Goal: Task Accomplishment & Management: Complete application form

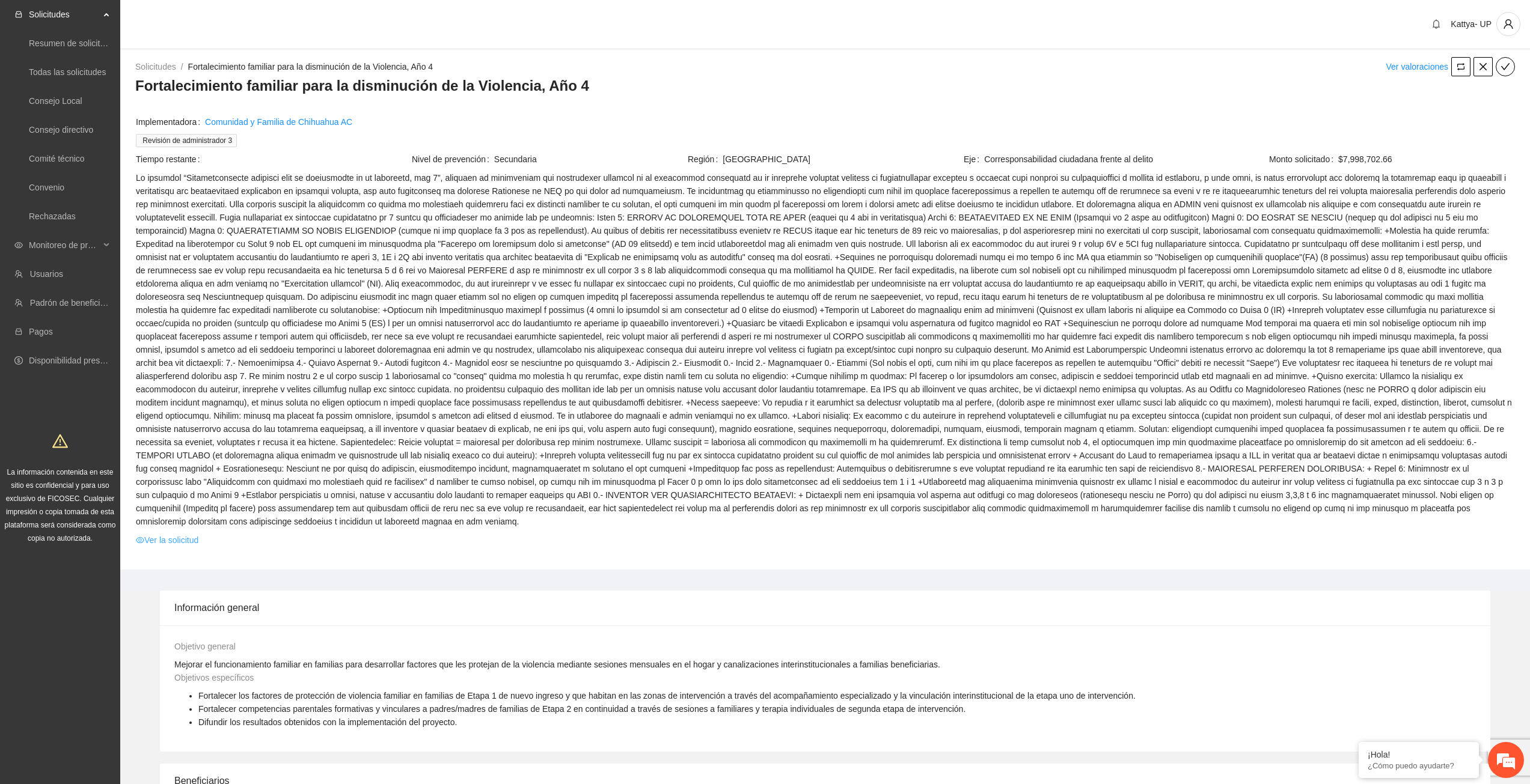
click at [179, 534] on link "Ver la solicitud" at bounding box center [167, 541] width 63 height 13
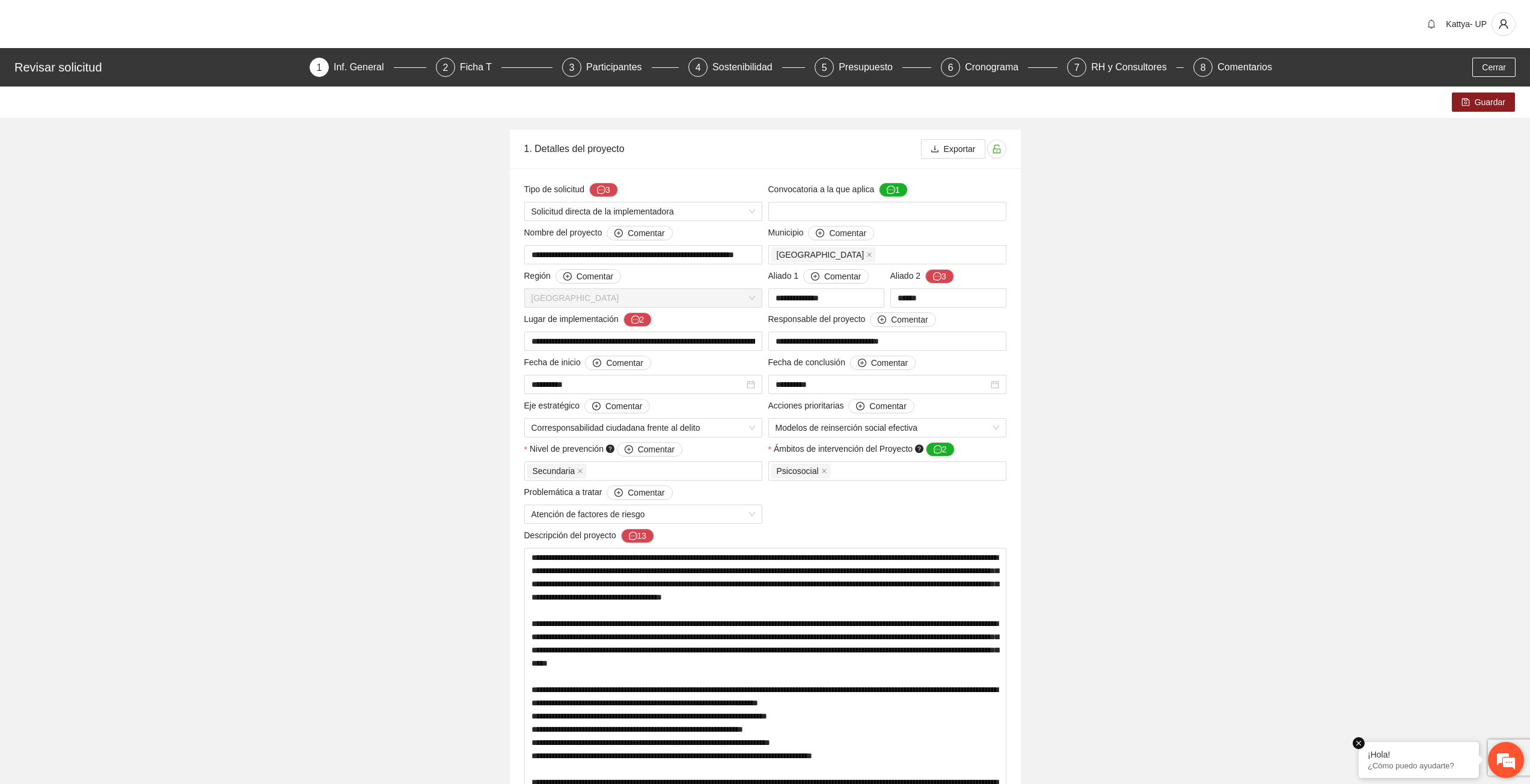
click at [1360, 743] on em at bounding box center [1358, 743] width 12 height 12
click at [944, 151] on span "Exportar" at bounding box center [960, 149] width 32 height 13
click at [472, 71] on div "Ficha T" at bounding box center [481, 67] width 42 height 19
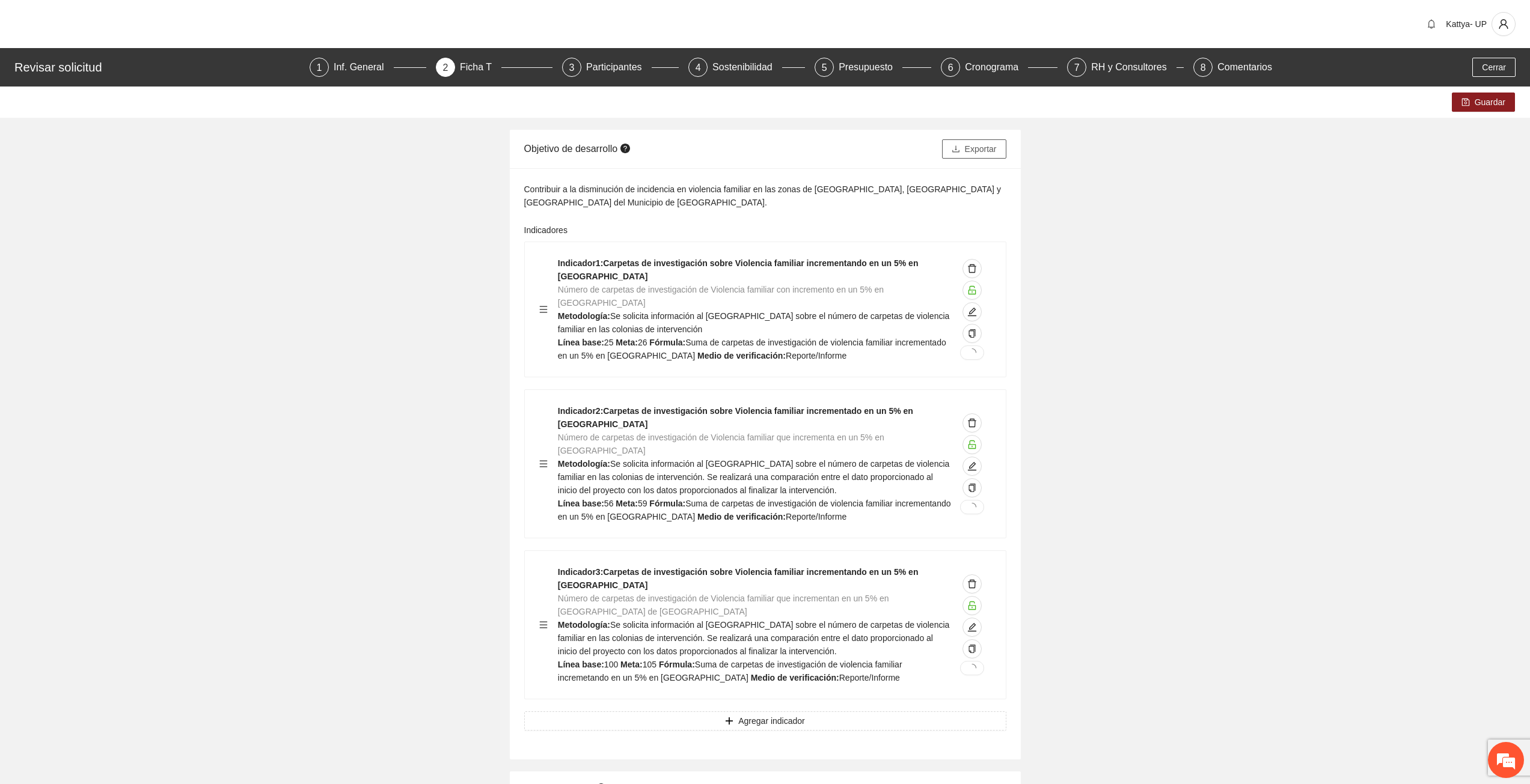
click at [1000, 157] on button "Exportar" at bounding box center [974, 149] width 65 height 19
click at [625, 68] on div "Participantes" at bounding box center [619, 67] width 66 height 19
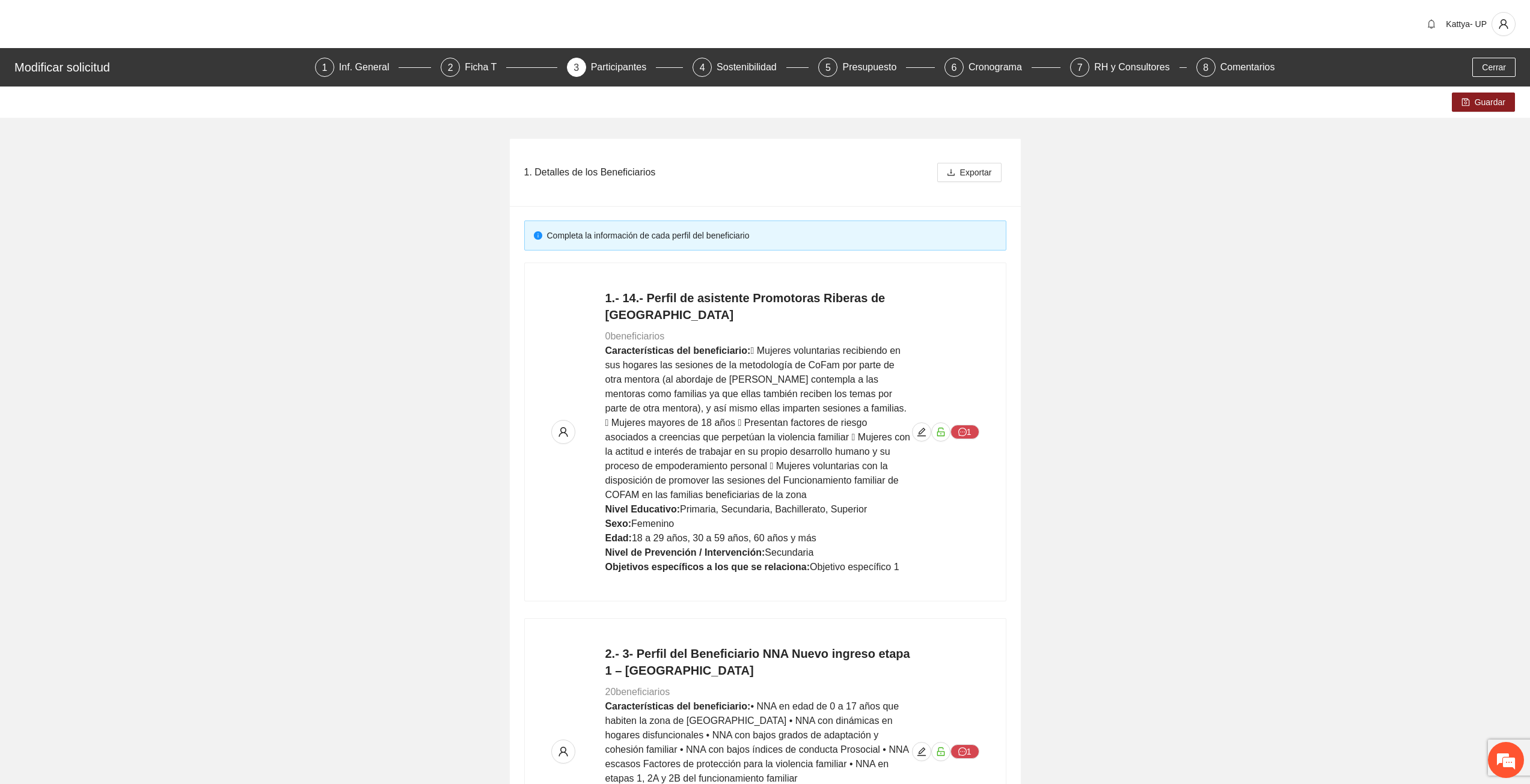
click at [707, 117] on div "Guardar" at bounding box center [765, 102] width 1530 height 31
click at [863, 67] on div "Presupuesto" at bounding box center [873, 67] width 64 height 19
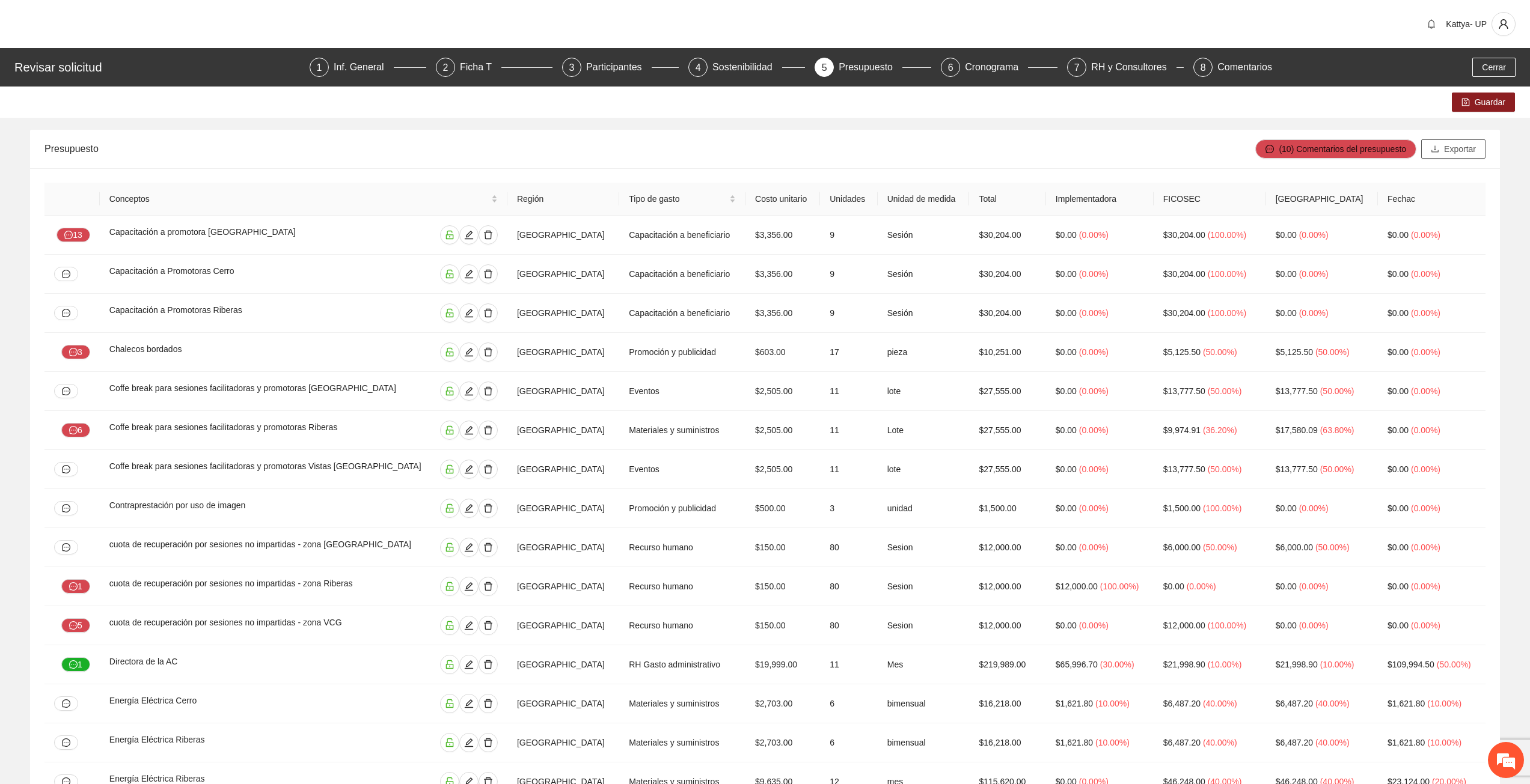
click at [1450, 155] on span "Exportar" at bounding box center [1460, 149] width 32 height 13
click at [1203, 132] on div "Presupuesto" at bounding box center [650, 149] width 1211 height 34
click at [609, 71] on div "Participantes" at bounding box center [619, 67] width 66 height 19
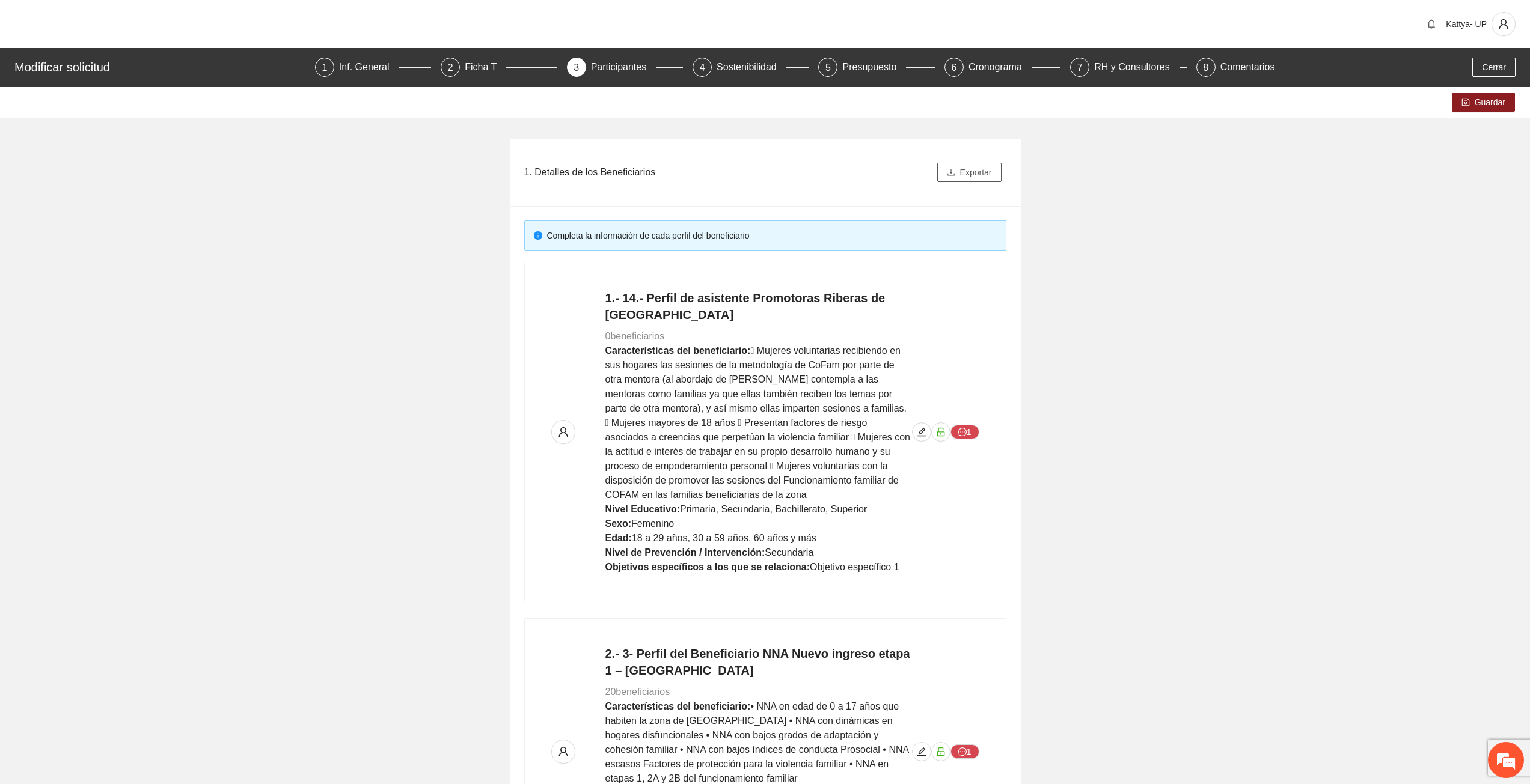
click at [991, 169] on span "Exportar" at bounding box center [976, 173] width 32 height 13
drag, startPoint x: 1271, startPoint y: 238, endPoint x: 1266, endPoint y: 233, distance: 7.1
click at [1112, 73] on div "RH y Consultores" at bounding box center [1136, 67] width 85 height 19
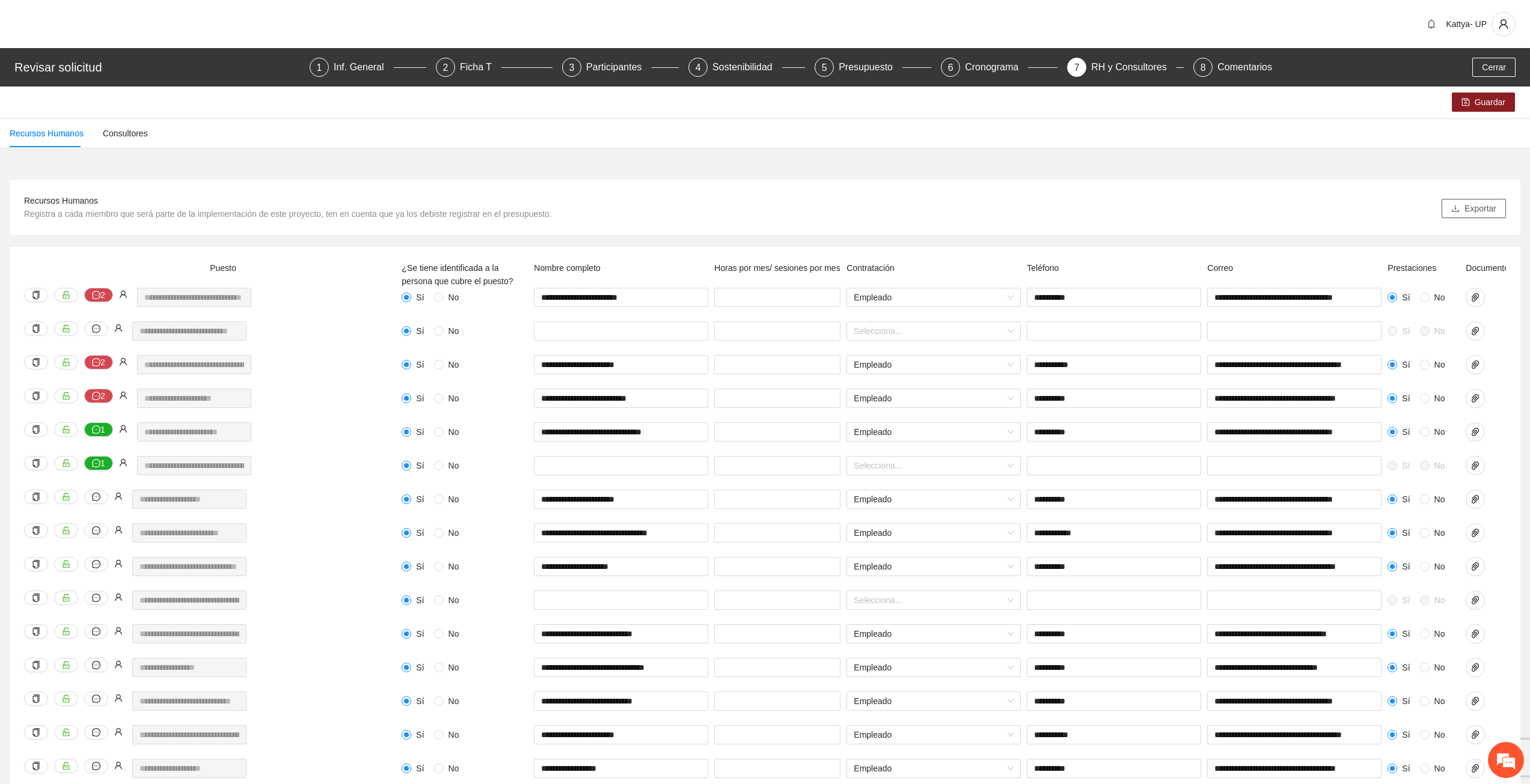
click at [1463, 211] on button "Exportar" at bounding box center [1474, 208] width 65 height 19
click at [688, 175] on div "**********" at bounding box center [765, 590] width 1530 height 863
click at [1505, 62] on span "Cerrar" at bounding box center [1493, 67] width 24 height 13
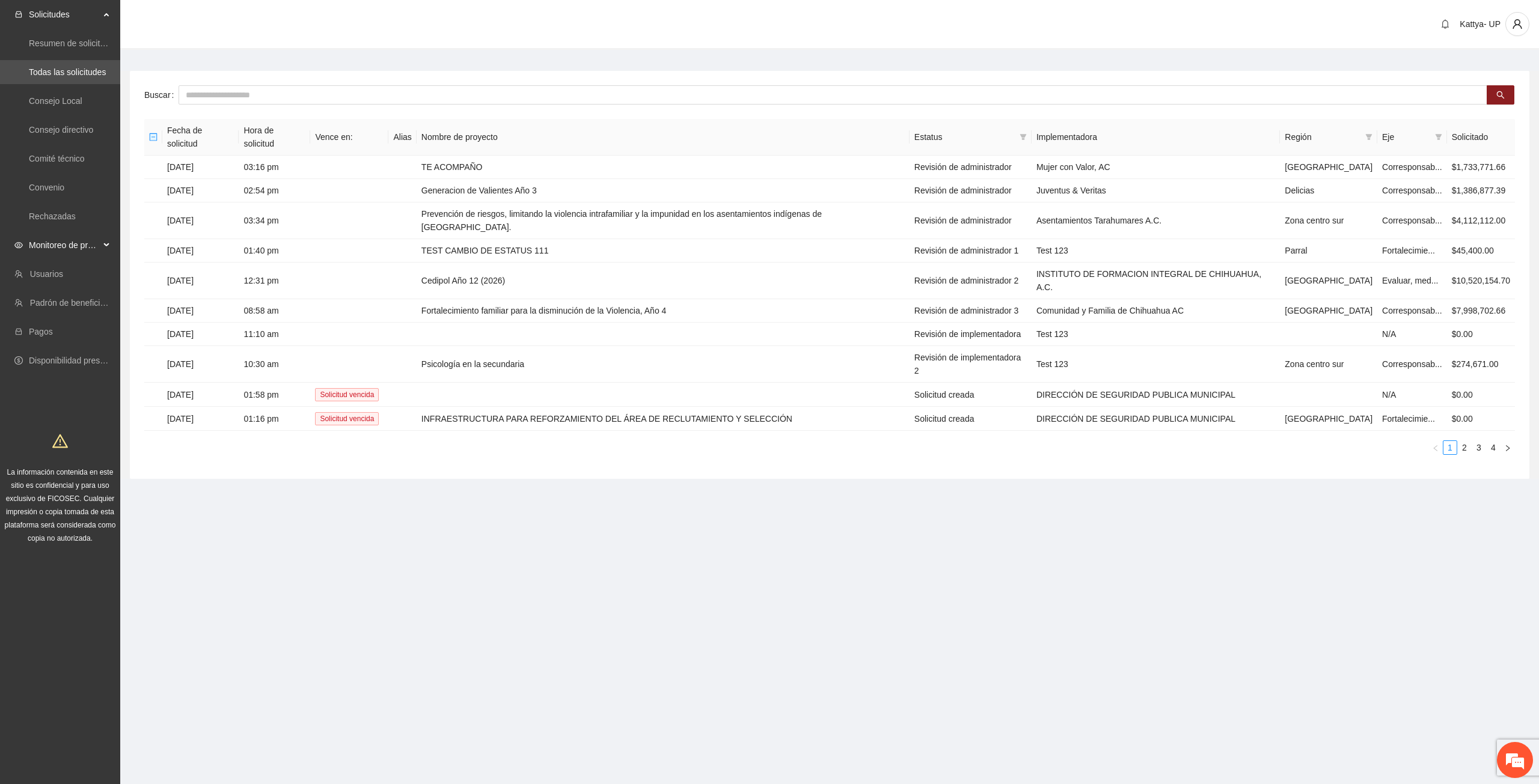
click at [94, 248] on span "Monitoreo de proyectos" at bounding box center [64, 244] width 71 height 24
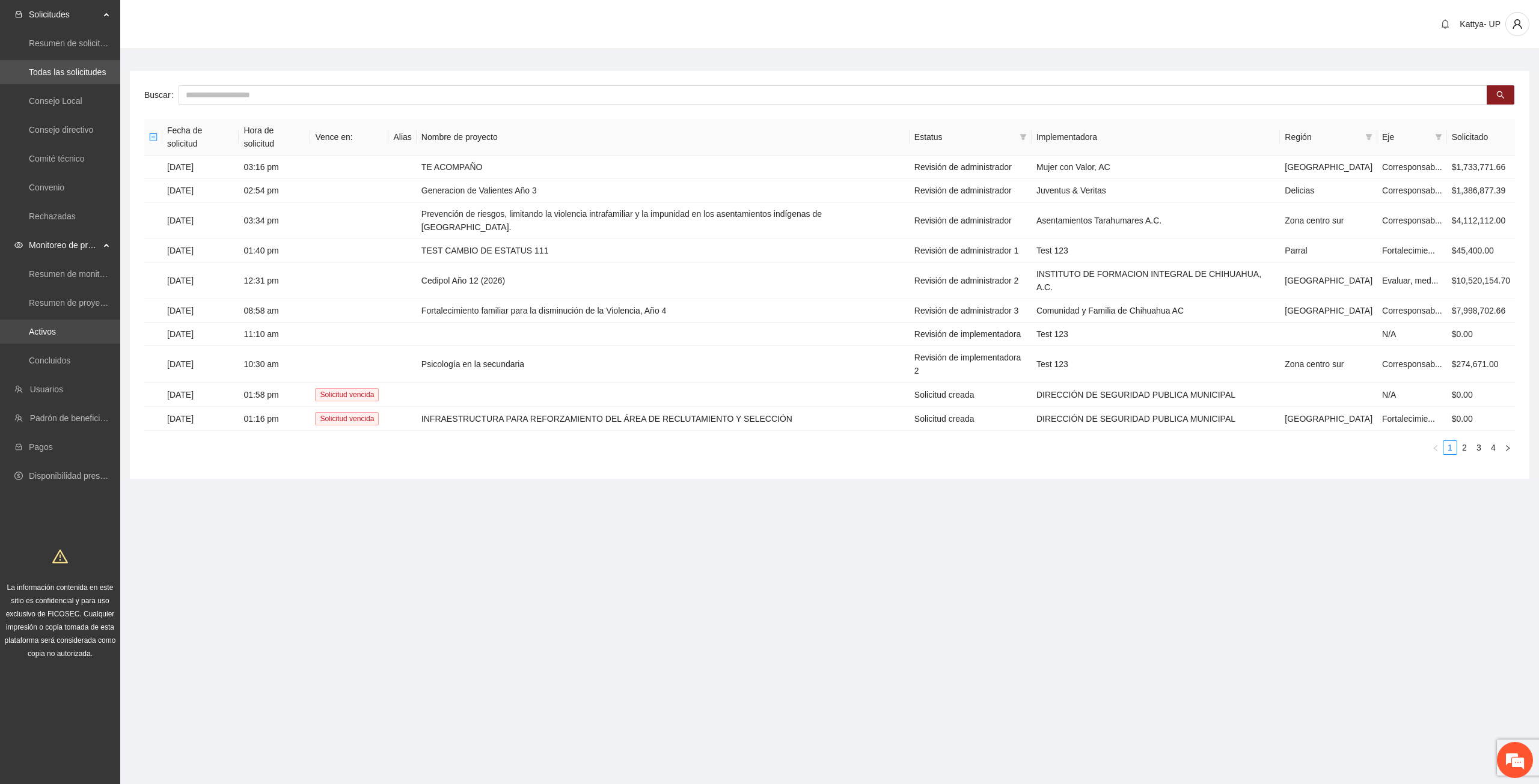
click at [56, 327] on link "Activos" at bounding box center [42, 332] width 27 height 10
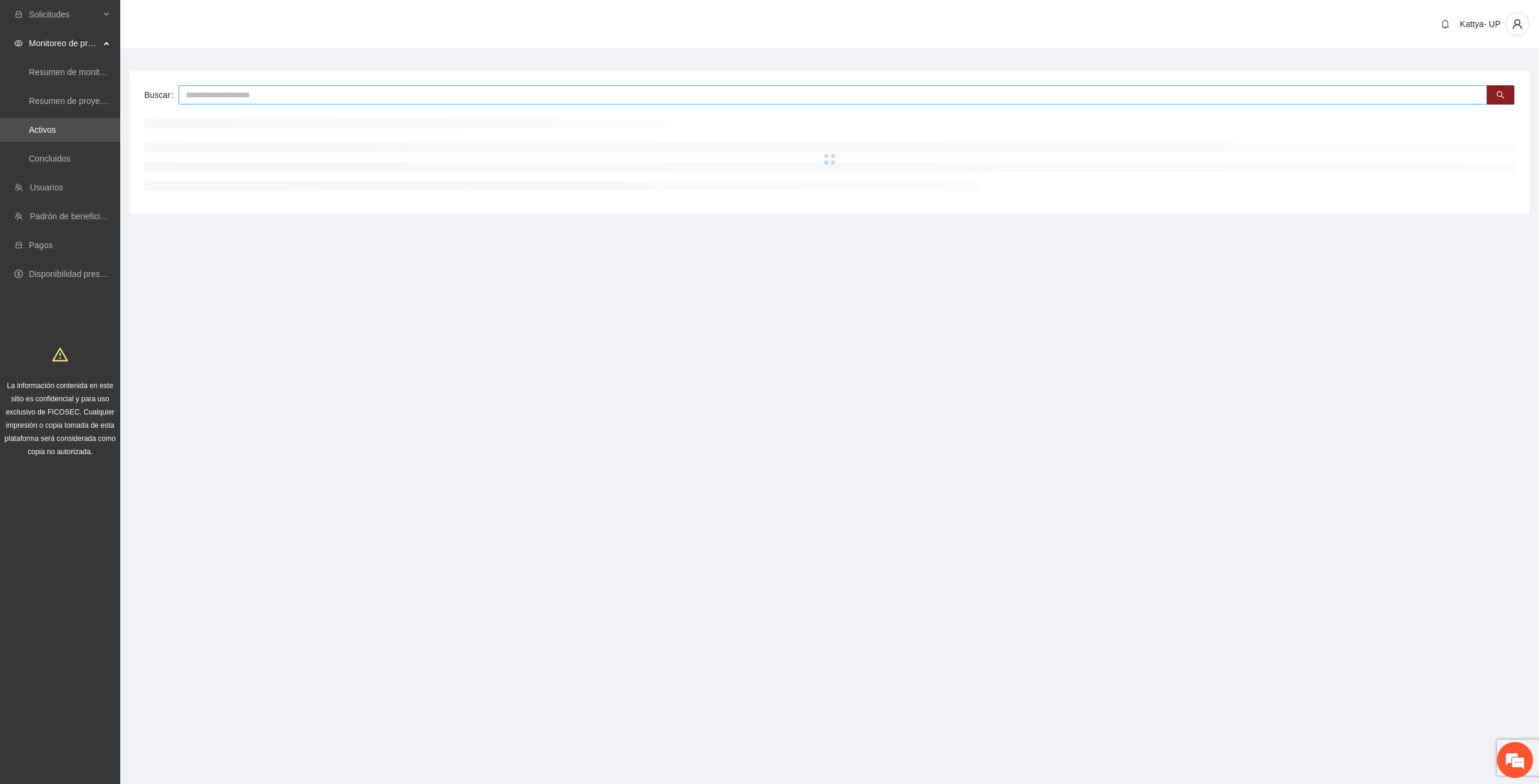
click at [368, 97] on input "text" at bounding box center [833, 95] width 1309 height 19
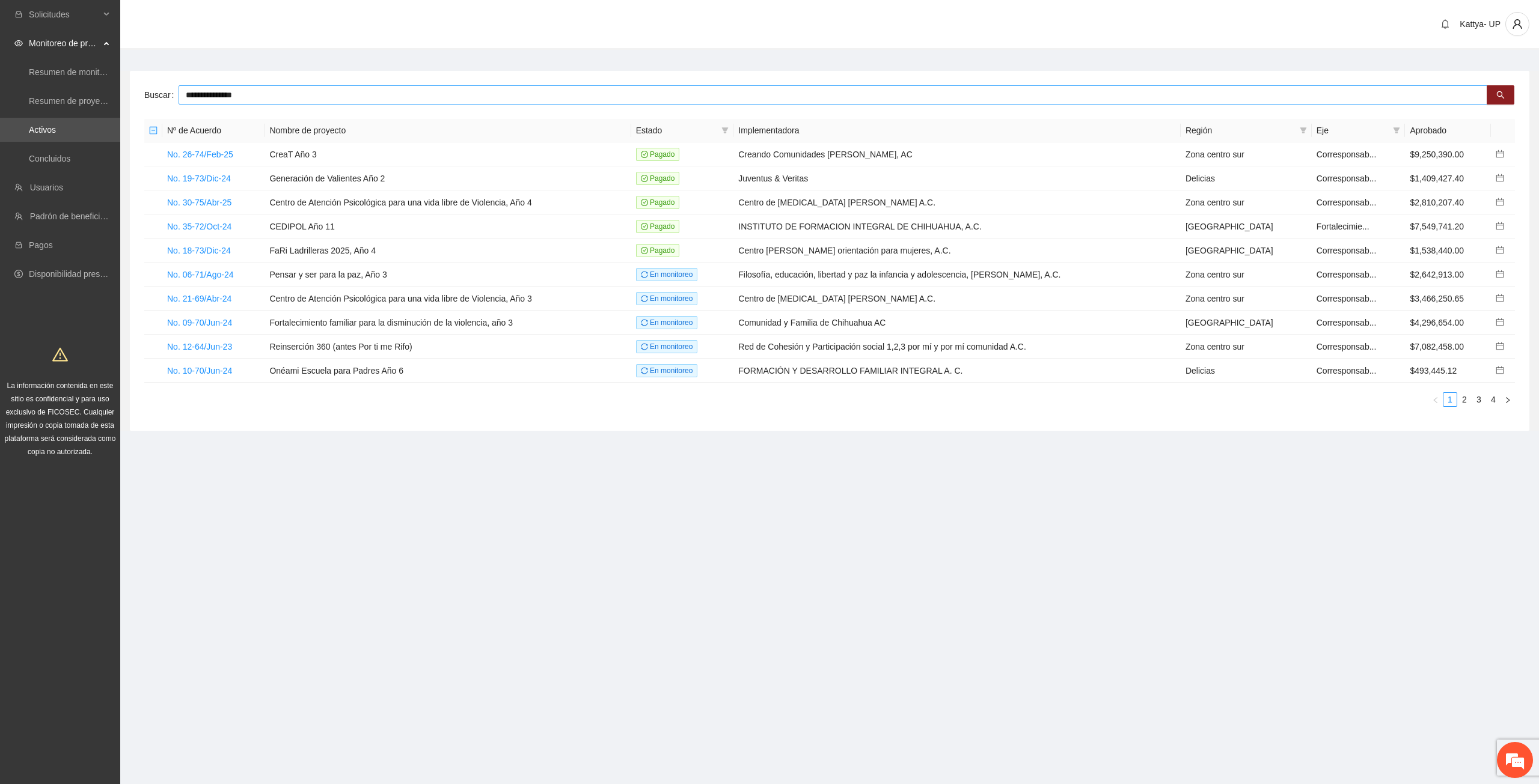
type input "**********"
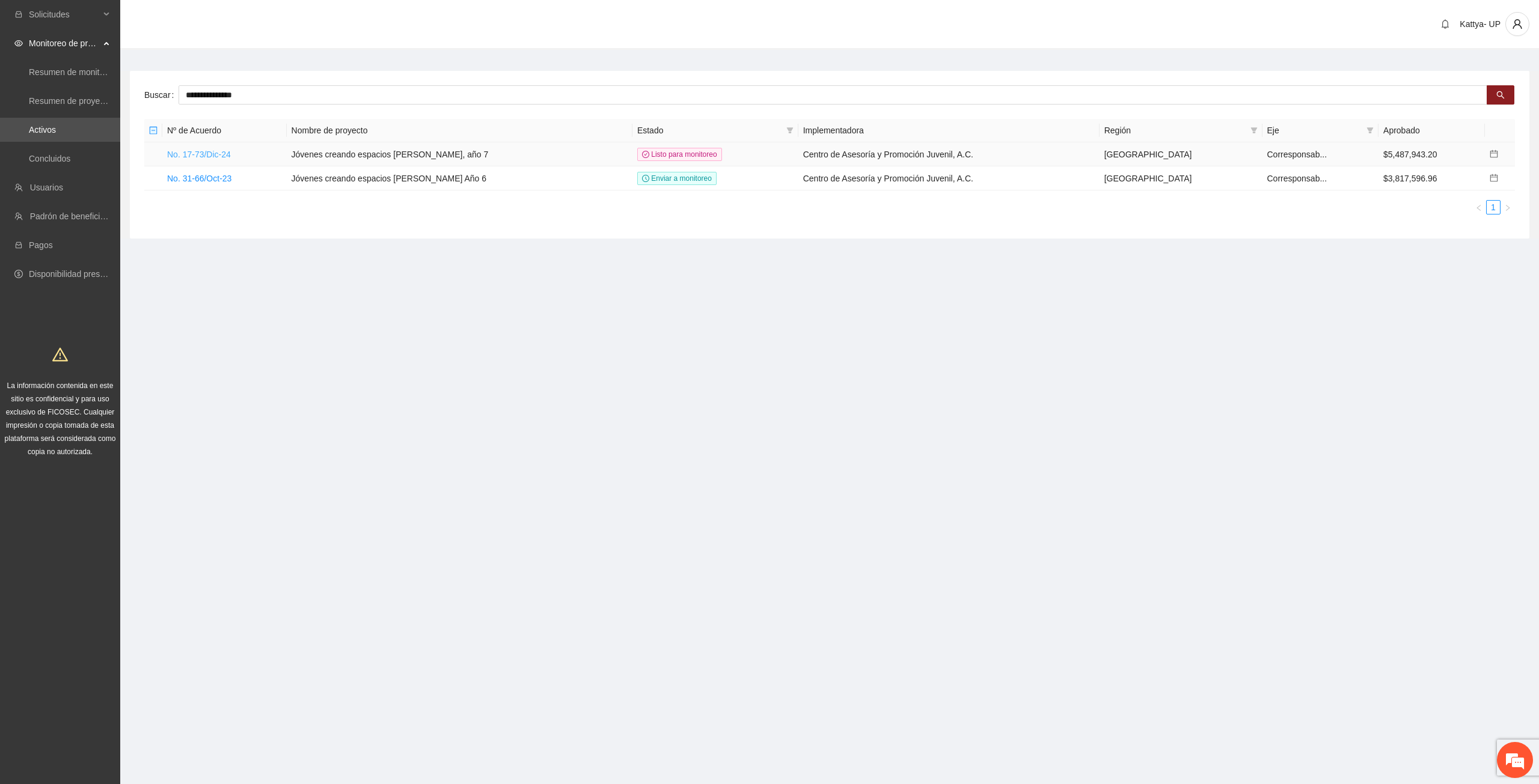
click at [184, 159] on link "No. 17-73/Dic-24" at bounding box center [199, 154] width 64 height 10
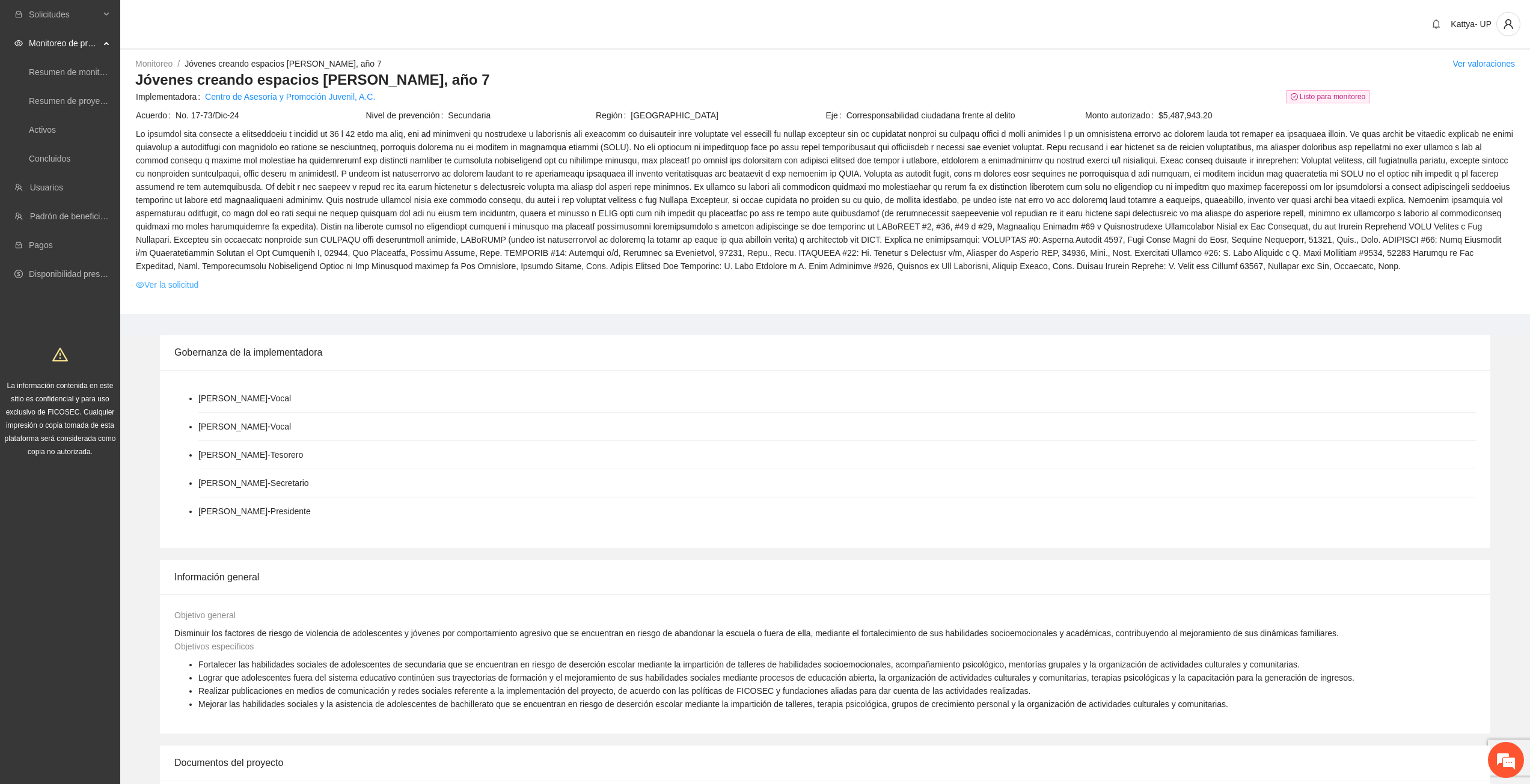
click at [194, 285] on link "Ver la solicitud" at bounding box center [167, 285] width 63 height 13
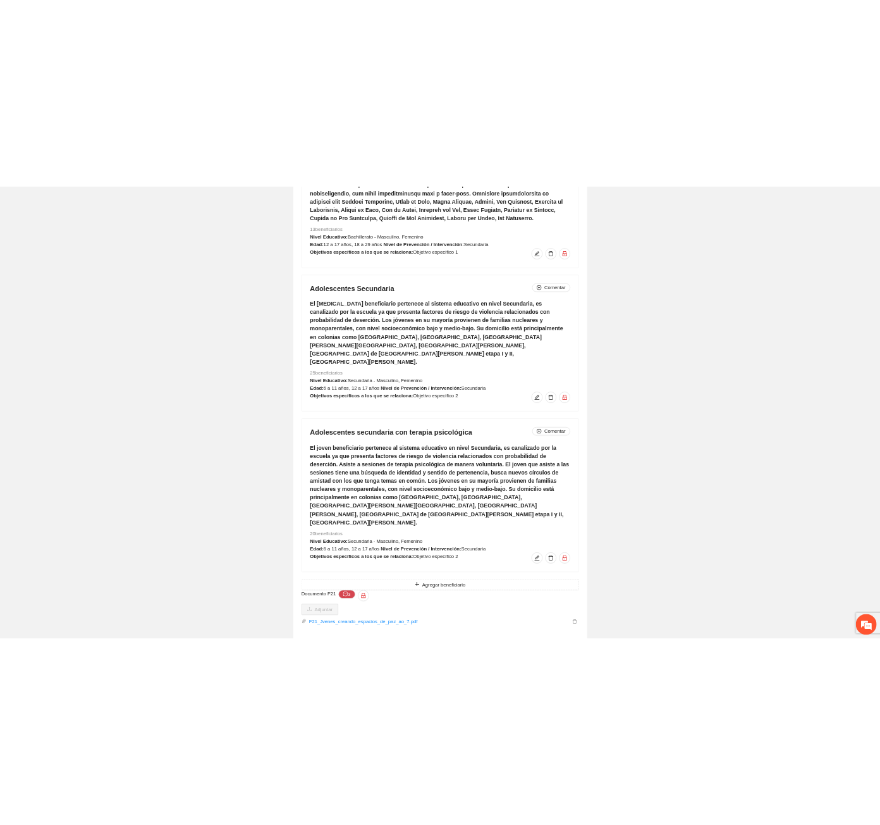
scroll to position [8419, 0]
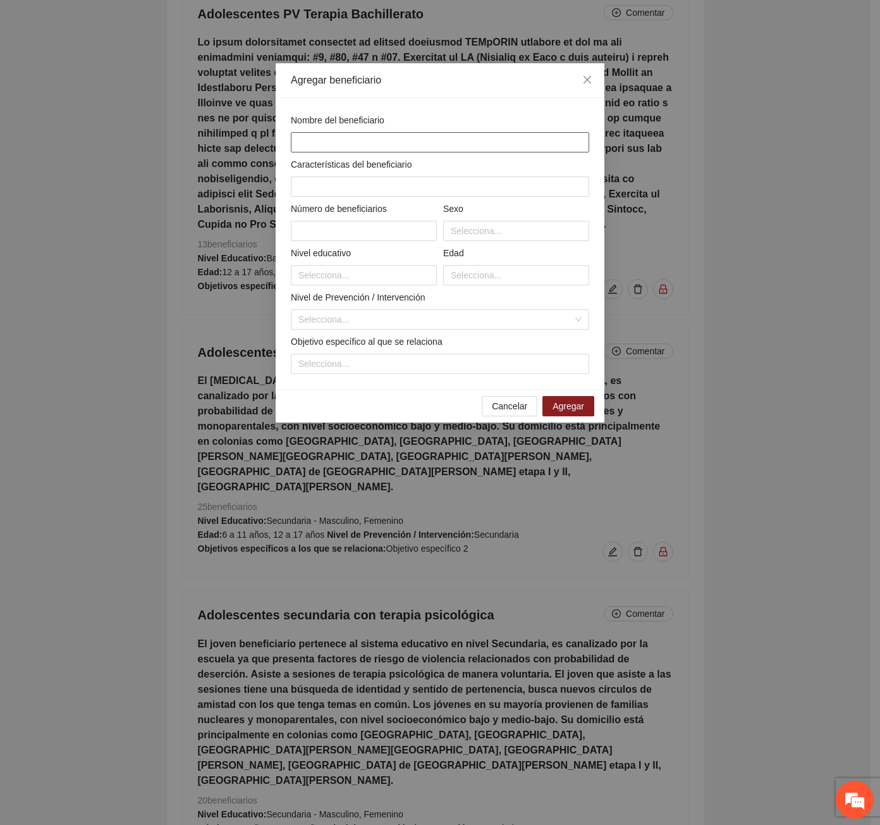
click at [395, 145] on input "text" at bounding box center [440, 142] width 299 height 20
type input "********"
click at [361, 188] on input "text" at bounding box center [440, 186] width 299 height 20
click at [311, 184] on input "text" at bounding box center [440, 186] width 299 height 20
paste input "**********"
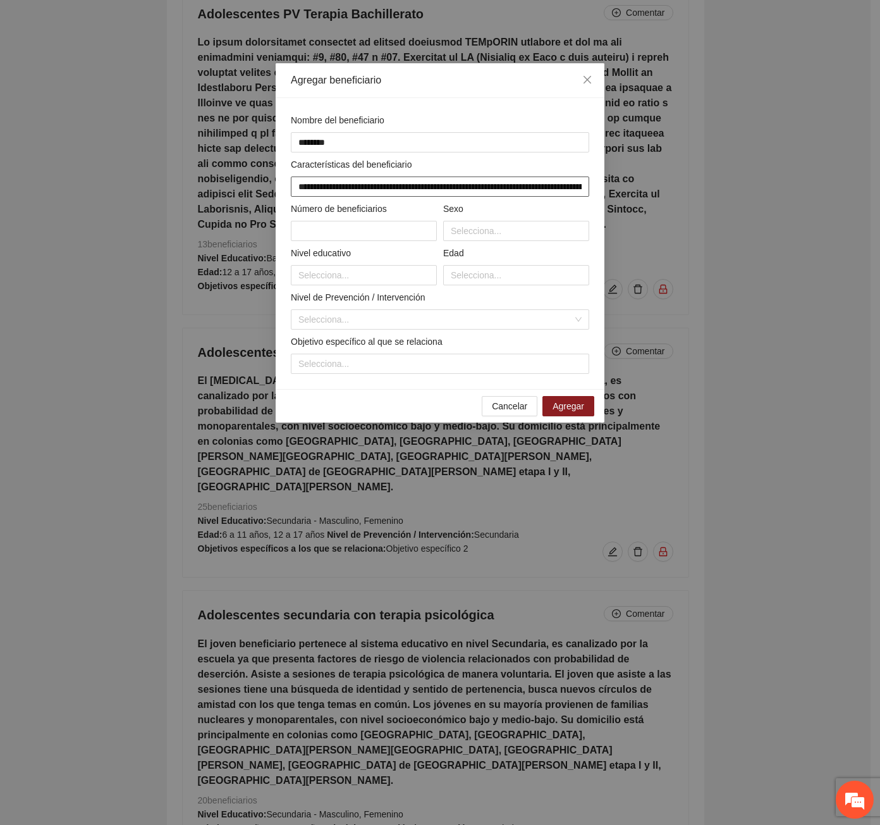
scroll to position [0, 2024]
type input "**********"
click at [323, 228] on input "text" at bounding box center [364, 231] width 146 height 20
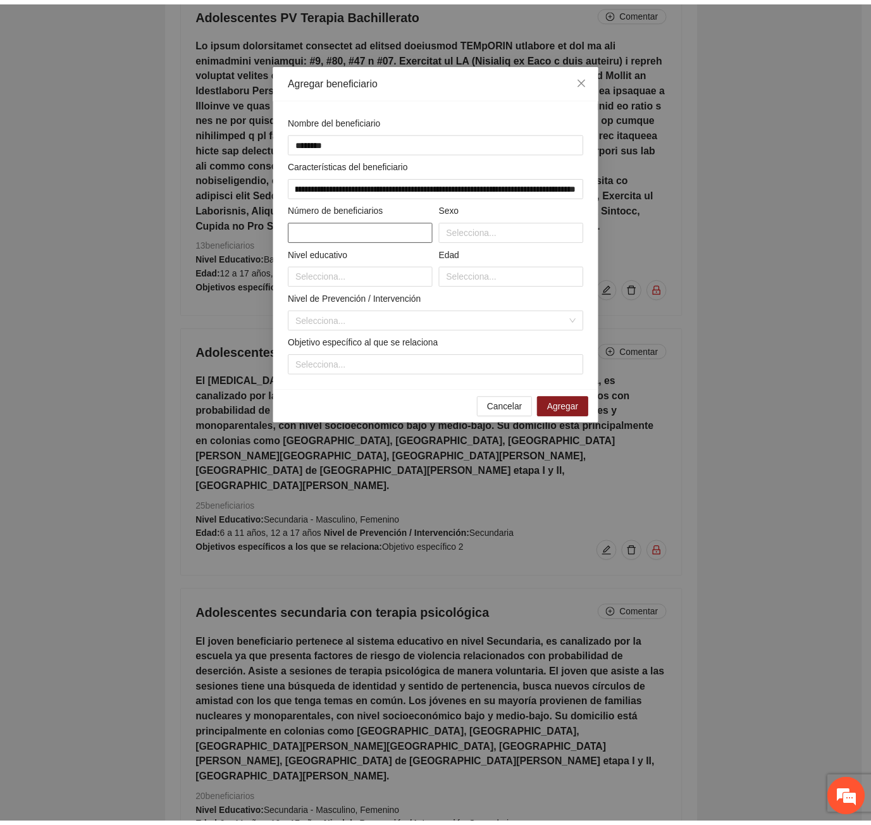
scroll to position [0, 0]
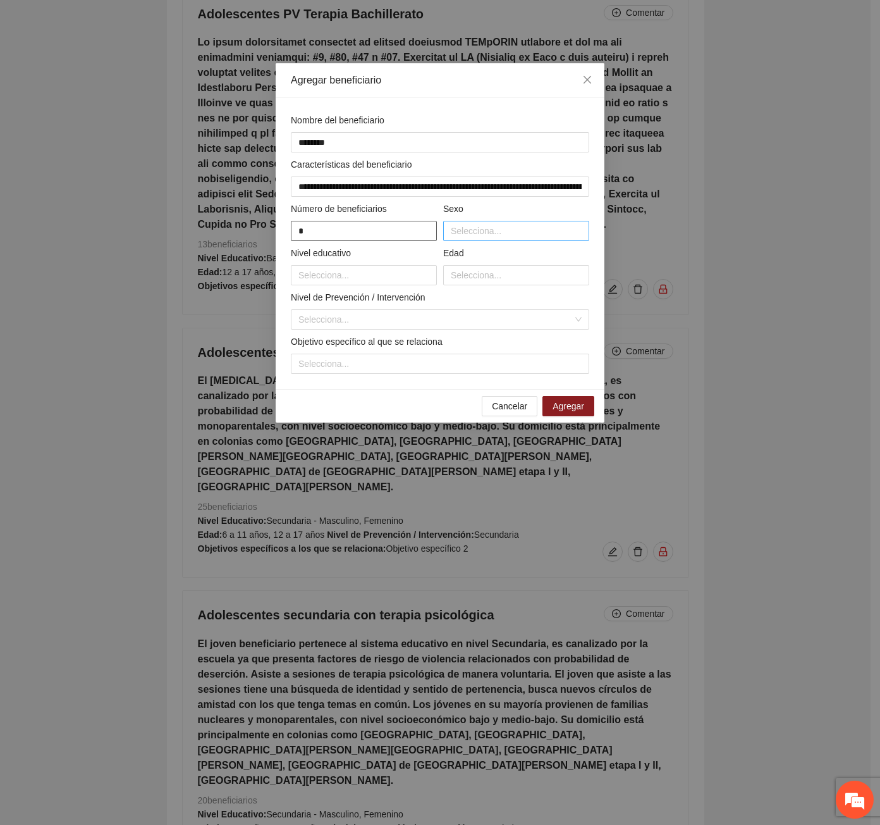
click at [505, 238] on div at bounding box center [517, 230] width 140 height 15
type input "*"
click at [498, 259] on div "Masculino" at bounding box center [516, 256] width 131 height 14
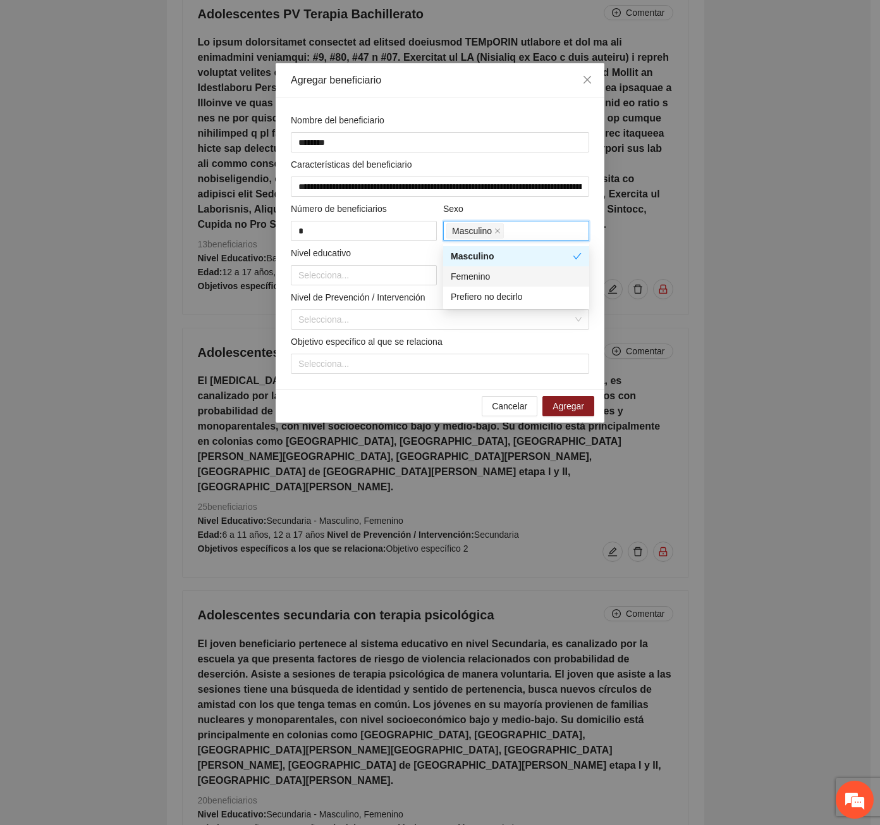
click at [495, 273] on div "Femenino" at bounding box center [516, 276] width 131 height 14
click at [305, 278] on div at bounding box center [364, 275] width 140 height 15
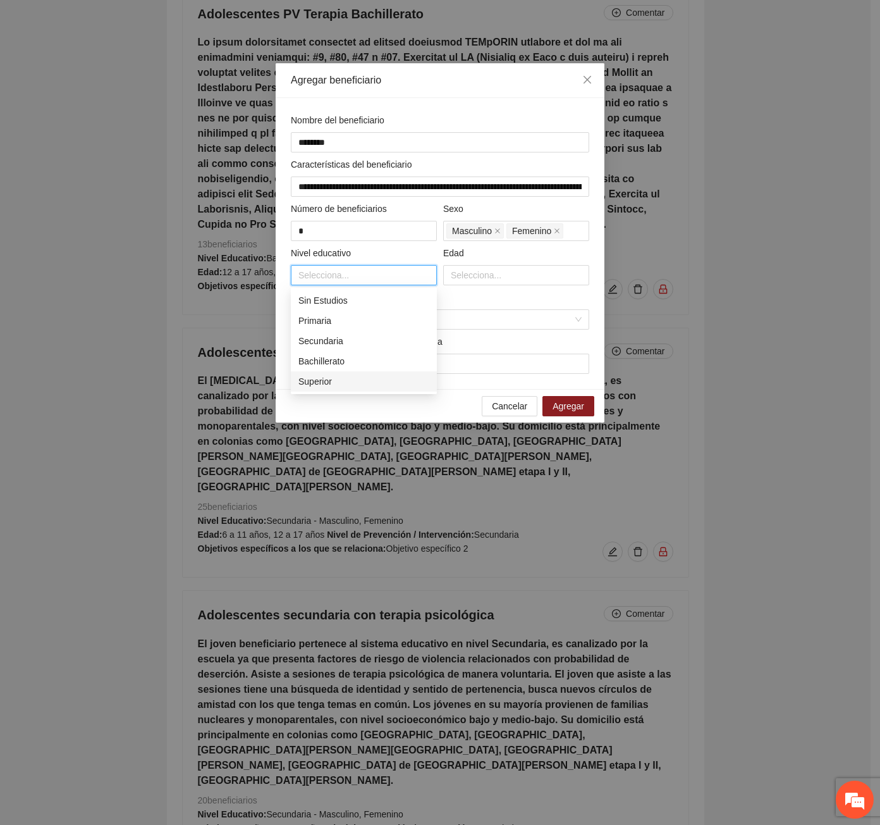
click at [323, 376] on div "Superior" at bounding box center [364, 381] width 131 height 14
click at [484, 280] on div at bounding box center [517, 275] width 140 height 15
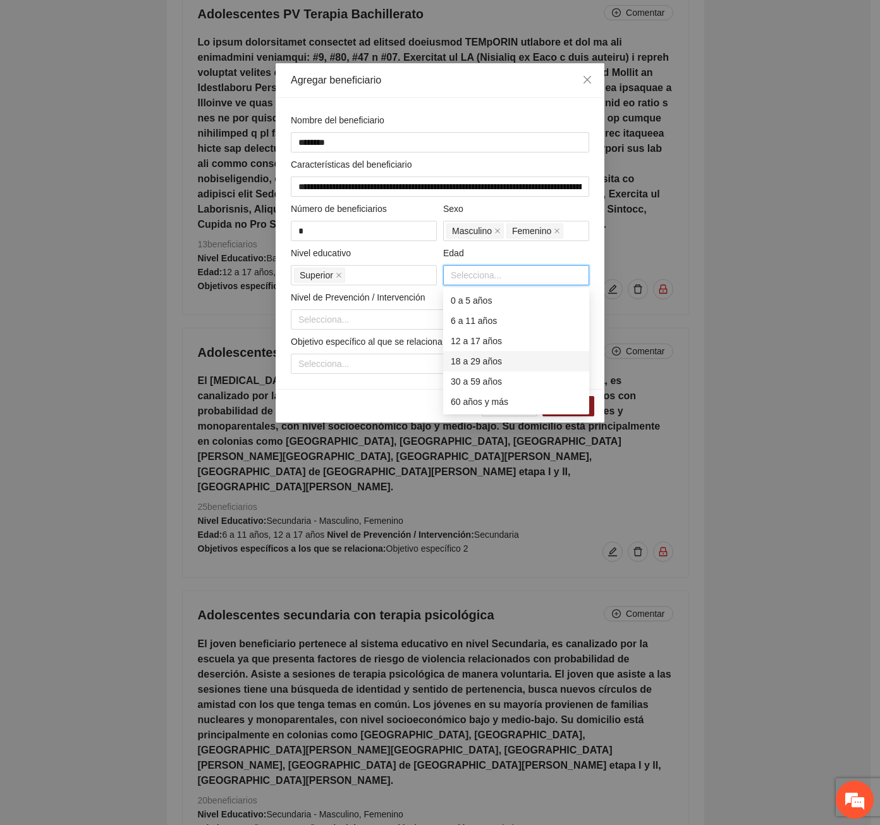
click at [479, 355] on div "18 a 29 años" at bounding box center [516, 361] width 131 height 14
click at [476, 381] on div "30 a 59 años" at bounding box center [516, 381] width 131 height 14
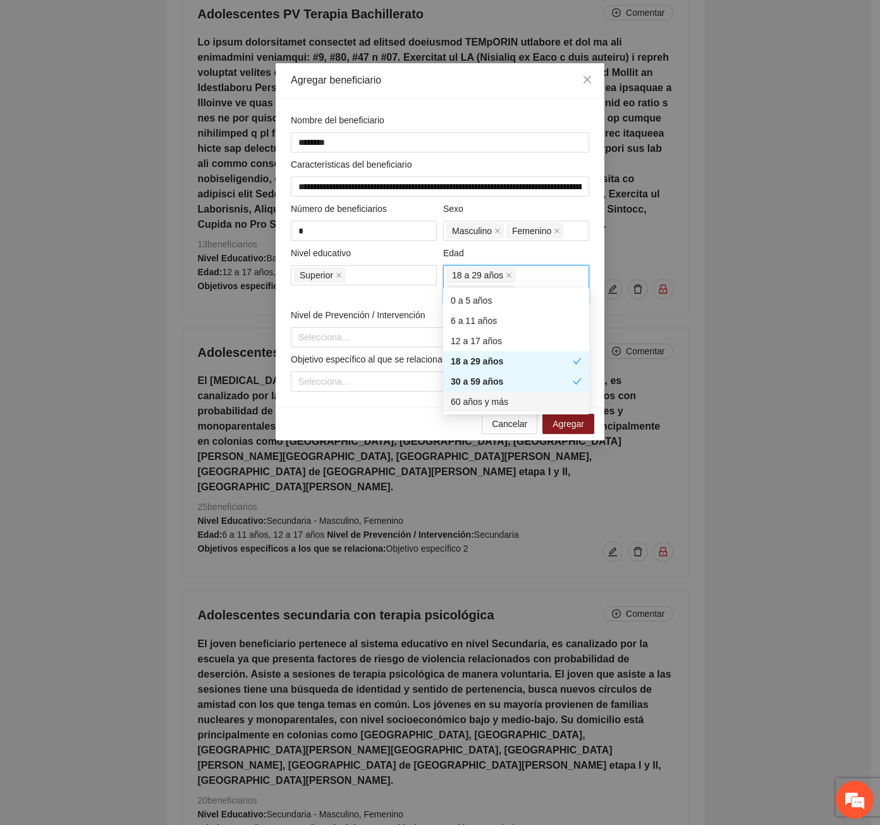
click at [474, 404] on div "60 años y más" at bounding box center [516, 402] width 131 height 14
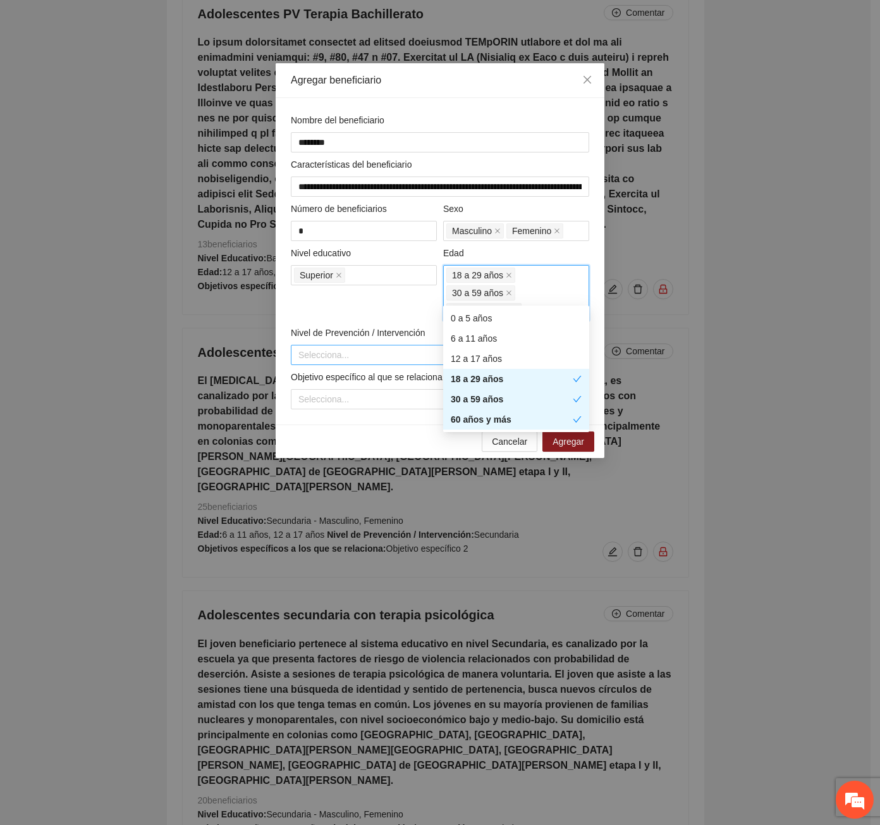
click at [335, 345] on input "search" at bounding box center [436, 354] width 274 height 19
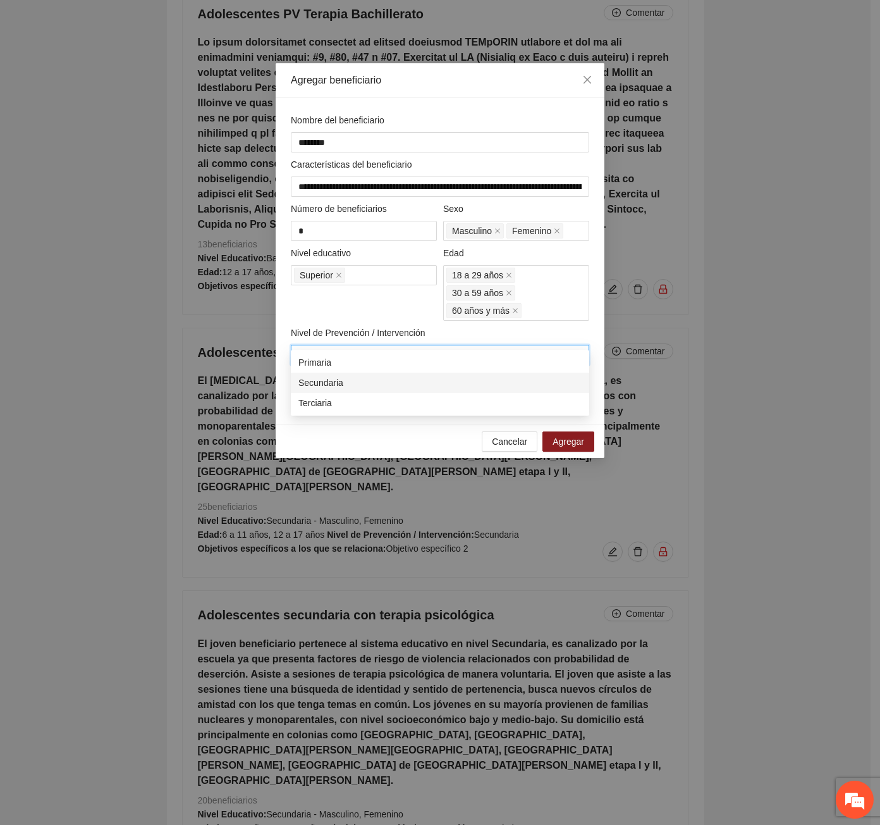
click at [336, 381] on div "Secundaria" at bounding box center [440, 383] width 283 height 14
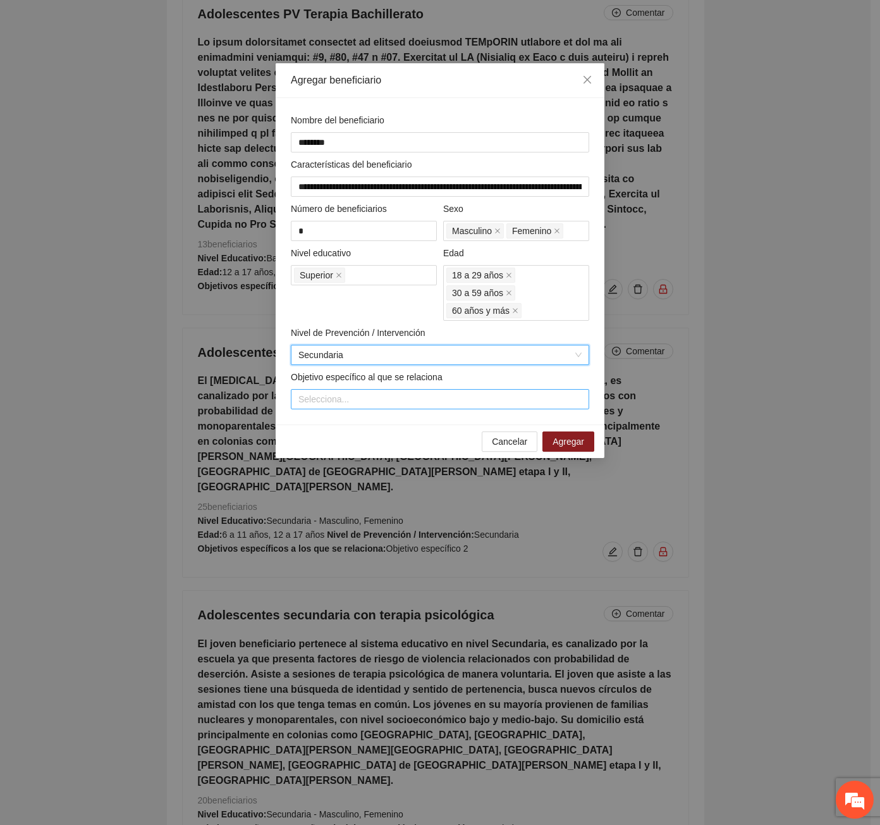
click at [327, 390] on div "Selecciona..." at bounding box center [440, 399] width 299 height 20
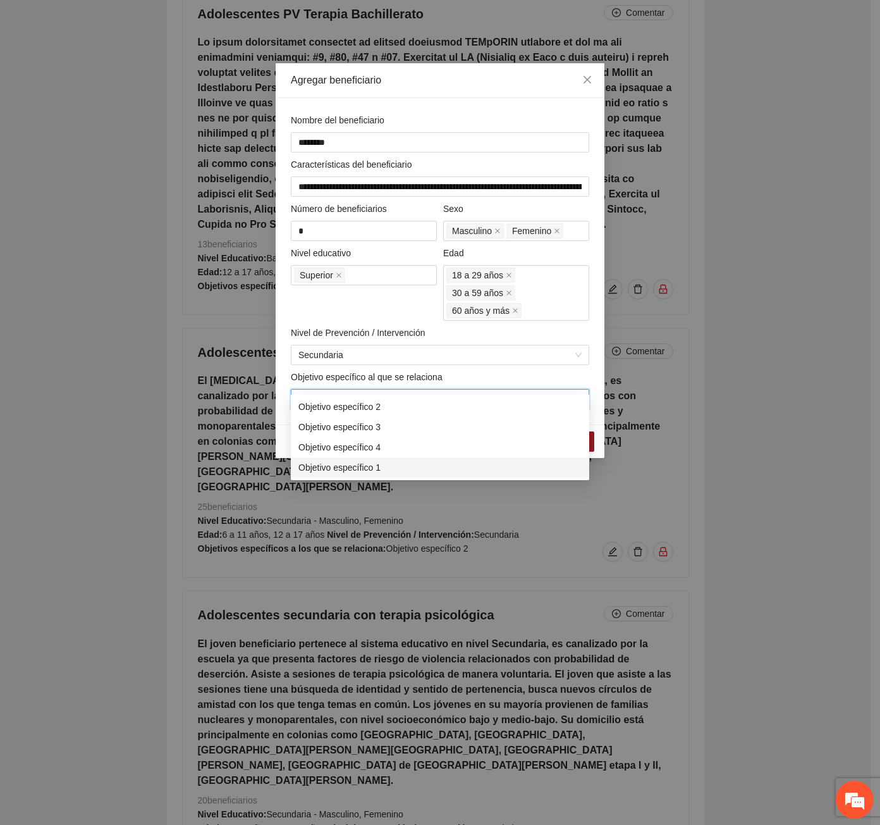
click at [359, 472] on div "Objetivo específico 1" at bounding box center [440, 467] width 283 height 14
click at [286, 385] on div "**********" at bounding box center [440, 261] width 329 height 326
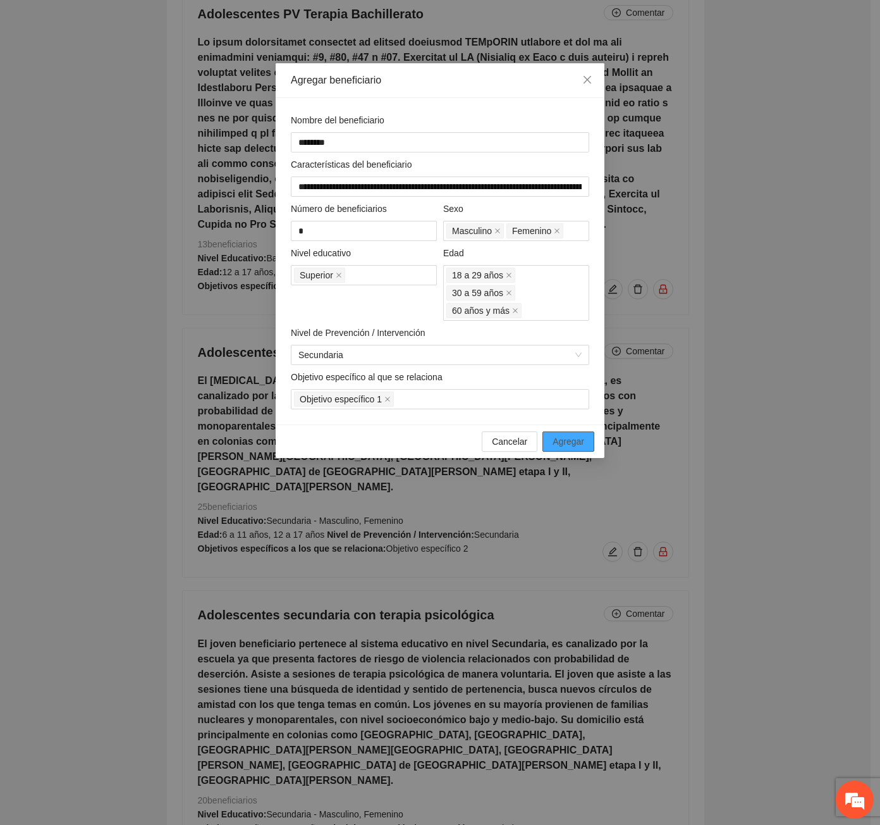
click at [569, 434] on span "Agregar" at bounding box center [569, 441] width 32 height 14
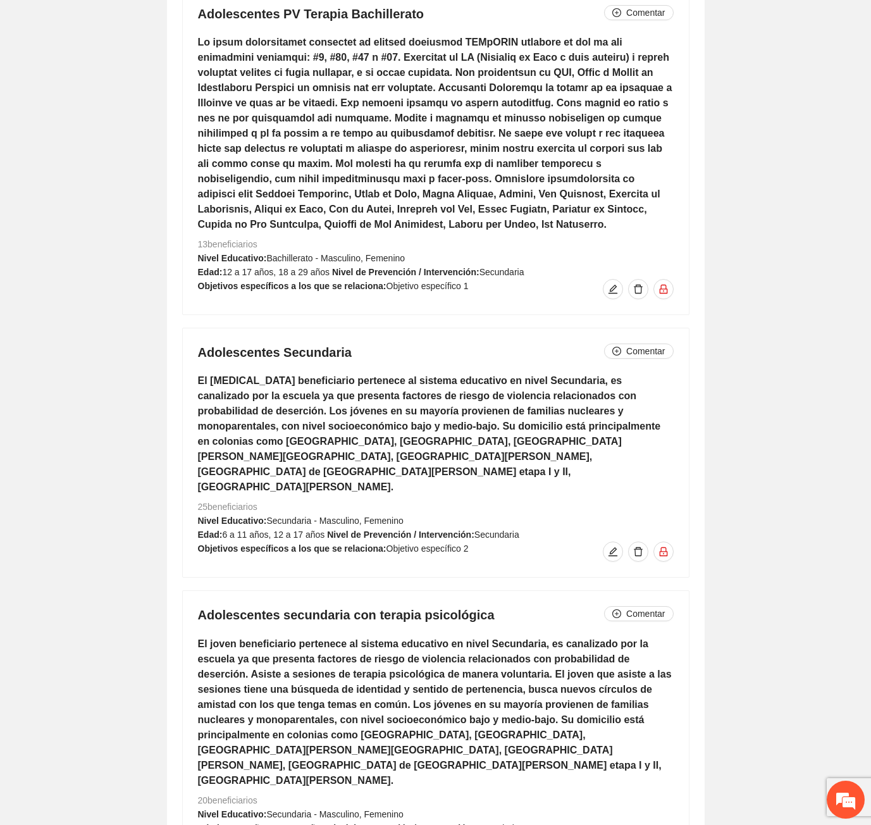
drag, startPoint x: 613, startPoint y: 767, endPoint x: 316, endPoint y: 352, distance: 509.5
type input "********"
type input "**********"
type input "*"
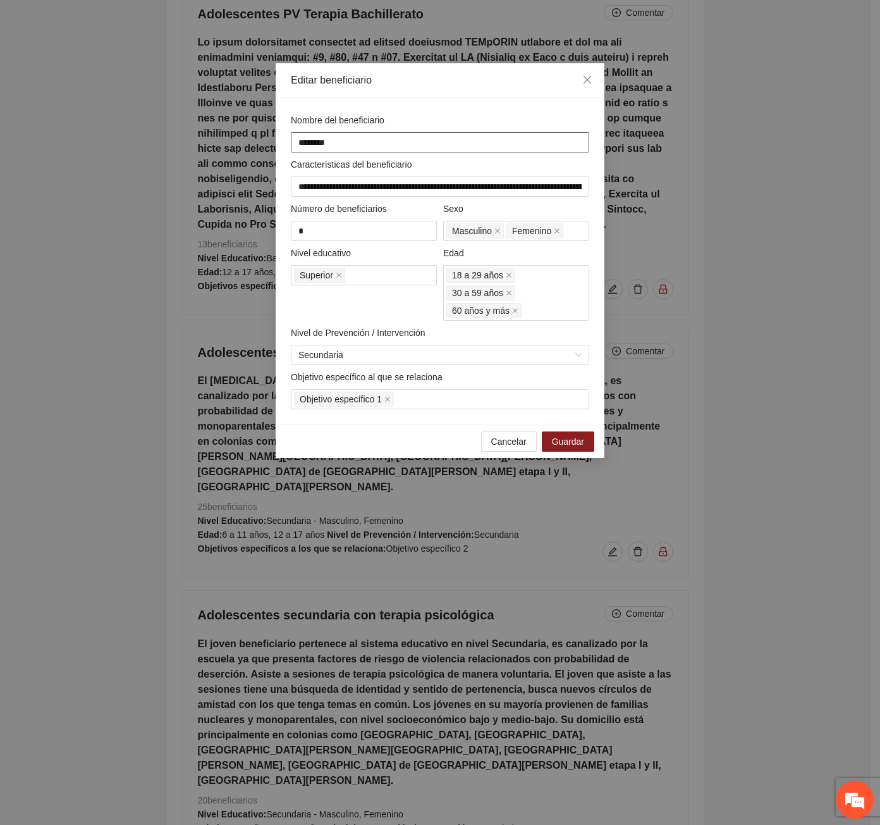
click at [373, 142] on input "********" at bounding box center [440, 142] width 299 height 20
type input "**********"
drag, startPoint x: 574, startPoint y: 422, endPoint x: 572, endPoint y: 416, distance: 6.6
click at [574, 434] on span "Guardar" at bounding box center [568, 441] width 32 height 14
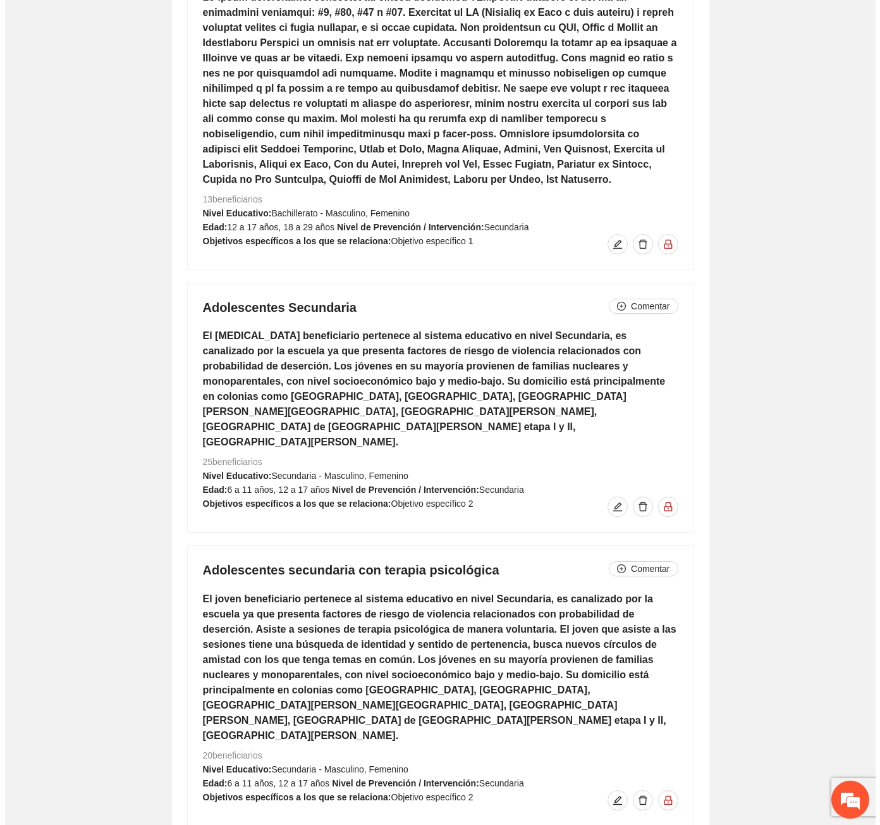
scroll to position [8546, 0]
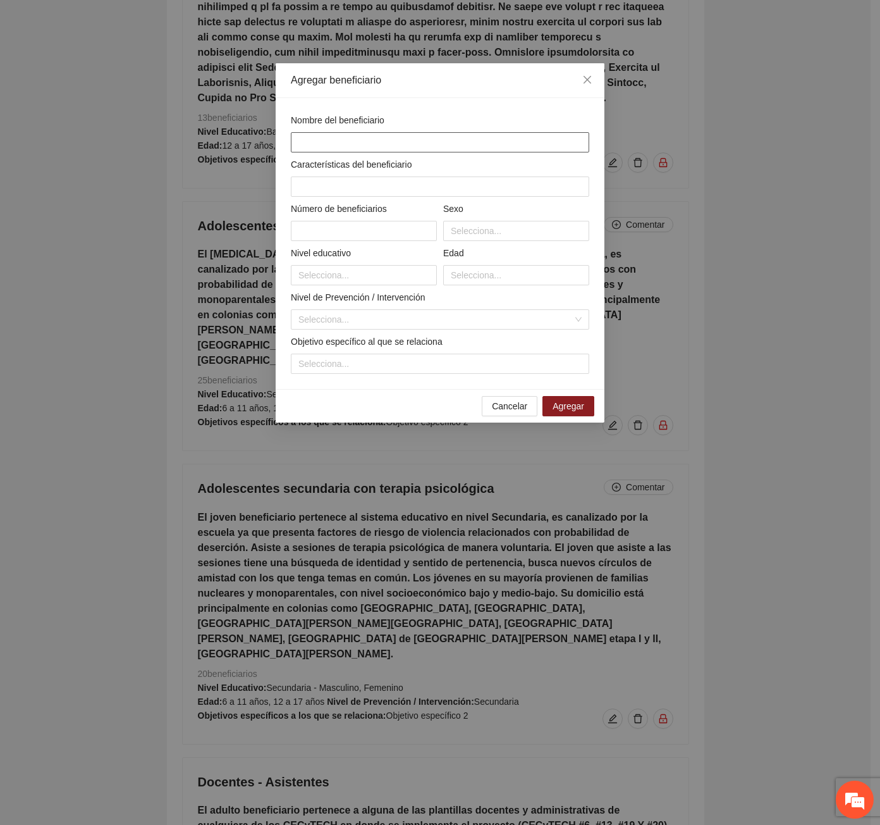
click at [345, 142] on input "text" at bounding box center [440, 142] width 299 height 20
type input "**********"
click at [336, 185] on input "text" at bounding box center [440, 186] width 299 height 20
click at [322, 169] on label "Características del beneficiario" at bounding box center [351, 164] width 121 height 14
click at [322, 185] on input "text" at bounding box center [440, 186] width 299 height 20
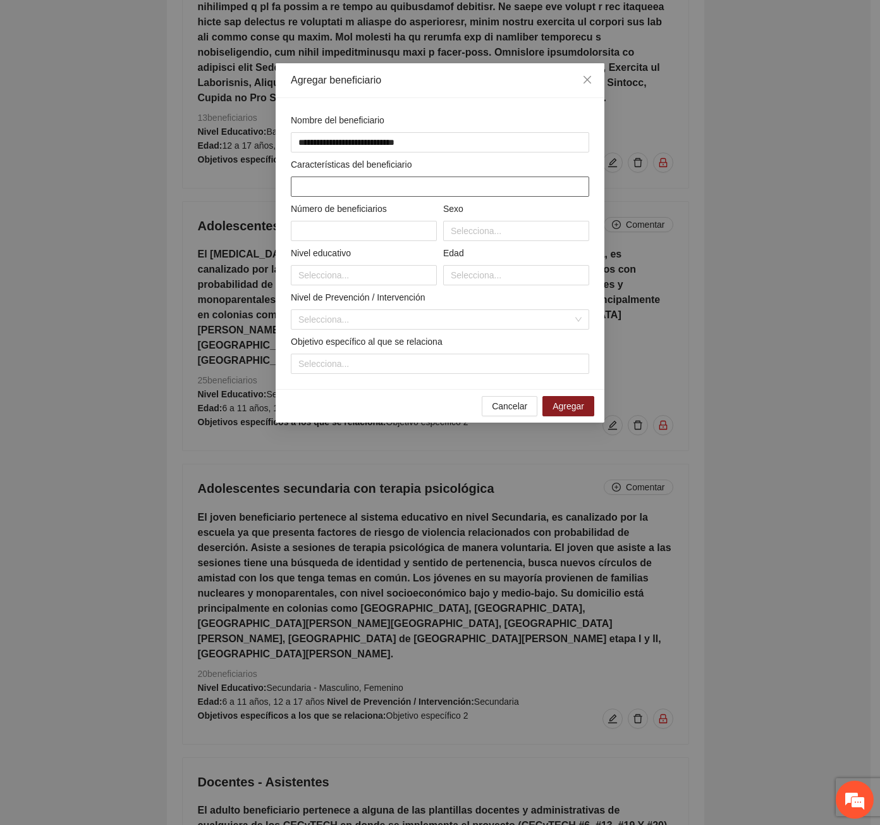
paste input "**********"
type input "**********"
click at [328, 233] on input "text" at bounding box center [364, 231] width 146 height 20
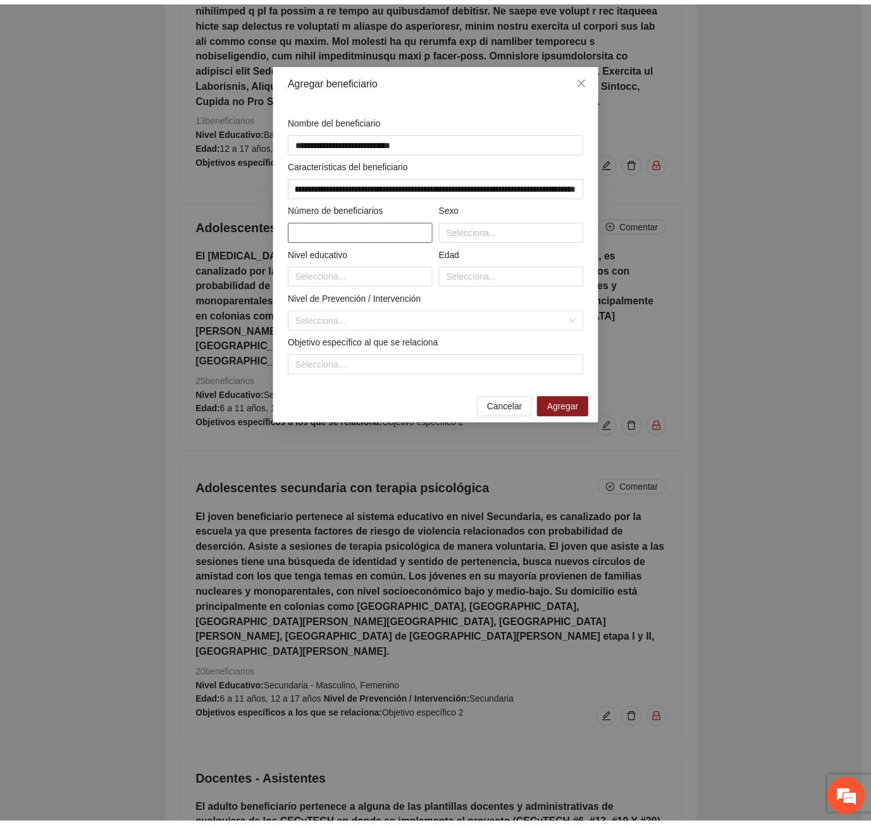
scroll to position [0, 0]
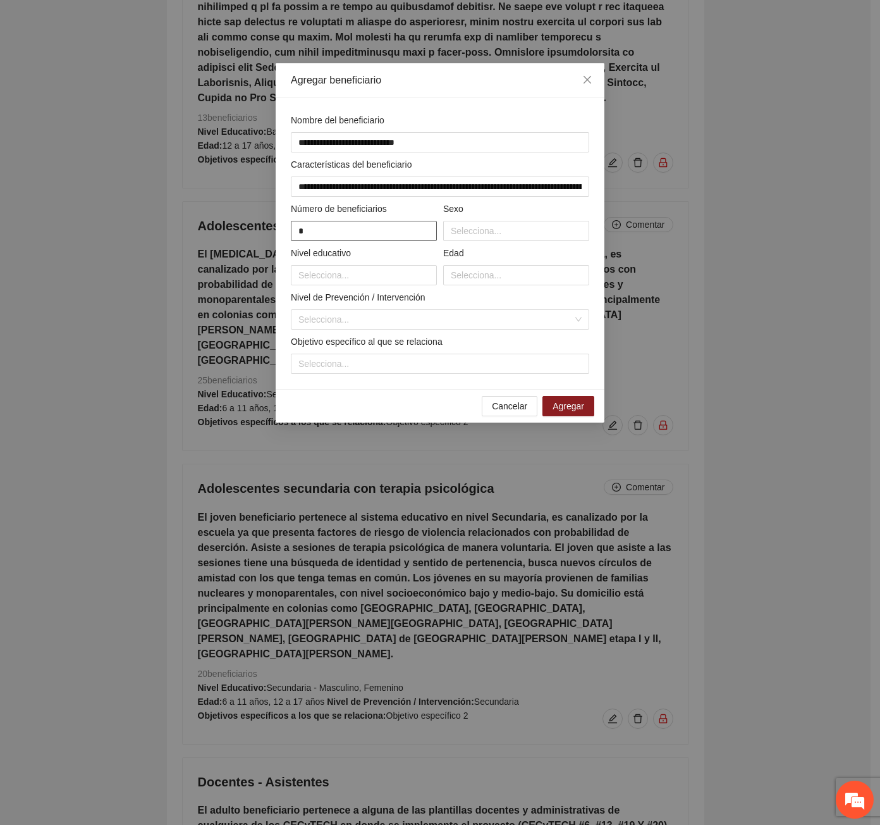
type input "*"
click at [491, 219] on div "Sexo" at bounding box center [516, 211] width 146 height 19
click at [491, 226] on div at bounding box center [517, 230] width 140 height 15
click at [500, 271] on div "Femenino" at bounding box center [516, 276] width 131 height 14
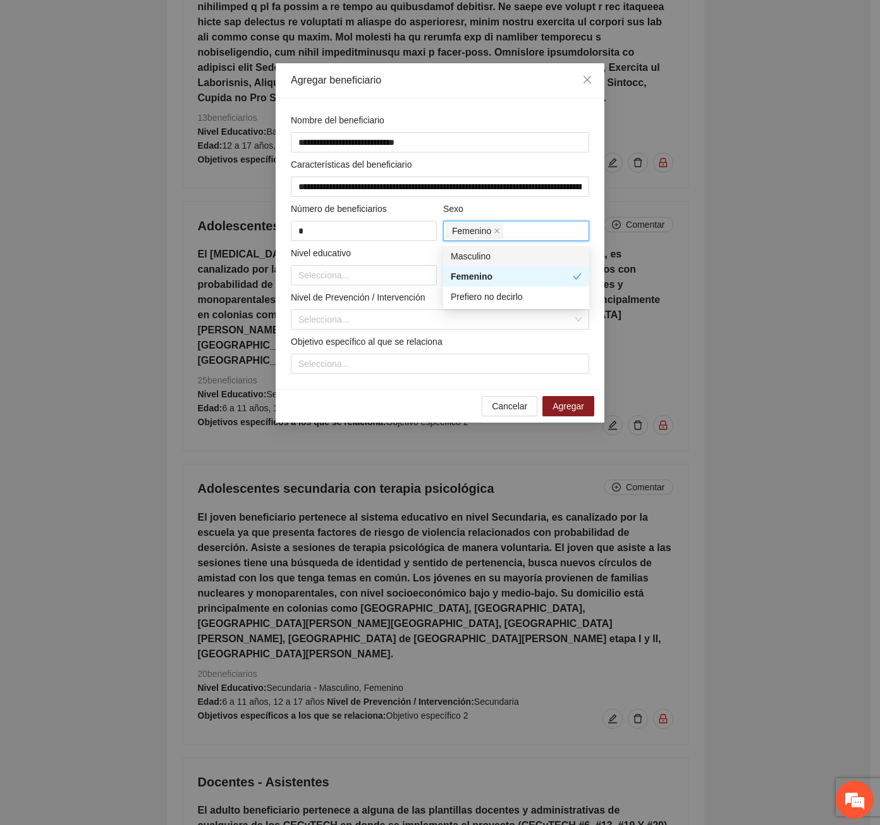
click at [494, 252] on div "Masculino" at bounding box center [516, 256] width 131 height 14
click at [374, 272] on div at bounding box center [364, 275] width 140 height 15
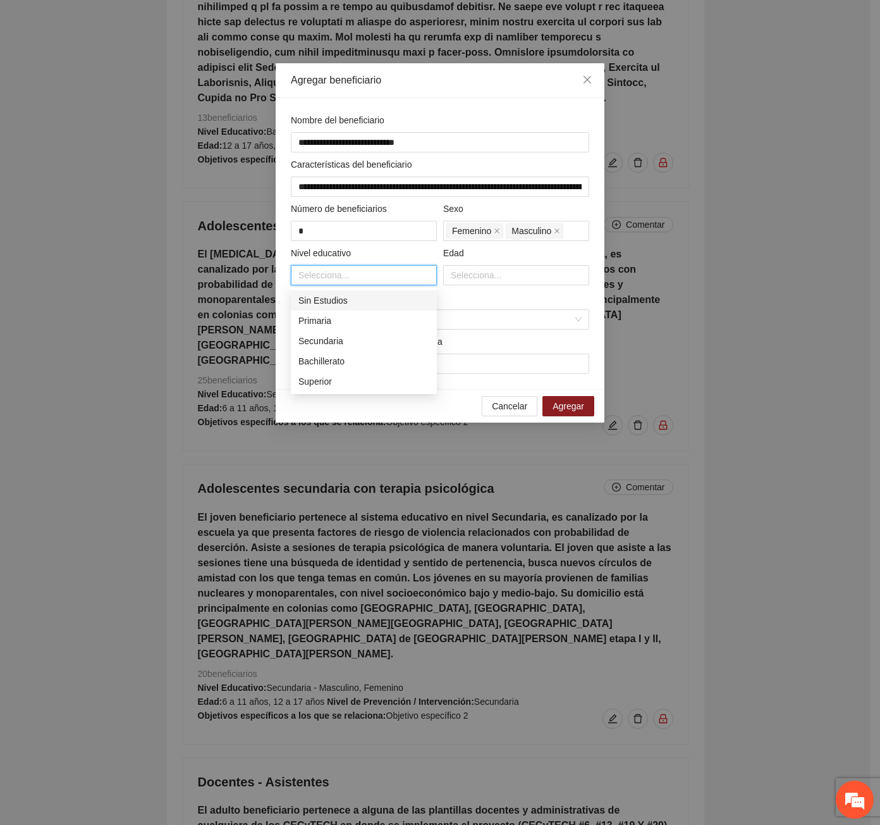
click at [369, 300] on div "Sin Estudios" at bounding box center [364, 300] width 131 height 14
click at [369, 300] on div "Sin Estudios" at bounding box center [360, 300] width 122 height 14
click at [360, 315] on div "Primaria" at bounding box center [364, 321] width 131 height 14
click at [353, 336] on div "Secundaria" at bounding box center [364, 341] width 131 height 14
click at [343, 364] on div "Bachillerato" at bounding box center [364, 361] width 131 height 14
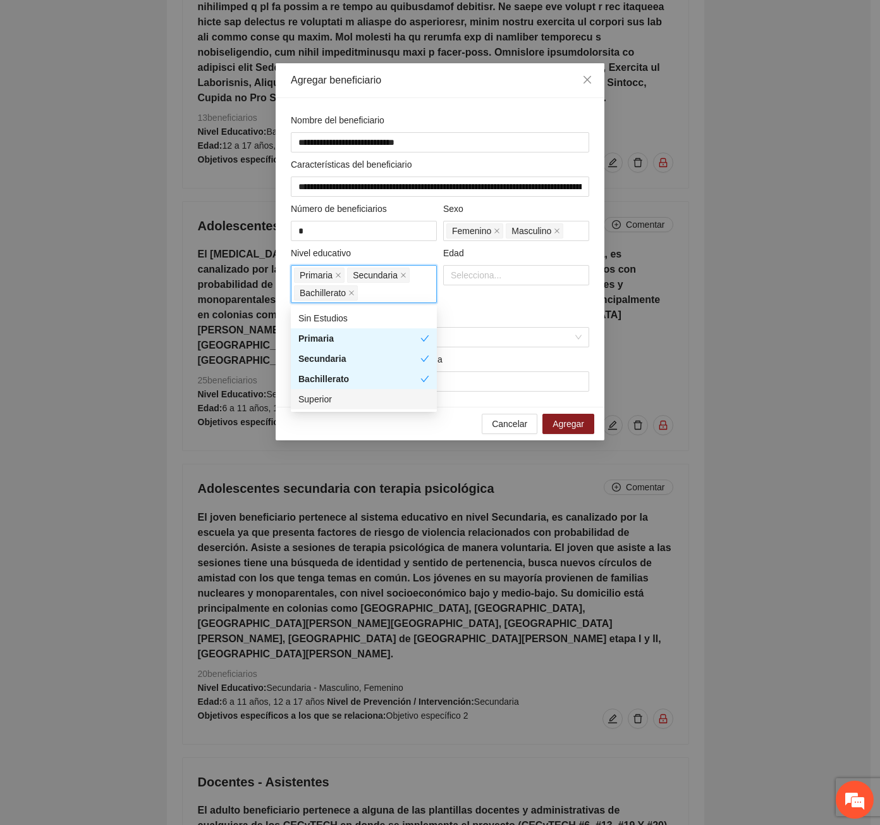
click at [340, 404] on div "Superior" at bounding box center [364, 399] width 131 height 14
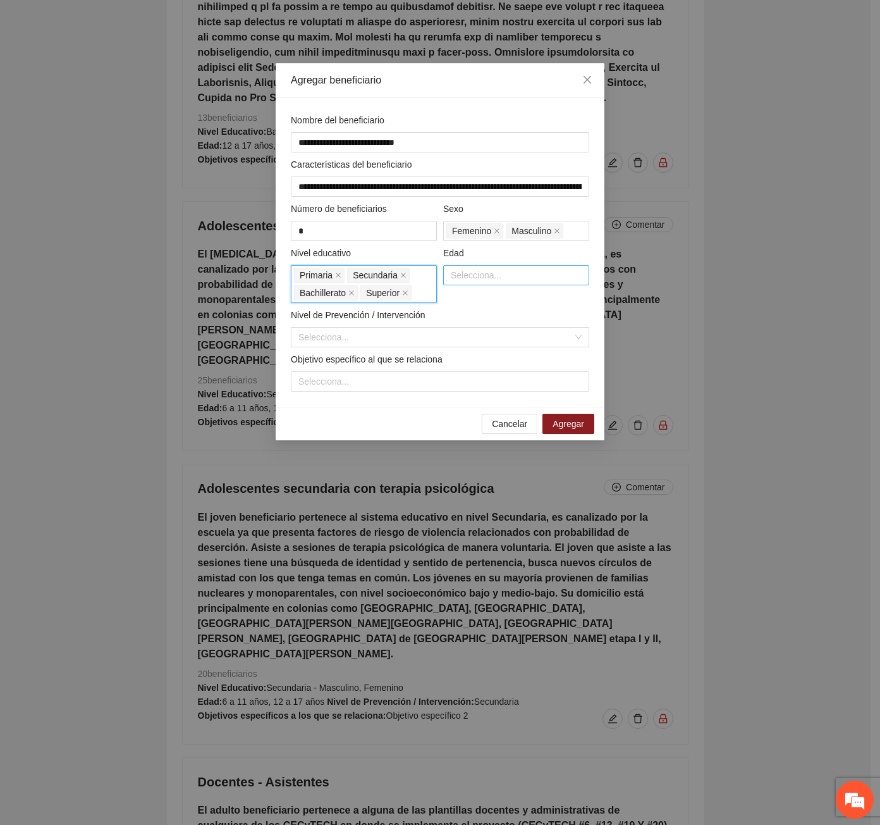
click at [461, 279] on div at bounding box center [517, 275] width 140 height 15
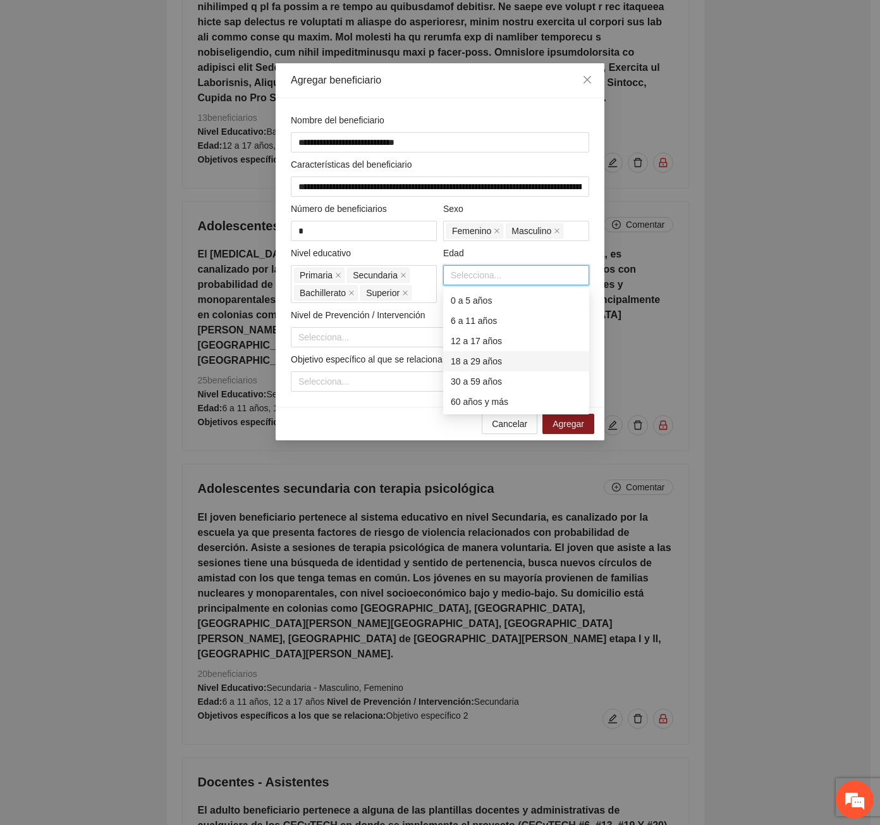
click at [466, 362] on div "18 a 29 años" at bounding box center [516, 361] width 131 height 14
click at [471, 379] on div "30 a 59 años" at bounding box center [516, 381] width 131 height 14
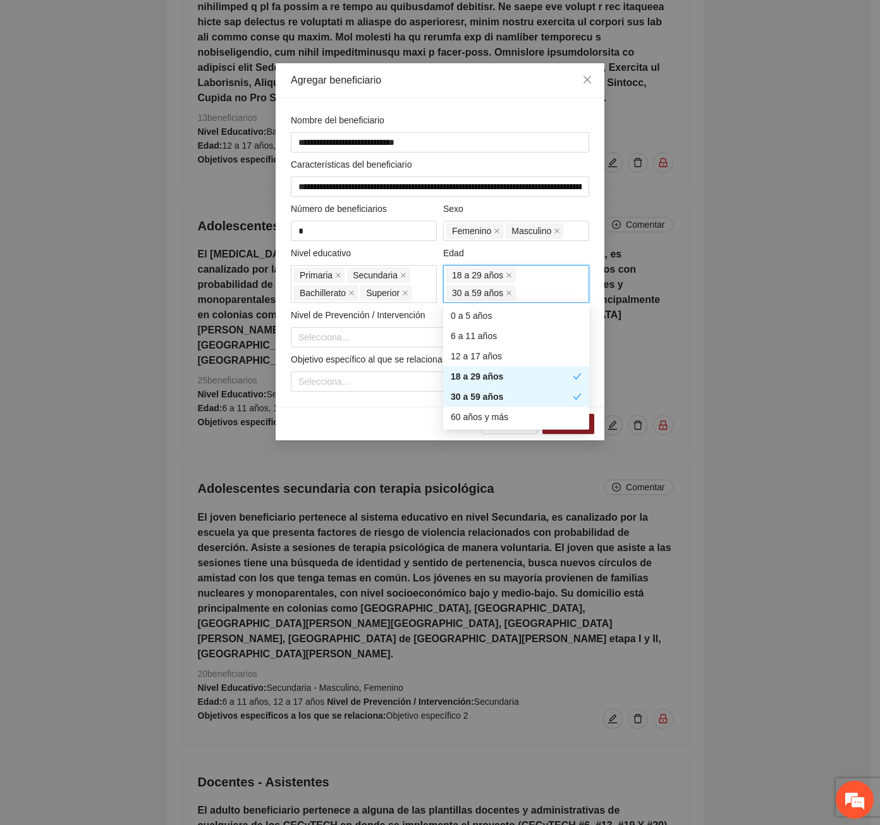
click at [471, 401] on div "30 a 59 años" at bounding box center [512, 397] width 122 height 14
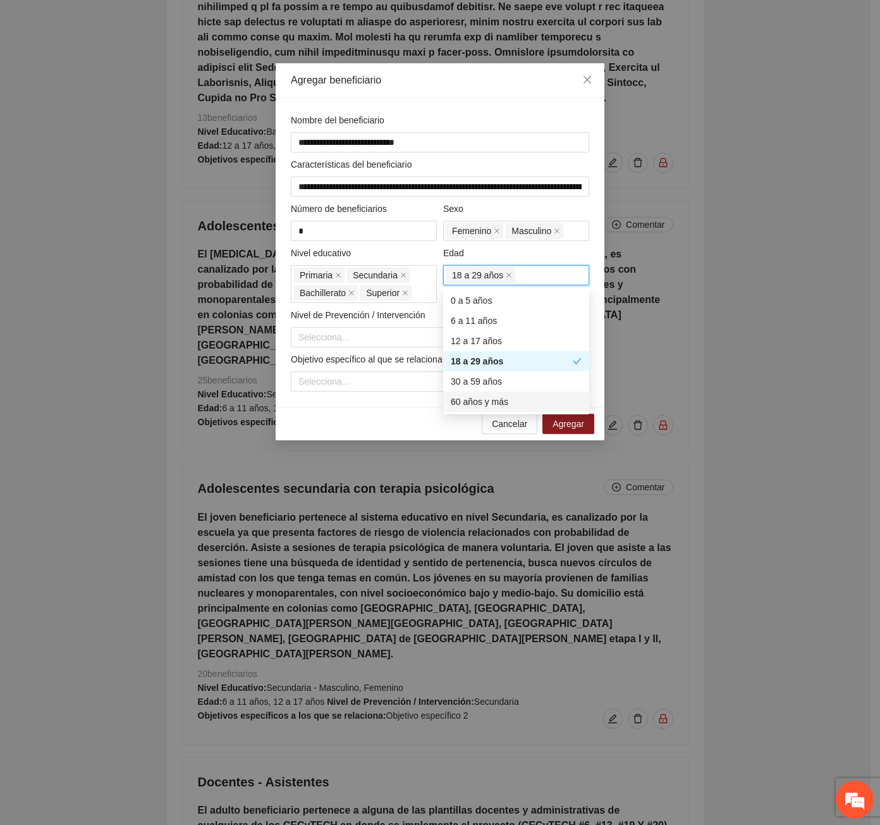
click at [467, 399] on div "60 años y más" at bounding box center [516, 402] width 131 height 14
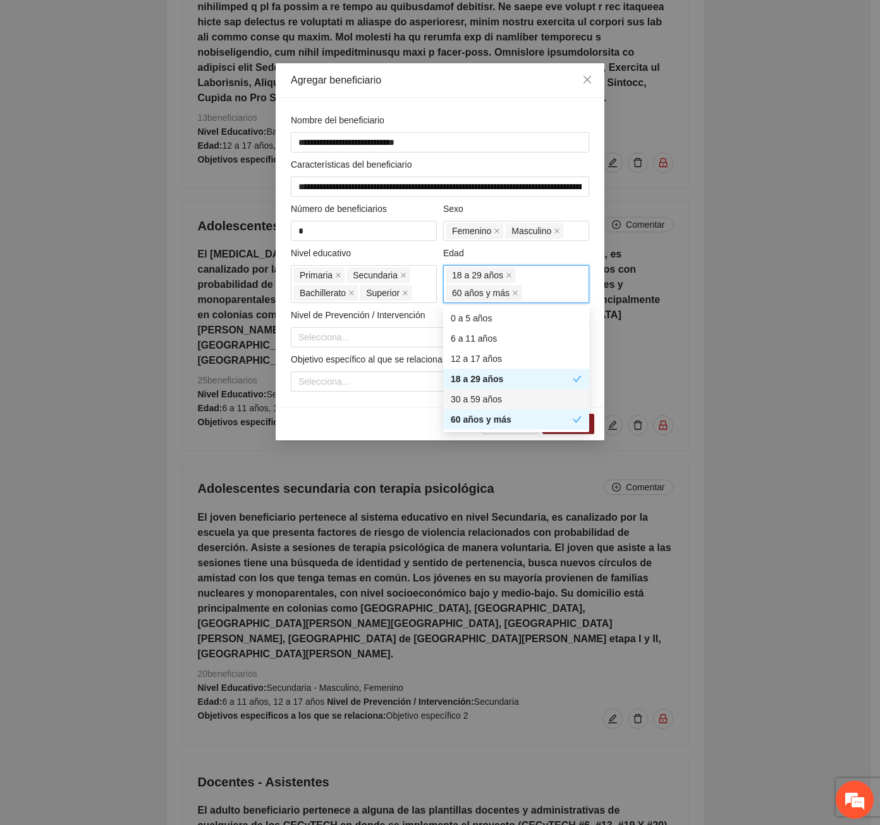
click at [466, 395] on div "30 a 59 años" at bounding box center [516, 399] width 131 height 14
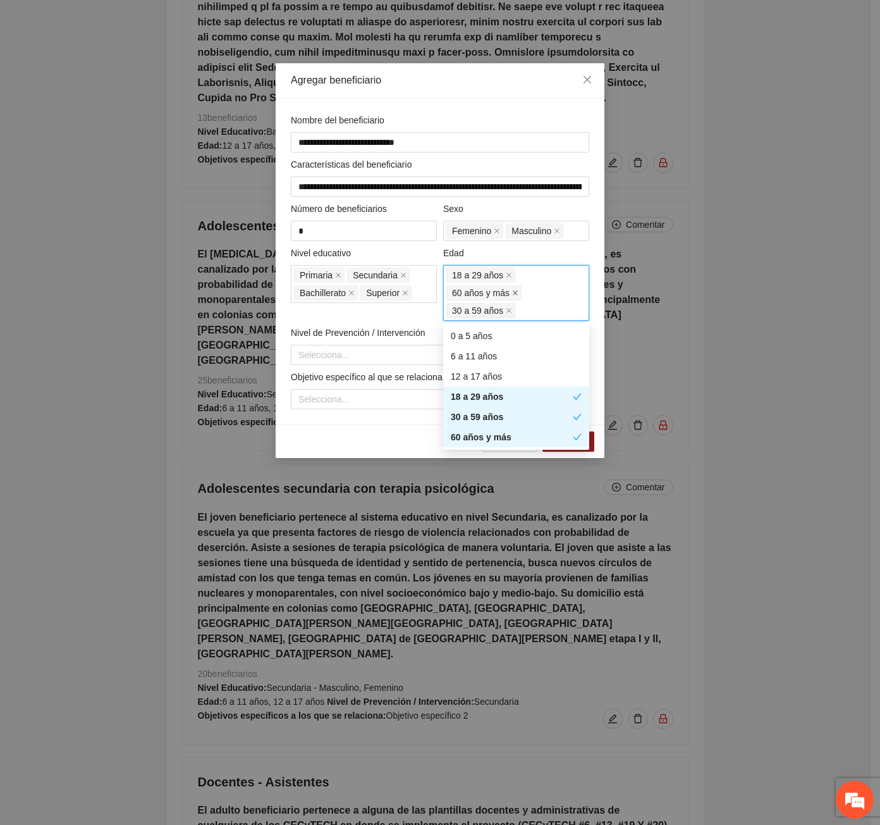
click at [513, 293] on icon "close" at bounding box center [515, 292] width 5 height 5
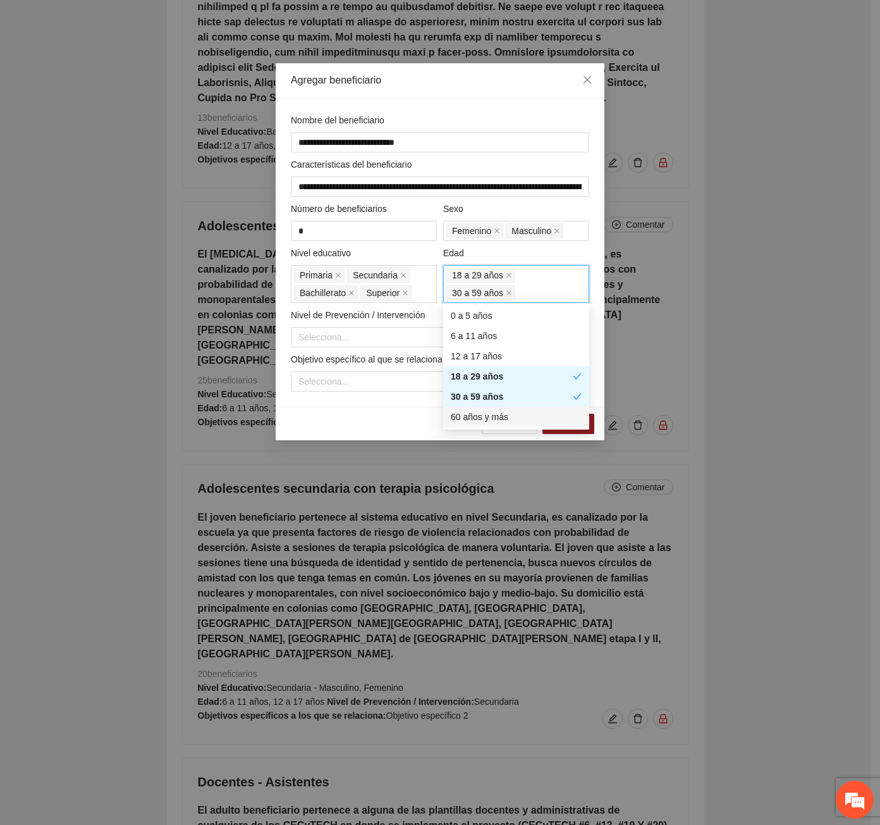
click at [484, 421] on div "60 años y más" at bounding box center [516, 417] width 131 height 14
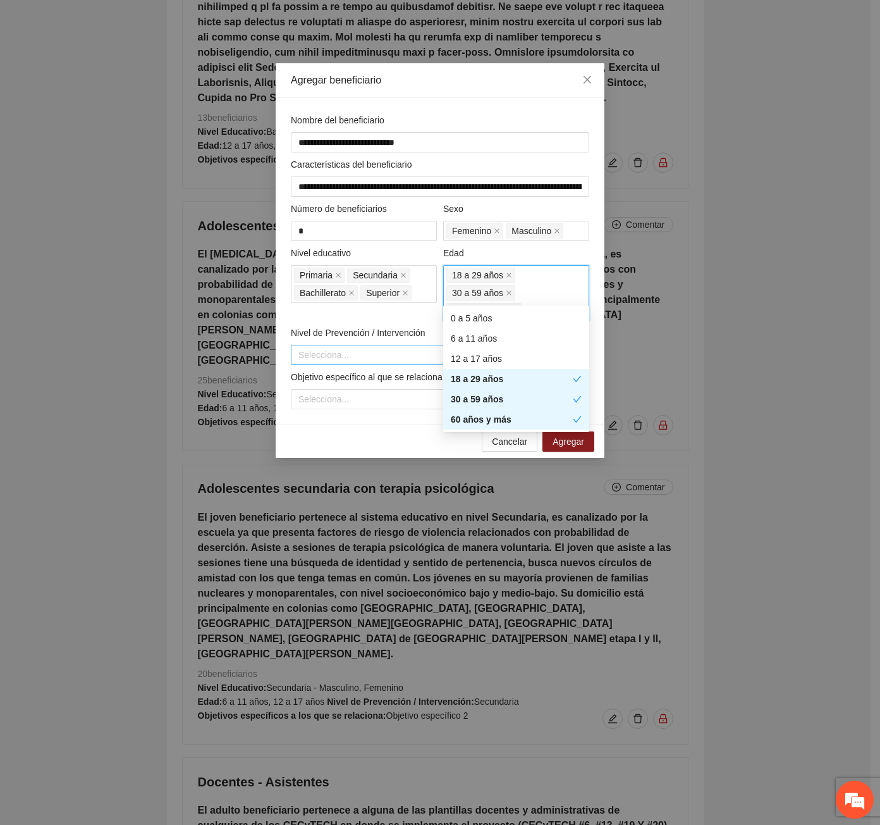
click at [320, 345] on input "search" at bounding box center [436, 354] width 274 height 19
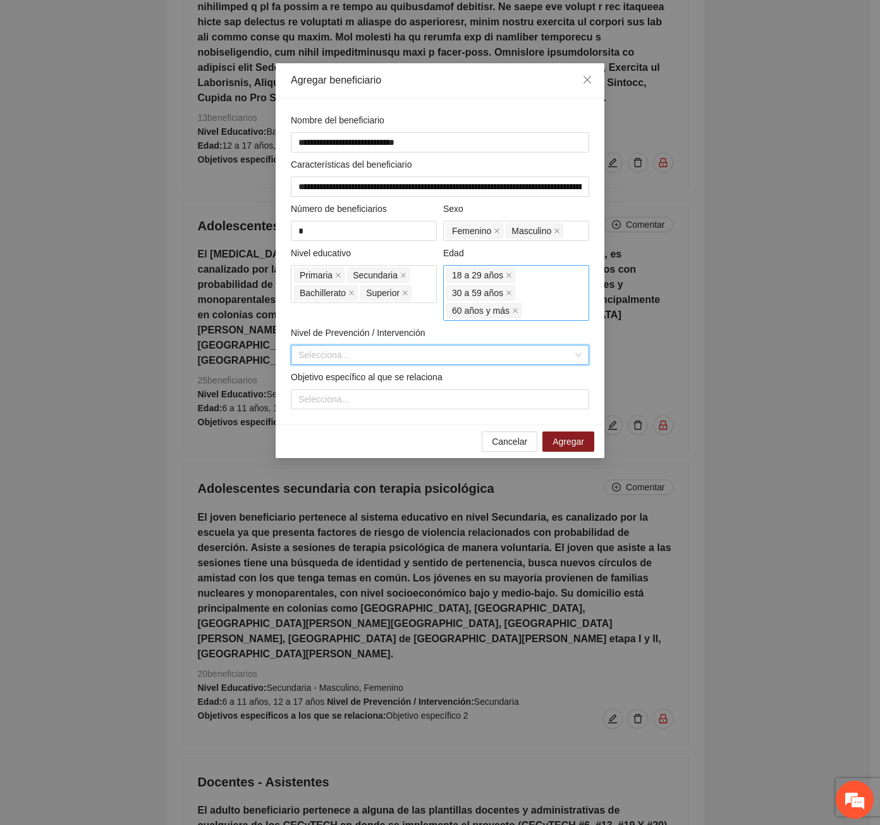
click at [319, 345] on input "search" at bounding box center [436, 354] width 274 height 19
click at [343, 345] on input "search" at bounding box center [436, 354] width 274 height 19
click at [337, 378] on div "Secundaria" at bounding box center [440, 383] width 283 height 14
drag, startPoint x: 327, startPoint y: 422, endPoint x: 330, endPoint y: 389, distance: 33.7
click at [325, 424] on div "Cancelar Agregar" at bounding box center [440, 441] width 329 height 34
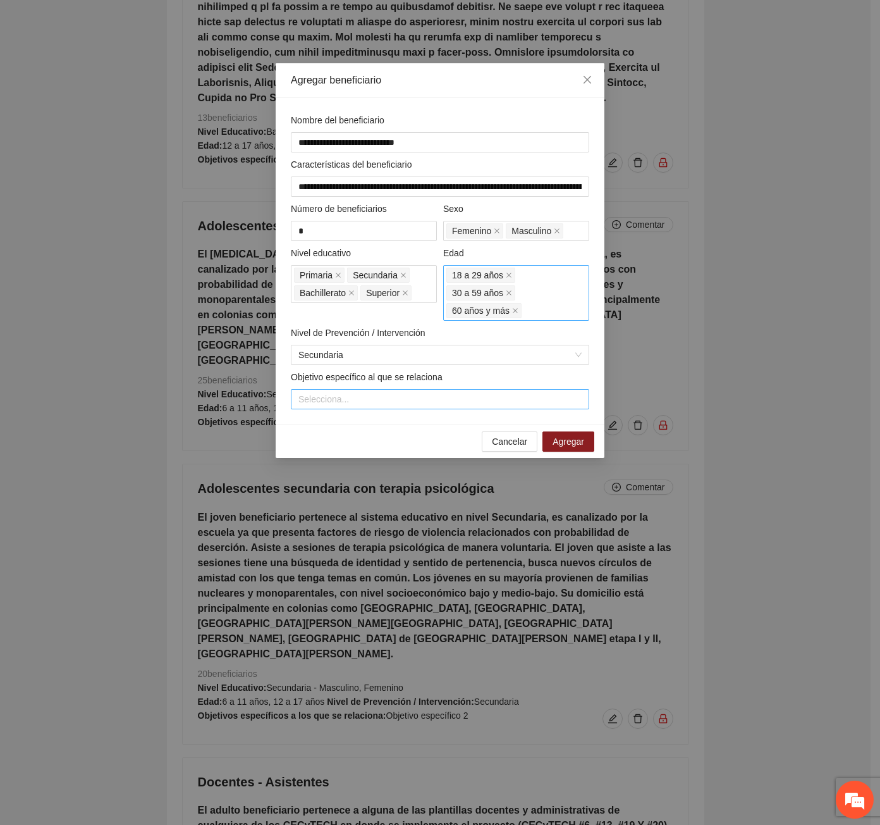
click at [332, 391] on div at bounding box center [440, 398] width 292 height 15
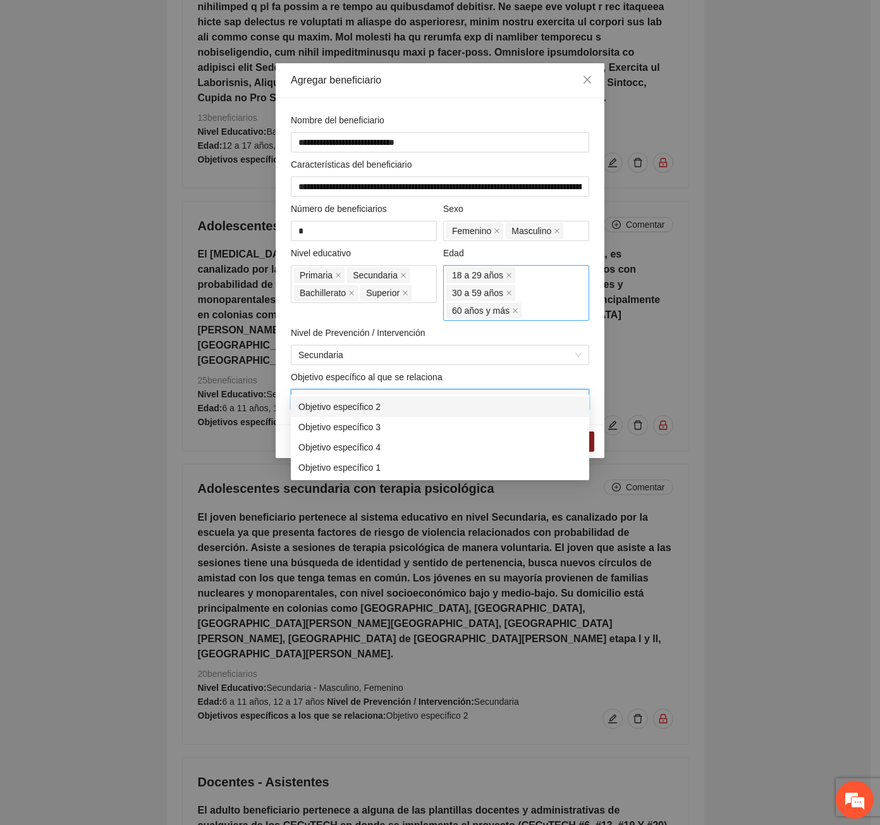
click at [348, 406] on div "Objetivo específico 2" at bounding box center [440, 407] width 283 height 14
click at [280, 405] on div "**********" at bounding box center [440, 261] width 329 height 326
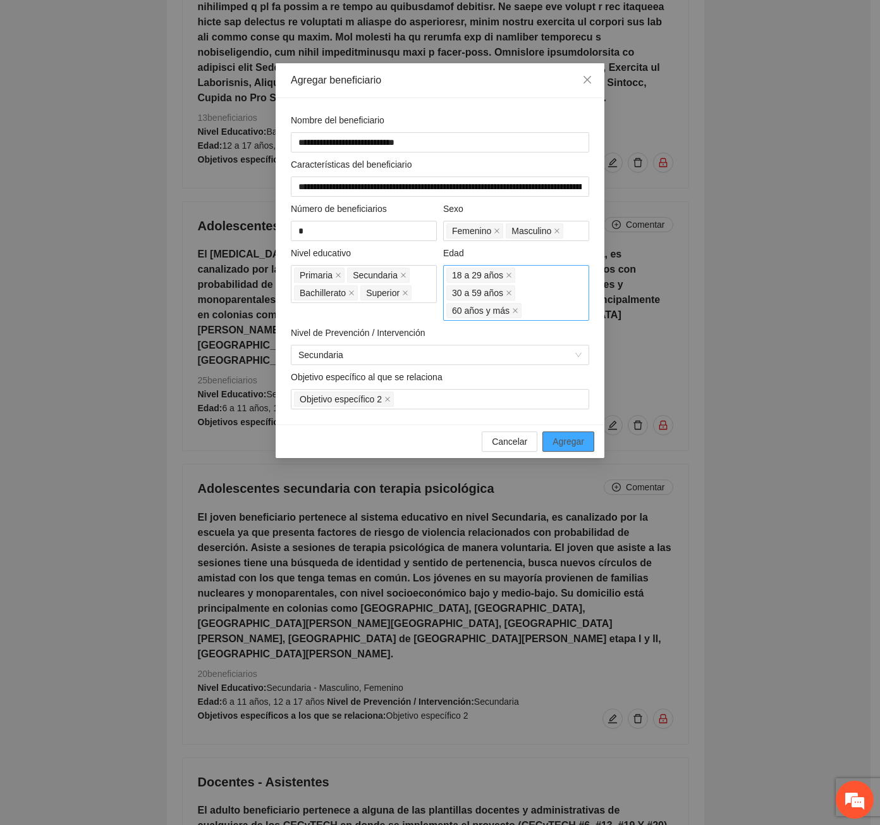
click at [574, 434] on span "Agregar" at bounding box center [569, 441] width 32 height 14
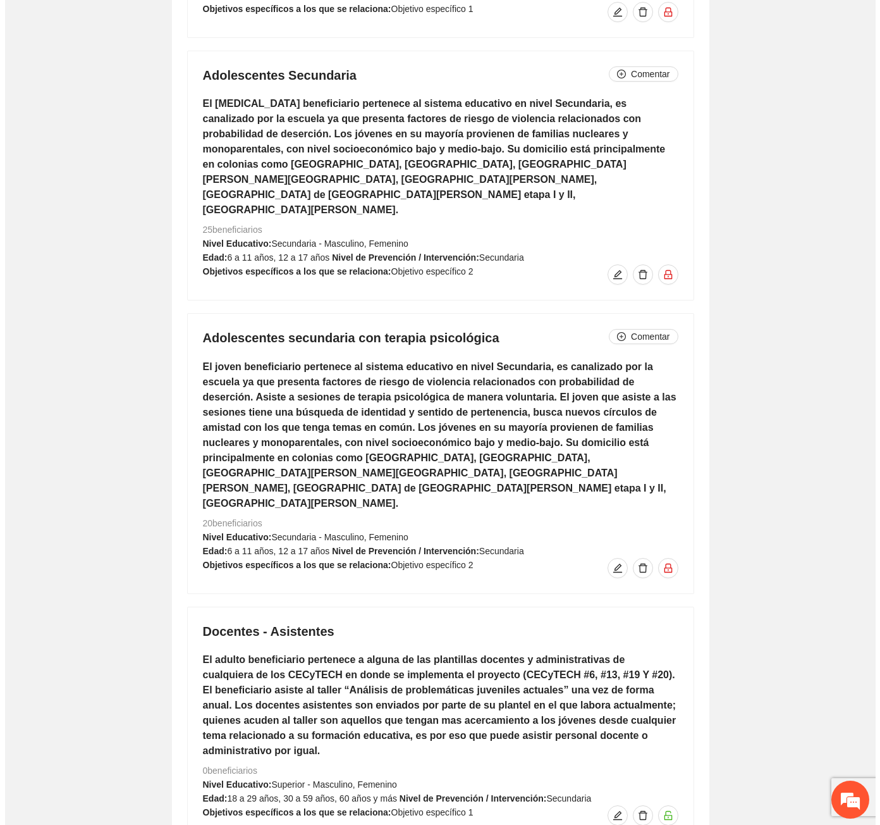
scroll to position [8799, 0]
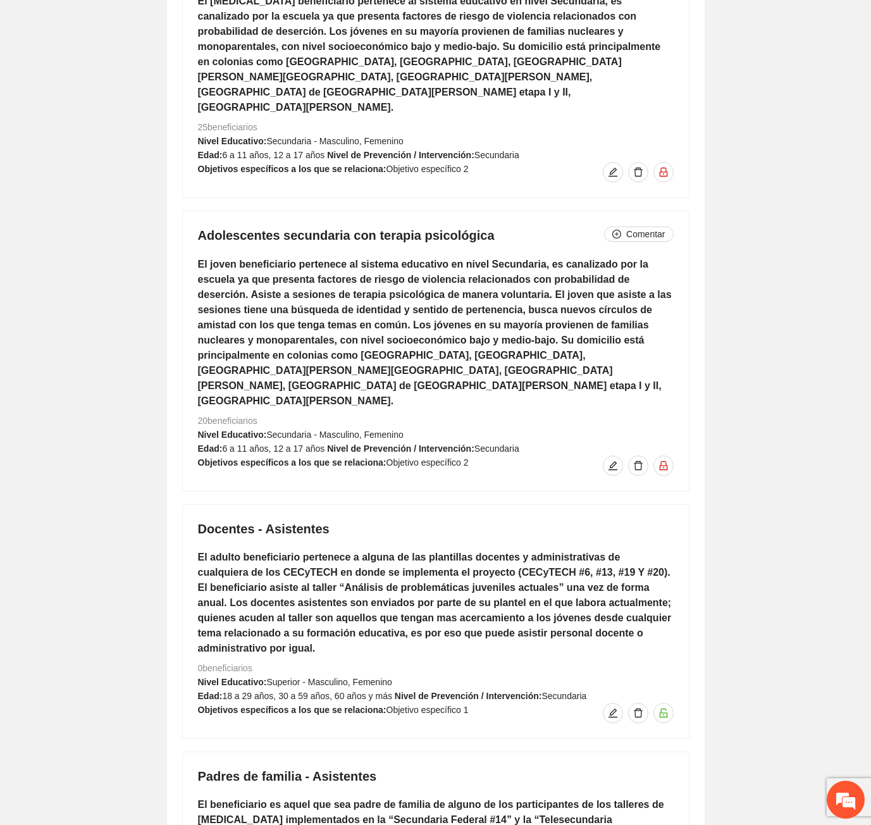
type input "**********"
type input "*"
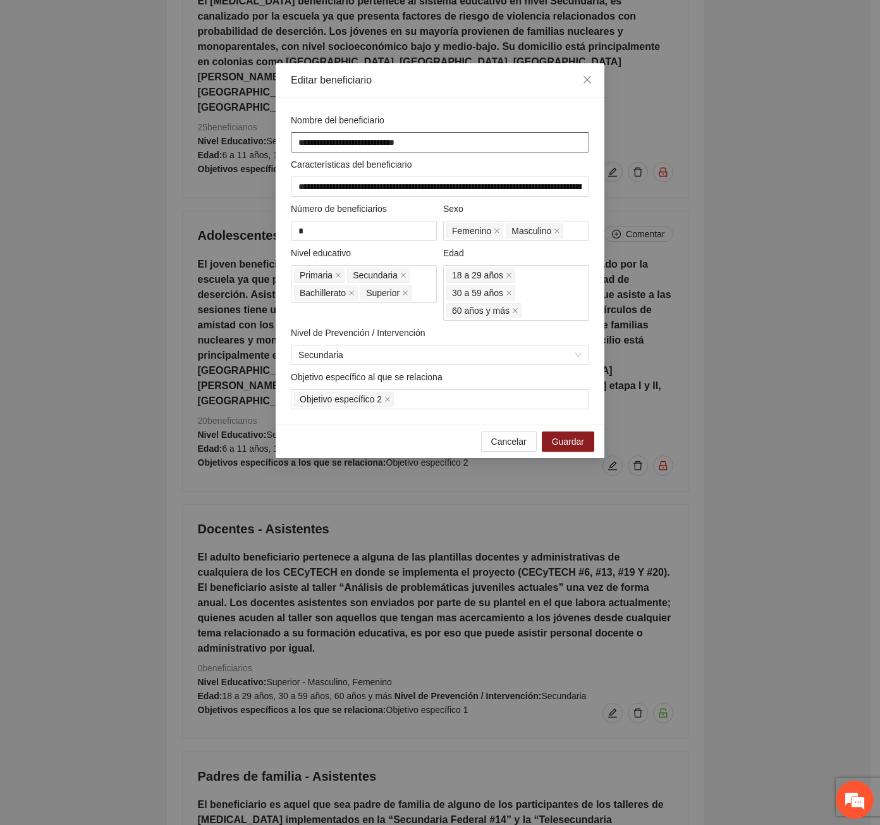
click at [367, 141] on input "**********" at bounding box center [440, 142] width 299 height 20
type input "**********"
click at [577, 434] on span "Guardar" at bounding box center [568, 441] width 32 height 14
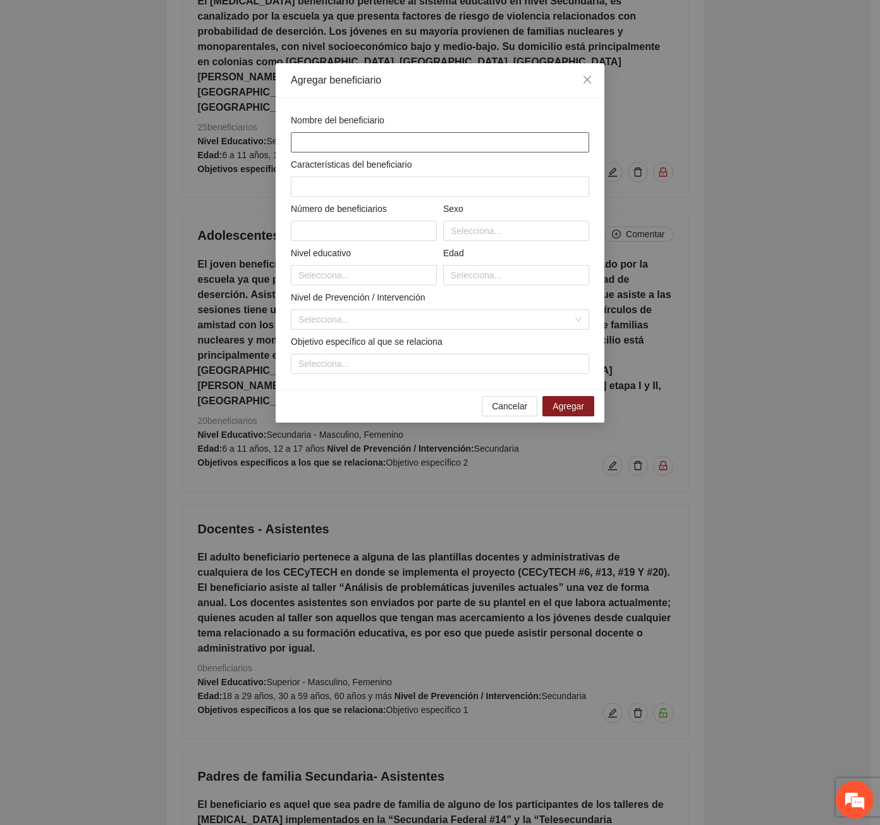
click at [362, 146] on input "text" at bounding box center [440, 142] width 299 height 20
type input "**********"
click at [379, 178] on input "text" at bounding box center [440, 186] width 299 height 20
click at [339, 185] on input "text" at bounding box center [440, 186] width 299 height 20
paste input "**********"
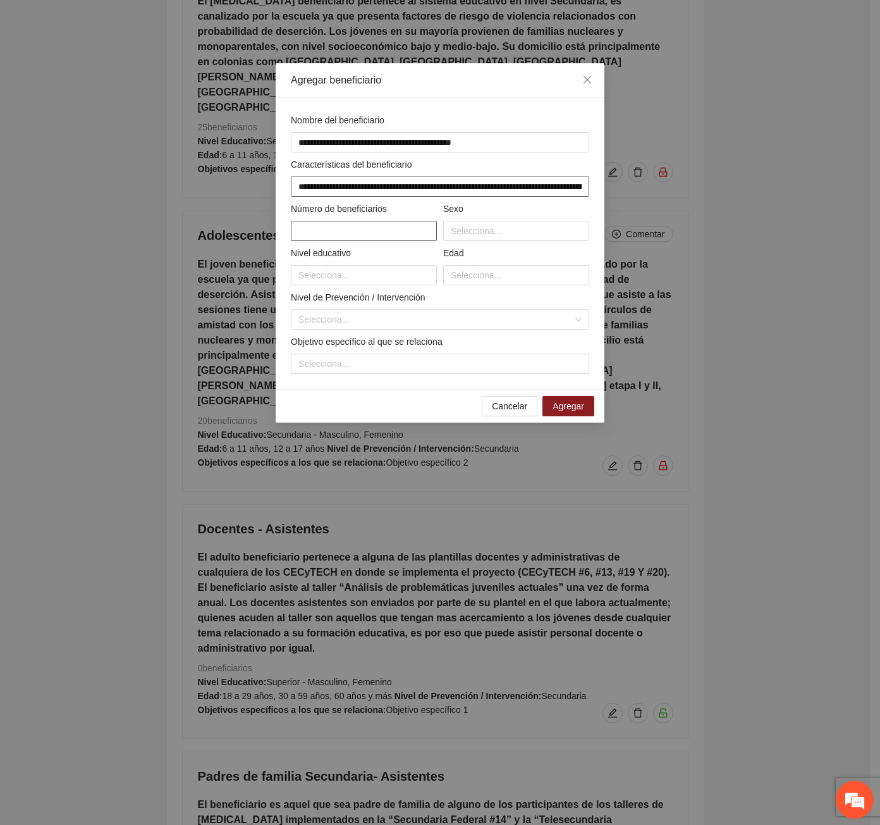
scroll to position [0, 3132]
type input "**********"
click at [342, 230] on input "text" at bounding box center [364, 231] width 146 height 20
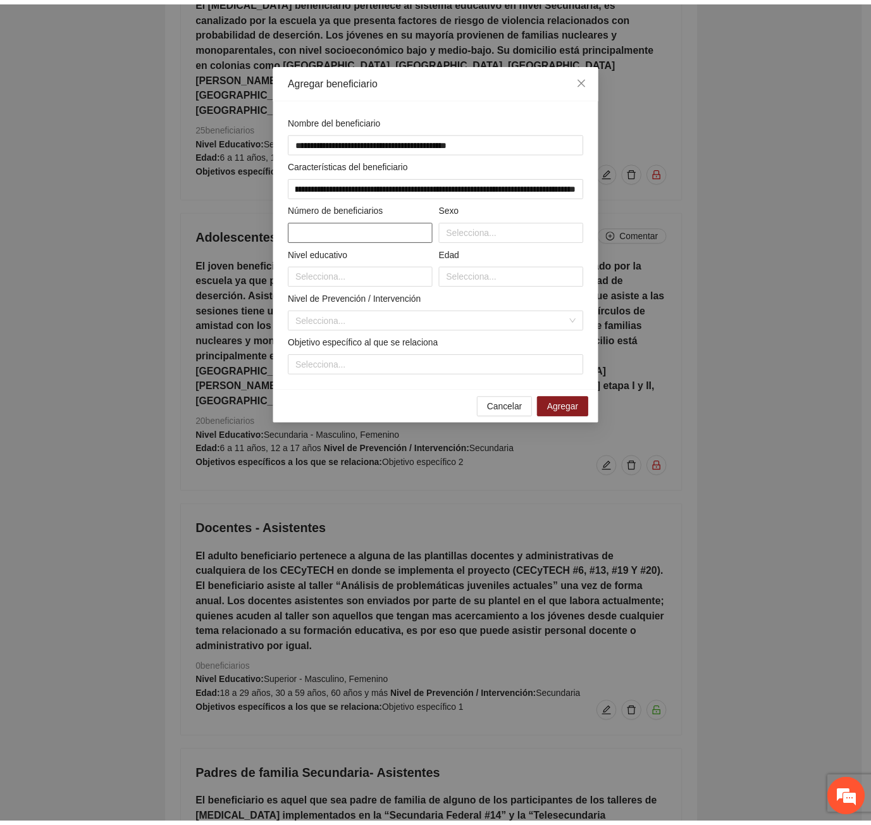
scroll to position [0, 0]
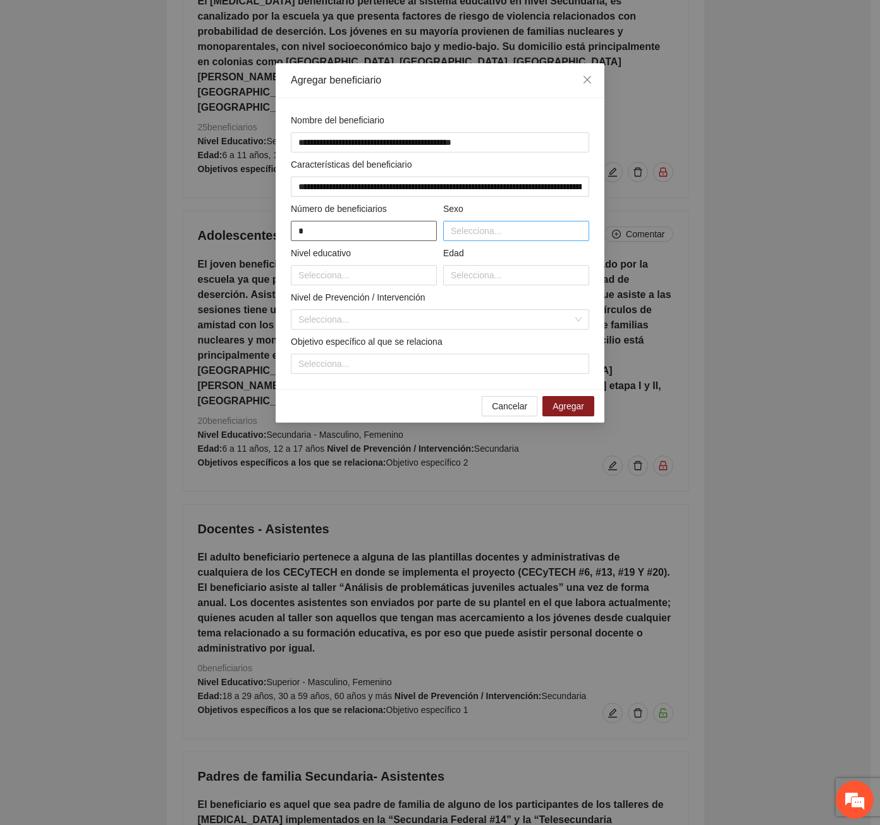
click at [486, 231] on div at bounding box center [517, 230] width 140 height 15
type input "*"
click at [481, 254] on div "Masculino" at bounding box center [516, 256] width 131 height 14
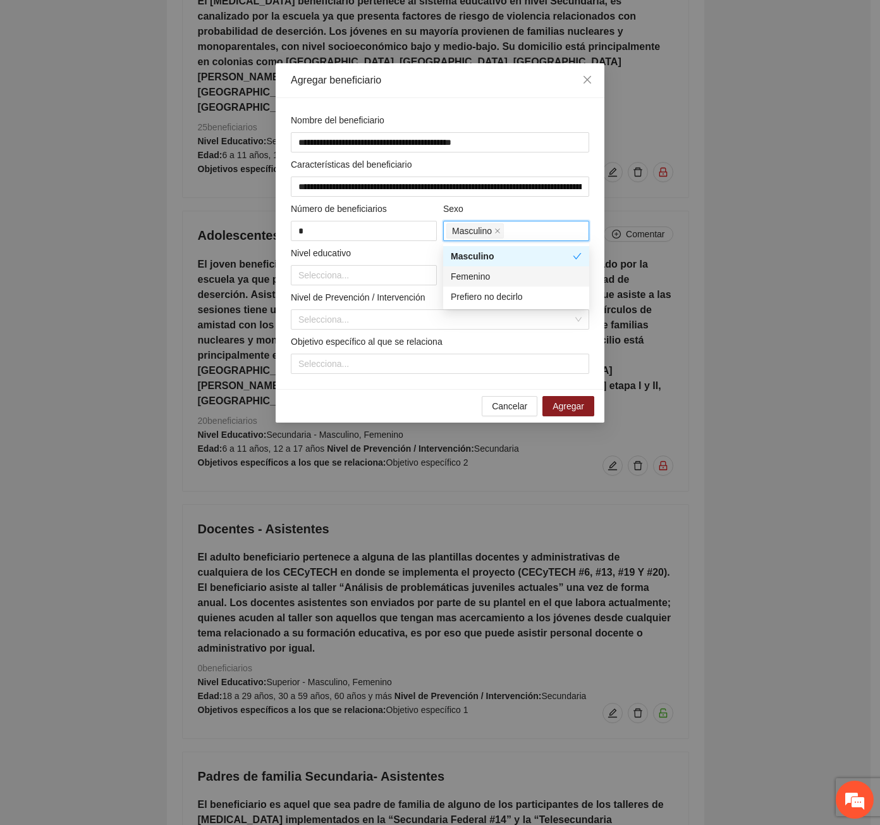
click at [480, 273] on div "Femenino" at bounding box center [516, 276] width 131 height 14
click at [330, 274] on div at bounding box center [364, 275] width 140 height 15
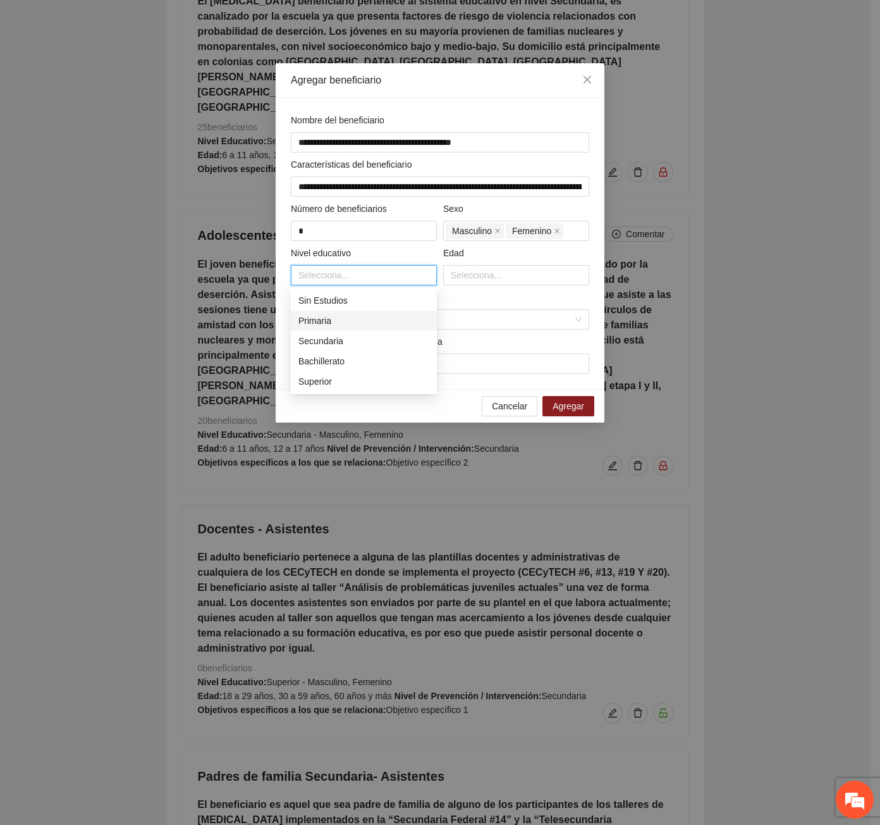
click at [332, 321] on div "Primaria" at bounding box center [364, 321] width 131 height 14
click at [332, 340] on div "Secundaria" at bounding box center [364, 341] width 131 height 14
click at [330, 363] on div "Bachillerato" at bounding box center [364, 361] width 131 height 14
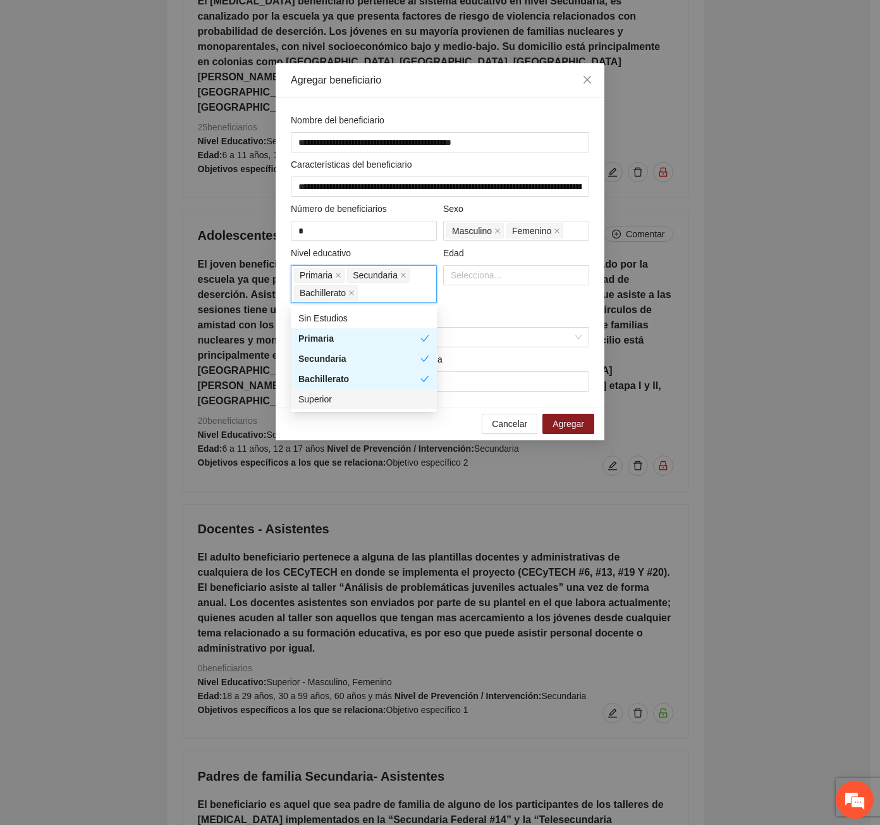
click at [332, 395] on div "Superior" at bounding box center [364, 399] width 131 height 14
click at [517, 275] on div at bounding box center [517, 275] width 140 height 15
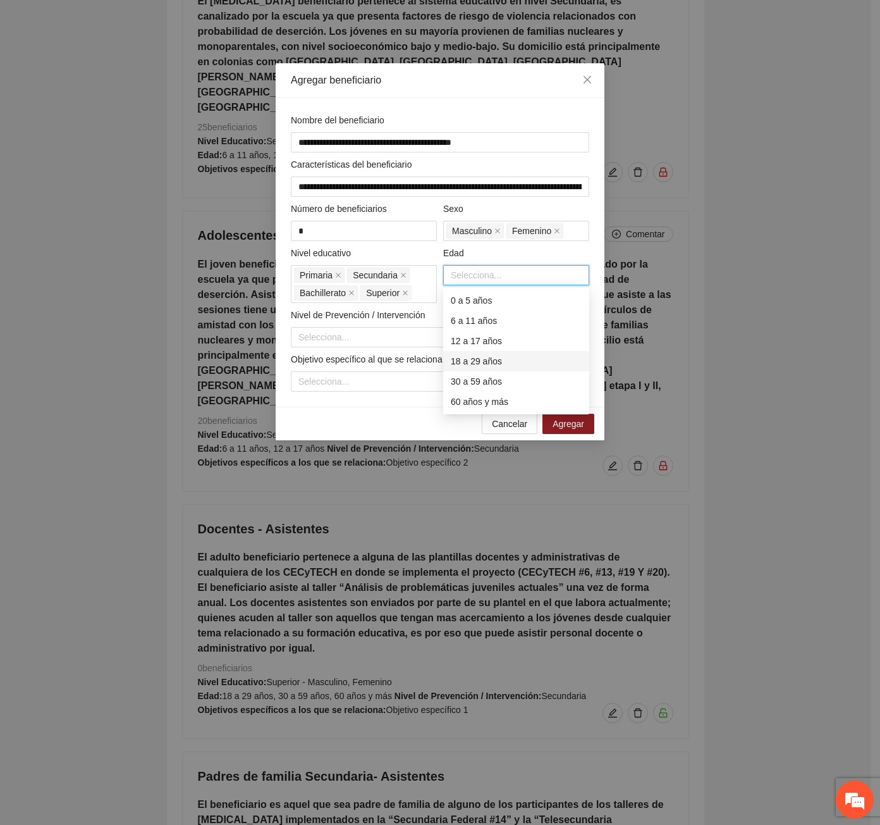
click at [491, 364] on div "18 a 29 años" at bounding box center [516, 361] width 131 height 14
click at [487, 383] on div "30 a 59 años" at bounding box center [516, 381] width 131 height 14
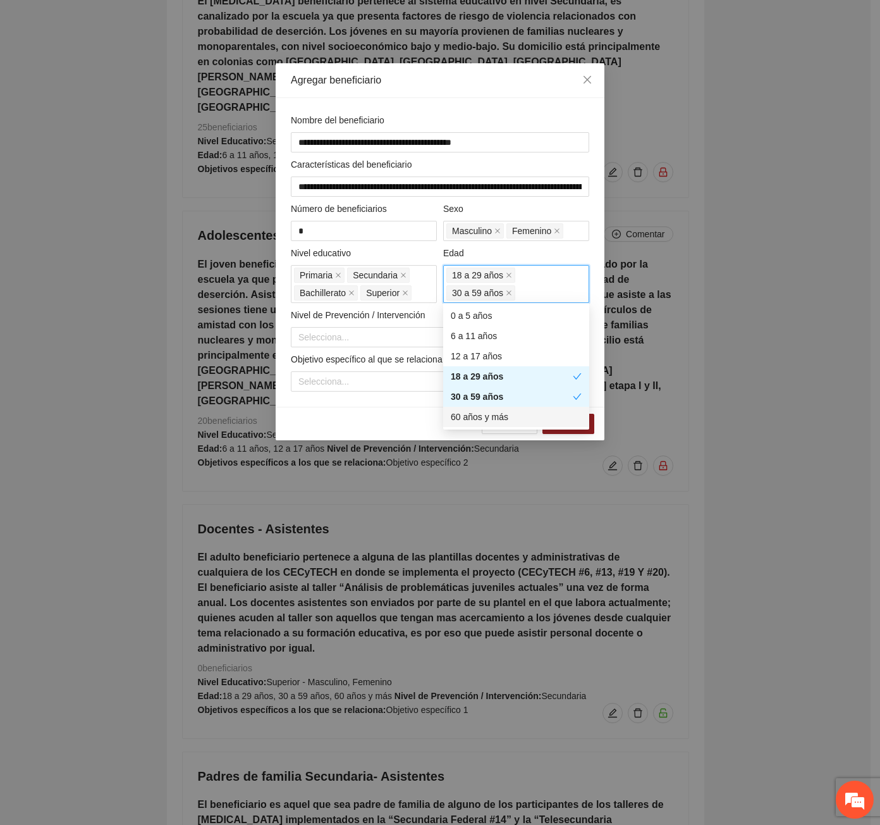
click at [479, 417] on div "60 años y más" at bounding box center [516, 417] width 131 height 14
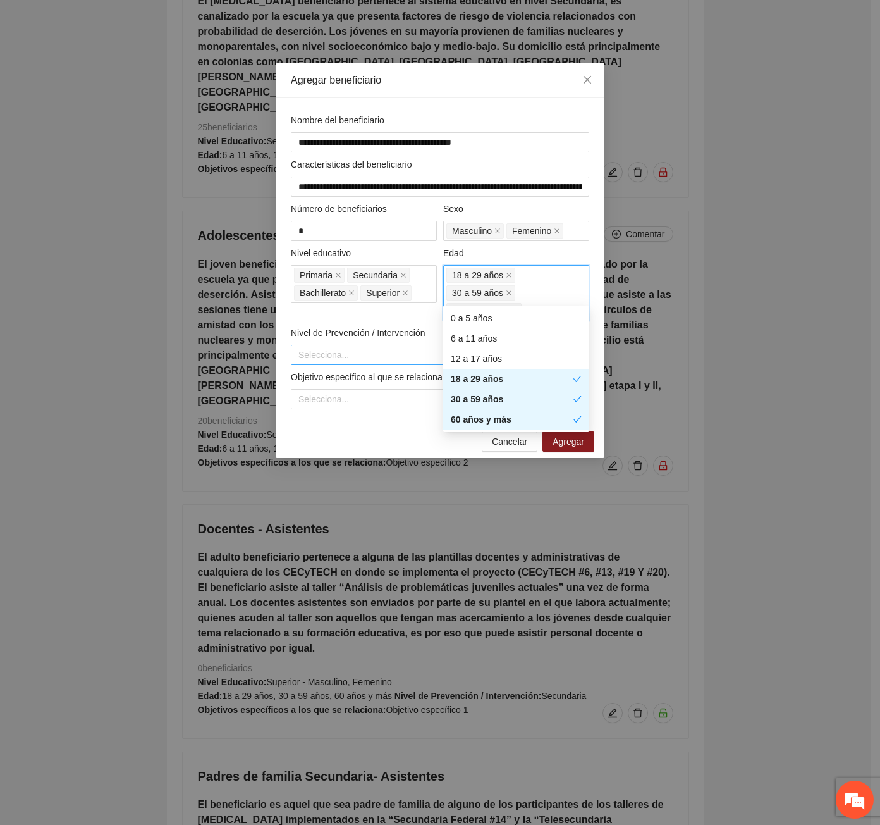
drag, startPoint x: 336, startPoint y: 333, endPoint x: 342, endPoint y: 357, distance: 24.7
click at [336, 345] on input "search" at bounding box center [436, 354] width 274 height 19
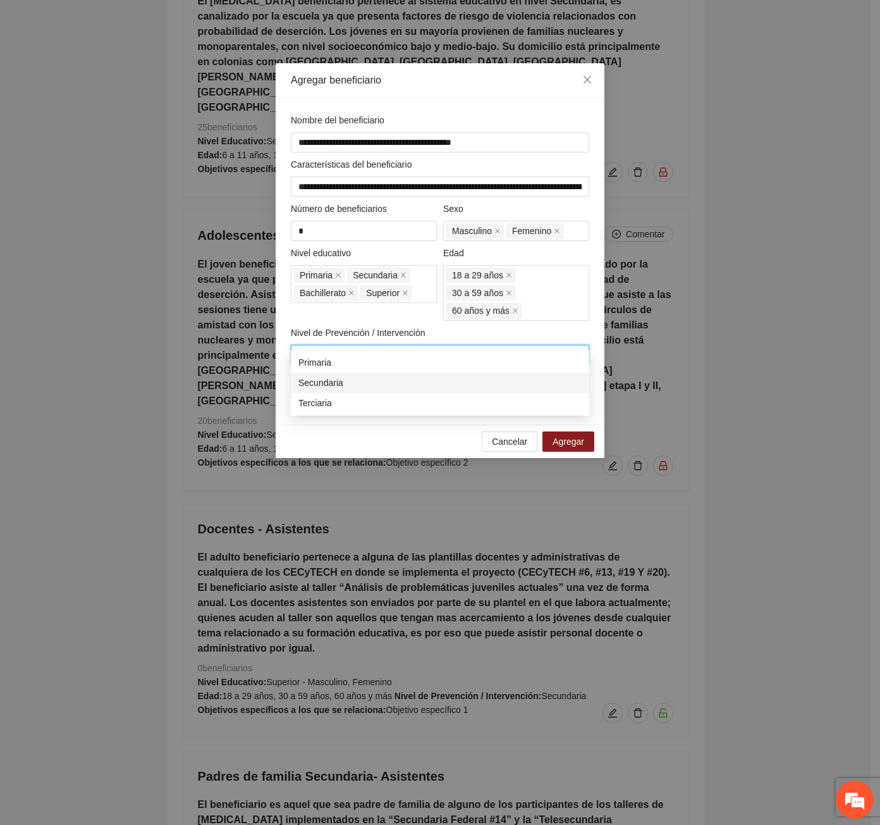
drag, startPoint x: 339, startPoint y: 386, endPoint x: 333, endPoint y: 424, distance: 38.5
click at [336, 383] on div "Secundaria" at bounding box center [440, 383] width 283 height 14
click at [332, 424] on div "Cancelar Agregar" at bounding box center [440, 441] width 329 height 34
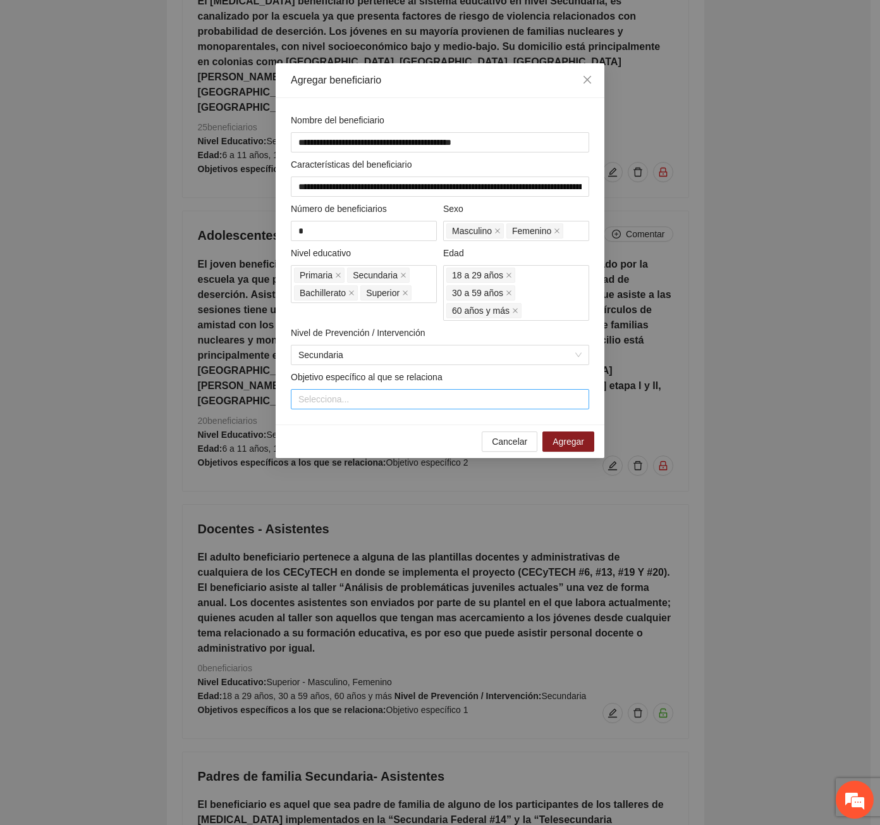
click at [330, 391] on div at bounding box center [440, 398] width 292 height 15
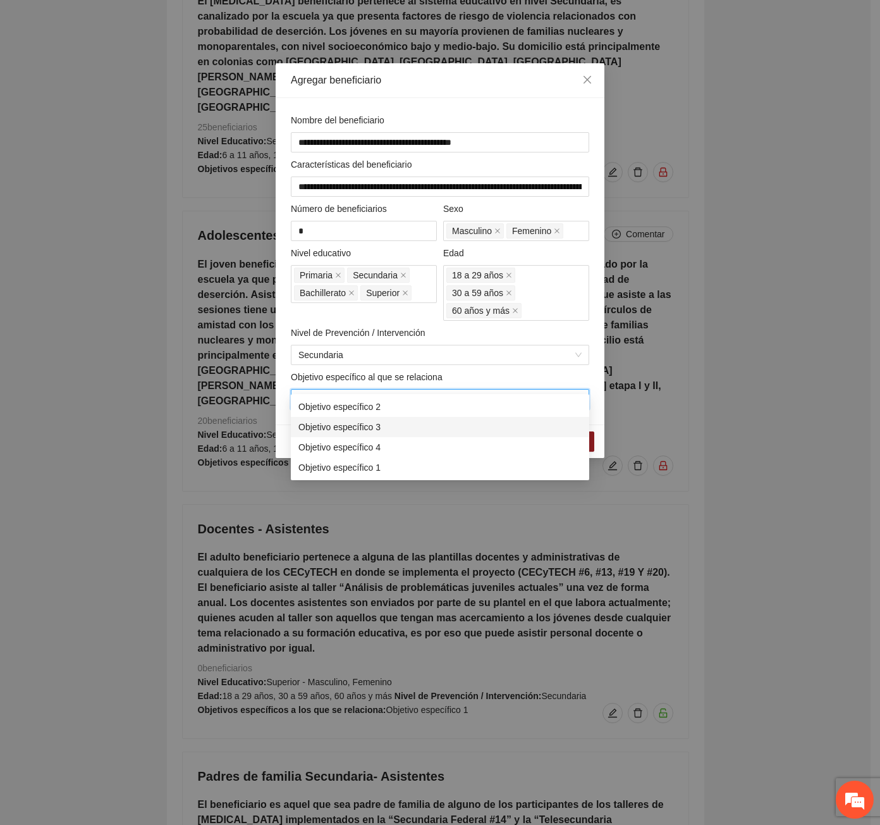
click at [345, 429] on div "Objetivo específico 3" at bounding box center [440, 427] width 283 height 14
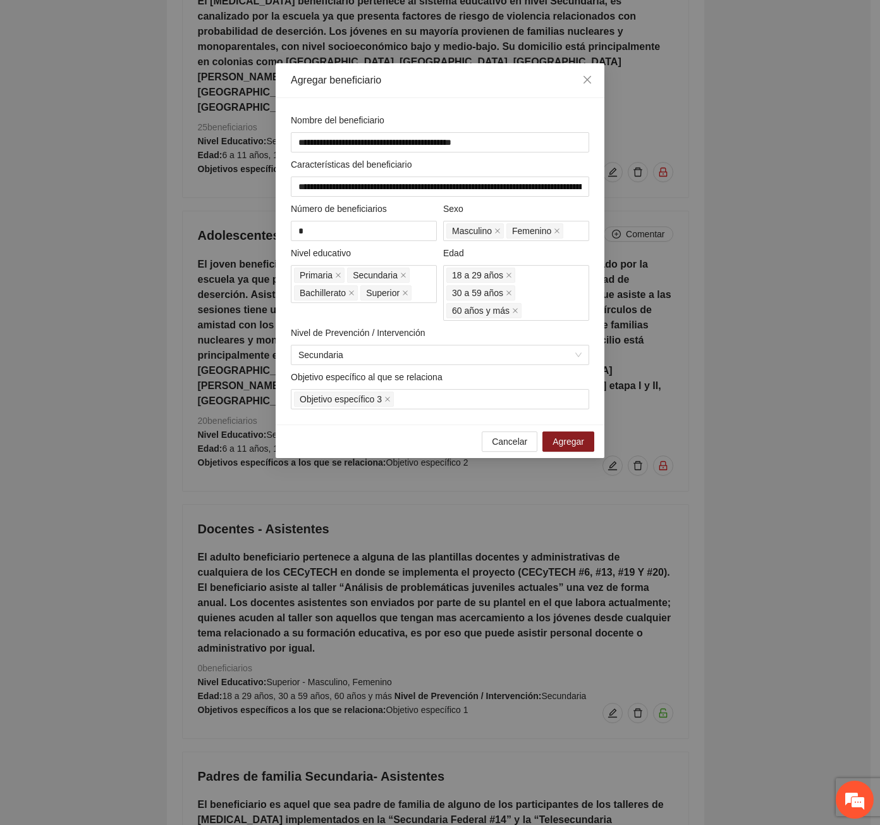
click at [331, 347] on div "**********" at bounding box center [440, 261] width 305 height 296
click at [566, 434] on span "Agregar" at bounding box center [569, 441] width 32 height 14
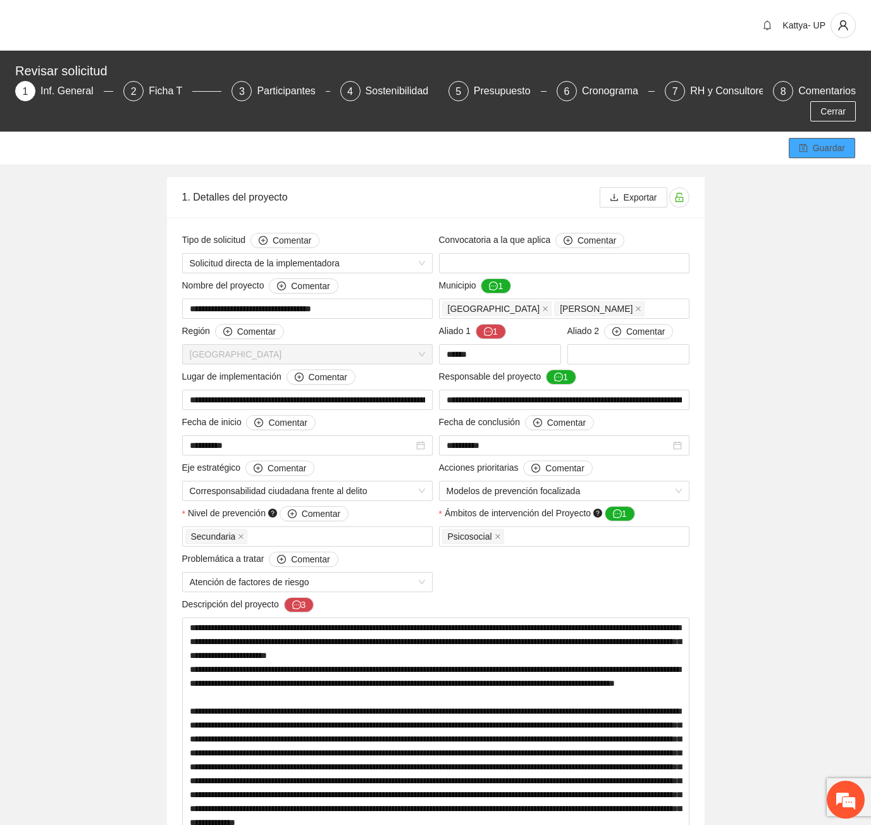
click at [813, 138] on button "Guardar" at bounding box center [822, 148] width 66 height 20
click at [287, 89] on div "Participantes" at bounding box center [291, 91] width 69 height 20
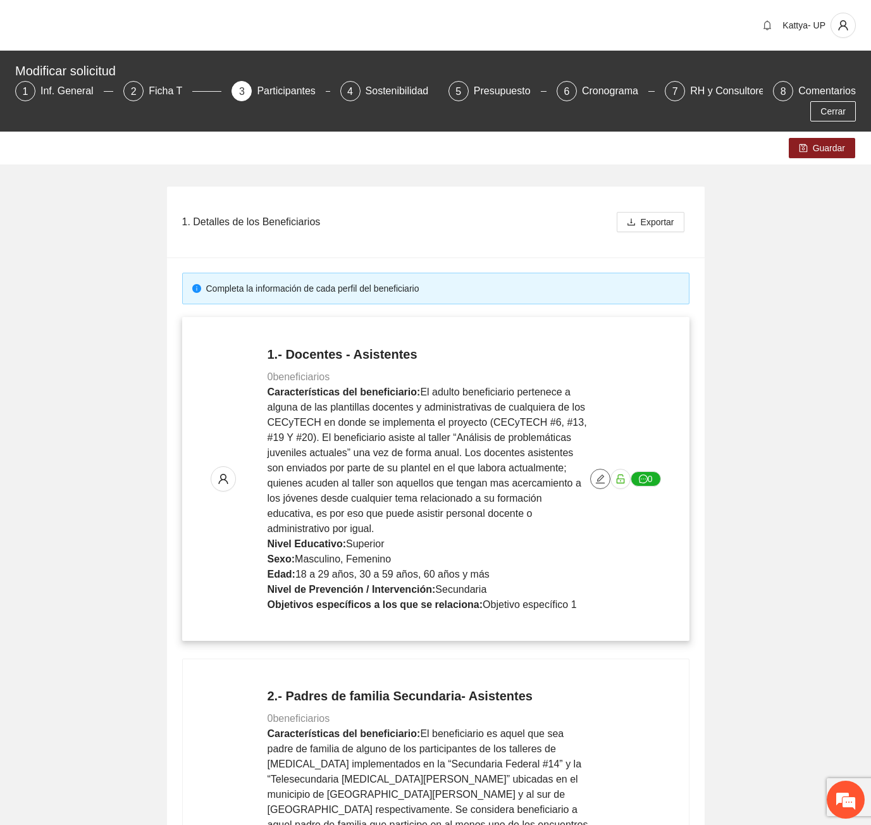
click at [598, 474] on icon "edit" at bounding box center [600, 478] width 9 height 9
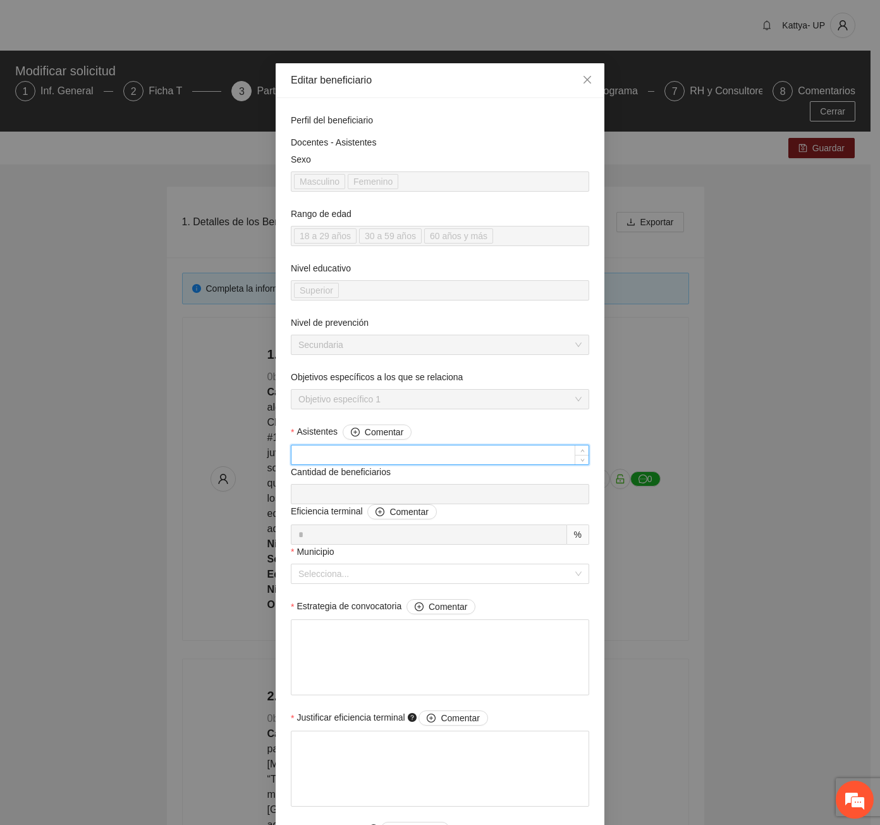
click at [312, 460] on input "Asistentes Comentar" at bounding box center [440, 454] width 297 height 19
type input "*"
type input "***"
type input "**"
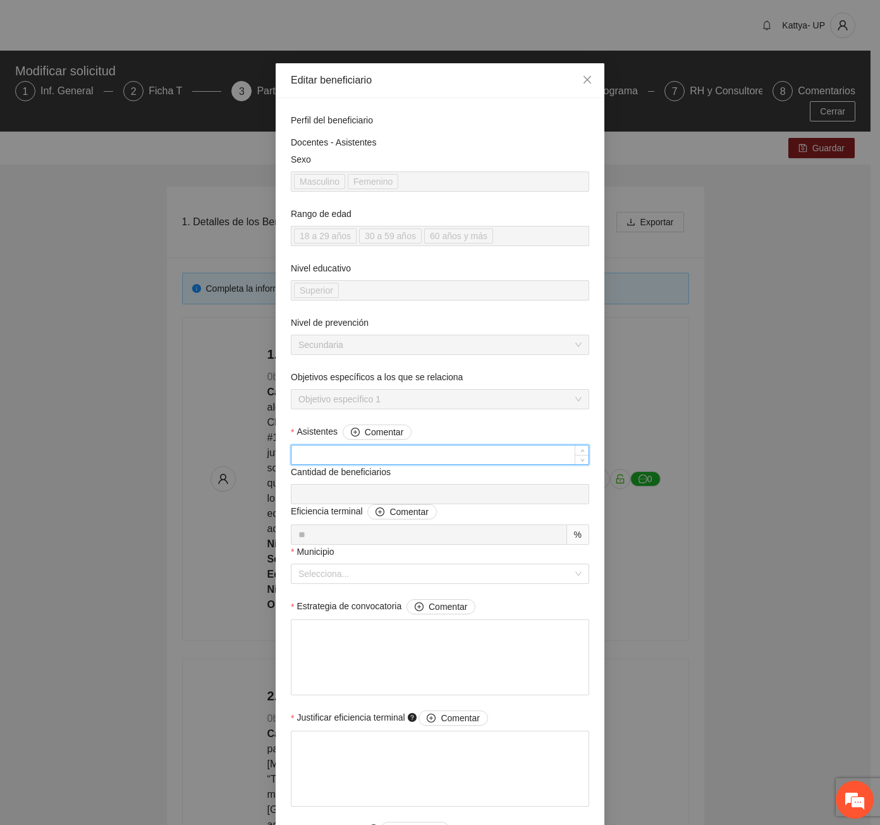
type input "***"
type input "*"
type input "***"
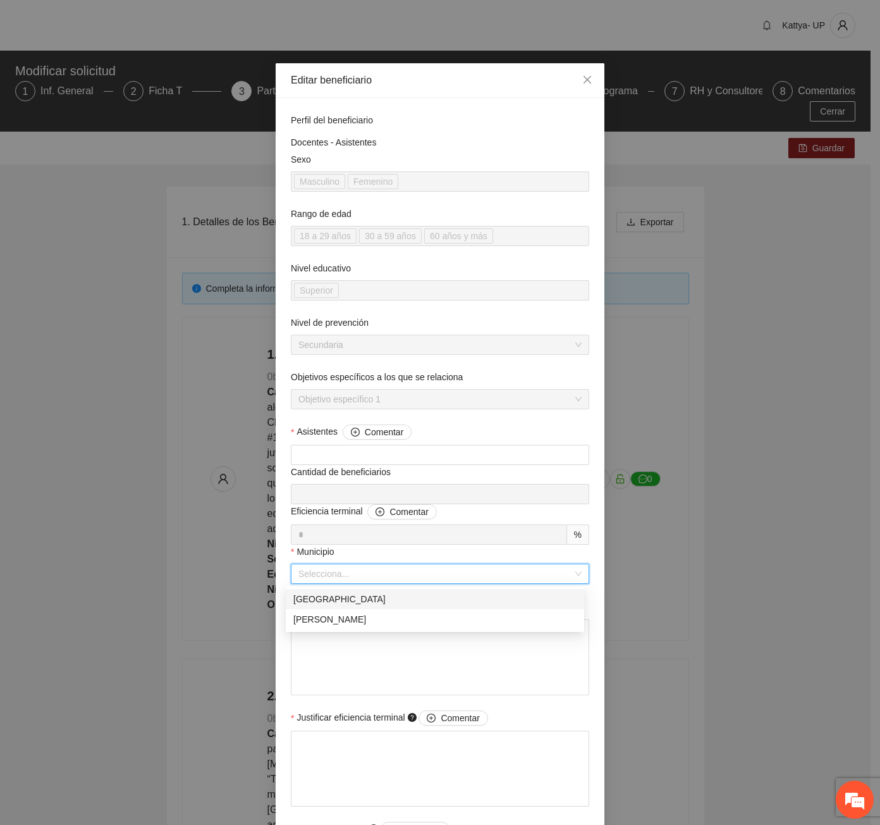
click at [319, 579] on input "Municipio" at bounding box center [436, 573] width 274 height 19
click at [320, 592] on div "[GEOGRAPHIC_DATA]" at bounding box center [435, 599] width 299 height 20
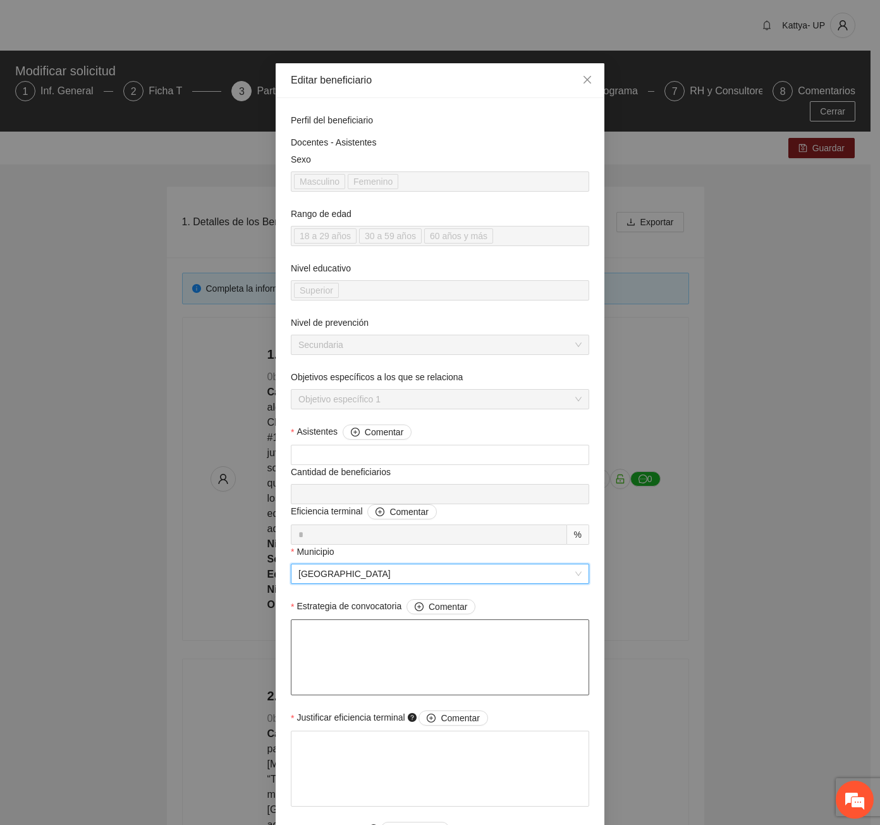
click at [333, 675] on textarea "Estrategia de convocatoria Comentar" at bounding box center [440, 657] width 299 height 76
click at [316, 663] on textarea "Estrategia de convocatoria Comentar" at bounding box center [440, 657] width 299 height 76
paste textarea "**********"
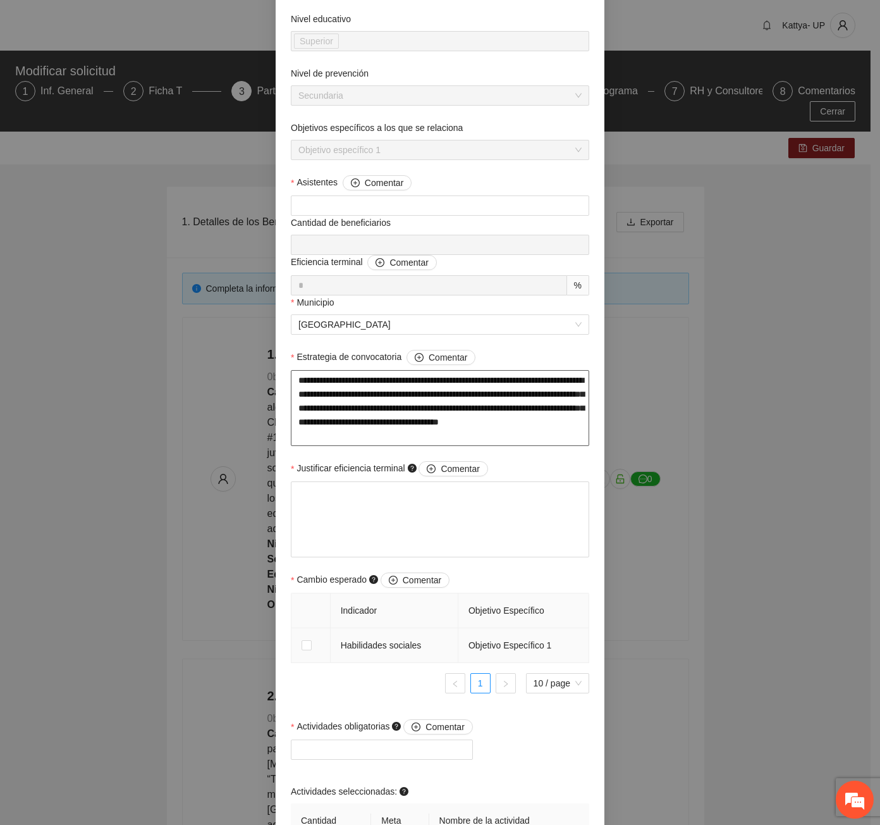
scroll to position [253, 0]
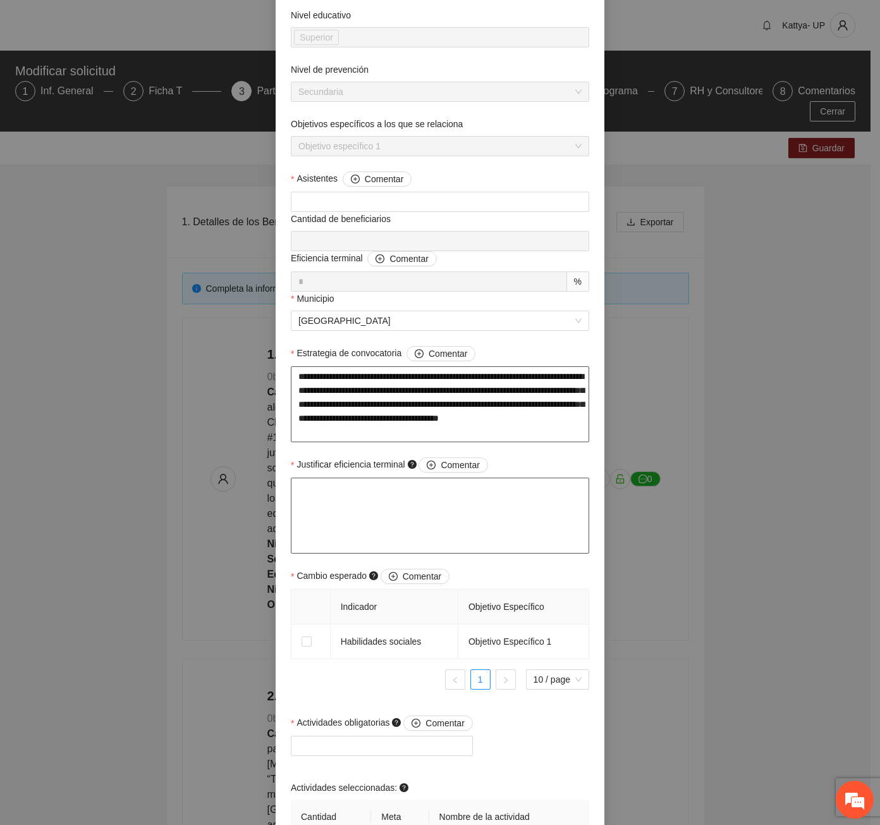
type textarea "**********"
click at [342, 519] on textarea "Justificar eficiencia terminal Comentar" at bounding box center [440, 515] width 299 height 76
click at [386, 511] on textarea "Justificar eficiencia terminal Comentar" at bounding box center [440, 515] width 299 height 76
type textarea "*"
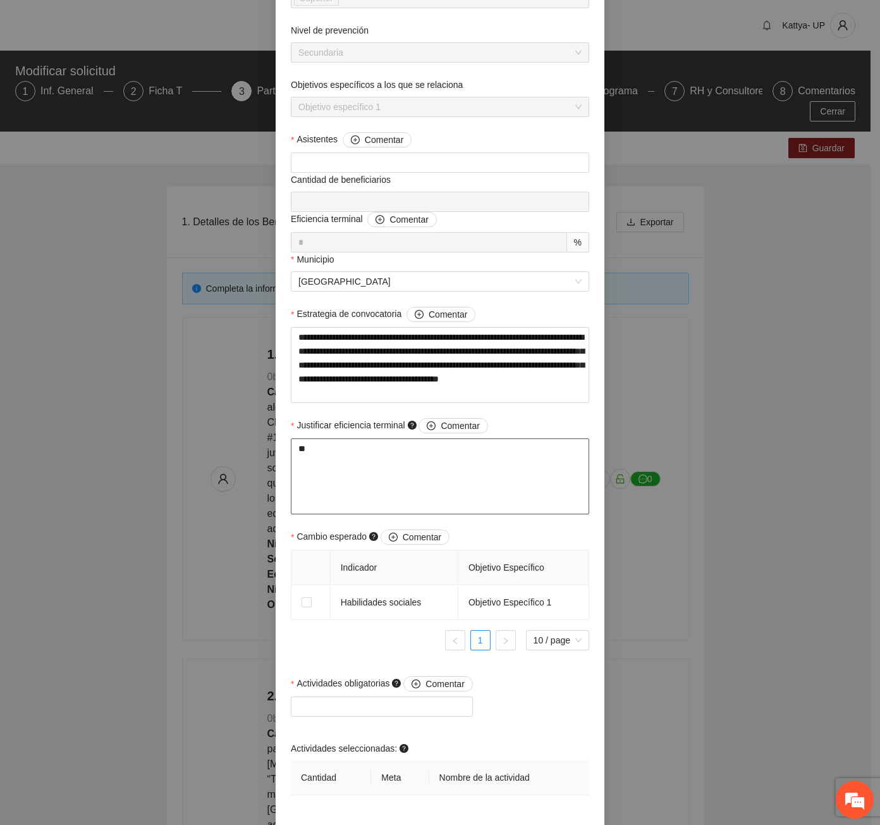
scroll to position [379, 0]
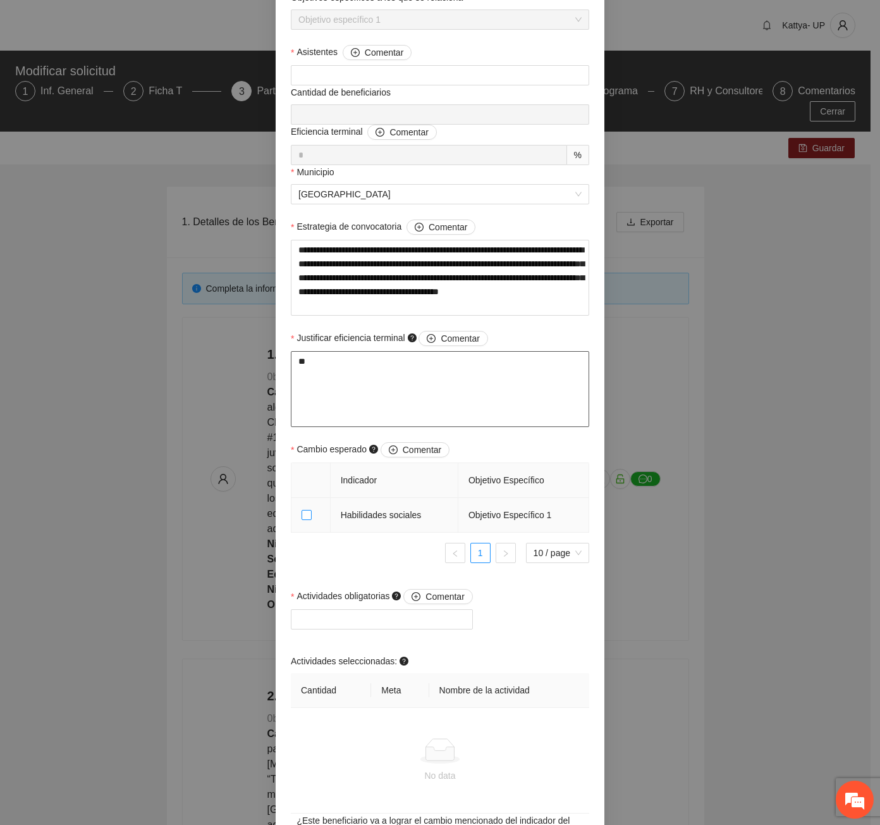
type textarea "**"
click at [304, 519] on span at bounding box center [307, 515] width 10 height 10
click at [318, 621] on div at bounding box center [382, 619] width 176 height 15
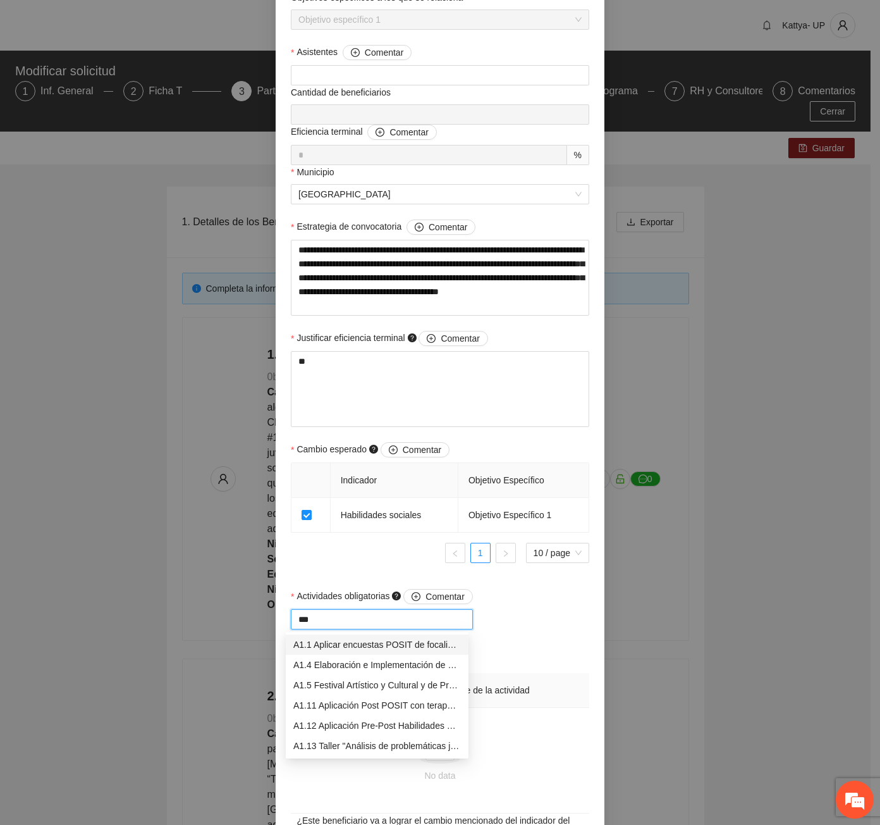
type input "****"
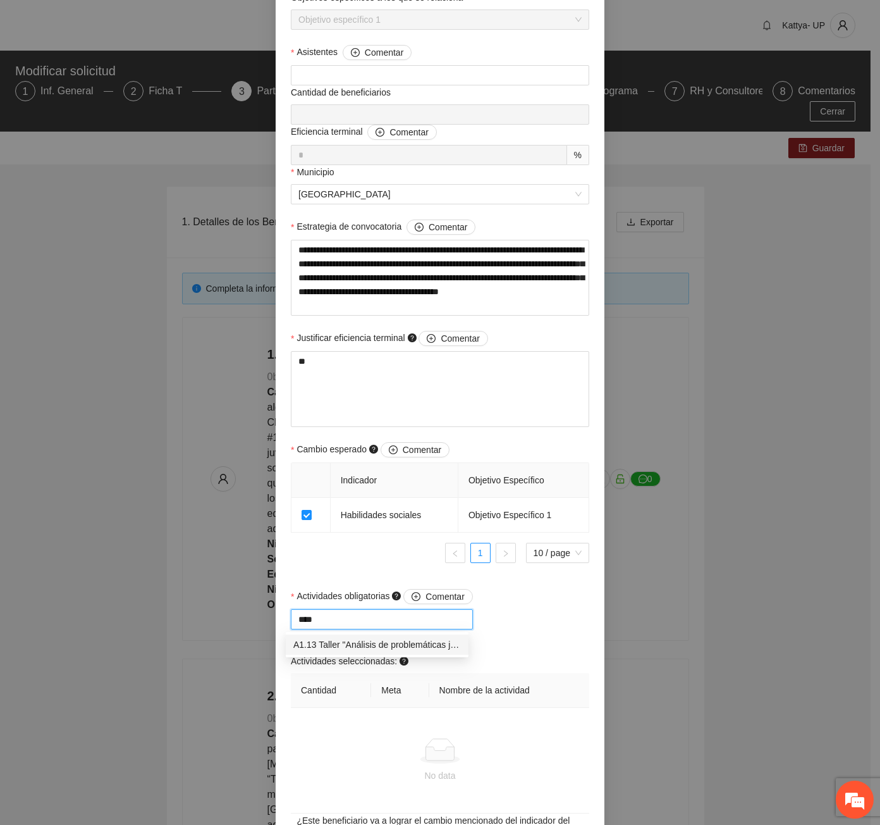
click at [321, 642] on div "A1.13 Taller "Análisis de problemáticas juveniles actuales"" at bounding box center [377, 645] width 168 height 14
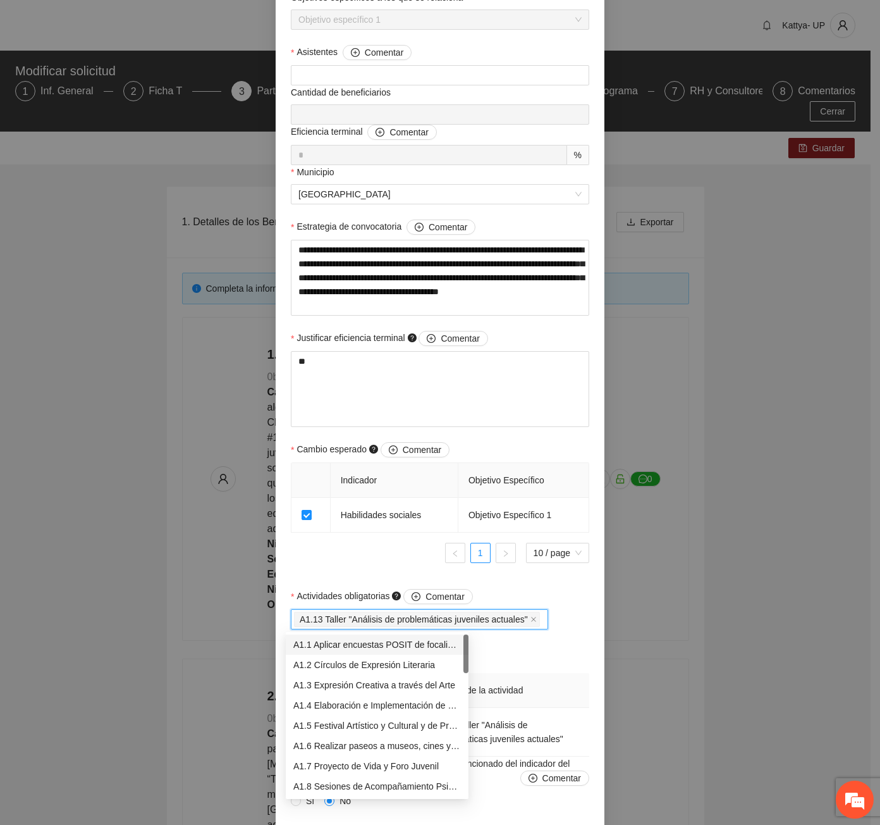
click at [555, 645] on div "Actividades obligatorias Comentar A1.13 Taller "Análisis de problemáticas juven…" at bounding box center [440, 673] width 305 height 168
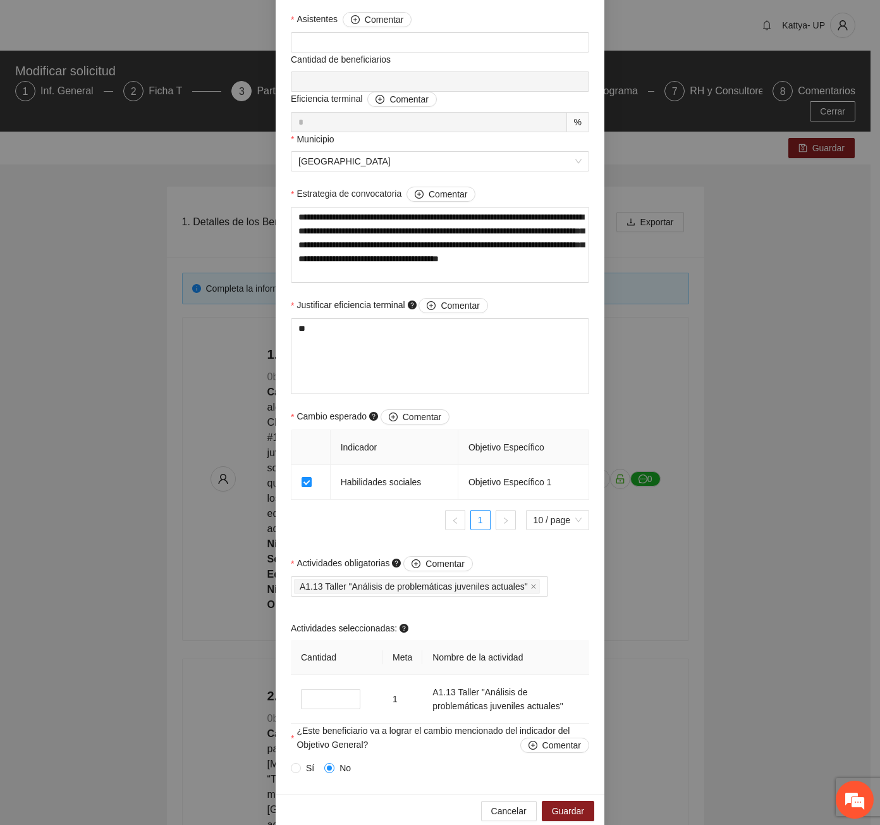
scroll to position [430, 0]
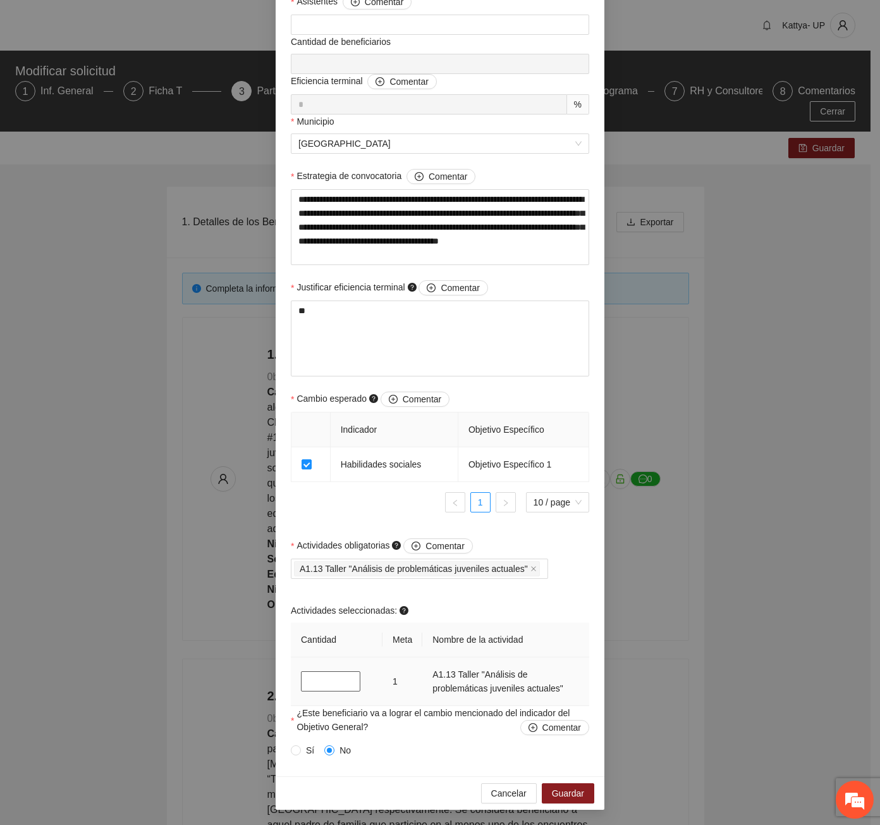
drag, startPoint x: 322, startPoint y: 686, endPoint x: 286, endPoint y: 686, distance: 35.4
click at [291, 686] on td "*" at bounding box center [337, 681] width 92 height 49
click at [543, 569] on input "Actividades obligatorias Comentar" at bounding box center [544, 568] width 3 height 15
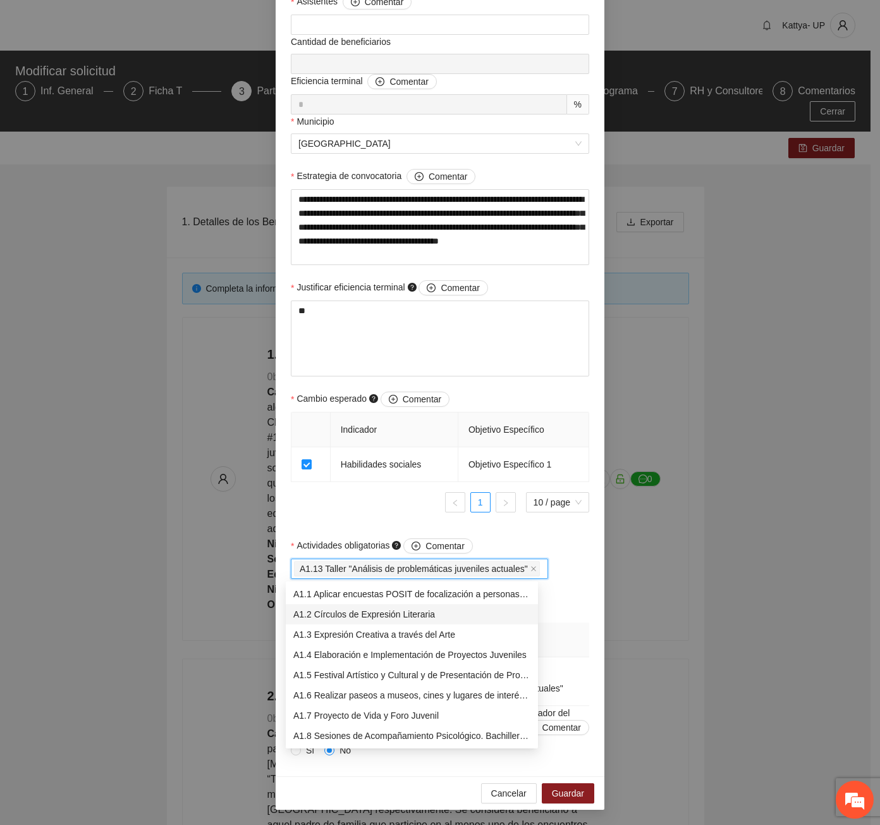
click at [408, 613] on div "A1.2 Círculos de Expresión Literaria" at bounding box center [411, 614] width 237 height 14
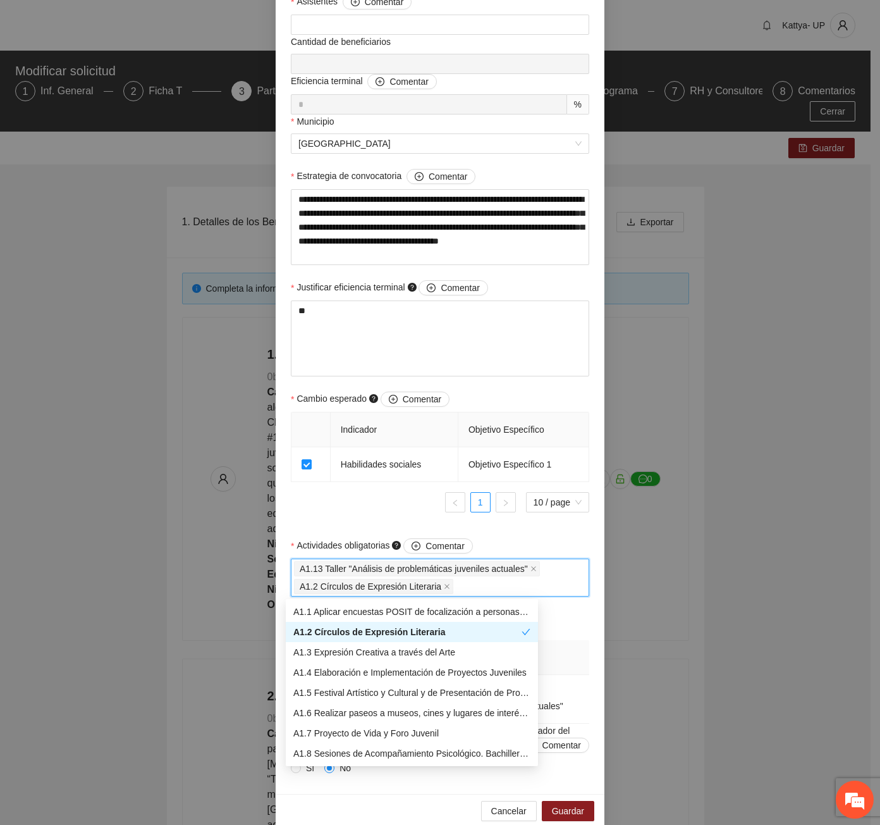
type input "*"
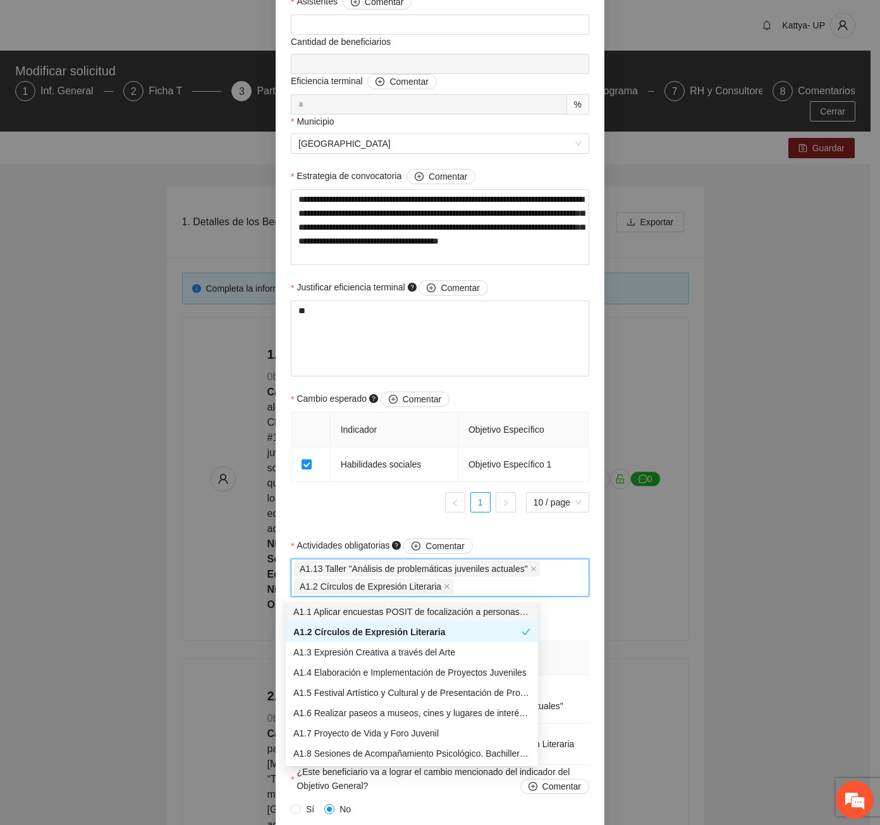
click at [548, 620] on div "Actividades obligatorias Comentar A1.13 Taller "Análisis de problemáticas juven…" at bounding box center [440, 651] width 305 height 226
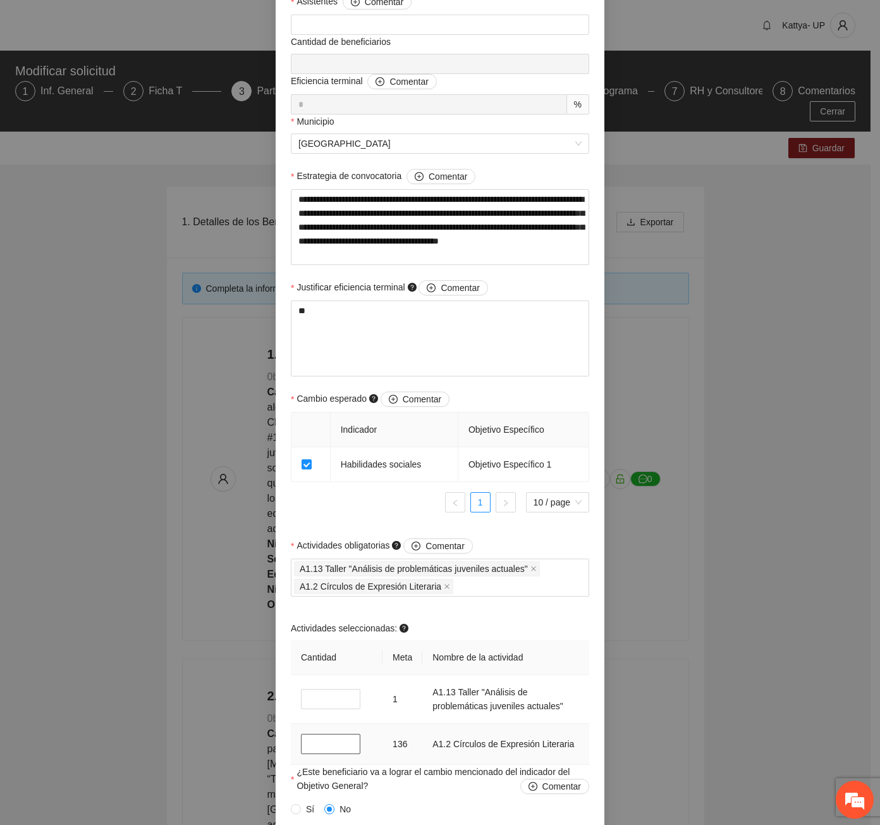
drag, startPoint x: 321, startPoint y: 741, endPoint x: 297, endPoint y: 743, distance: 23.5
click at [301, 743] on input "*" at bounding box center [330, 744] width 59 height 20
type input "***"
drag, startPoint x: 297, startPoint y: 698, endPoint x: 286, endPoint y: 698, distance: 10.1
click at [291, 698] on td "*" at bounding box center [337, 699] width 92 height 49
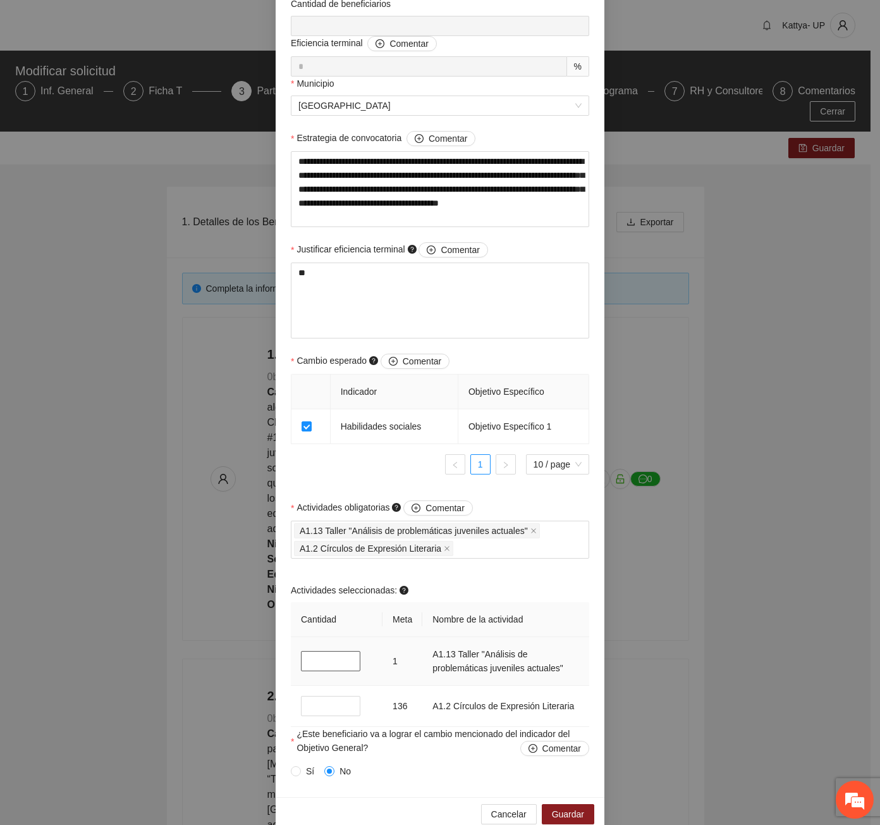
scroll to position [489, 0]
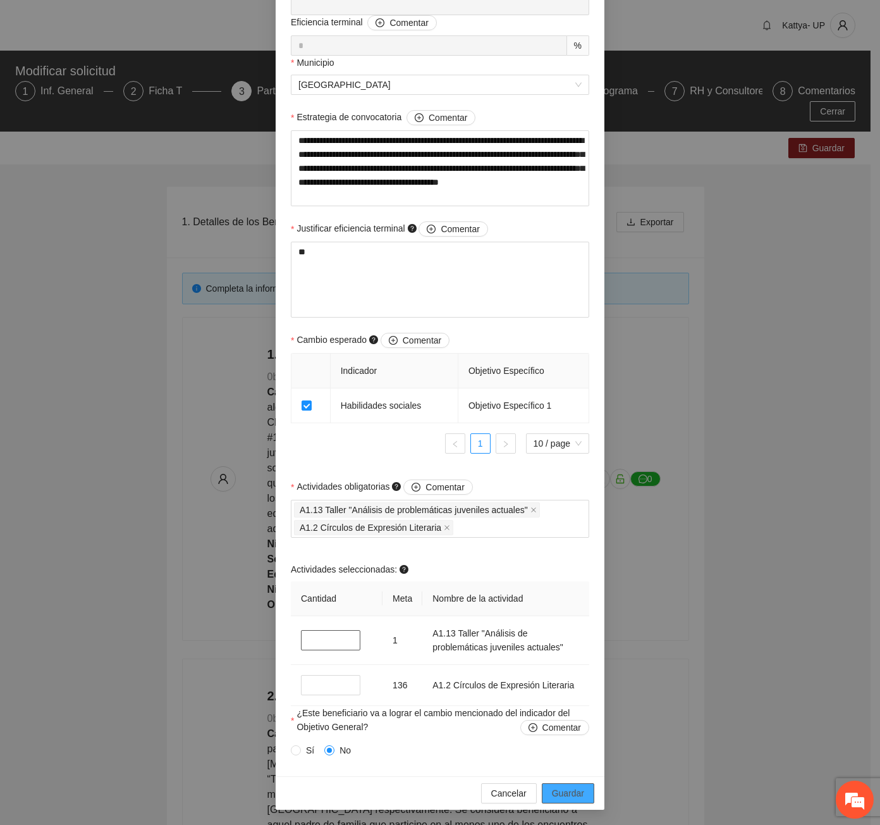
type input "*"
click at [563, 791] on span "Guardar" at bounding box center [568, 793] width 32 height 14
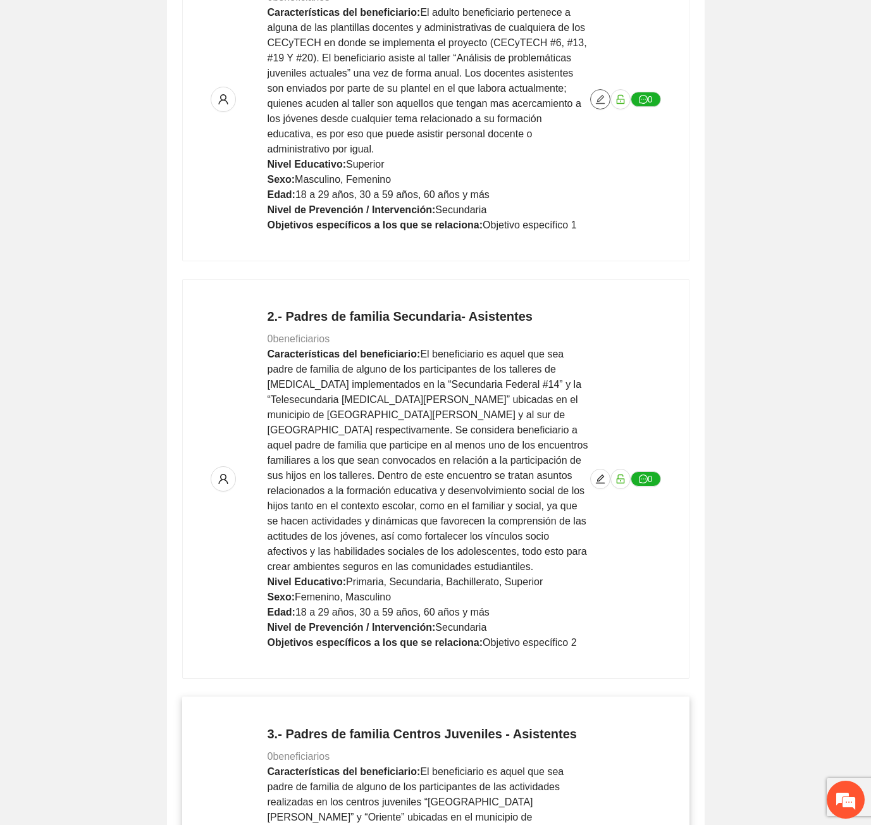
scroll to position [443, 0]
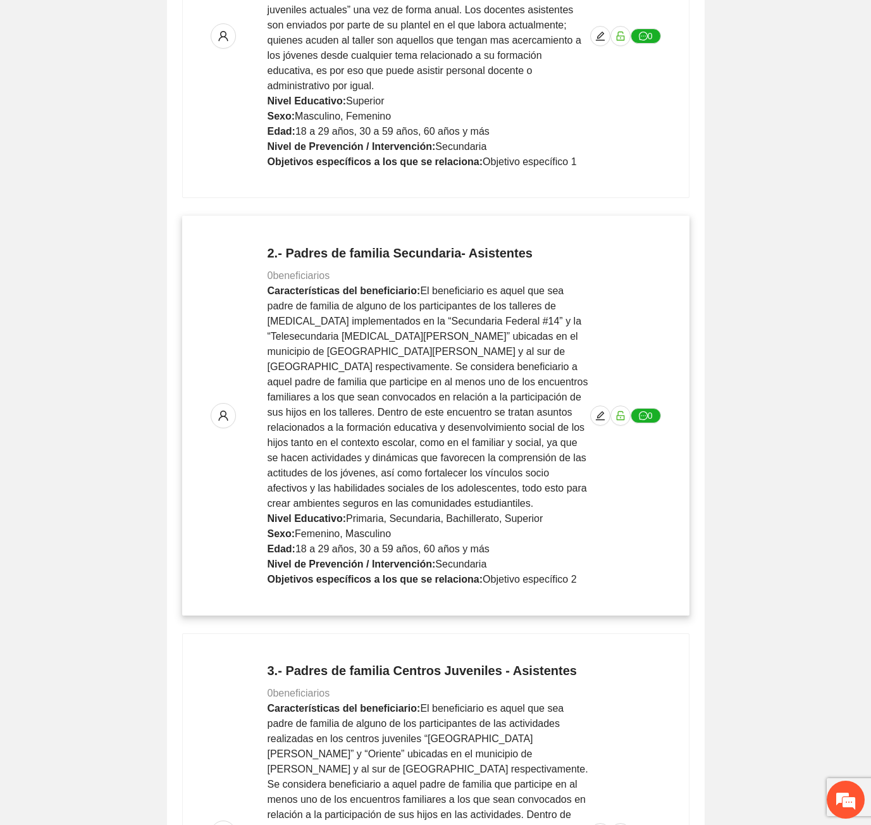
click at [409, 543] on span "18 a 29 años, 30 a 59 años, 60 años y más" at bounding box center [392, 548] width 194 height 11
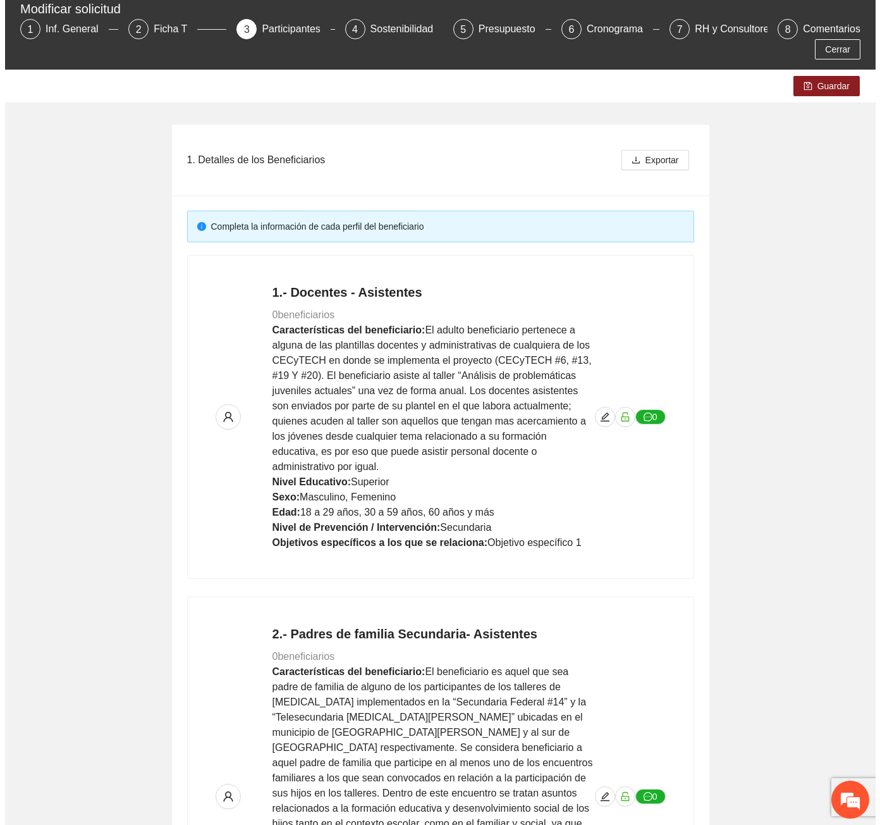
scroll to position [0, 0]
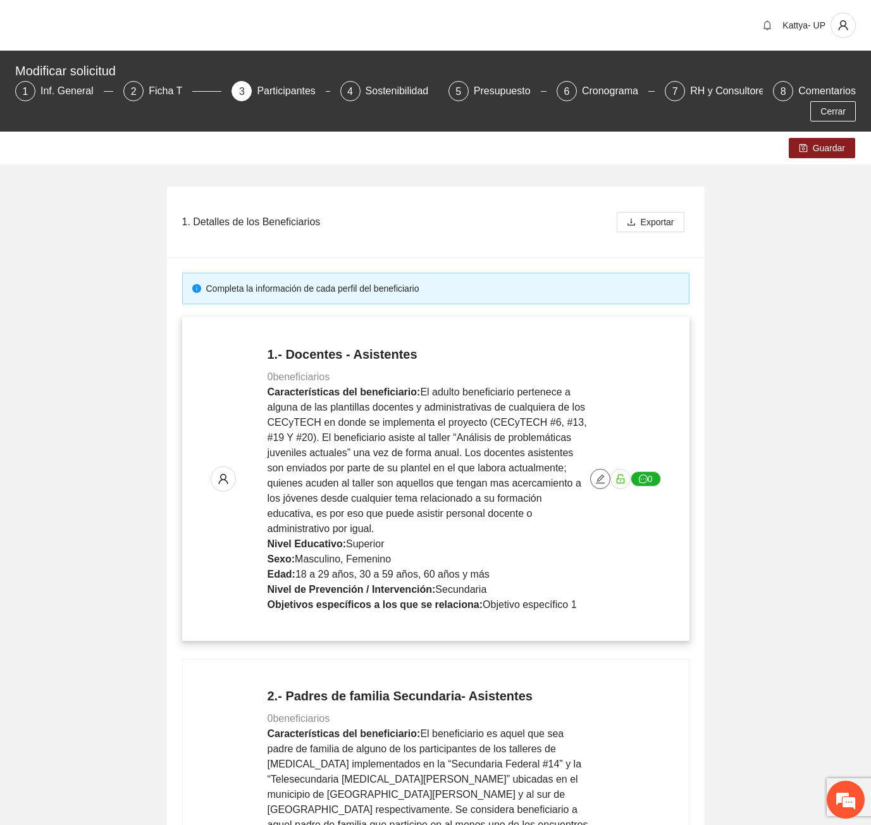
click at [601, 474] on icon "edit" at bounding box center [600, 479] width 10 height 10
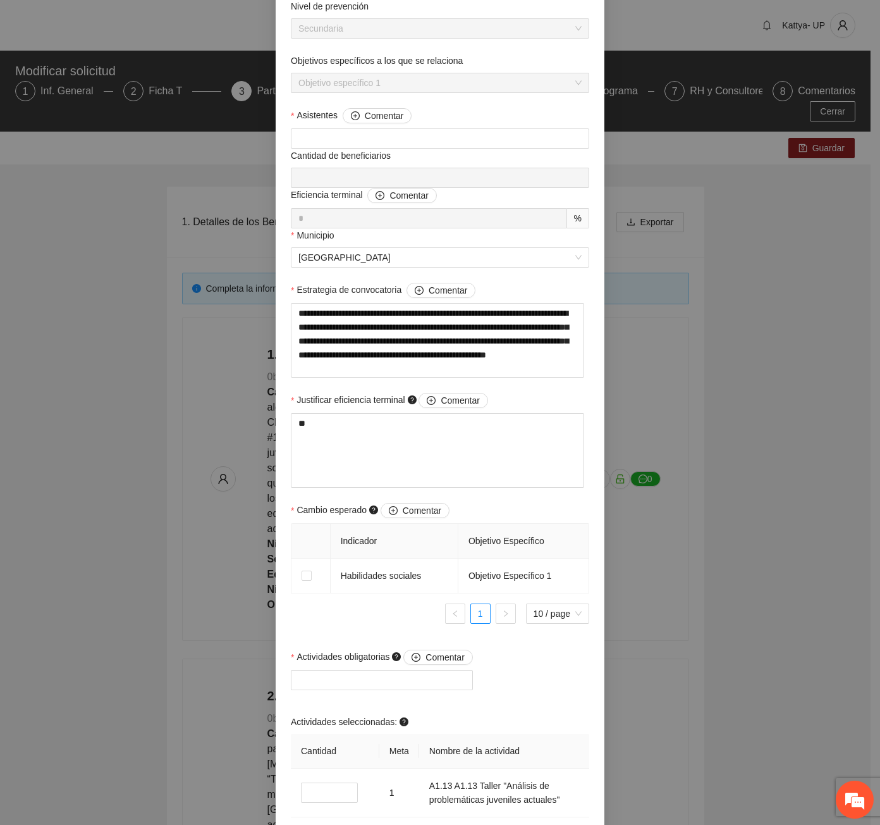
scroll to position [479, 0]
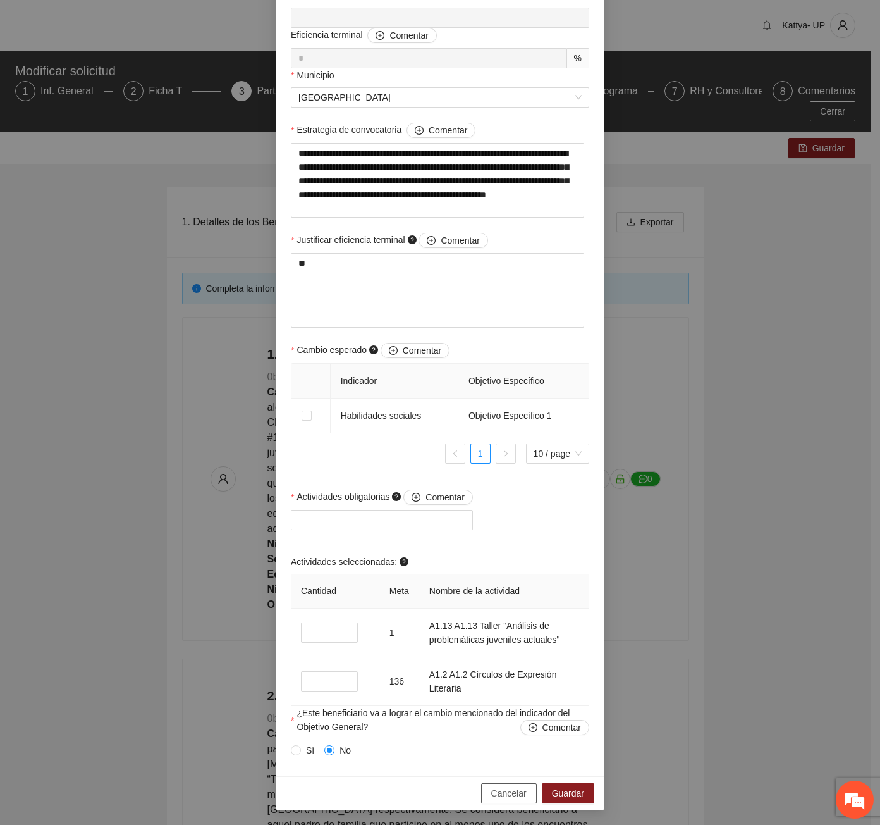
click at [507, 799] on span "Cancelar" at bounding box center [508, 793] width 35 height 14
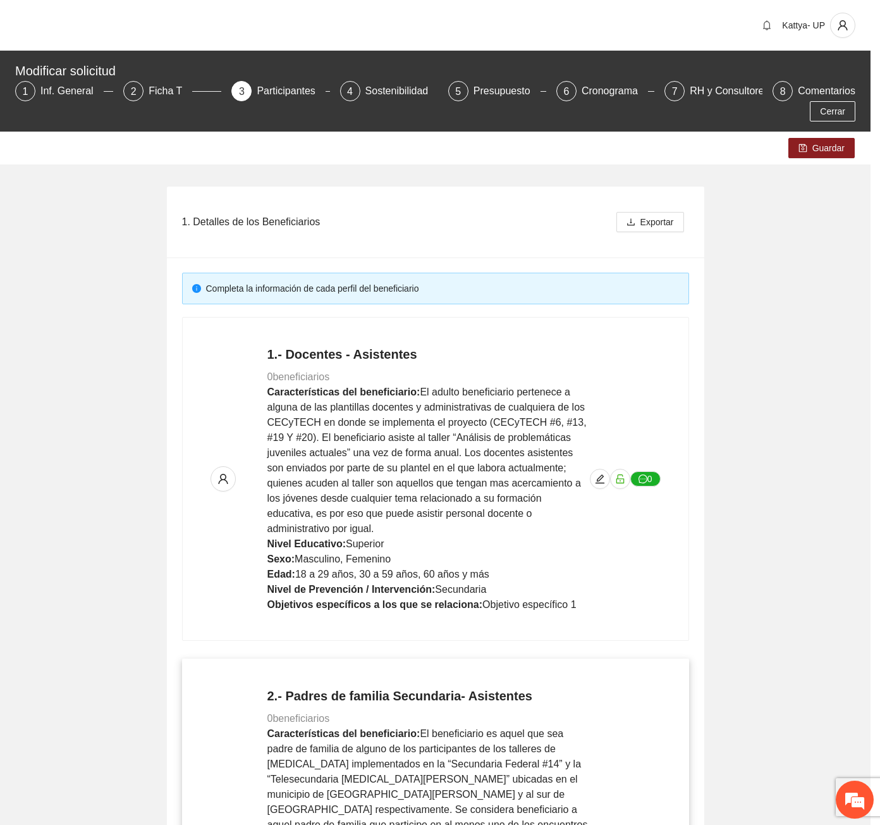
scroll to position [454, 0]
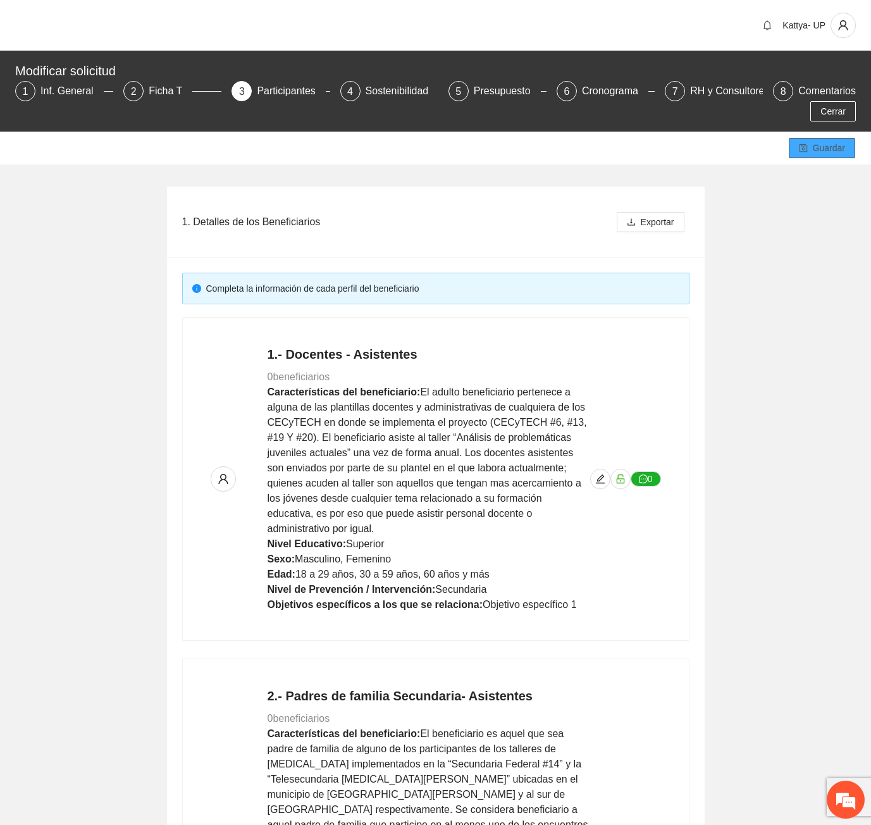
click at [806, 144] on icon "save" at bounding box center [803, 148] width 9 height 9
click at [813, 138] on button "Guardar" at bounding box center [822, 148] width 66 height 20
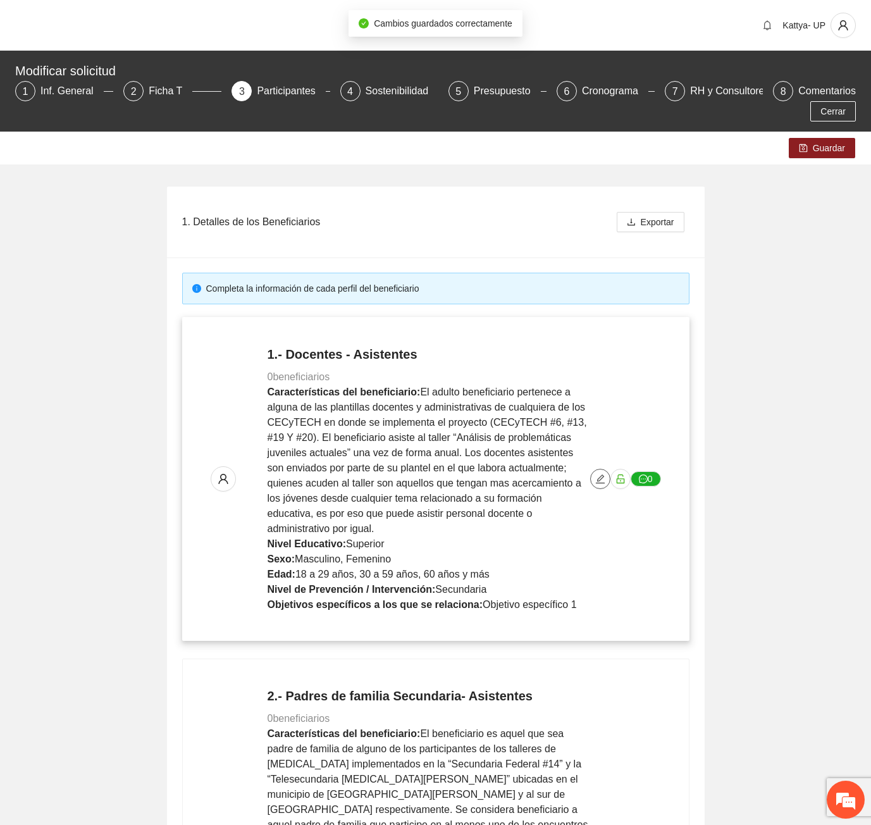
click at [593, 474] on span "edit" at bounding box center [600, 479] width 19 height 10
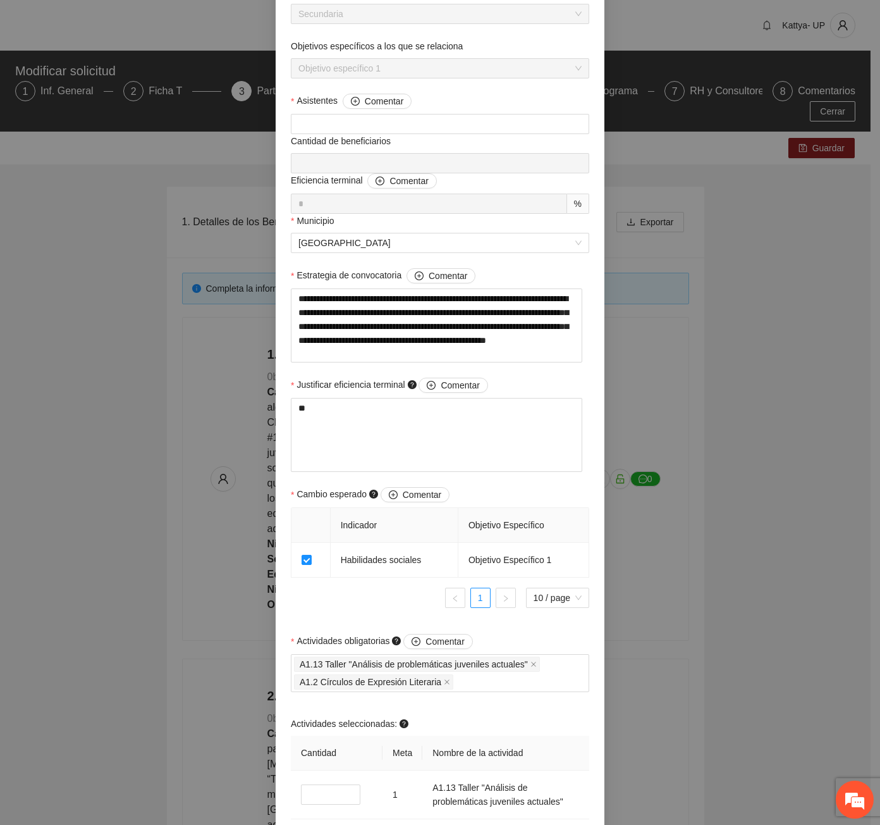
scroll to position [489, 0]
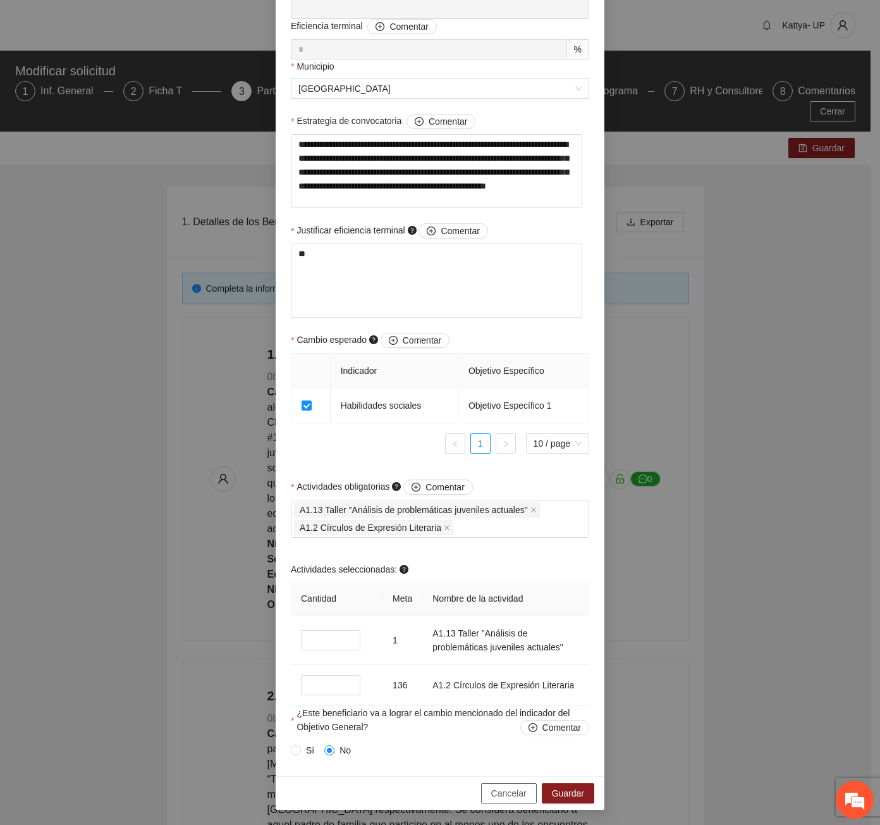
click at [519, 790] on span "Cancelar" at bounding box center [508, 793] width 35 height 14
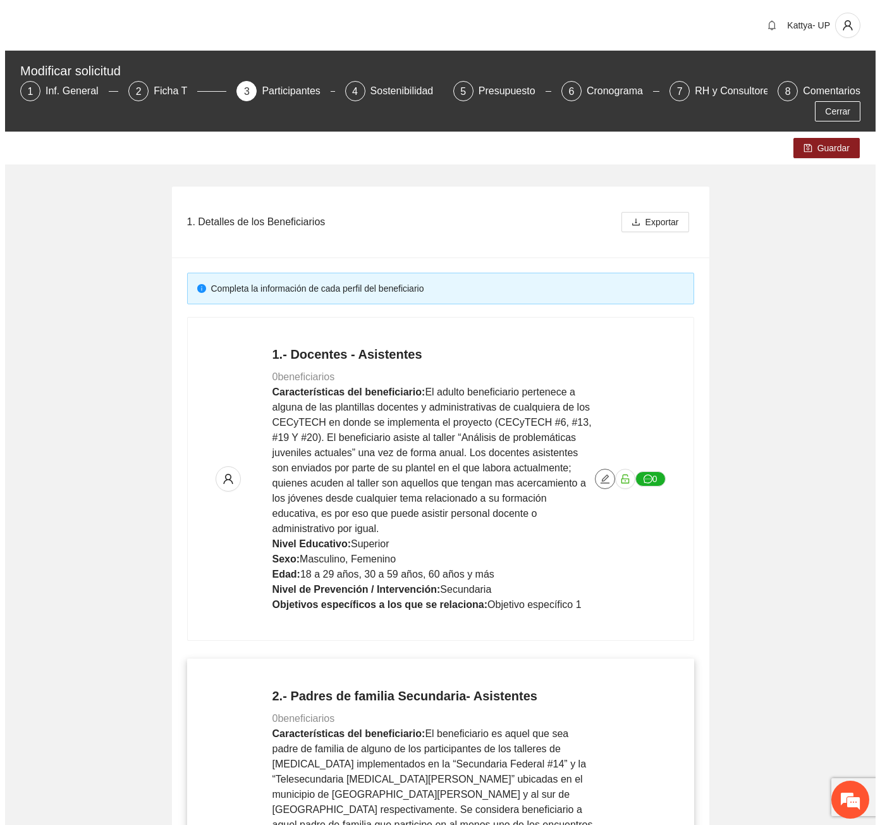
scroll to position [253, 0]
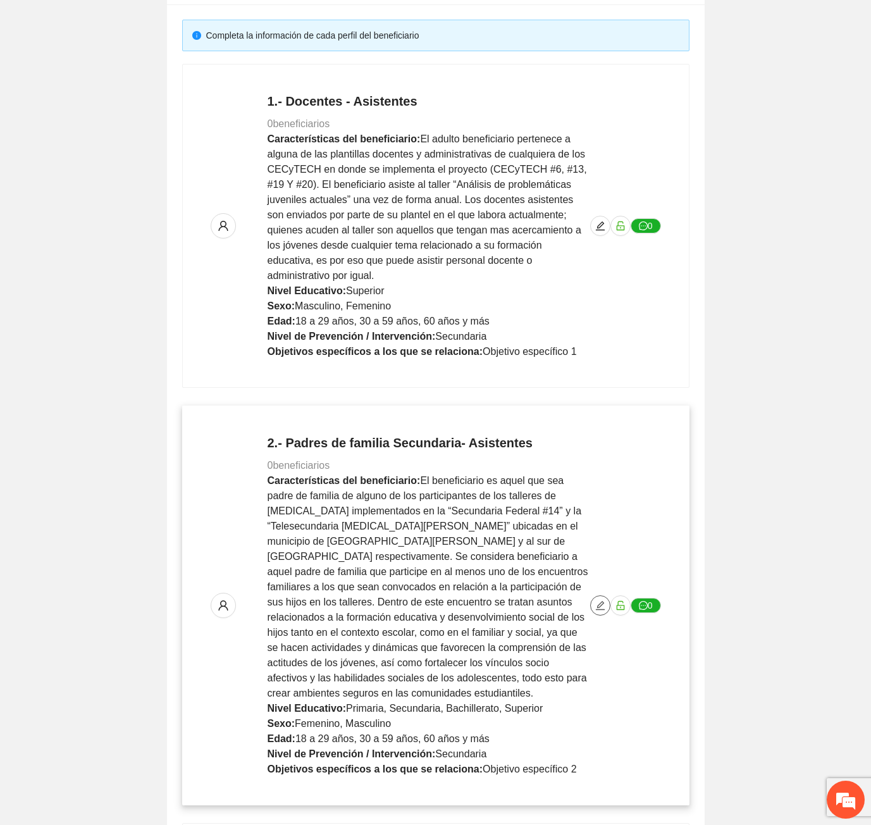
click at [601, 600] on icon "edit" at bounding box center [600, 605] width 10 height 10
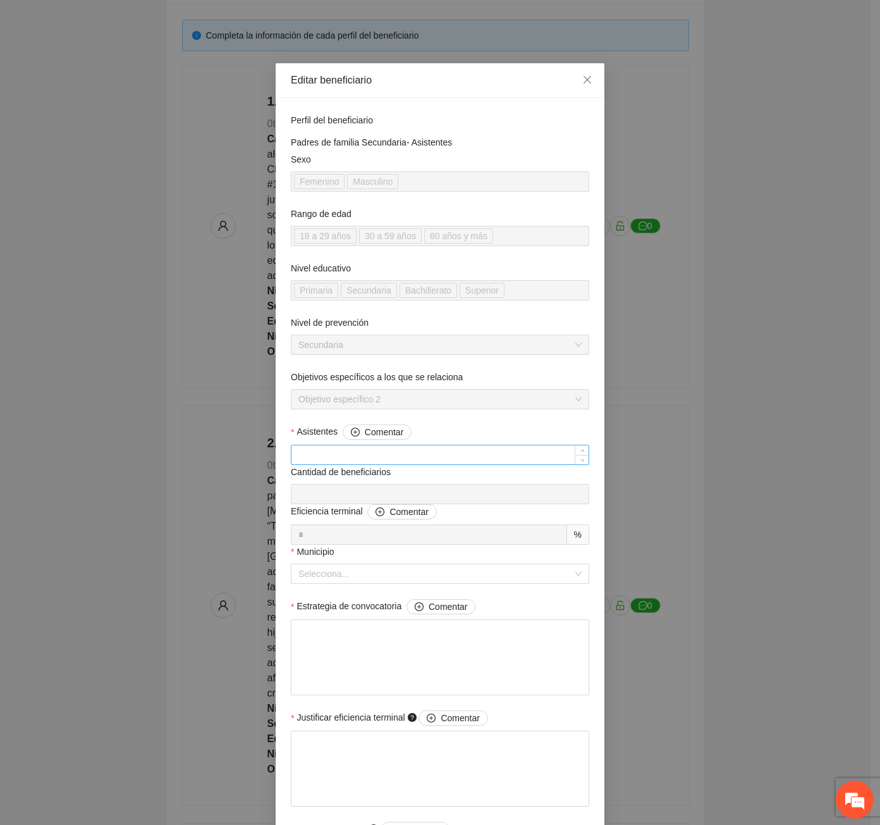
click at [327, 459] on input "Asistentes Comentar" at bounding box center [440, 454] width 297 height 19
type input "*"
type input "***"
type input "**"
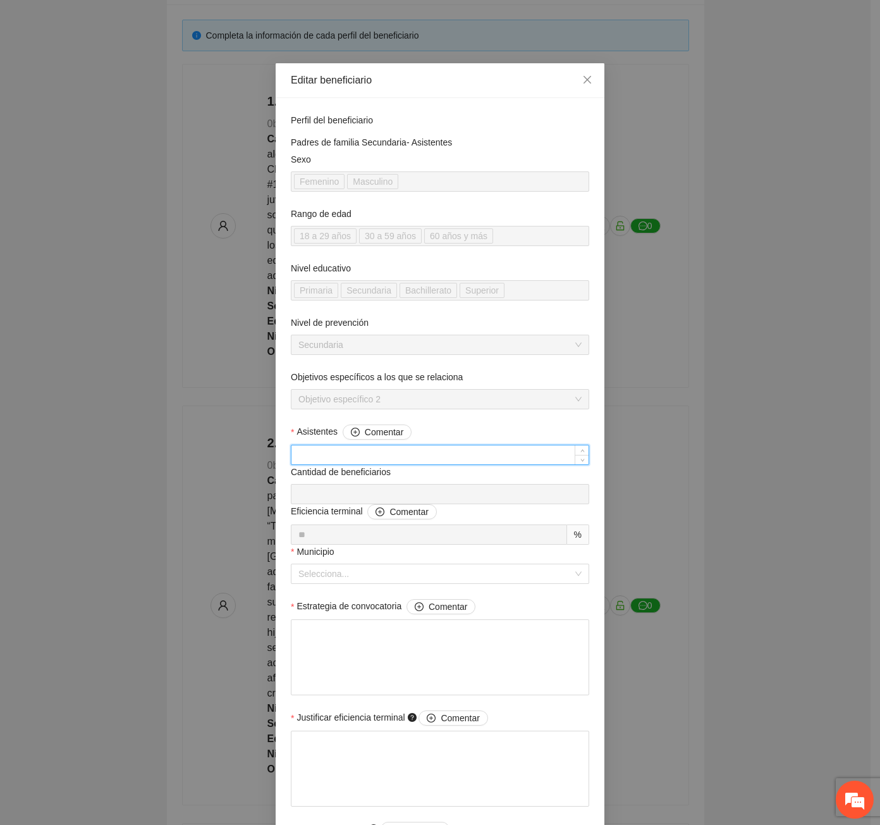
type input "***"
type input "*"
type input "***"
click at [333, 572] on input "Municipio" at bounding box center [436, 573] width 274 height 19
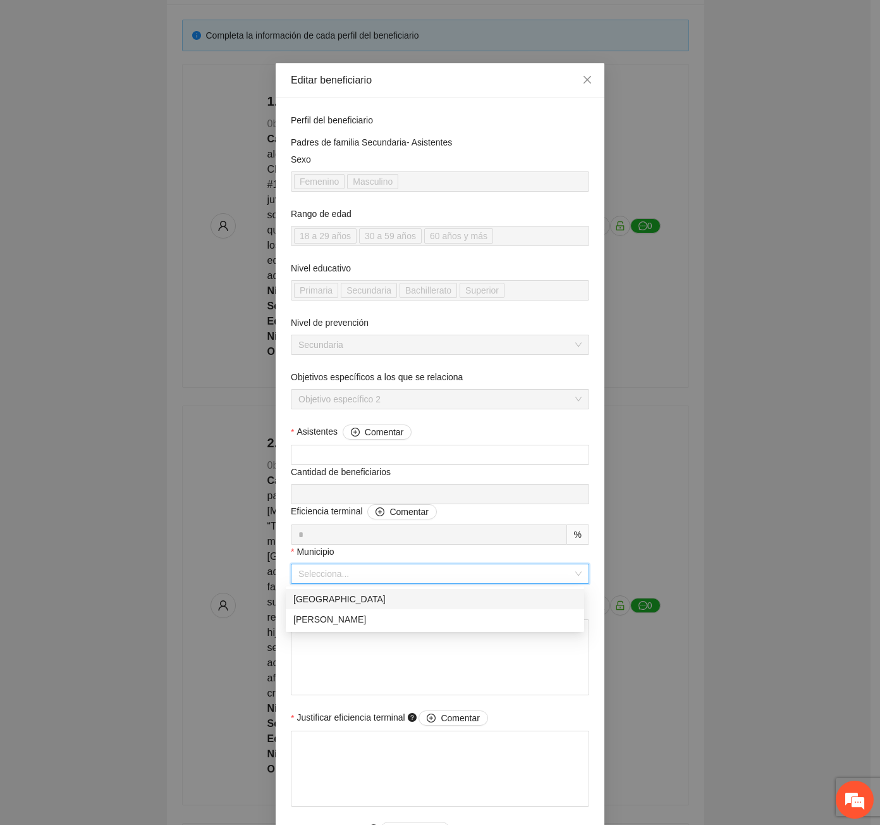
click at [335, 605] on div "[GEOGRAPHIC_DATA]" at bounding box center [434, 599] width 283 height 14
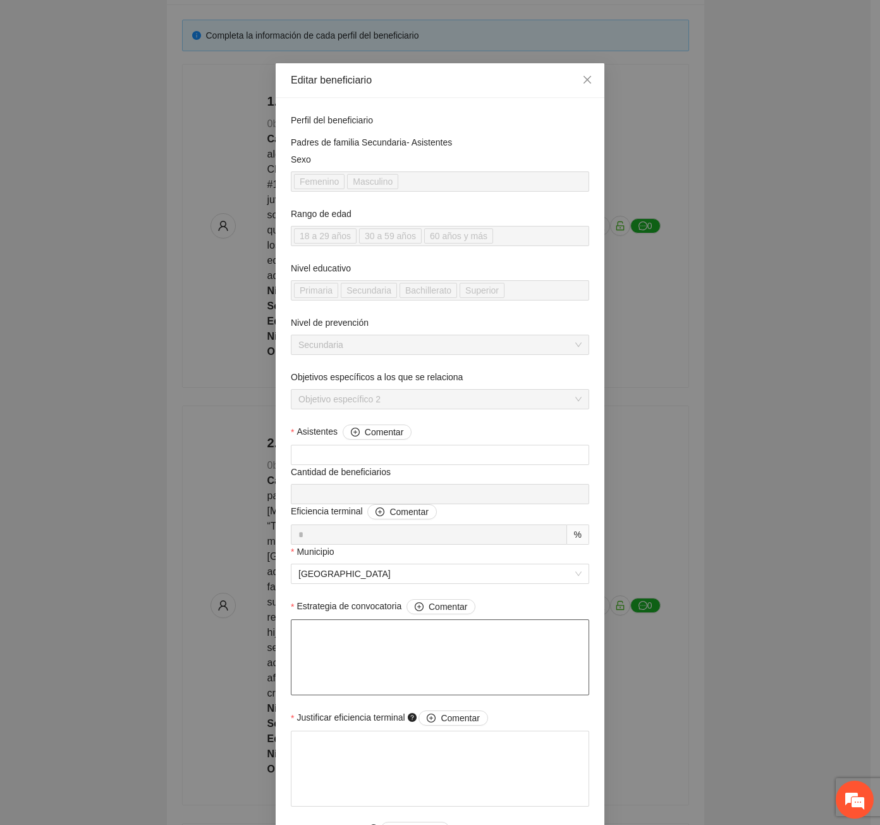
click at [379, 650] on textarea "Estrategia de convocatoria Comentar" at bounding box center [440, 657] width 299 height 76
paste textarea "**********"
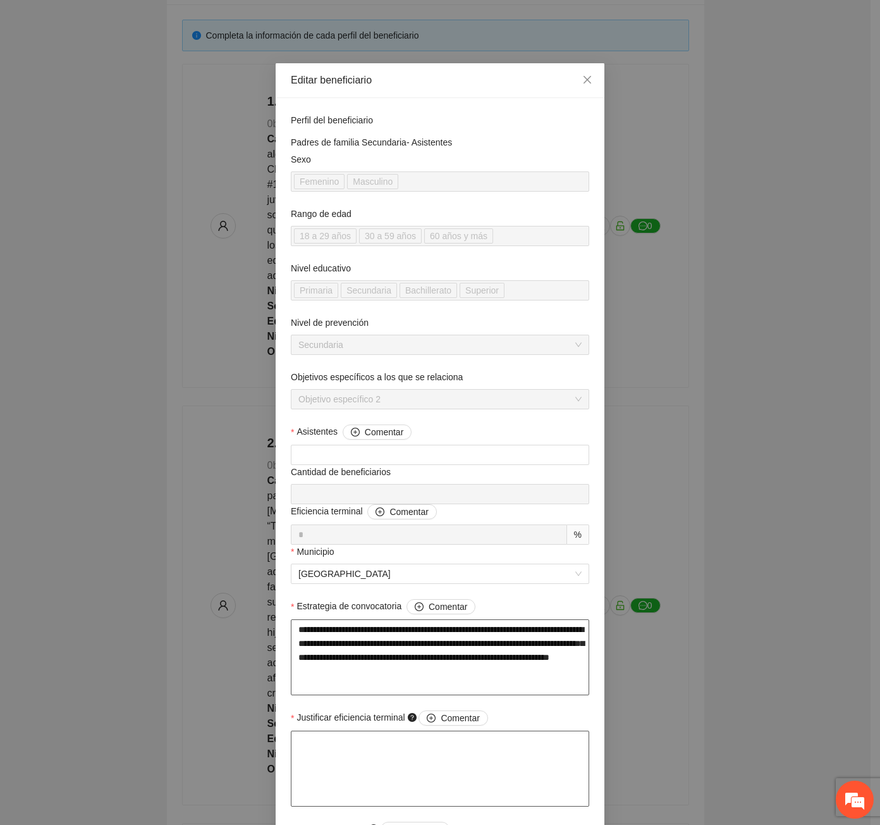
type textarea "**********"
click at [386, 770] on textarea "Justificar eficiencia terminal Comentar" at bounding box center [440, 768] width 299 height 76
type textarea "*"
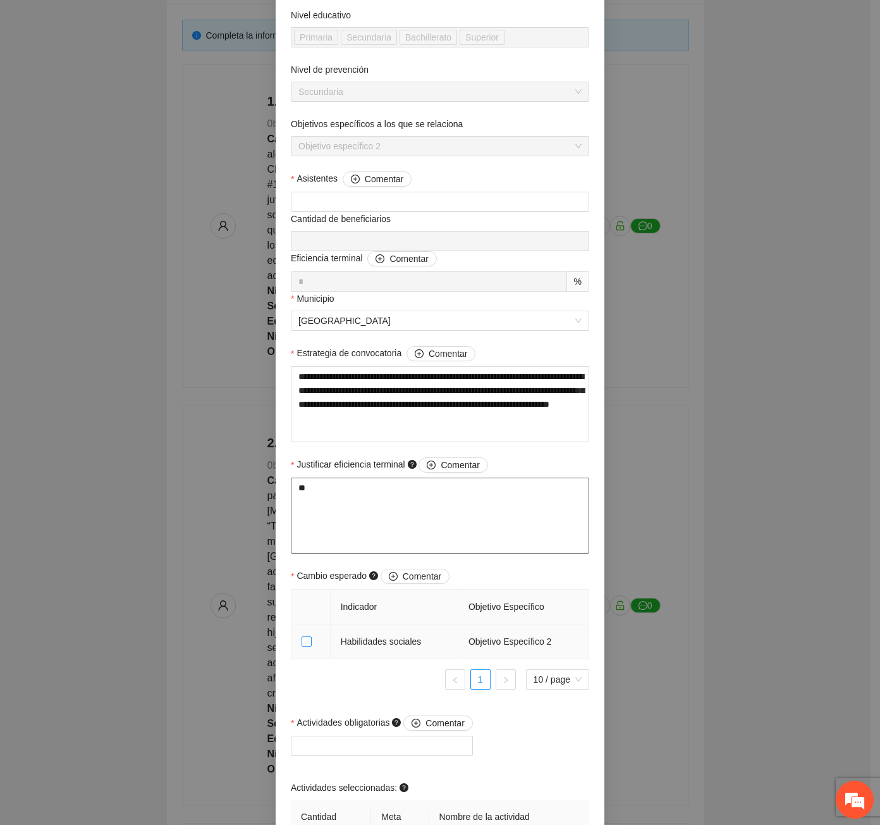
type textarea "**"
click at [302, 646] on label at bounding box center [307, 641] width 10 height 14
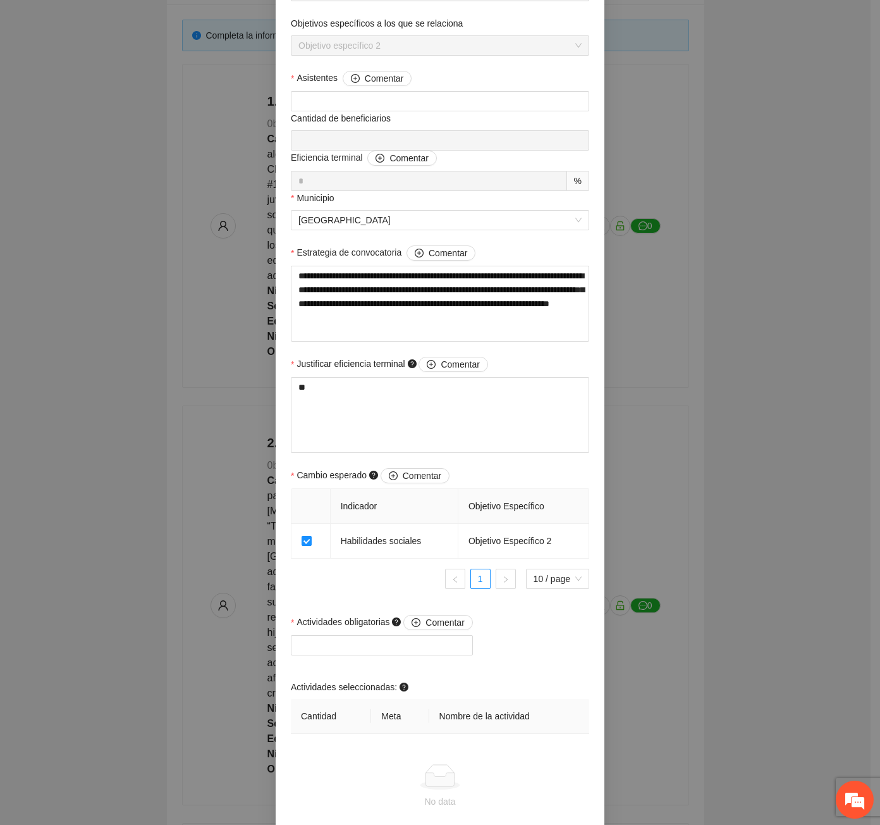
scroll to position [443, 0]
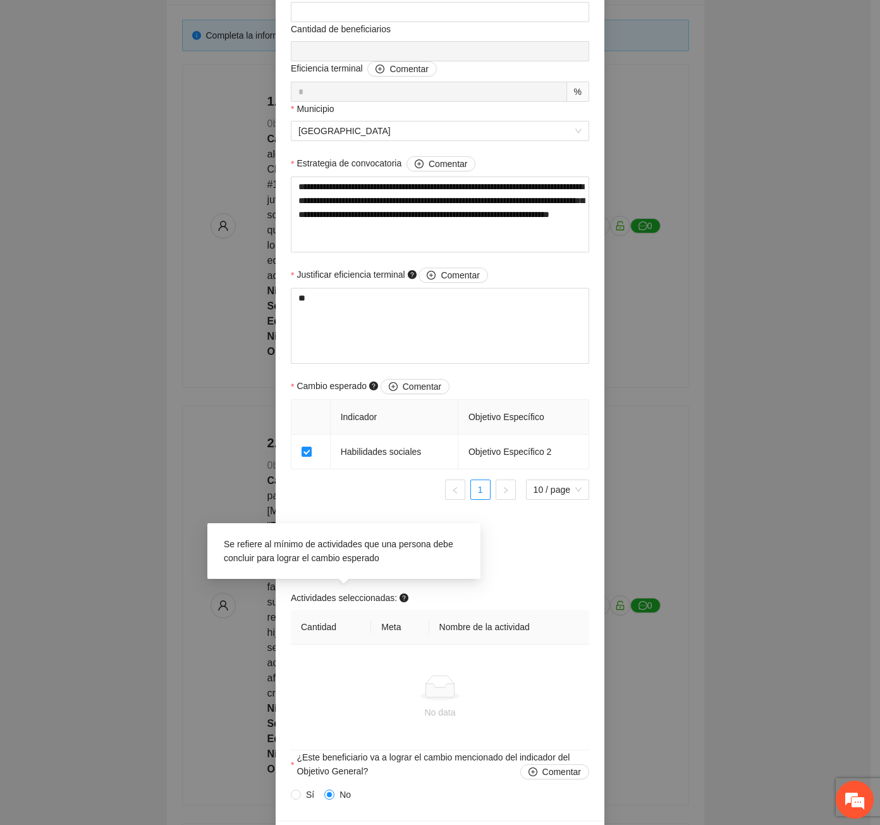
click at [341, 567] on div "Se refiere al mínimo de actividades que una persona debe concluir para lograr e…" at bounding box center [344, 551] width 253 height 40
click at [503, 572] on div "Actividades obligatorias Comentar Actividades seleccionadas: Cantidad Meta Nomb…" at bounding box center [440, 638] width 305 height 225
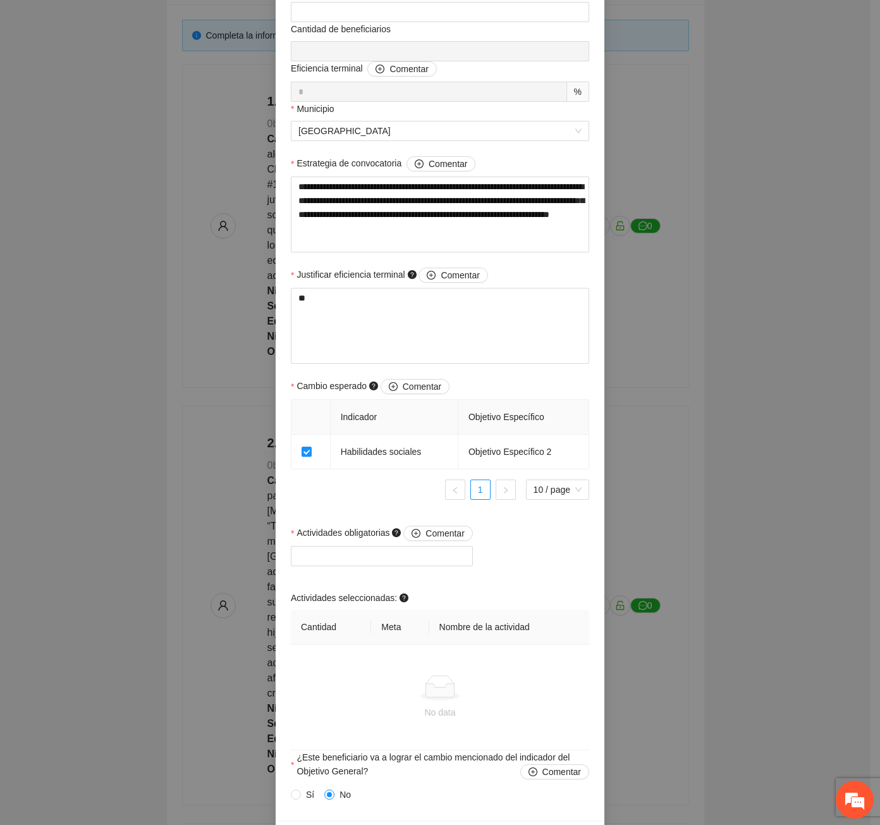
click at [385, 543] on div "Actividades obligatorias Comentar" at bounding box center [382, 536] width 182 height 20
click at [390, 558] on div at bounding box center [382, 555] width 176 height 15
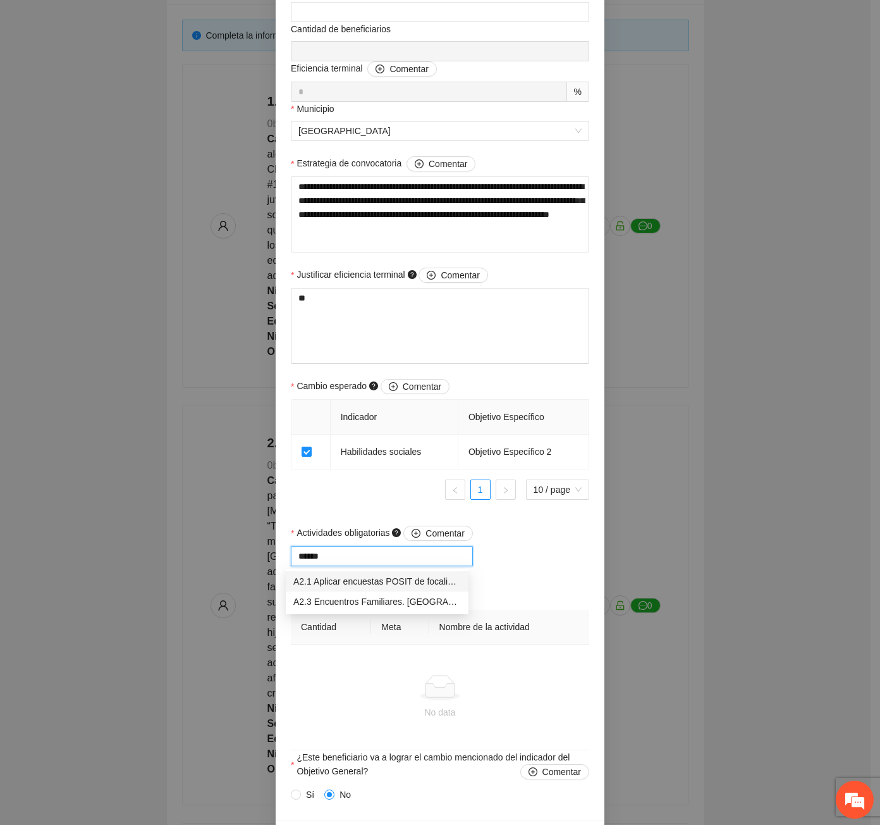
type input "*******"
click at [399, 583] on div "A2.3 Encuentros Familiares. Secundaria" at bounding box center [377, 581] width 168 height 14
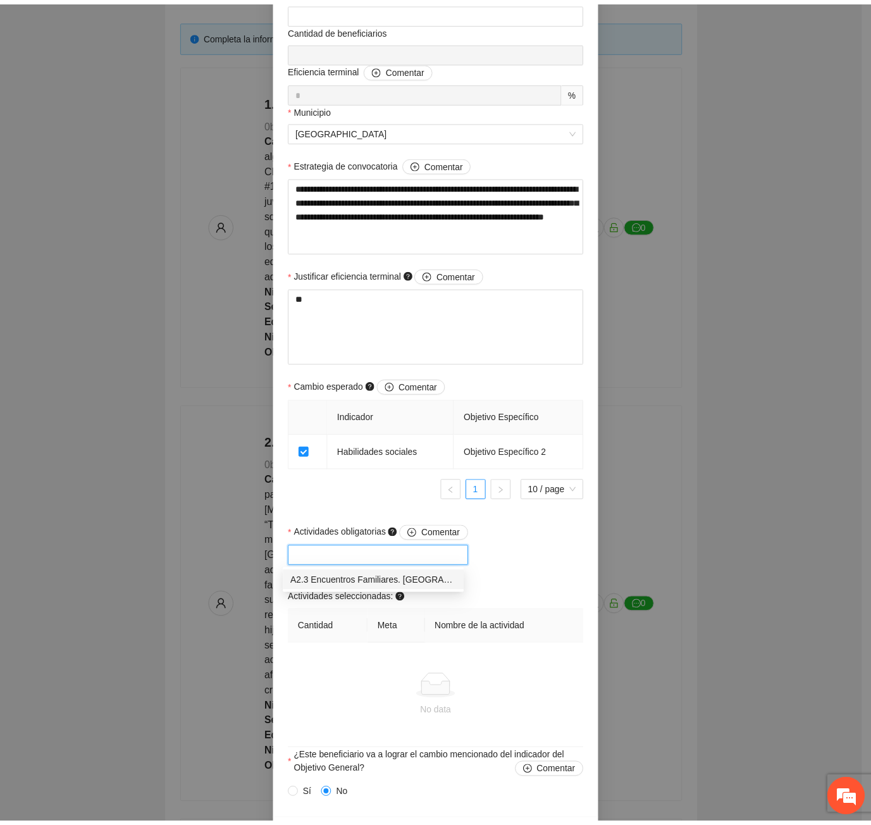
scroll to position [430, 0]
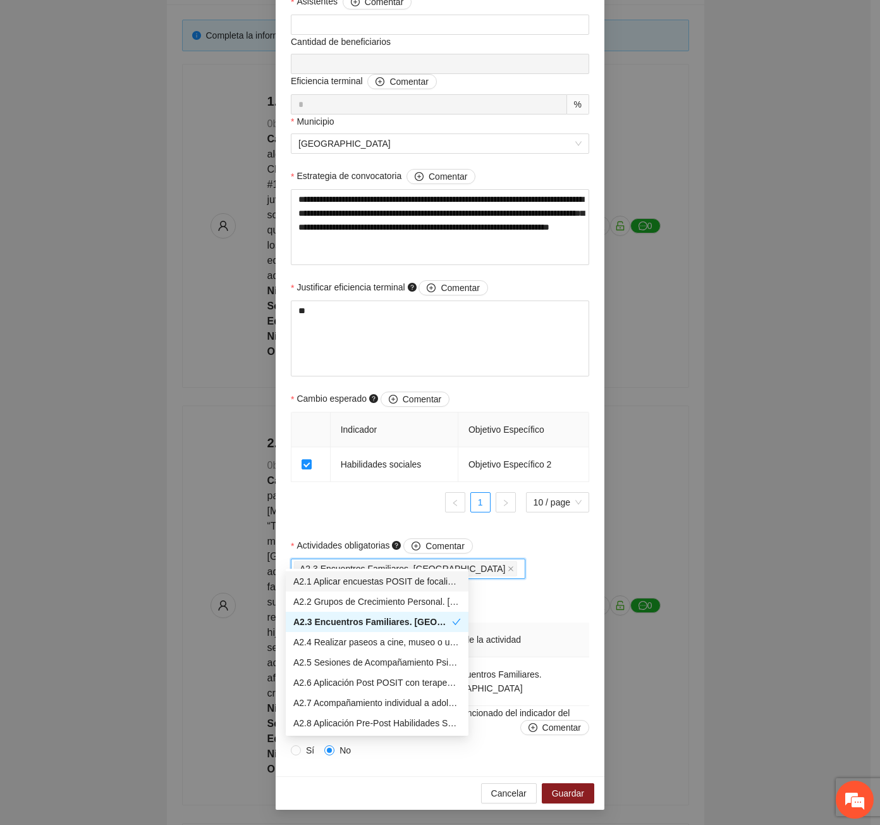
click at [558, 564] on div "Actividades obligatorias Comentar A2.3 Encuentros Familiares. Secundaria Activi…" at bounding box center [440, 622] width 305 height 168
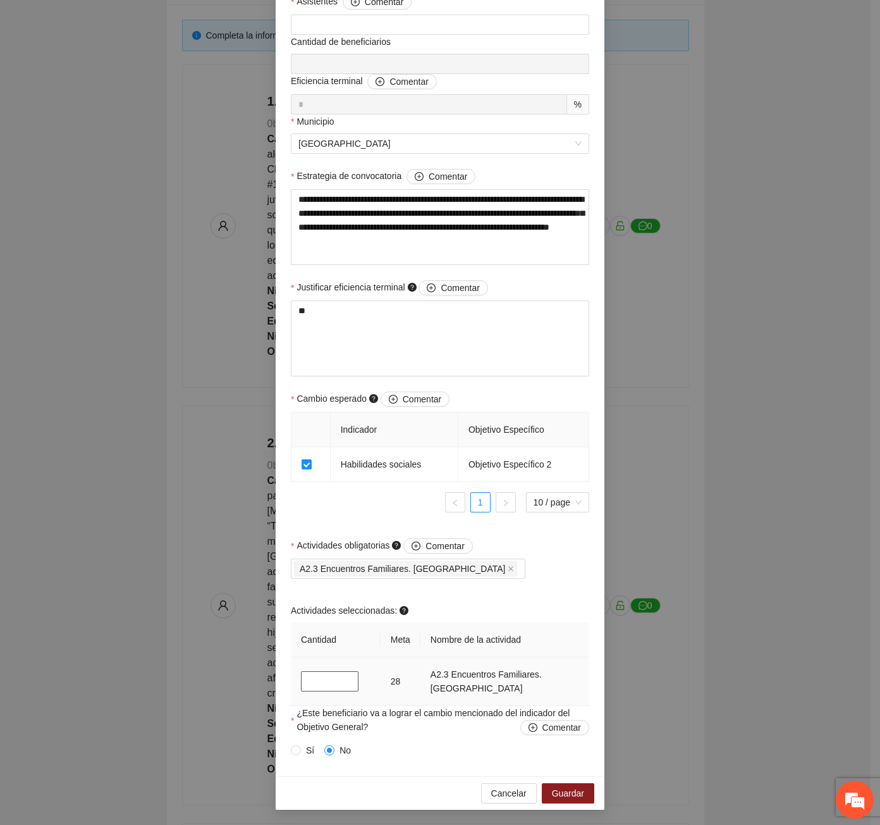
drag, startPoint x: 335, startPoint y: 683, endPoint x: 290, endPoint y: 681, distance: 45.6
click at [291, 681] on td "*" at bounding box center [336, 681] width 90 height 49
type input "**"
click at [567, 796] on span "Guardar" at bounding box center [568, 793] width 32 height 14
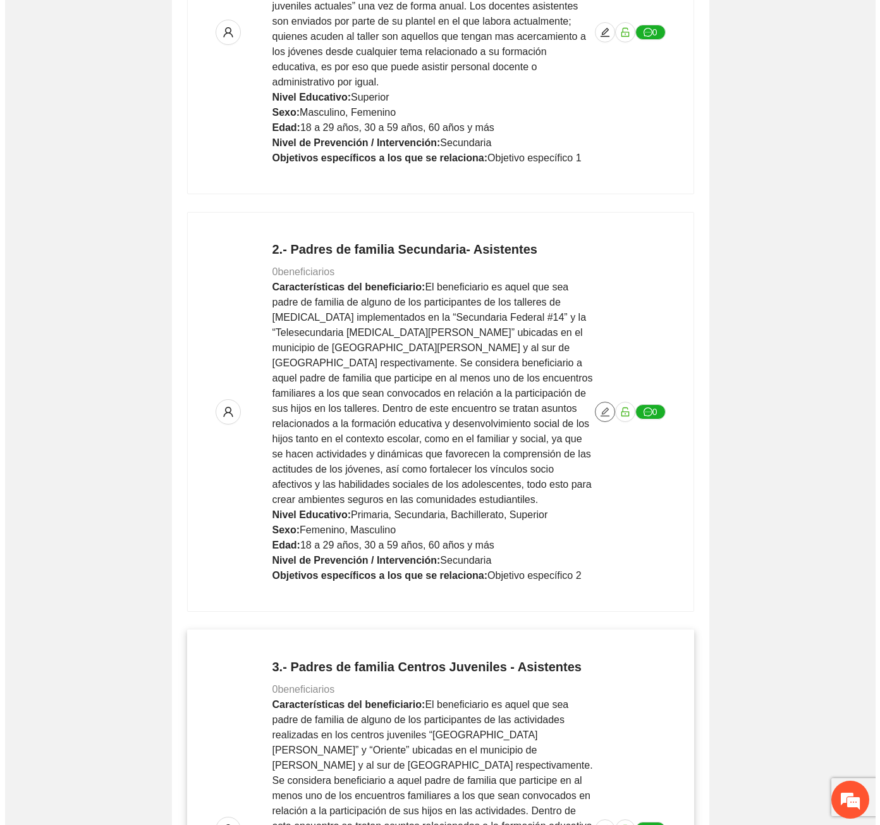
scroll to position [569, 0]
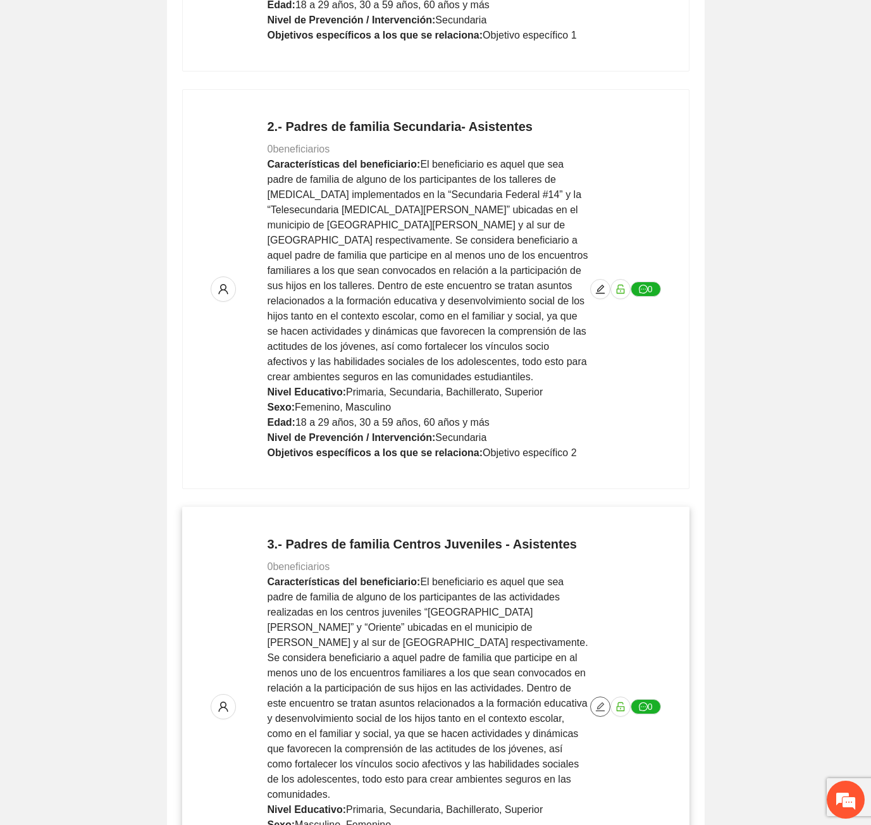
click at [598, 696] on button "button" at bounding box center [600, 706] width 20 height 20
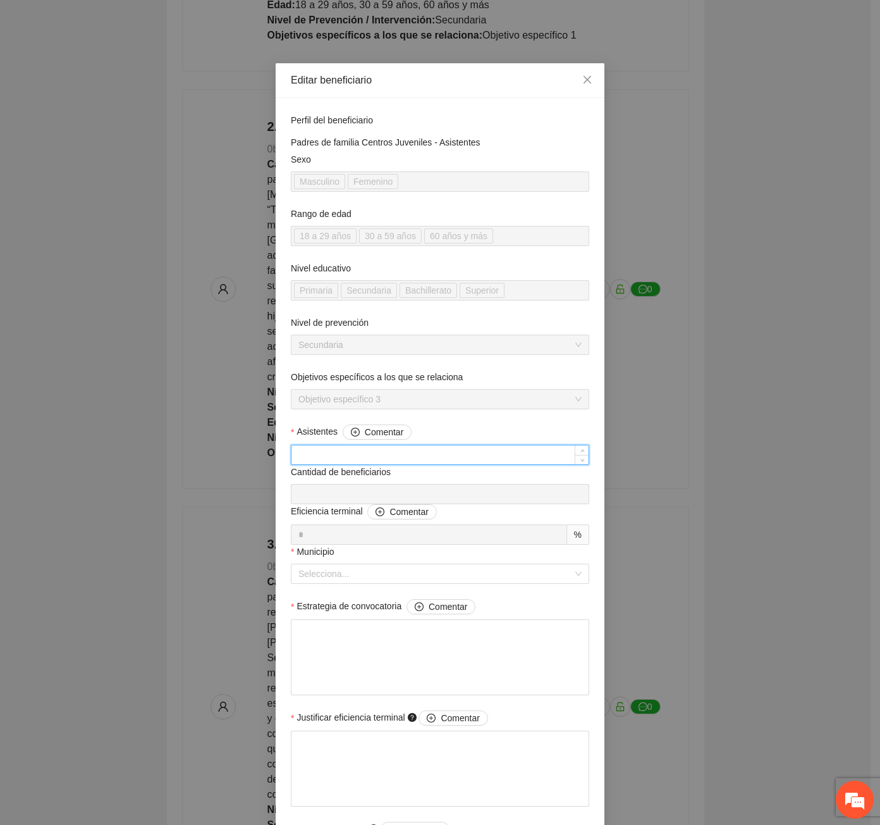
click at [319, 452] on input "Asistentes Comentar" at bounding box center [440, 454] width 297 height 19
type input "*"
type input "**"
type input "*"
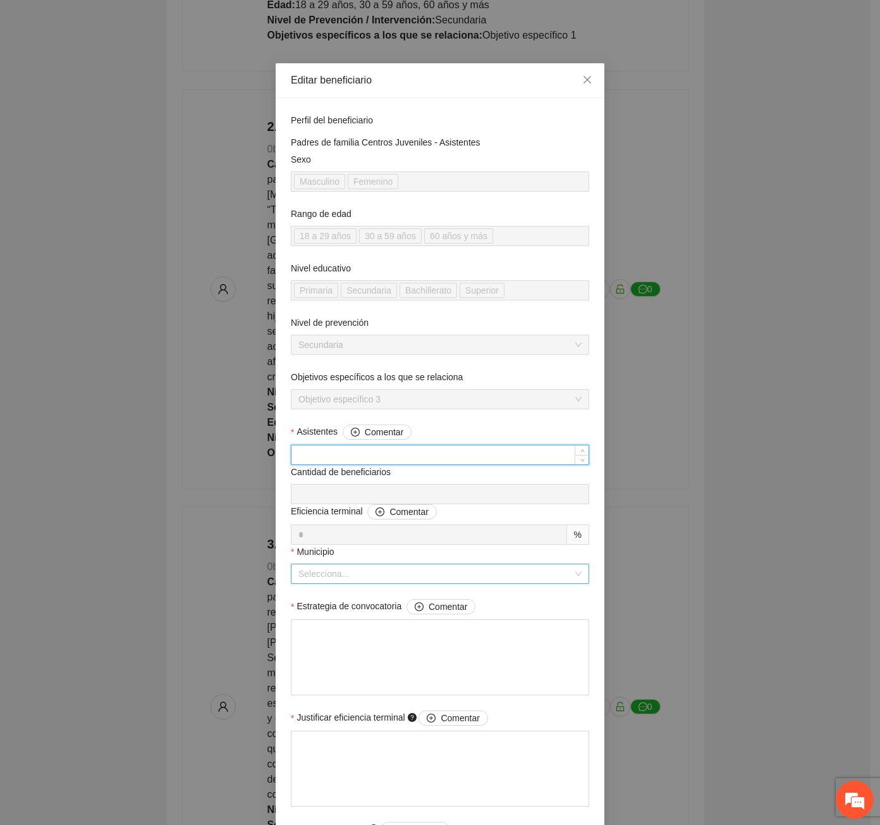
type input "**"
click at [359, 568] on input "Municipio" at bounding box center [436, 573] width 274 height 19
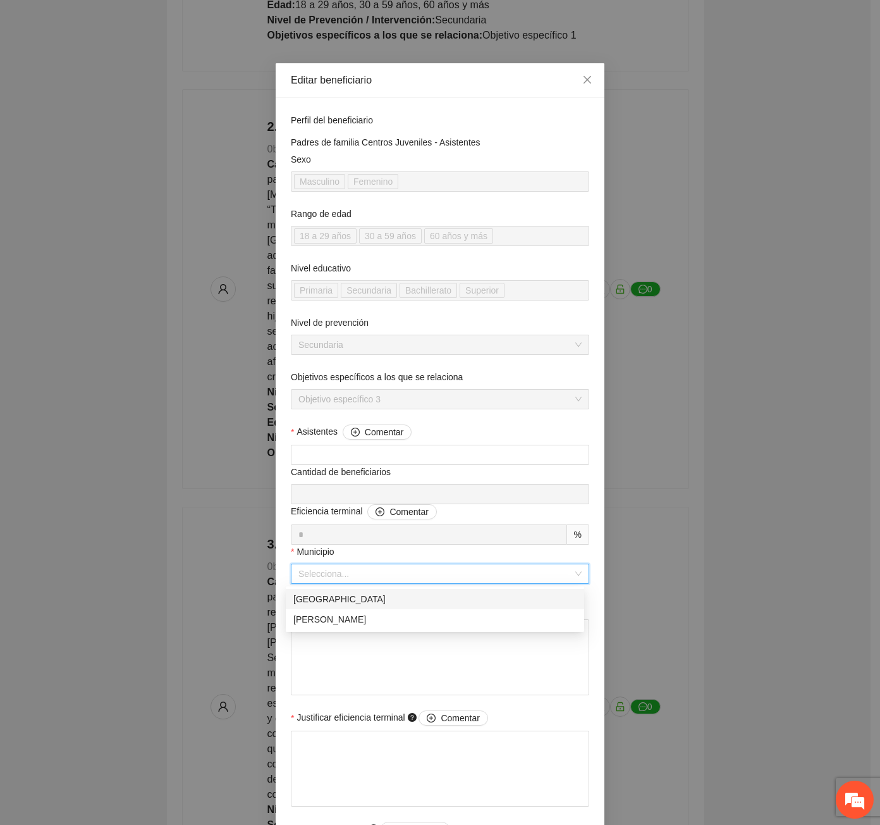
click at [333, 594] on div "[GEOGRAPHIC_DATA]" at bounding box center [434, 599] width 283 height 14
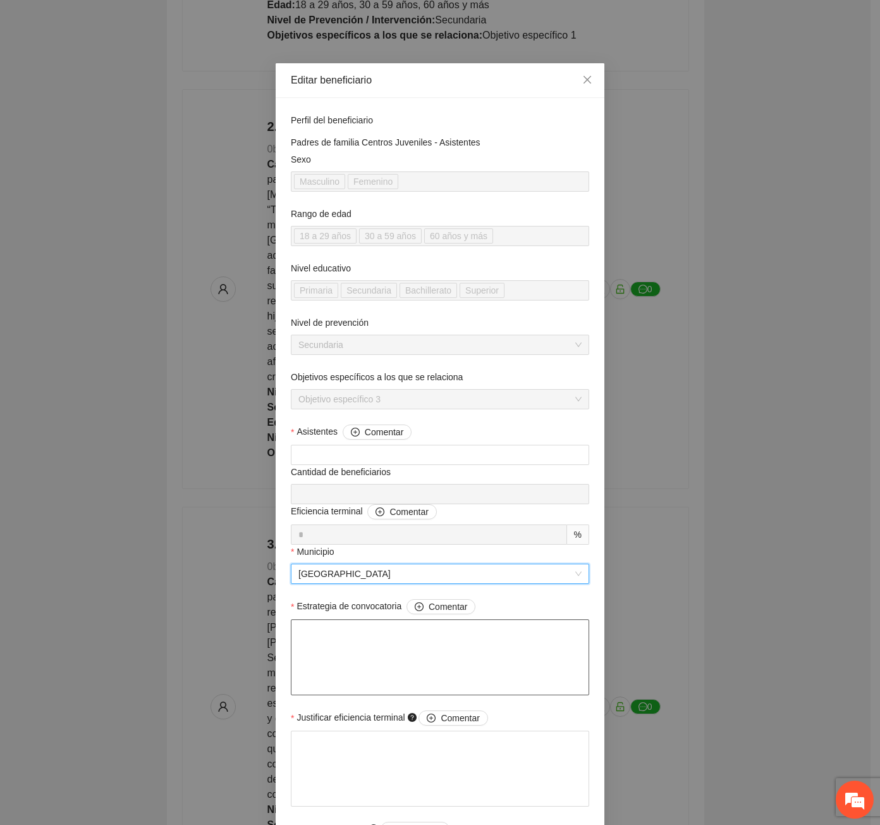
click at [352, 679] on textarea "Estrategia de convocatoria Comentar" at bounding box center [440, 657] width 299 height 76
click at [338, 656] on textarea "Estrategia de convocatoria Comentar" at bounding box center [440, 657] width 299 height 76
paste textarea "**********"
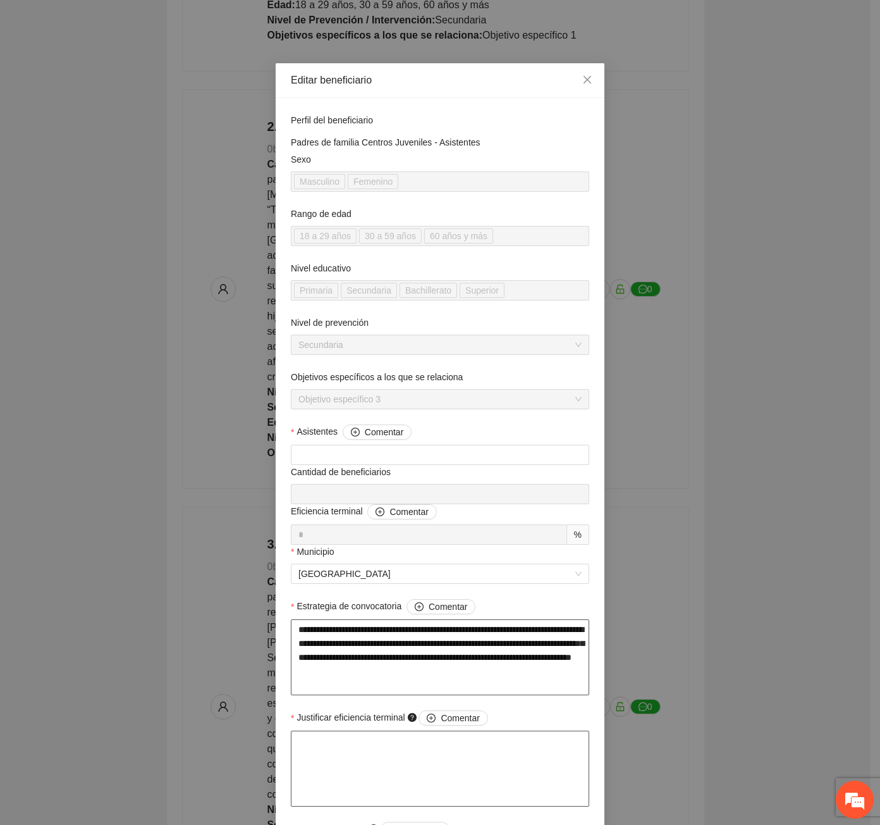
type textarea "**********"
click at [324, 773] on textarea "Justificar eficiencia terminal Comentar" at bounding box center [440, 768] width 299 height 76
click at [300, 677] on textarea "**********" at bounding box center [440, 657] width 299 height 76
click at [305, 686] on textarea "**********" at bounding box center [440, 657] width 299 height 76
click at [317, 756] on textarea "Justificar eficiencia terminal Comentar" at bounding box center [440, 768] width 299 height 76
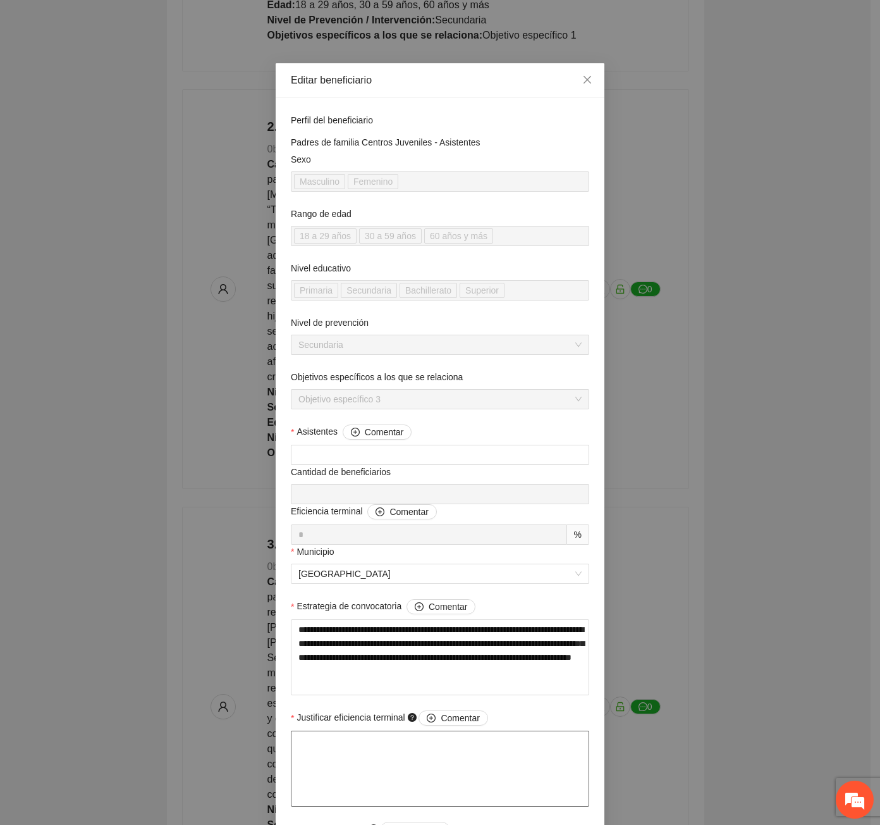
type textarea "*"
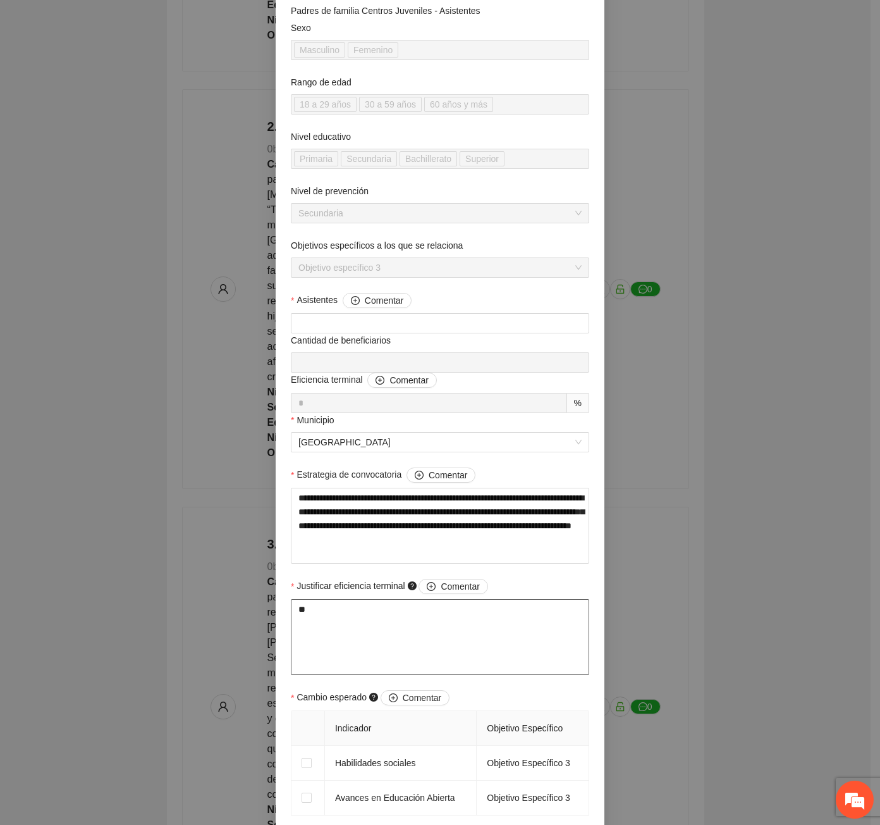
scroll to position [316, 0]
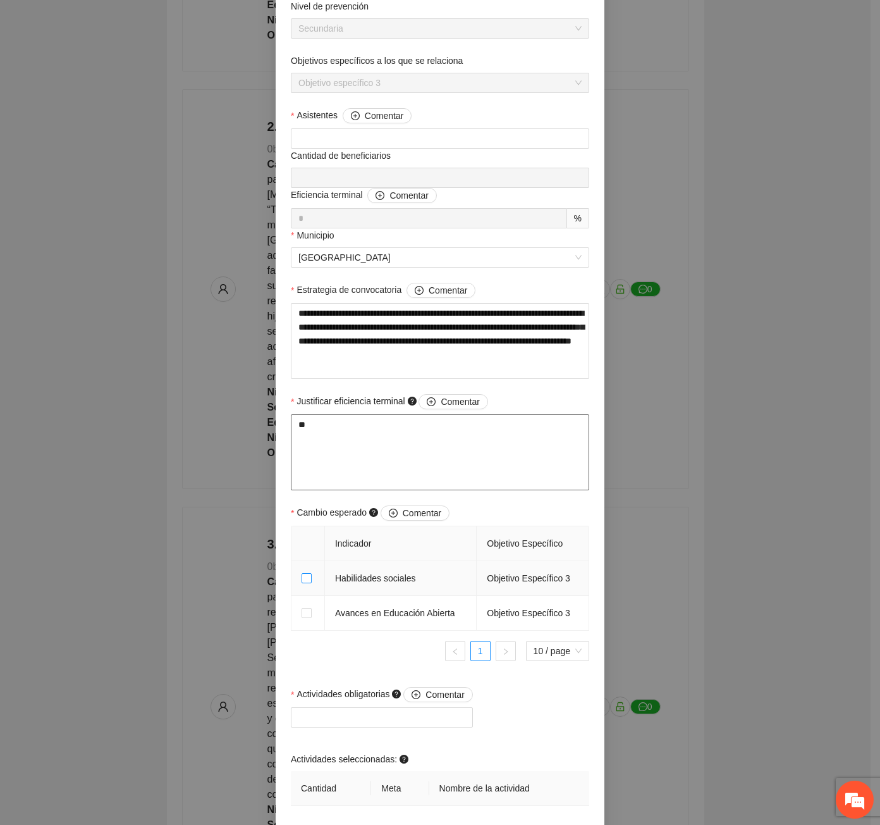
type textarea "**"
click at [303, 618] on label at bounding box center [307, 613] width 10 height 14
click at [369, 717] on div at bounding box center [382, 717] width 176 height 15
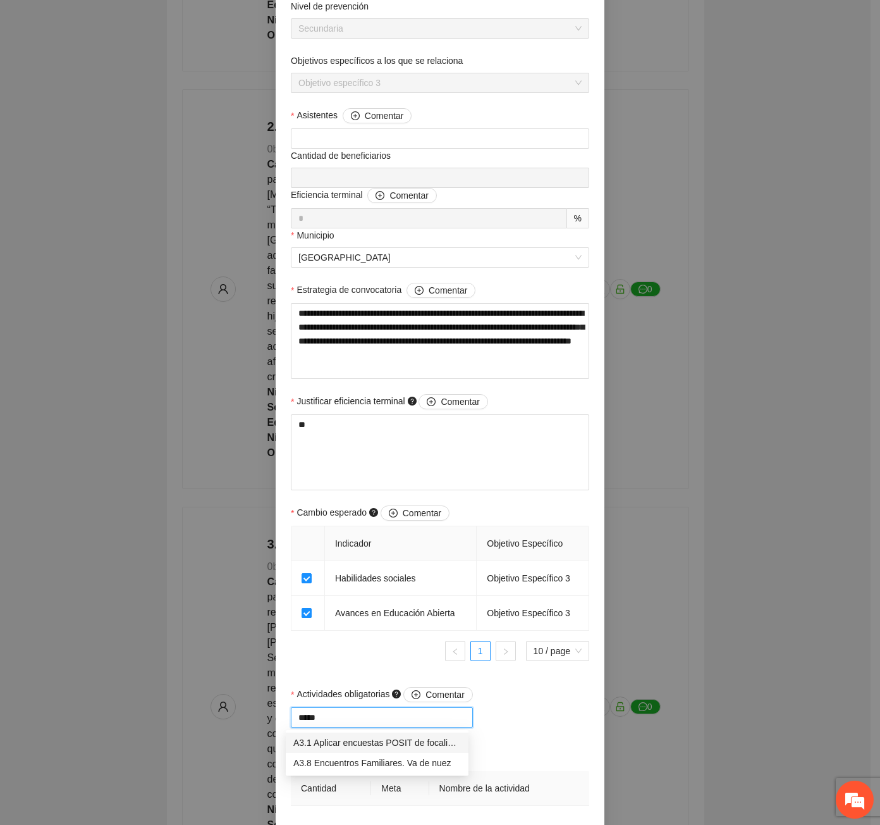
type input "******"
click at [334, 746] on div "A3.8 Encuentros Familiares. Va de nuez" at bounding box center [377, 743] width 168 height 14
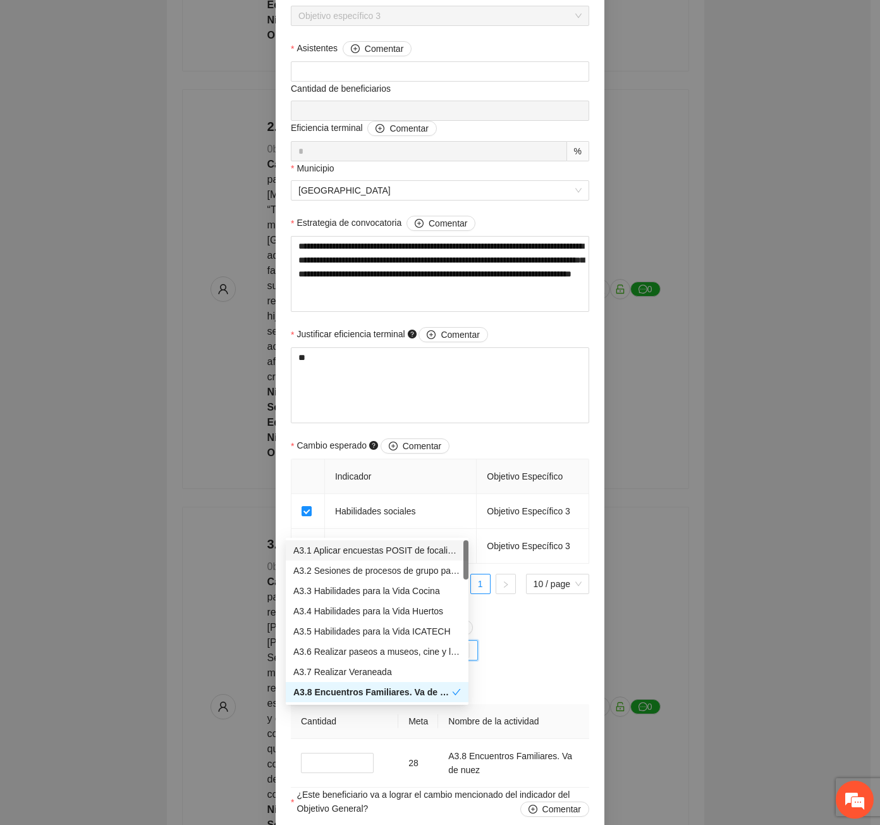
scroll to position [465, 0]
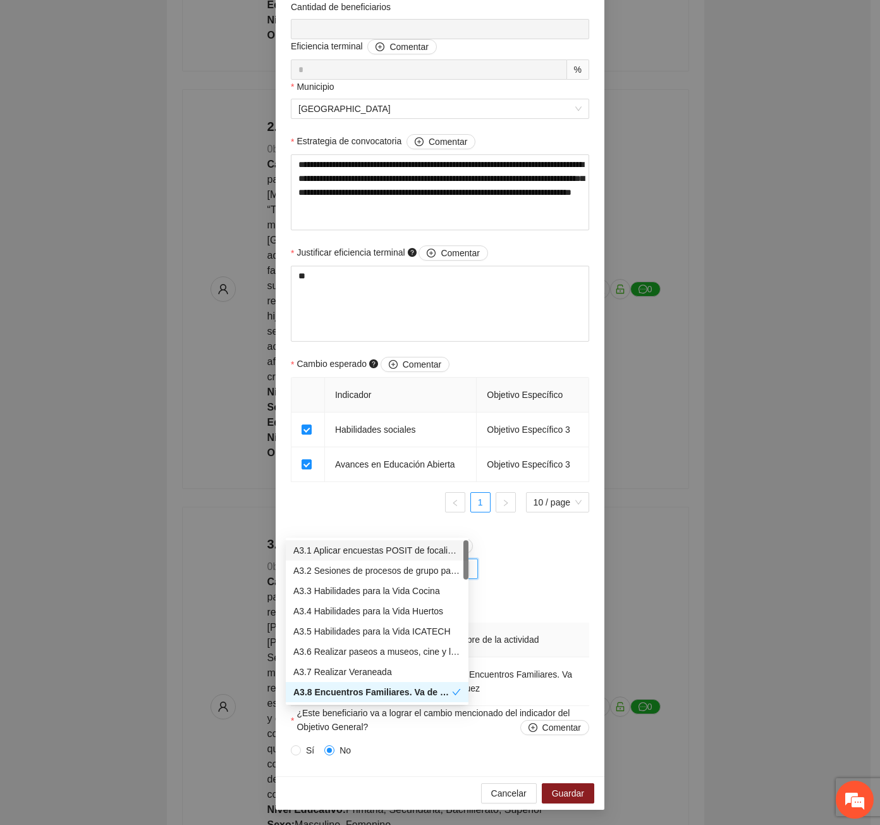
click at [582, 527] on form "**********" at bounding box center [440, 204] width 299 height 1112
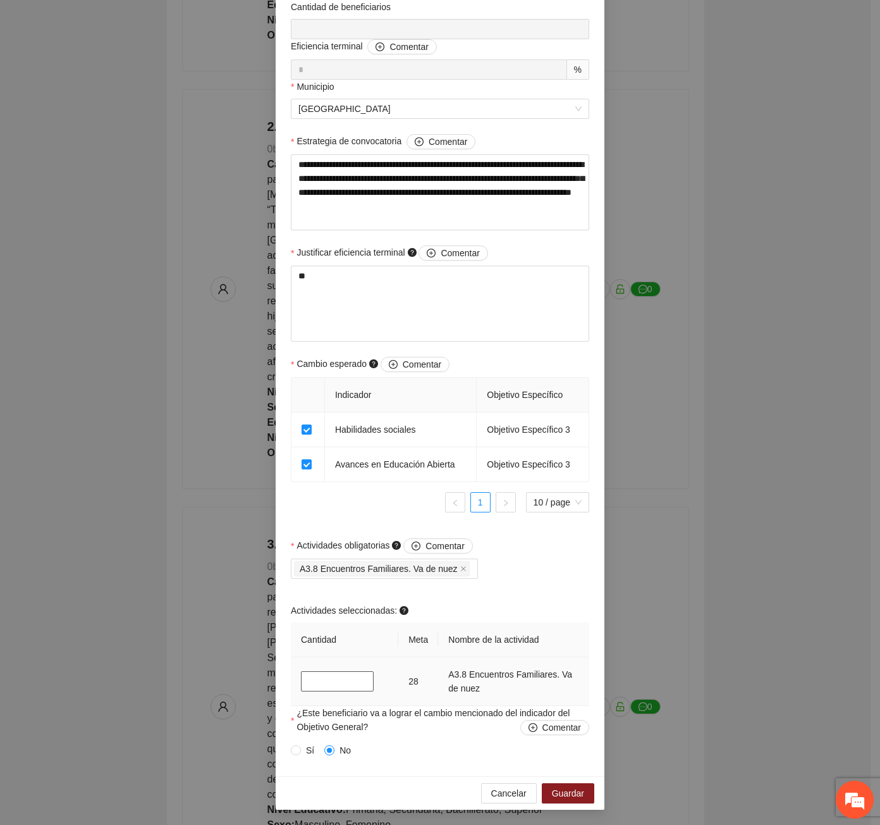
drag, startPoint x: 312, startPoint y: 686, endPoint x: 296, endPoint y: 684, distance: 15.9
click at [301, 684] on input "*" at bounding box center [337, 681] width 73 height 20
type input "**"
click at [570, 794] on span "Guardar" at bounding box center [568, 793] width 32 height 14
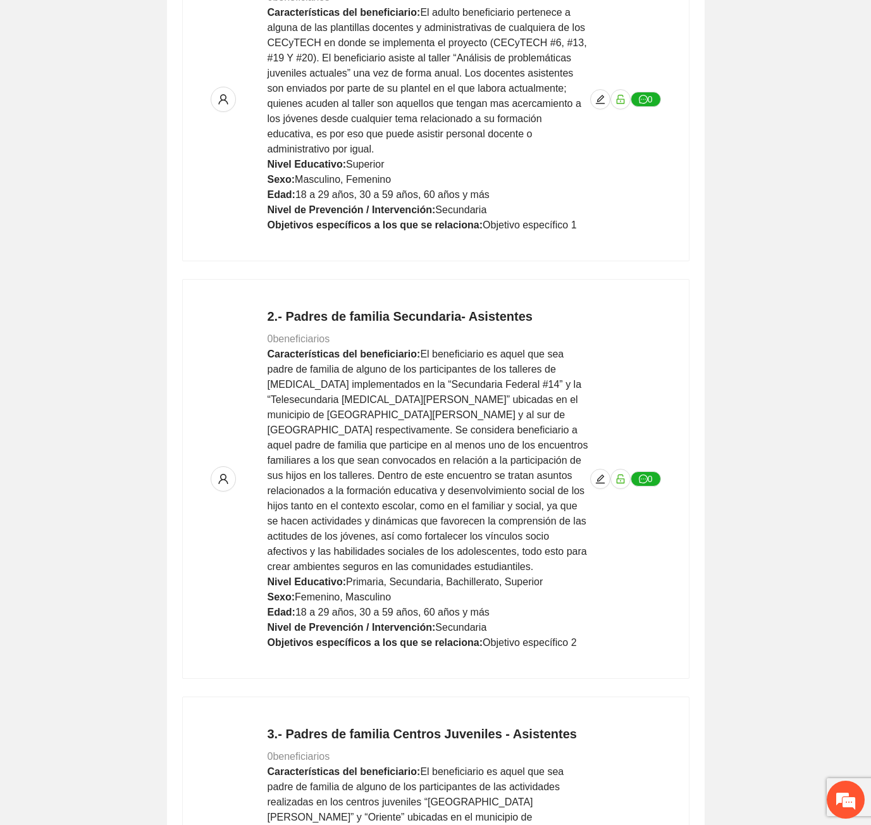
scroll to position [0, 0]
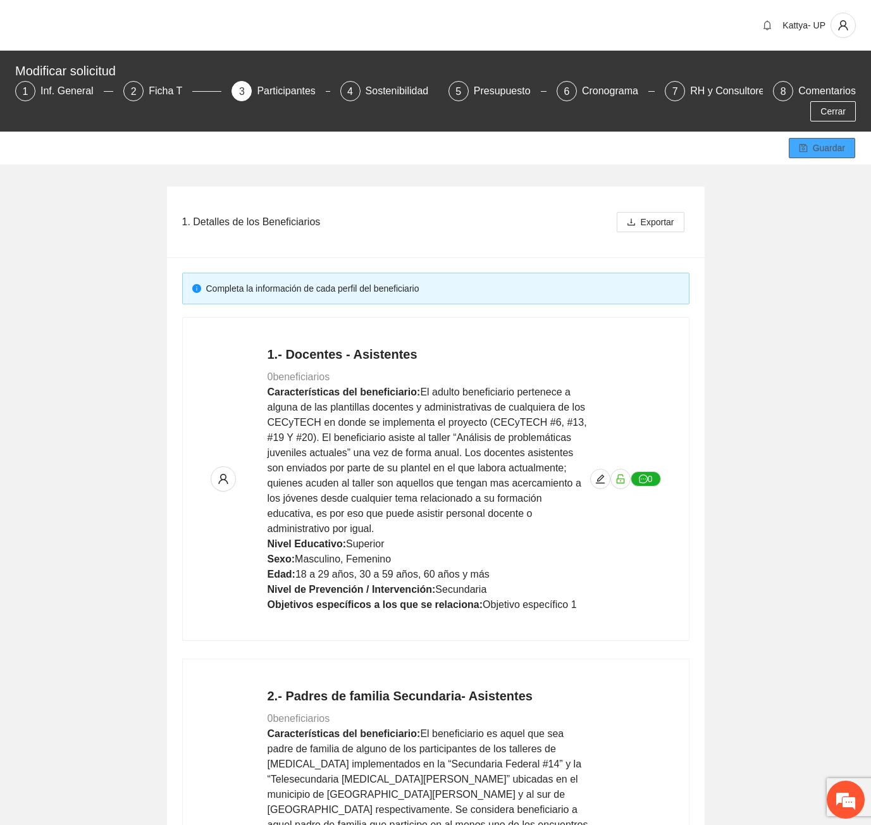
click at [836, 141] on span "Guardar" at bounding box center [829, 148] width 32 height 14
click at [803, 144] on span "save" at bounding box center [803, 149] width 9 height 10
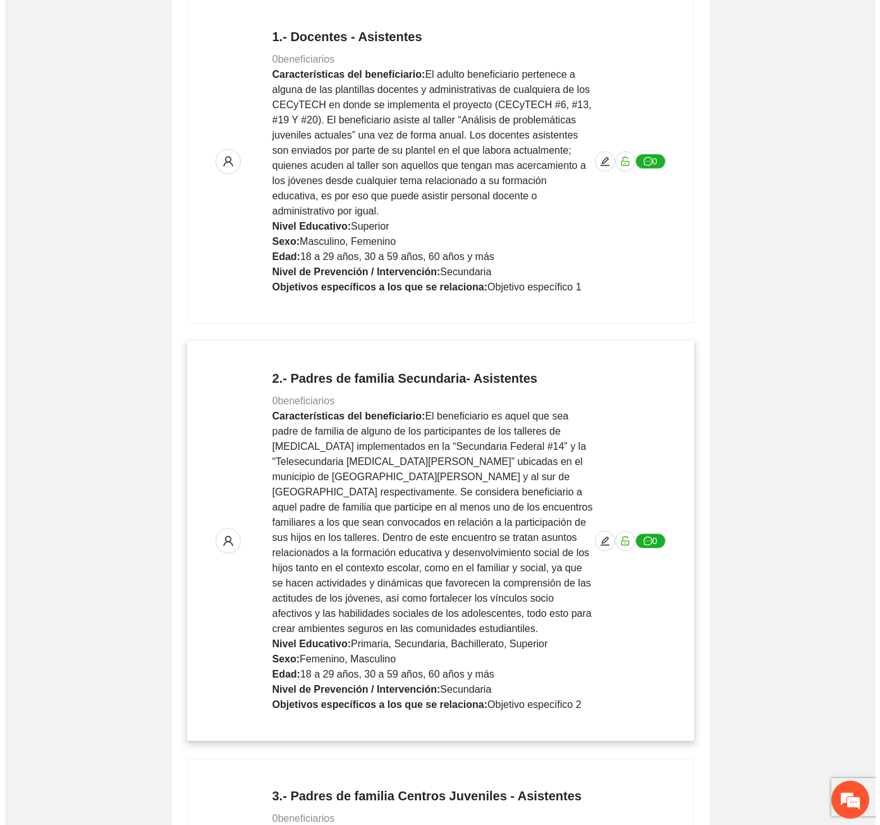
scroll to position [506, 0]
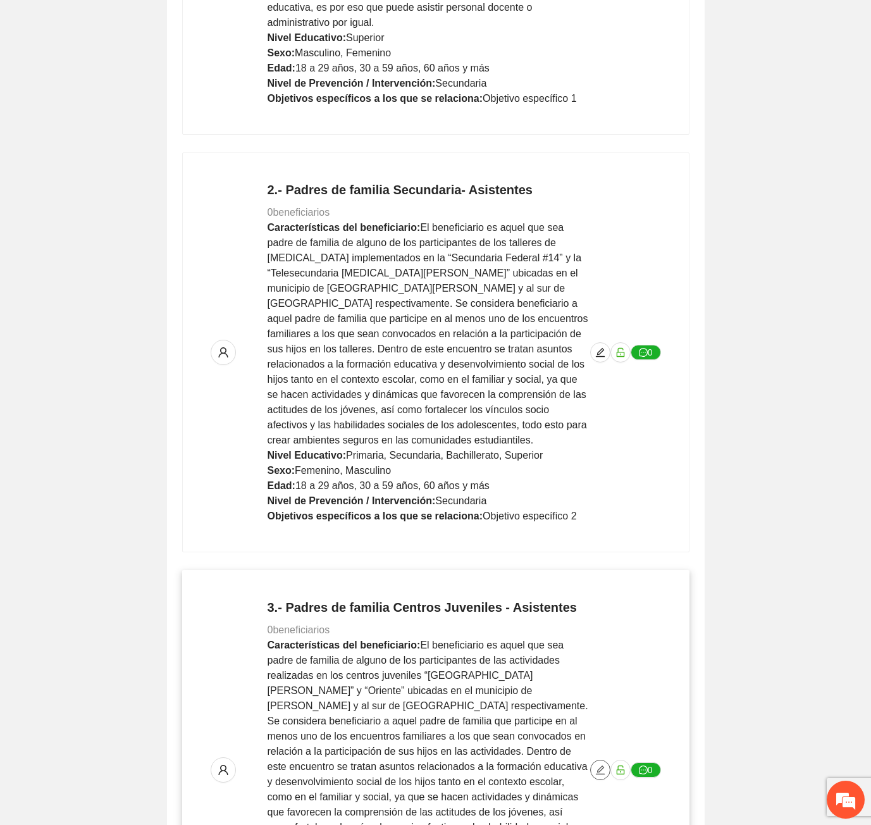
click at [598, 760] on button "button" at bounding box center [600, 770] width 20 height 20
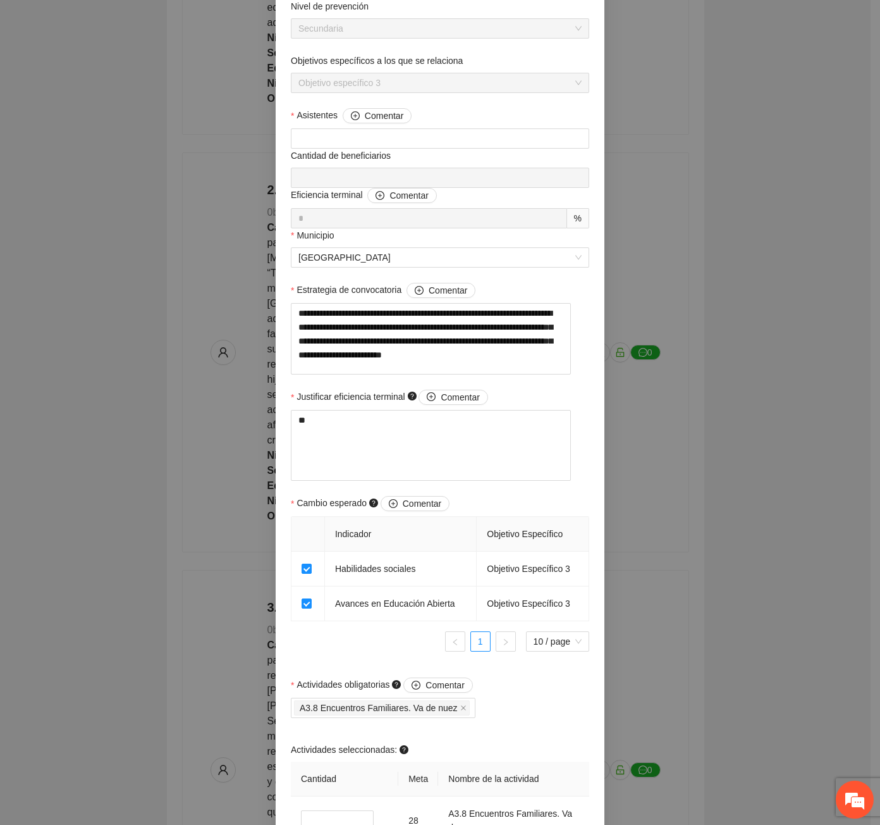
scroll to position [465, 0]
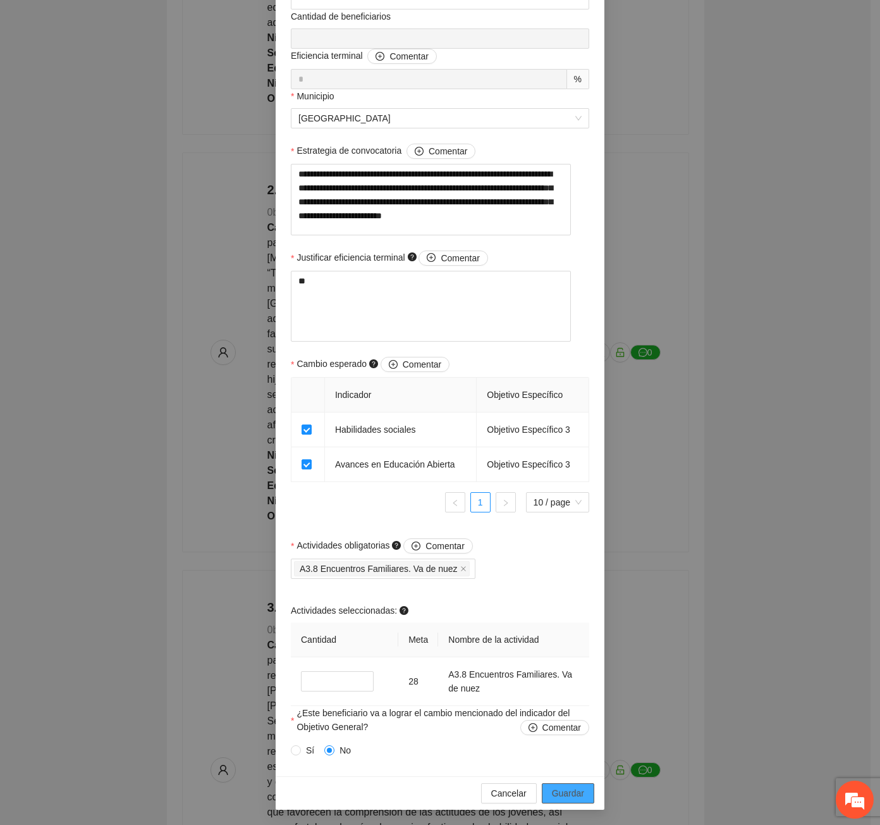
click at [581, 790] on button "Guardar" at bounding box center [568, 793] width 52 height 20
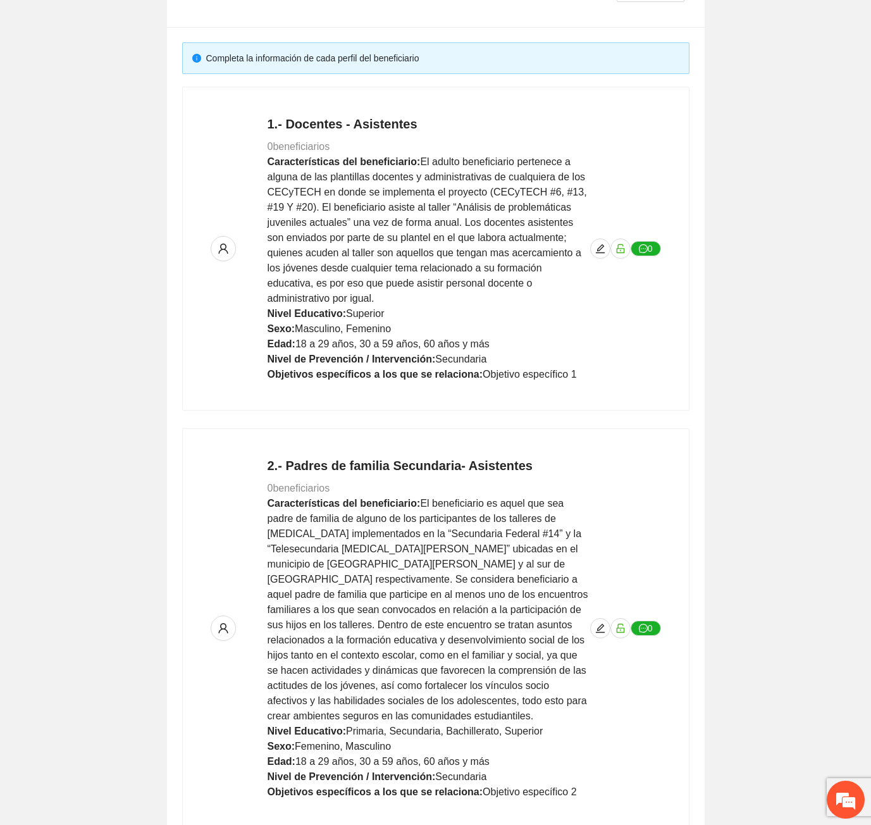
scroll to position [0, 0]
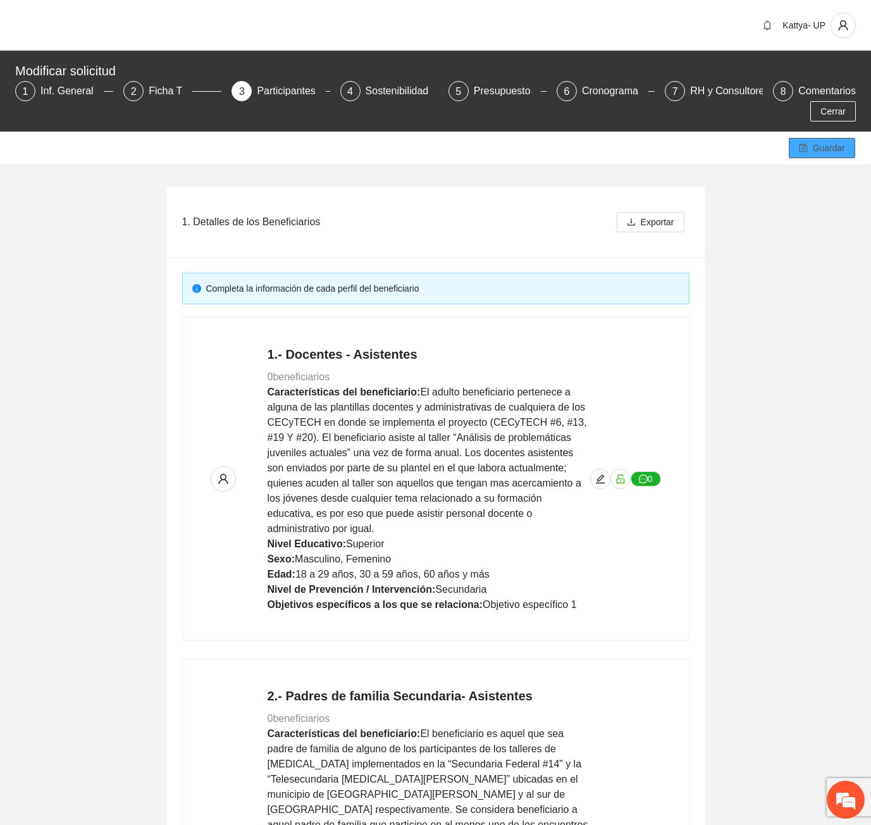
click at [825, 141] on span "Guardar" at bounding box center [829, 148] width 32 height 14
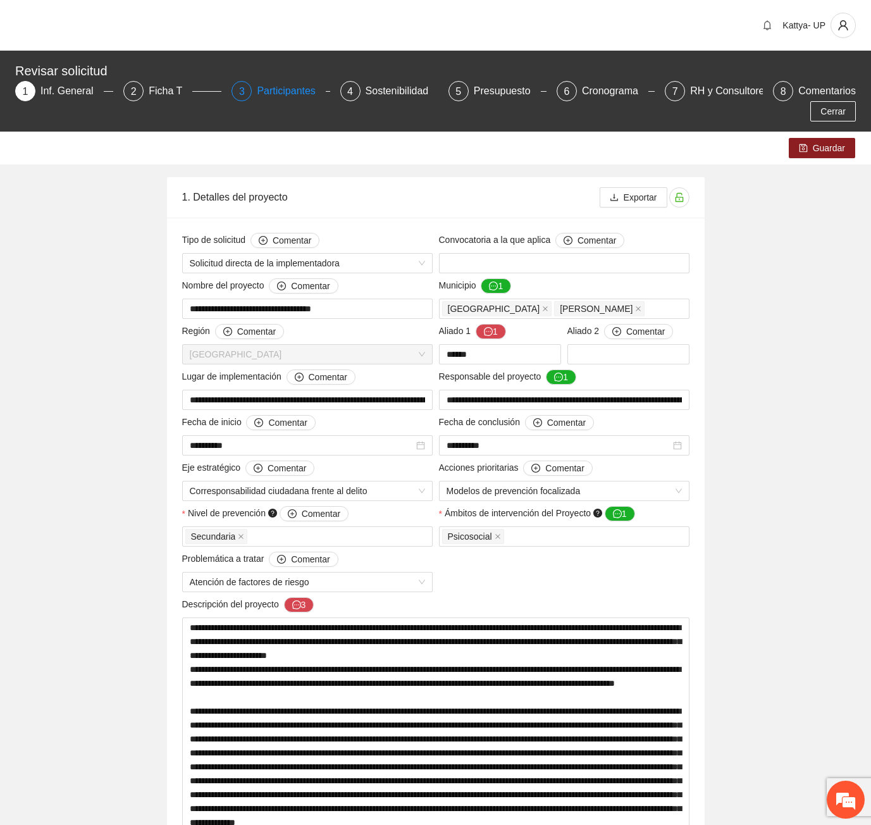
click at [263, 92] on div "Participantes" at bounding box center [291, 91] width 69 height 20
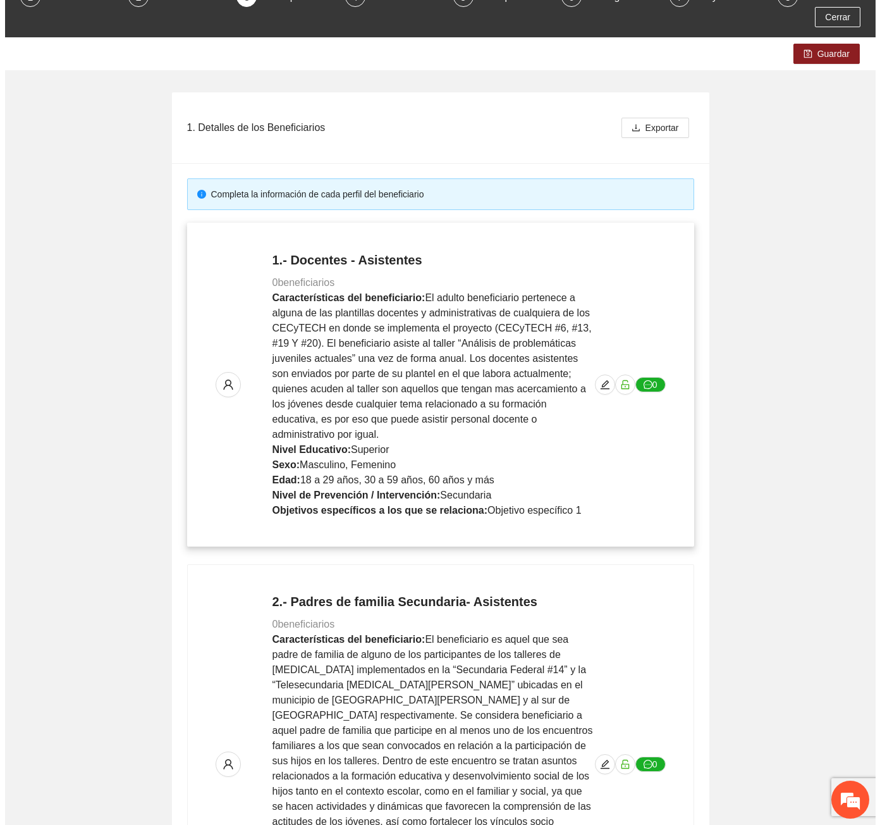
scroll to position [316, 0]
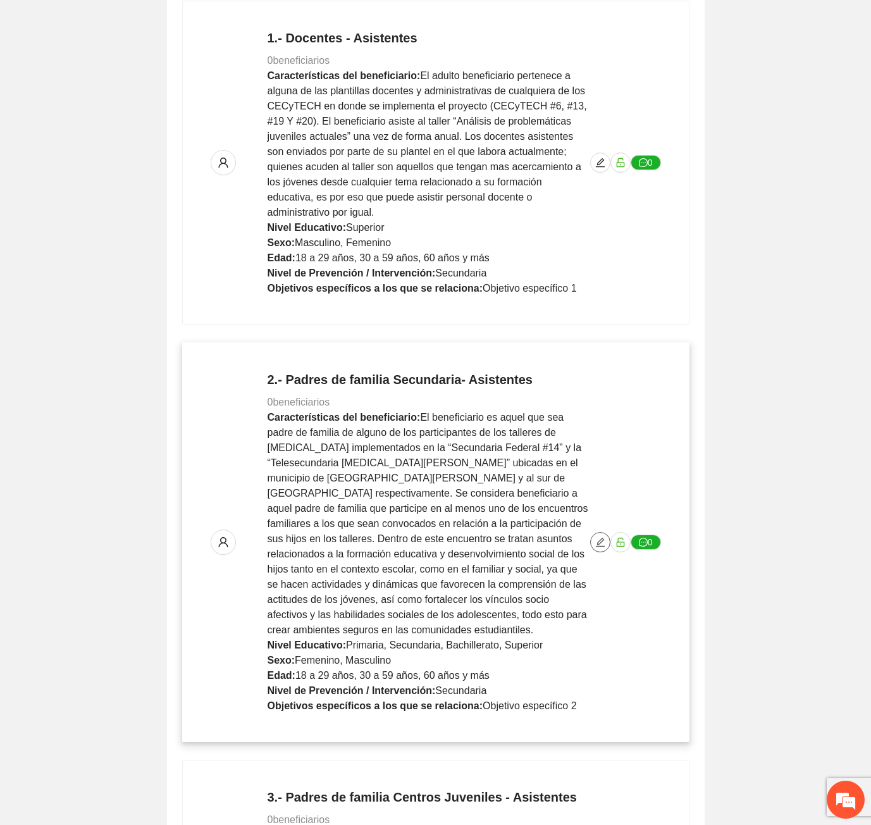
click at [598, 537] on icon "edit" at bounding box center [600, 542] width 10 height 10
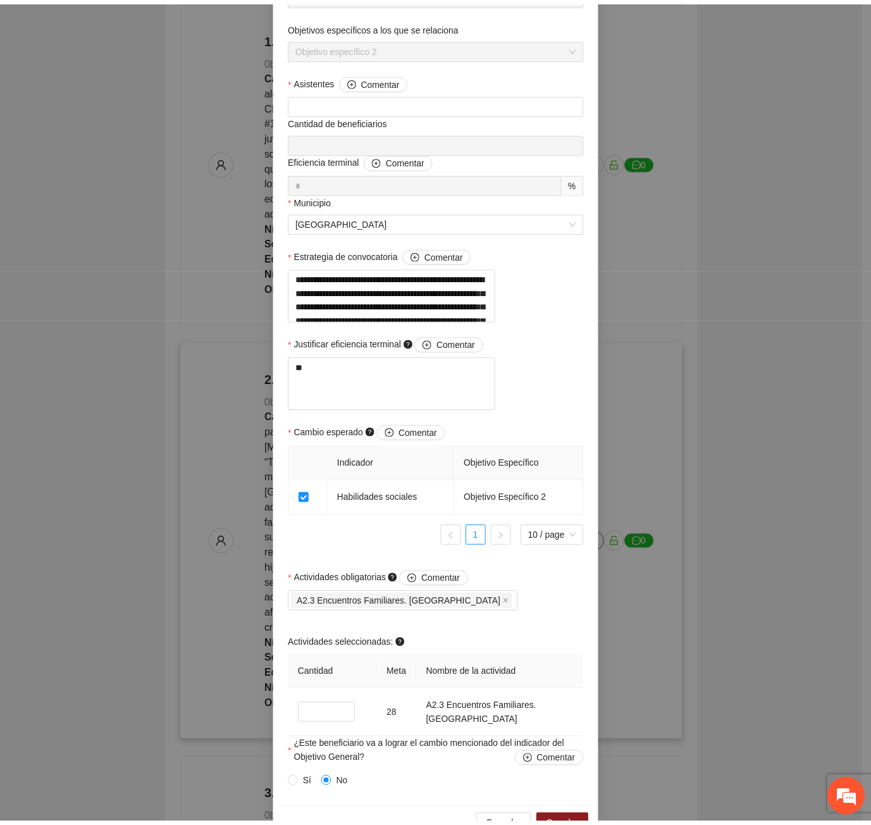
scroll to position [430, 0]
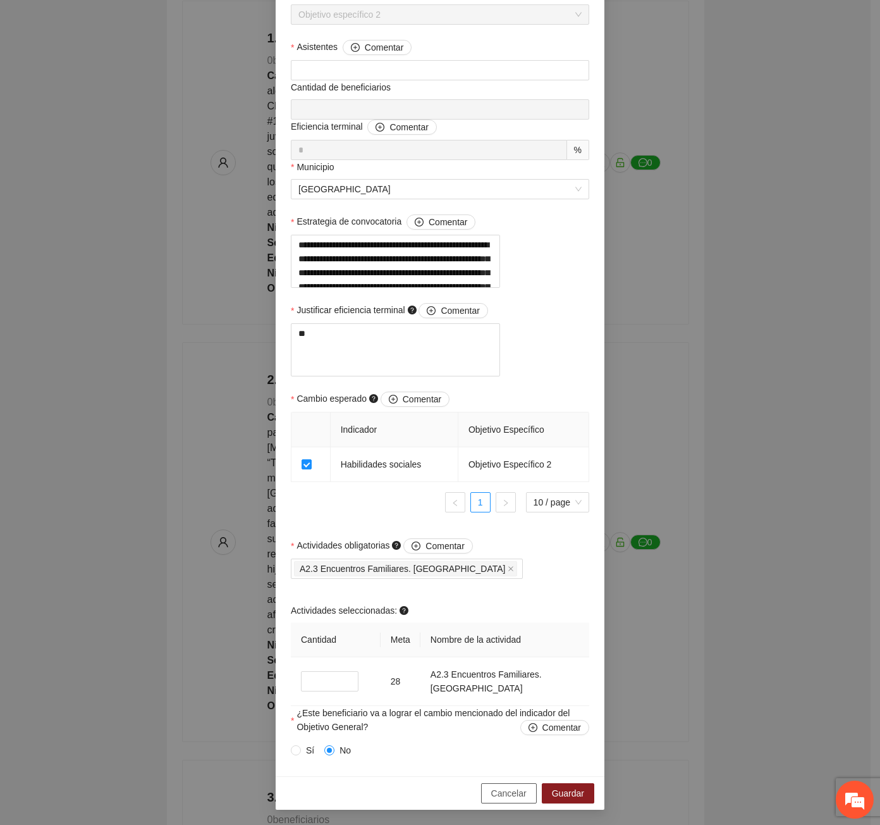
click at [510, 800] on button "Cancelar" at bounding box center [509, 793] width 56 height 20
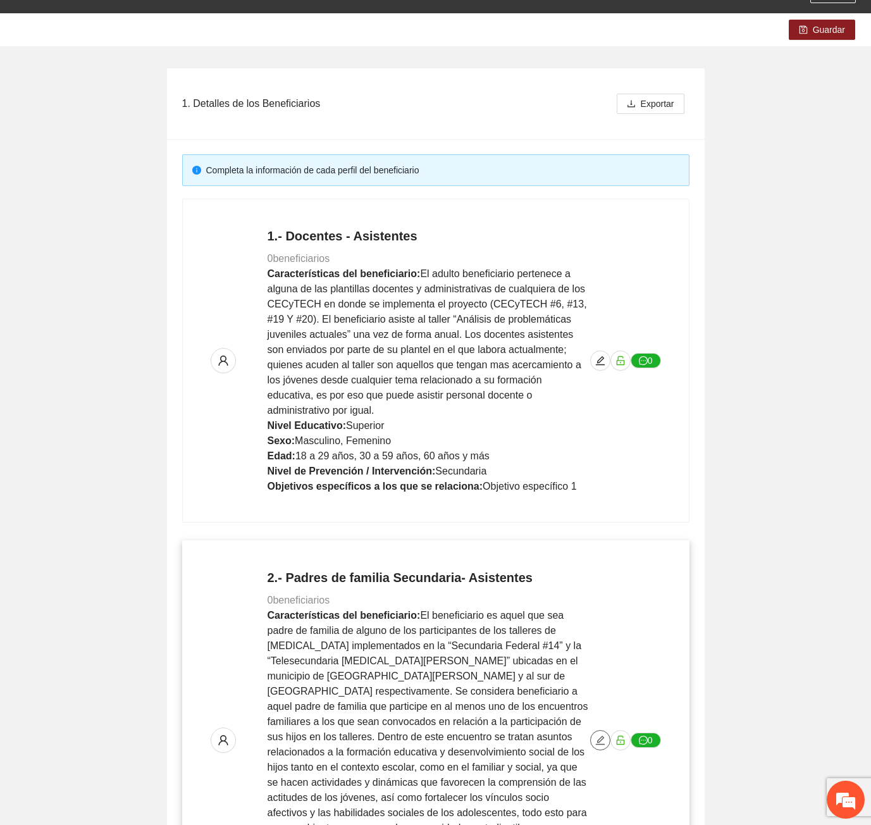
scroll to position [0, 0]
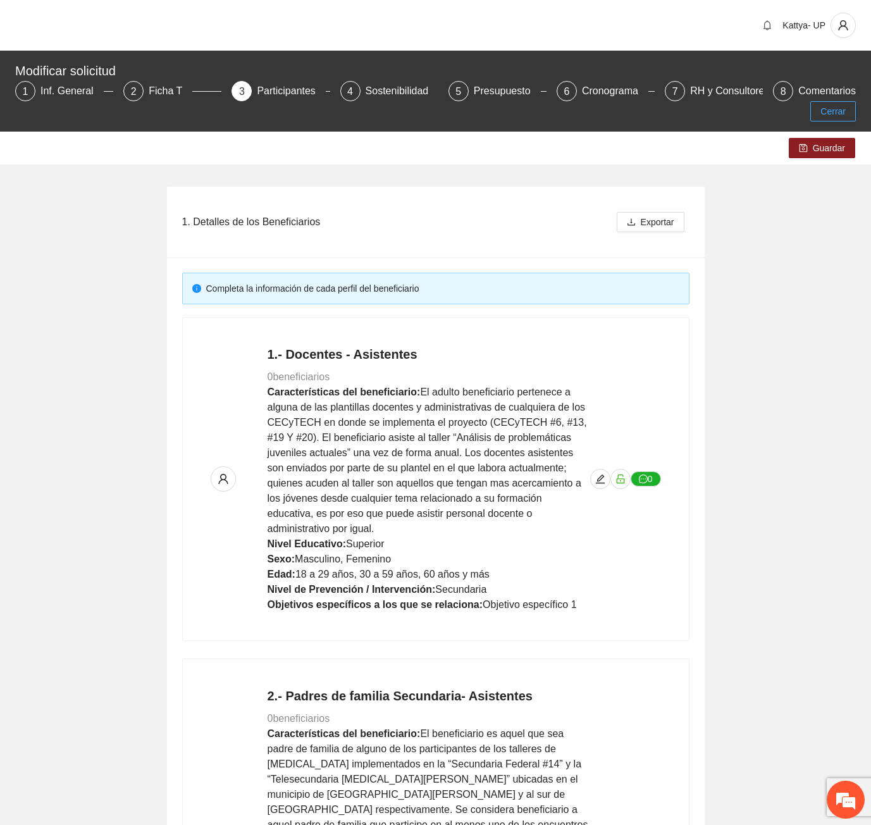
click at [834, 104] on span "Cerrar" at bounding box center [832, 111] width 25 height 14
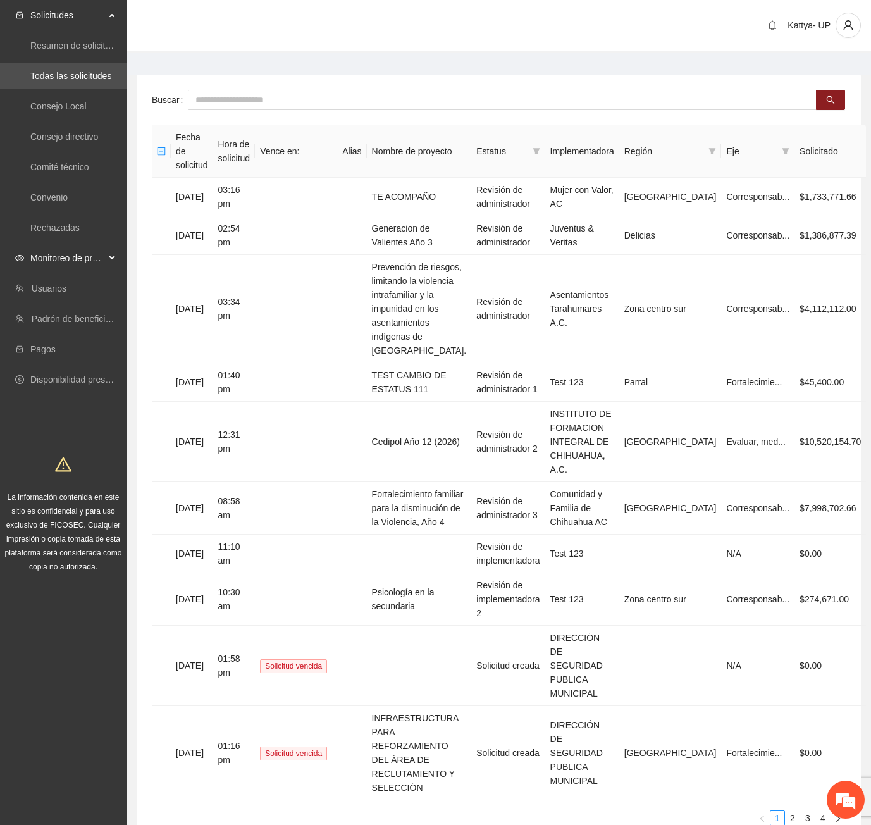
click at [58, 259] on span "Monitoreo de proyectos" at bounding box center [67, 257] width 75 height 25
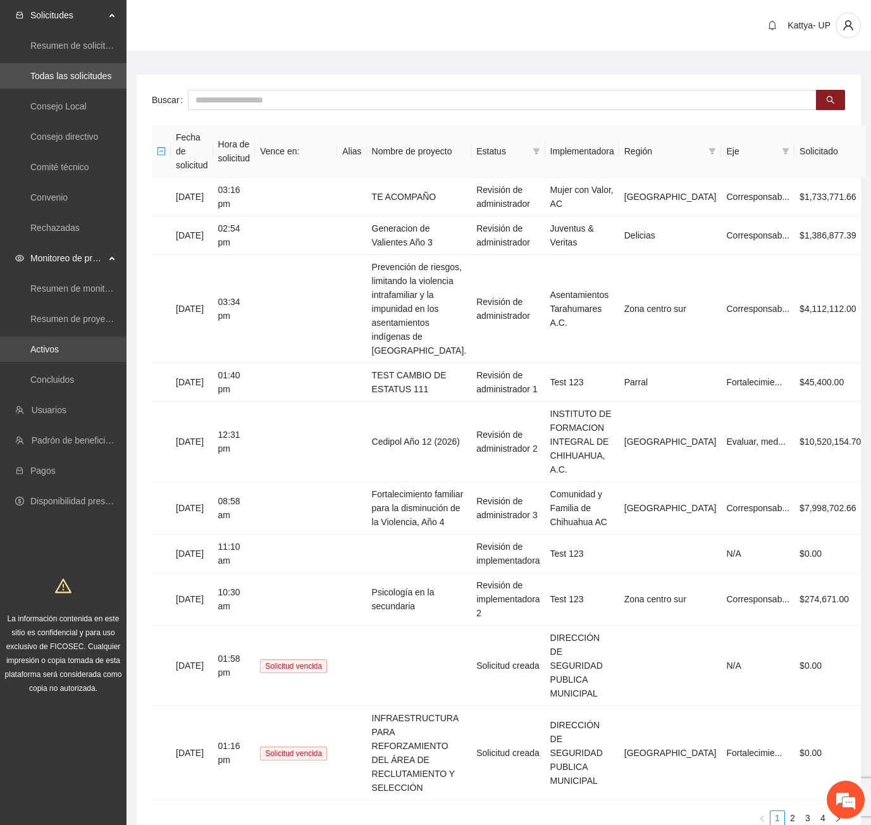
click at [59, 352] on link "Activos" at bounding box center [44, 349] width 28 height 10
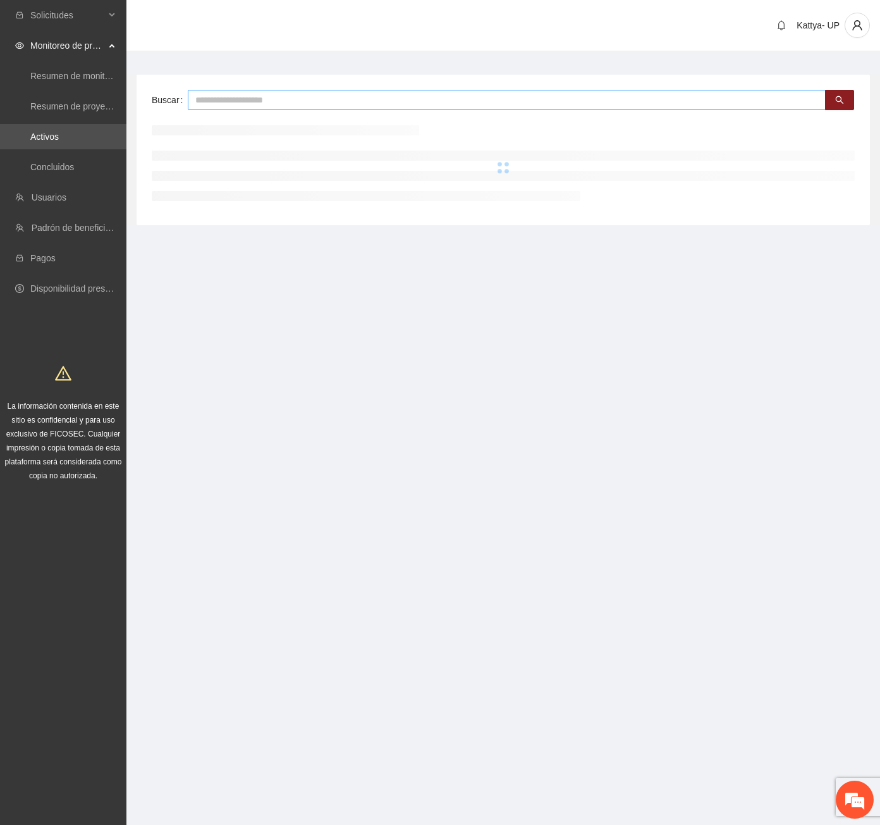
click at [223, 105] on input "text" at bounding box center [507, 100] width 638 height 20
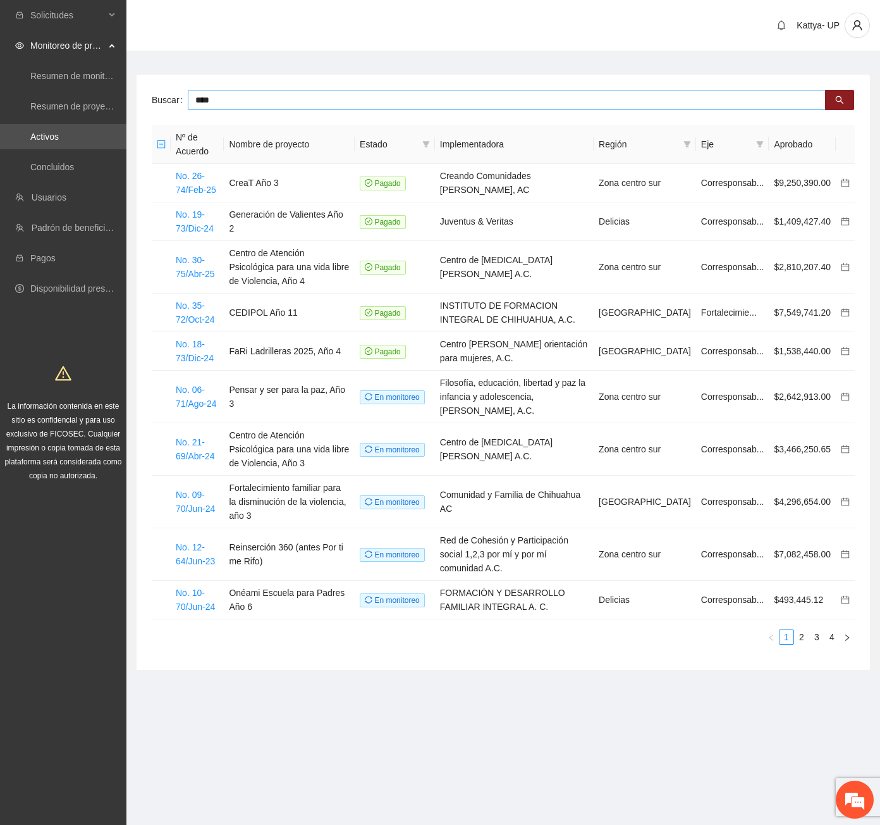
type input "****"
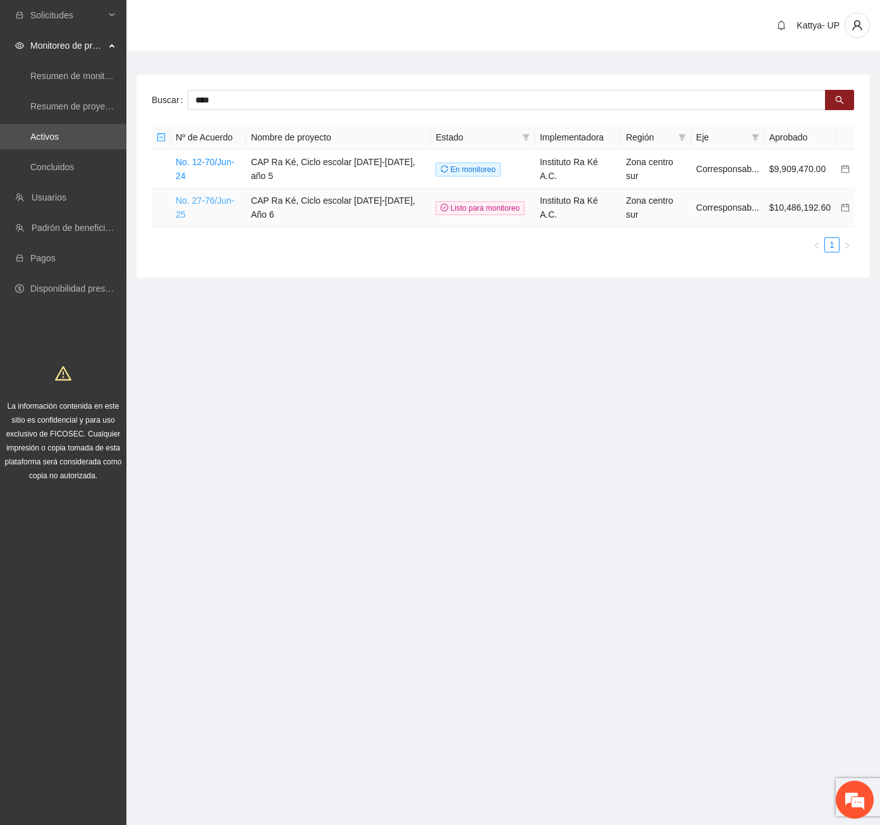
click at [197, 195] on link "No. 27-76/Jun-25" at bounding box center [205, 207] width 59 height 24
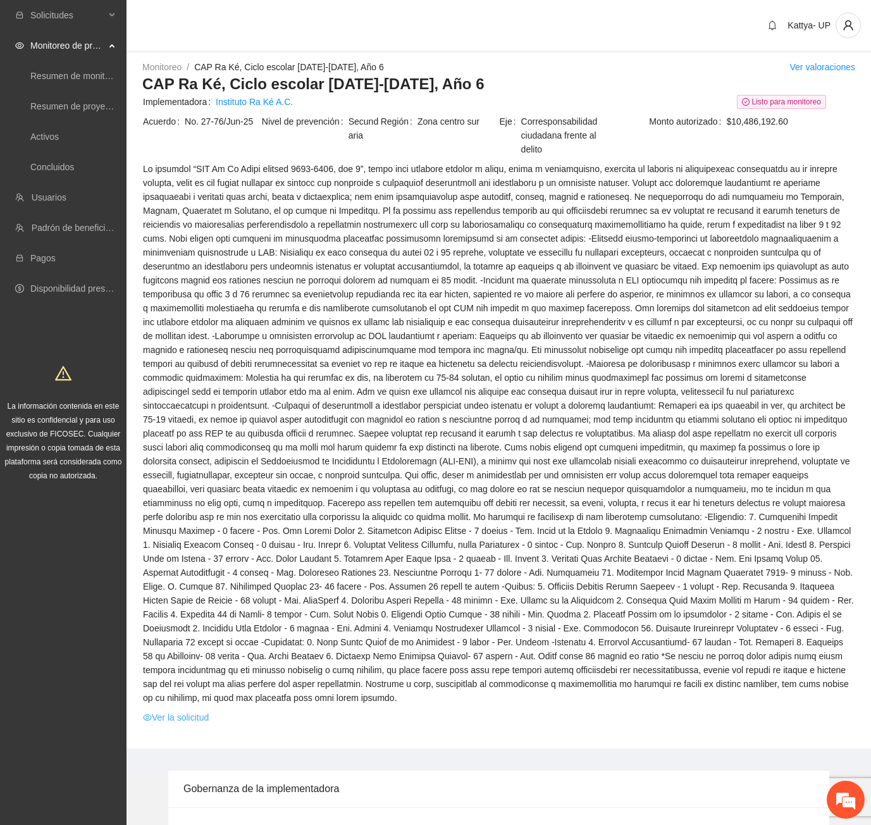
click at [178, 710] on link "Ver la solicitud" at bounding box center [176, 717] width 66 height 14
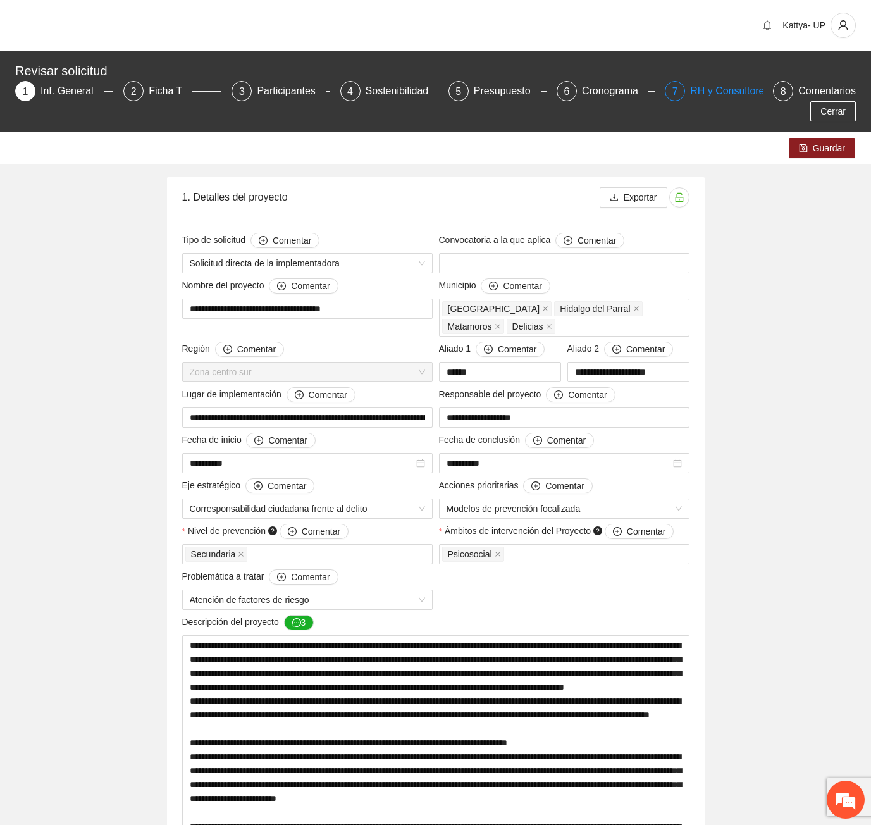
click at [690, 90] on div "RH y Consultores" at bounding box center [734, 91] width 89 height 20
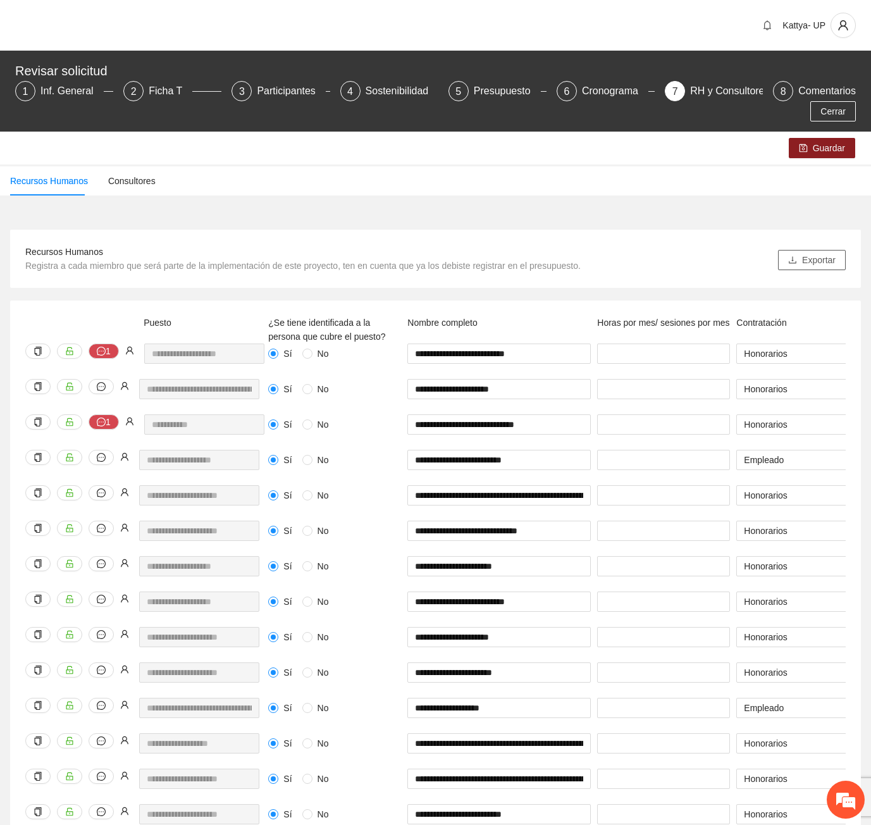
click at [816, 253] on span "Exportar" at bounding box center [819, 260] width 34 height 14
click at [599, 176] on div "Recursos Humanos Consultores" at bounding box center [435, 180] width 871 height 33
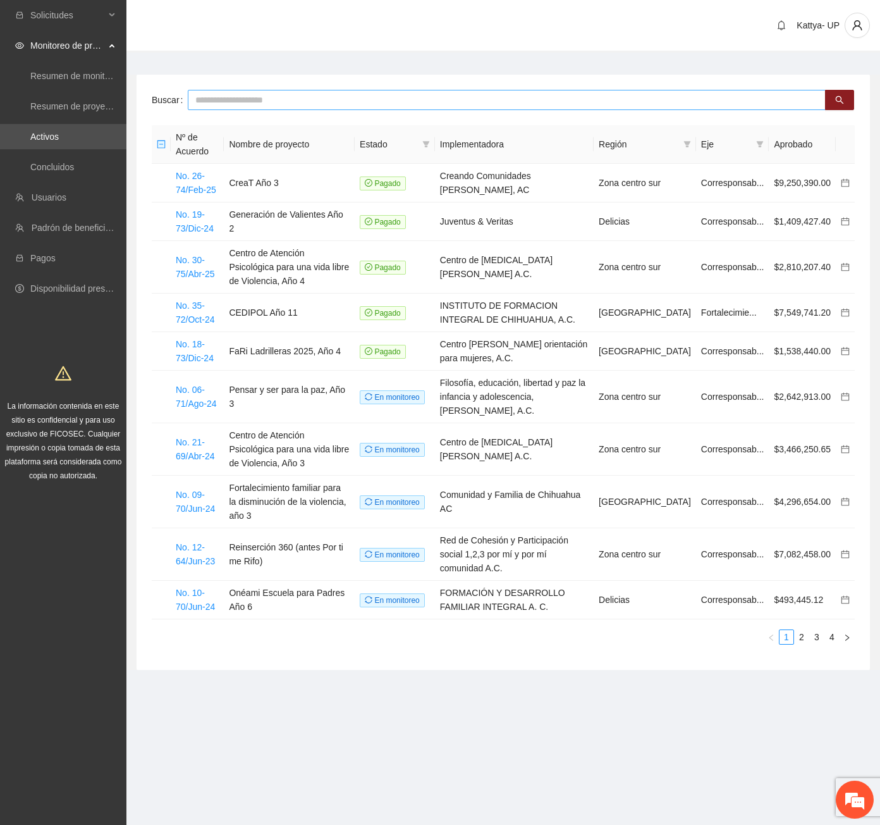
click at [232, 106] on input "text" at bounding box center [507, 100] width 638 height 20
type input "****"
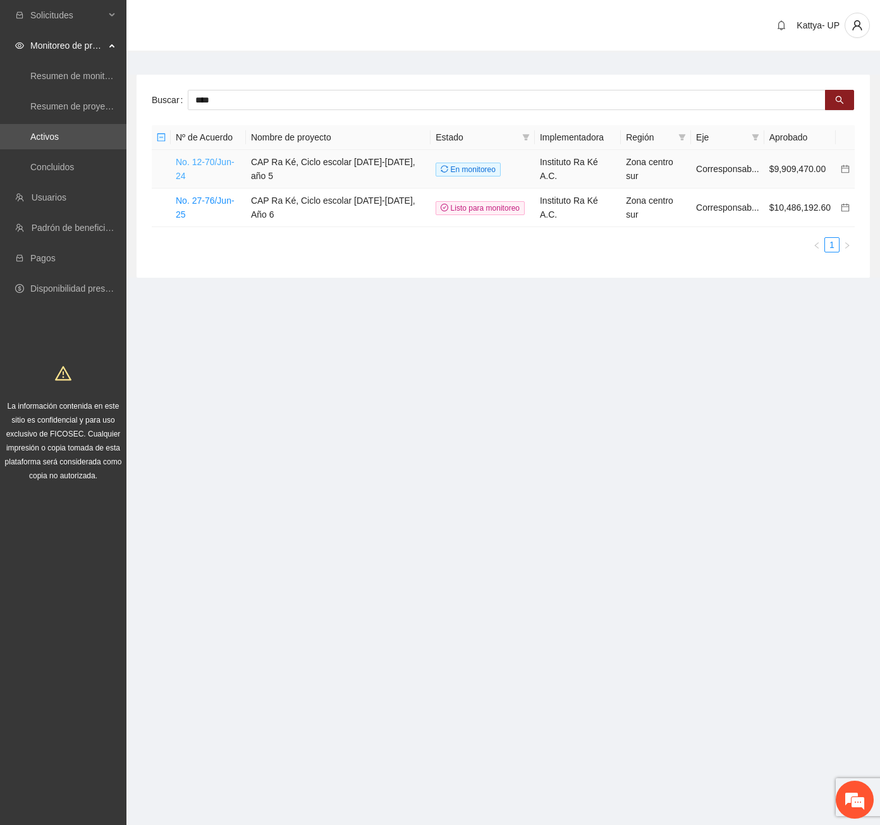
click at [212, 158] on link "No. 12-70/Jun-24" at bounding box center [205, 169] width 59 height 24
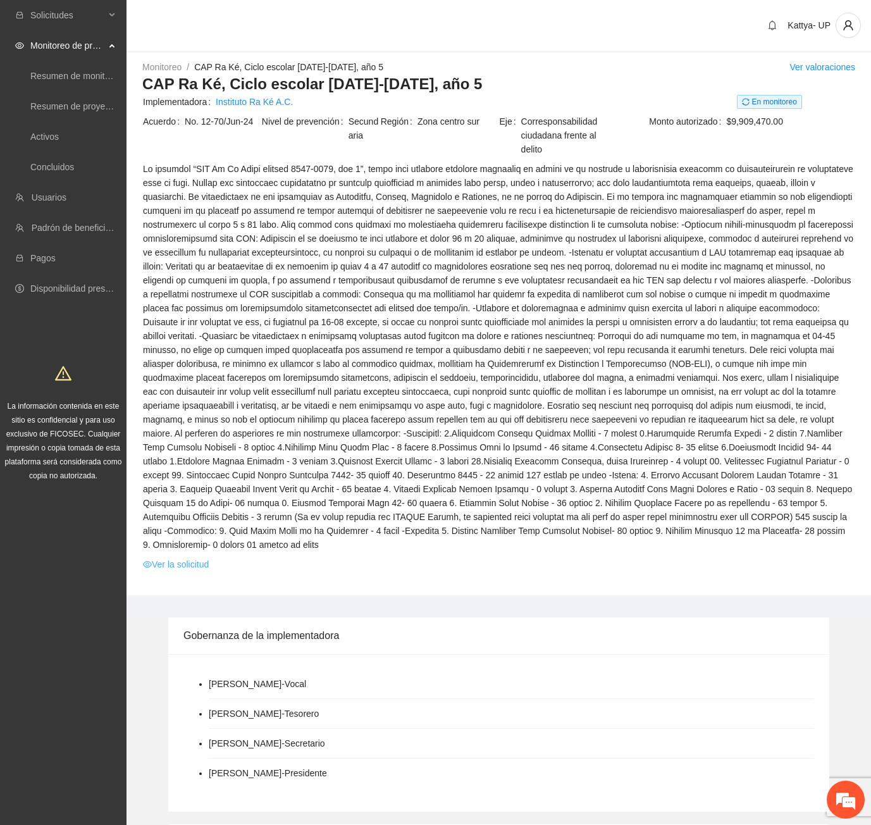
click at [202, 557] on link "Ver la solicitud" at bounding box center [176, 564] width 66 height 14
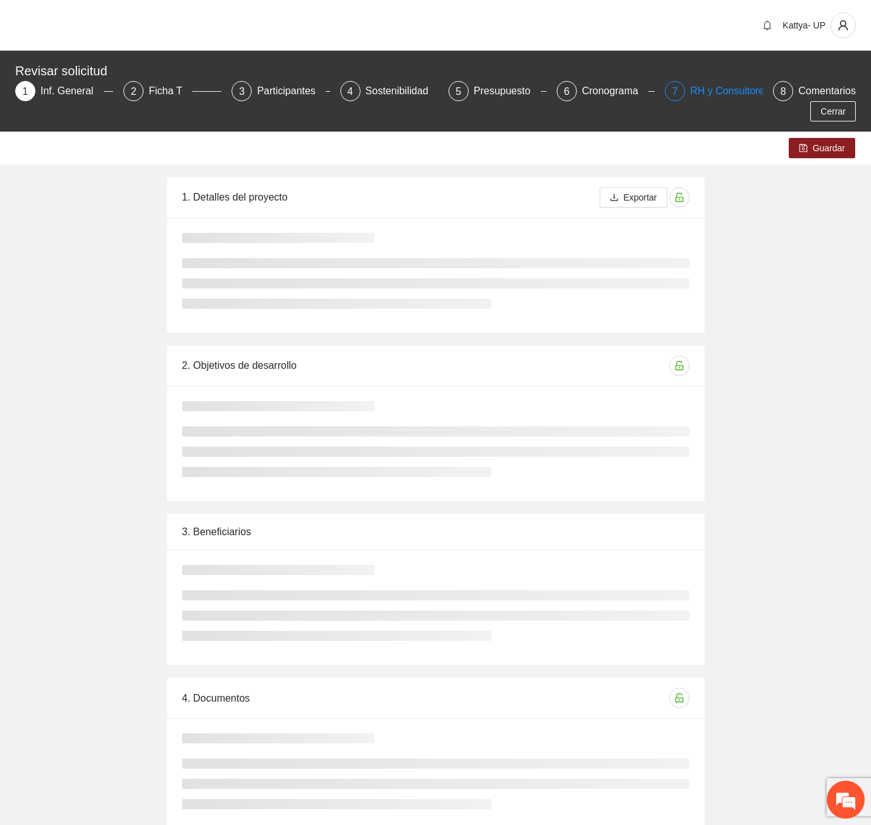
click at [690, 93] on div "RH y Consultores" at bounding box center [734, 91] width 89 height 20
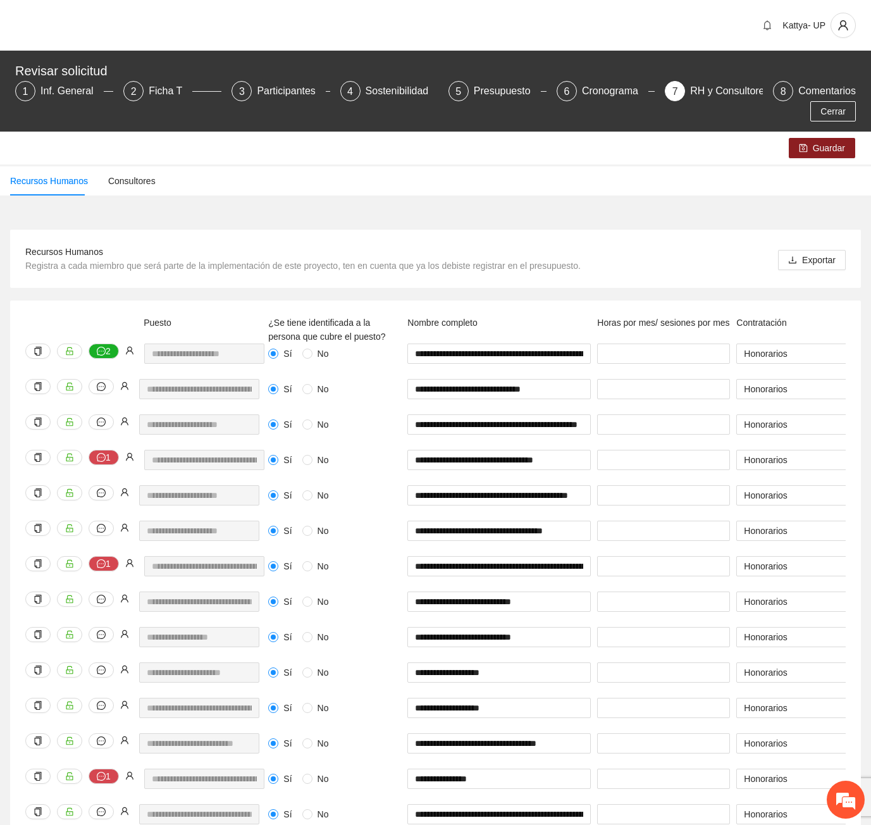
click at [799, 245] on div "Exportar" at bounding box center [812, 259] width 68 height 28
click at [799, 250] on button "Exportar" at bounding box center [812, 260] width 68 height 20
click at [840, 169] on div "Recursos Humanos Consultores" at bounding box center [435, 180] width 871 height 29
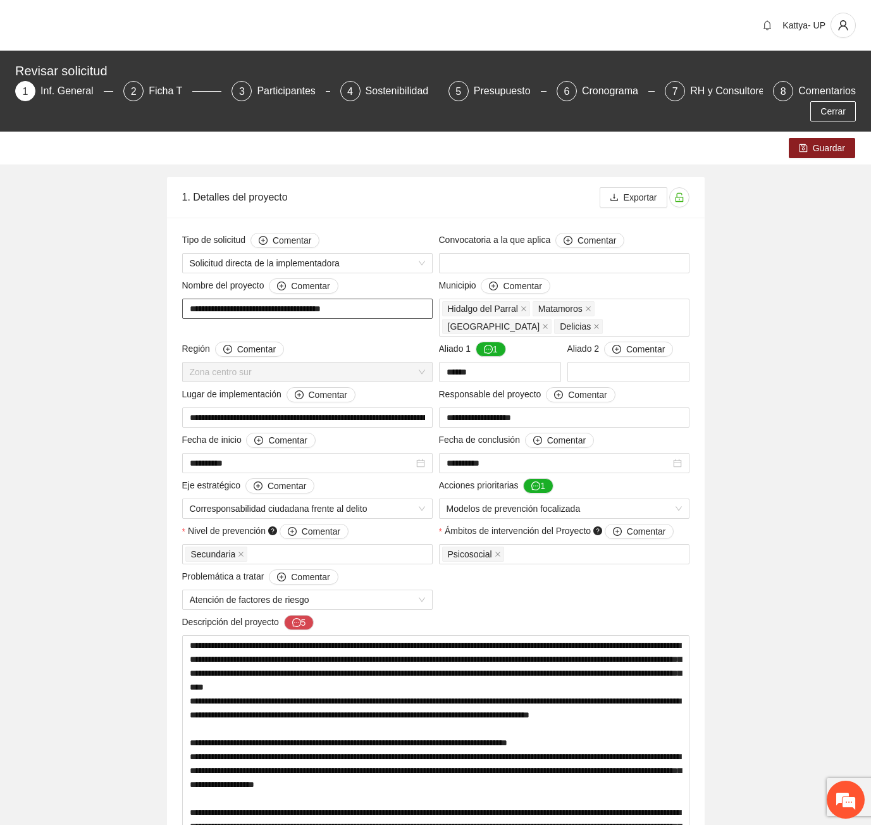
drag, startPoint x: 366, startPoint y: 292, endPoint x: 165, endPoint y: 297, distance: 200.5
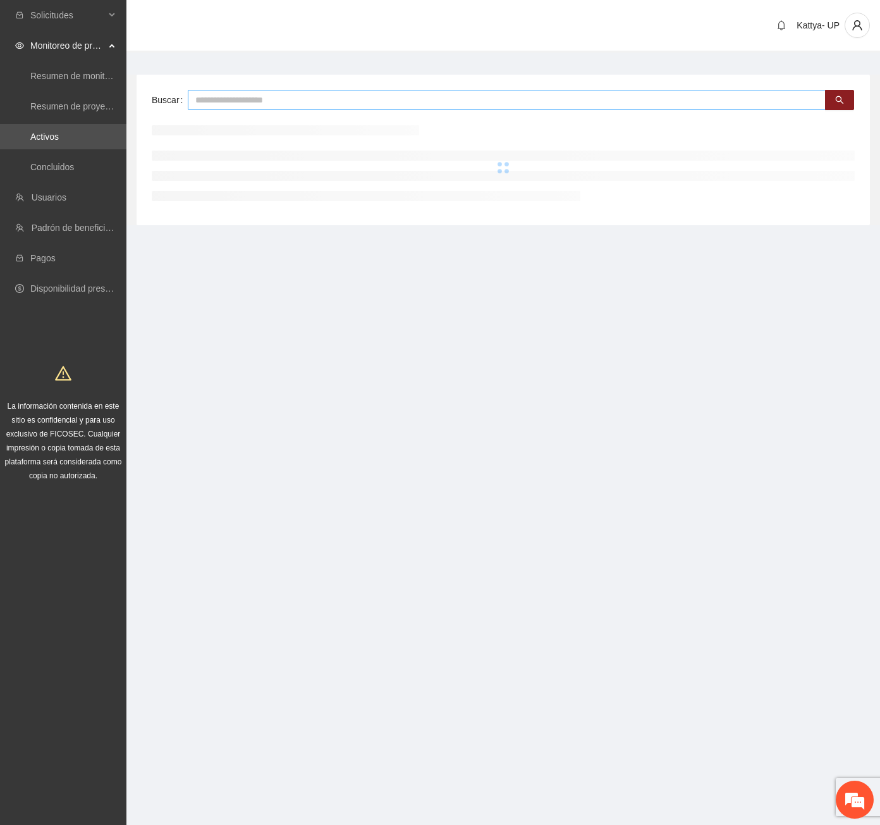
click at [216, 103] on input "text" at bounding box center [507, 100] width 638 height 20
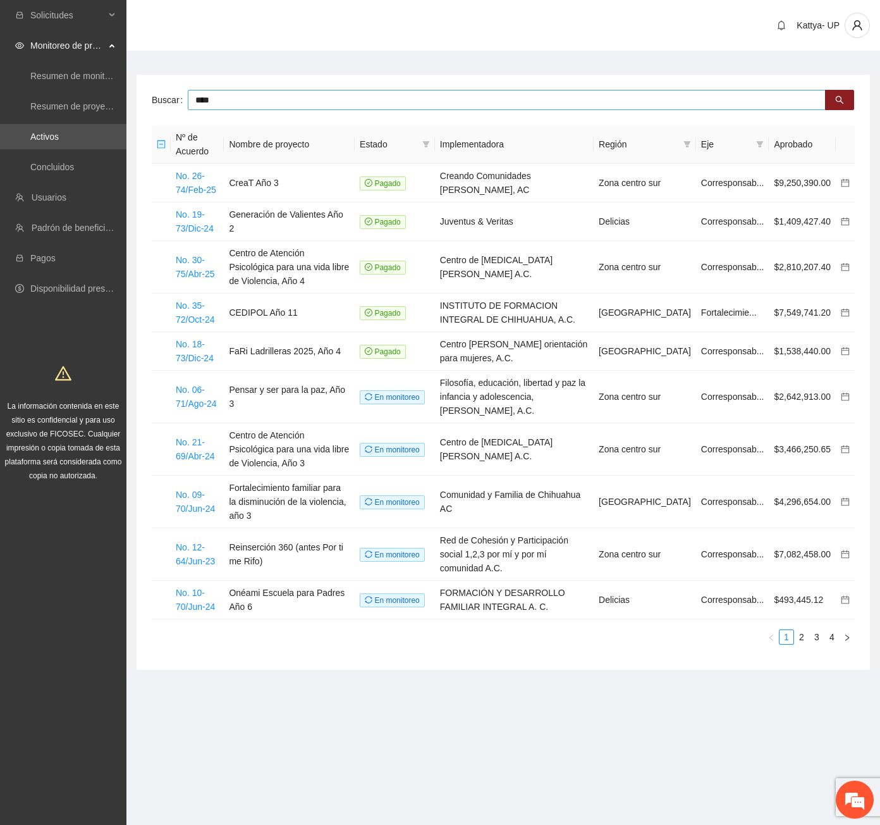
type input "****"
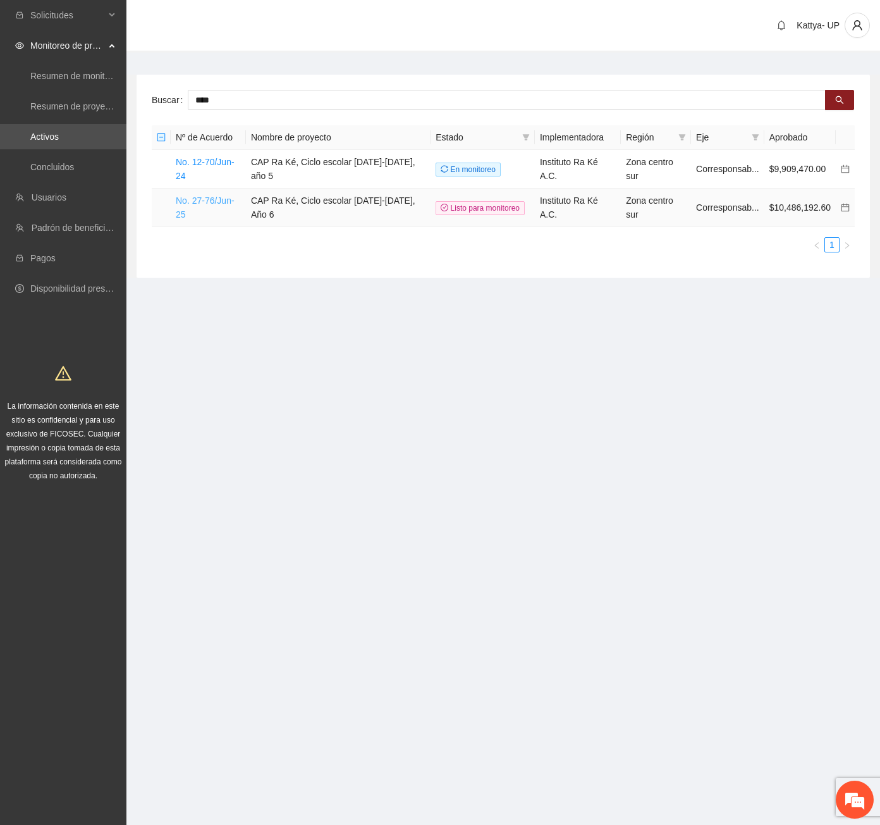
click at [235, 195] on link "No. 27-76/Jun-25" at bounding box center [205, 207] width 59 height 24
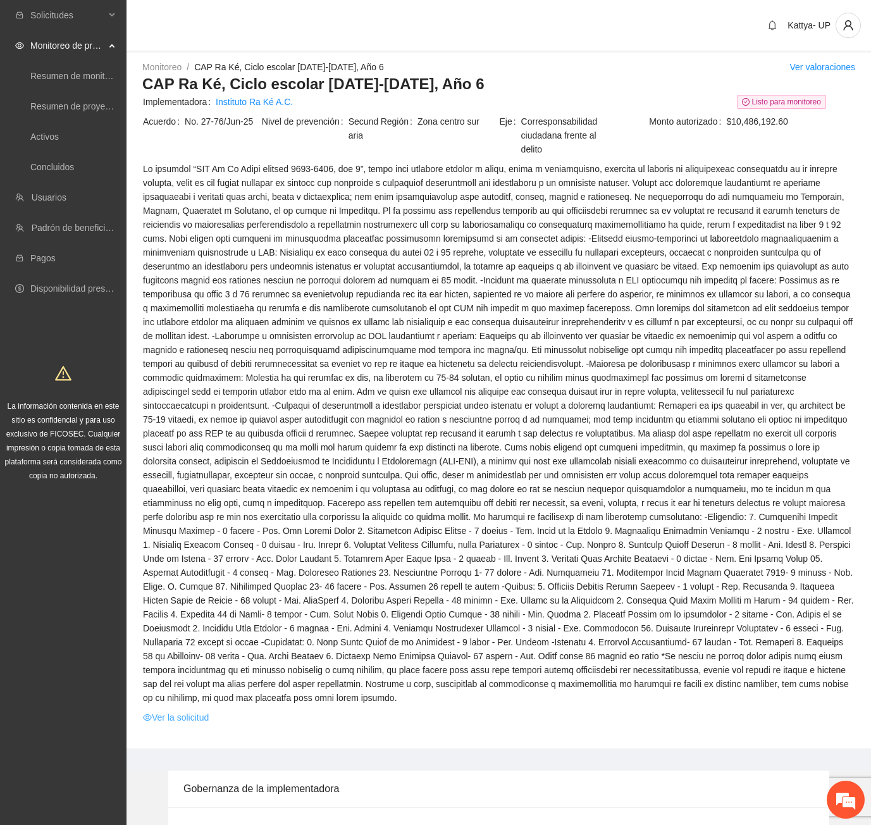
click at [182, 710] on link "Ver la solicitud" at bounding box center [176, 717] width 66 height 14
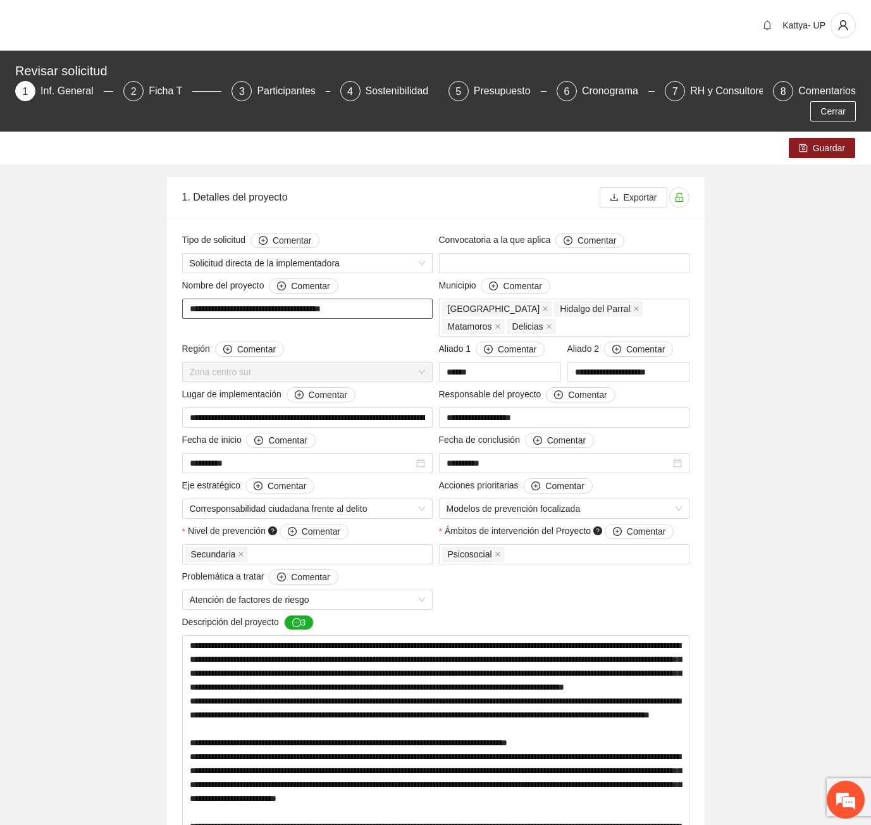
drag, startPoint x: 394, startPoint y: 284, endPoint x: 139, endPoint y: 298, distance: 255.3
click at [665, 92] on div "7" at bounding box center [675, 91] width 20 height 20
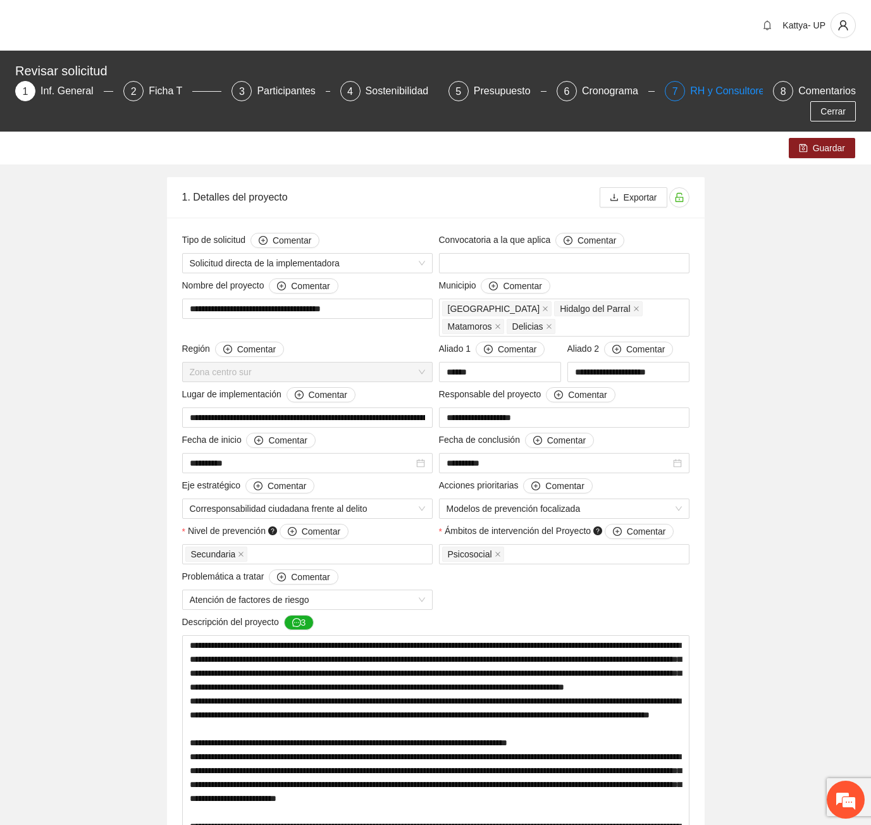
click at [690, 98] on div "RH y Consultores" at bounding box center [734, 91] width 89 height 20
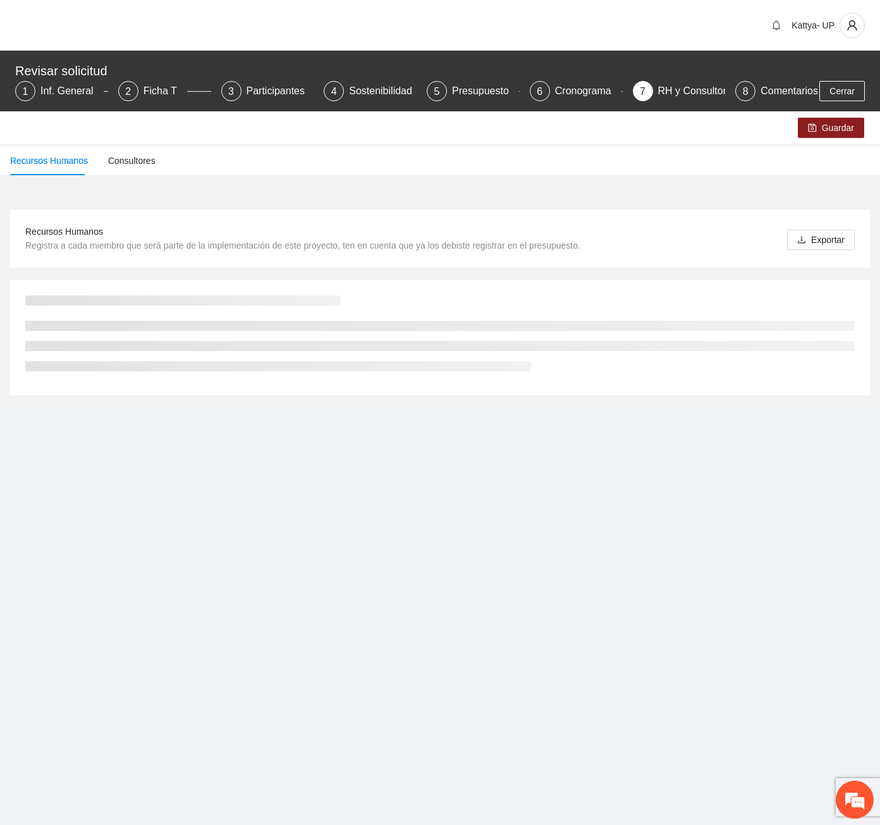
click at [660, 157] on div "Recursos Humanos Consultores" at bounding box center [440, 160] width 880 height 29
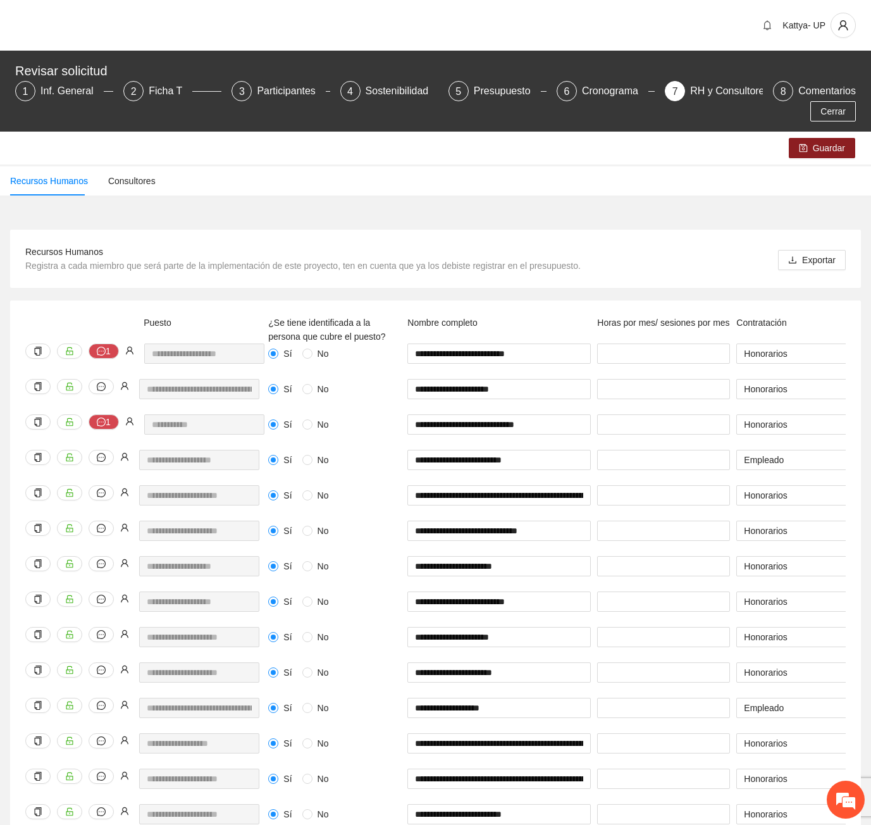
click at [660, 166] on div "Recursos Humanos Consultores" at bounding box center [435, 180] width 871 height 29
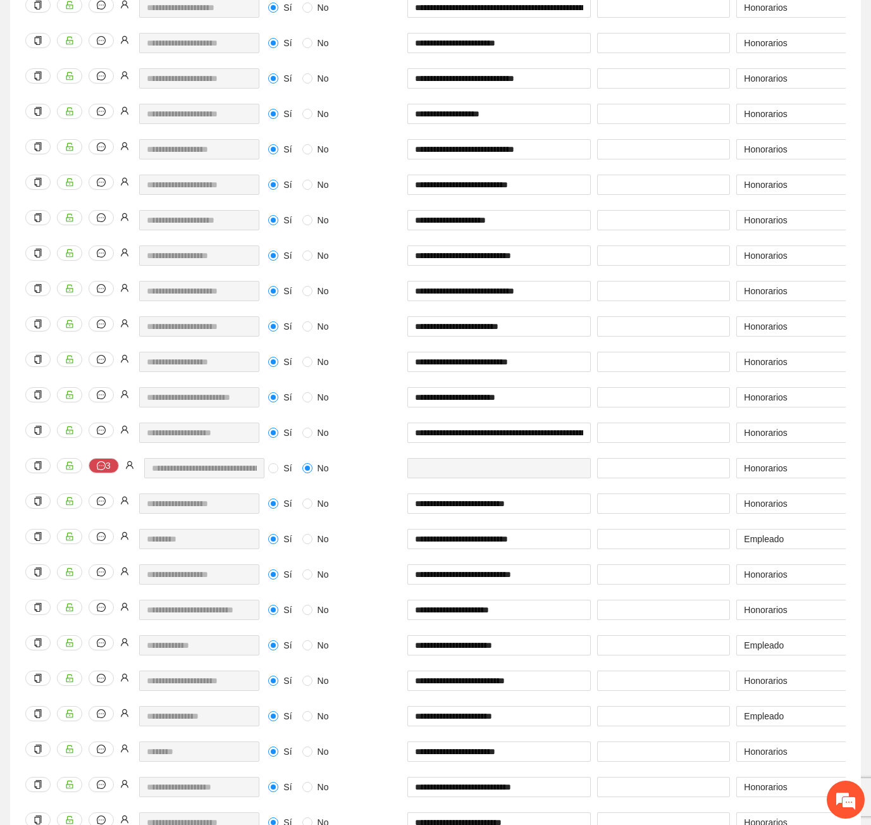
scroll to position [1130, 0]
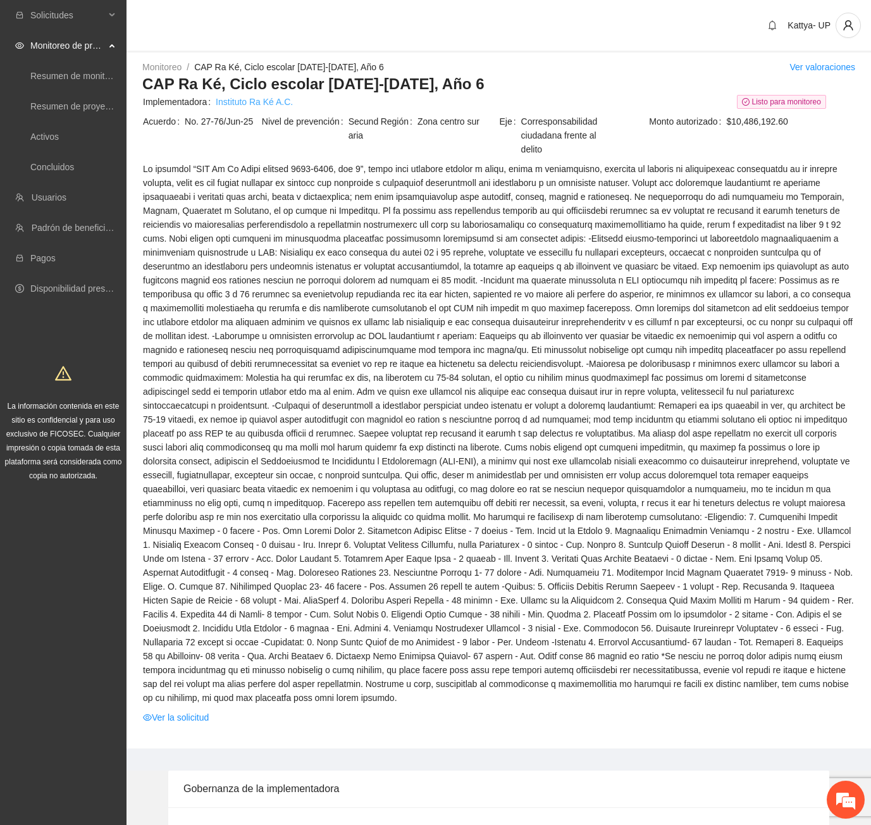
click at [254, 104] on link "Instituto Ra Ké A.C." at bounding box center [254, 102] width 77 height 14
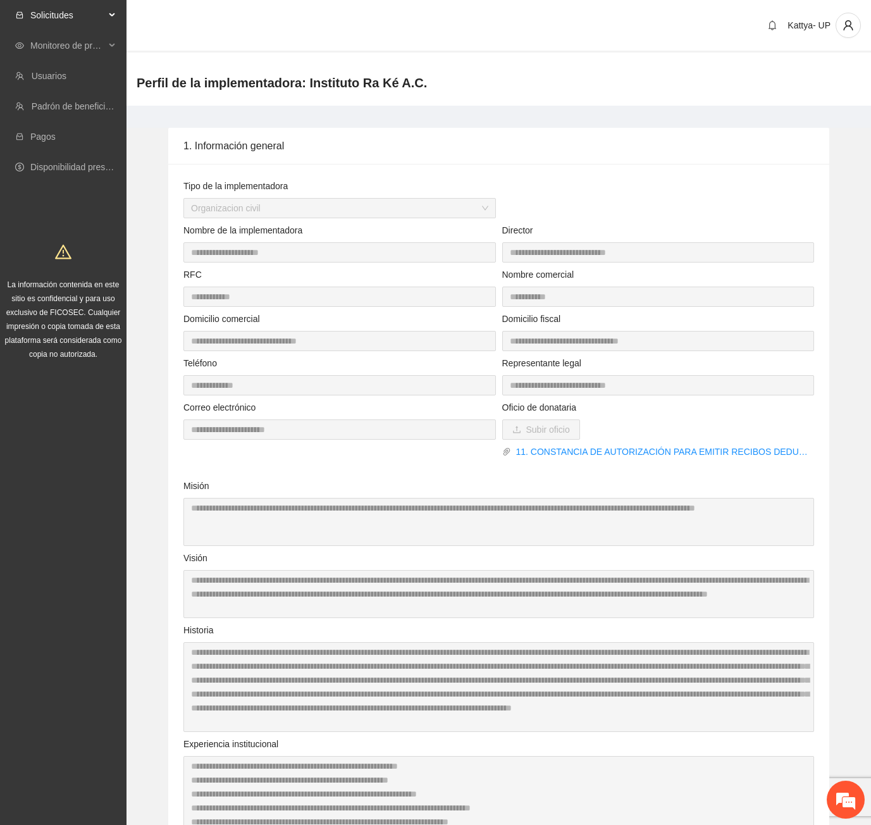
click at [56, 11] on span "Solicitudes" at bounding box center [67, 15] width 75 height 25
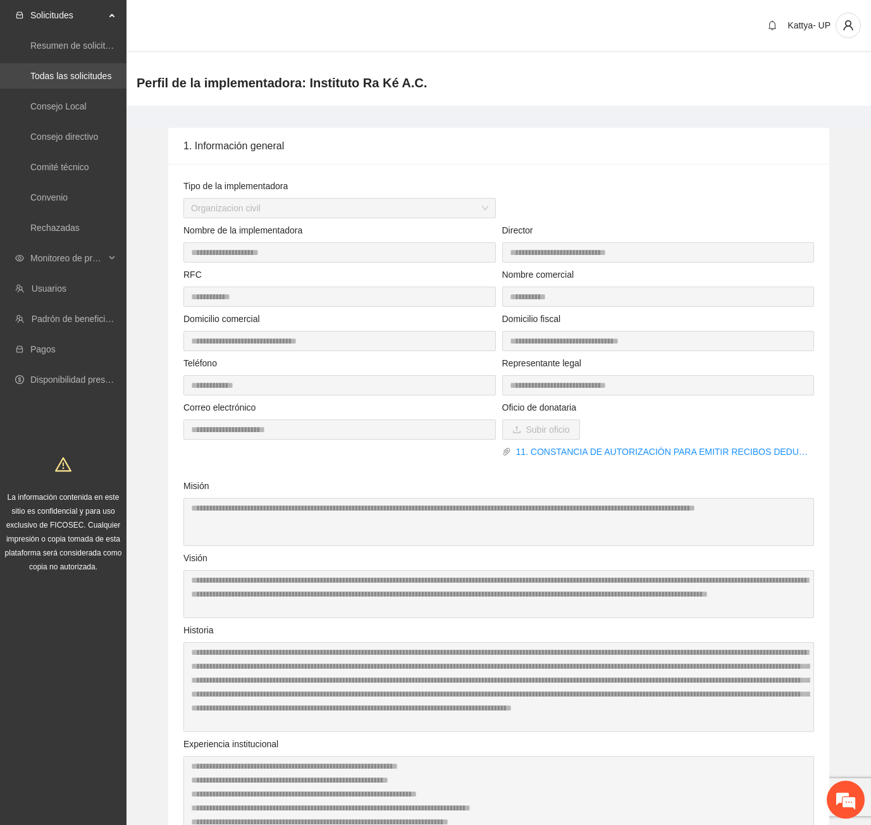
click at [59, 72] on link "Todas las solicitudes" at bounding box center [70, 76] width 81 height 10
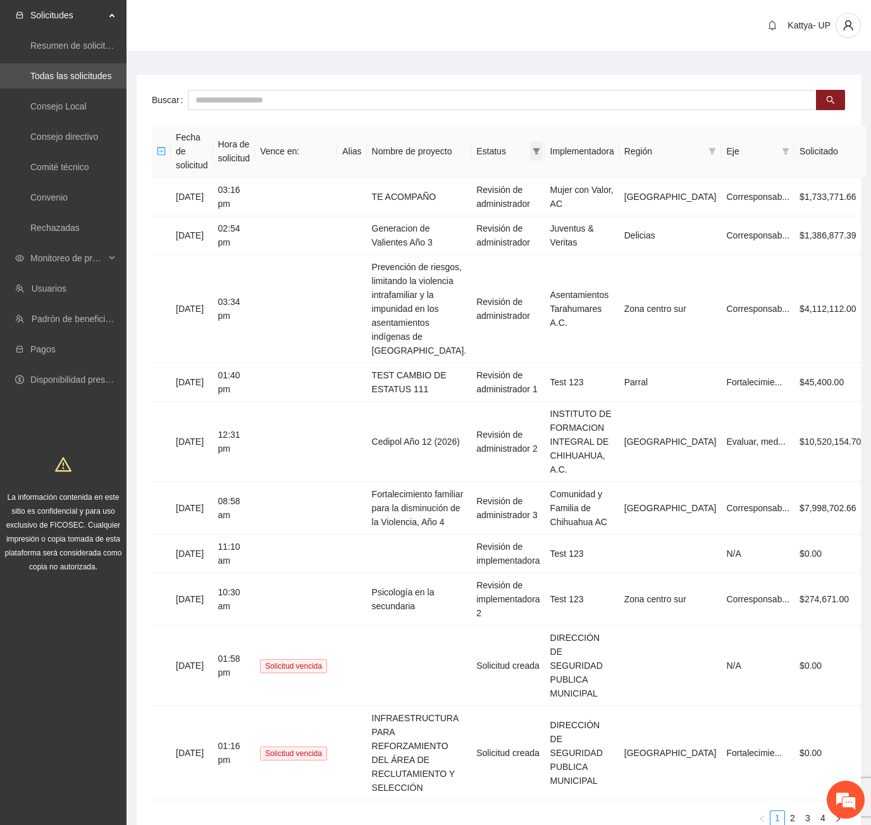
click at [543, 149] on span at bounding box center [536, 151] width 13 height 19
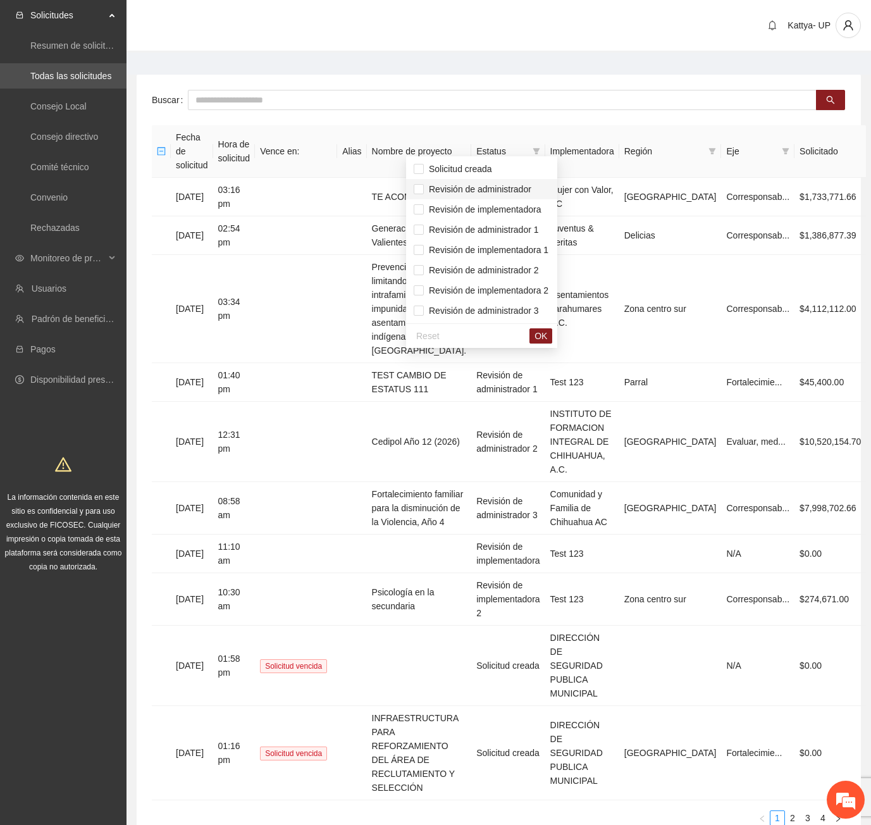
click at [529, 191] on span "Revisión de administrador" at bounding box center [478, 189] width 108 height 10
click at [531, 227] on span "Revisión de administrador 1" at bounding box center [481, 230] width 115 height 10
click at [530, 275] on span "Revisión de administrador 2" at bounding box center [481, 270] width 115 height 10
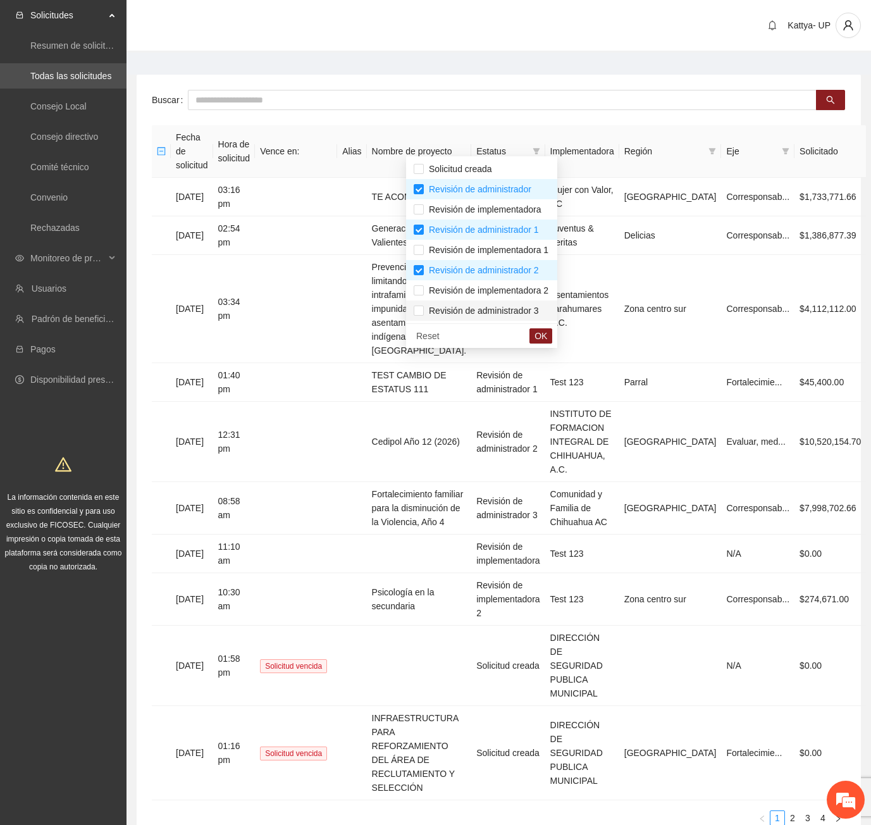
click at [537, 303] on li "Revisión de administrador 3" at bounding box center [481, 310] width 151 height 20
click at [547, 334] on span "OK" at bounding box center [540, 336] width 13 height 14
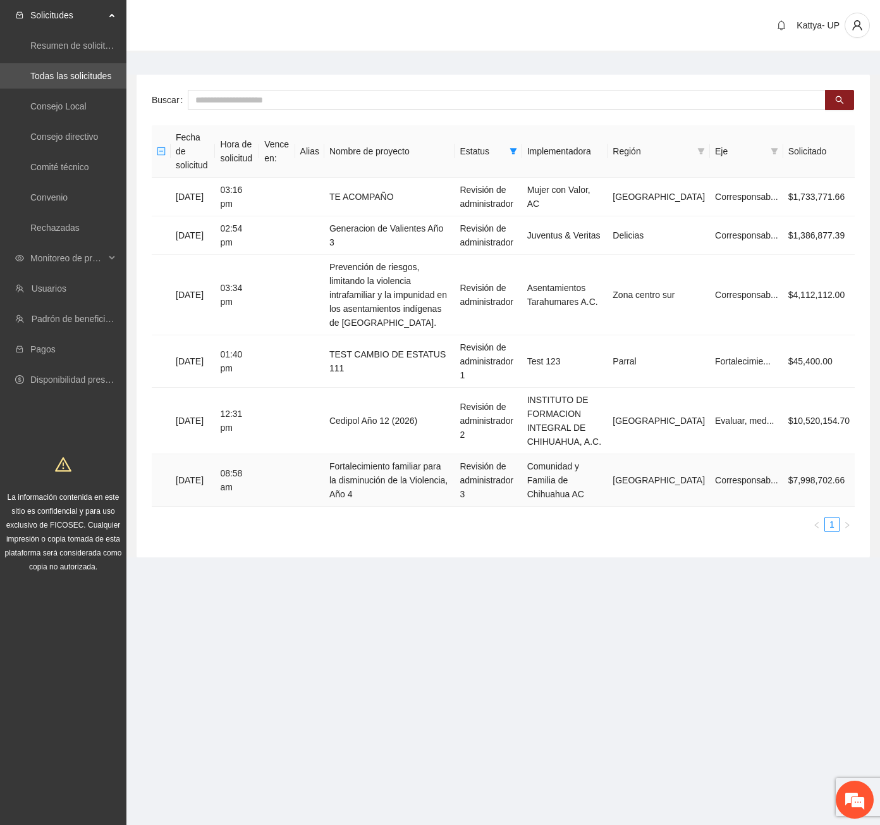
click at [434, 454] on td "Fortalecimiento familiar para la disminución de la Violencia, Año 4" at bounding box center [389, 480] width 130 height 52
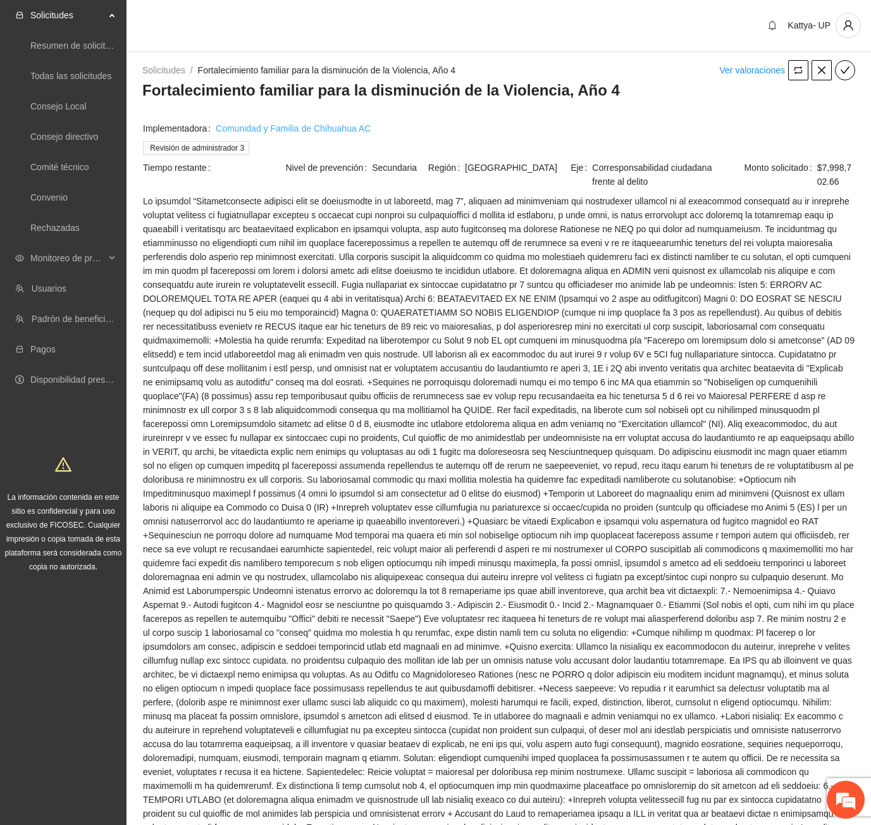
click at [323, 128] on link "Comunidad y Familia de Chihuahua AC" at bounding box center [293, 128] width 155 height 14
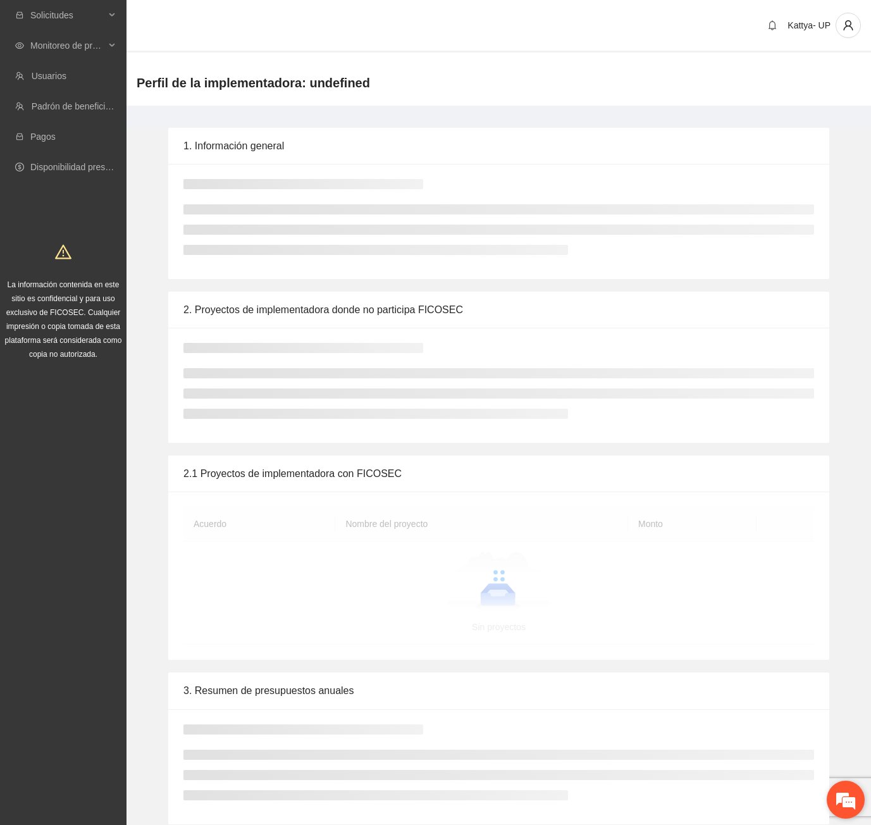
click at [846, 795] on em at bounding box center [846, 799] width 34 height 34
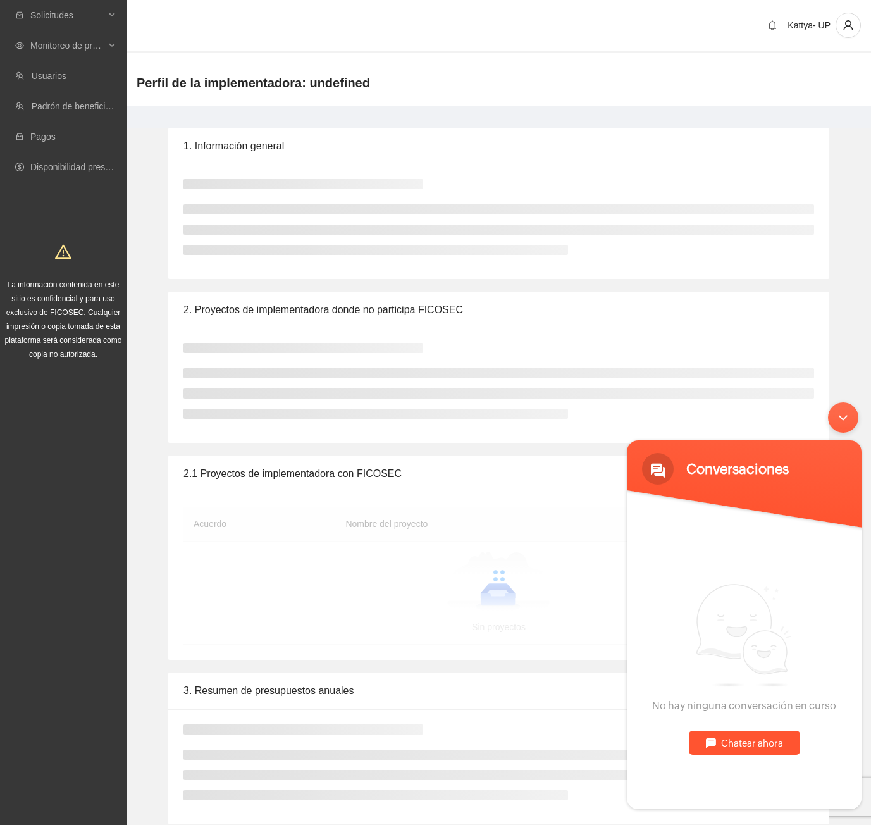
click at [753, 732] on div "Chatear ahora" at bounding box center [744, 742] width 111 height 24
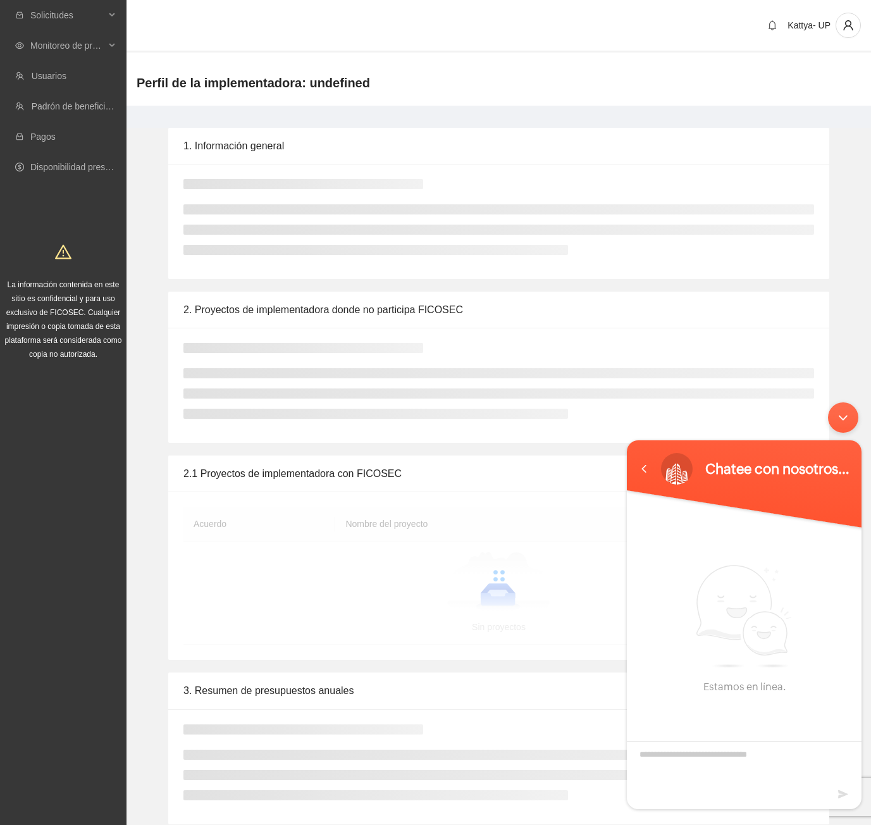
click at [721, 747] on textarea "Escriba su mensaje y pulse “Intro”" at bounding box center [744, 763] width 235 height 44
type textarea "*"
type textarea "**********"
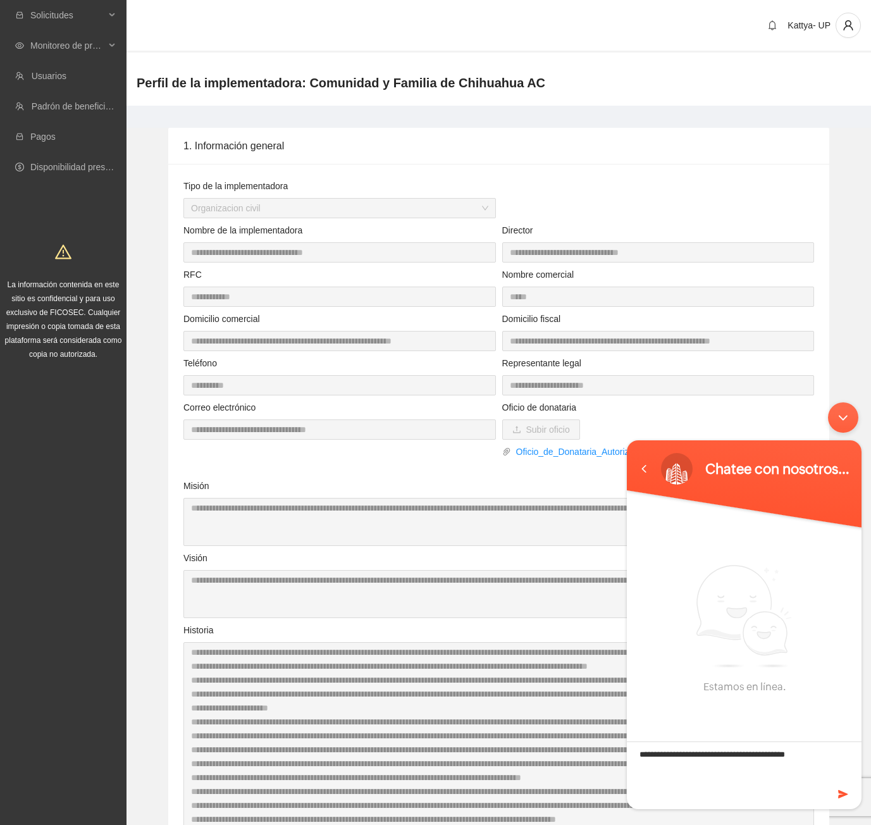
type textarea "**********"
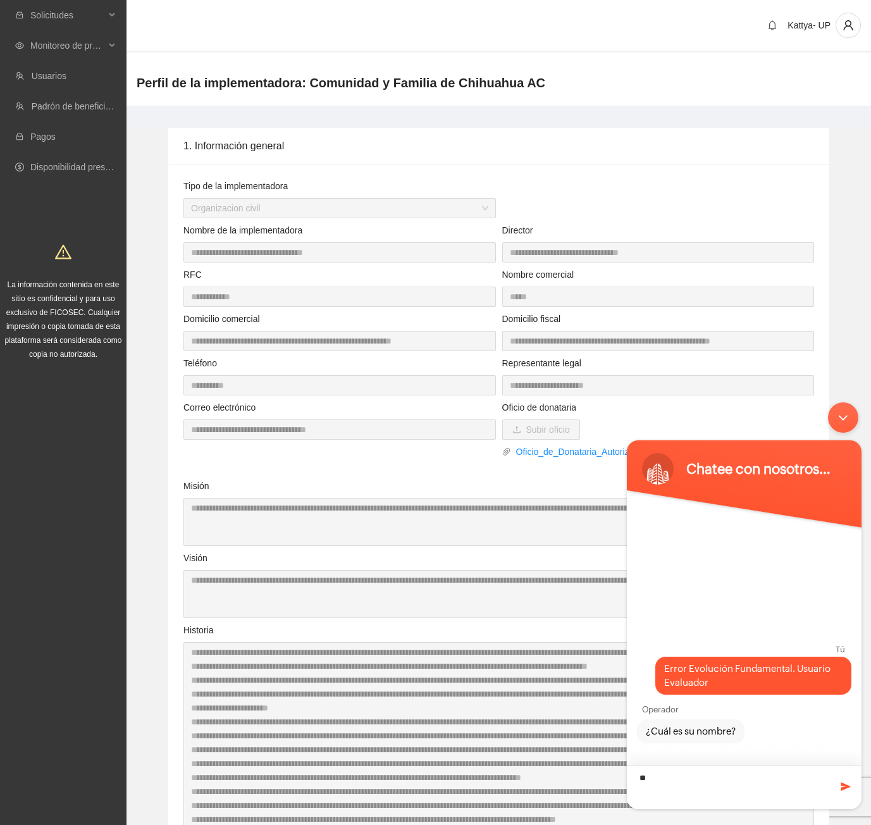
type textarea "*"
type textarea "**********"
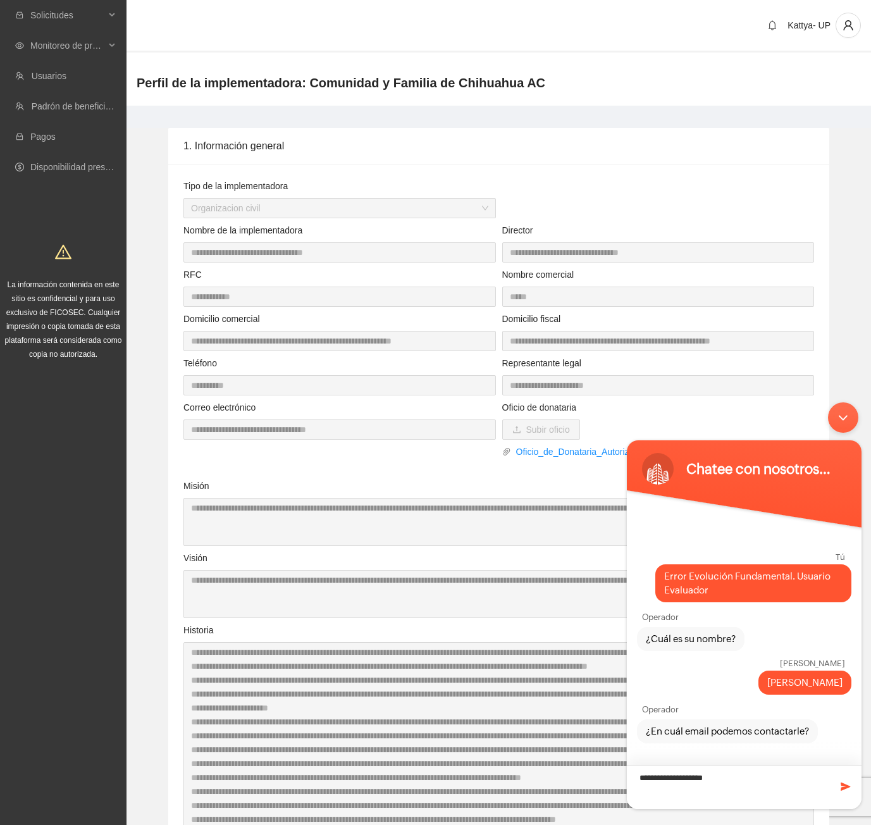
type textarea "**********"
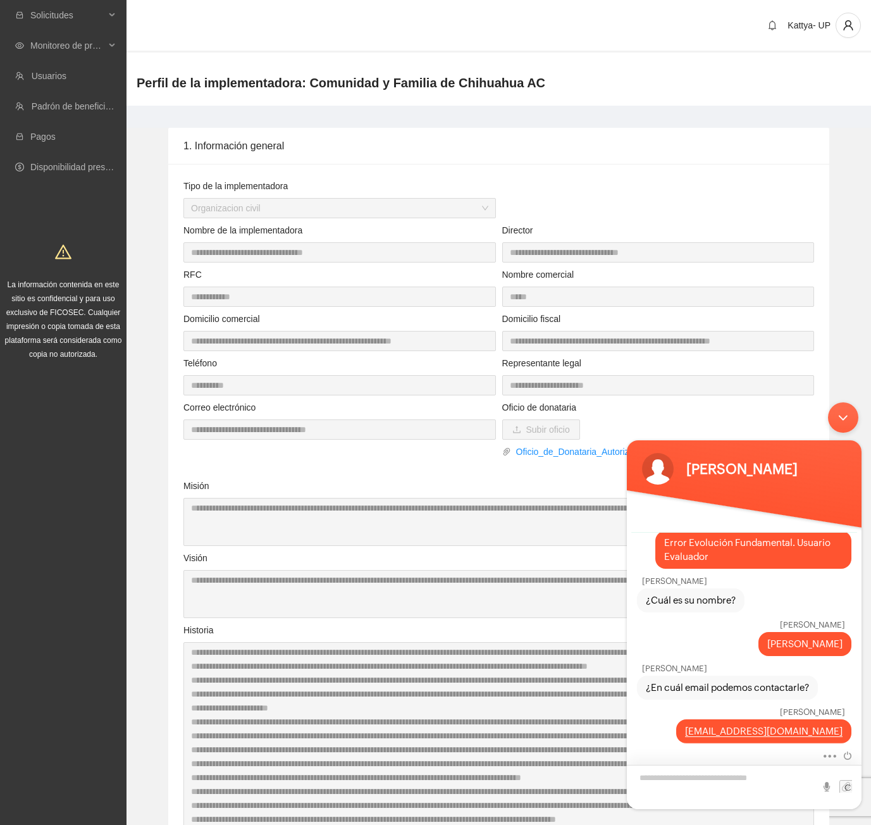
scroll to position [30, 0]
click at [846, 407] on div "Minimizar ventana de chat en vivo" at bounding box center [843, 417] width 30 height 30
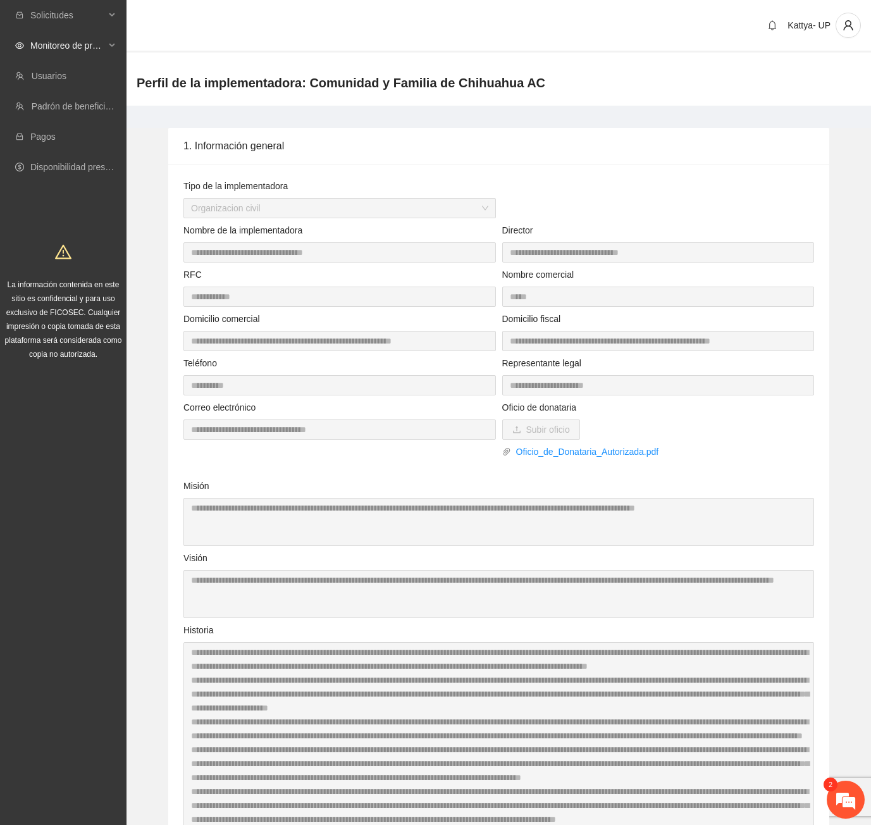
scroll to position [101, 0]
click at [835, 803] on em at bounding box center [846, 799] width 34 height 34
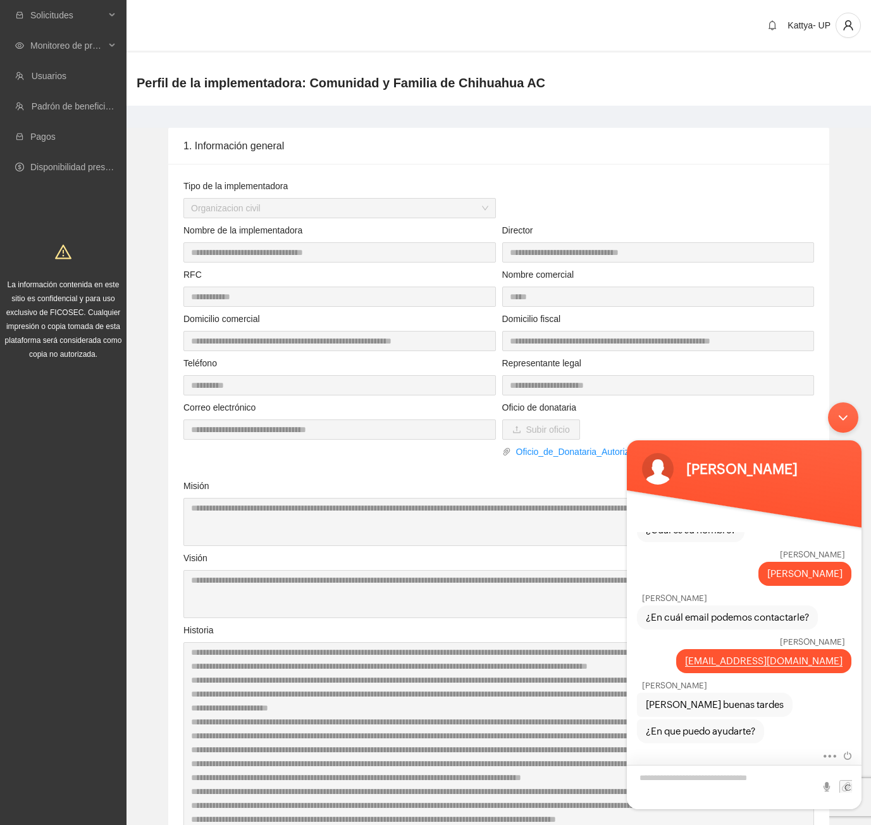
click at [745, 784] on textarea "Escriba su mensaje y pulse “Intro”" at bounding box center [744, 787] width 235 height 44
type textarea "**********"
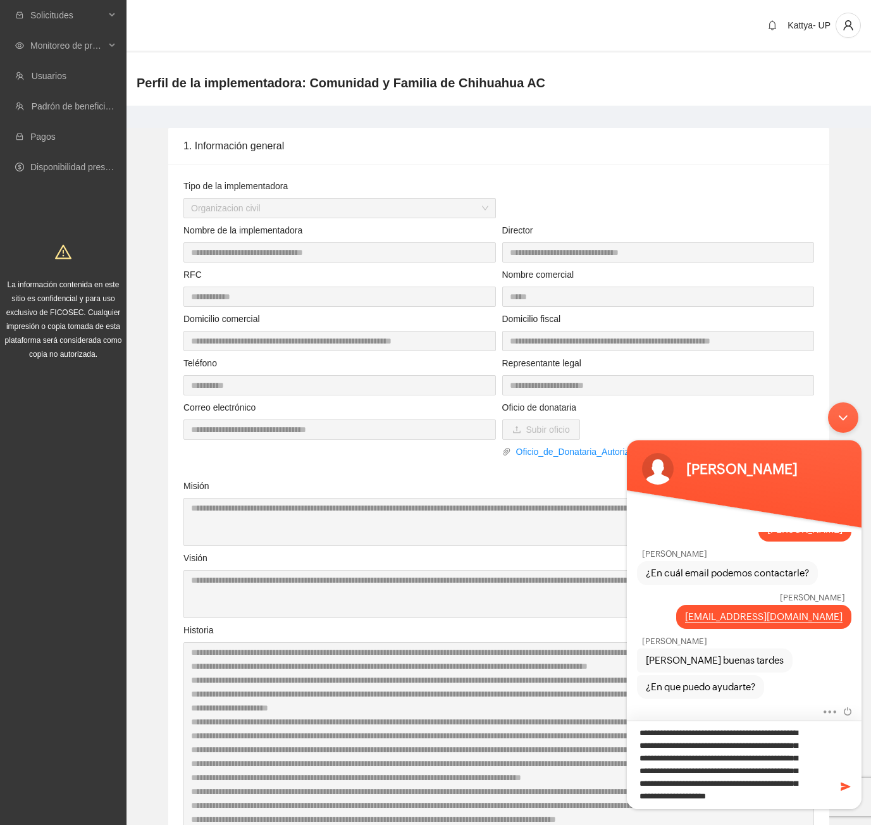
scroll to position [18, 0]
type textarea "**********"
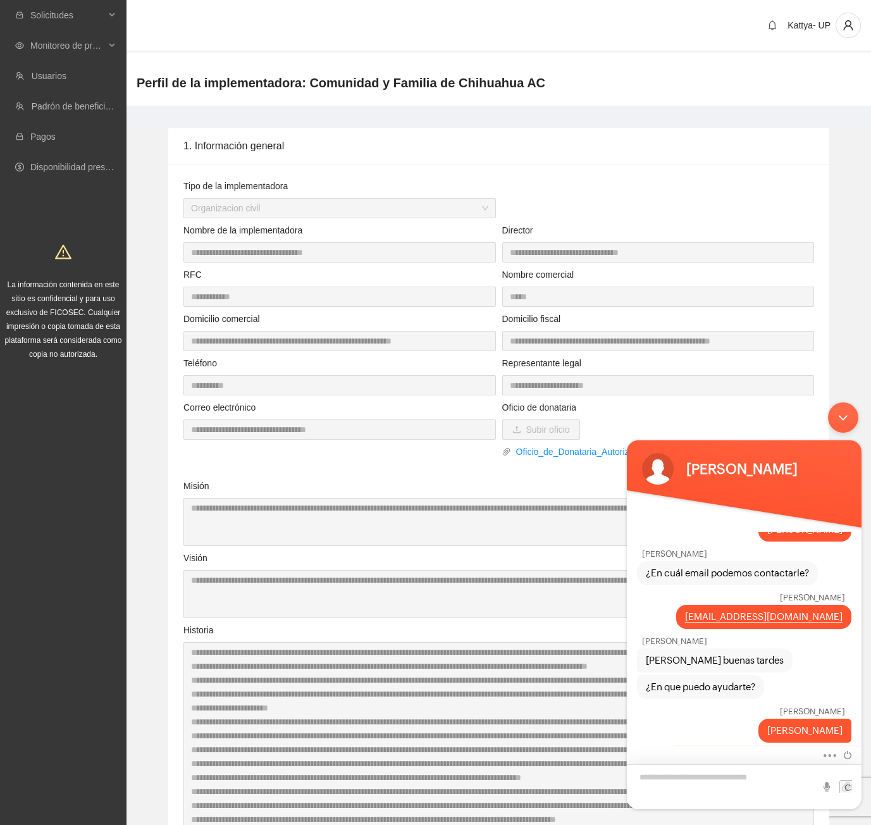
scroll to position [0, 0]
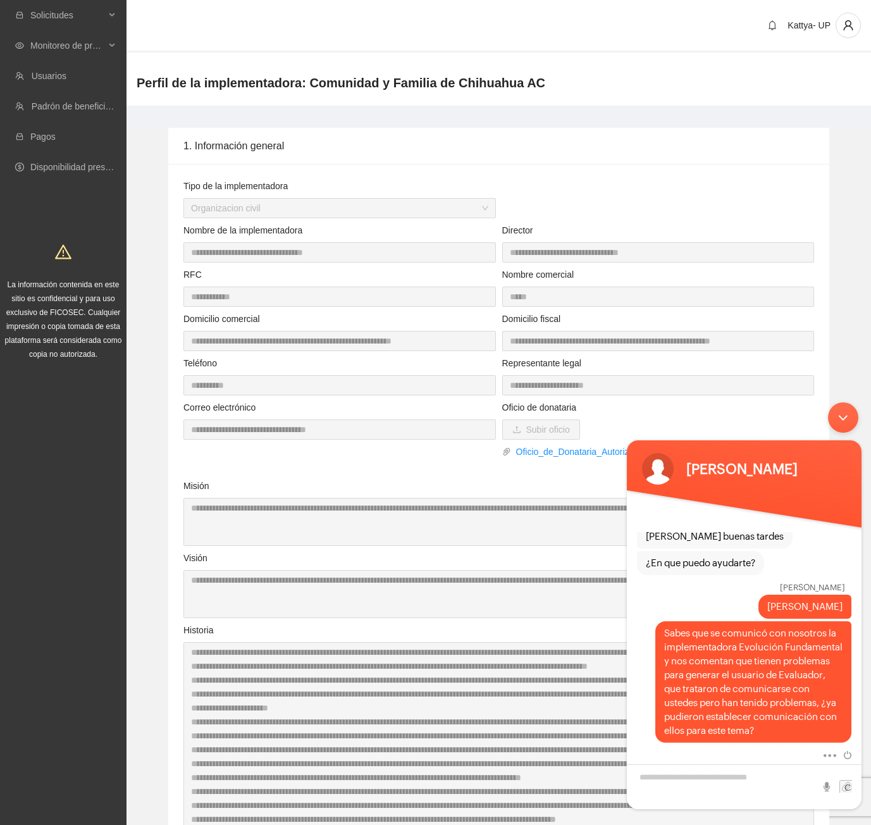
click at [845, 416] on div "Minimizar ventana de chat en vivo" at bounding box center [843, 417] width 30 height 30
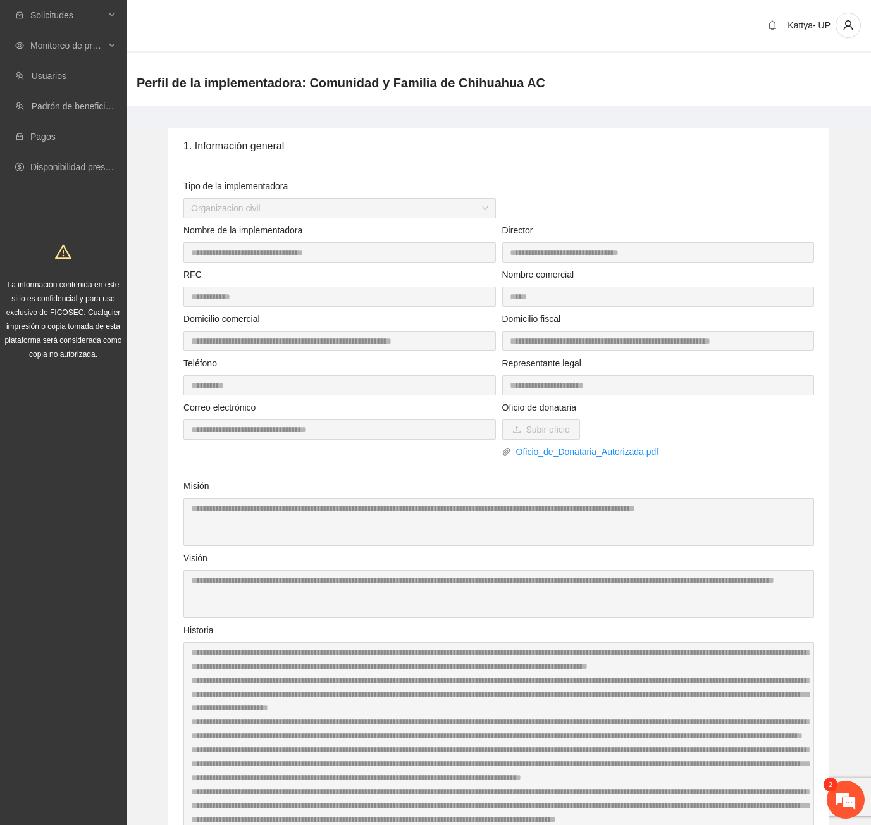
scroll to position [450, 0]
click at [834, 806] on em at bounding box center [846, 799] width 34 height 34
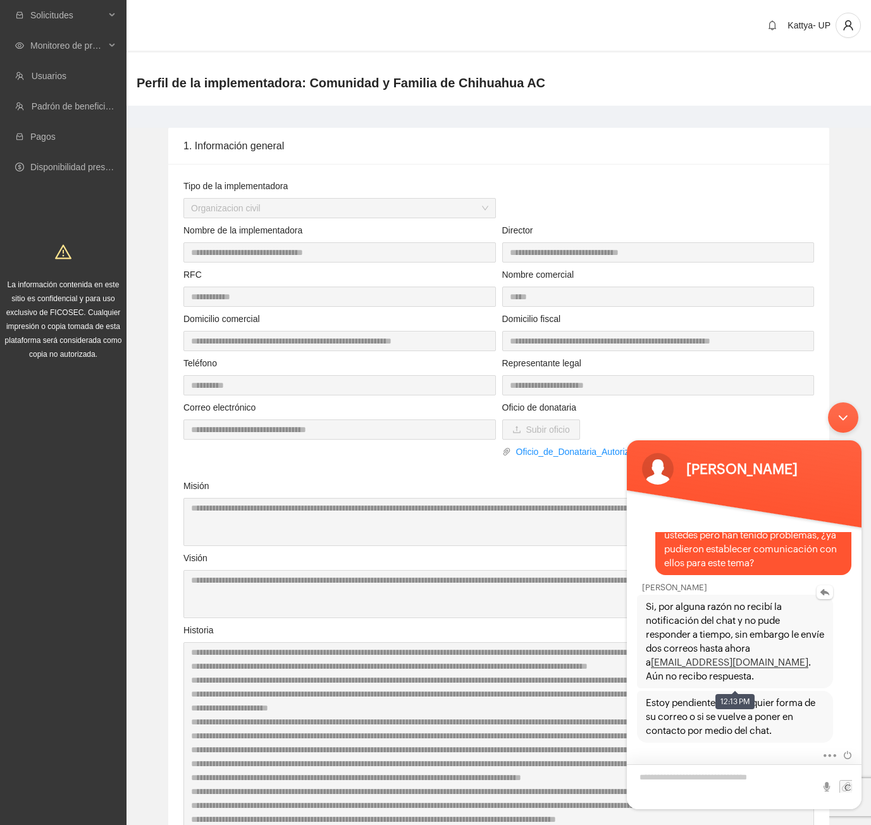
scroll to position [421, 0]
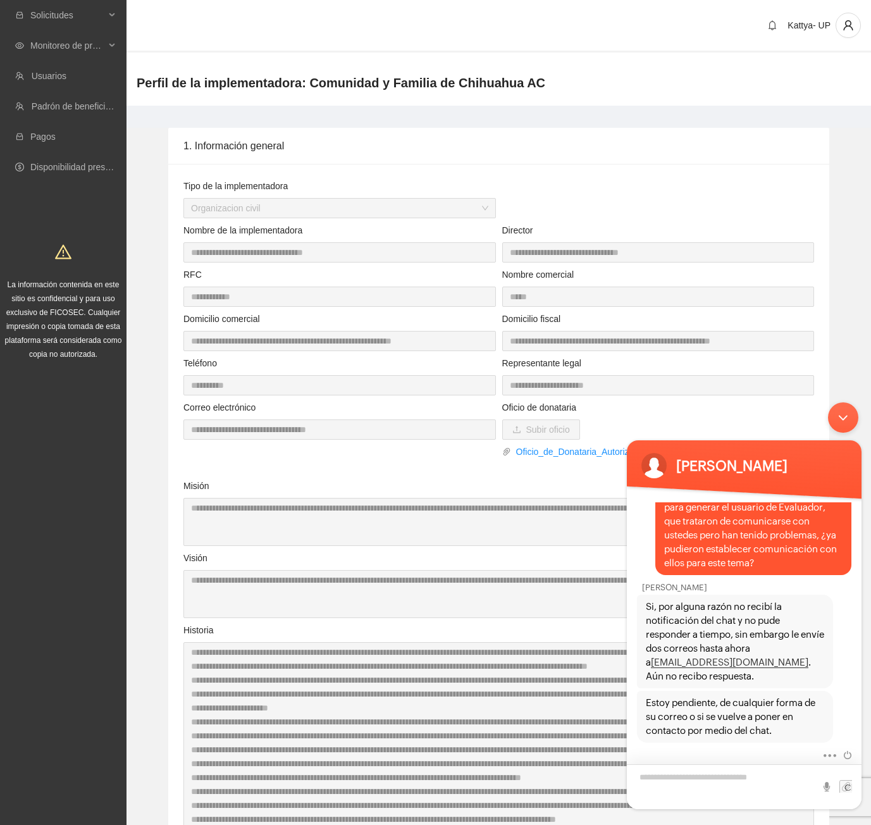
click at [660, 782] on textarea "Escriba su mensaje y pulse “Intro”" at bounding box center [744, 786] width 235 height 45
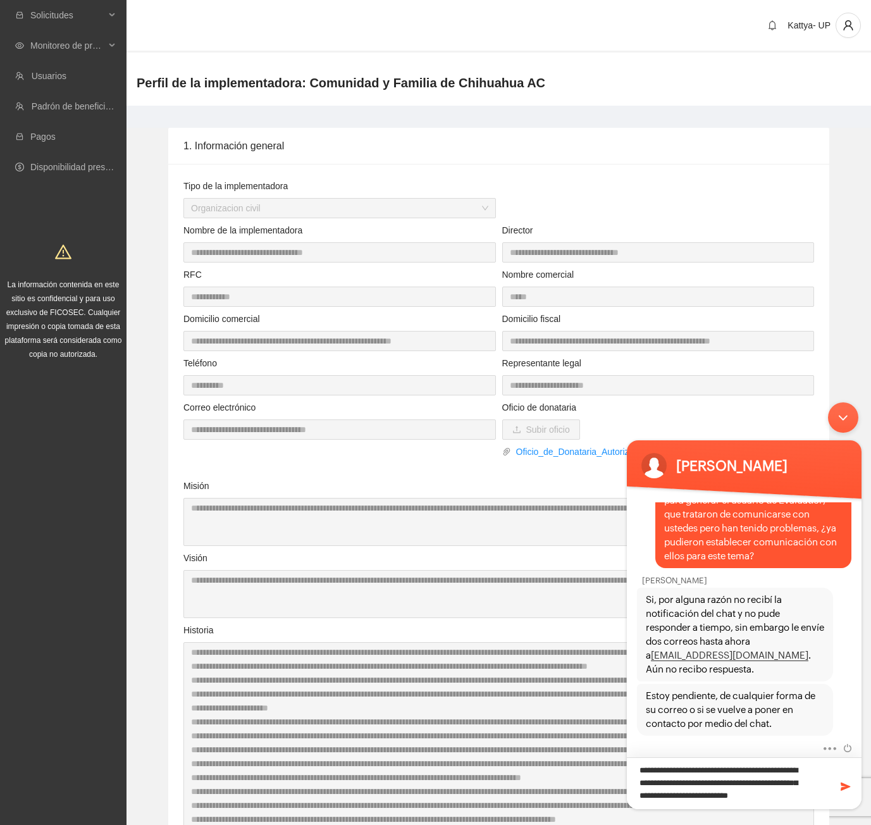
scroll to position [440, 0]
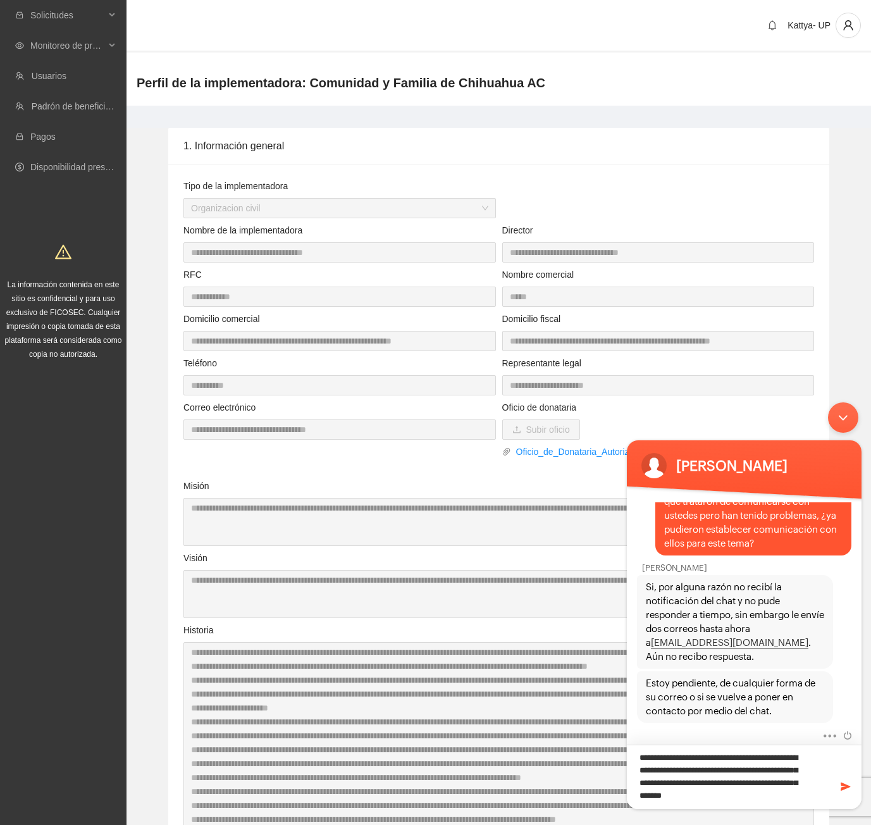
type textarea "**********"
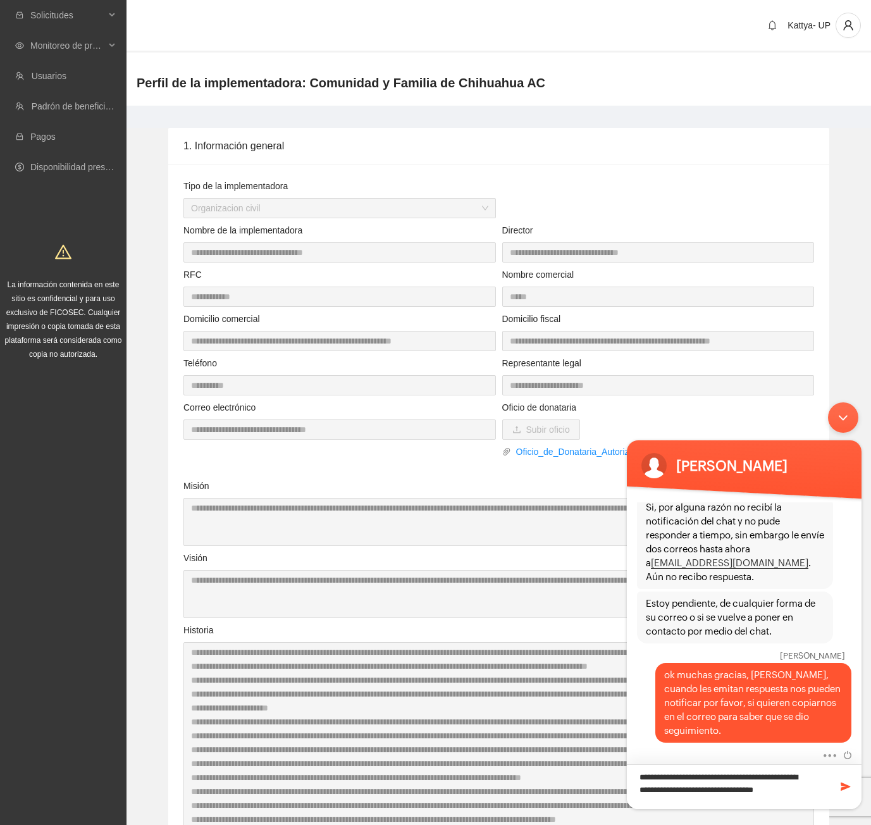
scroll to position [527, 0]
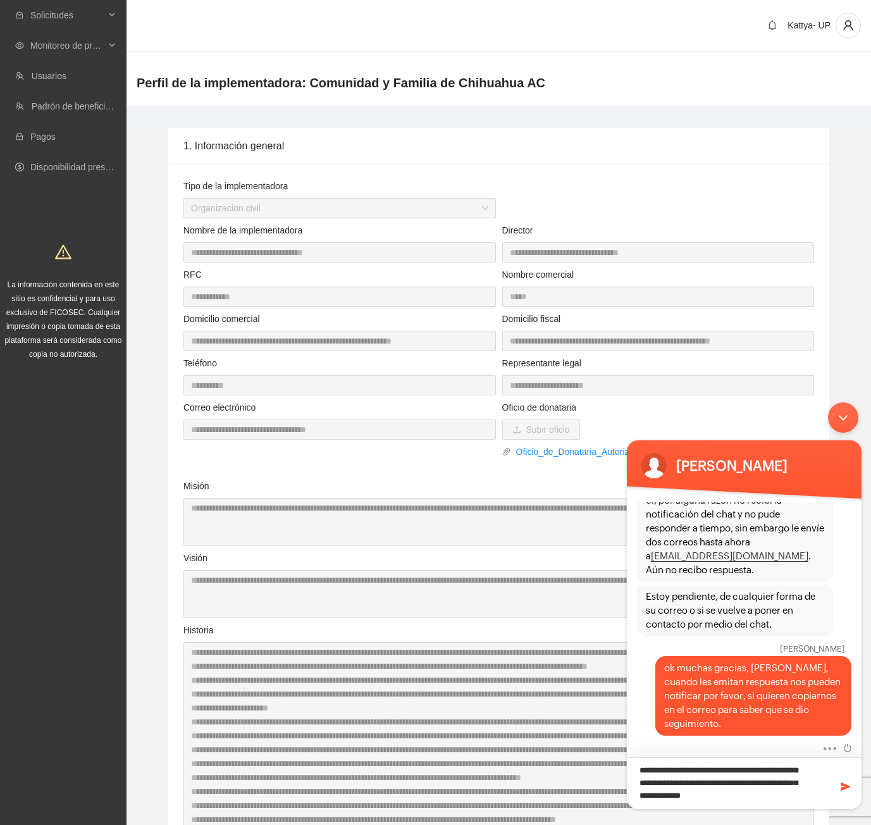
type textarea "**********"
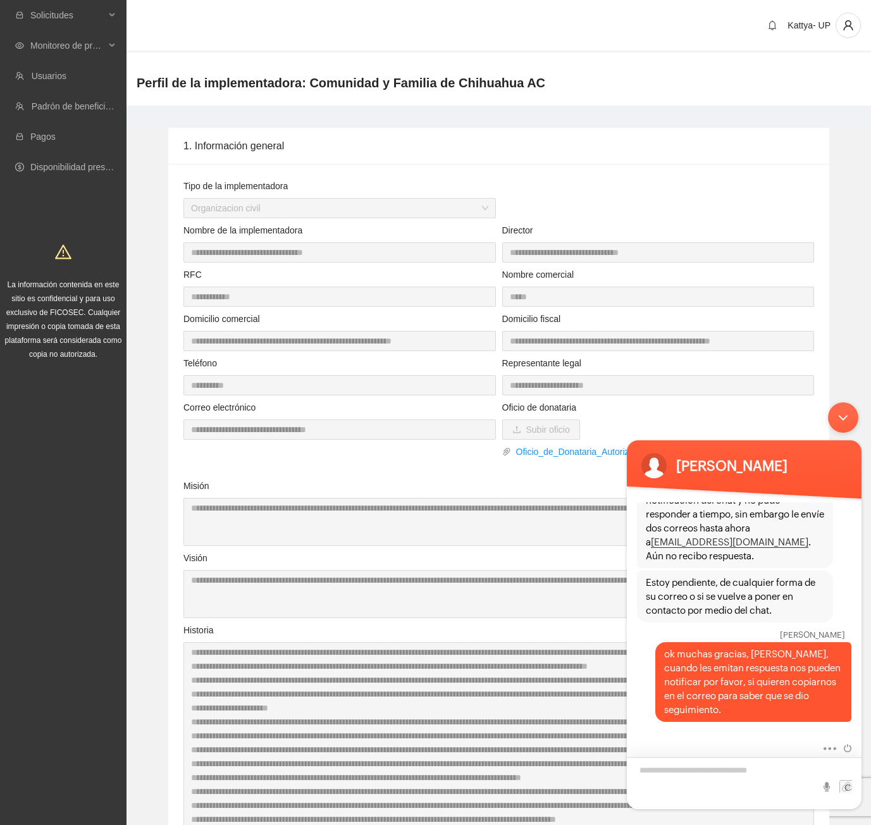
scroll to position [574, 0]
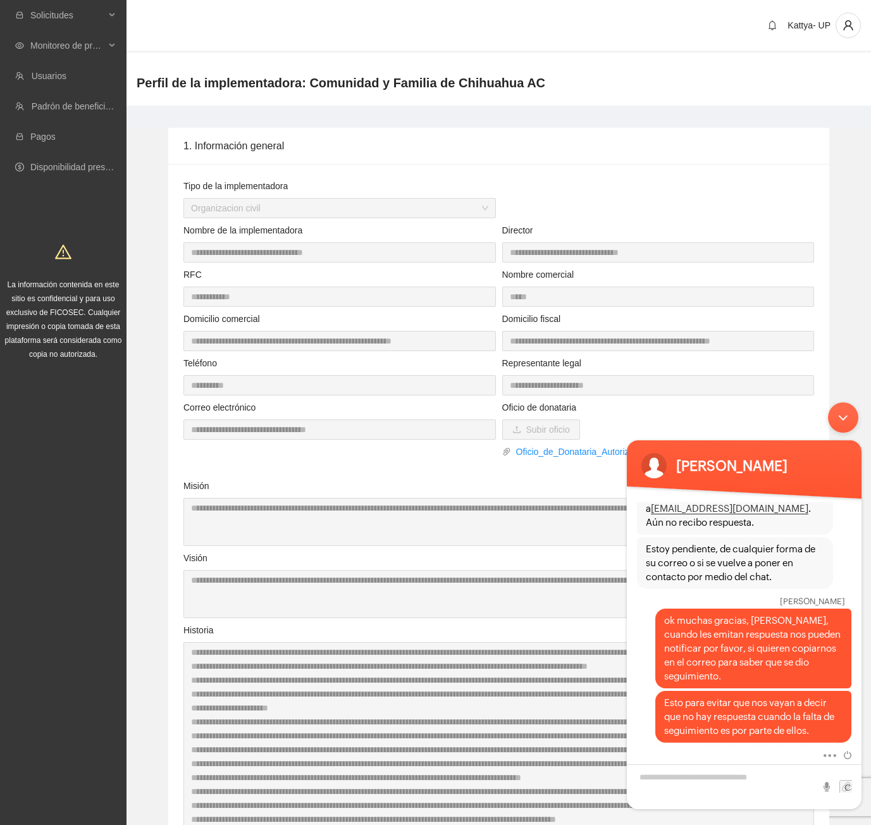
click at [844, 418] on div "Minimizar ventana de chat en vivo" at bounding box center [843, 417] width 30 height 30
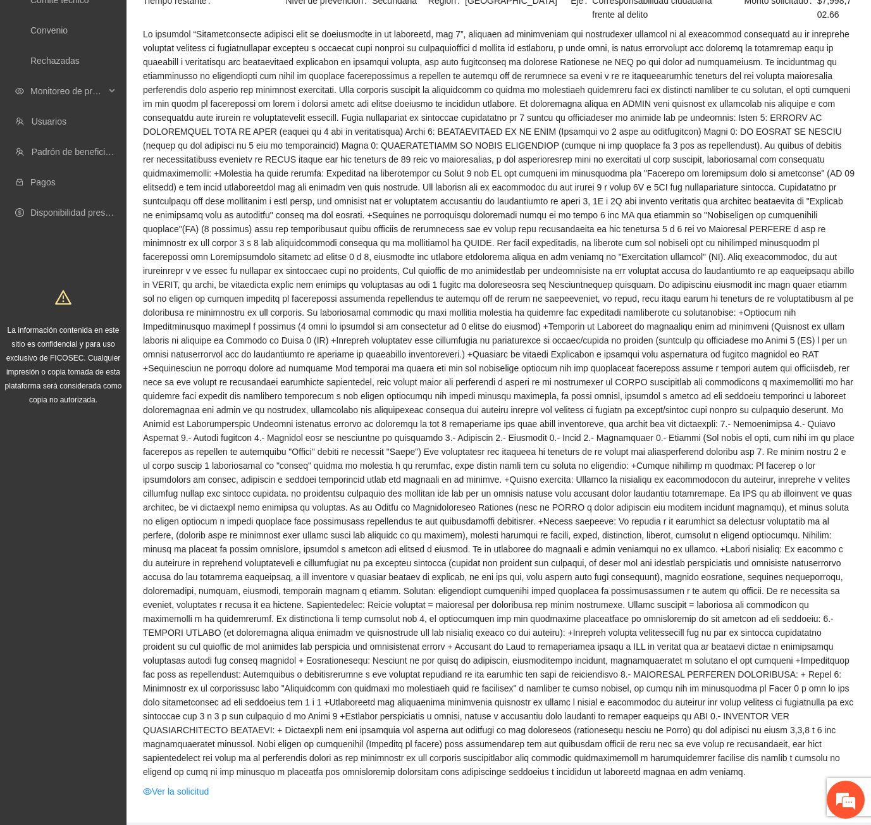
scroll to position [443, 0]
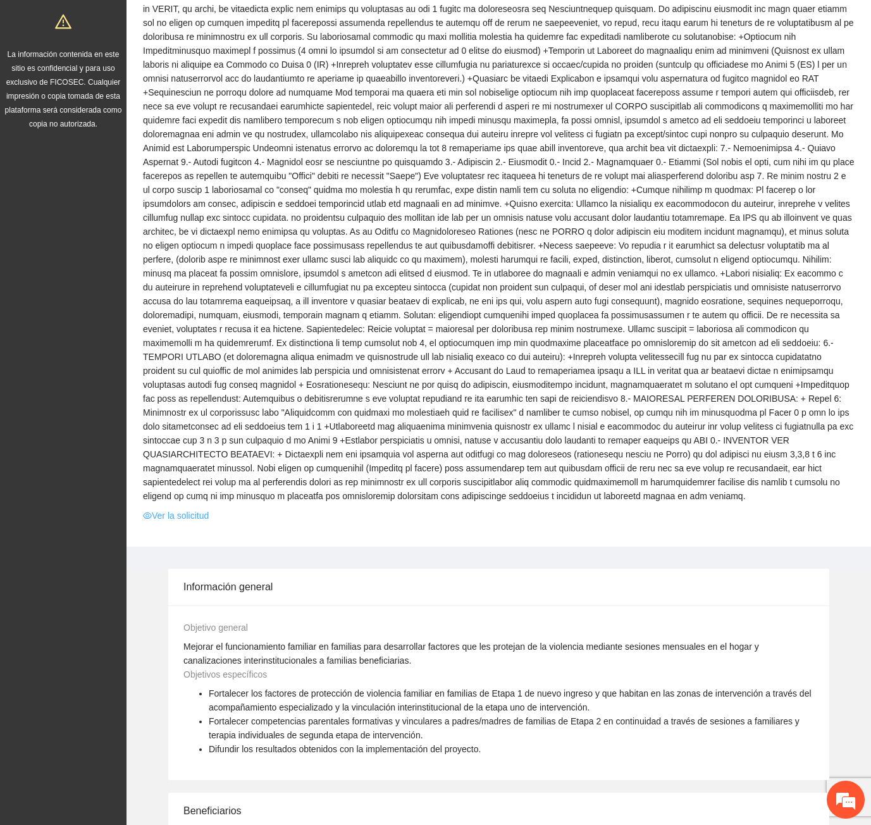
click at [197, 508] on link "Ver la solicitud" at bounding box center [176, 515] width 66 height 14
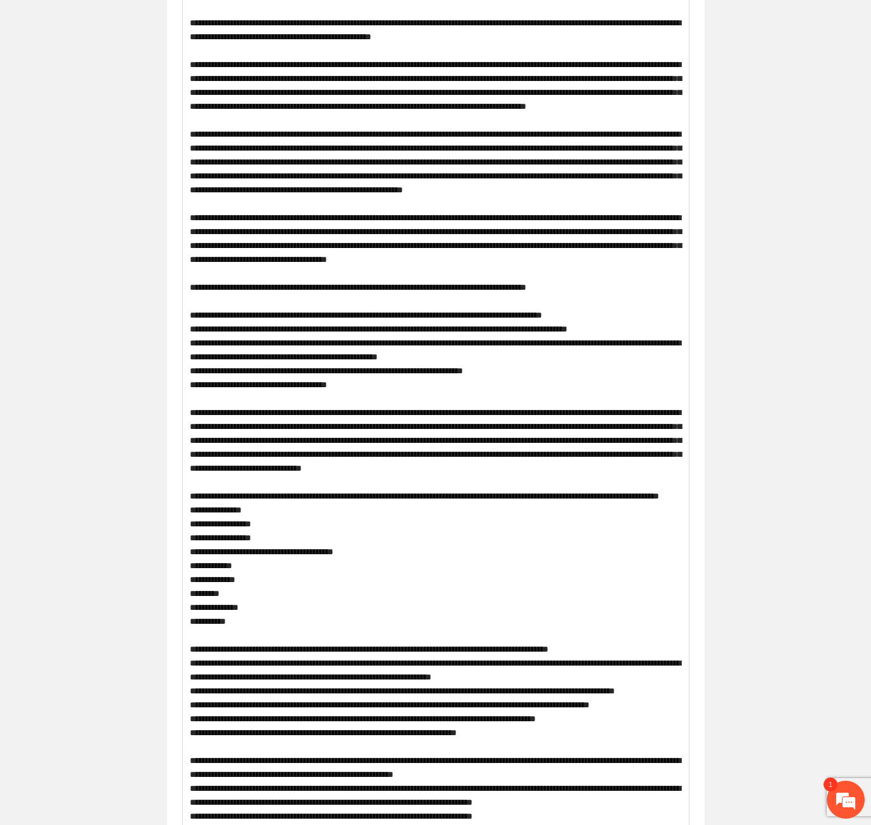
scroll to position [1012, 0]
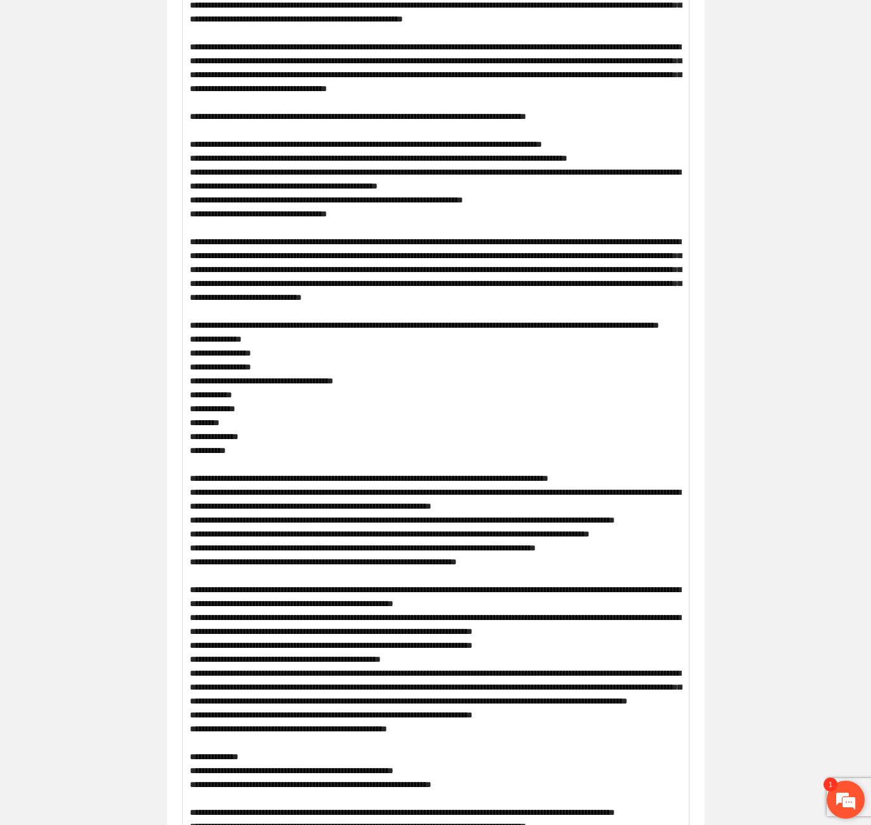
click at [851, 801] on em at bounding box center [846, 799] width 34 height 34
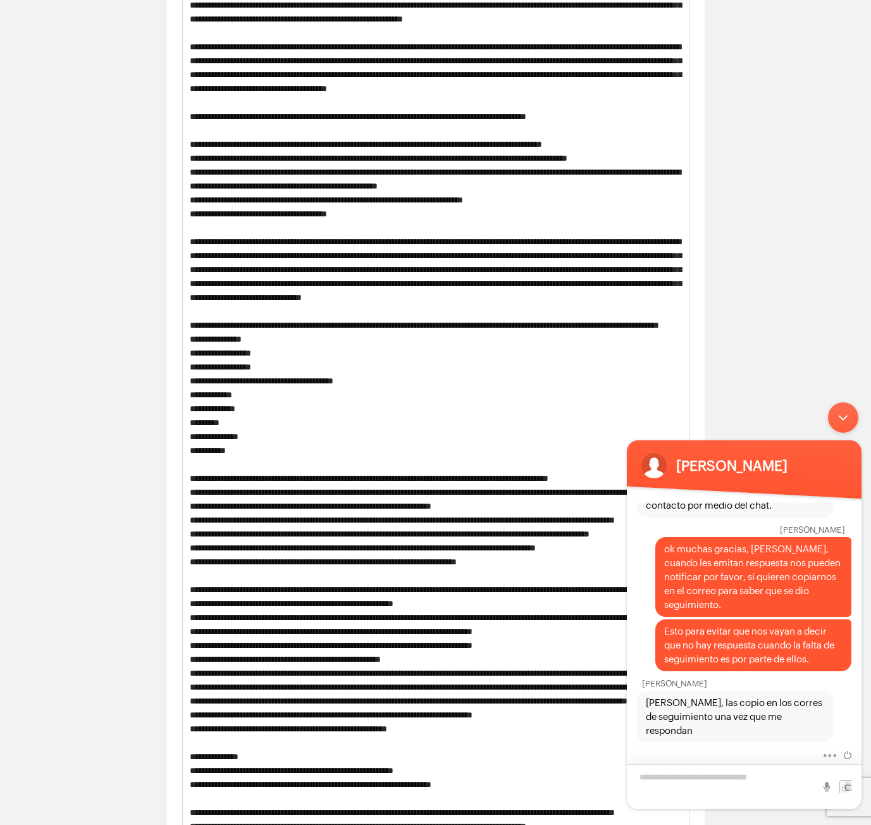
click at [724, 780] on textarea "Escriba su mensaje y pulse “Intro”" at bounding box center [744, 786] width 235 height 45
type textarea "**********"
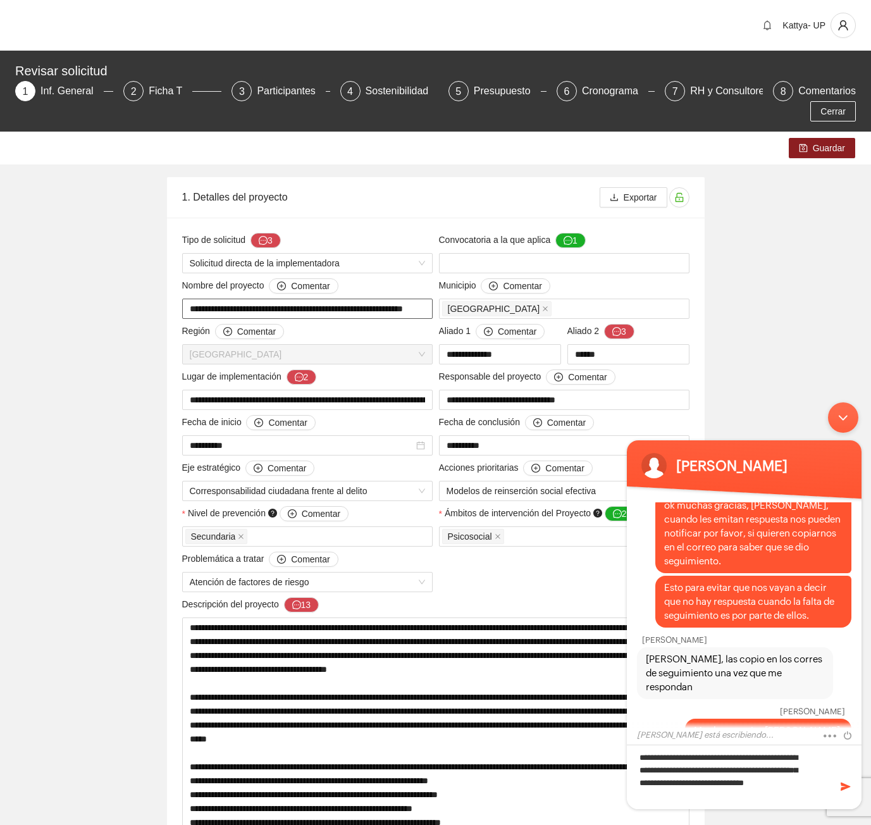
scroll to position [0, 22]
drag, startPoint x: 186, startPoint y: 291, endPoint x: 427, endPoint y: 293, distance: 241.0
click at [427, 299] on input "**********" at bounding box center [307, 309] width 250 height 20
click at [748, 801] on textarea "**********" at bounding box center [744, 776] width 235 height 65
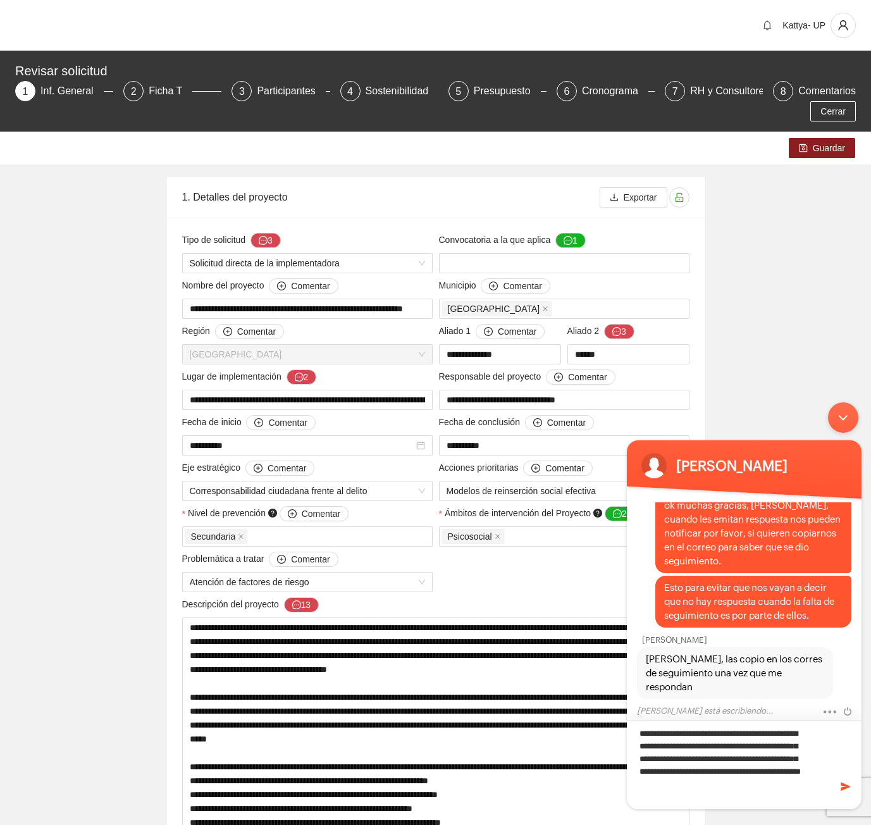
type textarea "**********"
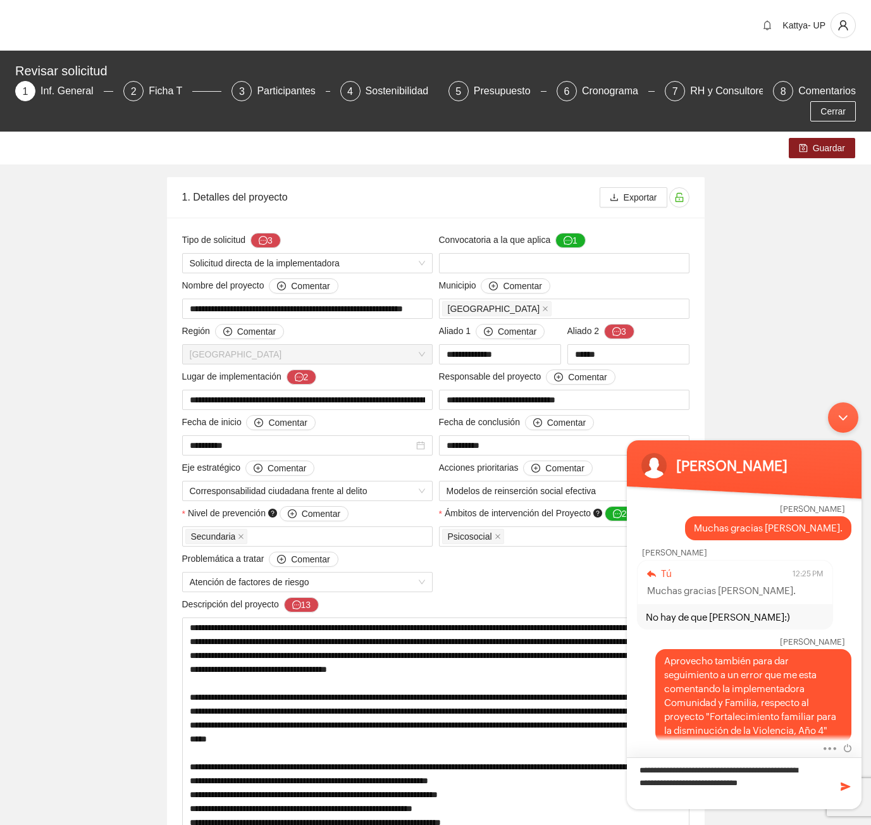
scroll to position [885, 0]
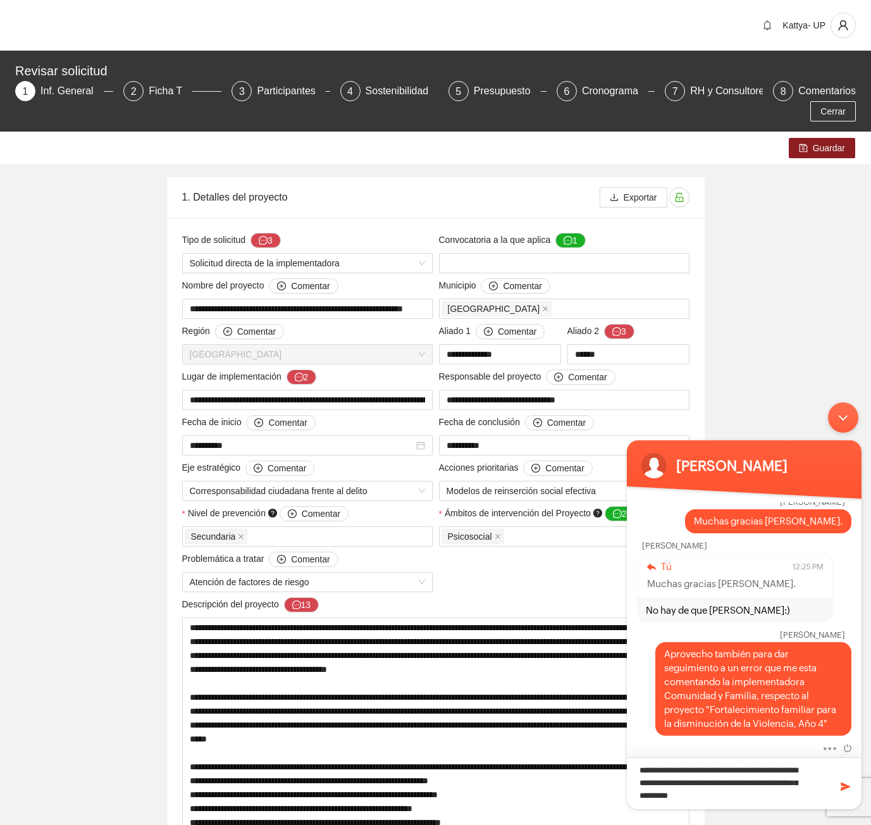
type textarea "**********"
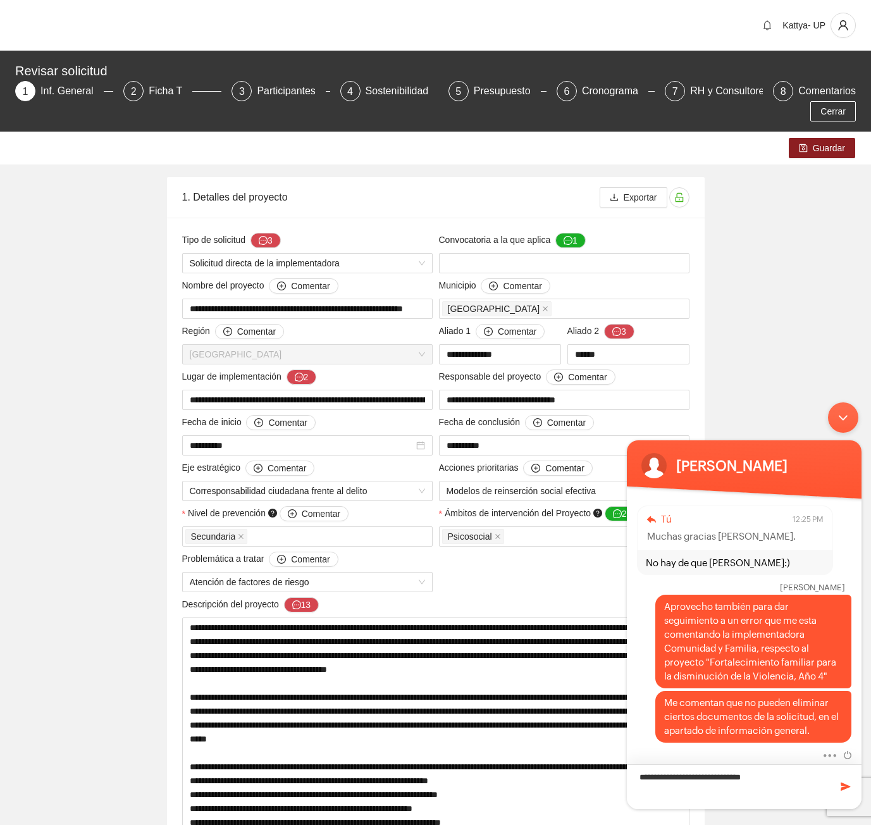
type textarea "**********"
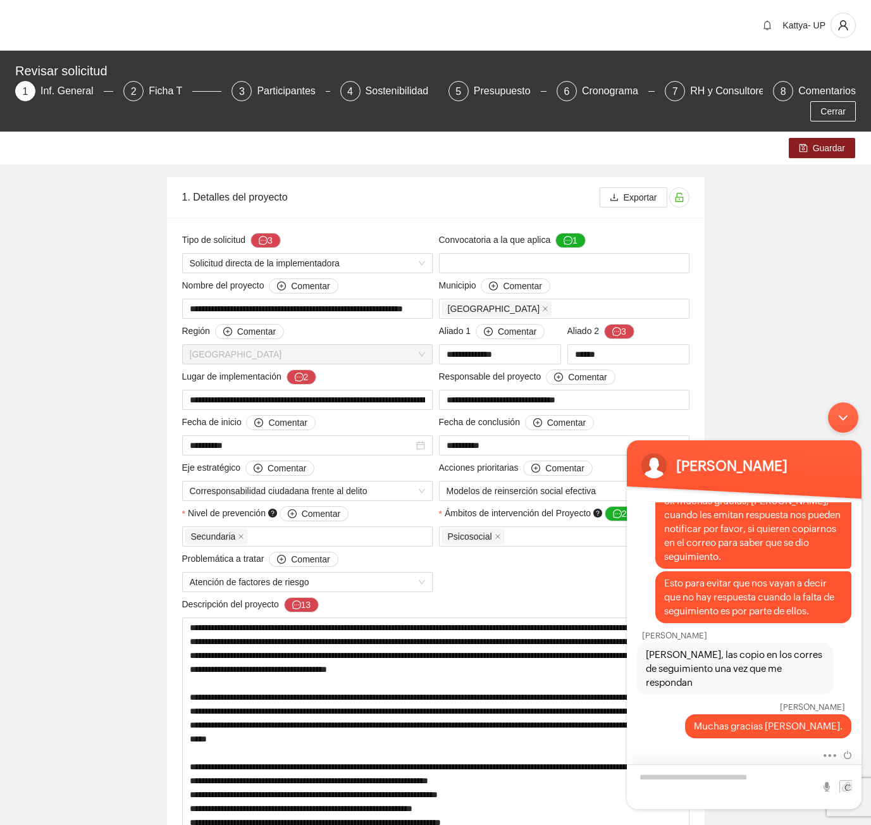
scroll to position [643, 0]
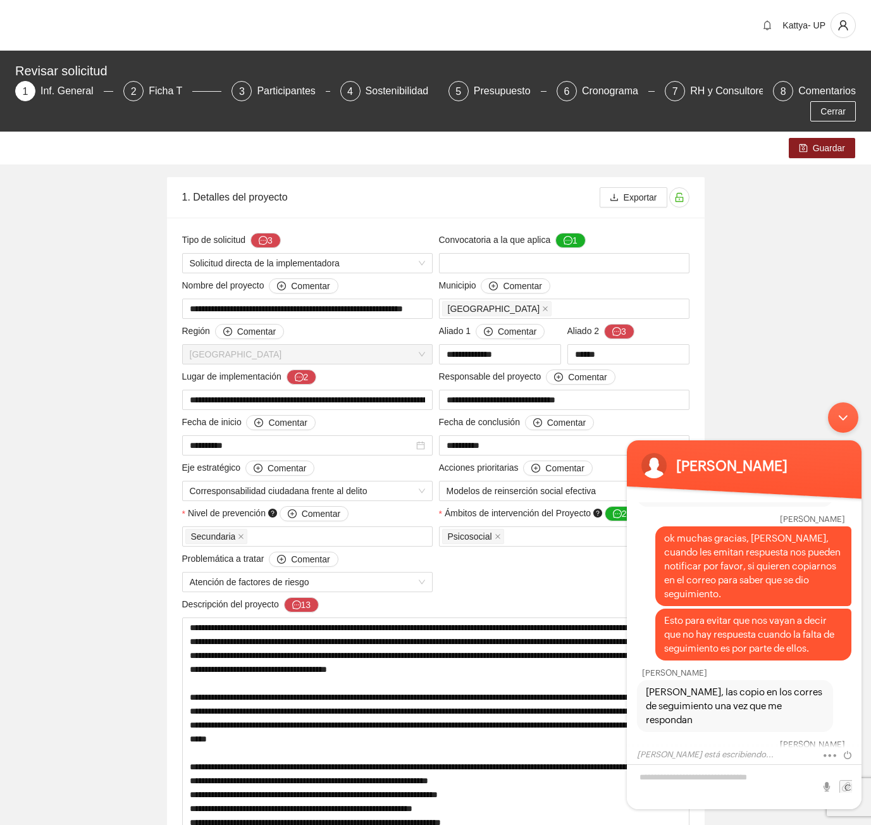
click at [846, 417] on div "Minimizar ventana de chat en vivo" at bounding box center [843, 417] width 30 height 30
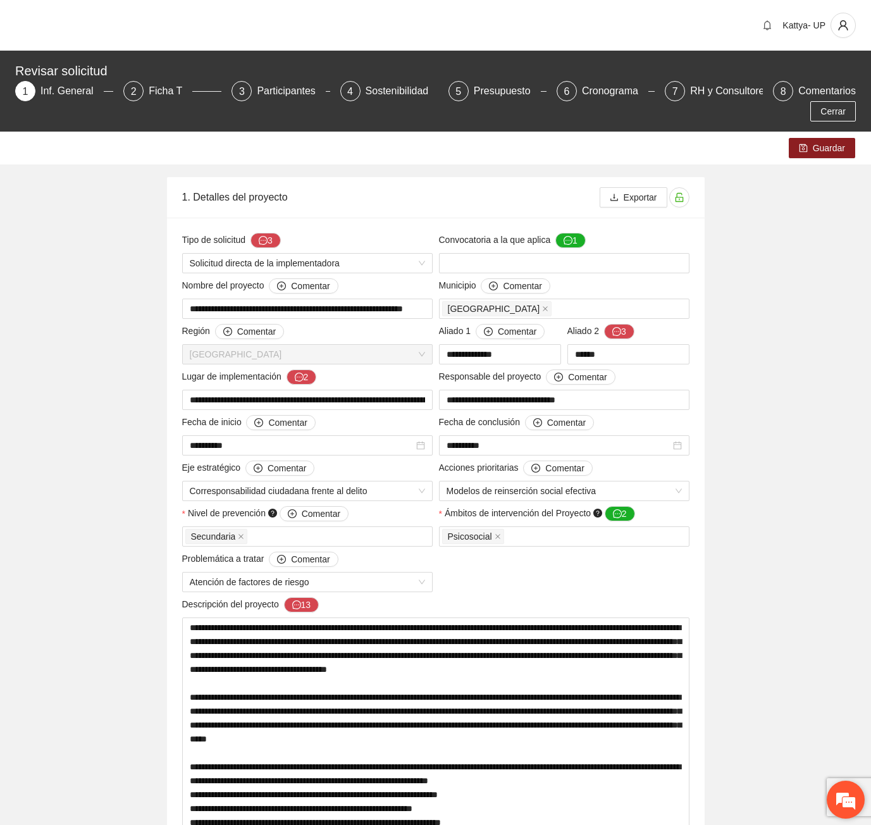
click at [844, 801] on em at bounding box center [846, 799] width 34 height 34
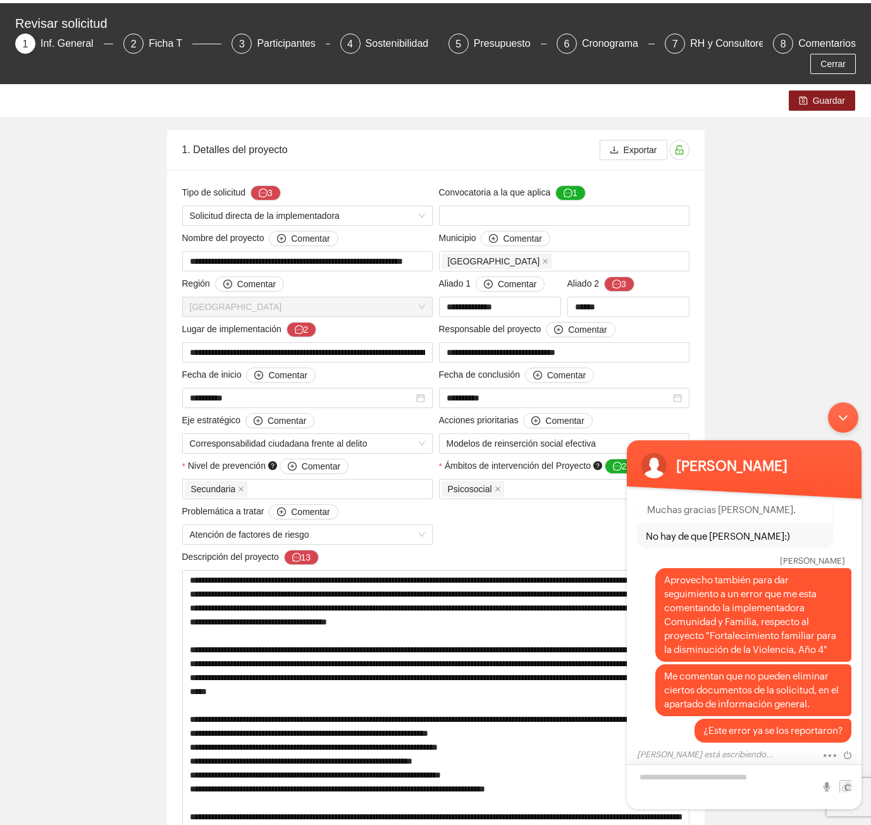
scroll to position [316, 0]
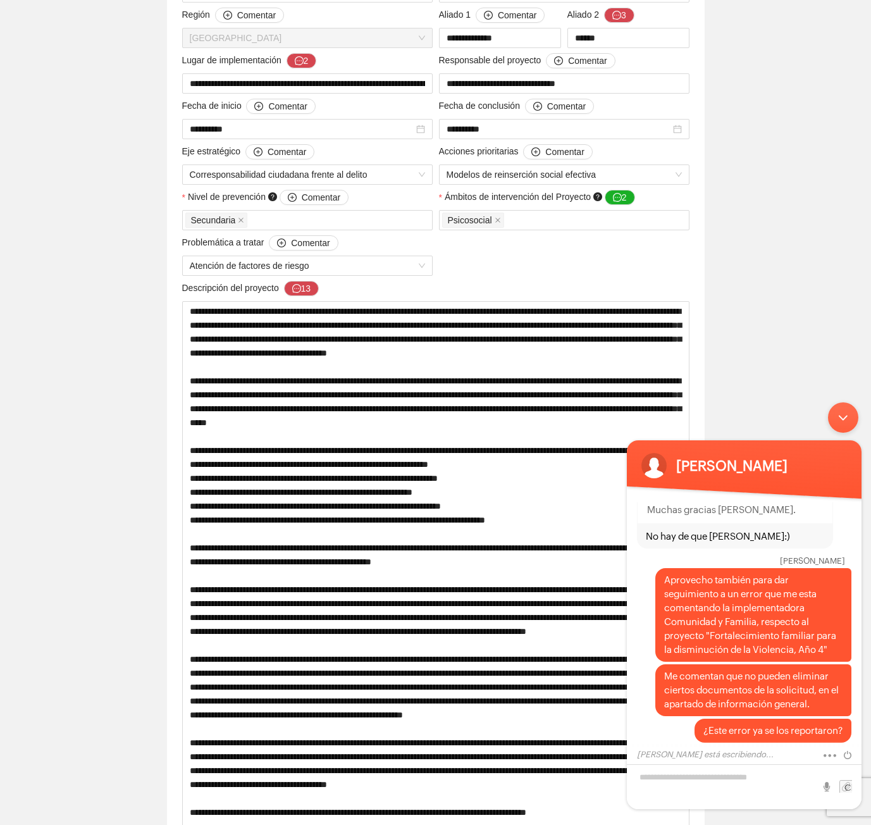
click at [841, 416] on div "Minimizar ventana de chat en vivo" at bounding box center [843, 417] width 30 height 30
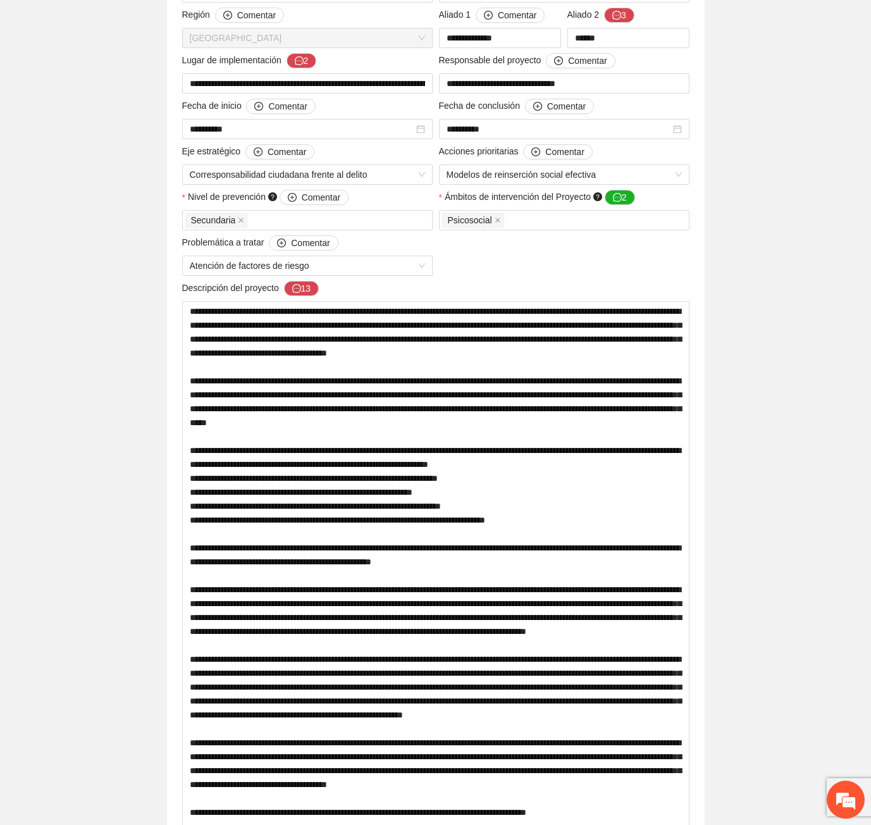
scroll to position [1076, 0]
click at [846, 791] on em at bounding box center [846, 799] width 34 height 34
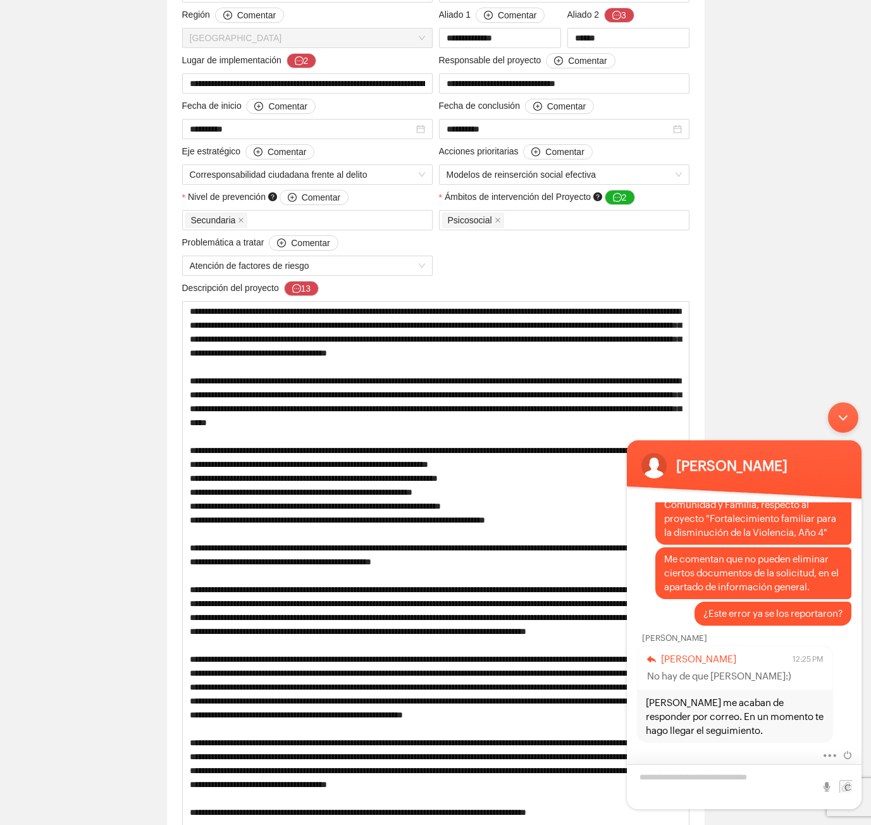
click at [722, 776] on textarea "Escriba su mensaje y pulse “Intro”" at bounding box center [744, 786] width 235 height 45
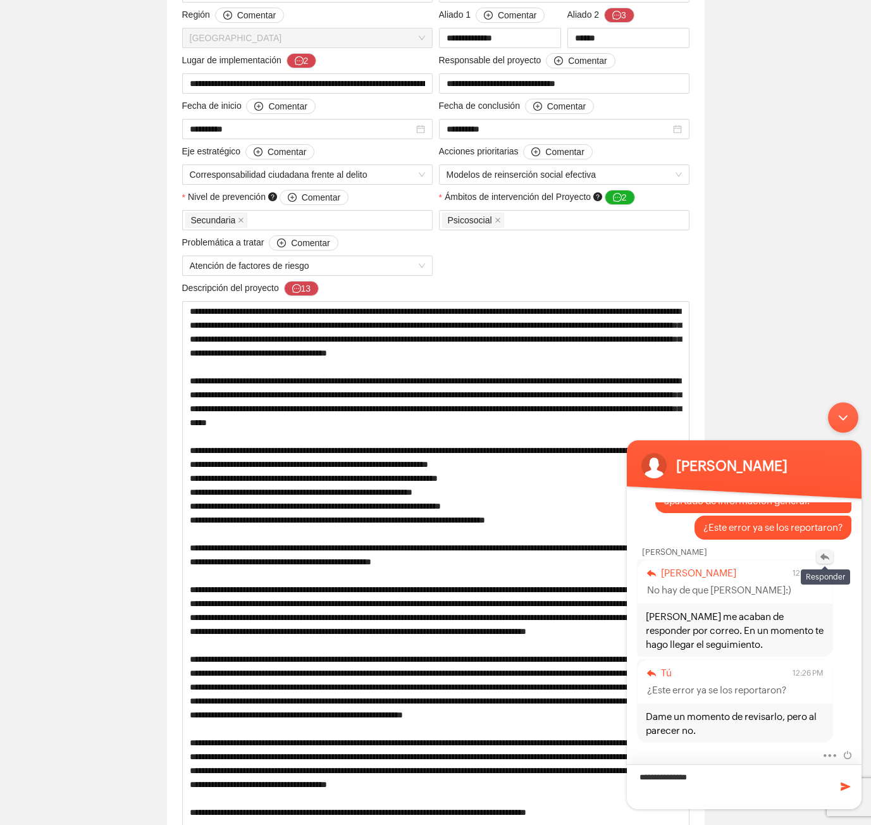
type textarea "**********"
click at [823, 559] on em at bounding box center [824, 557] width 16 height 14
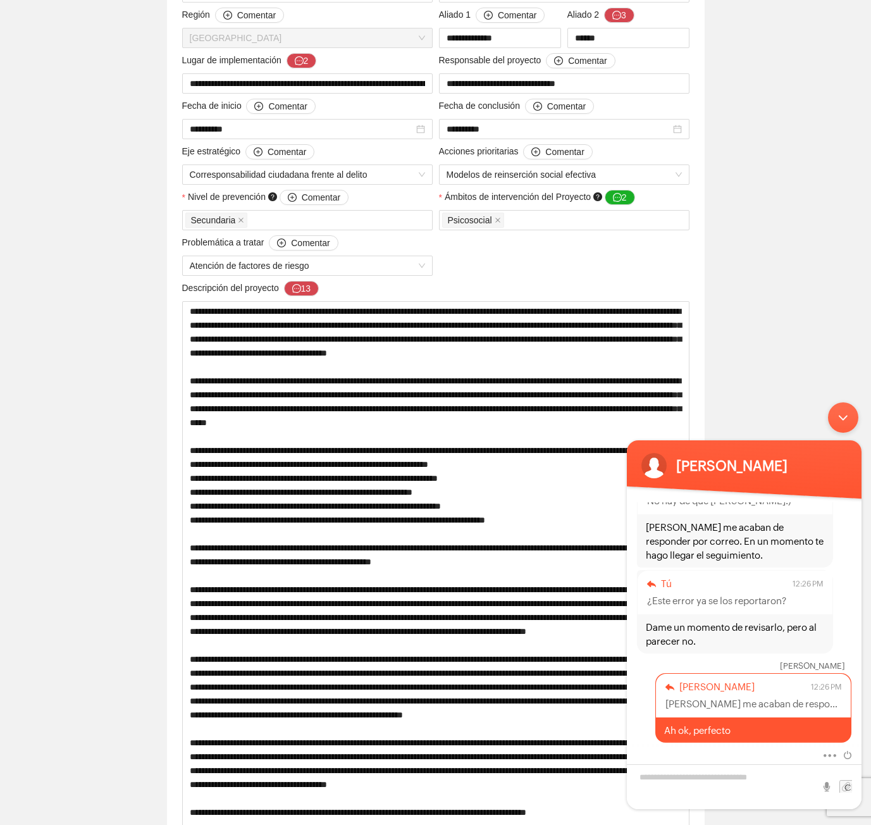
click at [839, 414] on div "Minimizar ventana de chat en vivo" at bounding box center [843, 417] width 30 height 30
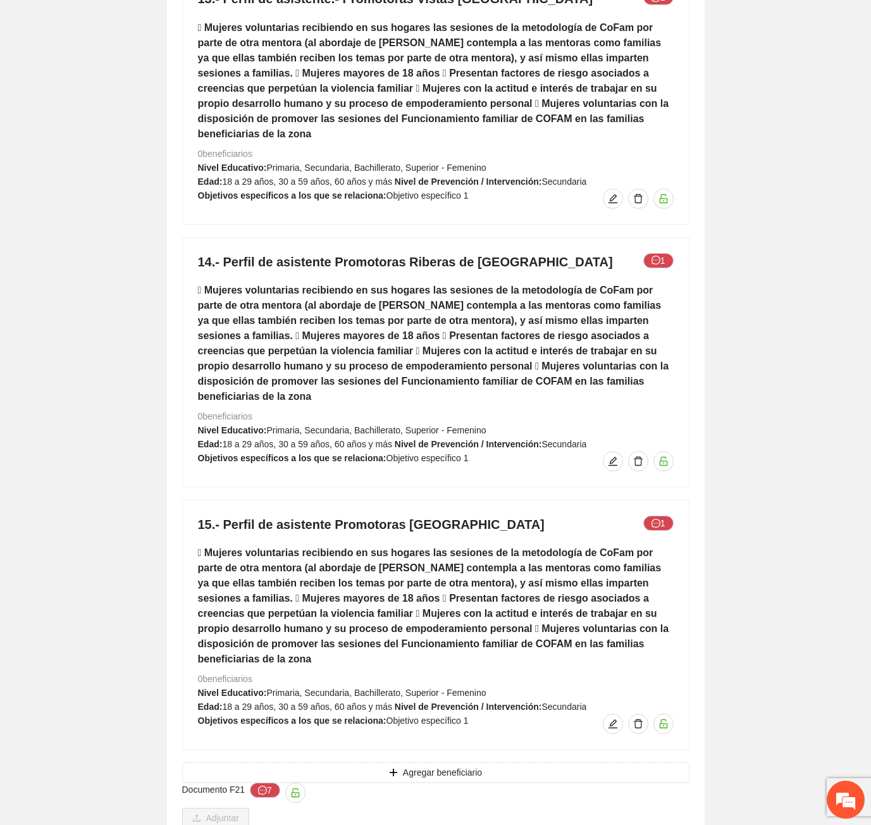
scroll to position [8741, 0]
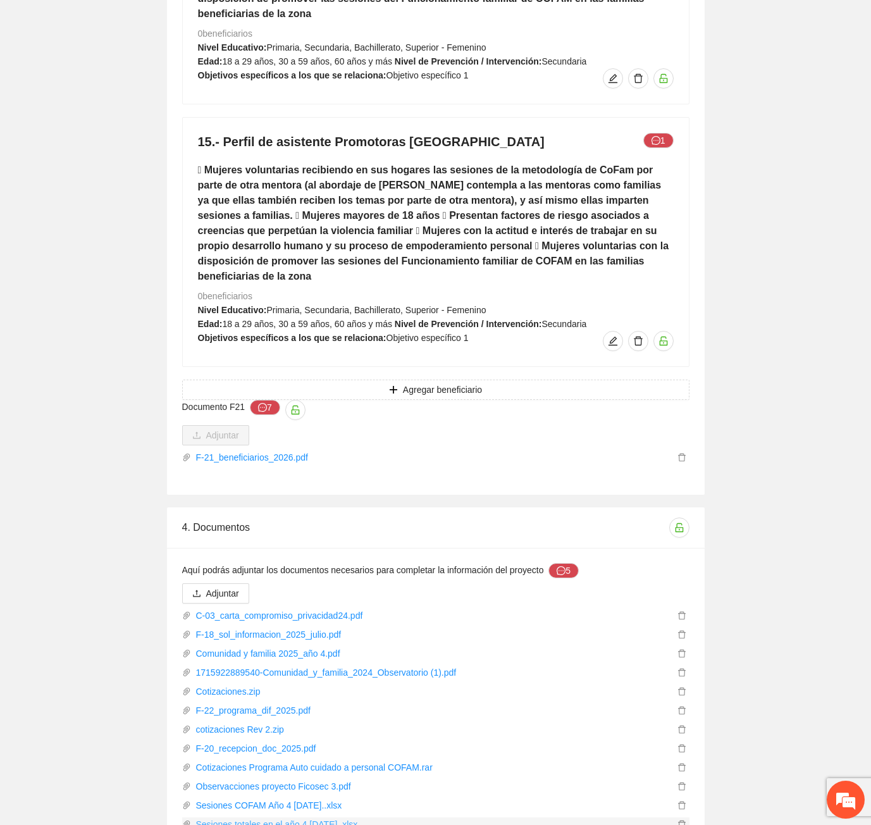
click at [241, 817] on link "Sesiones totales en el año 4 [DATE]..xlsx" at bounding box center [432, 824] width 483 height 14
click at [245, 812] on div "Sesiones totales en el año 4 [DATE]..xlsx" at bounding box center [435, 821] width 507 height 19
click at [242, 798] on link "Sesiones COFAM Año 4 [DATE]..xlsx" at bounding box center [432, 805] width 483 height 14
drag, startPoint x: 755, startPoint y: 138, endPoint x: 711, endPoint y: 125, distance: 45.6
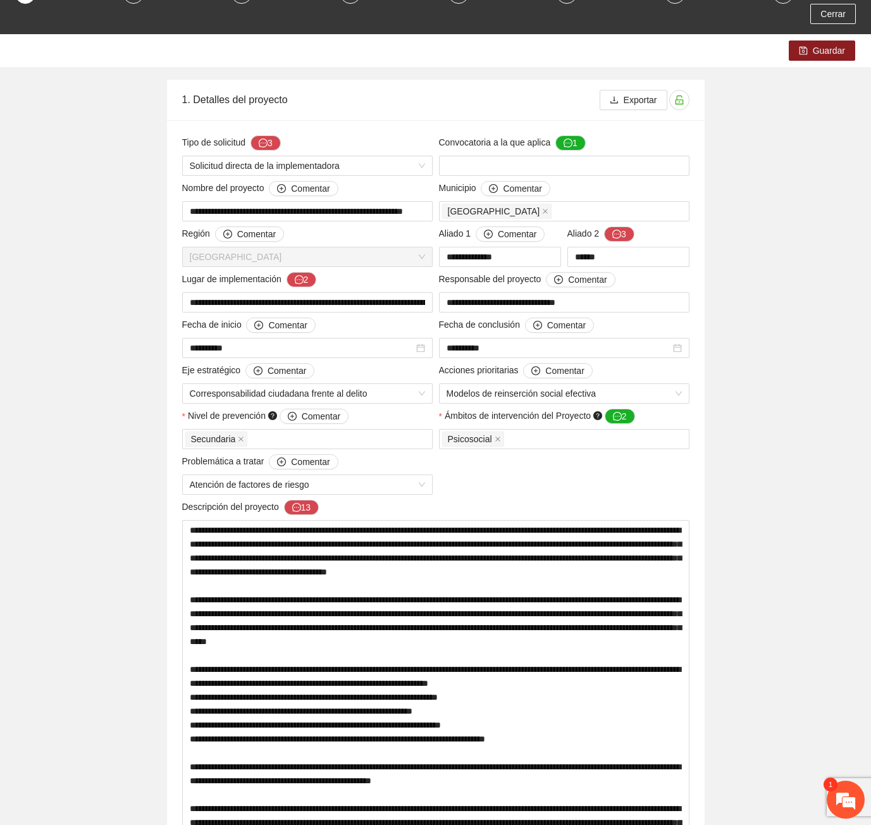
scroll to position [0, 0]
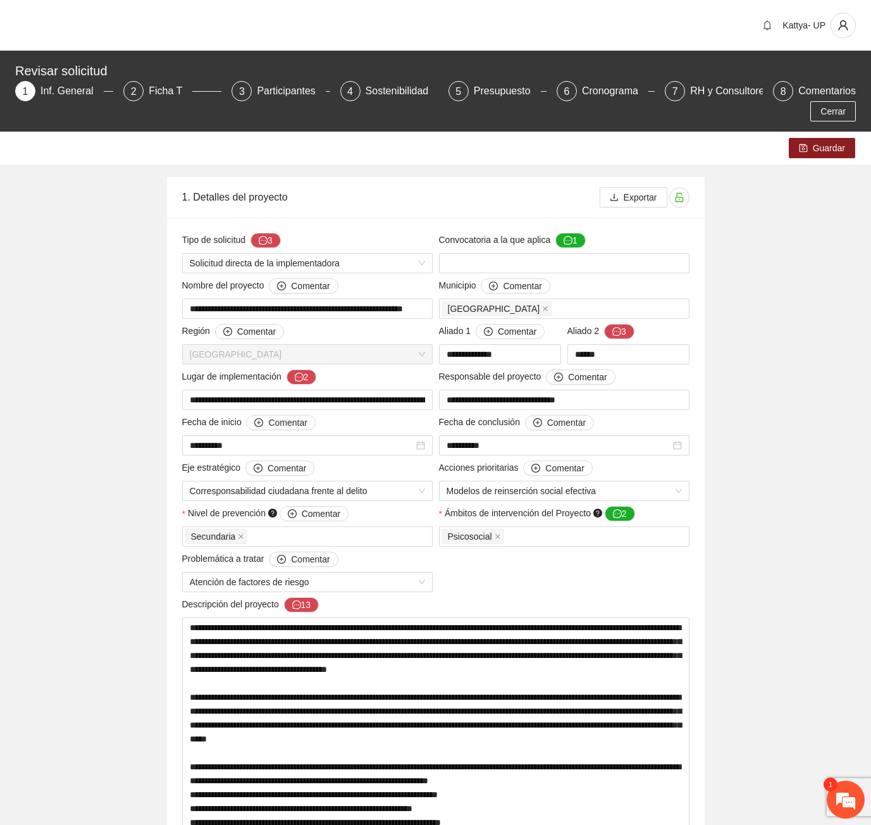
drag, startPoint x: 185, startPoint y: 288, endPoint x: 429, endPoint y: 299, distance: 244.3
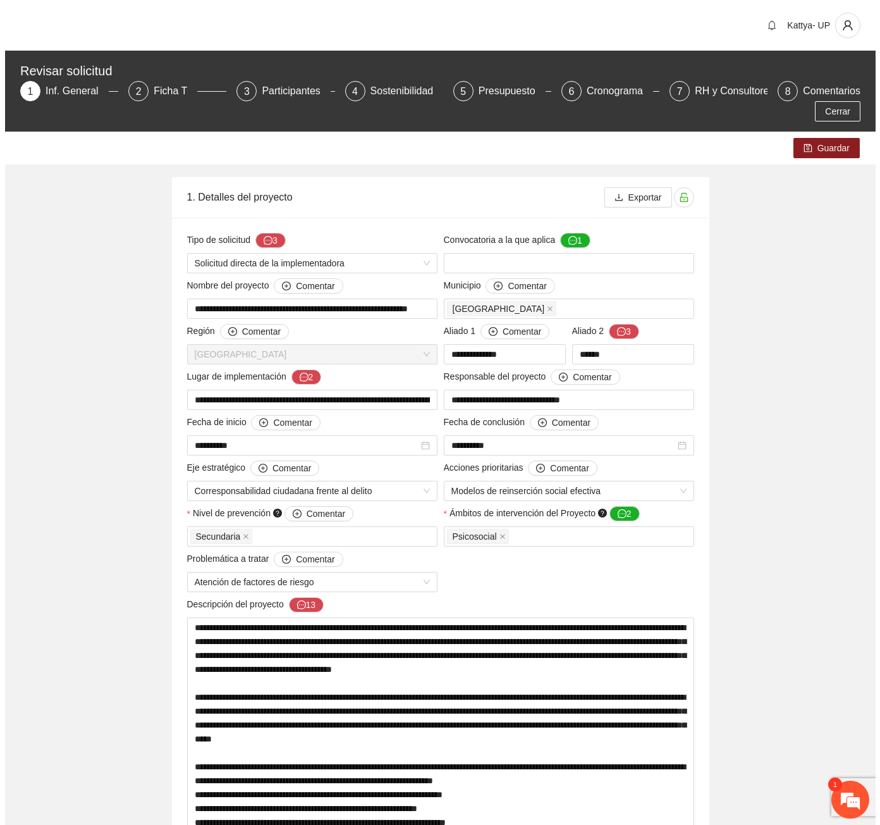
scroll to position [0, 0]
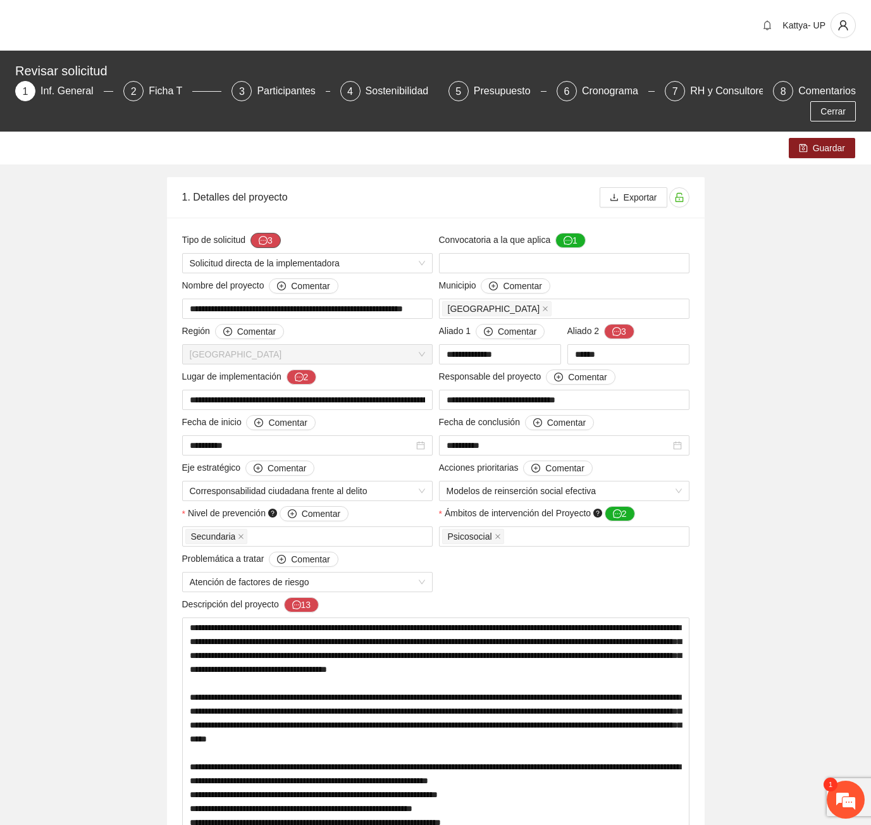
click at [269, 233] on button "3" at bounding box center [265, 240] width 30 height 15
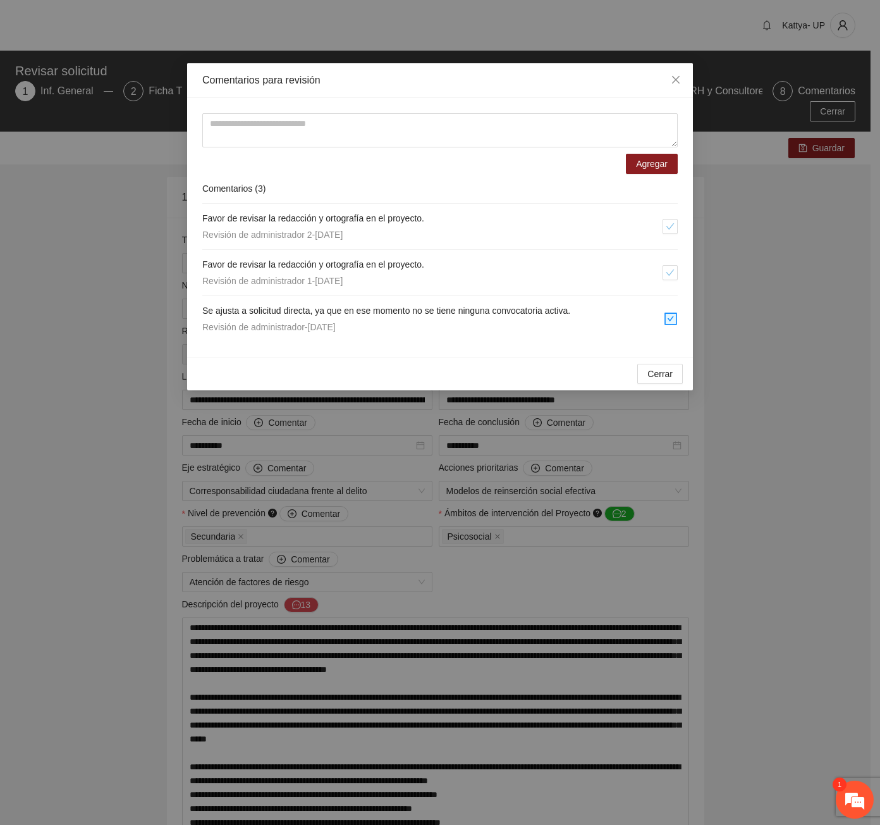
click at [862, 779] on div "Comentarios para revisión Agregar Comentarios ( 3 ) Favor de revisar la redacci…" at bounding box center [440, 412] width 880 height 825
click at [864, 796] on em at bounding box center [855, 799] width 34 height 34
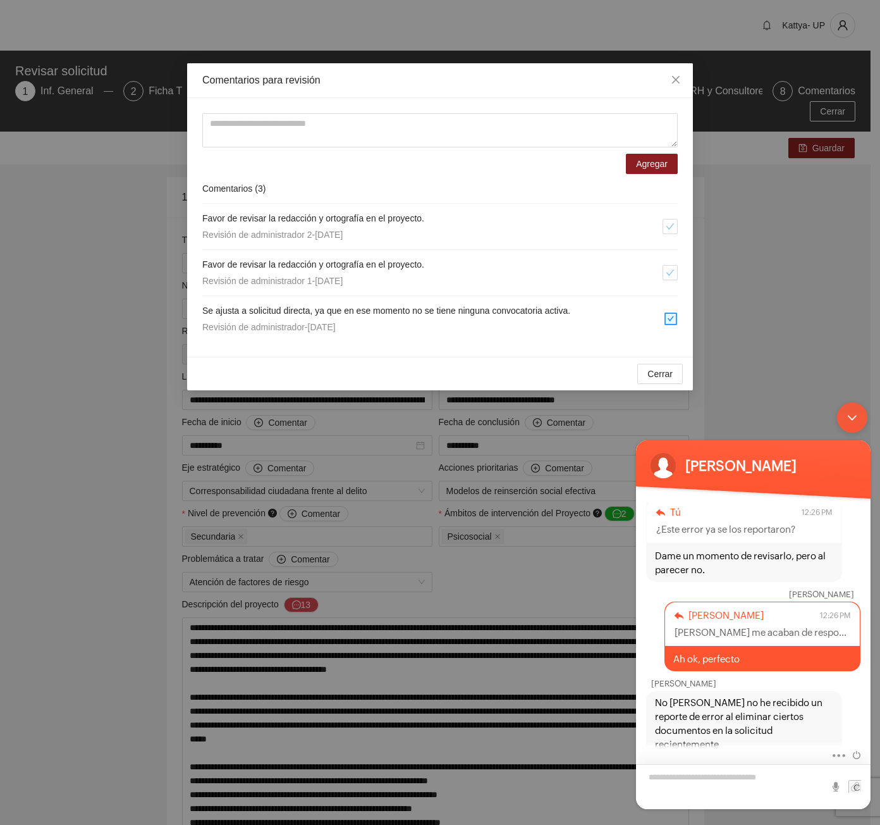
click at [708, 780] on textarea "Escriba su mensaje y pulse “Intro”" at bounding box center [753, 786] width 235 height 45
type textarea "**********"
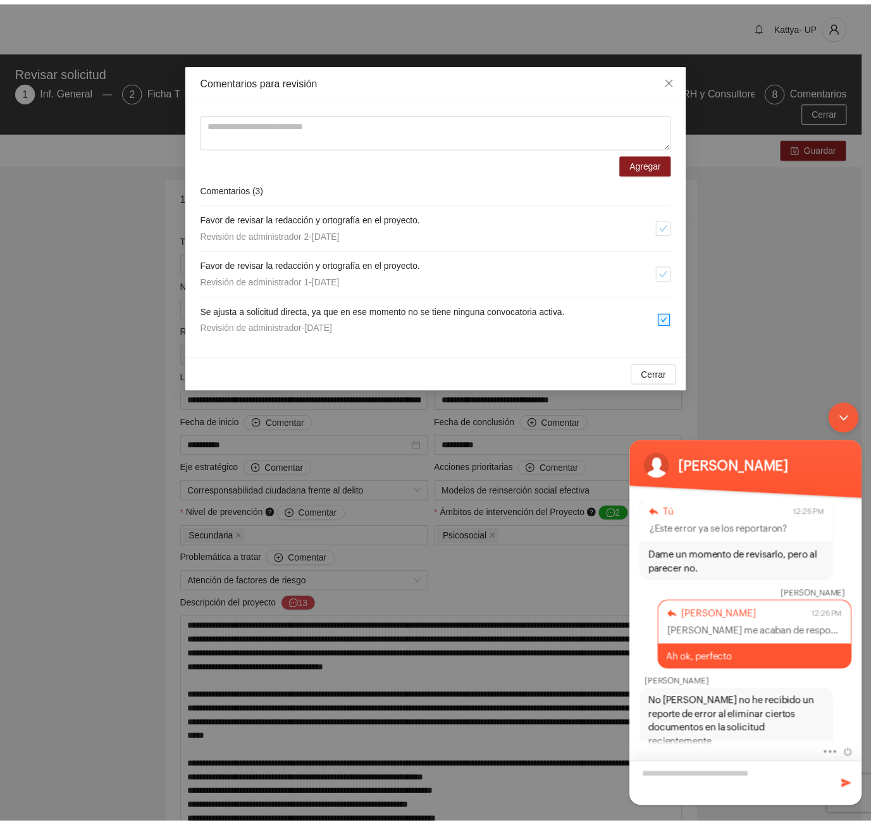
scroll to position [1366, 0]
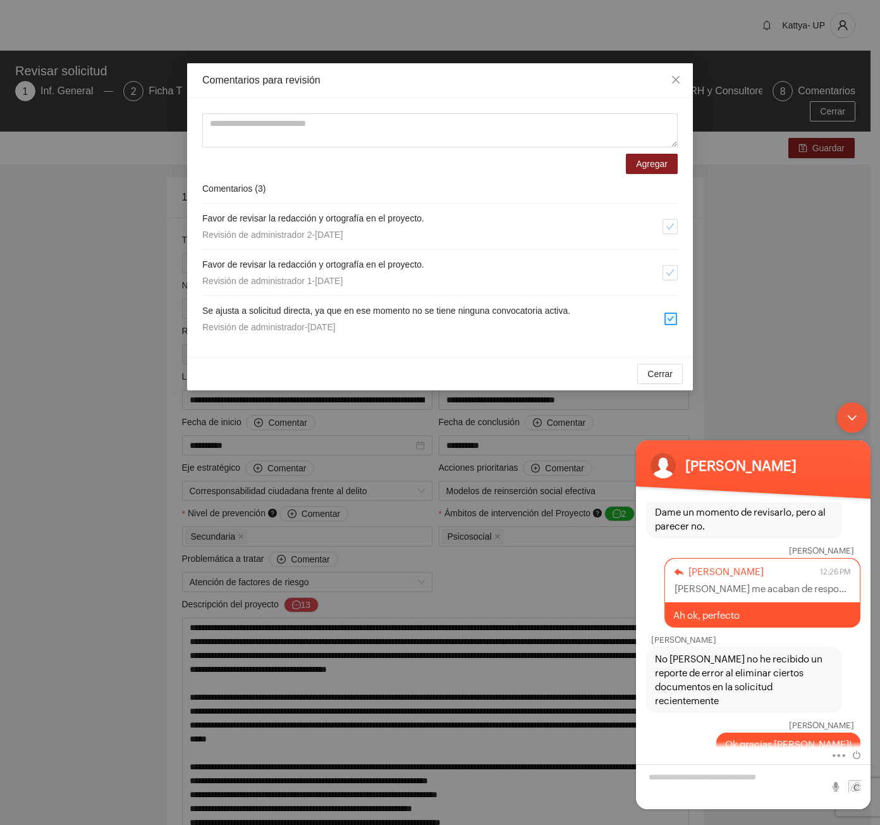
click at [846, 429] on div "Minimizar ventana de chat en vivo" at bounding box center [852, 417] width 30 height 30
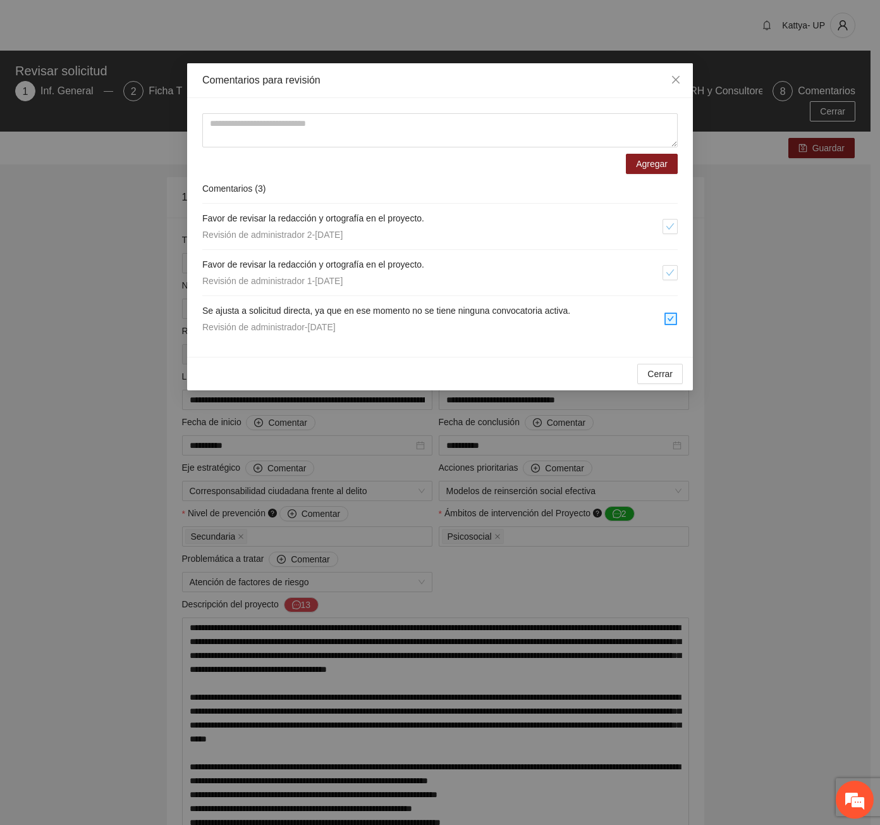
click at [318, 362] on div "Cerrar OK" at bounding box center [440, 374] width 506 height 34
click at [660, 376] on span "Cerrar" at bounding box center [660, 374] width 25 height 14
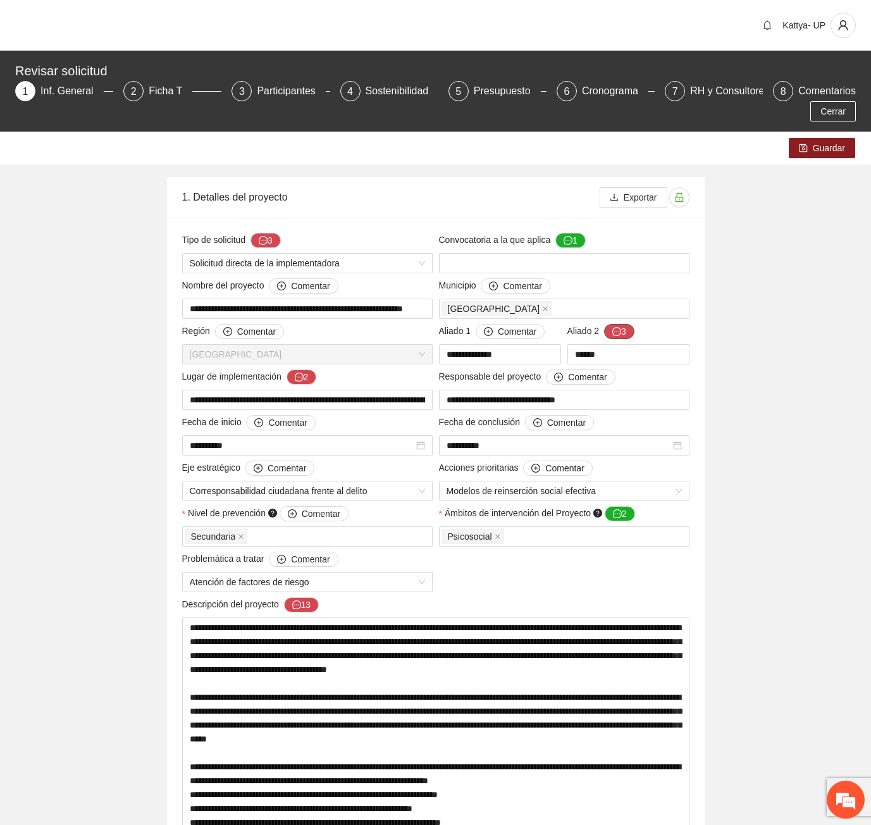
click at [607, 324] on button "3" at bounding box center [619, 331] width 30 height 15
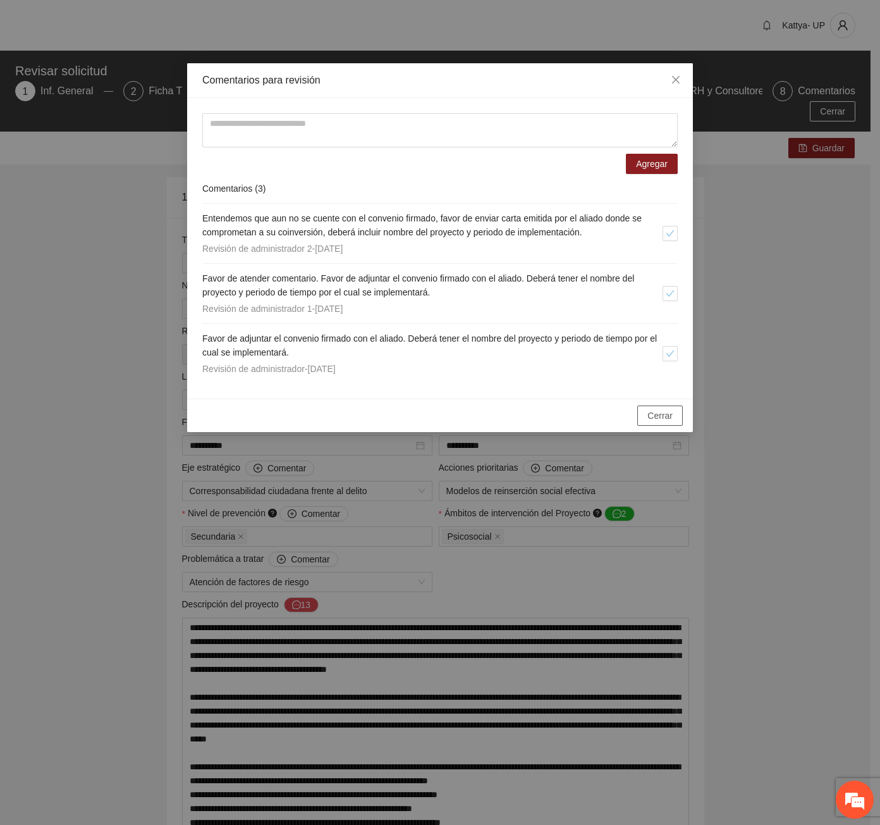
click at [665, 422] on span "Cerrar" at bounding box center [660, 416] width 25 height 14
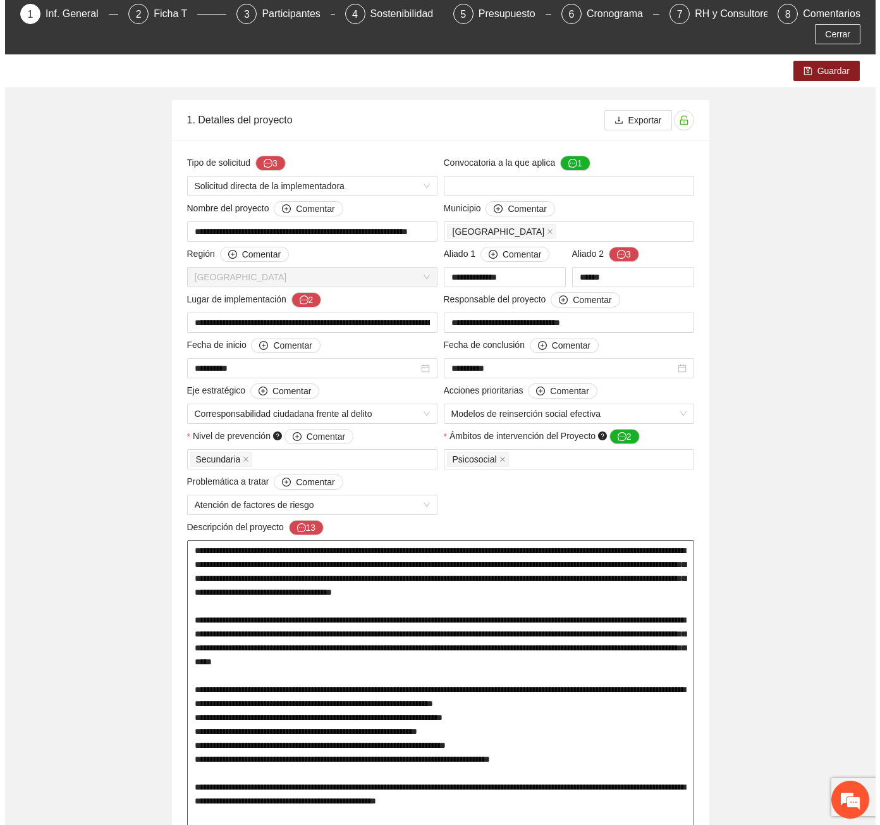
scroll to position [0, 0]
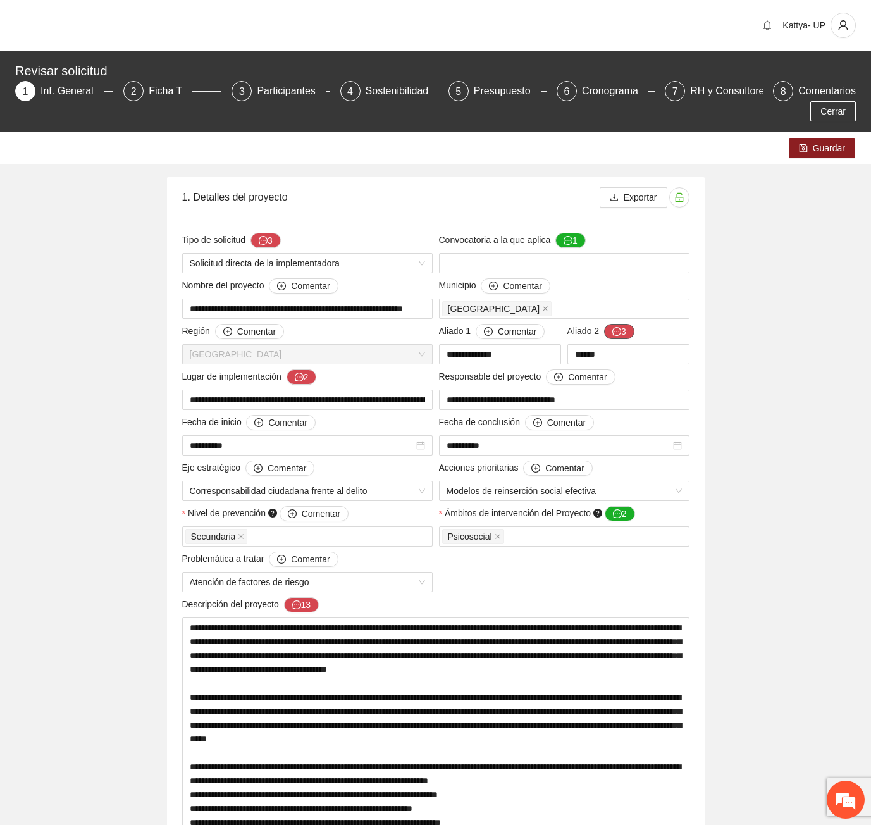
click at [614, 327] on icon "message" at bounding box center [616, 331] width 9 height 9
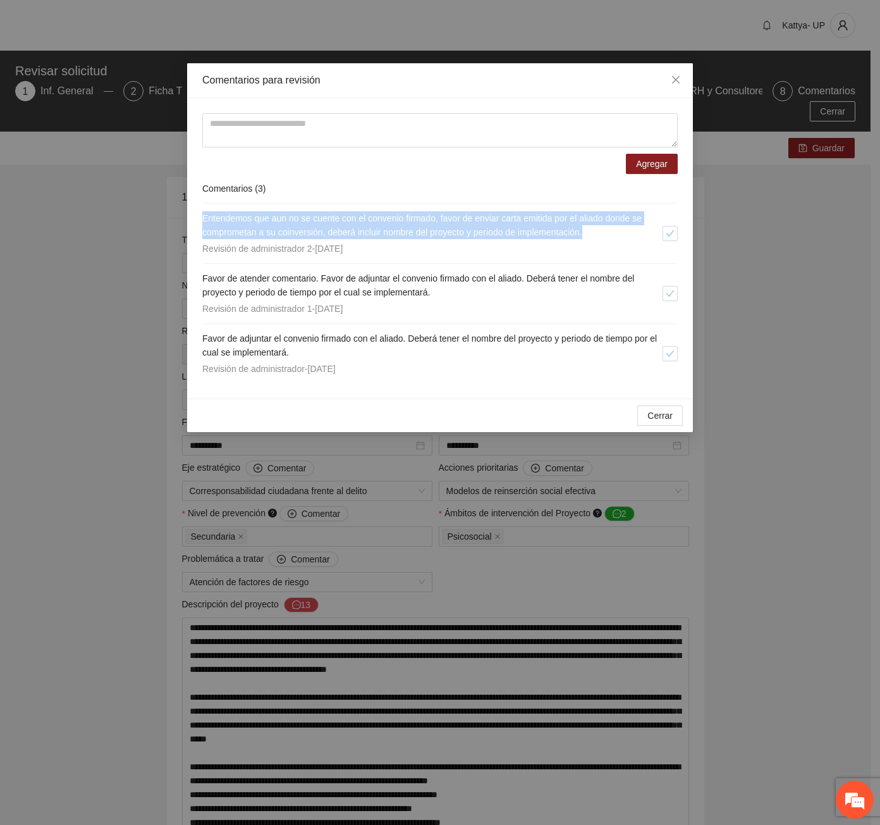
drag, startPoint x: 598, startPoint y: 230, endPoint x: 192, endPoint y: 218, distance: 406.2
click at [192, 218] on div "Agregar Comentarios ( 3 ) Entendemos que aun no se cuente con el convenio firma…" at bounding box center [440, 248] width 506 height 300
copy span "Entendemos que aun no se cuente con el convenio firmado, favor de enviar carta …"
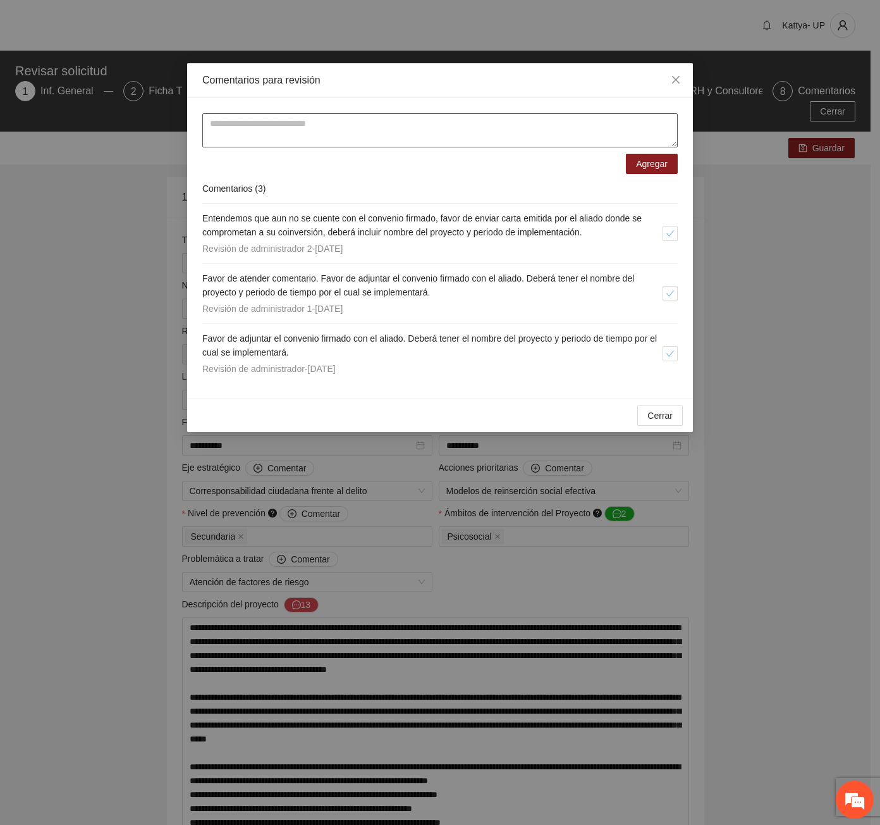
click at [218, 137] on textarea at bounding box center [440, 130] width 476 height 34
type textarea "*"
paste textarea "**********"
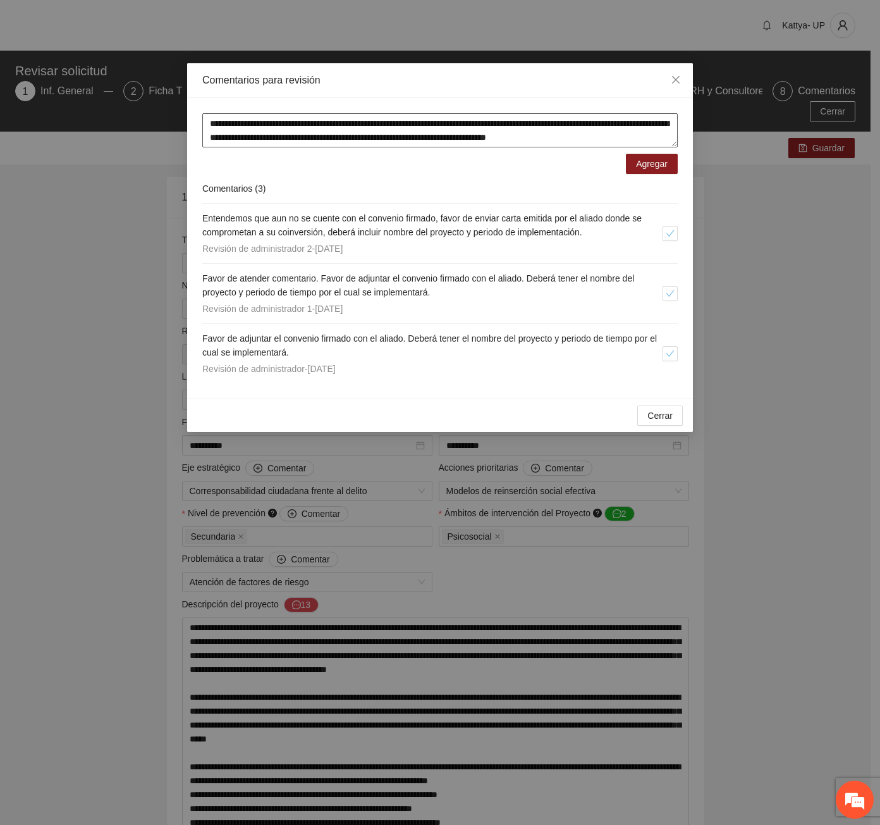
drag, startPoint x: 297, startPoint y: 140, endPoint x: 187, endPoint y: 119, distance: 112.0
click at [187, 119] on div "**********" at bounding box center [440, 248] width 506 height 300
type textarea "**********"
click at [645, 165] on span "Agregar" at bounding box center [652, 164] width 32 height 14
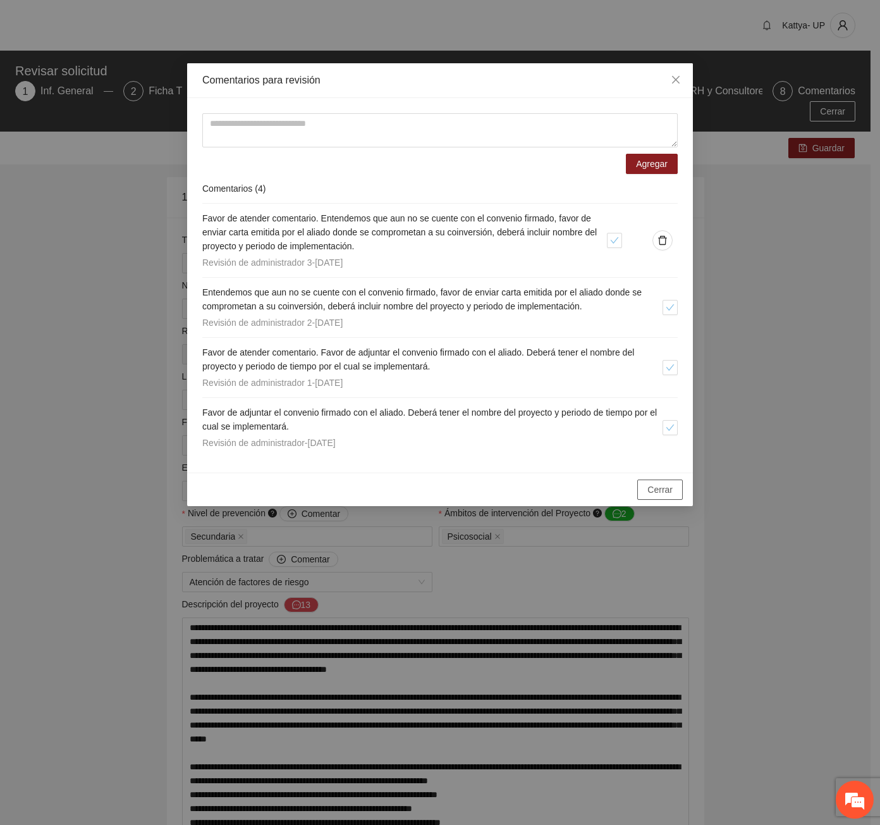
click at [675, 493] on button "Cerrar" at bounding box center [661, 489] width 46 height 20
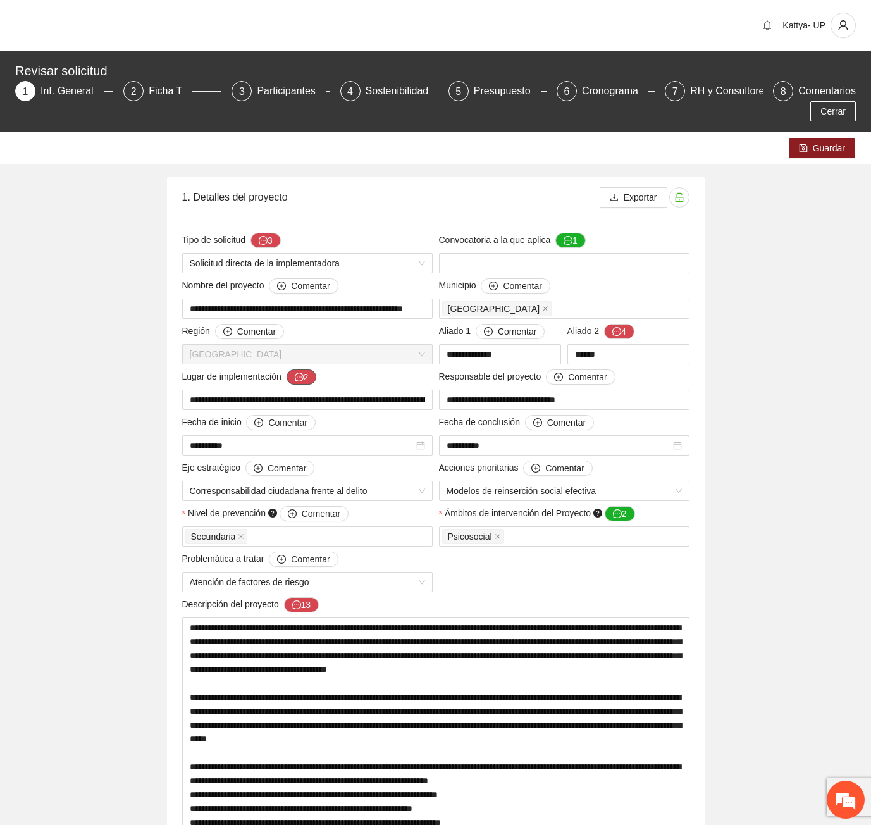
click at [295, 373] on icon "message" at bounding box center [299, 377] width 9 height 9
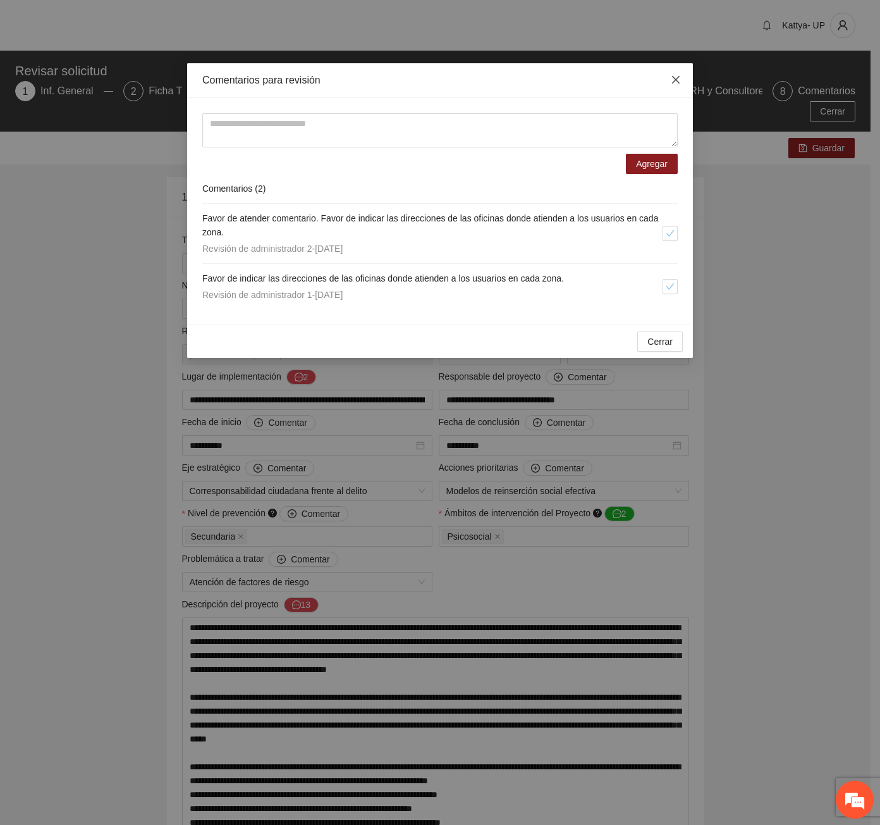
click at [682, 77] on span "Close" at bounding box center [676, 80] width 34 height 34
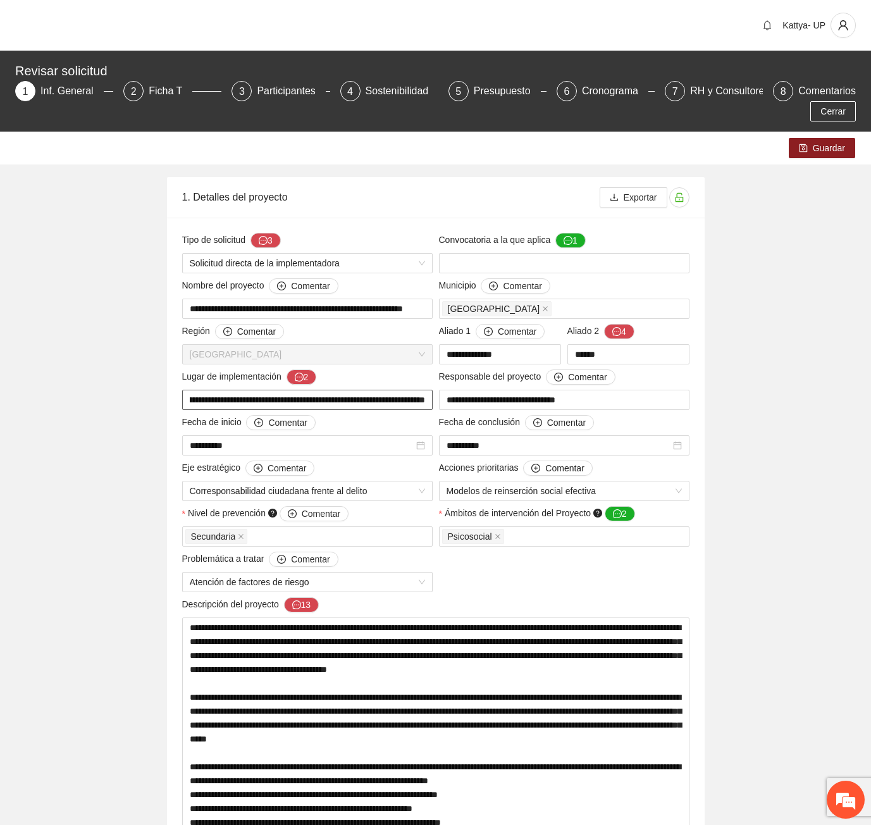
scroll to position [0, 881]
drag, startPoint x: 188, startPoint y: 381, endPoint x: 445, endPoint y: 382, distance: 257.4
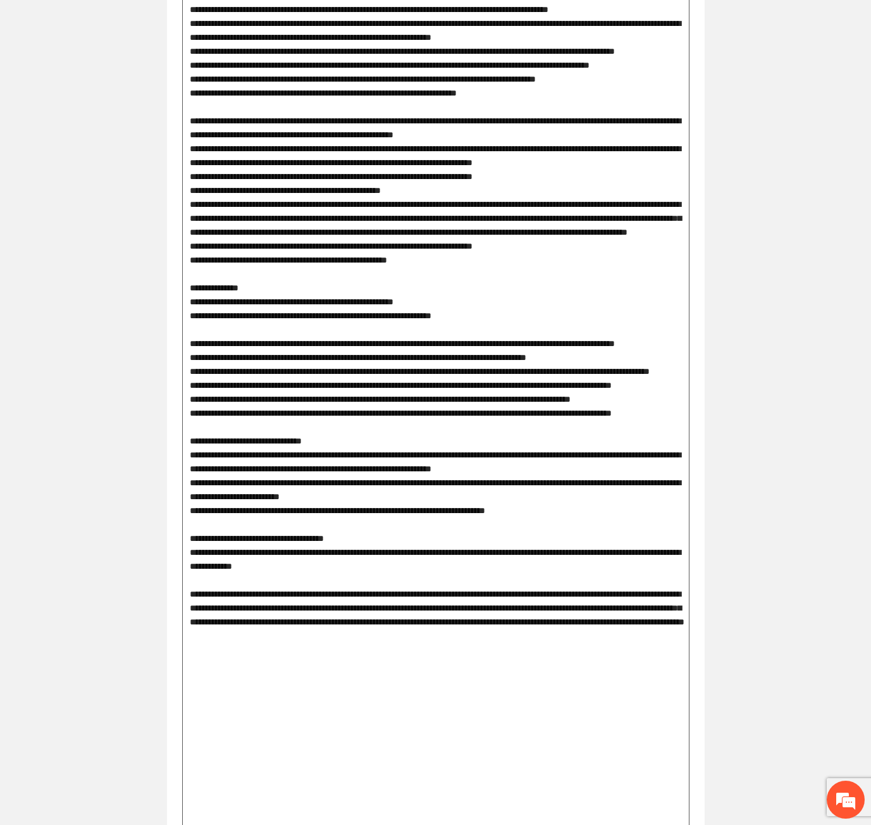
scroll to position [1644, 0]
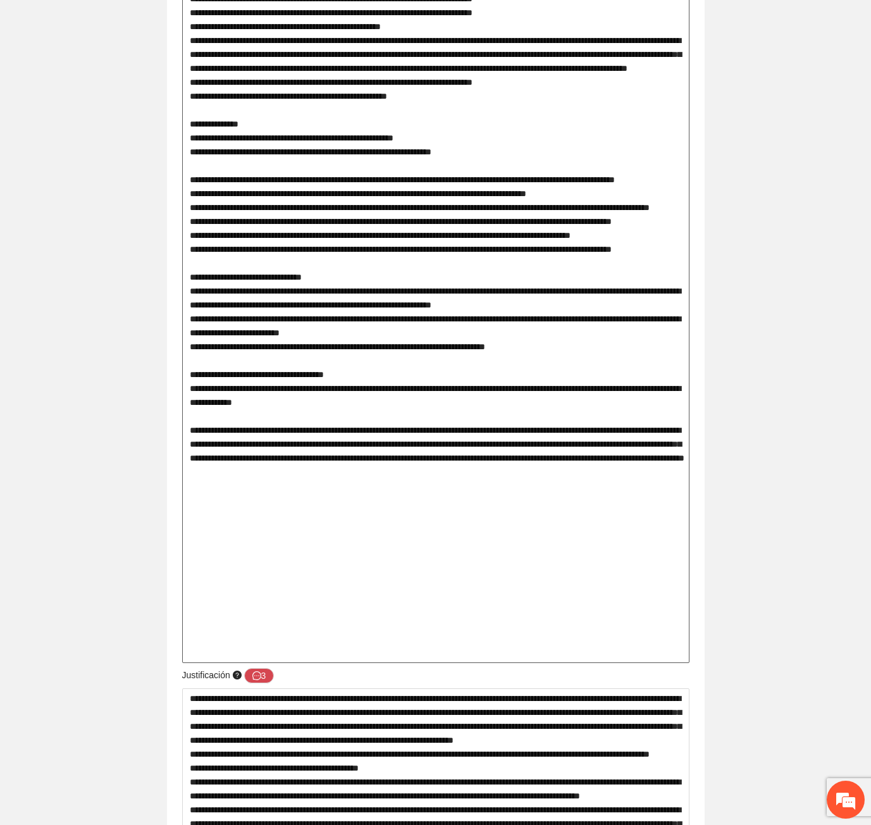
type textarea "**********"
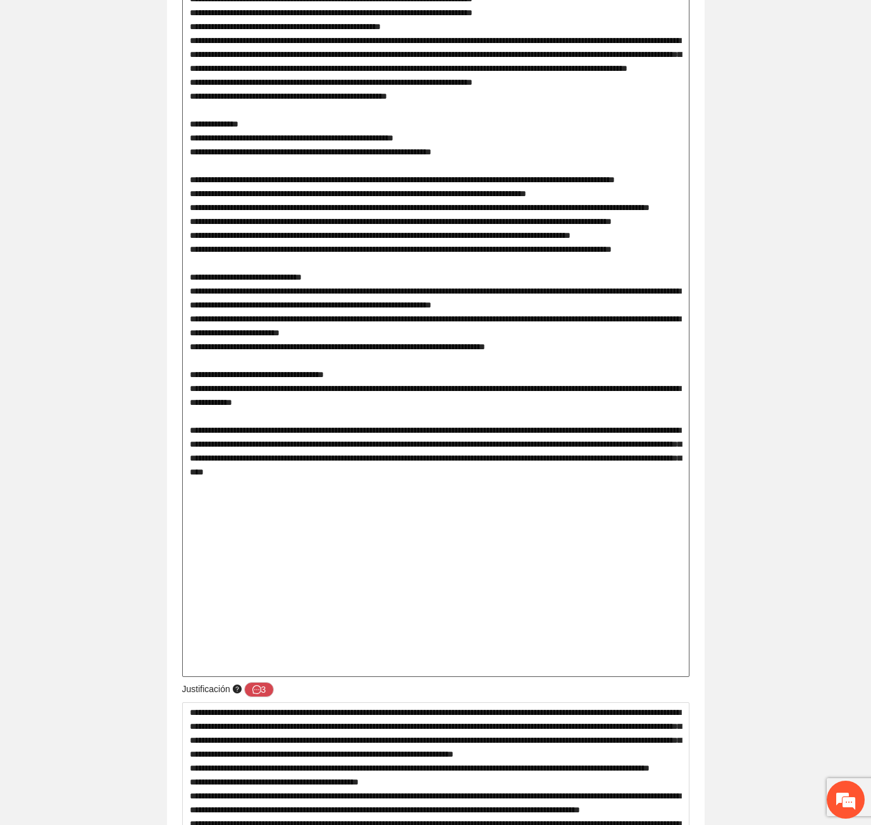
type textarea "**********"
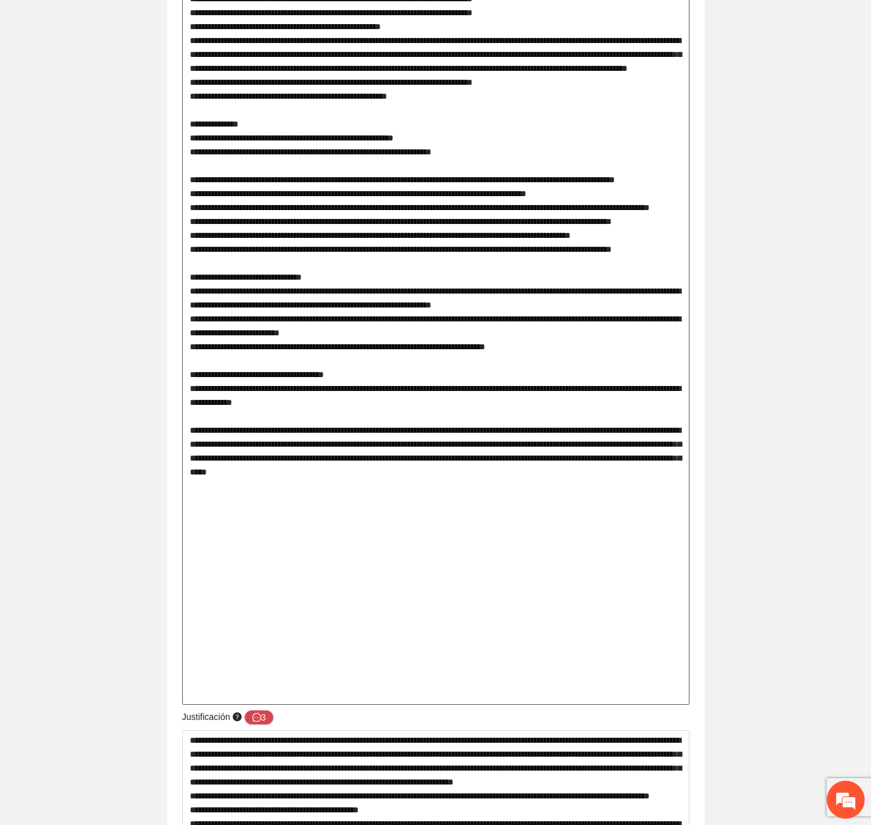
type textarea "**********"
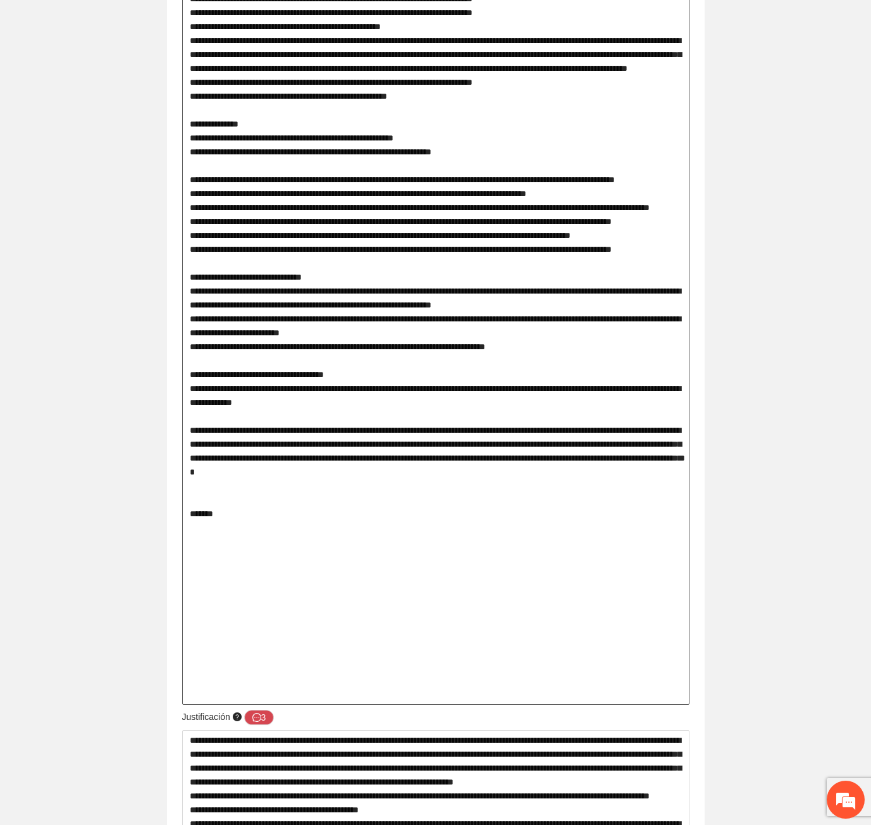
type textarea "**********"
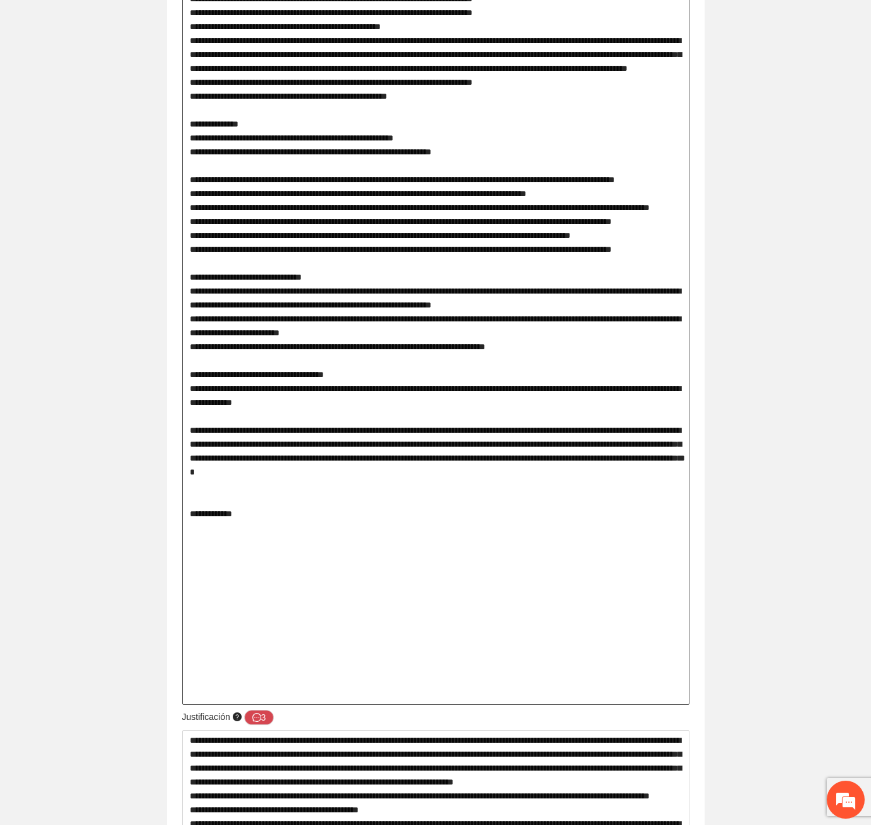
type textarea "**********"
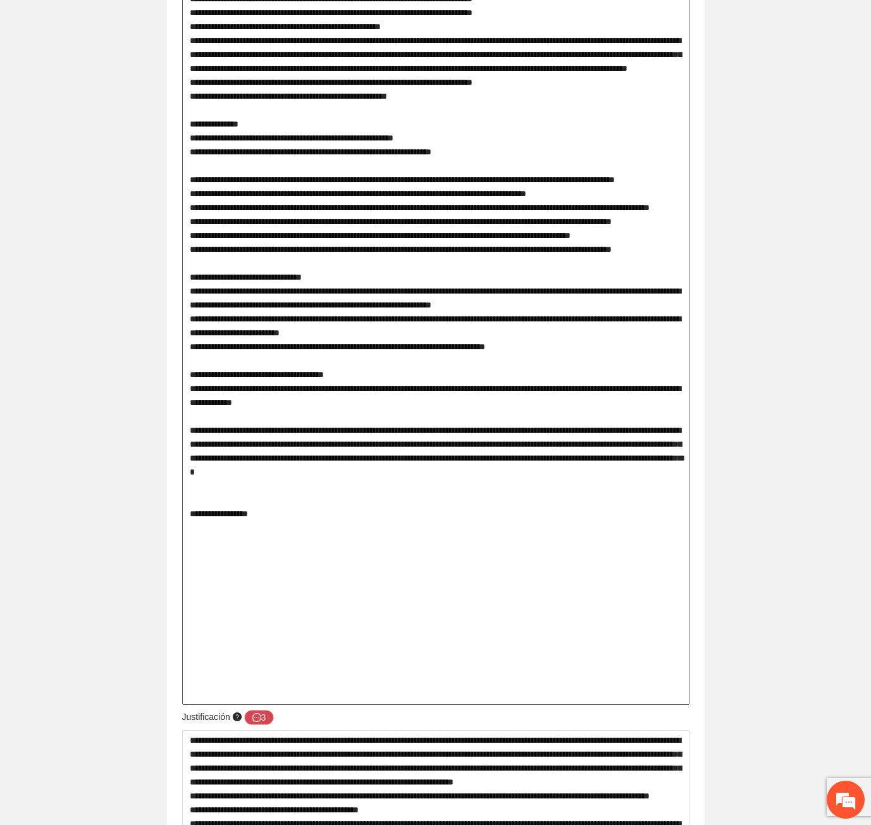
type textarea "**********"
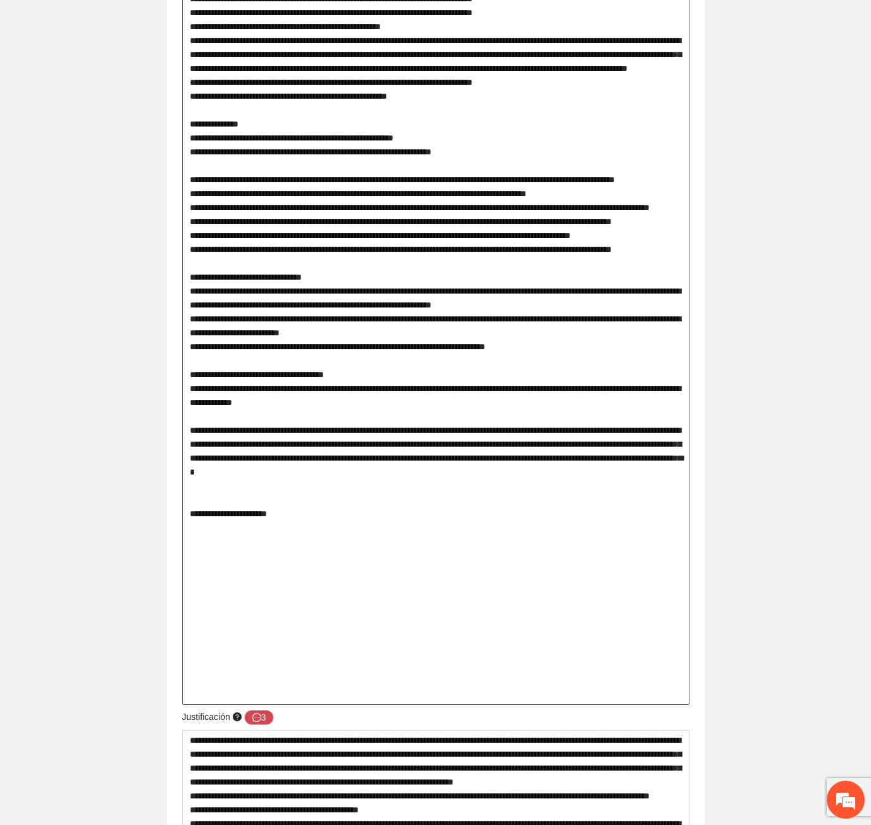
type textarea "**********"
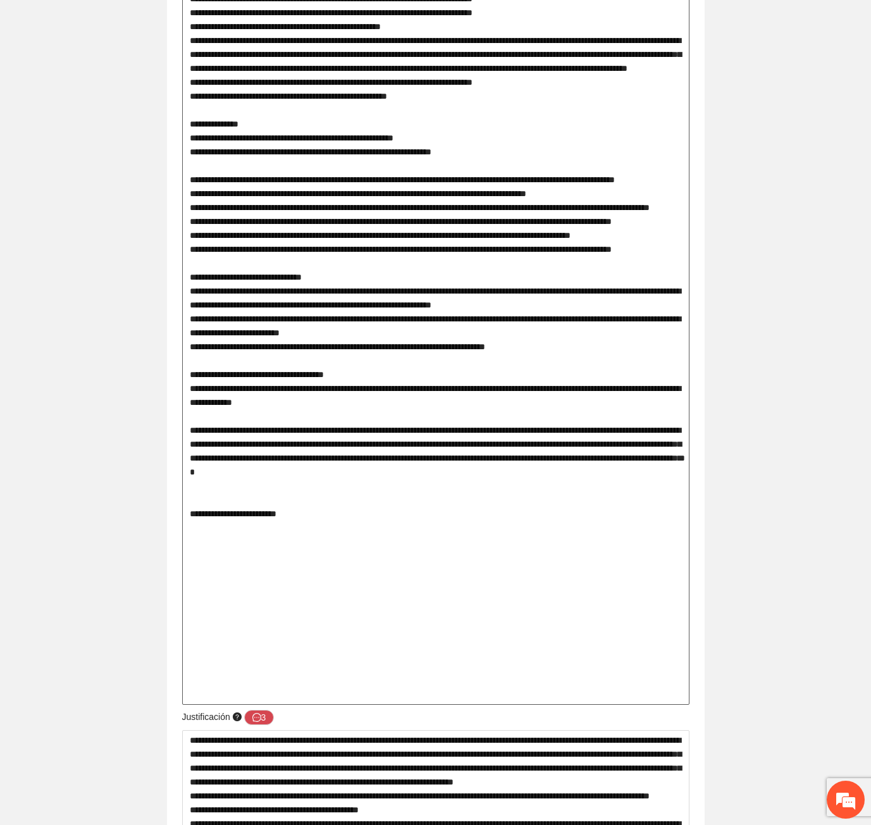
type textarea "**********"
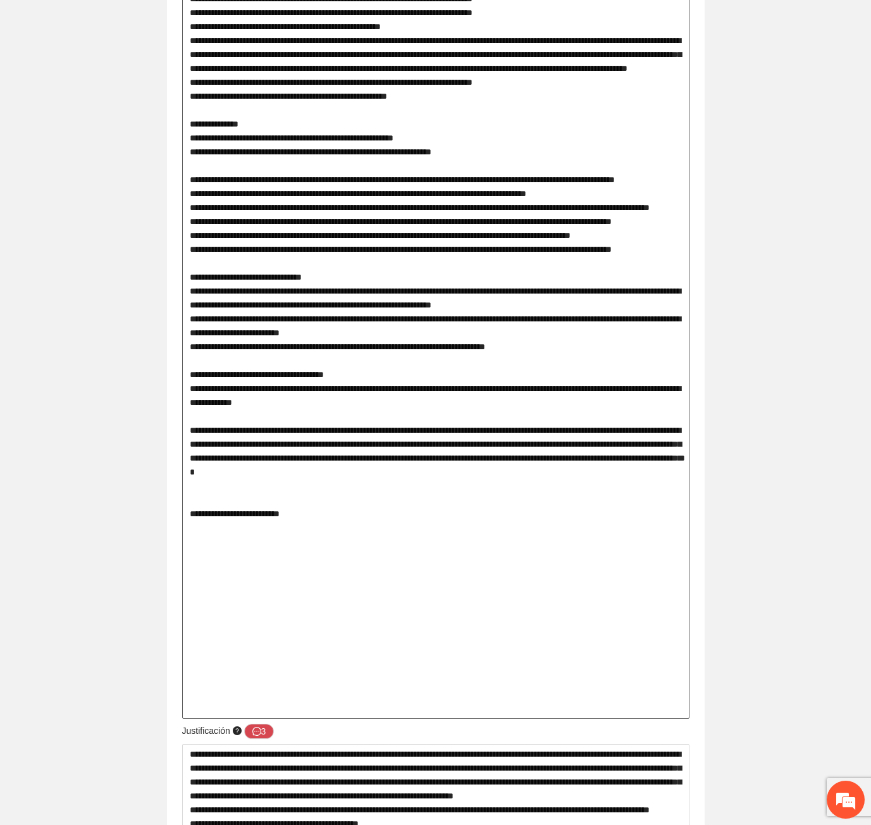
paste textarea "**********"
type textarea "**********"
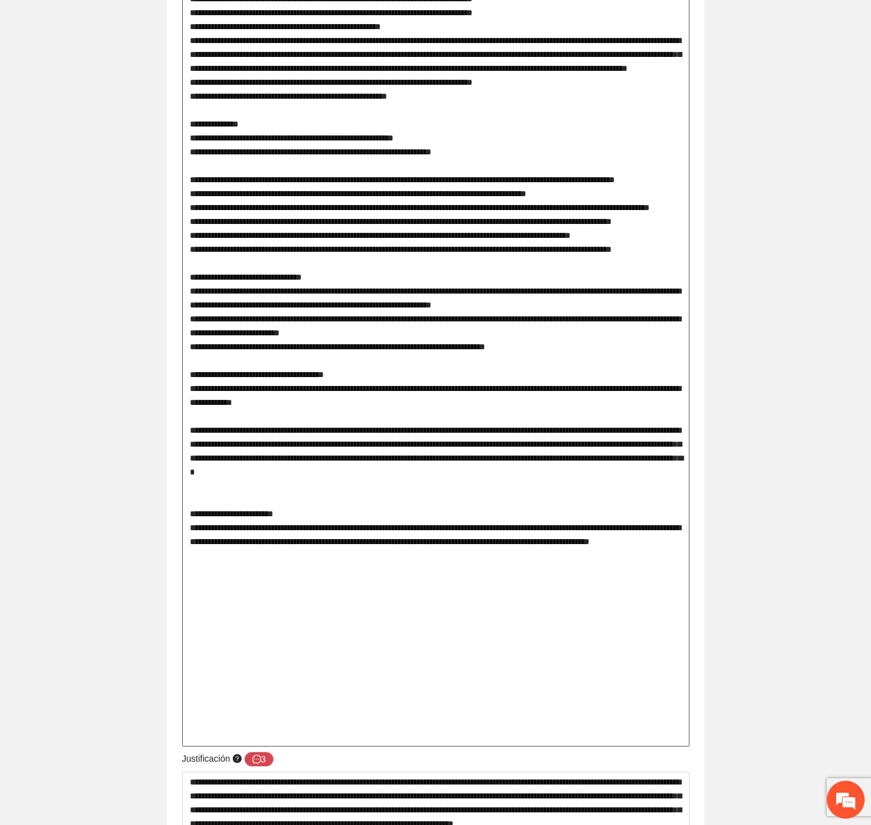
type textarea "**********"
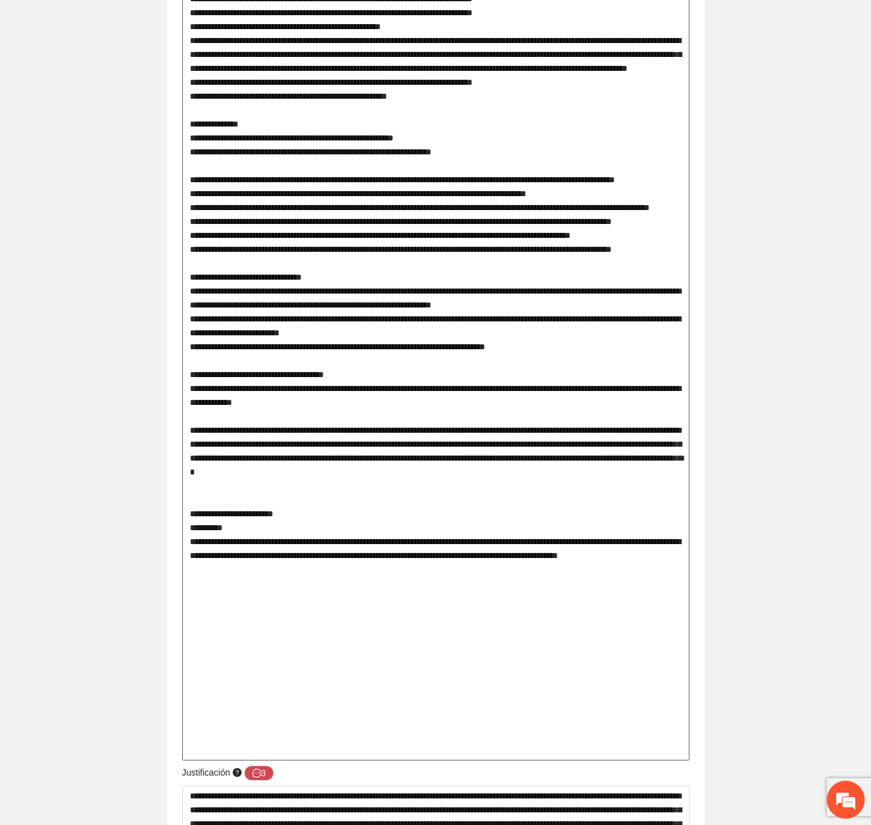
type textarea "**********"
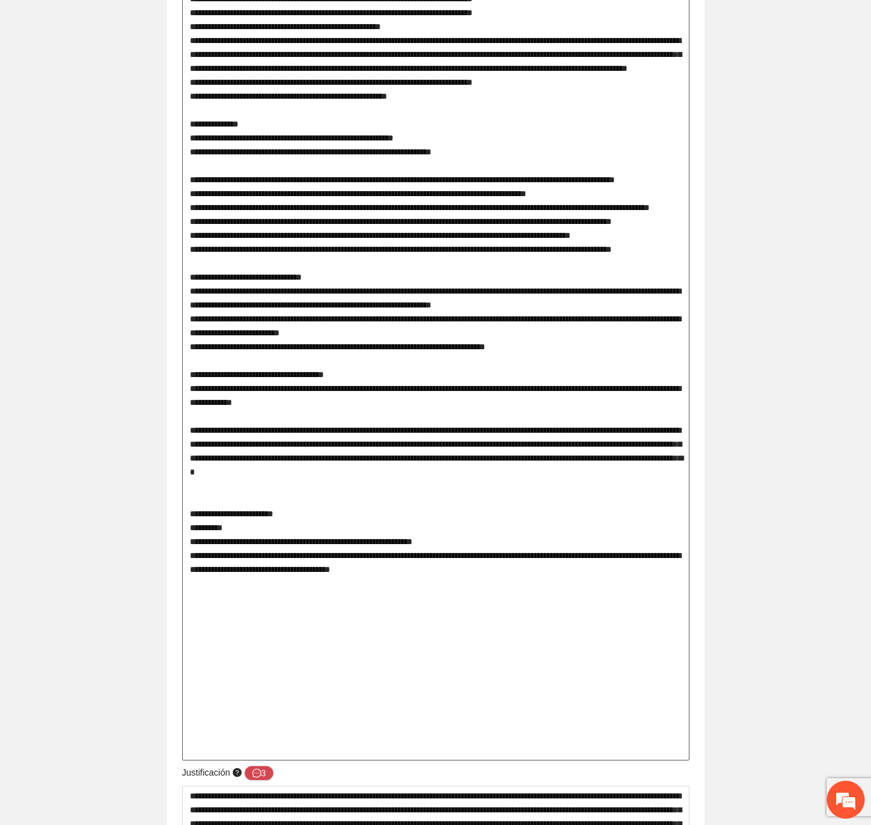
type textarea "**********"
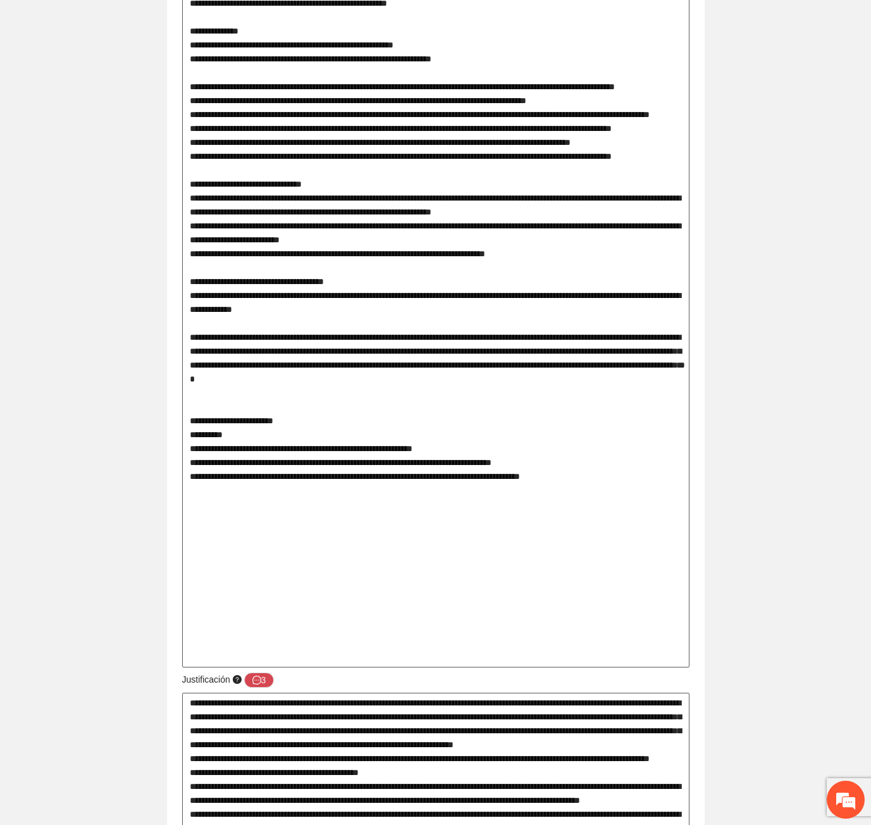
scroll to position [1771, 0]
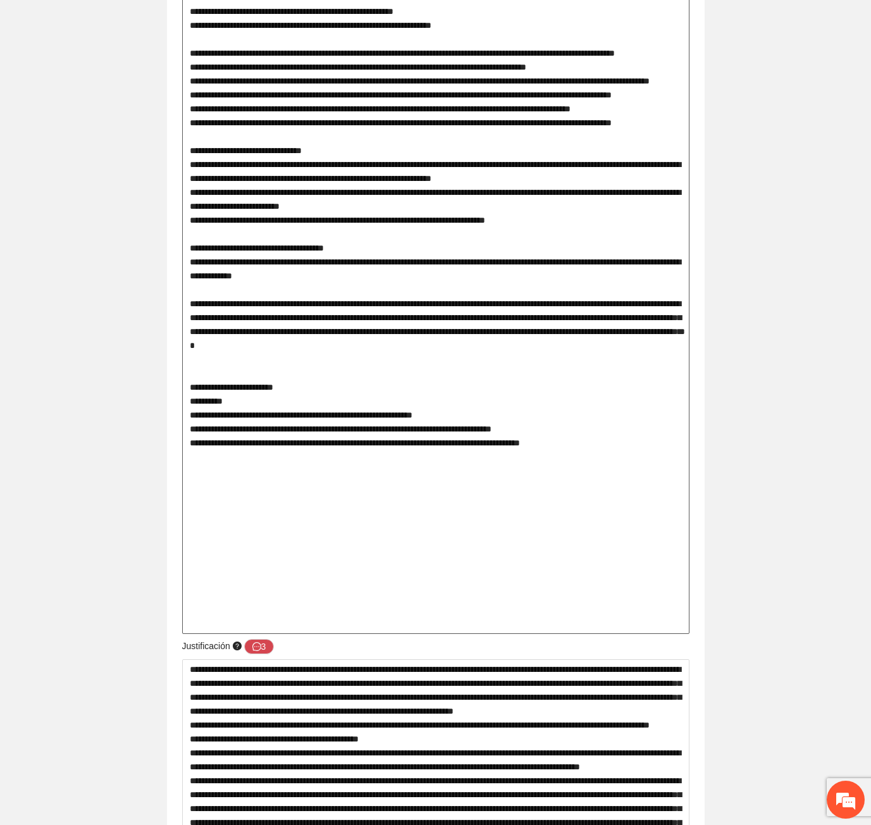
type textarea "**********"
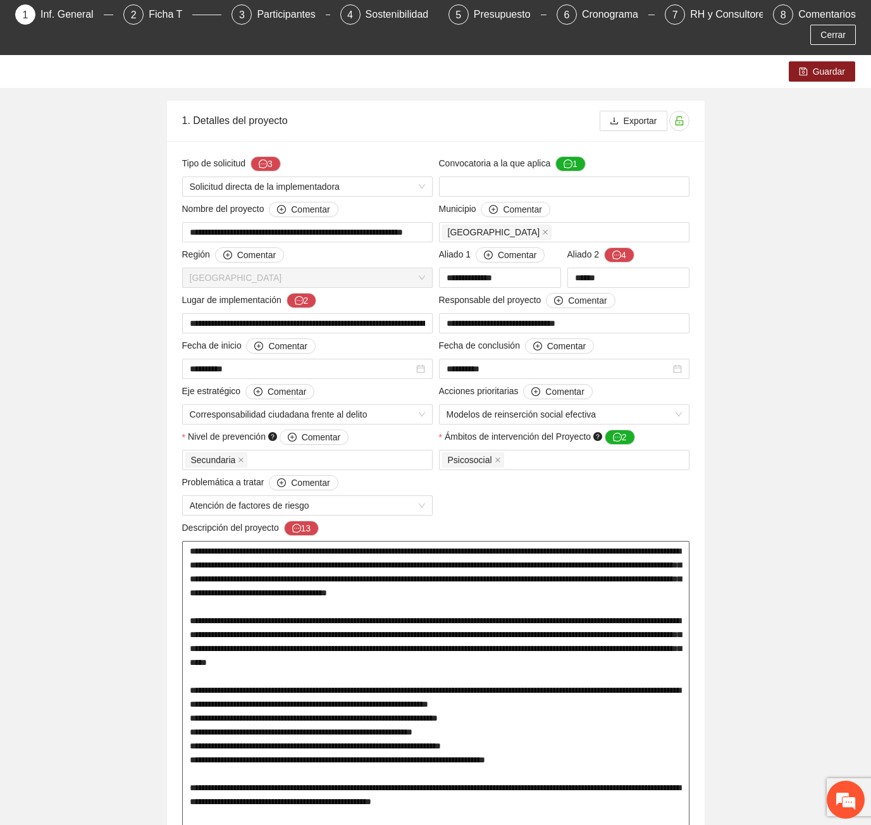
scroll to position [0, 0]
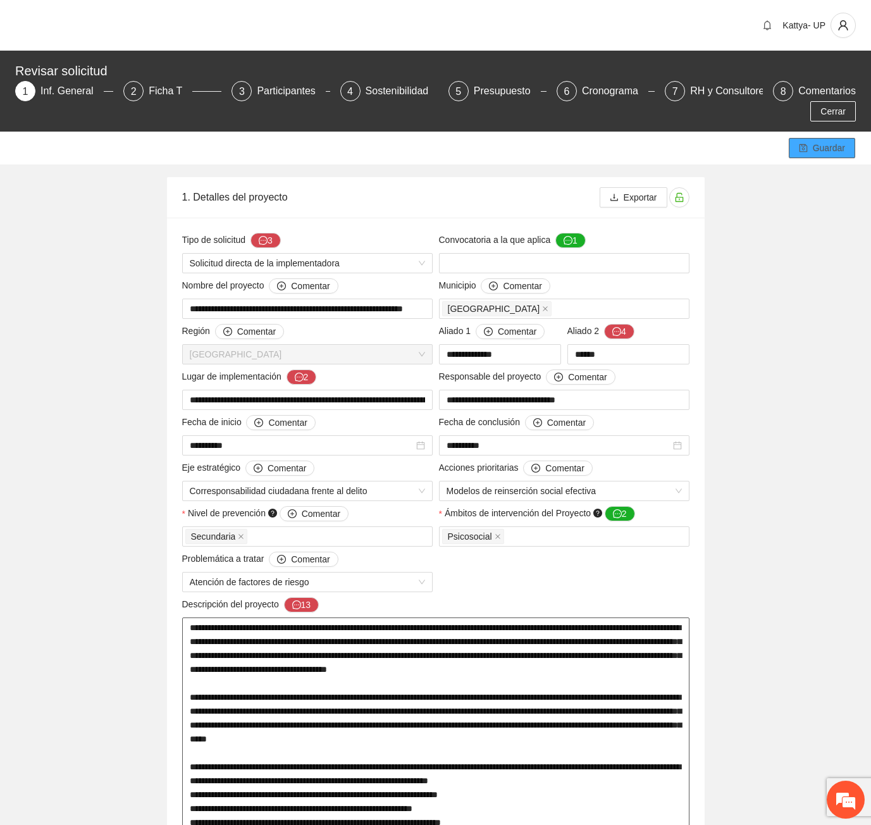
type textarea "**********"
click at [839, 141] on span "Guardar" at bounding box center [829, 148] width 32 height 14
click at [302, 373] on icon "message" at bounding box center [299, 377] width 9 height 9
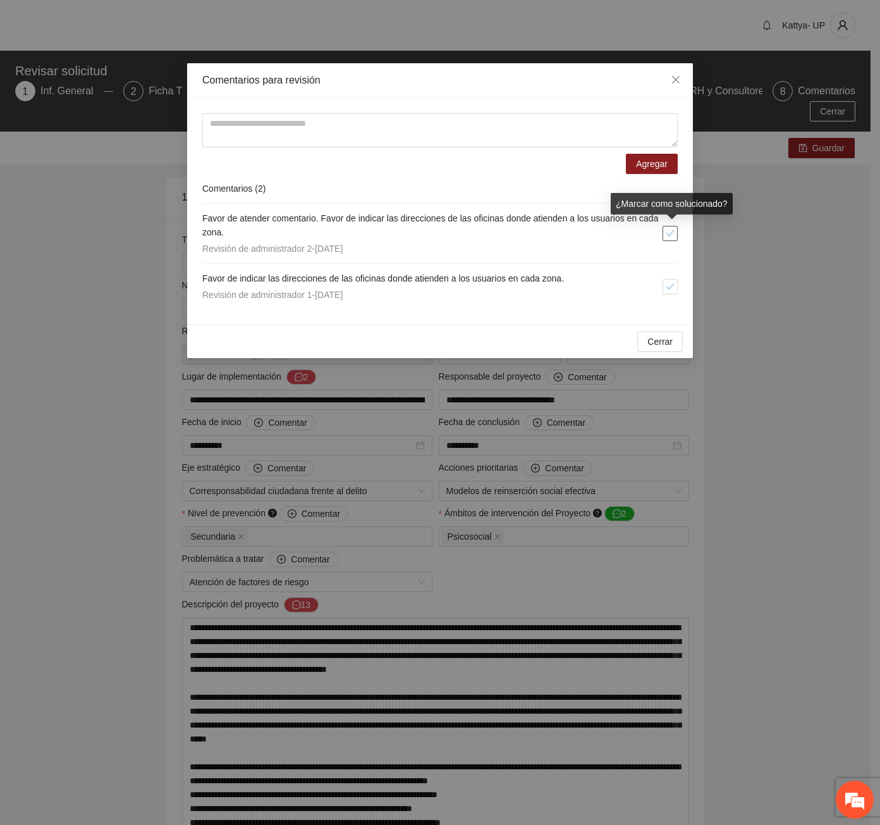
drag, startPoint x: 675, startPoint y: 229, endPoint x: 668, endPoint y: 255, distance: 26.8
click at [675, 230] on span "check" at bounding box center [670, 233] width 14 height 9
click at [673, 286] on icon "check" at bounding box center [670, 286] width 9 height 9
click at [647, 343] on button "Cerrar" at bounding box center [661, 341] width 46 height 20
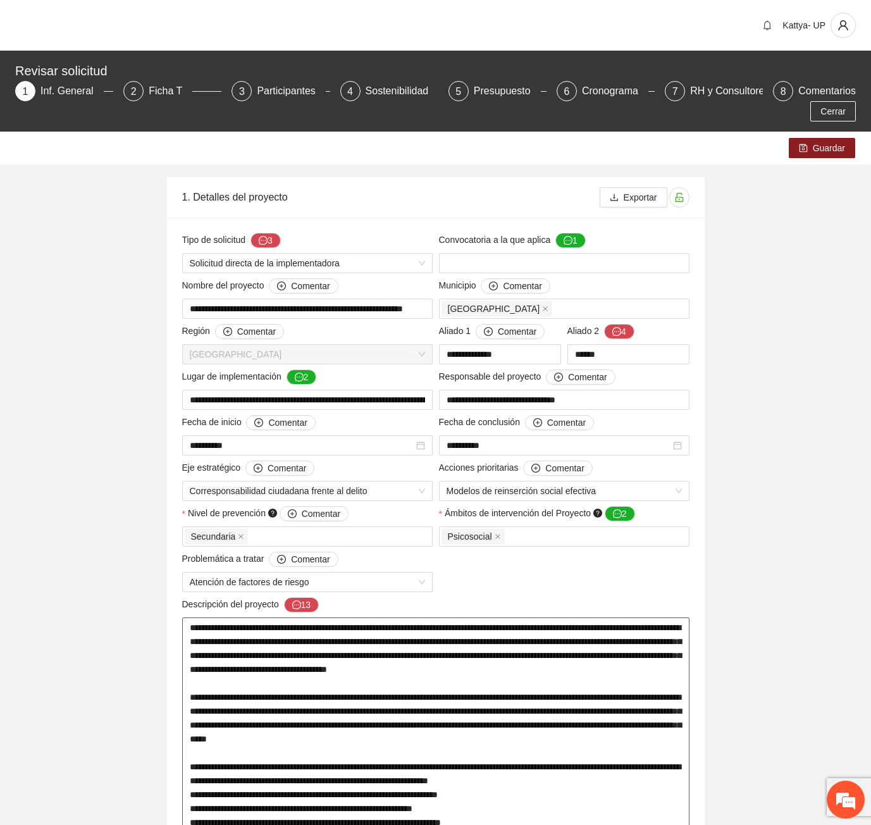
scroll to position [63, 0]
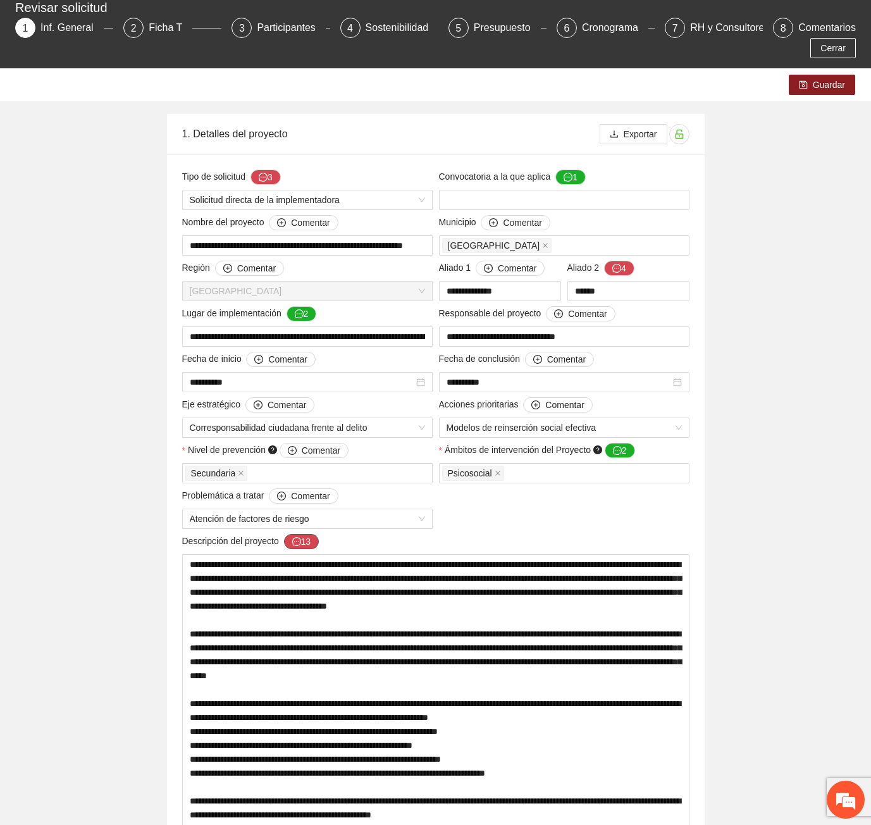
click at [304, 534] on button "13" at bounding box center [301, 541] width 35 height 15
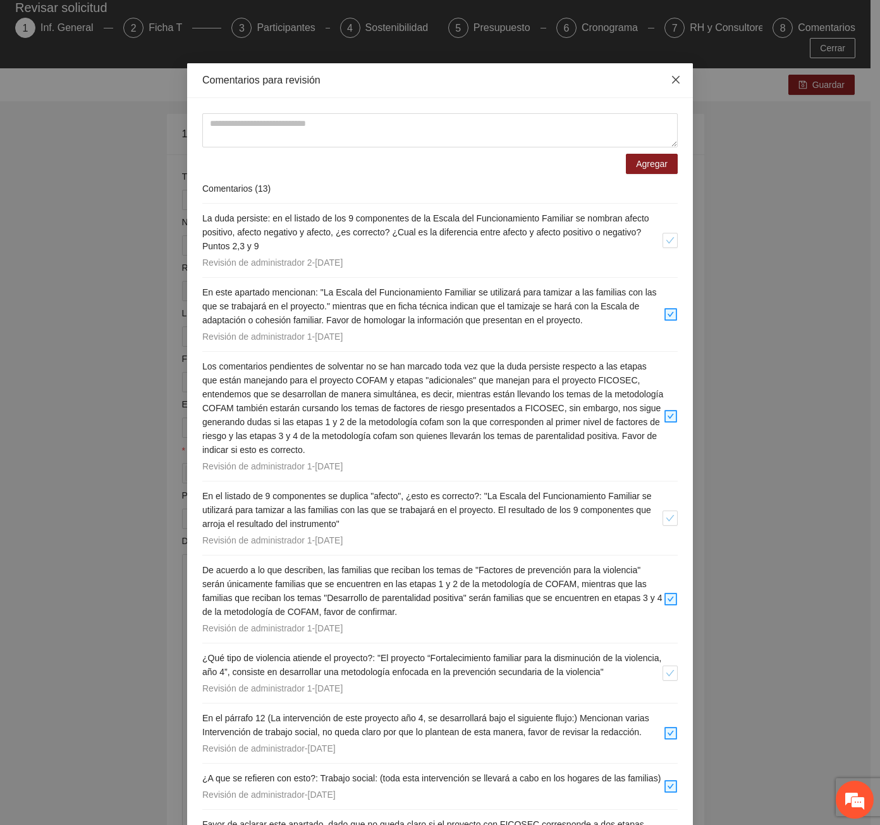
click at [673, 74] on span "Close" at bounding box center [676, 80] width 34 height 34
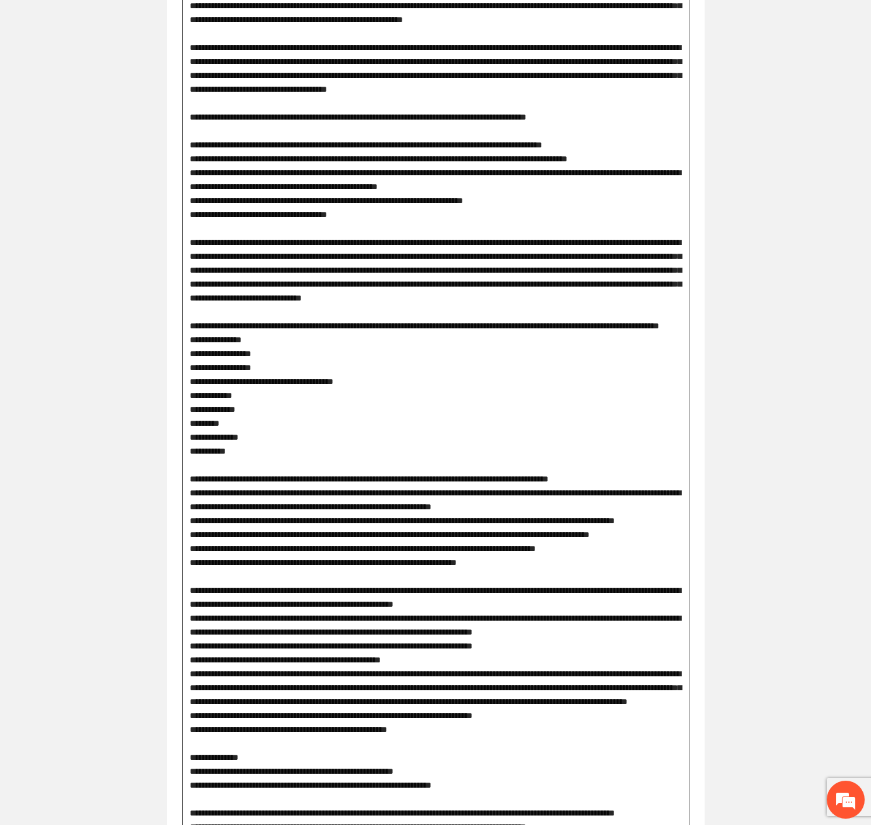
scroll to position [1012, 0]
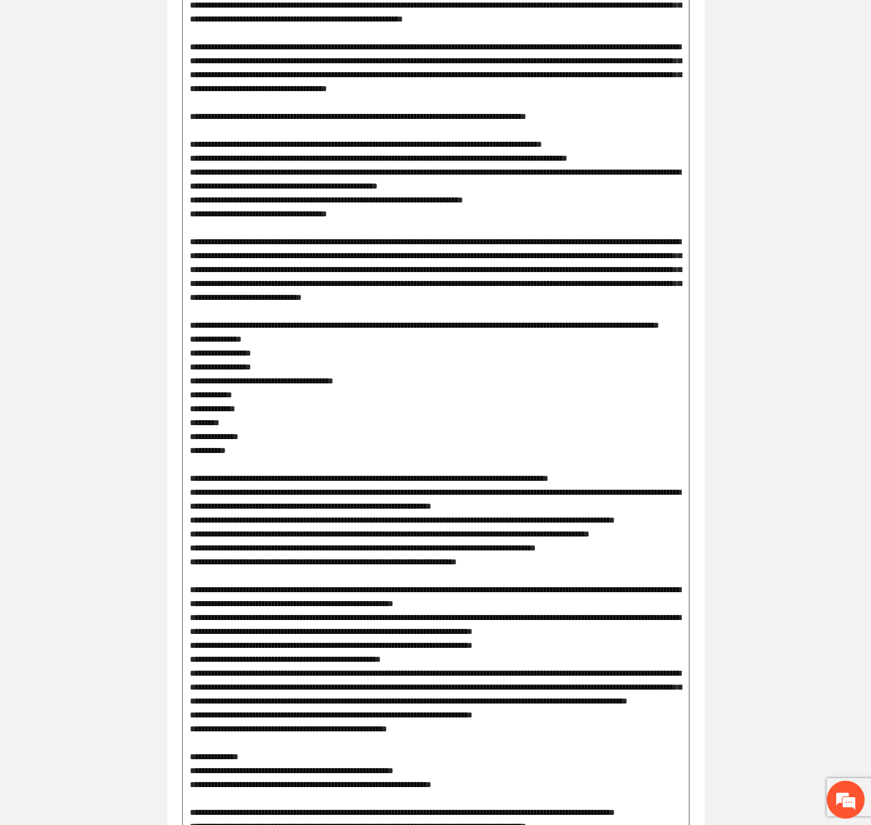
drag, startPoint x: 367, startPoint y: 568, endPoint x: 328, endPoint y: 600, distance: 50.9
click at [328, 600] on textarea at bounding box center [435, 505] width 507 height 1801
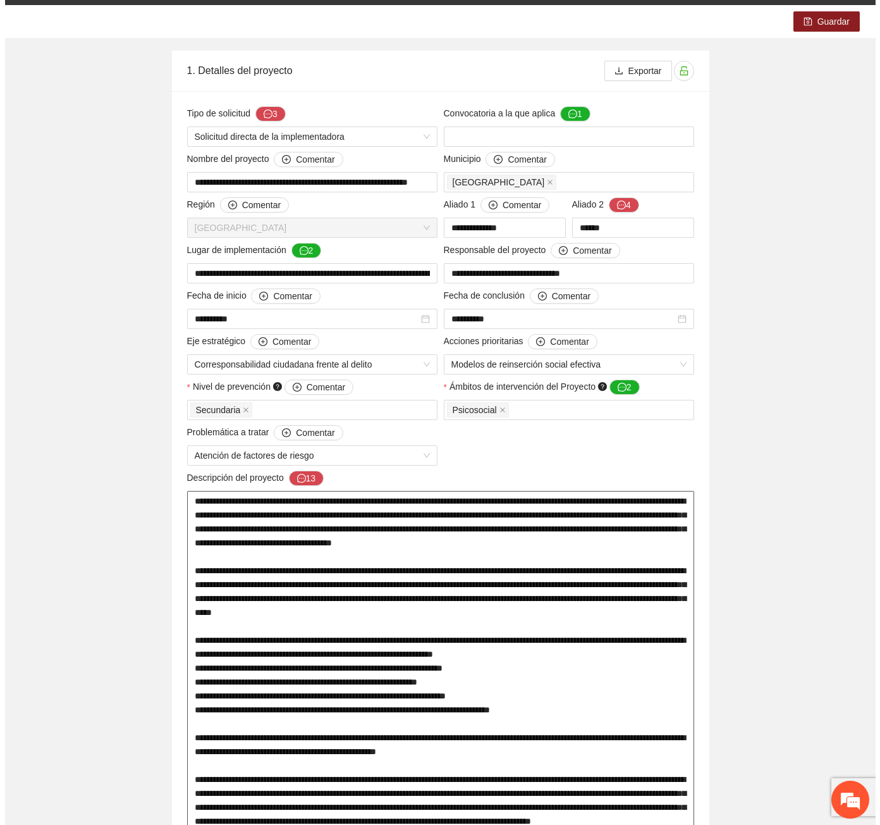
scroll to position [0, 0]
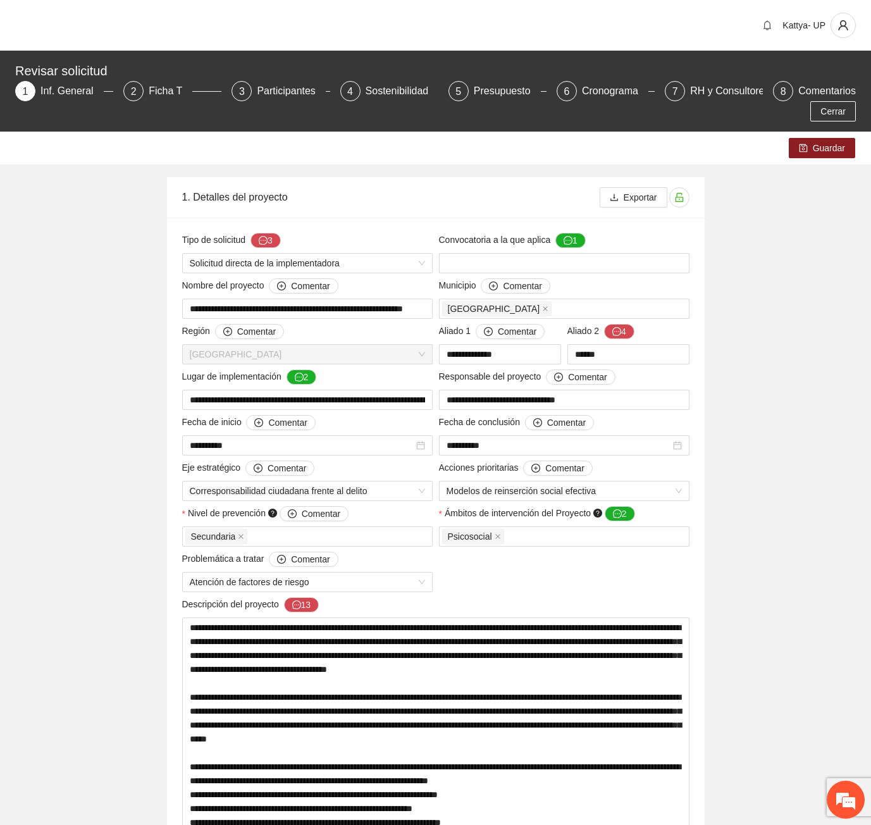
click at [298, 600] on icon "message" at bounding box center [296, 604] width 9 height 9
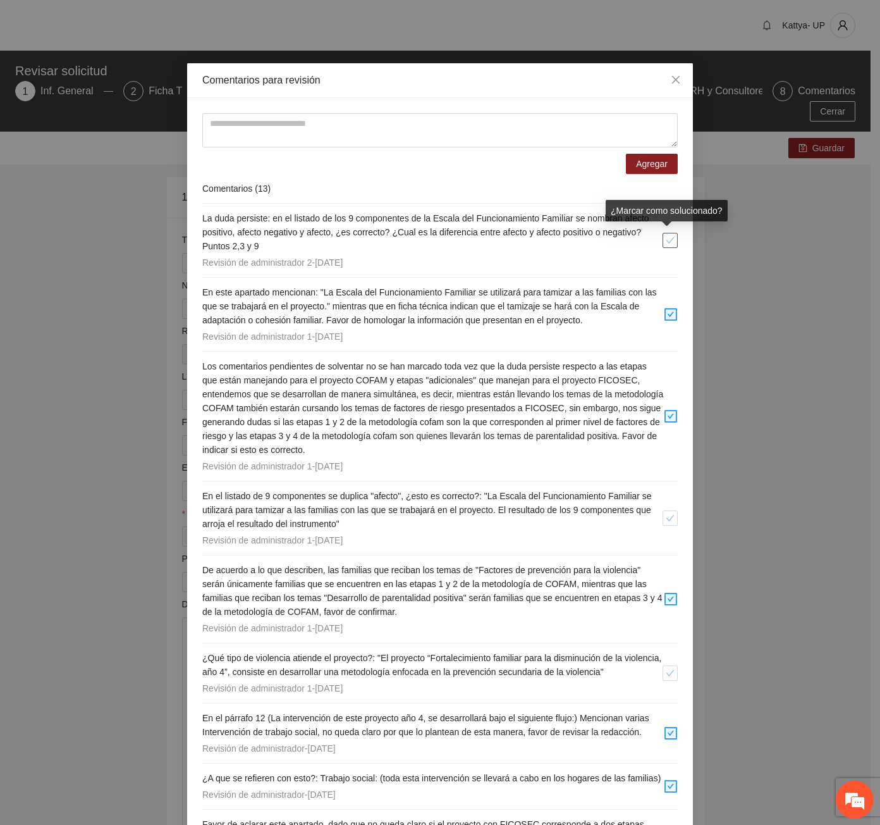
click at [663, 245] on button "button" at bounding box center [670, 240] width 15 height 15
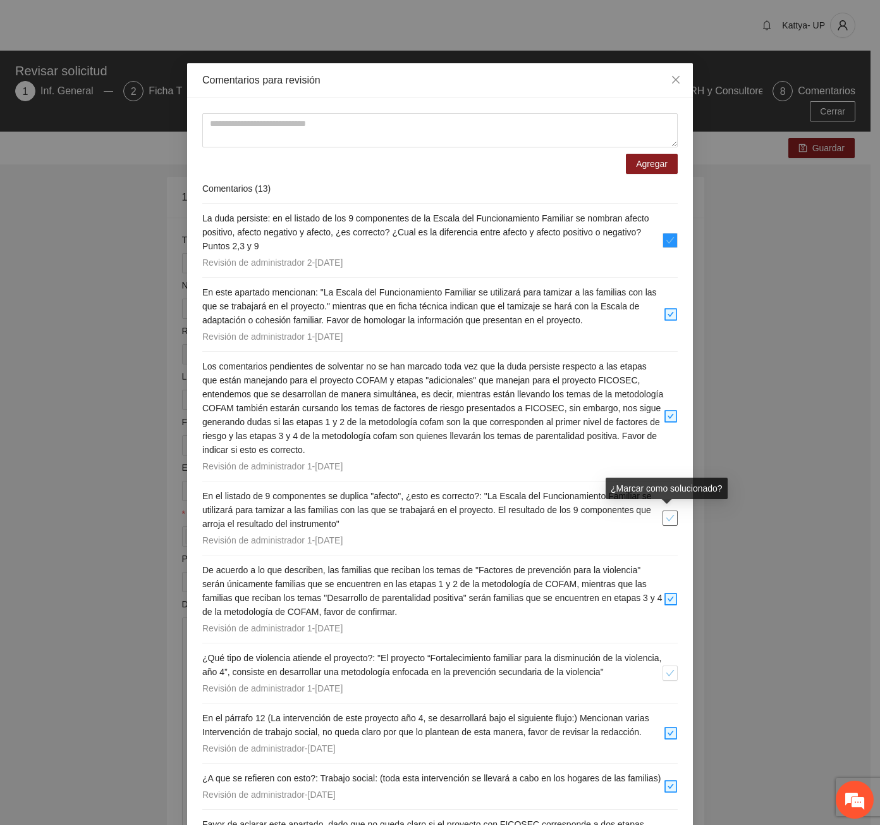
click at [666, 515] on icon "check" at bounding box center [670, 518] width 9 height 9
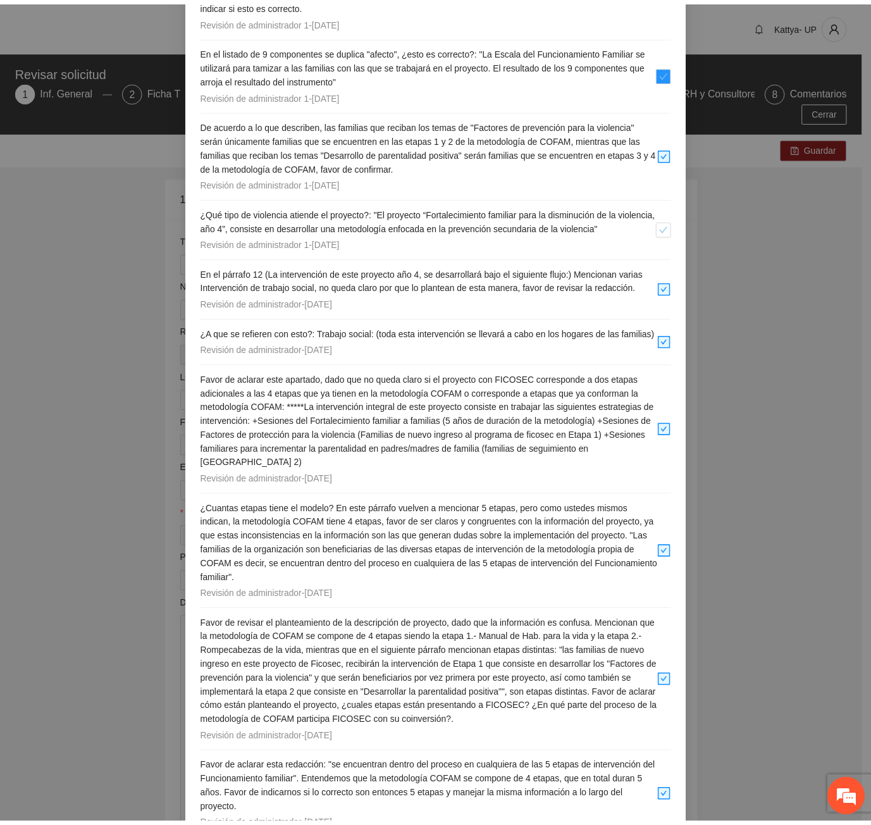
scroll to position [585, 0]
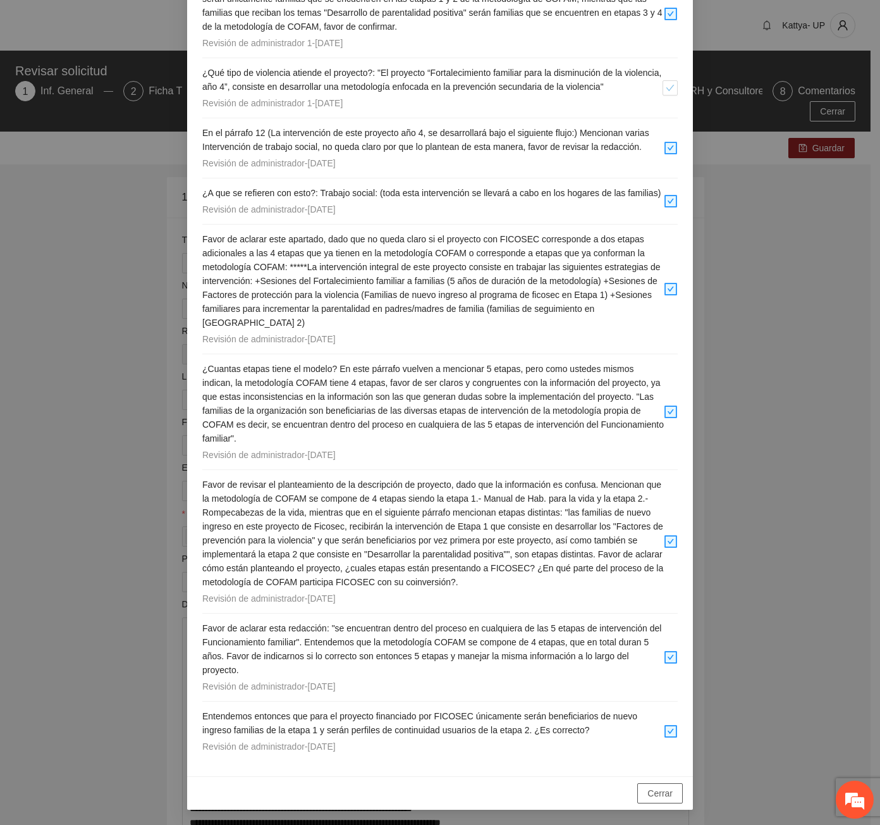
click at [660, 796] on span "Cerrar" at bounding box center [660, 793] width 25 height 14
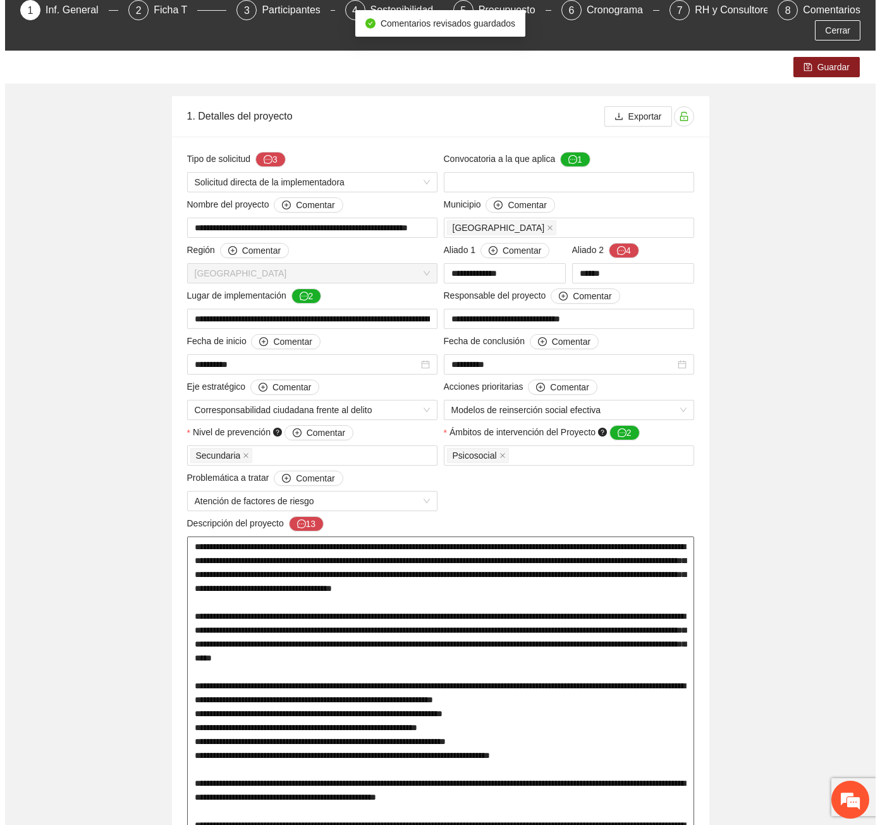
scroll to position [190, 0]
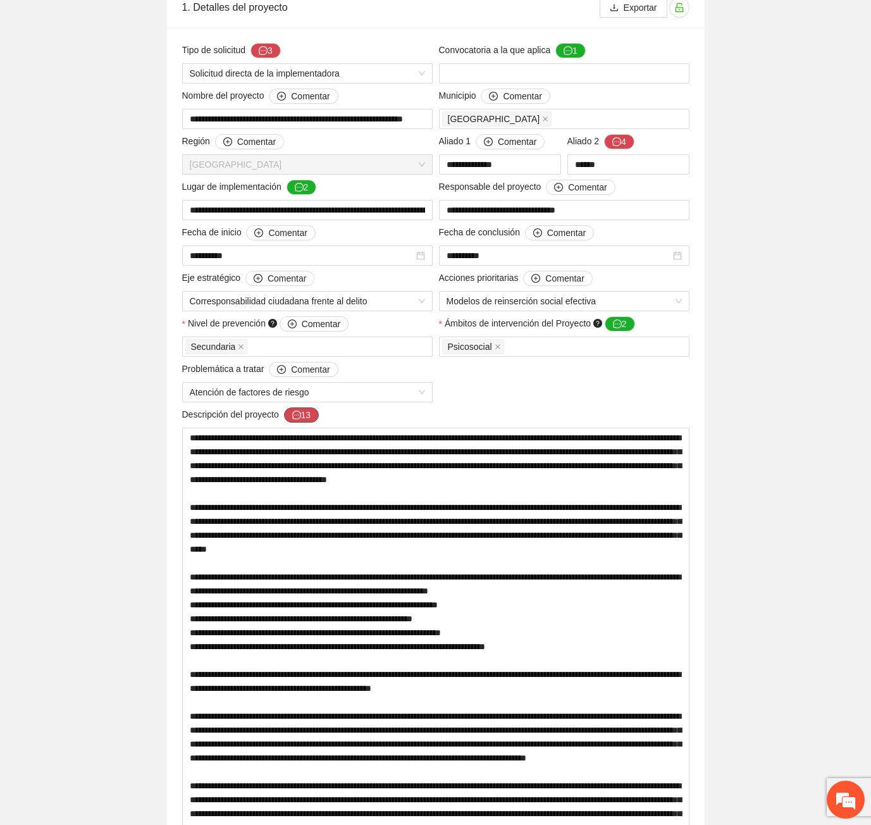
click at [290, 407] on button "13" at bounding box center [301, 414] width 35 height 15
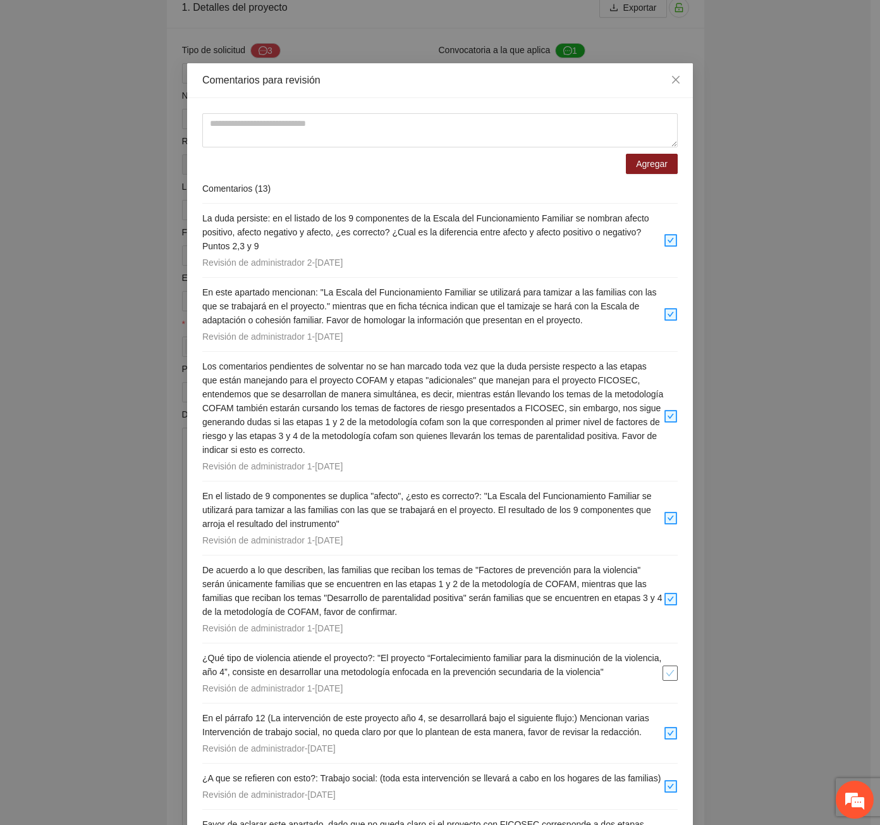
click at [666, 670] on icon "check" at bounding box center [670, 672] width 9 height 9
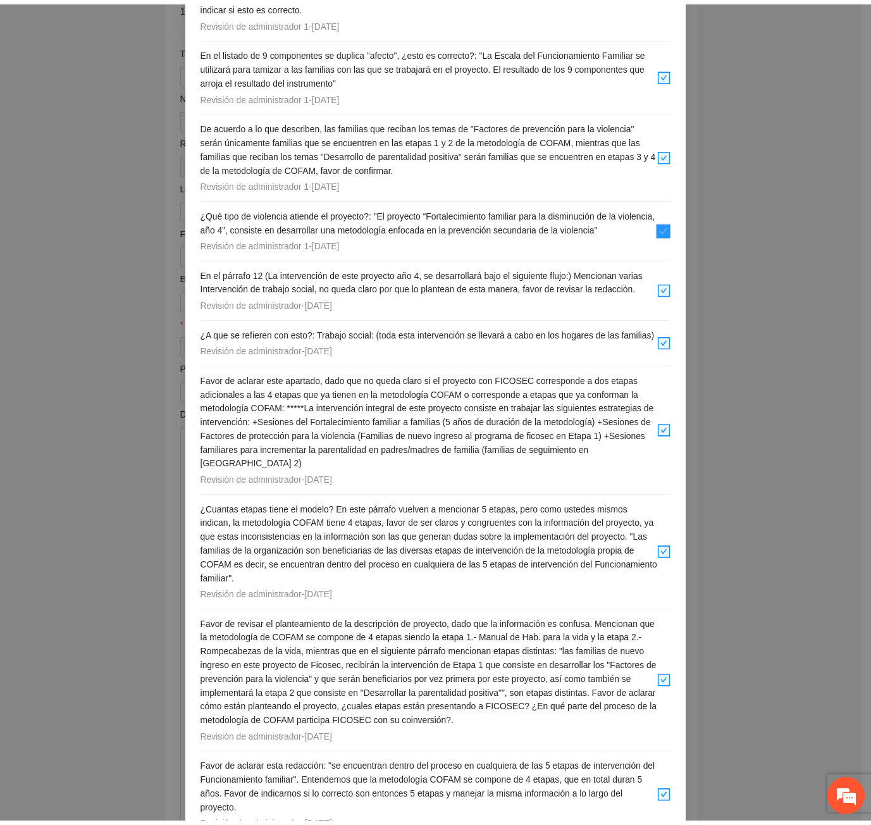
scroll to position [585, 0]
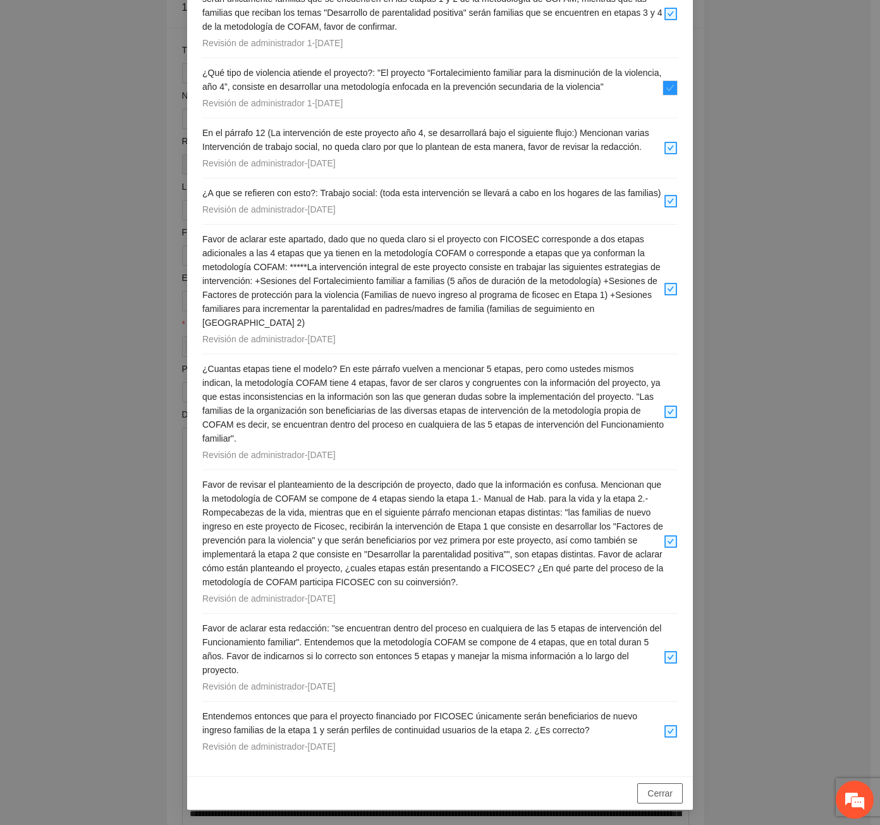
click at [662, 786] on span "Cerrar" at bounding box center [660, 793] width 25 height 14
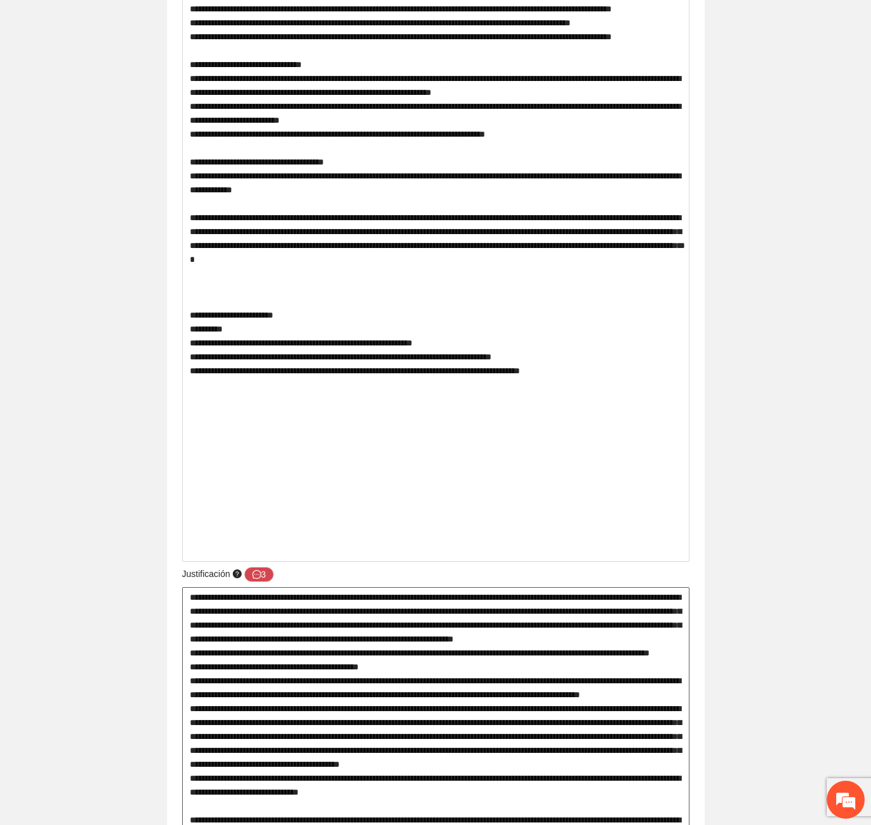
scroll to position [2150, 0]
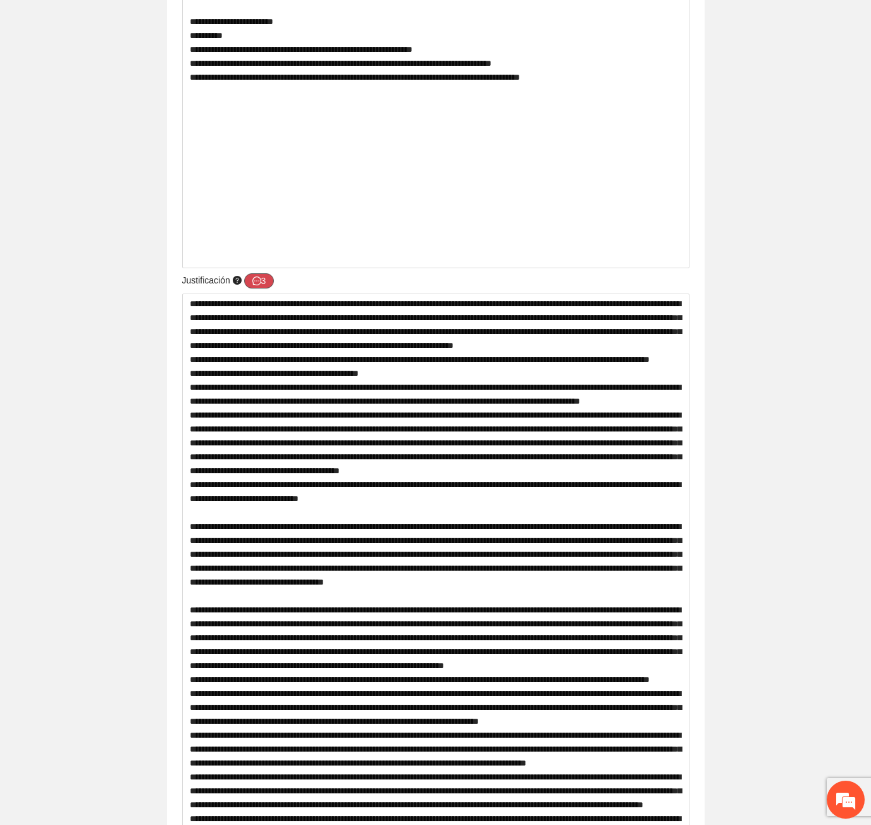
click at [258, 276] on icon "message" at bounding box center [256, 280] width 9 height 9
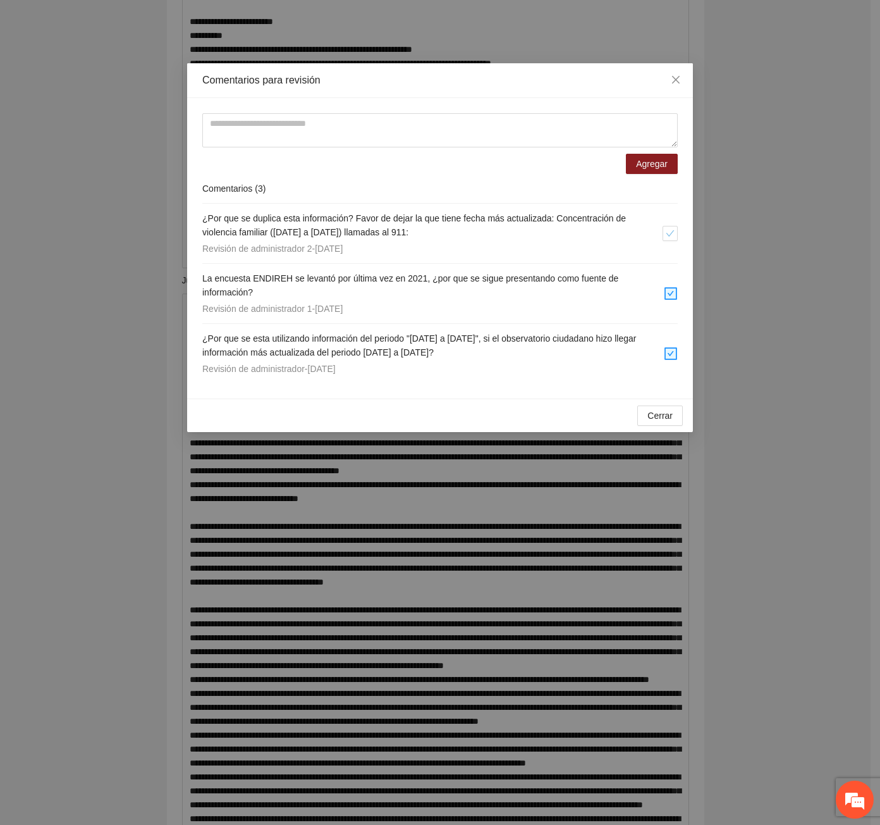
drag, startPoint x: 271, startPoint y: 237, endPoint x: 460, endPoint y: 230, distance: 189.2
click at [460, 230] on h4 "¿Por que se duplica esta información? Favor de dejar la que tiene fecha más act…" at bounding box center [432, 225] width 460 height 28
click at [679, 77] on icon "close" at bounding box center [676, 80] width 8 height 8
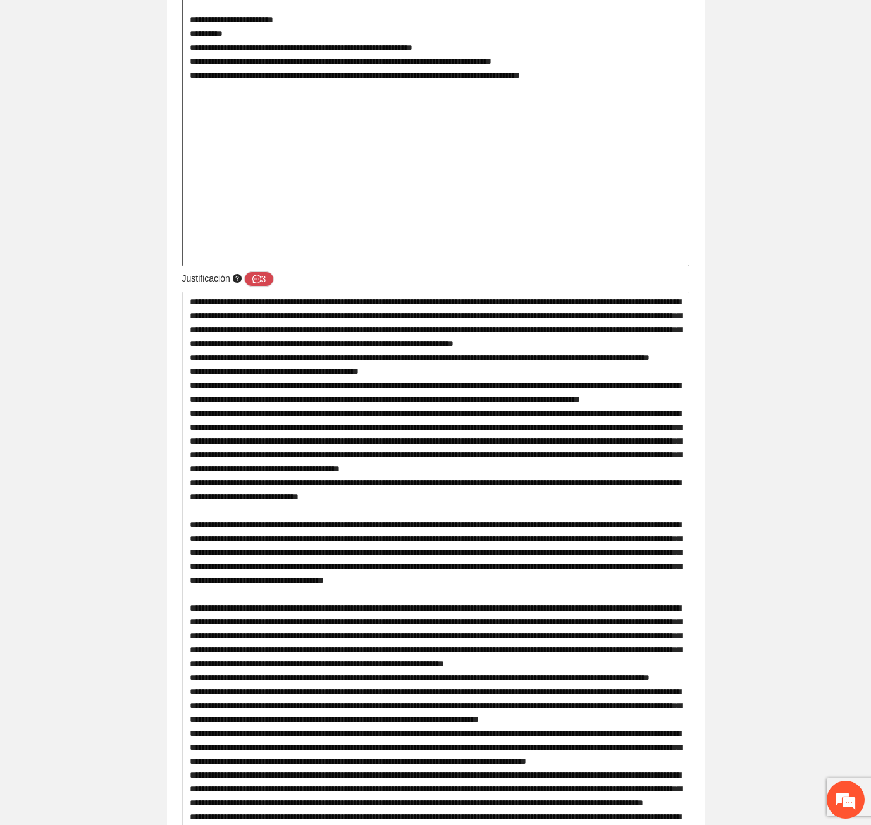
scroll to position [2024, 0]
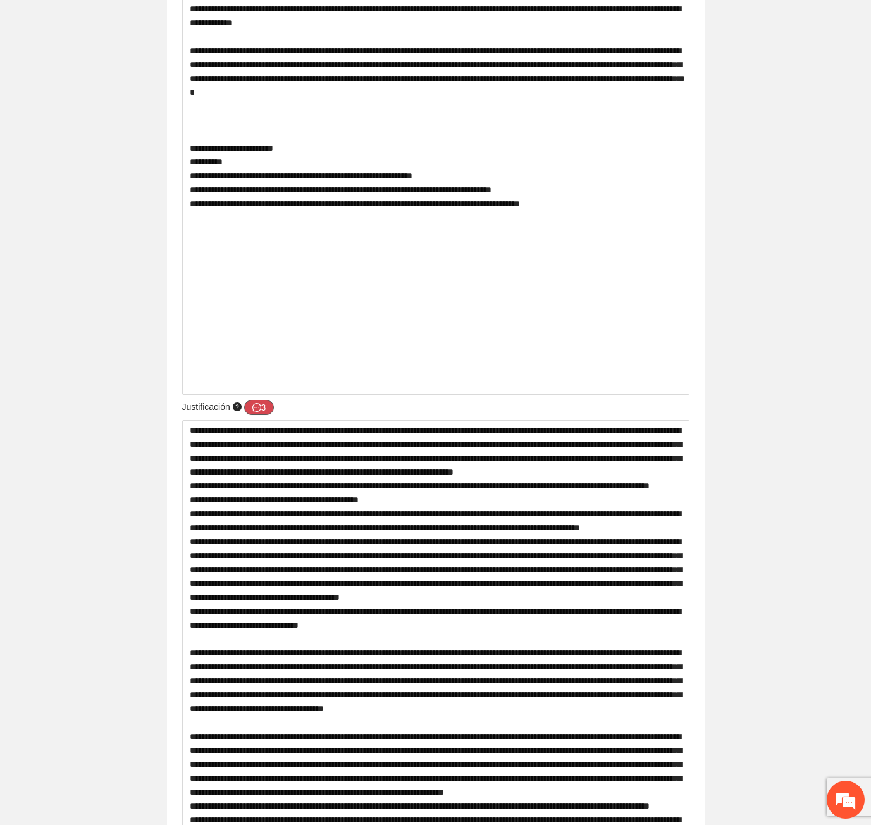
click at [266, 400] on button "3" at bounding box center [259, 407] width 30 height 15
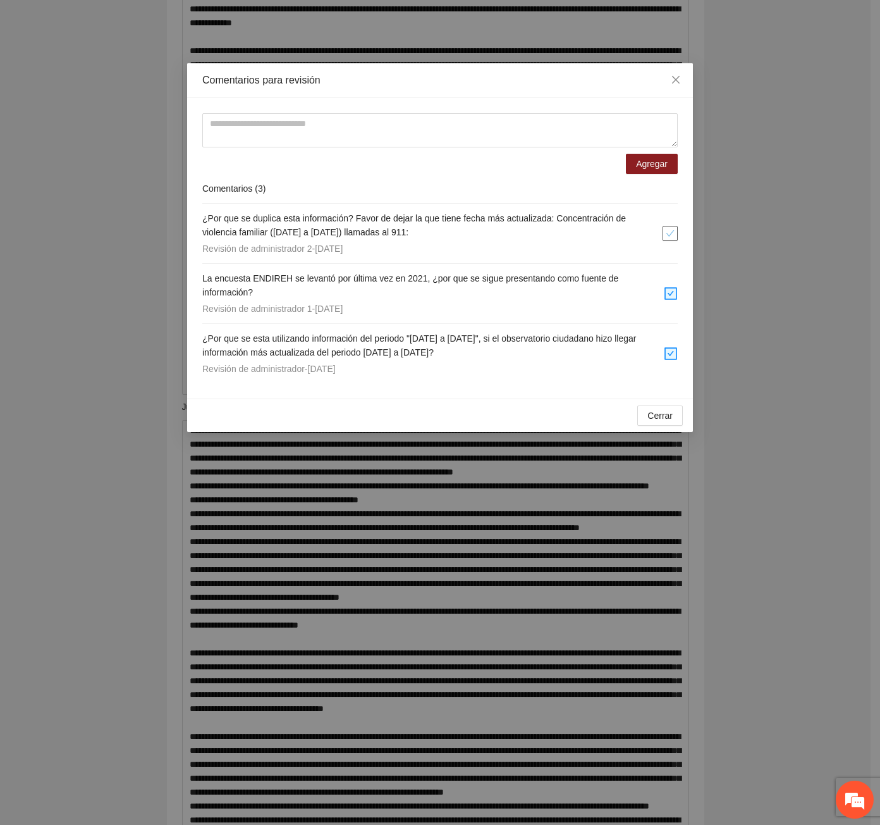
click at [669, 231] on icon "check" at bounding box center [670, 233] width 9 height 9
click at [665, 419] on span "Cerrar" at bounding box center [660, 416] width 25 height 14
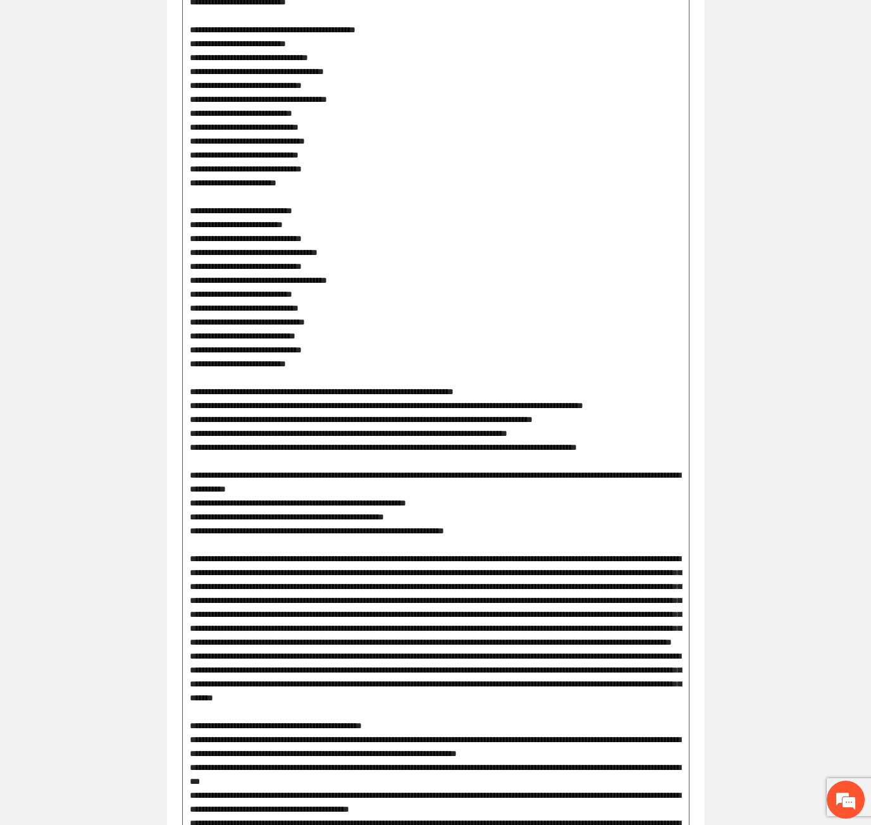
scroll to position [3352, 0]
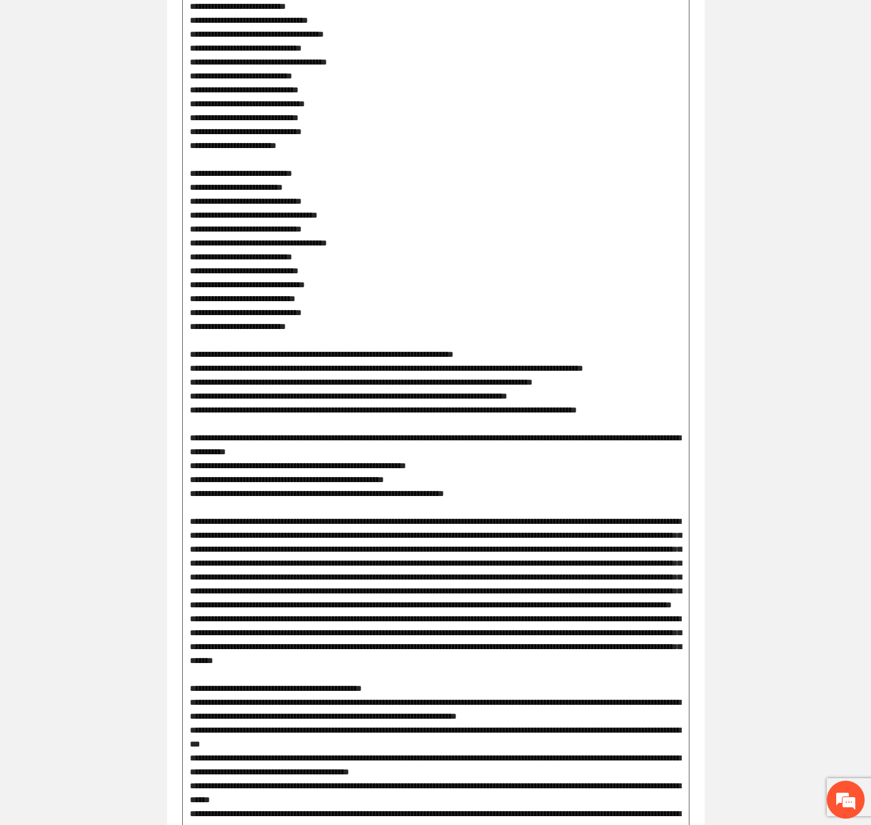
click at [515, 556] on textarea at bounding box center [435, 403] width 507 height 2622
click at [397, 559] on textarea at bounding box center [435, 403] width 507 height 2622
type textarea "**********"
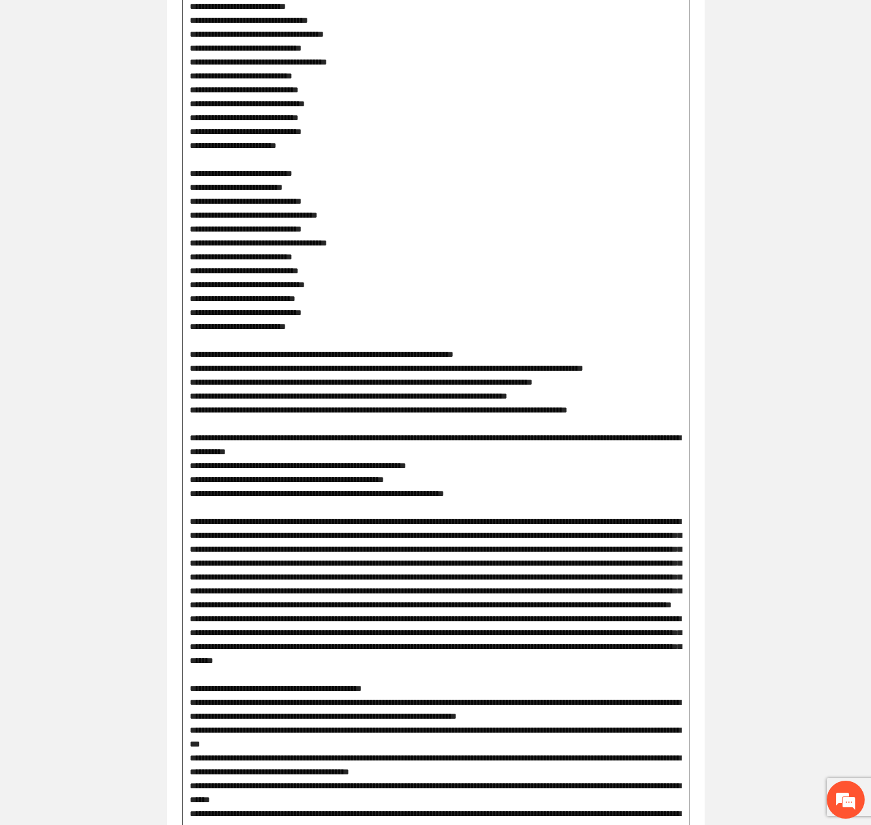
type textarea "**********"
click at [498, 556] on textarea at bounding box center [435, 403] width 507 height 2622
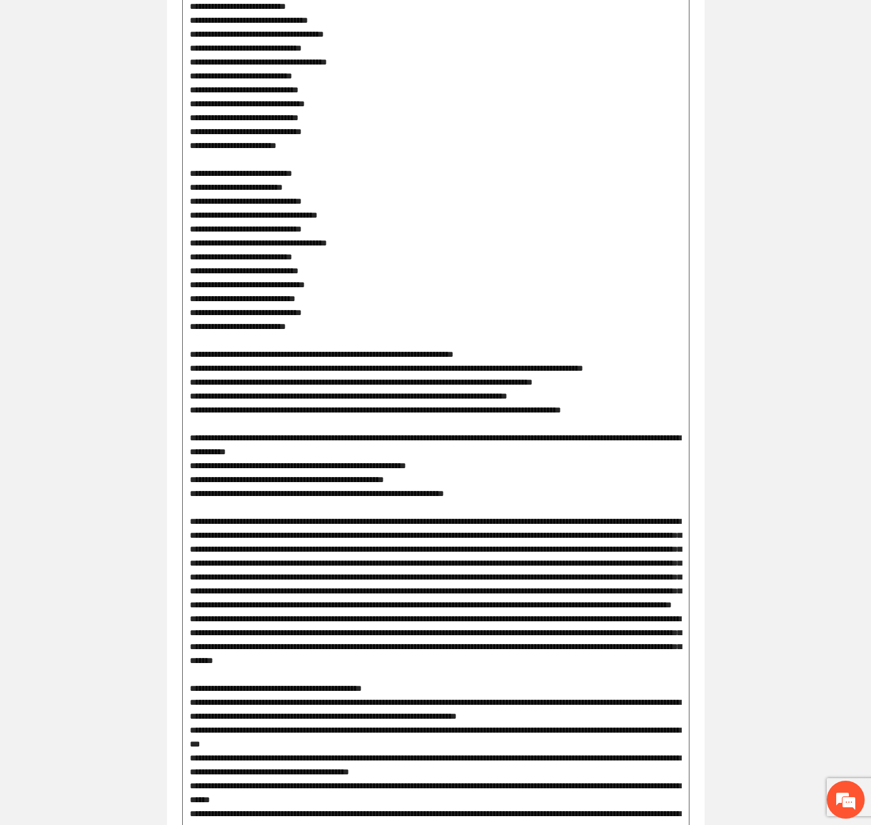
type textarea "**********"
click at [499, 544] on textarea at bounding box center [435, 403] width 507 height 2622
type textarea "**********"
click at [496, 527] on textarea at bounding box center [435, 403] width 507 height 2622
type textarea "**********"
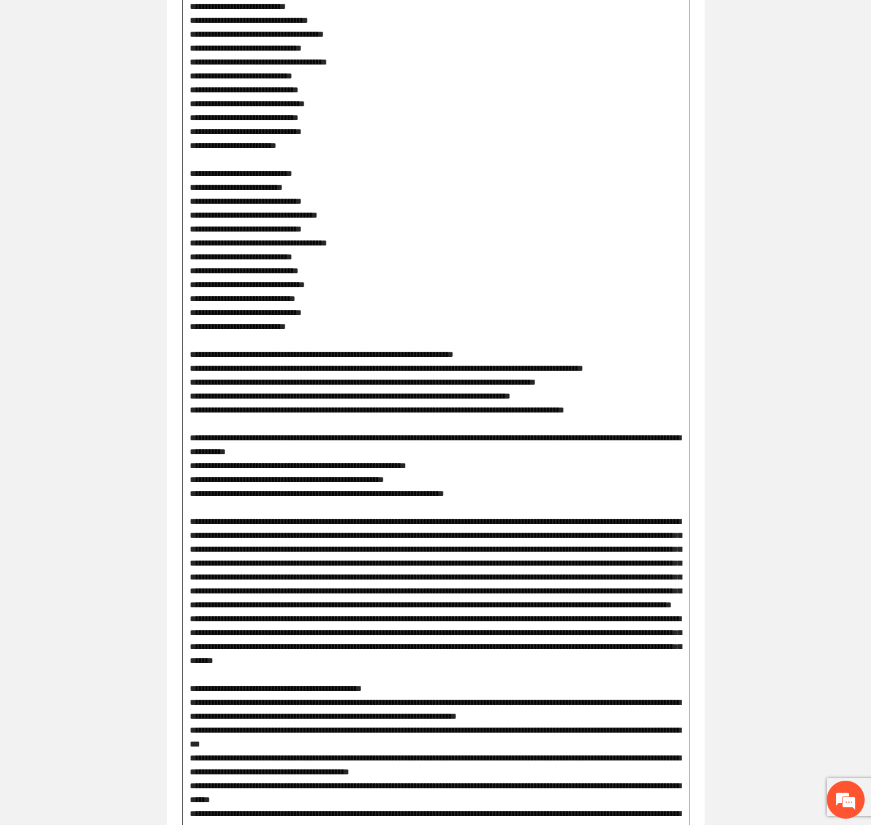
type textarea "**********"
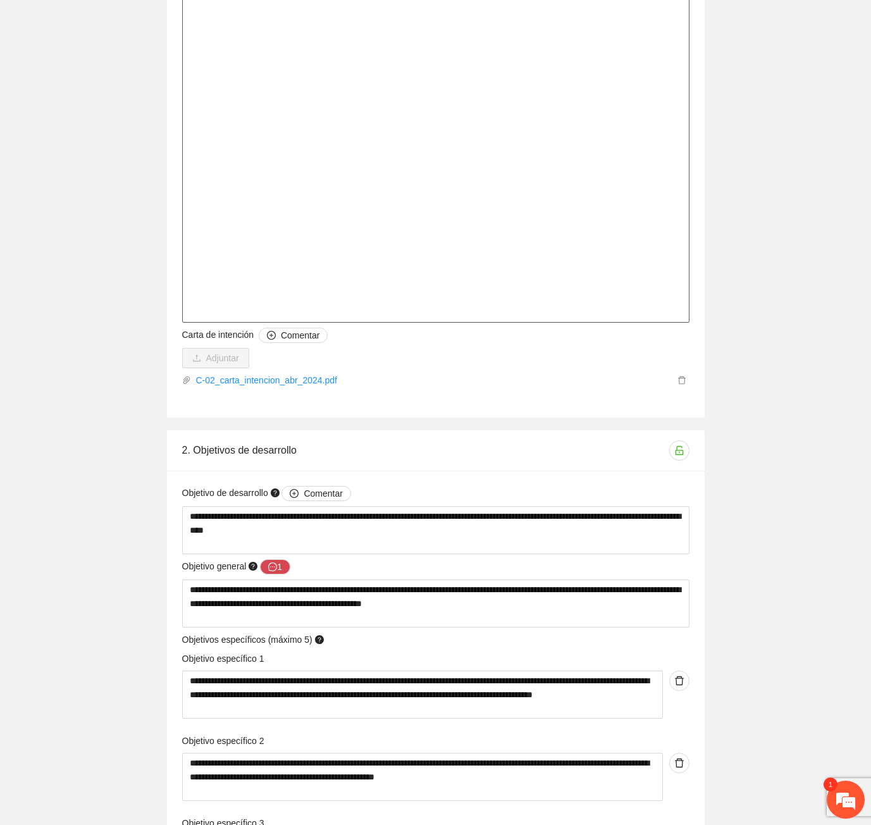
scroll to position [4807, 0]
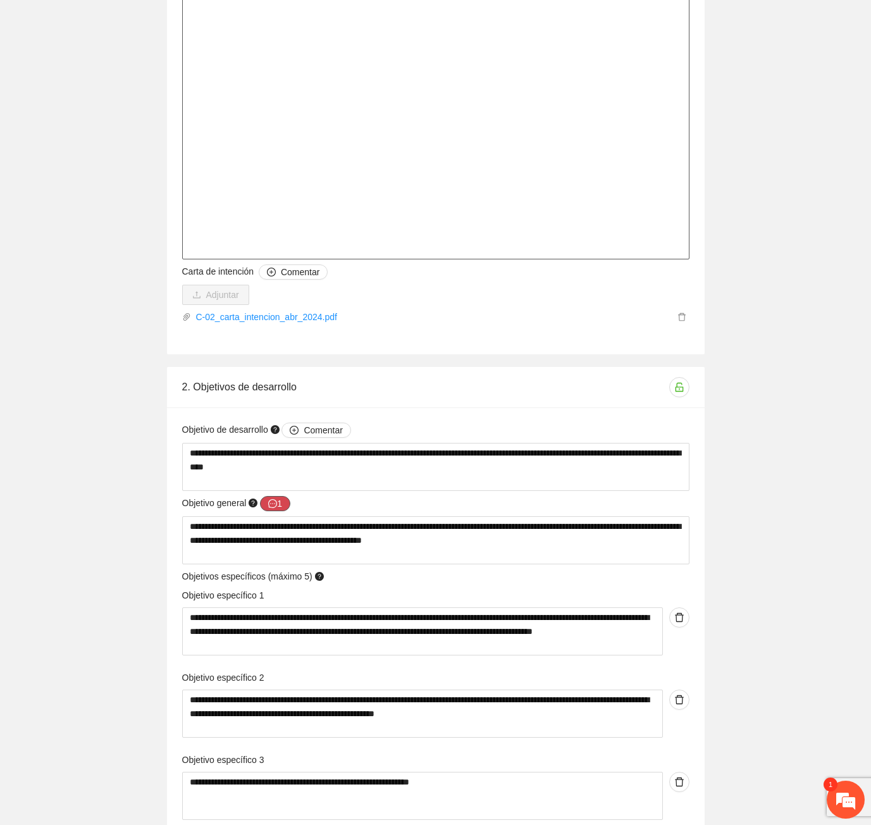
type textarea "**********"
click at [273, 499] on icon "message" at bounding box center [272, 503] width 9 height 9
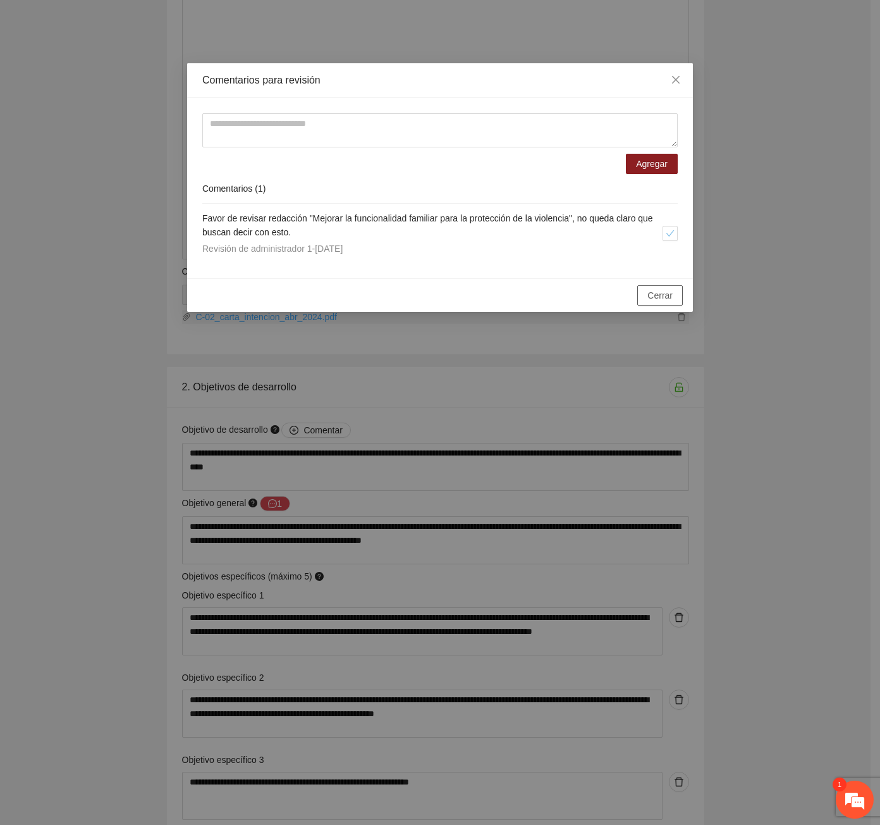
click at [658, 300] on span "Cerrar" at bounding box center [660, 295] width 25 height 14
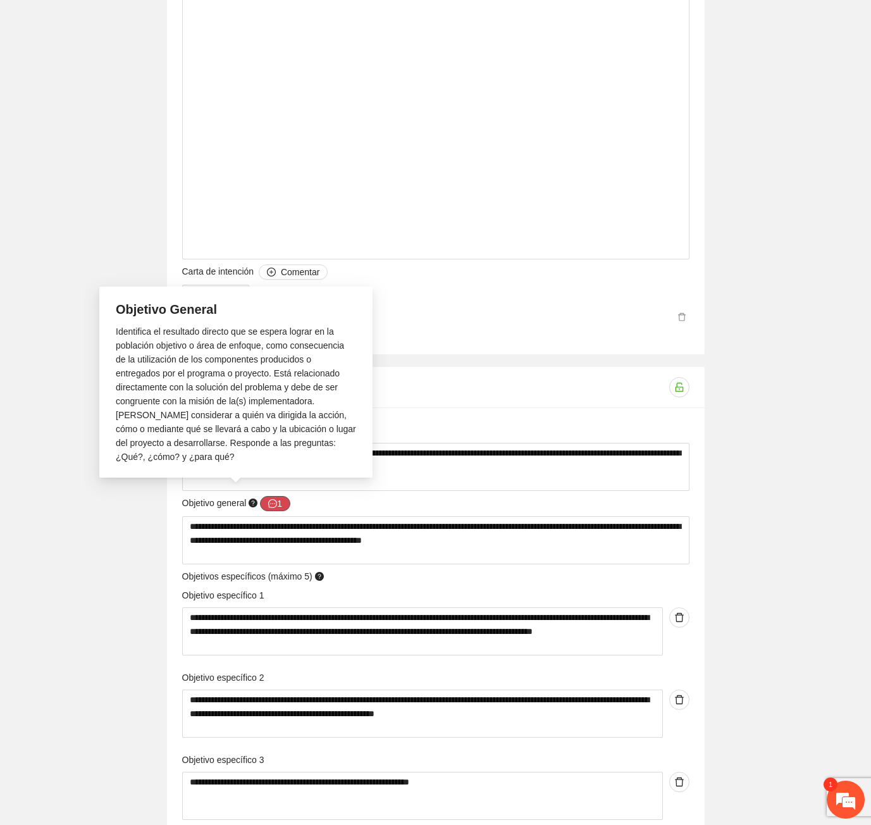
click at [281, 496] on button "1" at bounding box center [275, 503] width 30 height 15
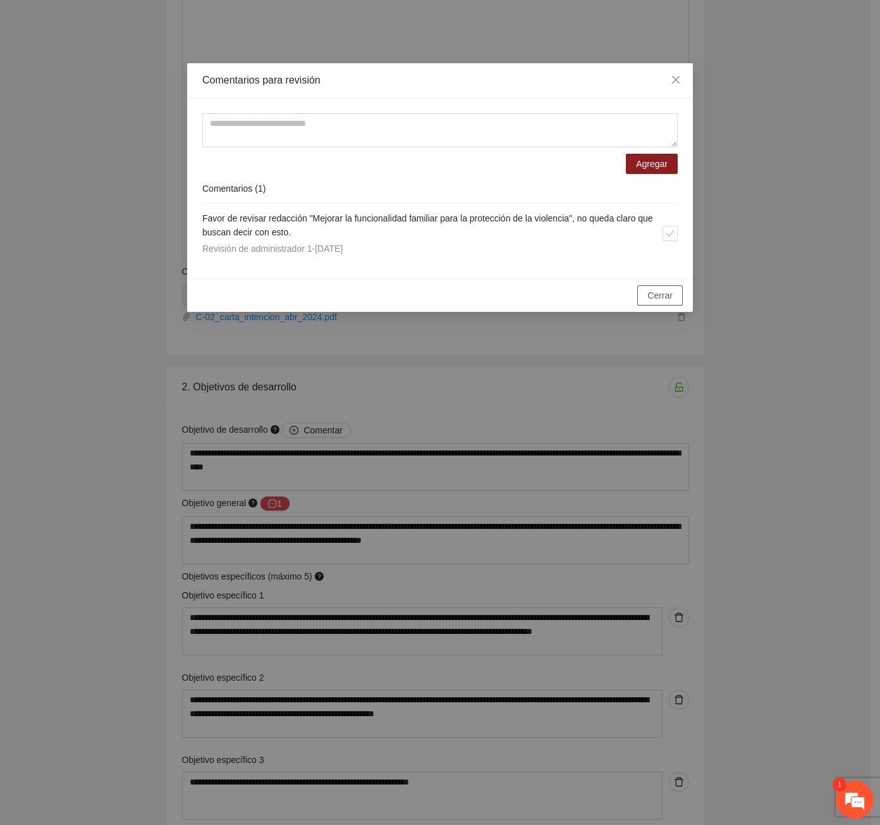
click at [665, 288] on span "Cerrar" at bounding box center [660, 295] width 25 height 14
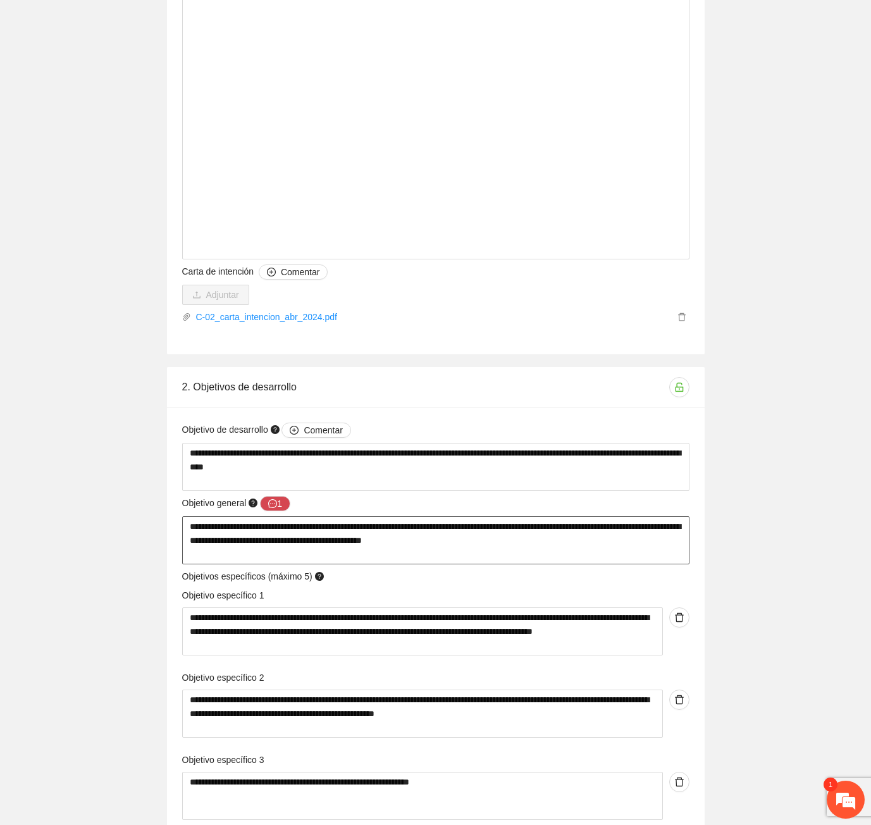
drag, startPoint x: 541, startPoint y: 505, endPoint x: 470, endPoint y: 507, distance: 71.5
click at [470, 516] on textarea "**********" at bounding box center [435, 540] width 507 height 48
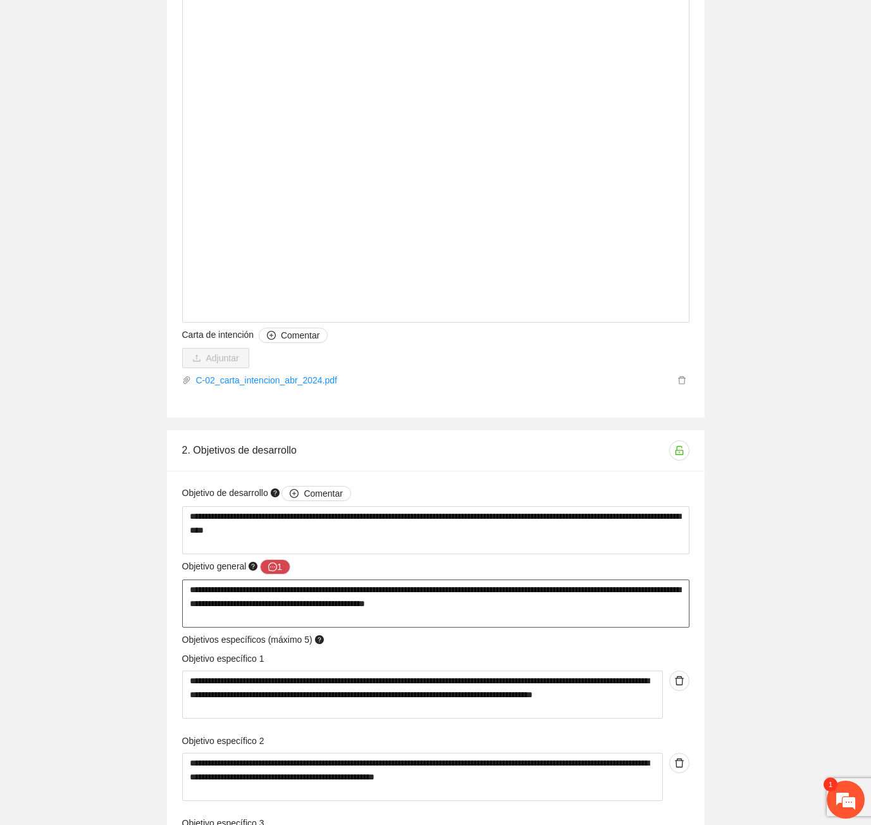
click at [597, 579] on textarea "**********" at bounding box center [435, 603] width 507 height 48
drag, startPoint x: 667, startPoint y: 567, endPoint x: 631, endPoint y: 572, distance: 36.4
click at [631, 579] on textarea "**********" at bounding box center [435, 603] width 507 height 48
click at [190, 579] on textarea "**********" at bounding box center [435, 603] width 507 height 48
drag, startPoint x: 217, startPoint y: 564, endPoint x: 622, endPoint y: 564, distance: 405.4
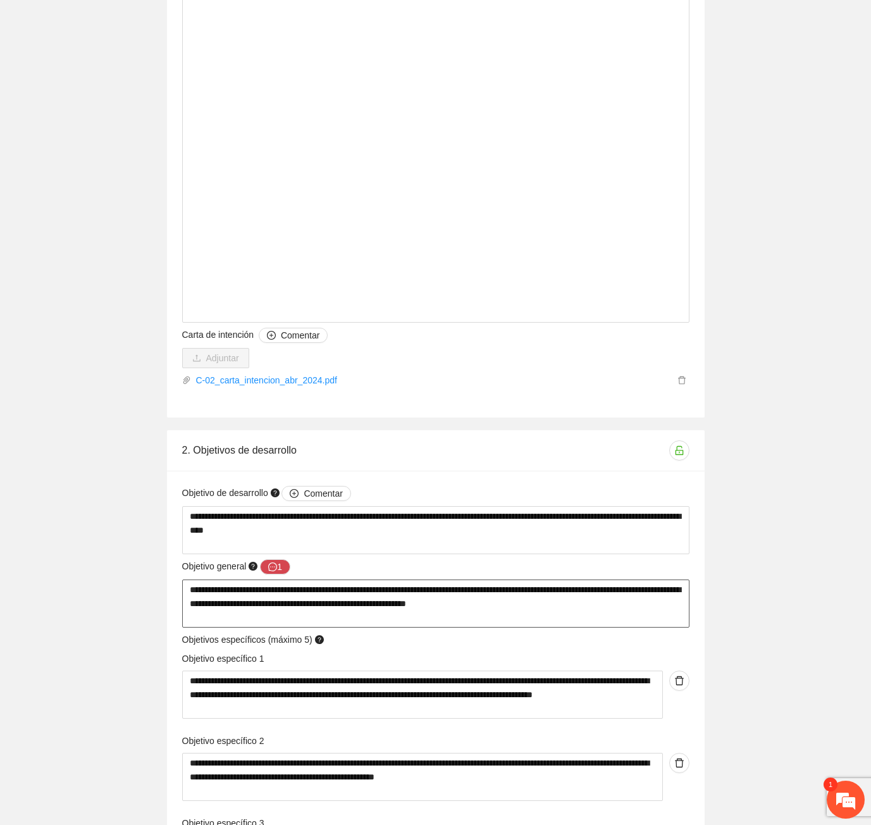
click at [622, 579] on textarea "**********" at bounding box center [435, 603] width 507 height 48
click at [618, 525] on textarea "**********" at bounding box center [435, 530] width 507 height 48
click at [283, 559] on button "1" at bounding box center [275, 566] width 30 height 15
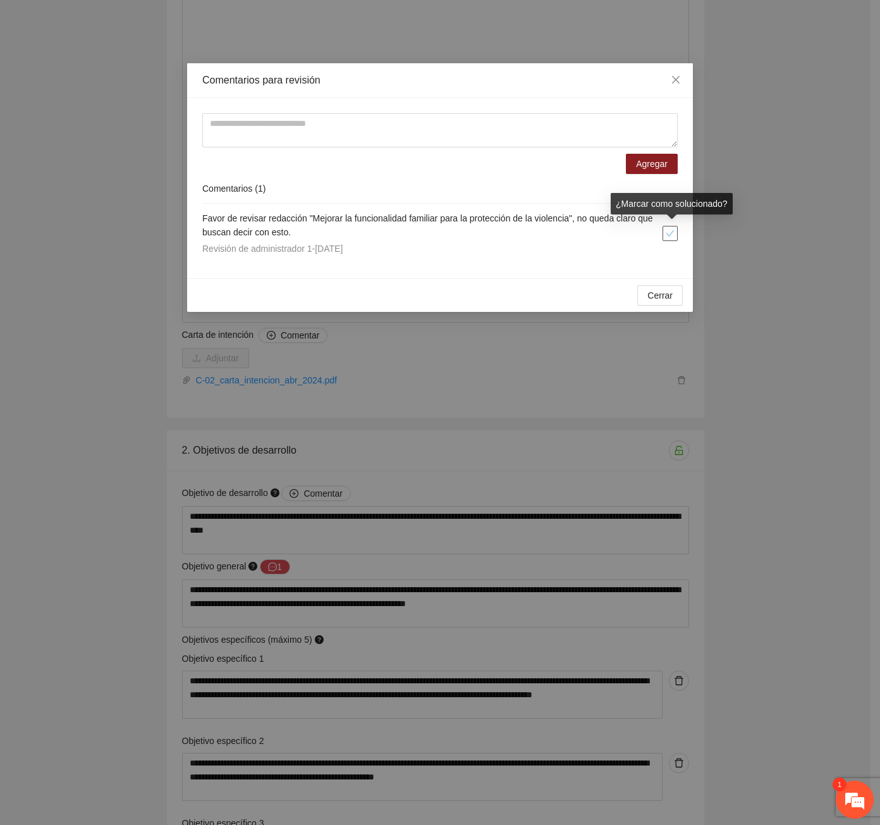
click at [671, 233] on icon "check" at bounding box center [670, 233] width 9 height 9
click at [668, 295] on span "Cerrar" at bounding box center [660, 295] width 25 height 14
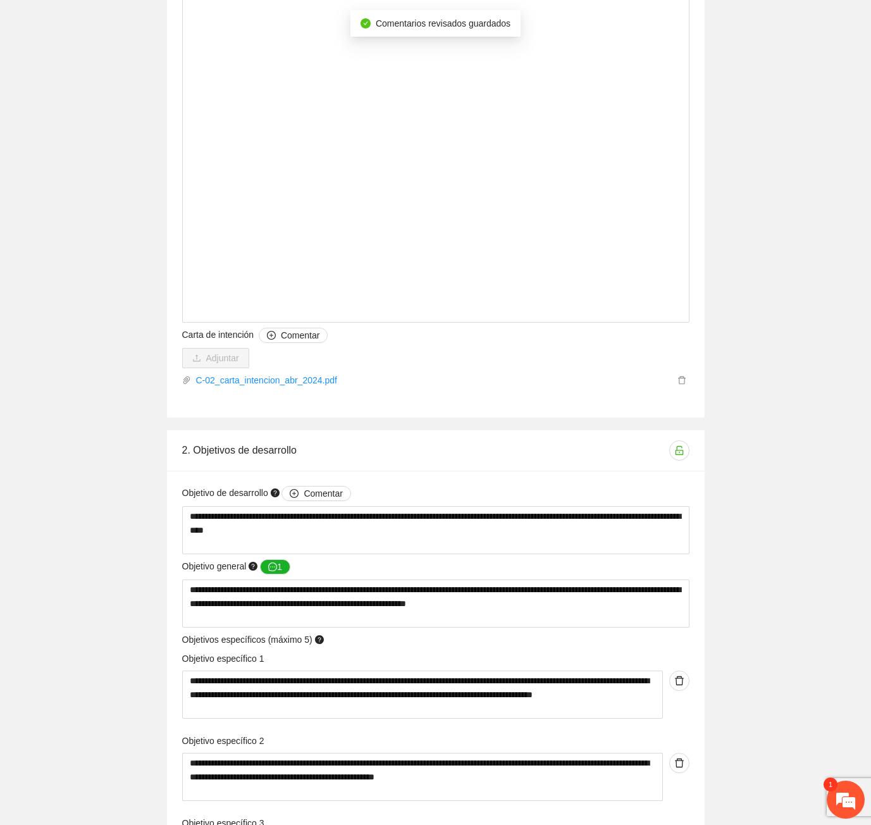
click at [741, 525] on div "**********" at bounding box center [435, 207] width 871 height 9639
drag, startPoint x: 432, startPoint y: 569, endPoint x: 367, endPoint y: 570, distance: 64.5
click at [367, 579] on textarea "**********" at bounding box center [435, 603] width 507 height 48
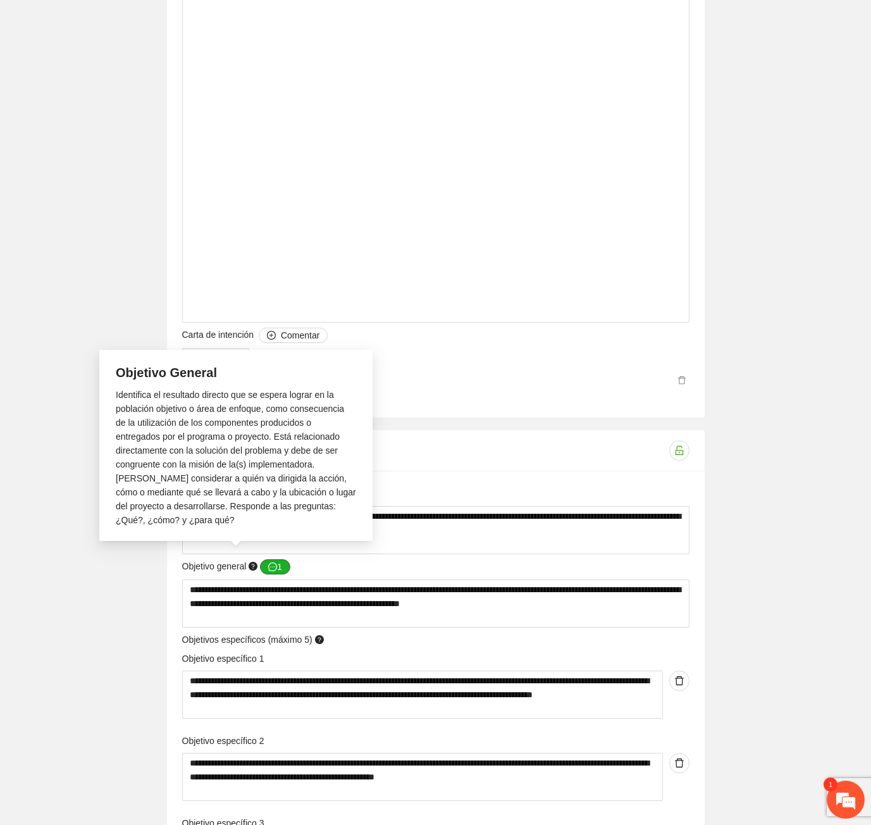
click at [273, 562] on icon "message" at bounding box center [272, 566] width 9 height 9
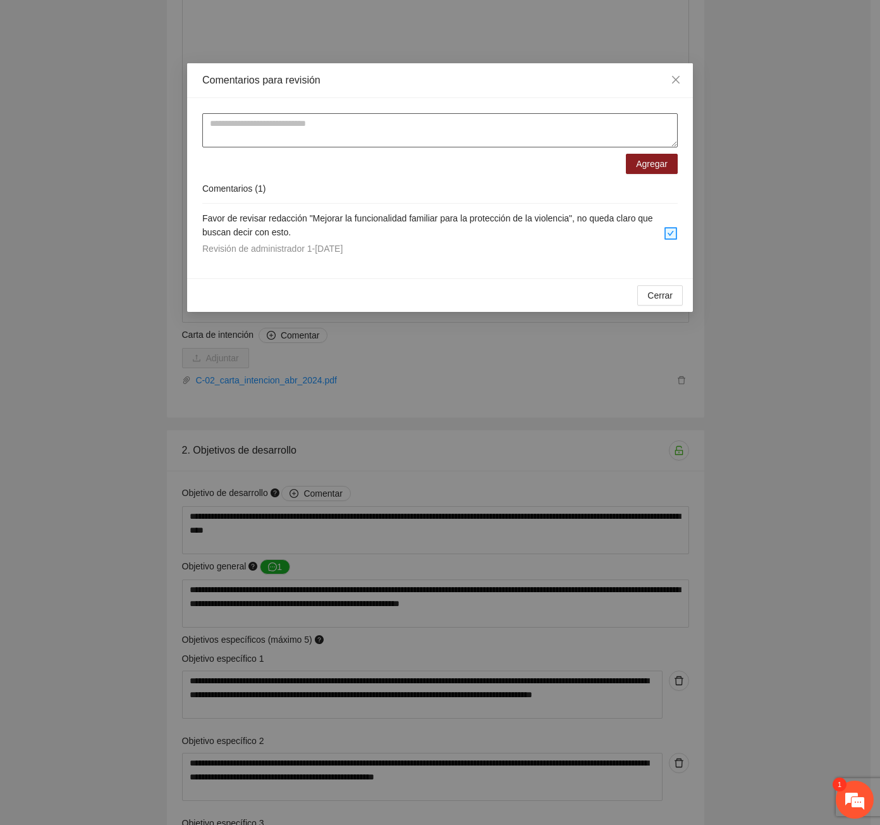
drag, startPoint x: 315, startPoint y: 137, endPoint x: 431, endPoint y: 145, distance: 116.6
click at [315, 138] on textarea at bounding box center [440, 130] width 476 height 34
paste textarea "**********"
click at [632, 173] on button "Agregar" at bounding box center [652, 164] width 52 height 20
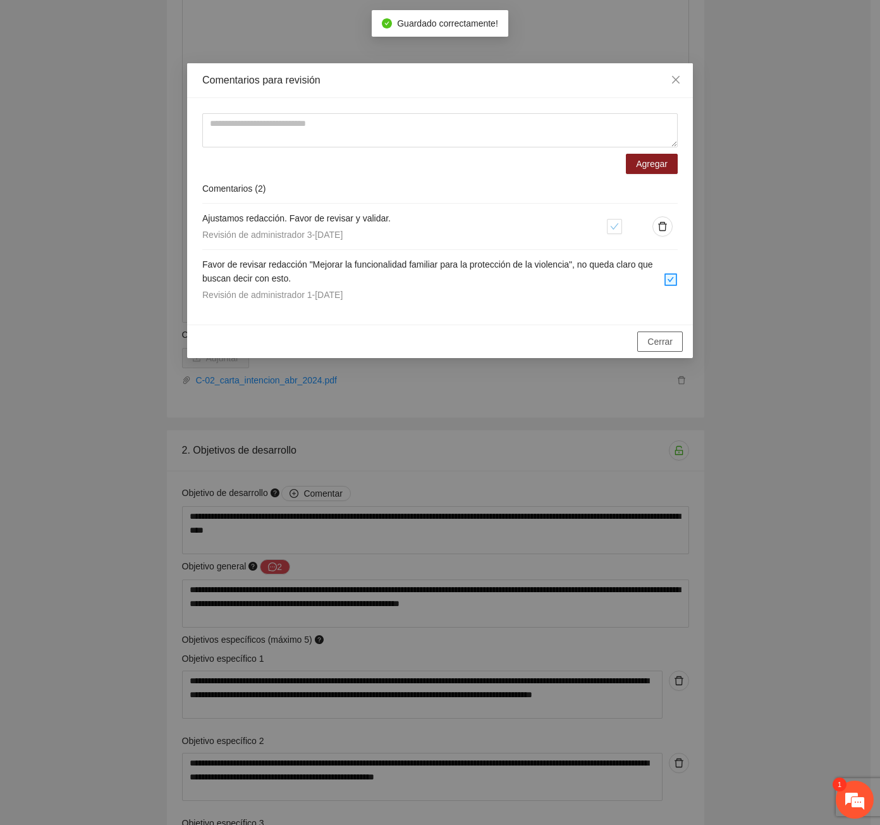
click at [672, 342] on span "Cerrar" at bounding box center [660, 342] width 25 height 14
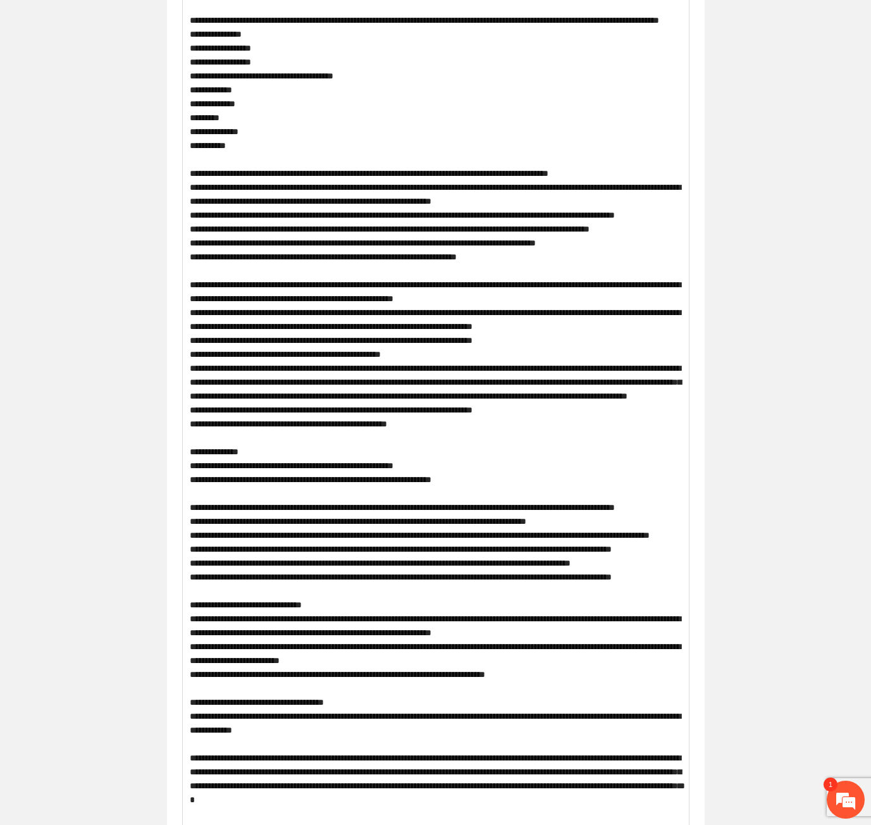
scroll to position [0, 0]
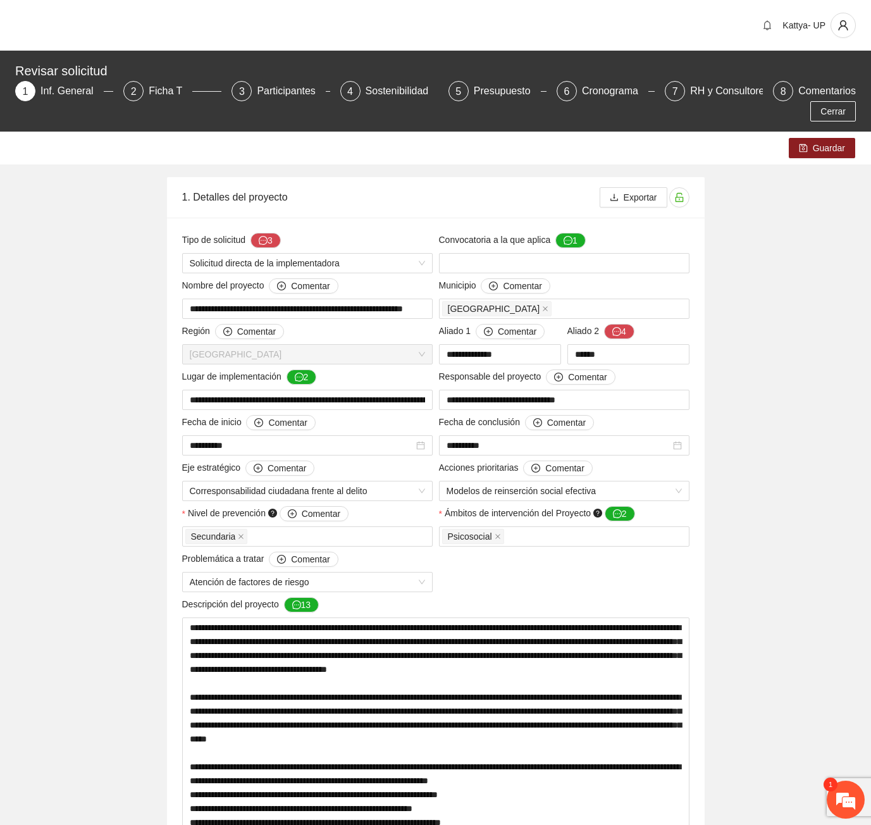
click at [828, 142] on div "Guardar" at bounding box center [435, 148] width 871 height 33
click at [827, 141] on span "Guardar" at bounding box center [829, 148] width 32 height 14
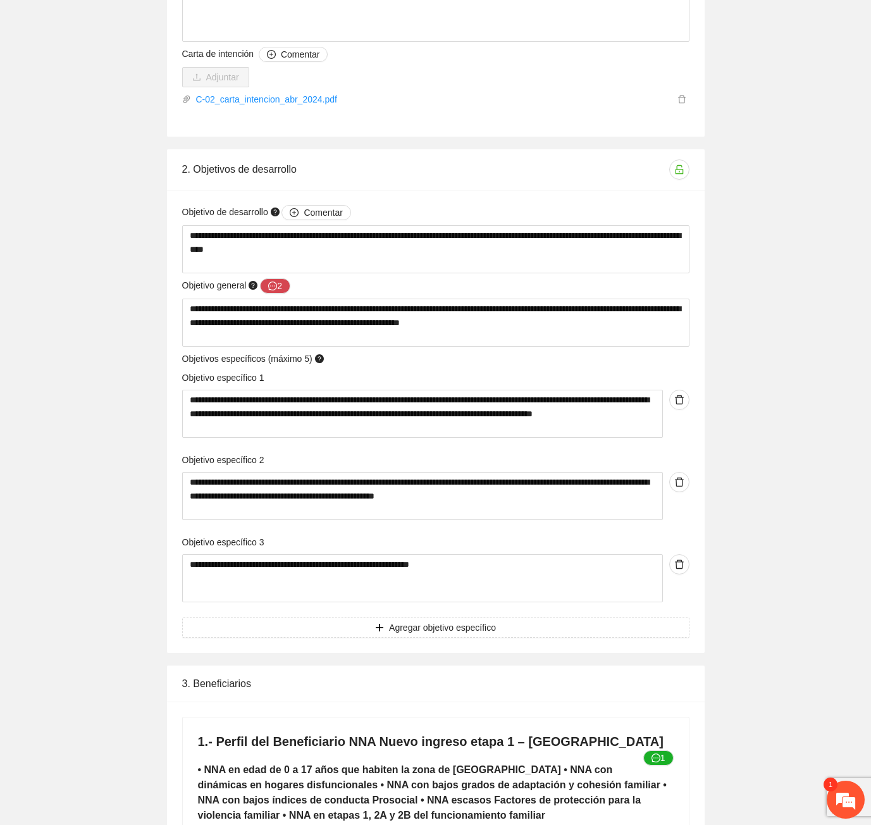
scroll to position [4772, 0]
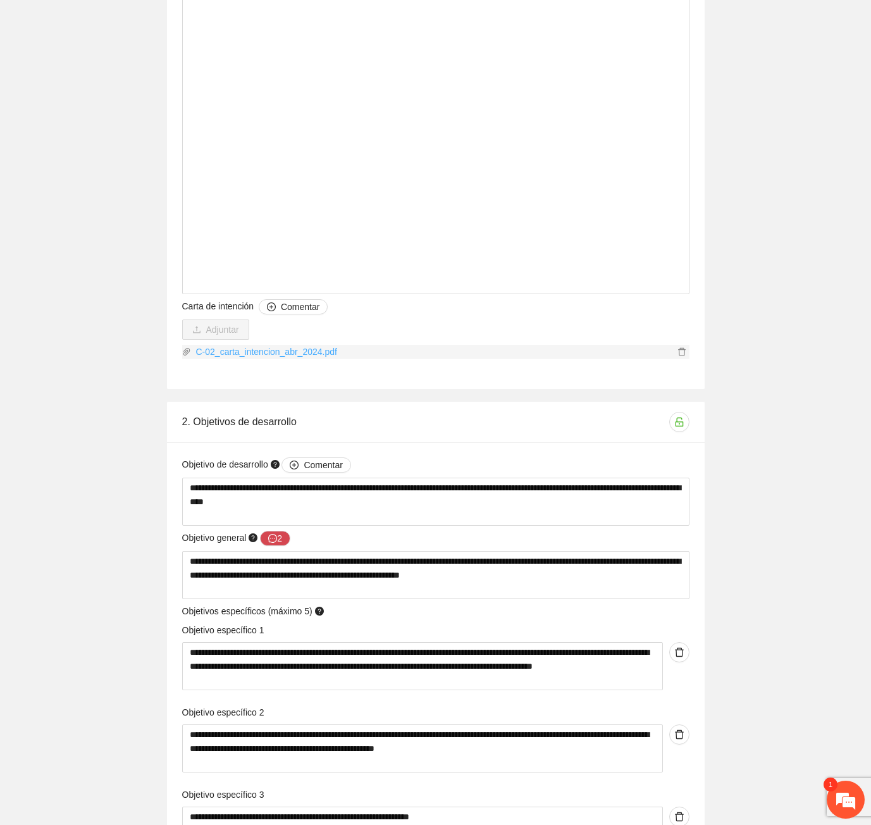
click at [277, 345] on link "C-02_carta_intencion_abr_2024.pdf" at bounding box center [432, 352] width 483 height 14
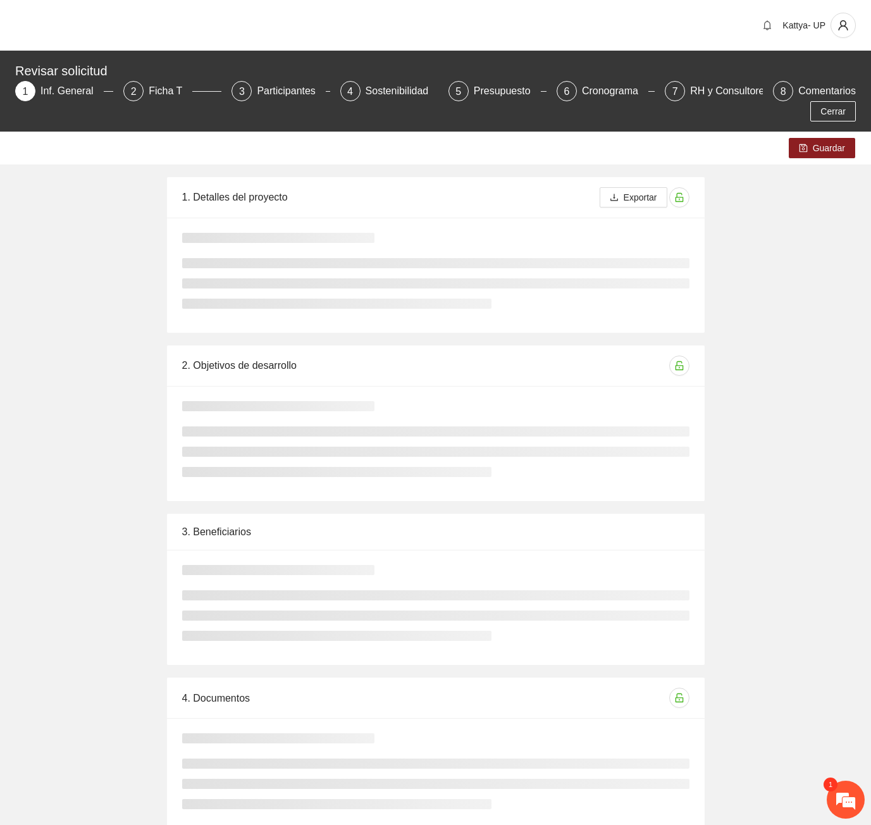
scroll to position [4772, 0]
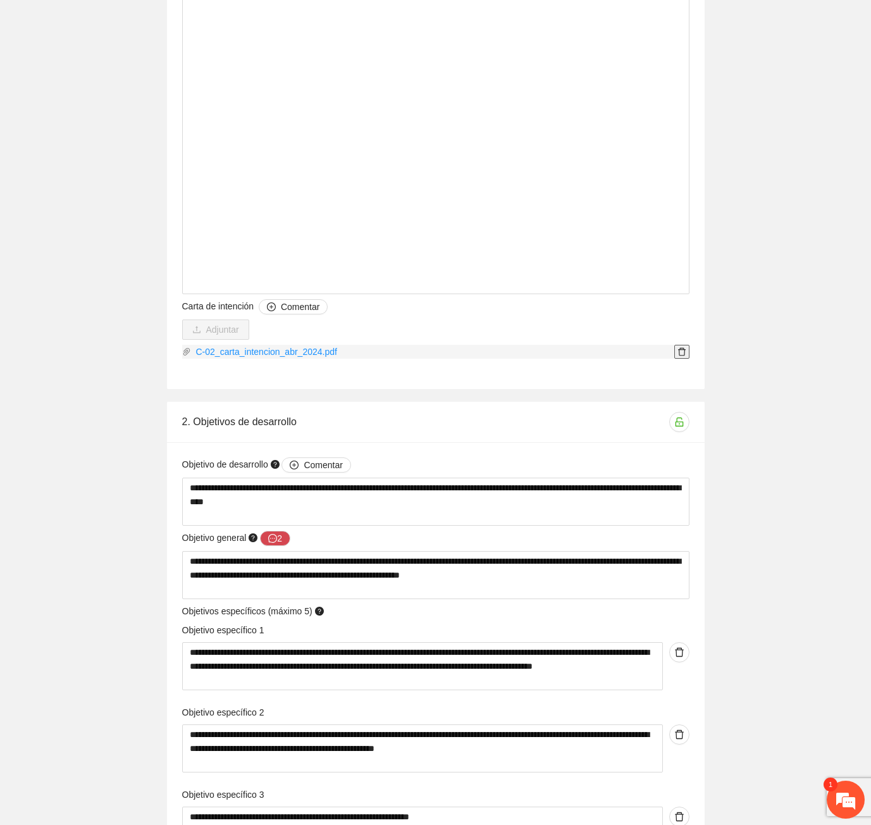
click at [680, 347] on icon "delete" at bounding box center [681, 351] width 9 height 9
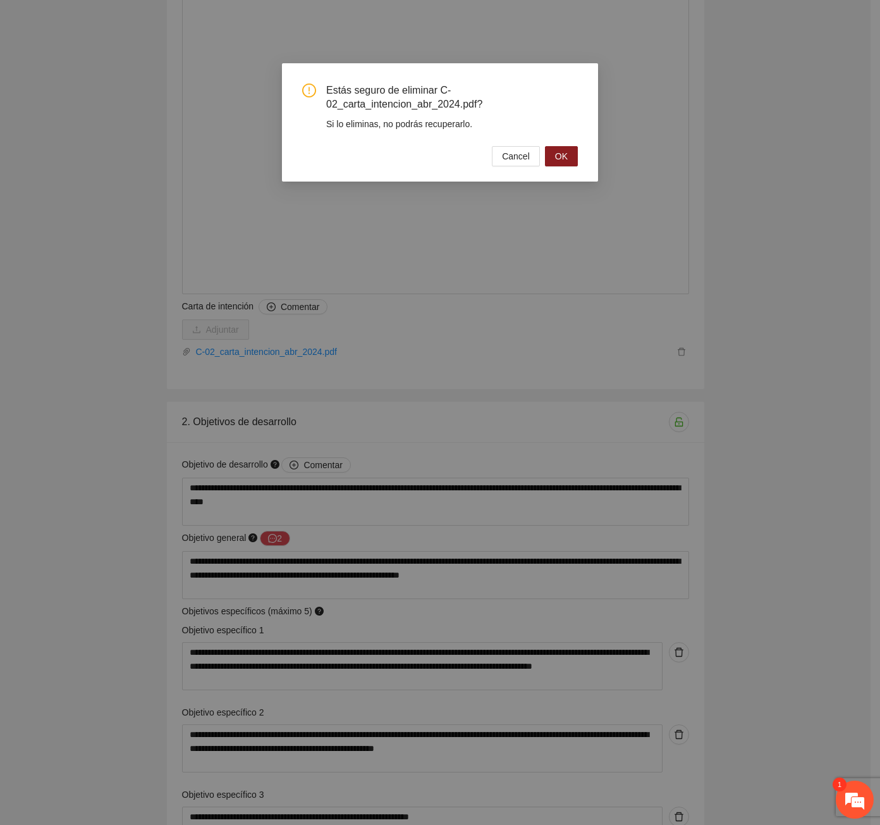
click at [794, 359] on div "Estás seguro de eliminar C-02_carta_intencion_abr_2024.pdf? Si lo eliminas, no …" at bounding box center [440, 412] width 880 height 825
click at [519, 151] on span "Cancel" at bounding box center [516, 156] width 28 height 14
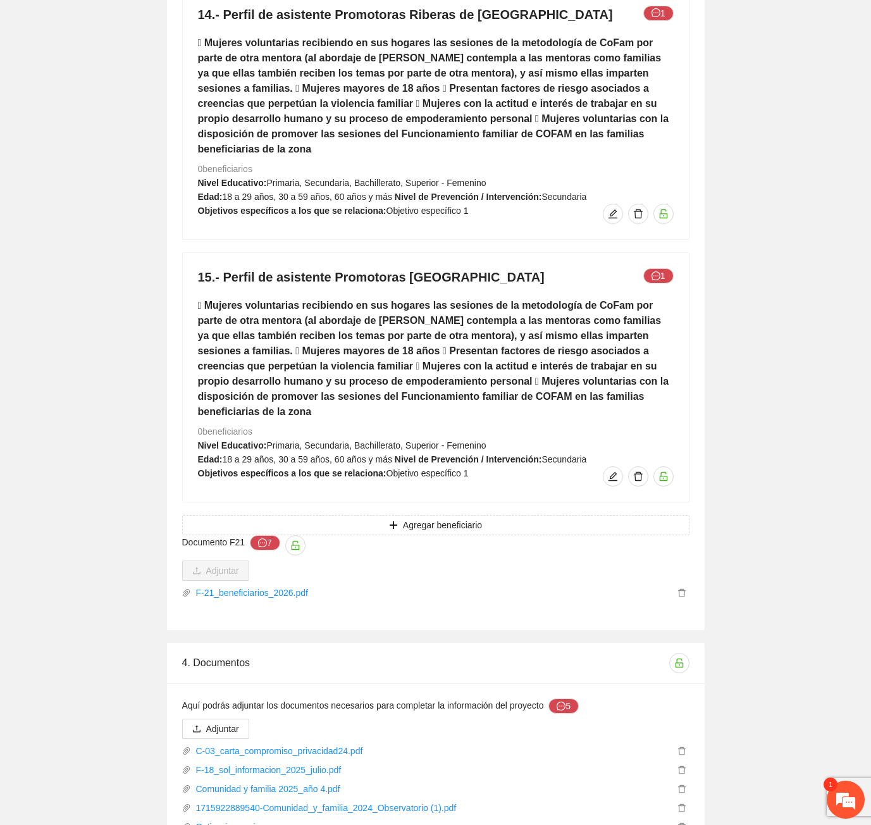
scroll to position [8852, 0]
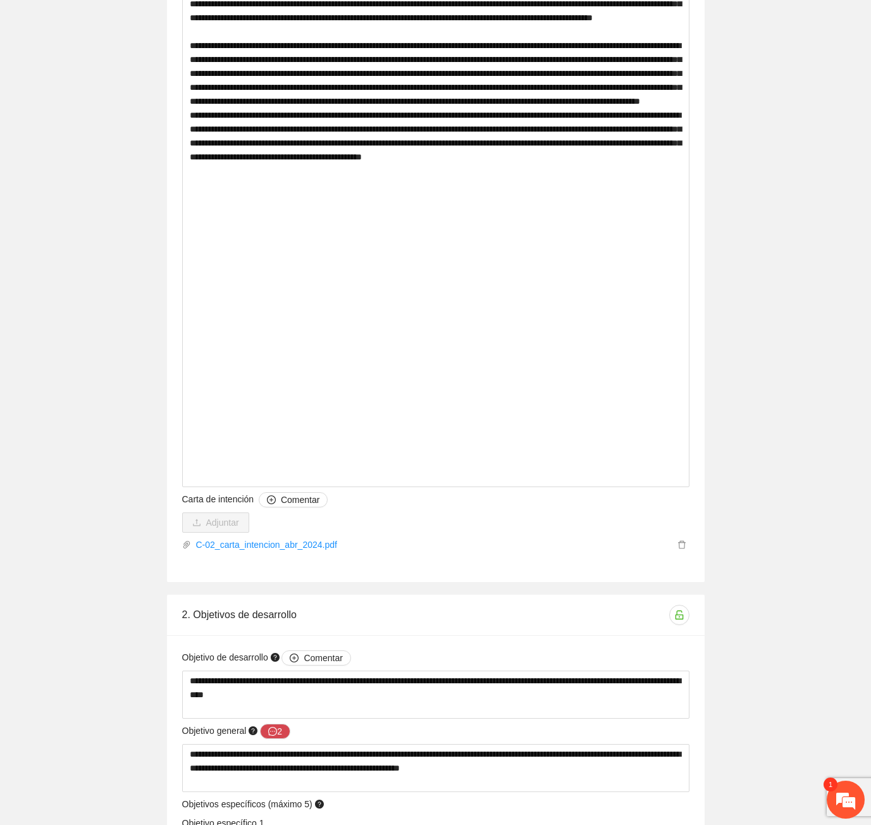
scroll to position [4594, 0]
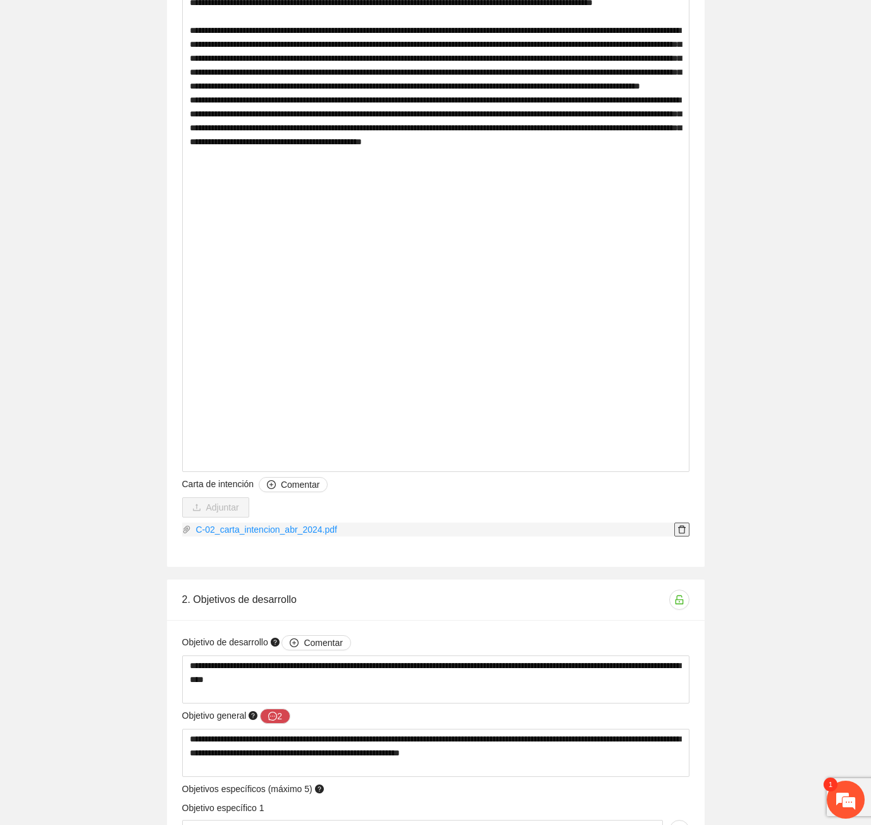
click at [683, 525] on icon "delete" at bounding box center [681, 529] width 9 height 9
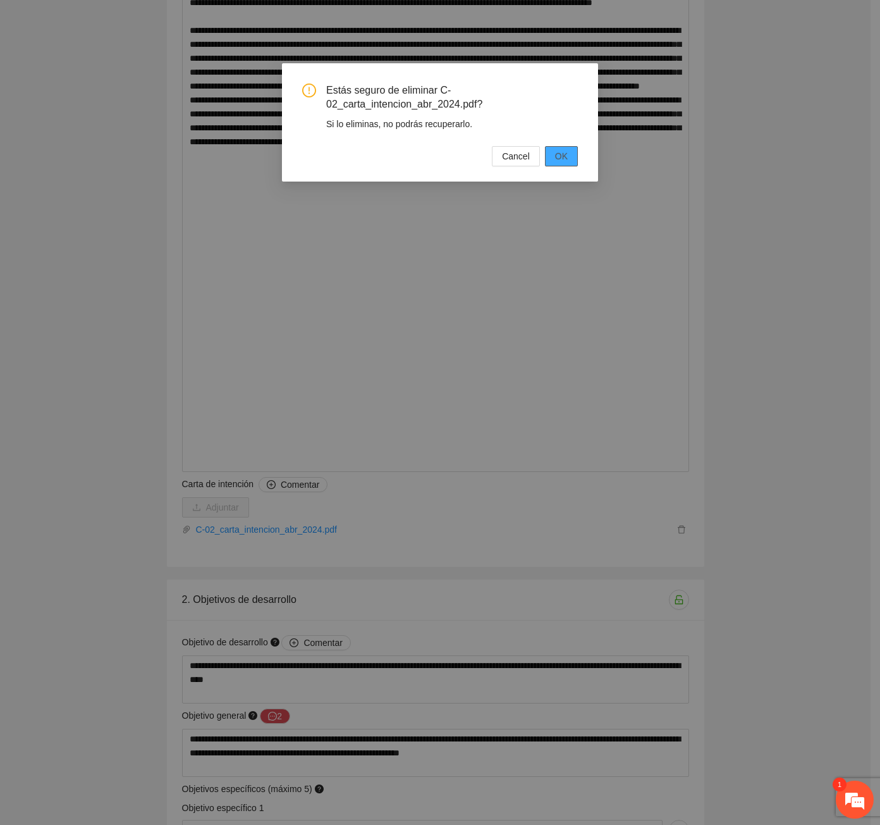
click at [563, 155] on span "OK" at bounding box center [561, 156] width 13 height 14
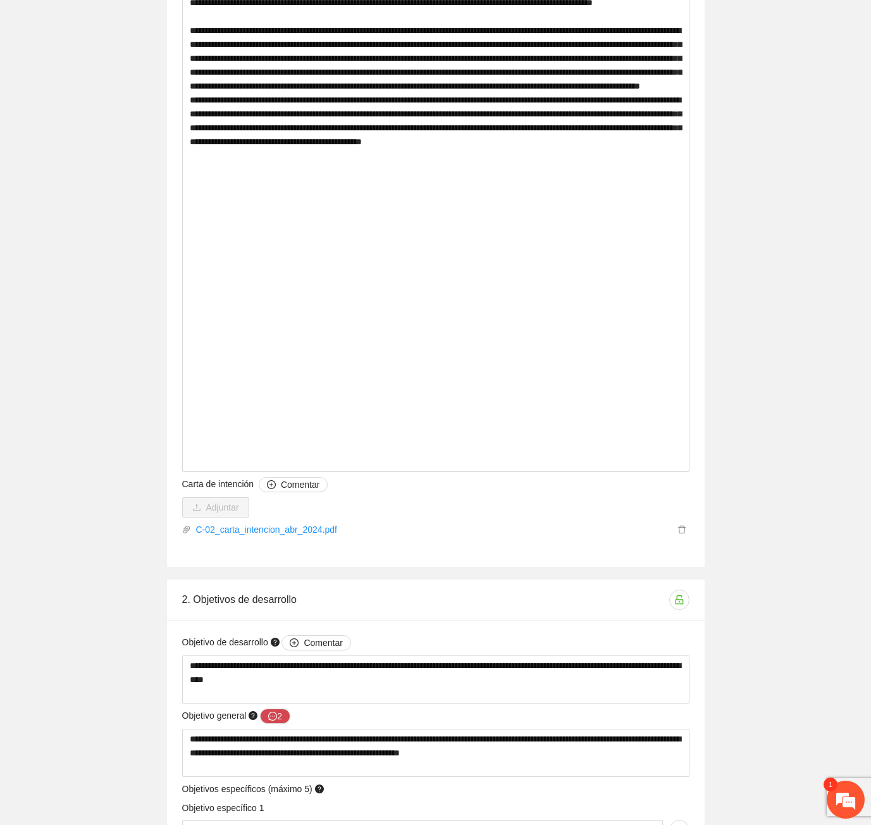
scroll to position [4632, 0]
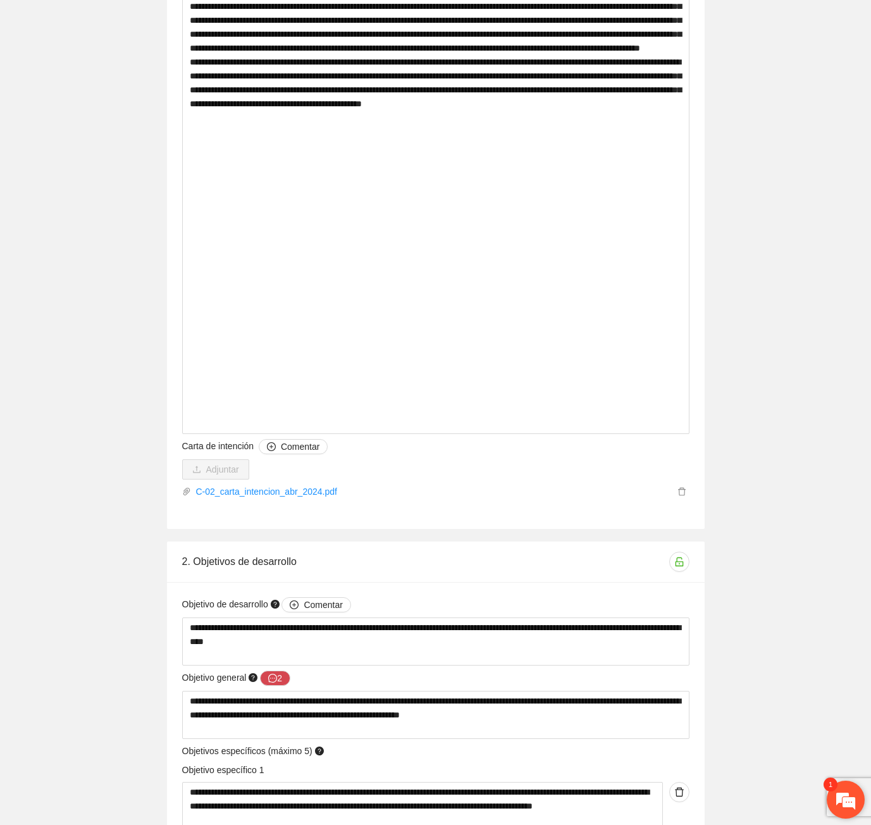
click at [838, 804] on em at bounding box center [846, 799] width 34 height 34
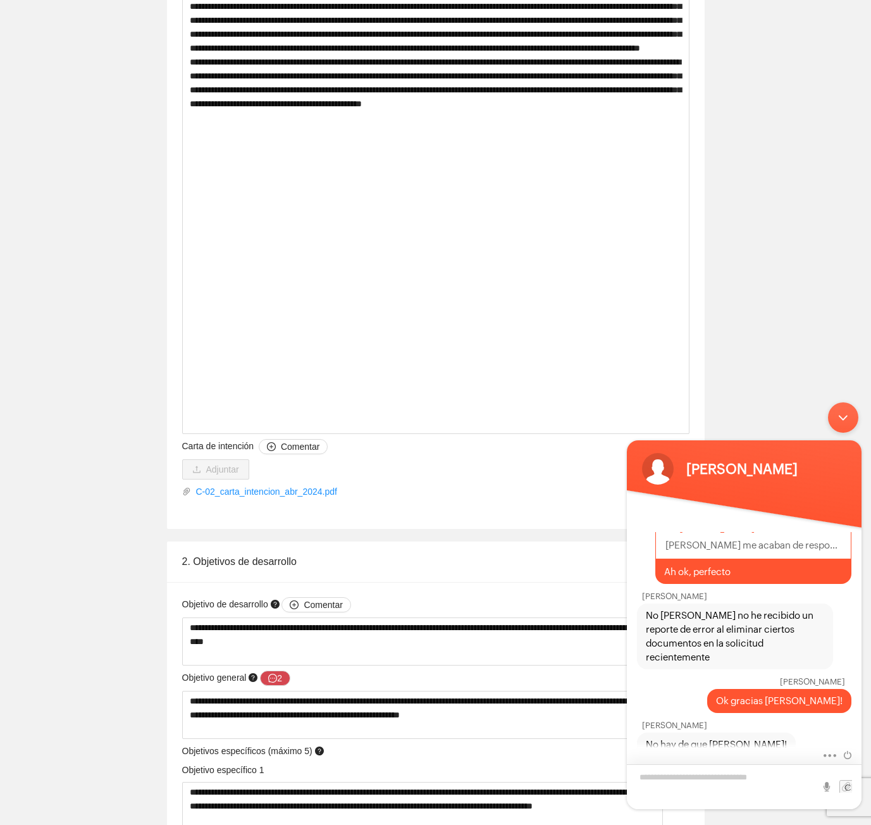
drag, startPoint x: 743, startPoint y: 777, endPoint x: 740, endPoint y: 787, distance: 11.2
click at [741, 787] on textarea "Escriba su mensaje y pulse “Intro”" at bounding box center [744, 786] width 235 height 45
click at [720, 789] on textarea "Escriba su mensaje y pulse “Intro”" at bounding box center [744, 786] width 235 height 45
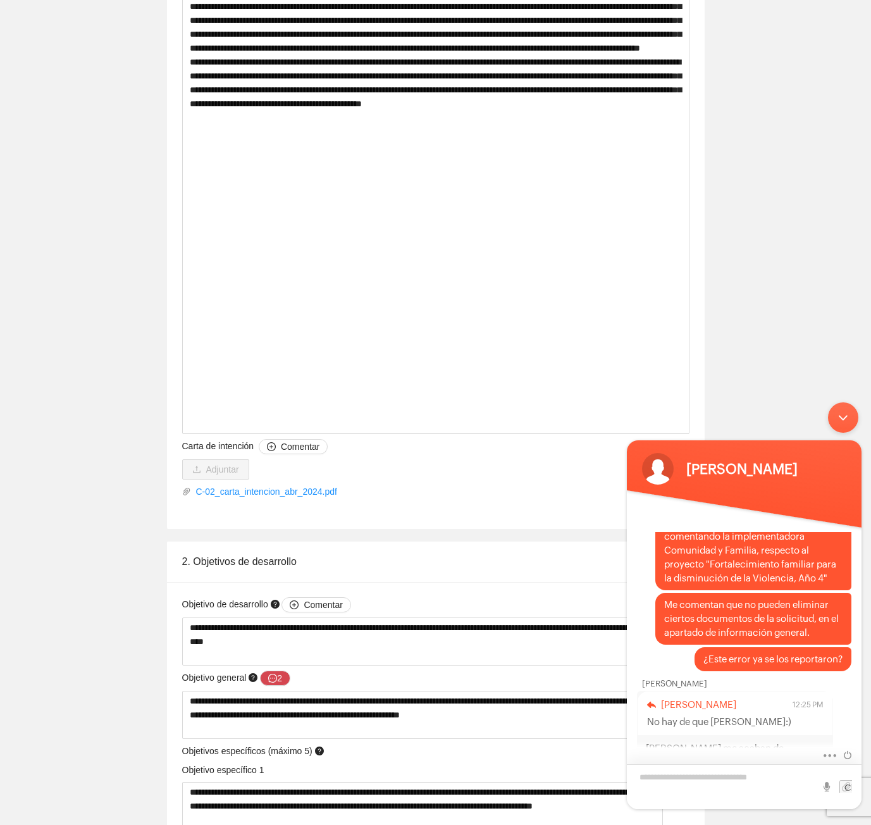
scroll to position [997, 0]
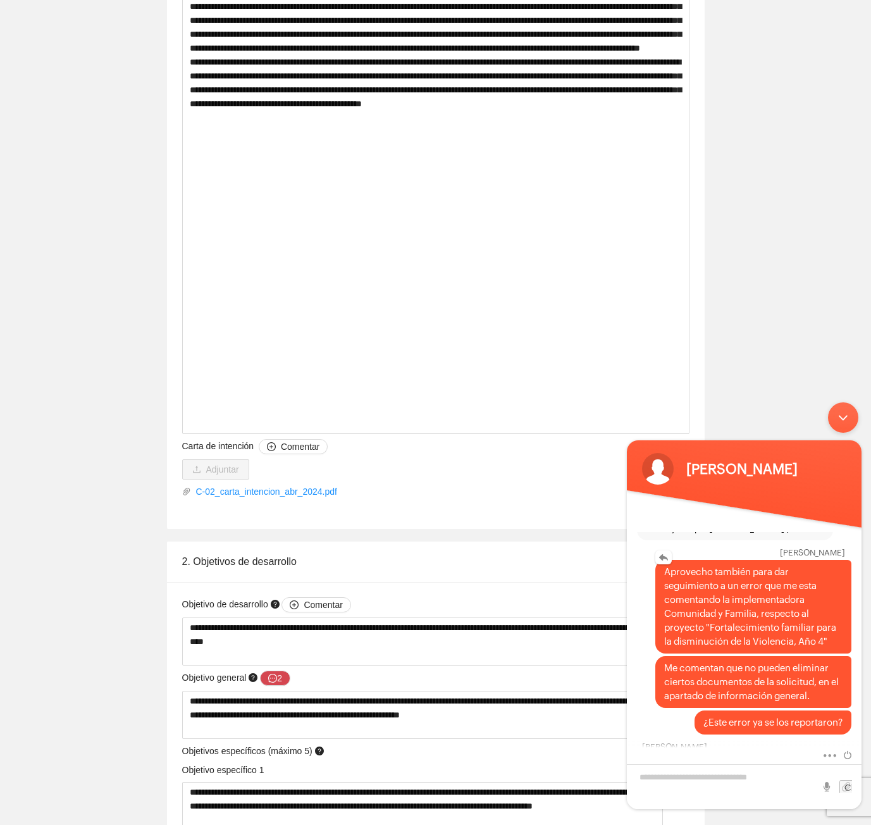
click at [841, 565] on div "Aprovecho también para dar seguimiento a un error que me esta comentando la imp…" at bounding box center [753, 607] width 196 height 94
click at [662, 561] on em at bounding box center [663, 557] width 16 height 14
type textarea "**********"
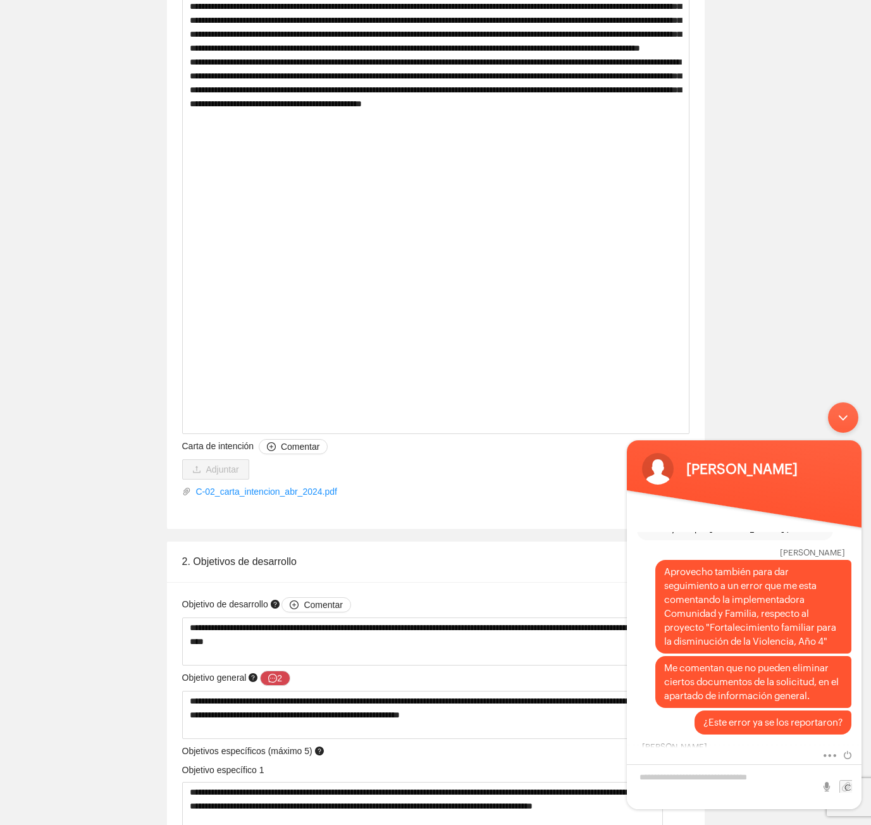
click at [761, 331] on div "**********" at bounding box center [435, 319] width 871 height 9639
drag, startPoint x: 836, startPoint y: 427, endPoint x: 828, endPoint y: 401, distance: 27.2
click at [836, 421] on div "Minimizar ventana de chat en vivo" at bounding box center [843, 417] width 30 height 30
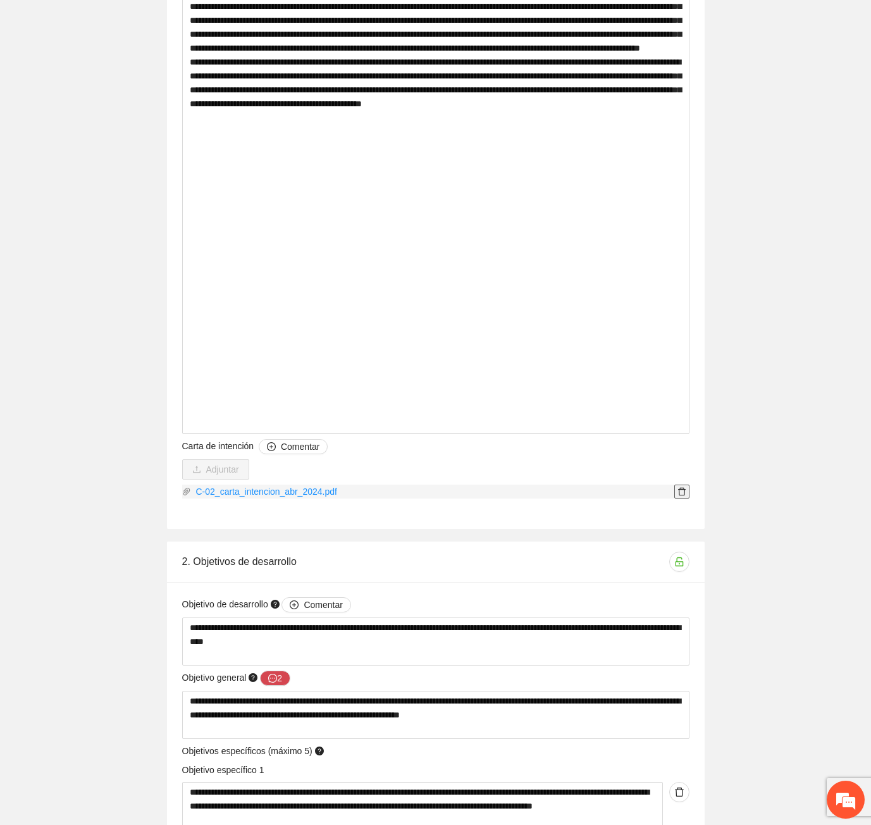
click at [682, 487] on icon "delete" at bounding box center [681, 491] width 9 height 9
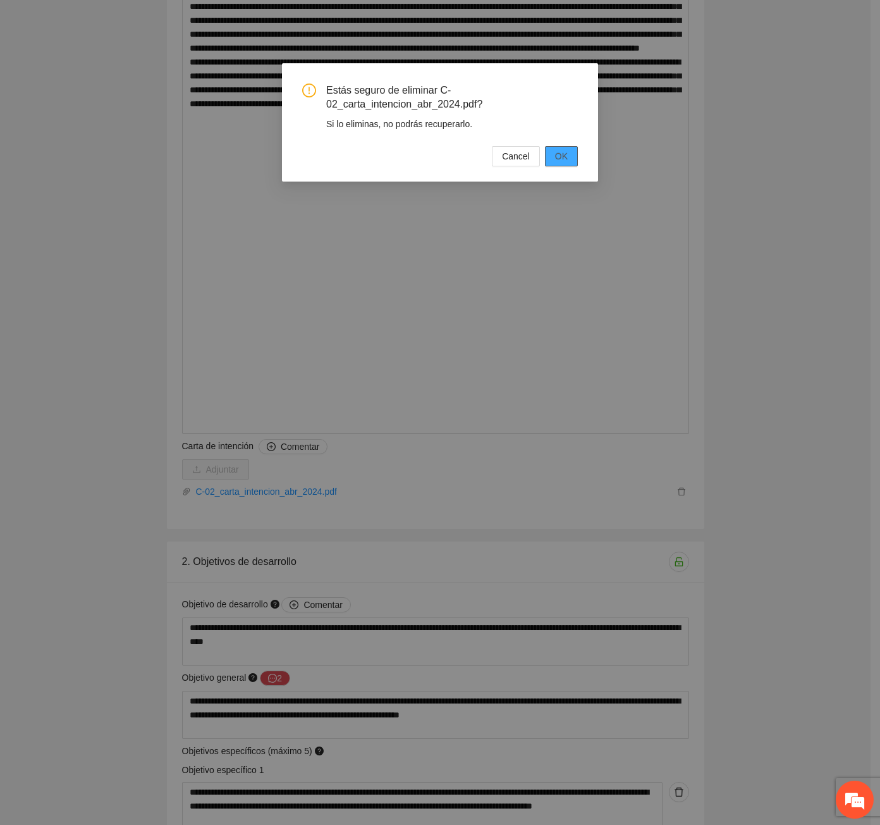
click at [561, 156] on span "OK" at bounding box center [561, 156] width 13 height 14
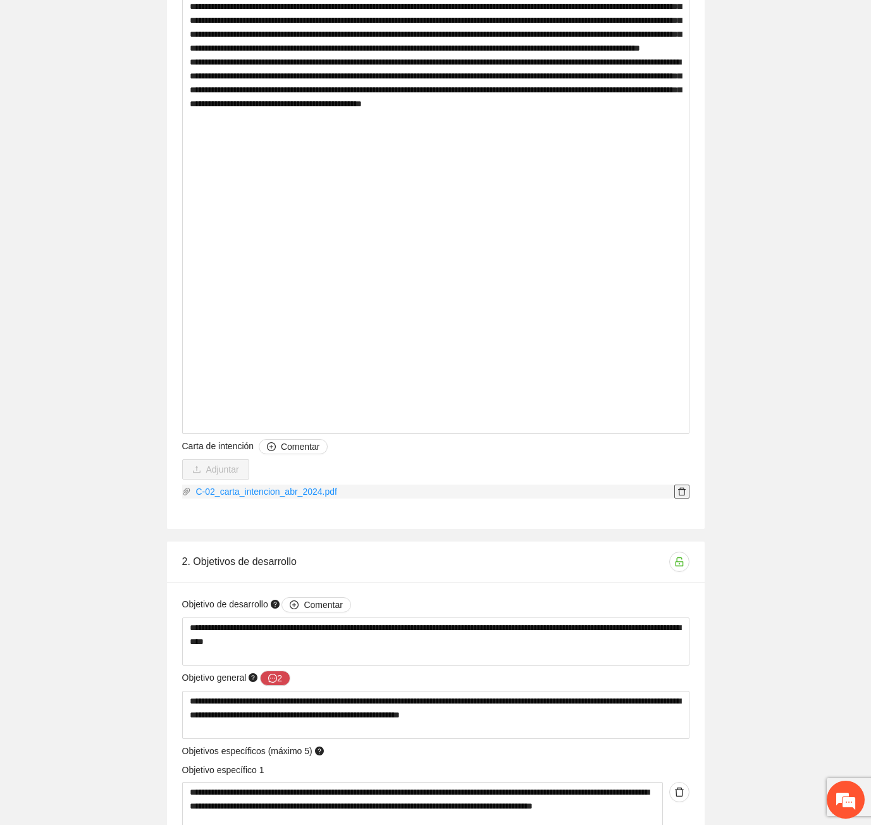
click at [683, 484] on button "button" at bounding box center [681, 491] width 15 height 14
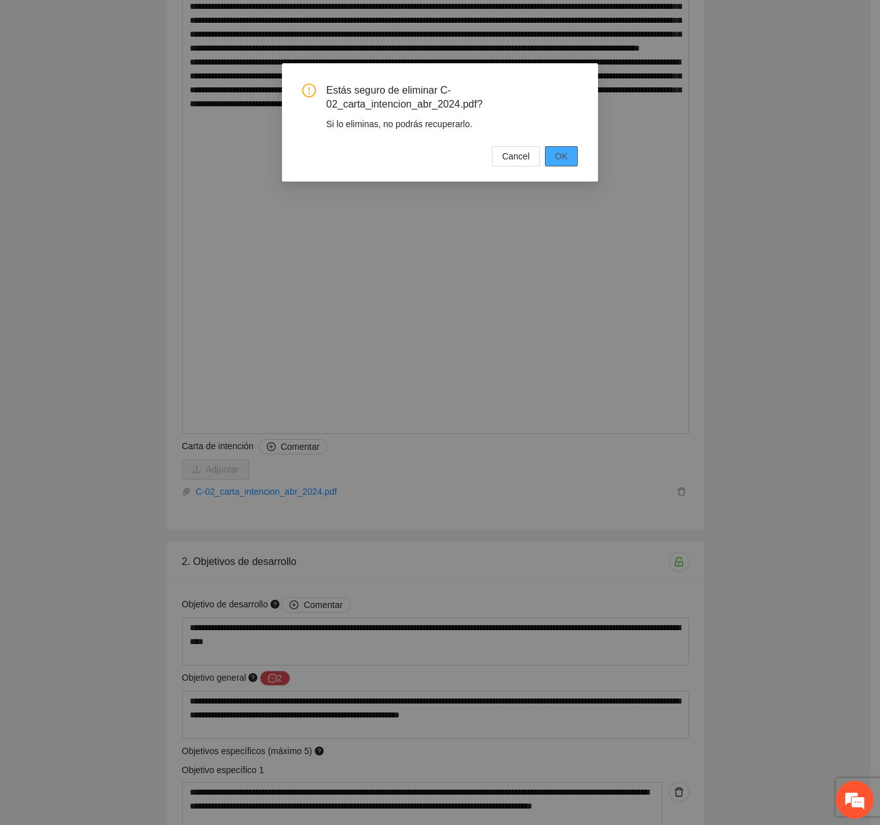
click at [568, 157] on button "OK" at bounding box center [561, 156] width 33 height 20
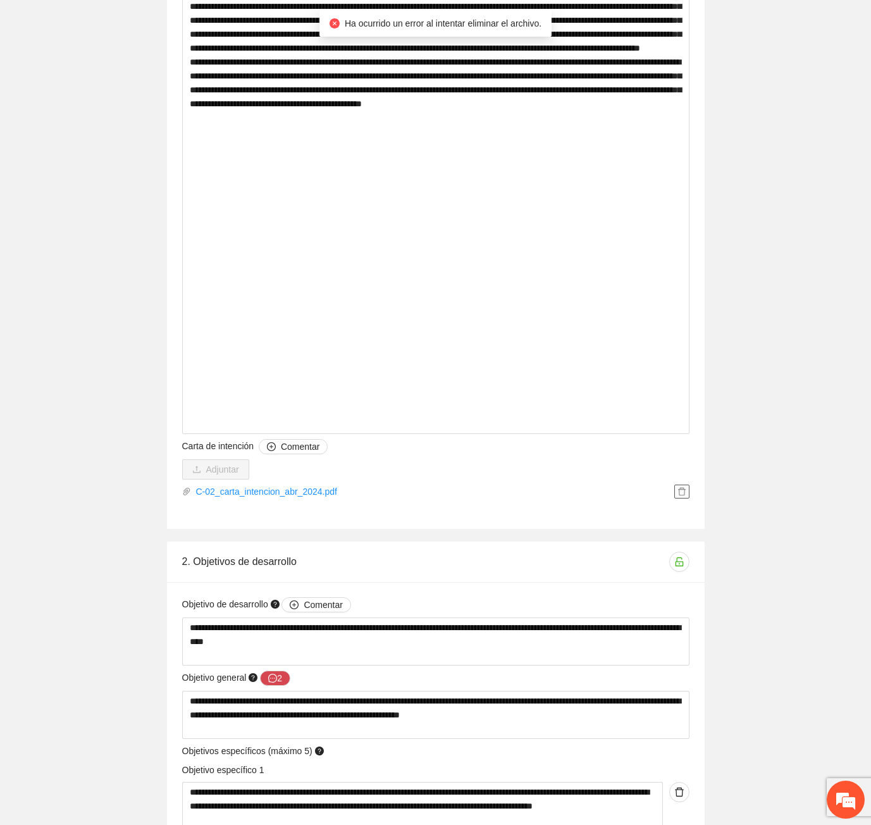
scroll to position [1610, 0]
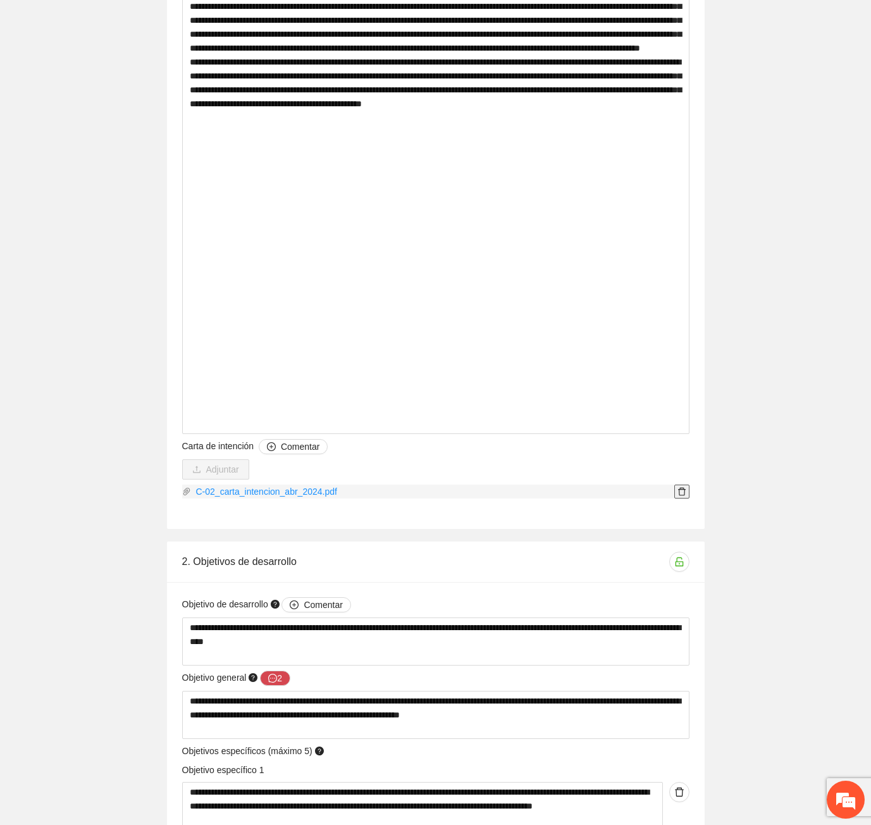
click at [685, 487] on icon "delete" at bounding box center [681, 491] width 9 height 9
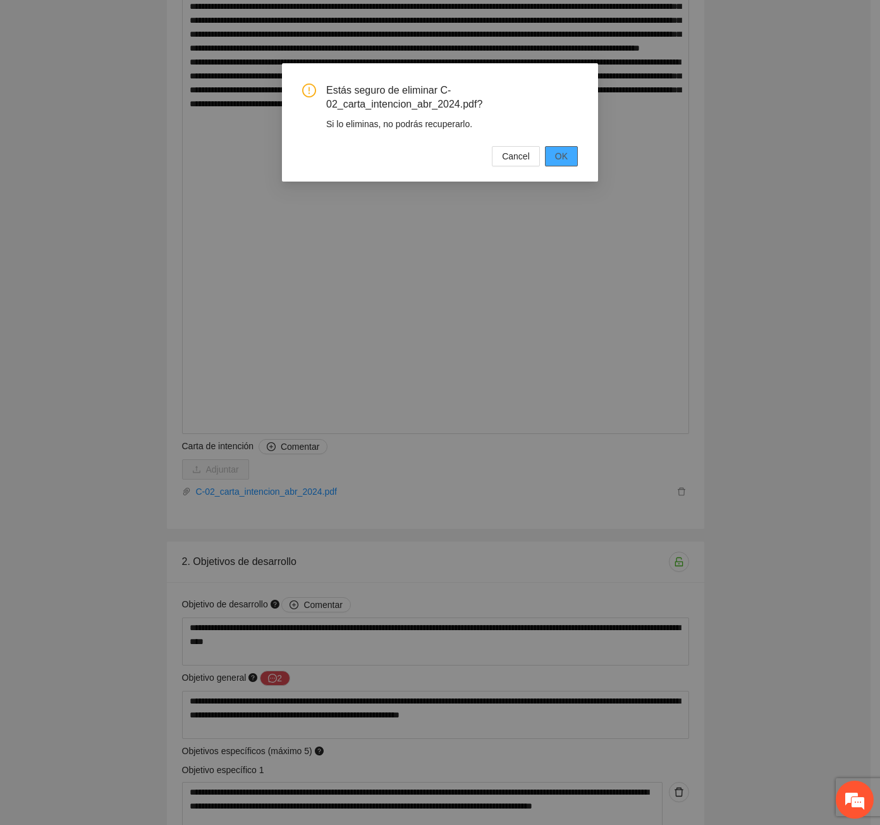
click at [553, 161] on button "OK" at bounding box center [561, 156] width 33 height 20
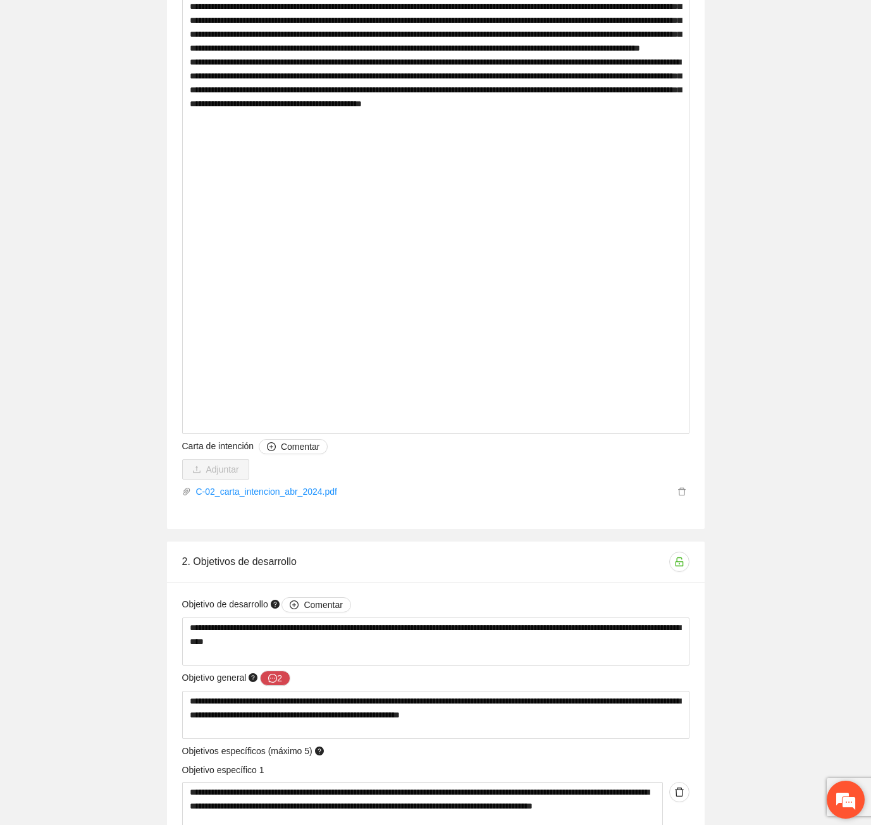
click at [838, 801] on em at bounding box center [846, 799] width 34 height 34
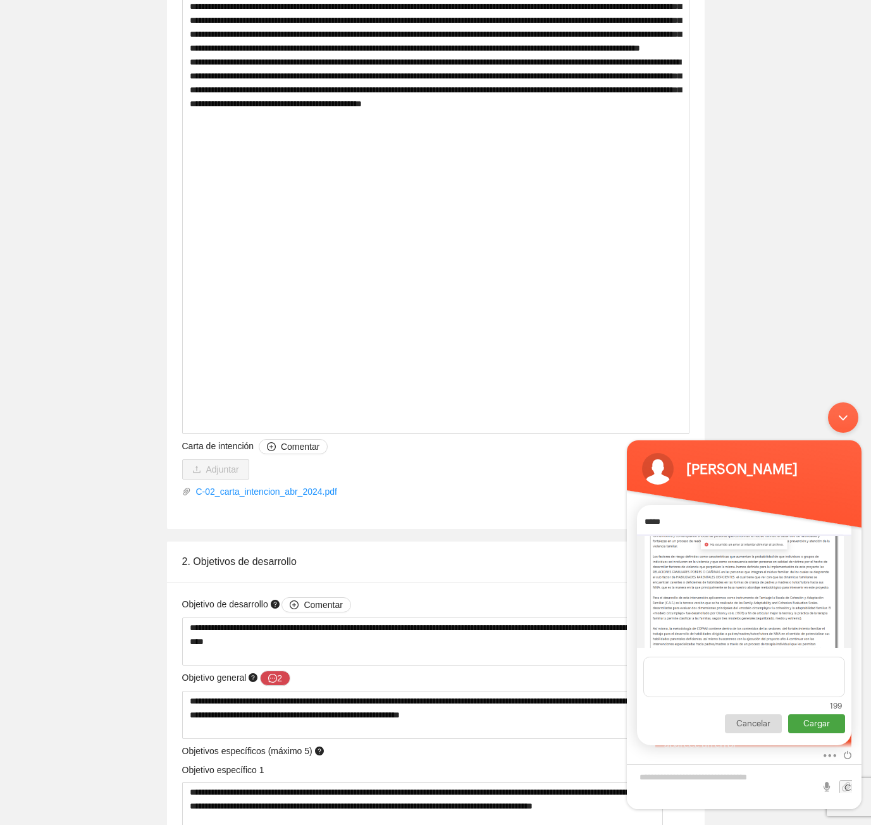
click at [804, 728] on p "Cargar" at bounding box center [816, 723] width 57 height 19
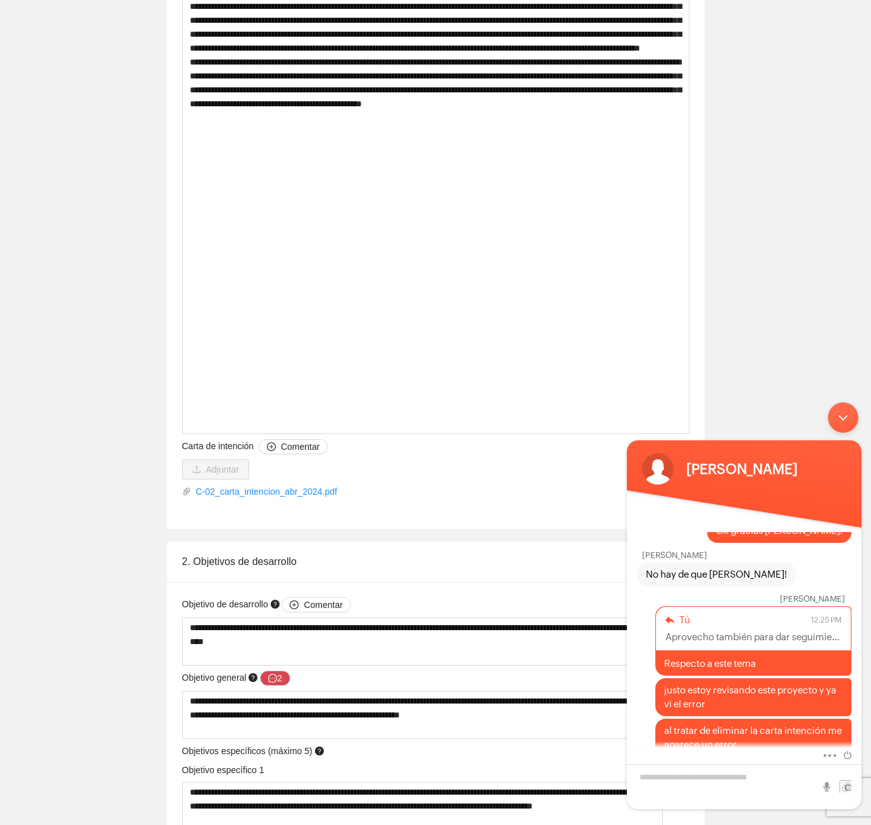
scroll to position [1763, 0]
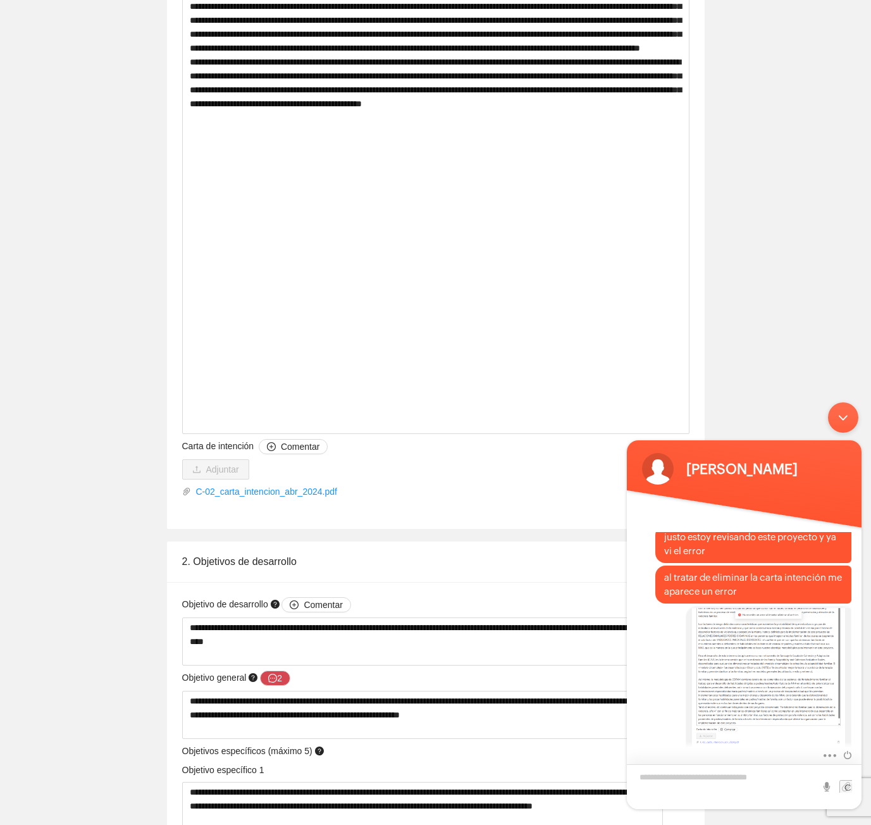
click at [723, 784] on textarea "Escriba su mensaje y pulse “Intro”" at bounding box center [744, 786] width 235 height 45
type textarea "**********"
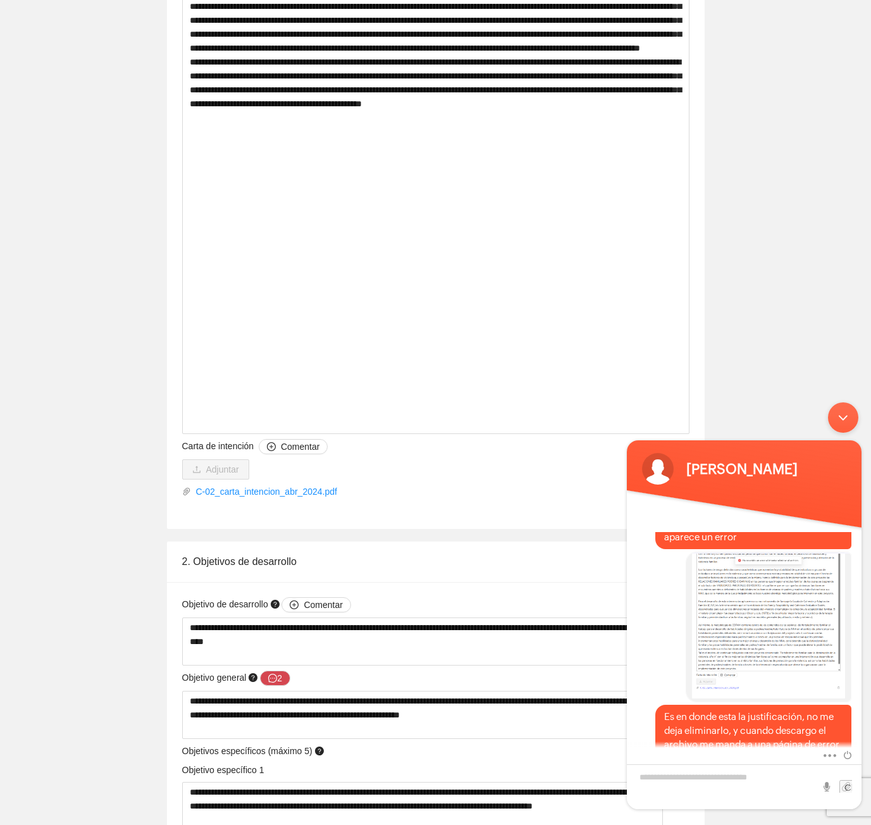
click at [842, 417] on div "Minimizar ventana de chat en vivo" at bounding box center [843, 417] width 30 height 30
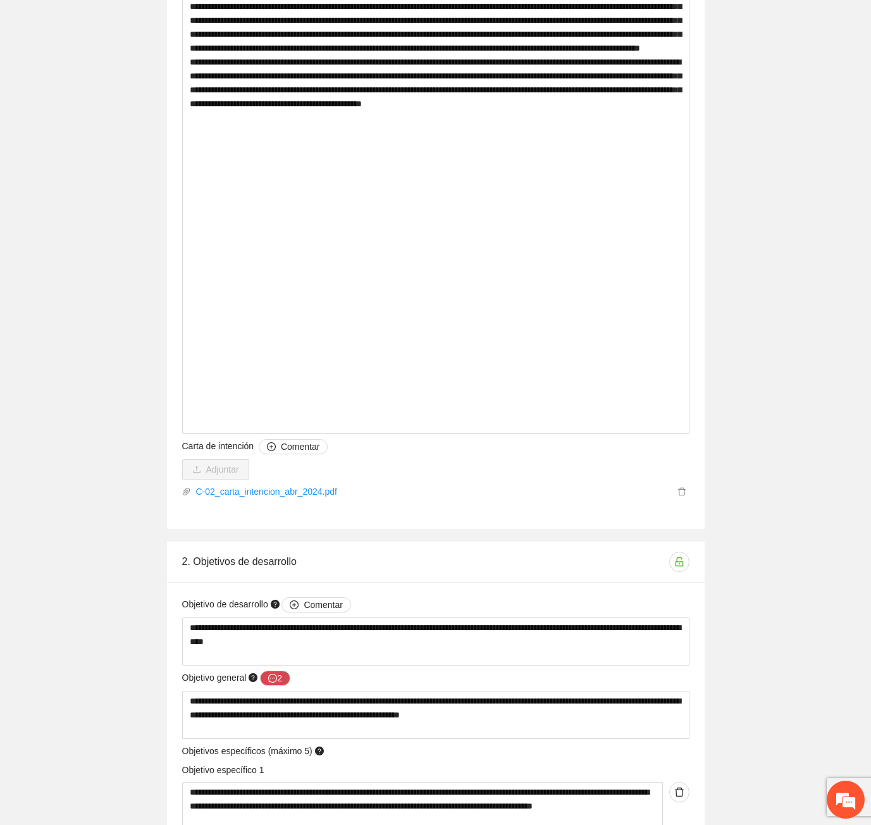
click at [739, 426] on div "**********" at bounding box center [435, 319] width 871 height 9639
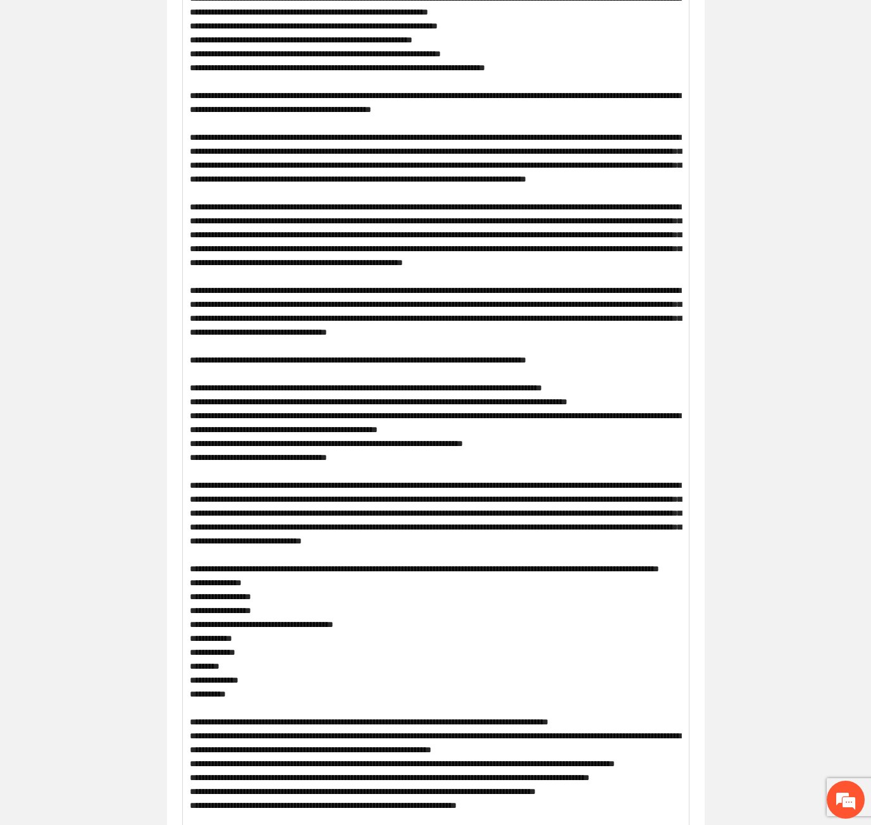
scroll to position [0, 0]
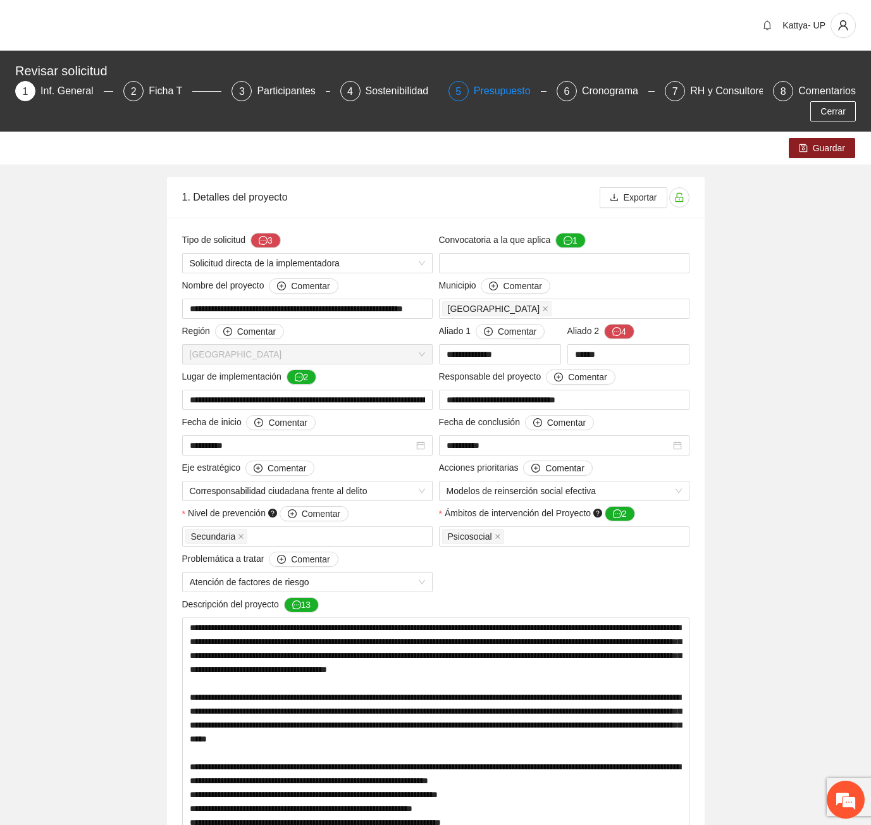
click at [476, 89] on div "Presupuesto" at bounding box center [507, 91] width 67 height 20
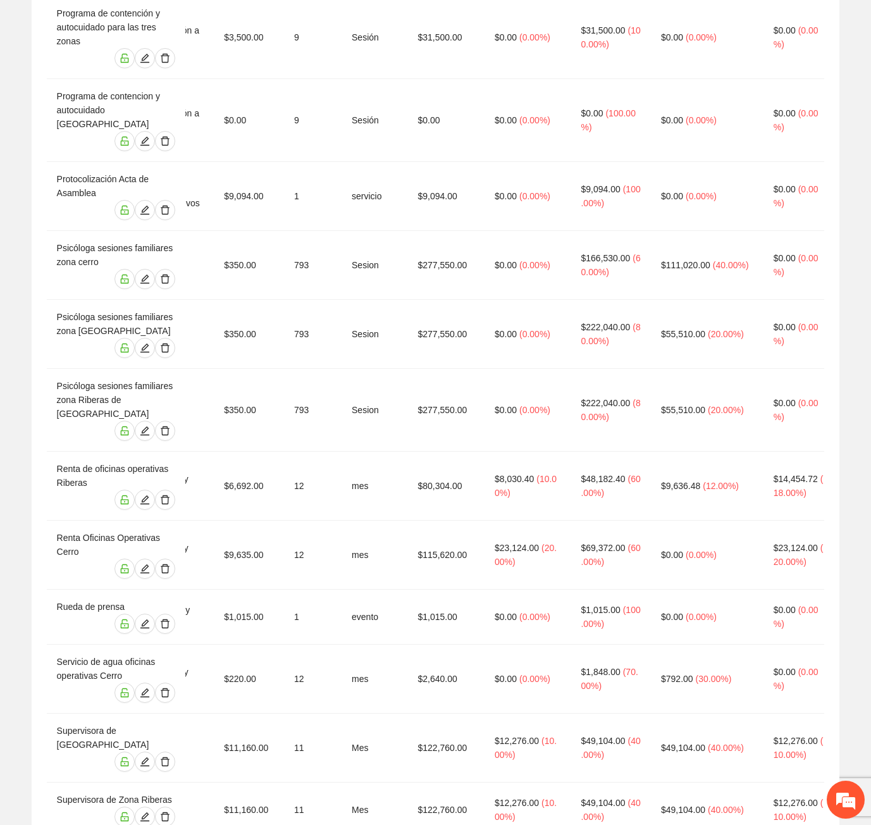
scroll to position [0, 235]
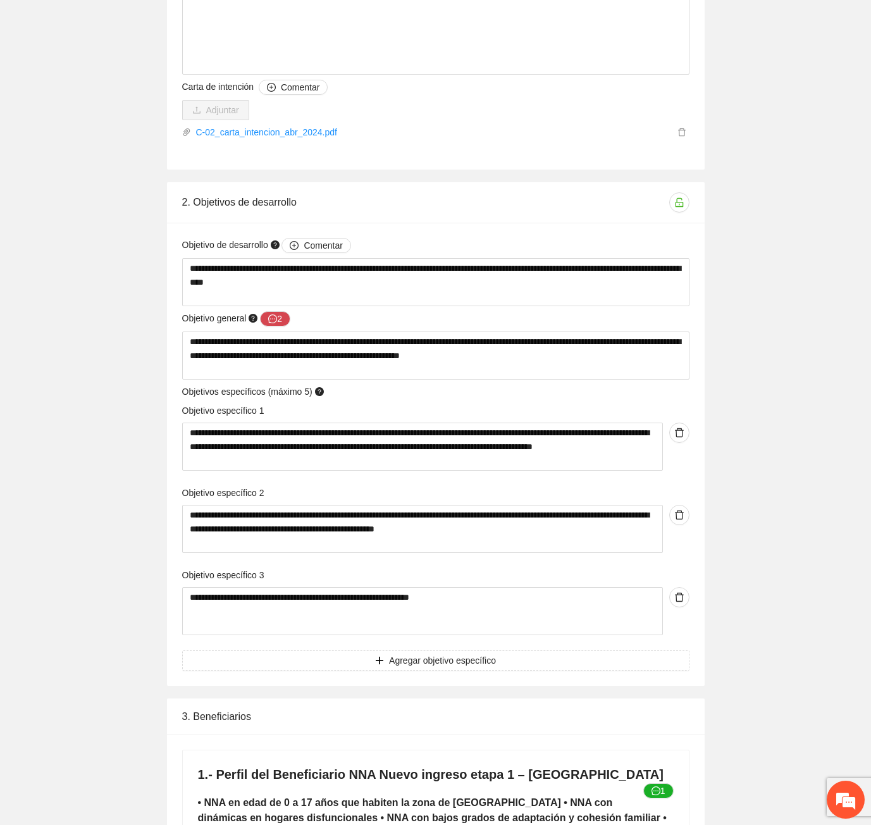
scroll to position [5018, 0]
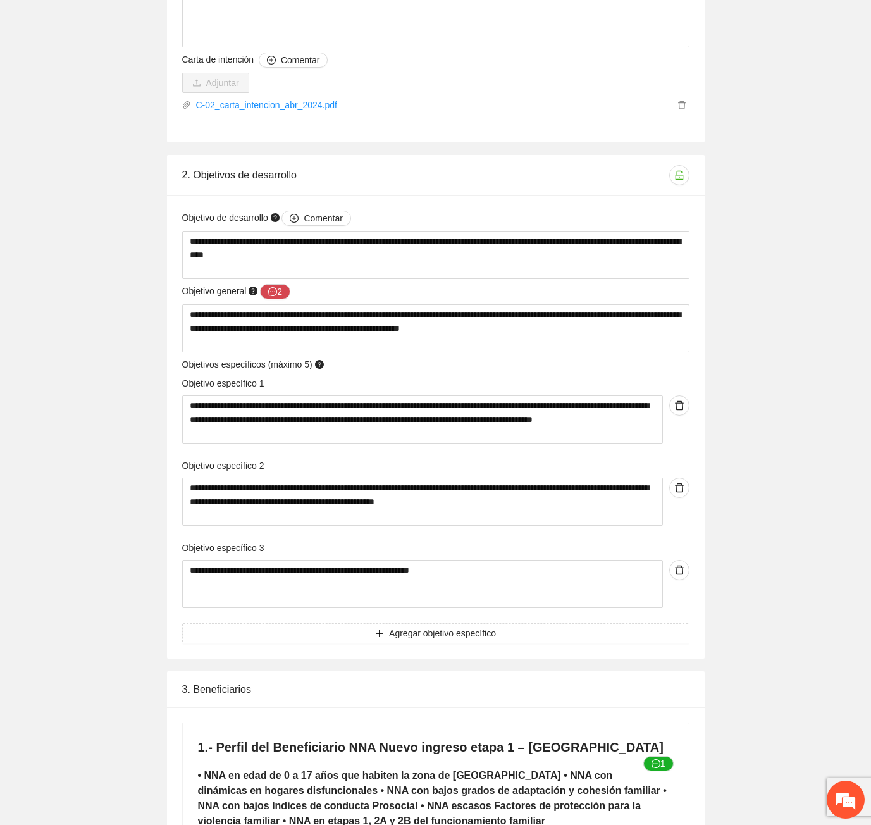
click at [153, 572] on div "**********" at bounding box center [435, 406] width 601 height 503
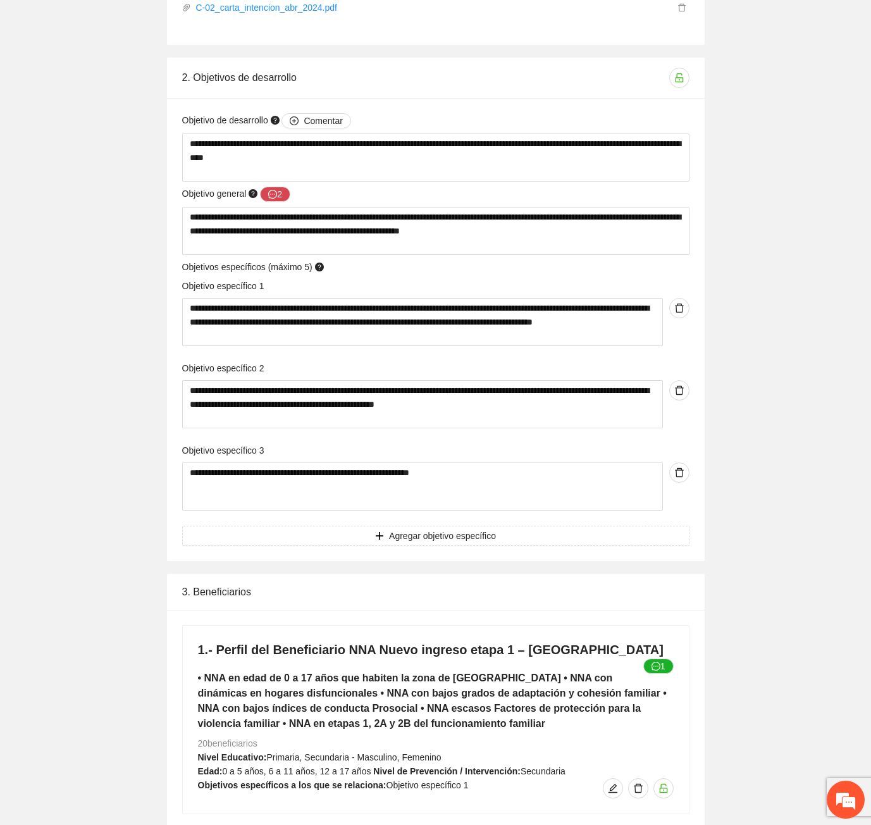
scroll to position [5145, 0]
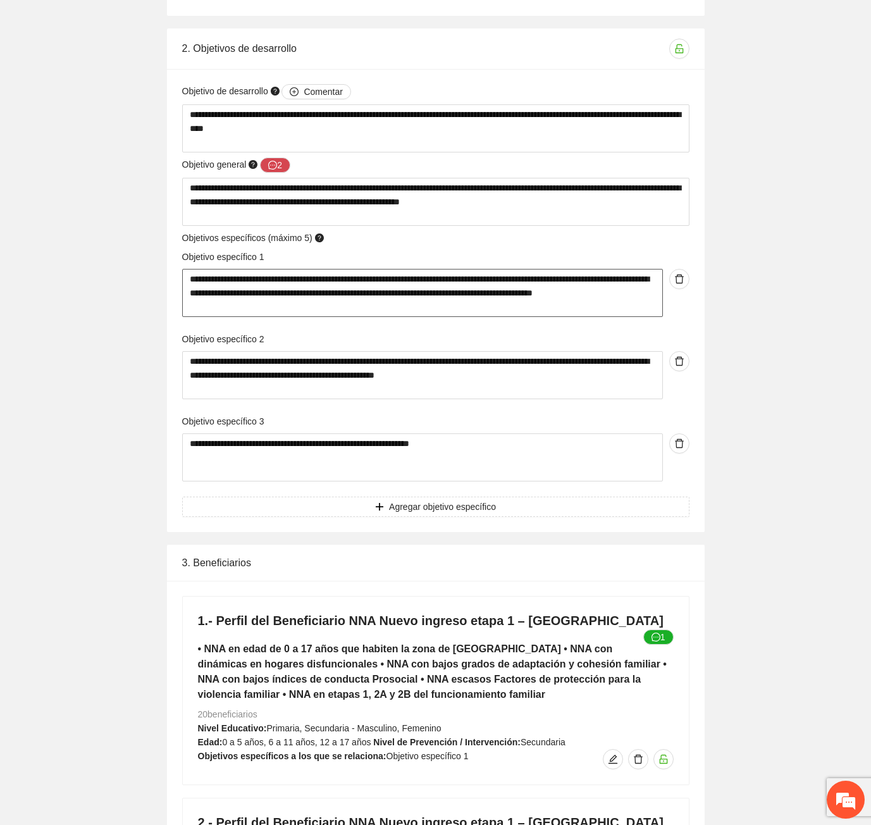
drag, startPoint x: 321, startPoint y: 260, endPoint x: 425, endPoint y: 265, distance: 104.5
click at [425, 269] on textarea "**********" at bounding box center [422, 293] width 481 height 48
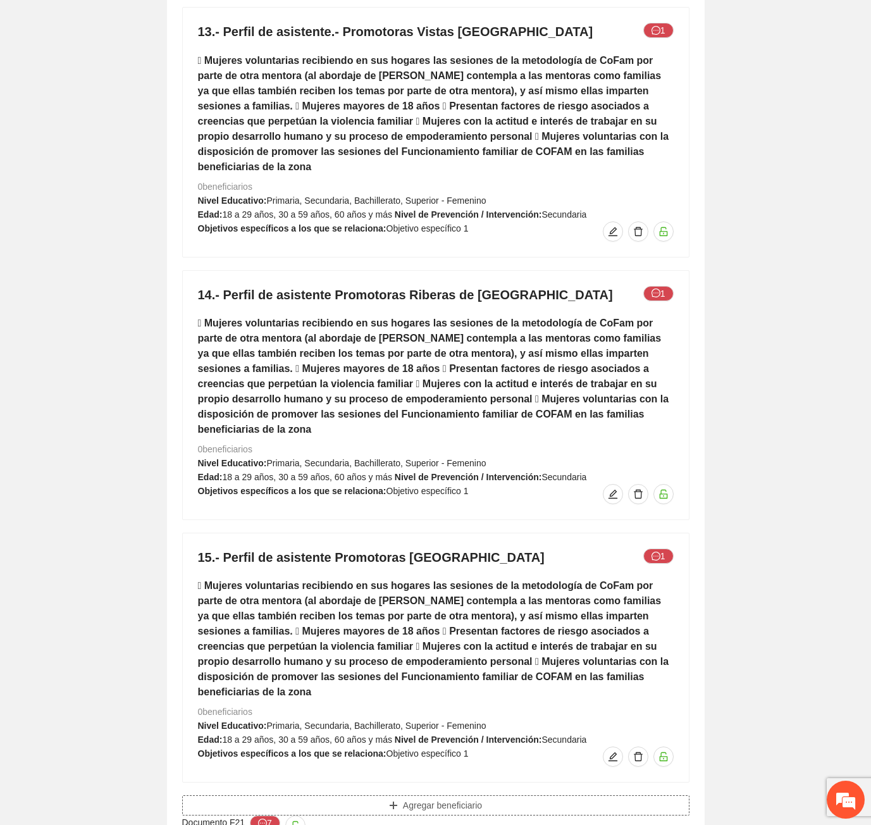
scroll to position [8687, 0]
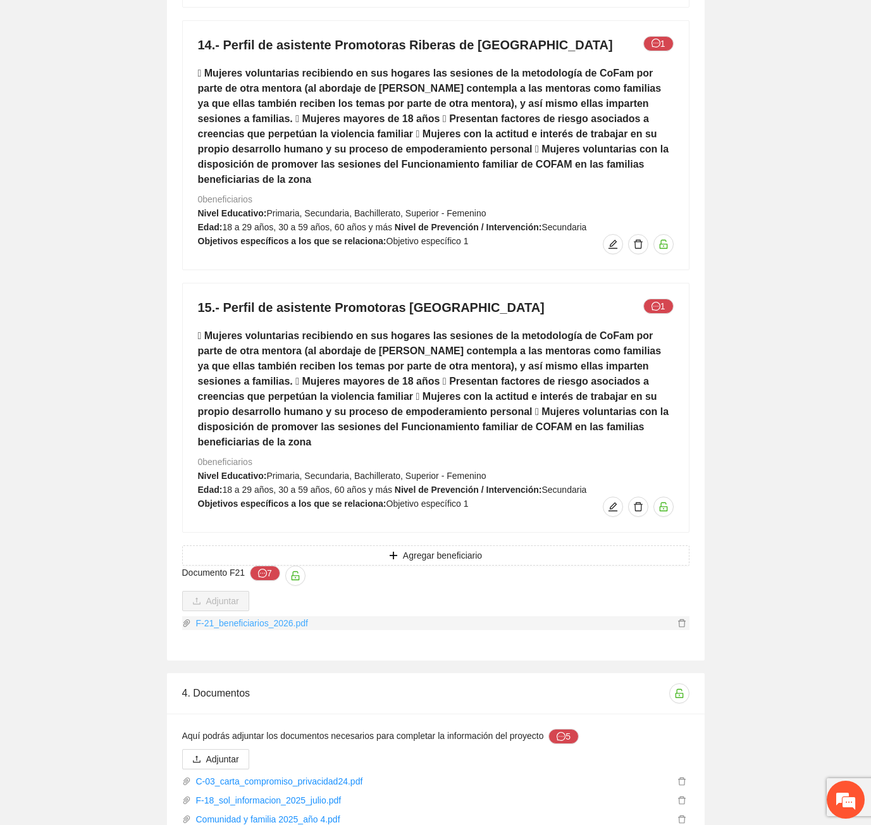
click at [220, 616] on link "F-21_beneficiarios_2026.pdf" at bounding box center [432, 623] width 483 height 14
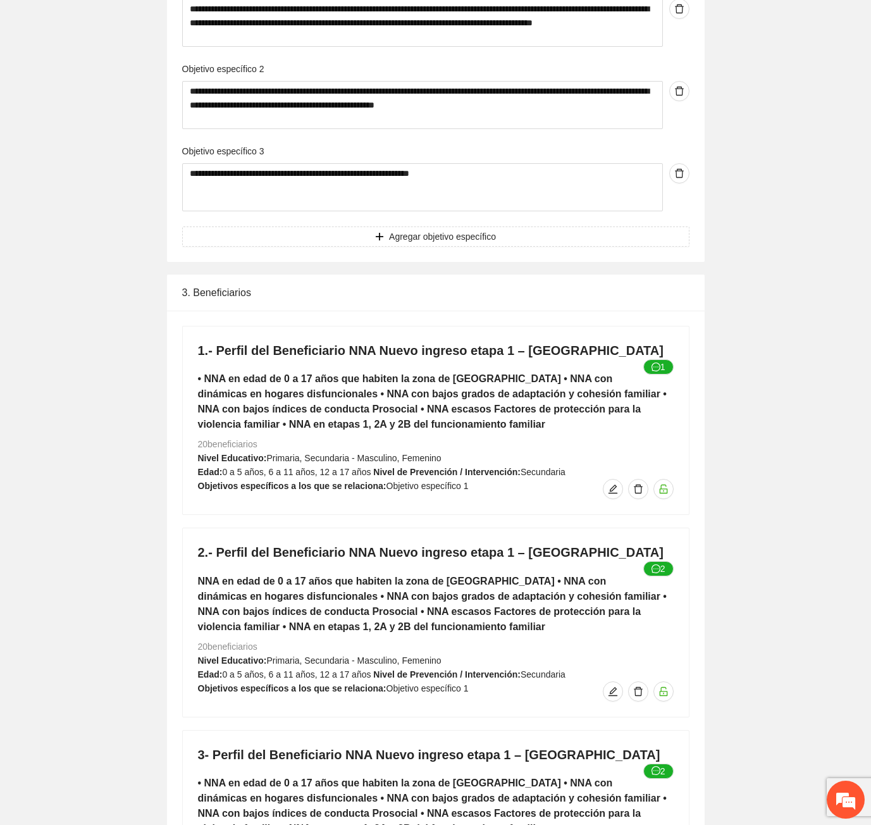
scroll to position [5335, 0]
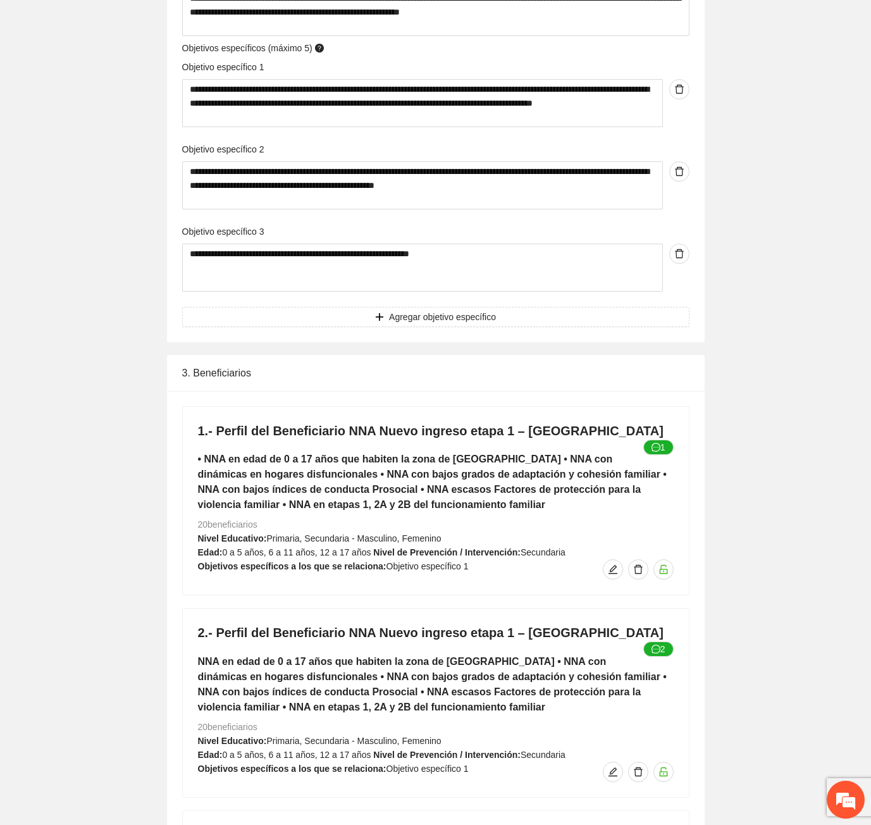
drag, startPoint x: 268, startPoint y: 417, endPoint x: 632, endPoint y: 410, distance: 364.4
click at [632, 422] on h4 "1.- Perfil del Beneficiario NNA Nuevo ingreso etapa 1 – Vistas Cerro grande 1" at bounding box center [436, 431] width 476 height 18
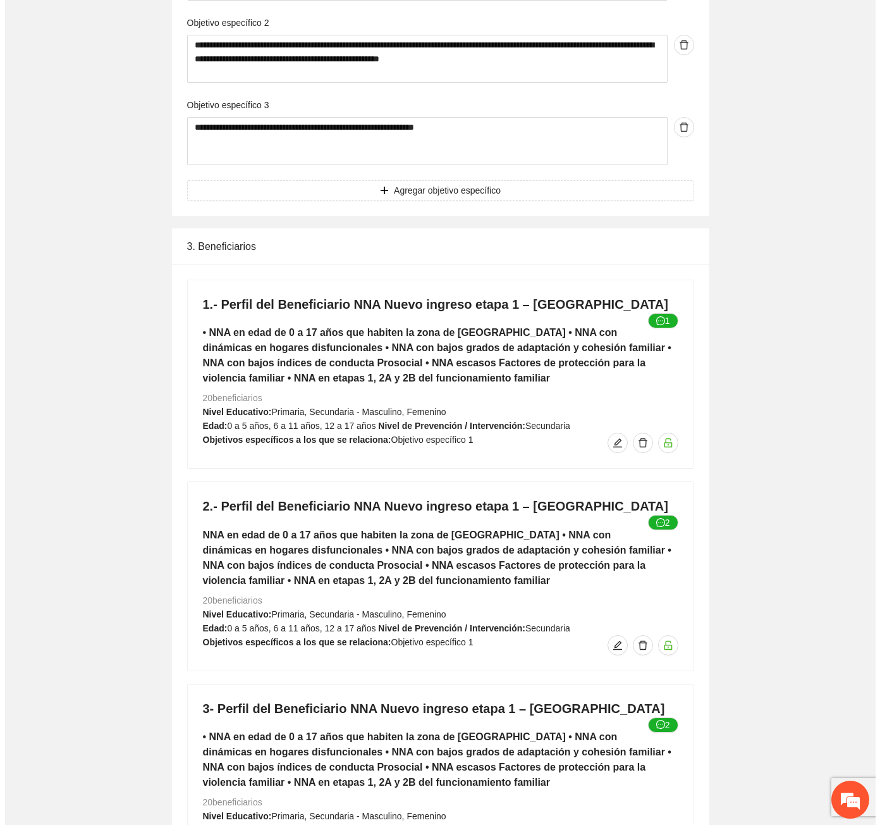
scroll to position [1668, 0]
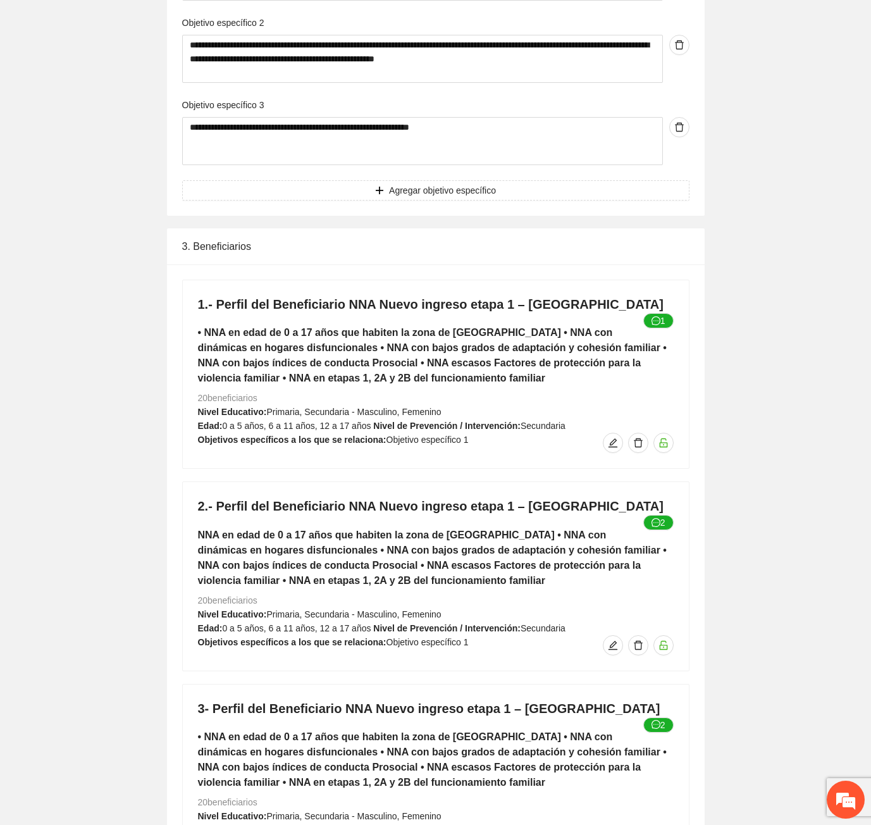
click at [598, 295] on h4 "1.- Perfil del Beneficiario NNA Nuevo ingreso etapa 1 – Vistas Cerro grande 1" at bounding box center [436, 304] width 476 height 18
drag, startPoint x: 628, startPoint y: 284, endPoint x: 188, endPoint y: 285, distance: 439.5
click at [188, 285] on div "1.- Perfil del Beneficiario NNA Nuevo ingreso etapa 1 – Vistas Cerro grande 1 •…" at bounding box center [436, 374] width 506 height 188
copy h4 "1.- Perfil del Beneficiario NNA Nuevo ingreso etapa 1 – [GEOGRAPHIC_DATA]"
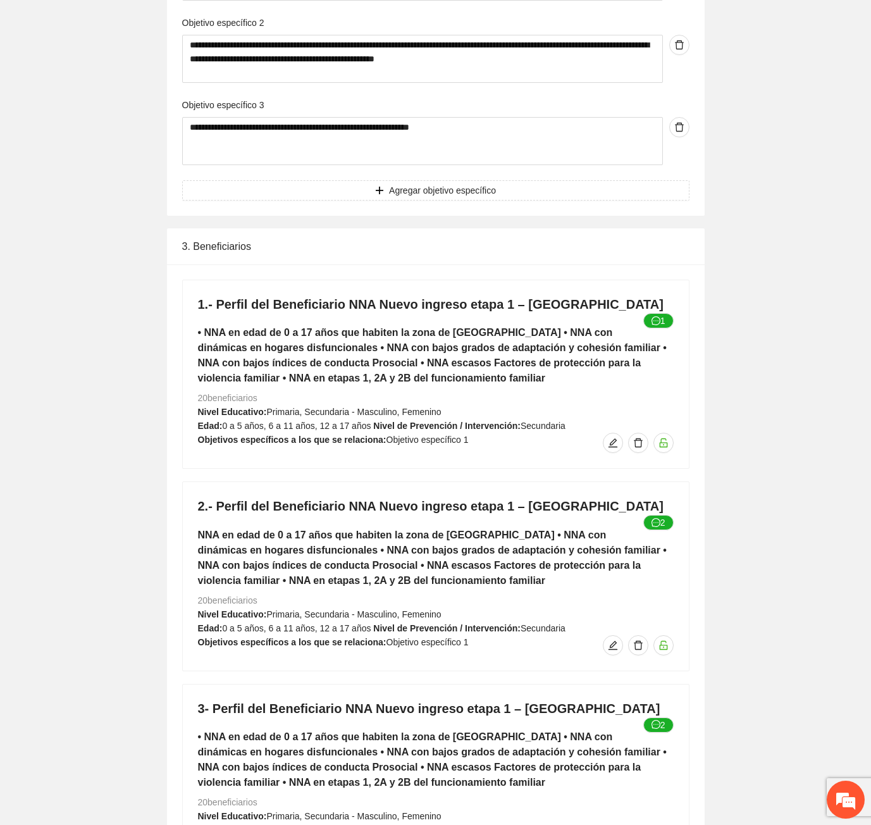
click at [551, 297] on div "1.- Perfil del Beneficiario NNA Nuevo ingreso etapa 1 – Vistas Cerro grande 1 •…" at bounding box center [436, 374] width 506 height 188
click at [666, 280] on div "1.- Perfil del Beneficiario NNA Nuevo ingreso etapa 1 – Vistas Cerro grande 1 •…" at bounding box center [436, 374] width 506 height 188
click at [661, 313] on button "1" at bounding box center [658, 320] width 30 height 15
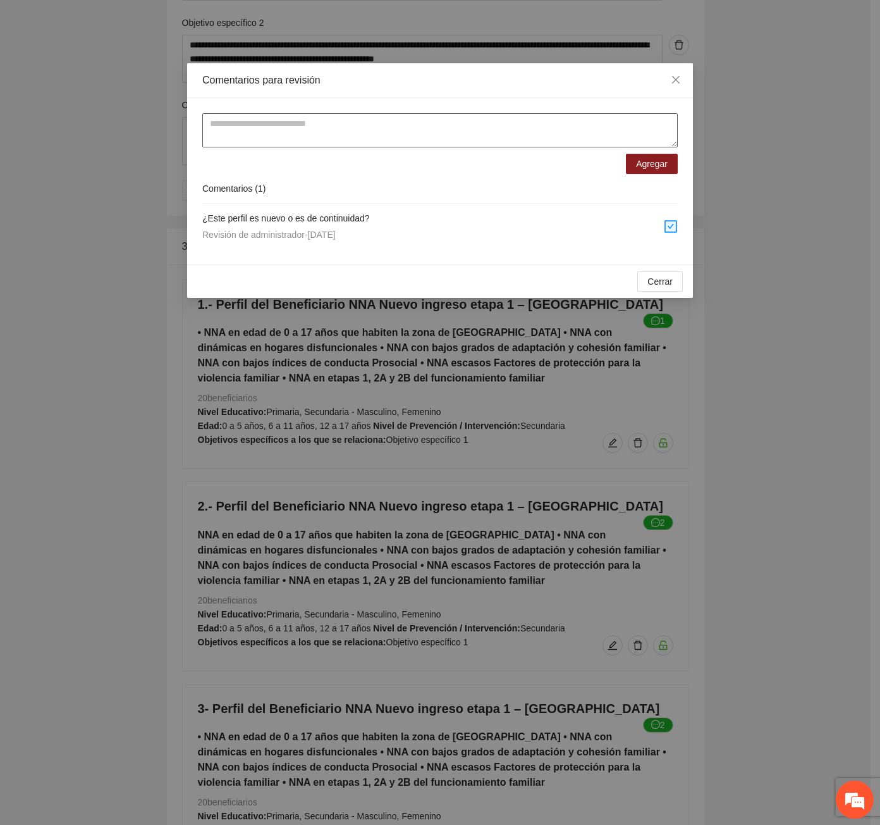
click at [481, 122] on textarea at bounding box center [440, 130] width 476 height 34
paste textarea "**********"
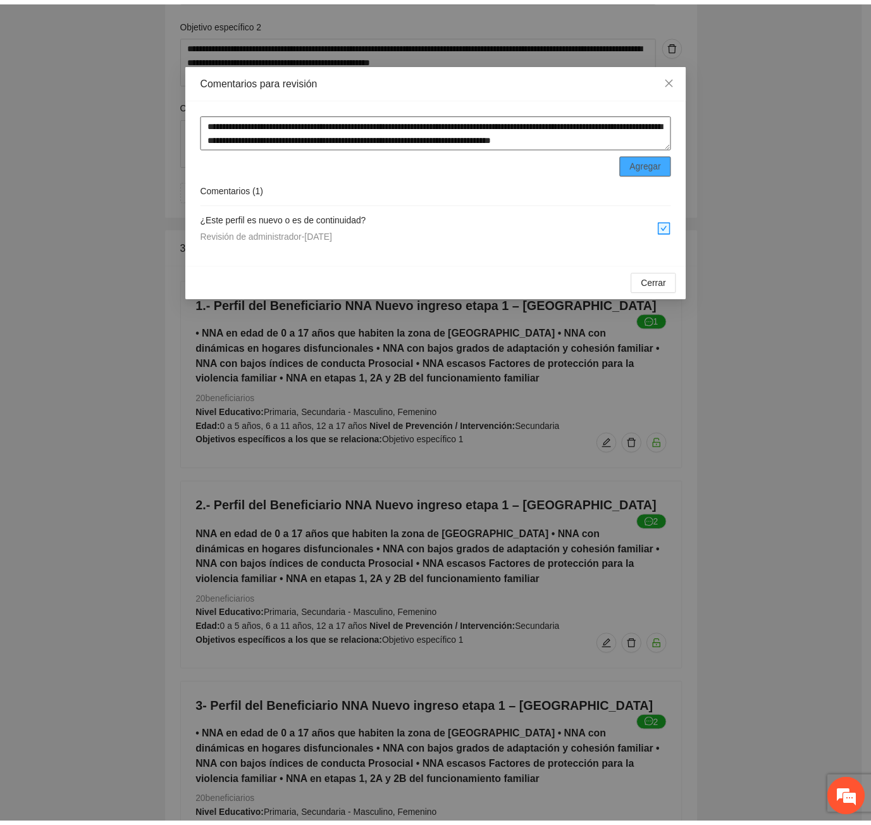
scroll to position [10, 0]
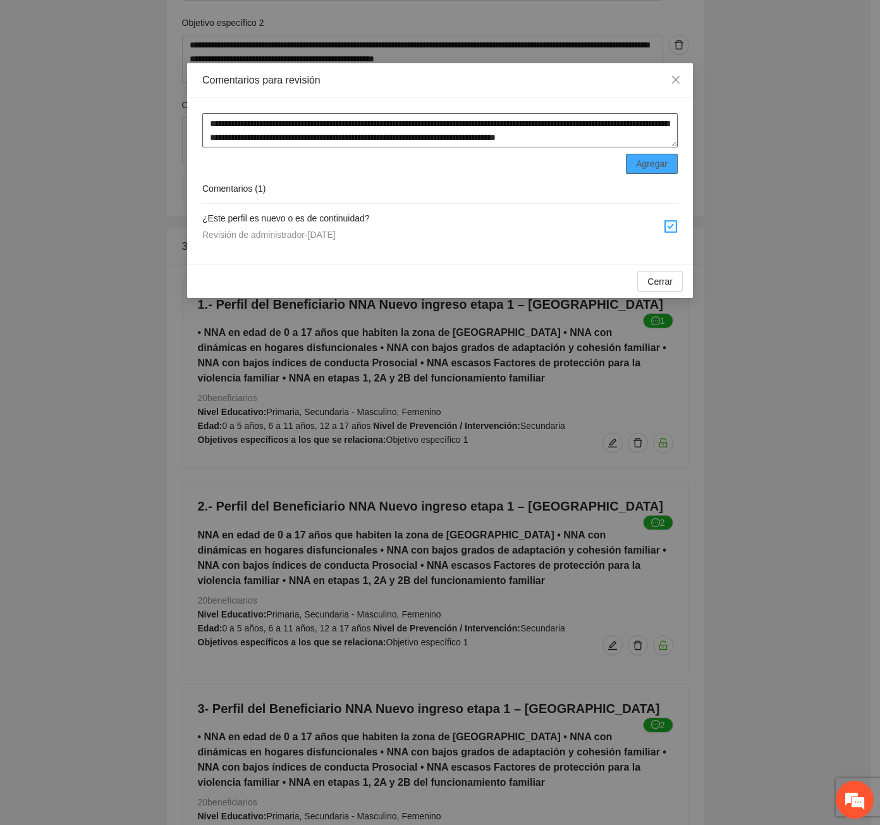
type textarea "**********"
click at [634, 165] on button "Agregar" at bounding box center [652, 164] width 52 height 20
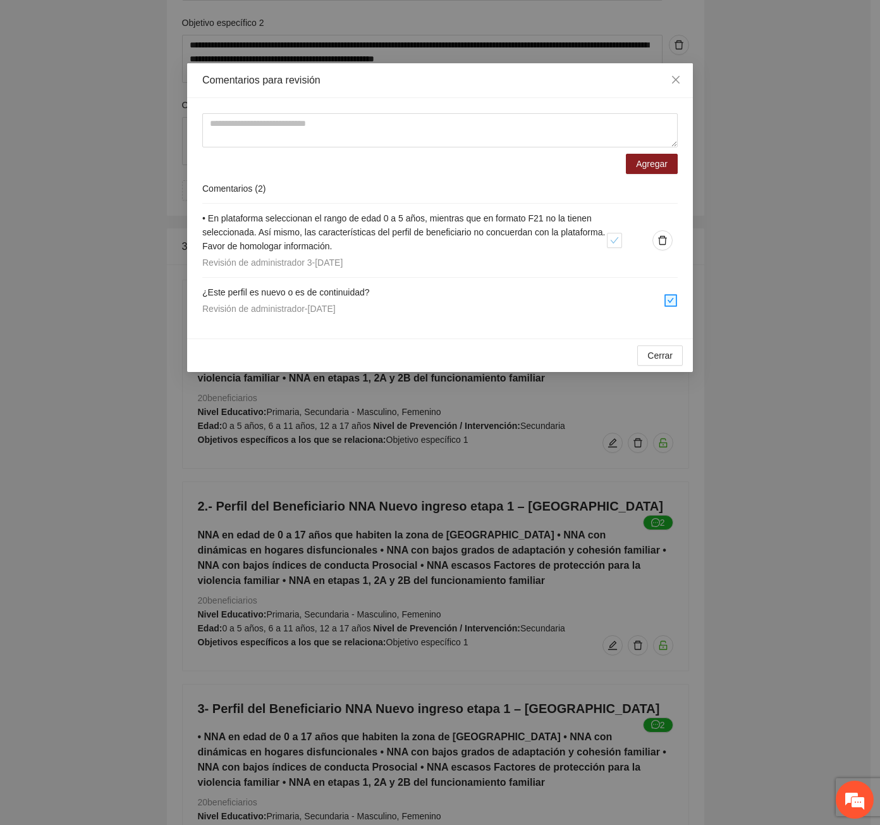
click at [210, 581] on div "Comentarios para revisión Agregar Comentarios ( 2 ) • En plataforma seleccionan…" at bounding box center [440, 412] width 880 height 825
click at [680, 352] on button "Cerrar" at bounding box center [661, 355] width 46 height 20
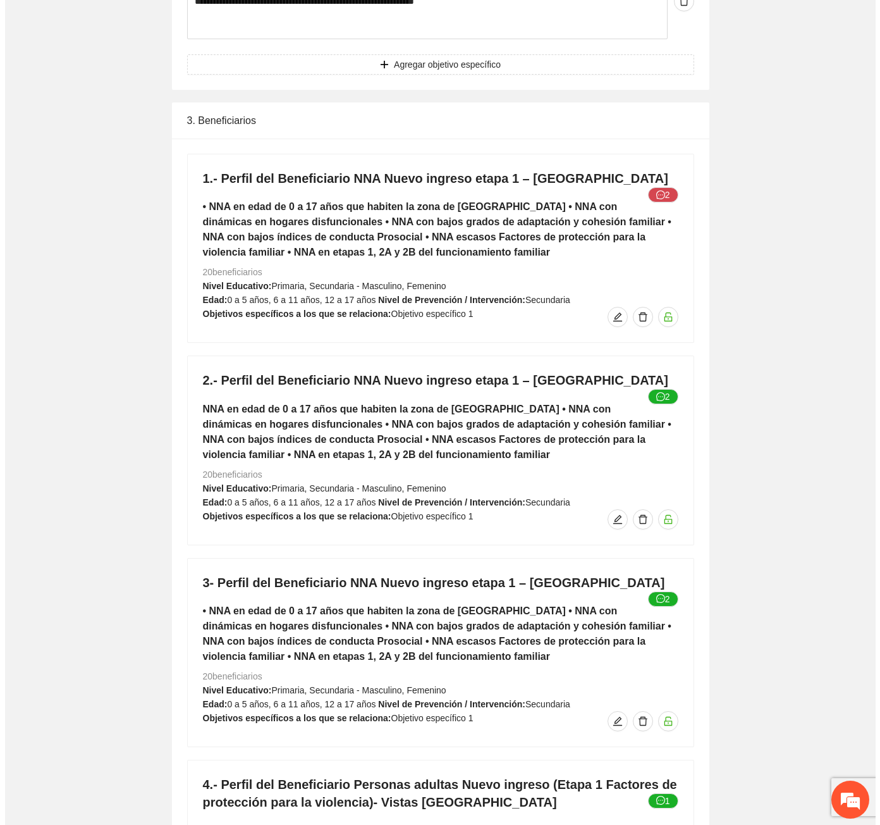
scroll to position [5588, 0]
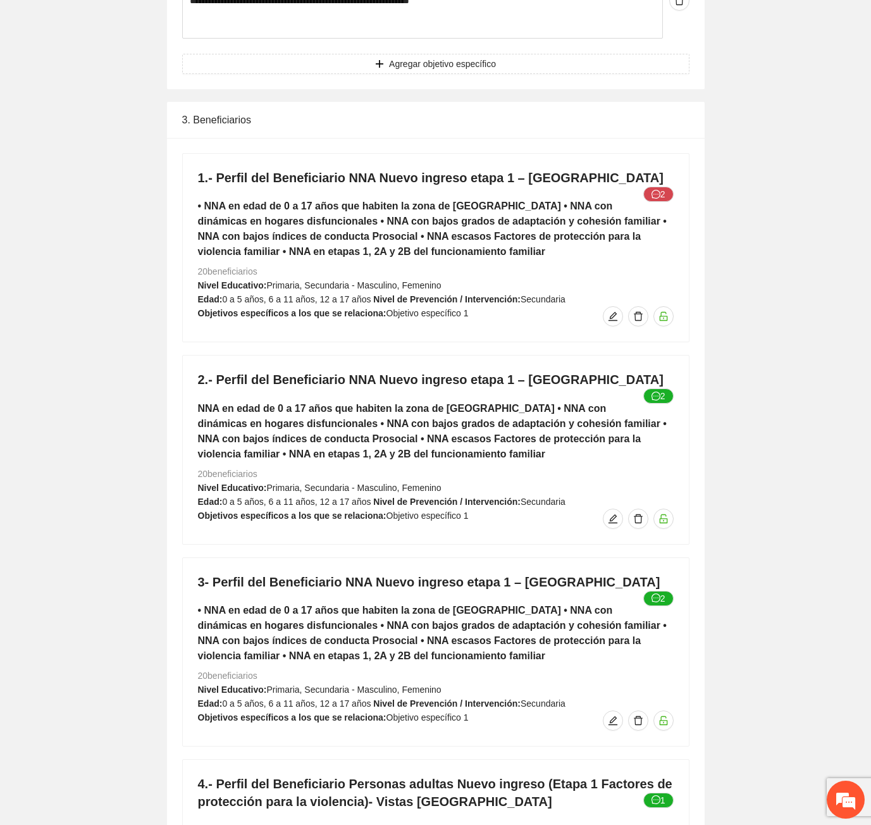
click at [662, 401] on h5 "NNA en edad de 0 a 17 años que habiten la zona de [GEOGRAPHIC_DATA] • NNA con d…" at bounding box center [436, 431] width 476 height 61
click at [662, 388] on button "2" at bounding box center [658, 395] width 30 height 15
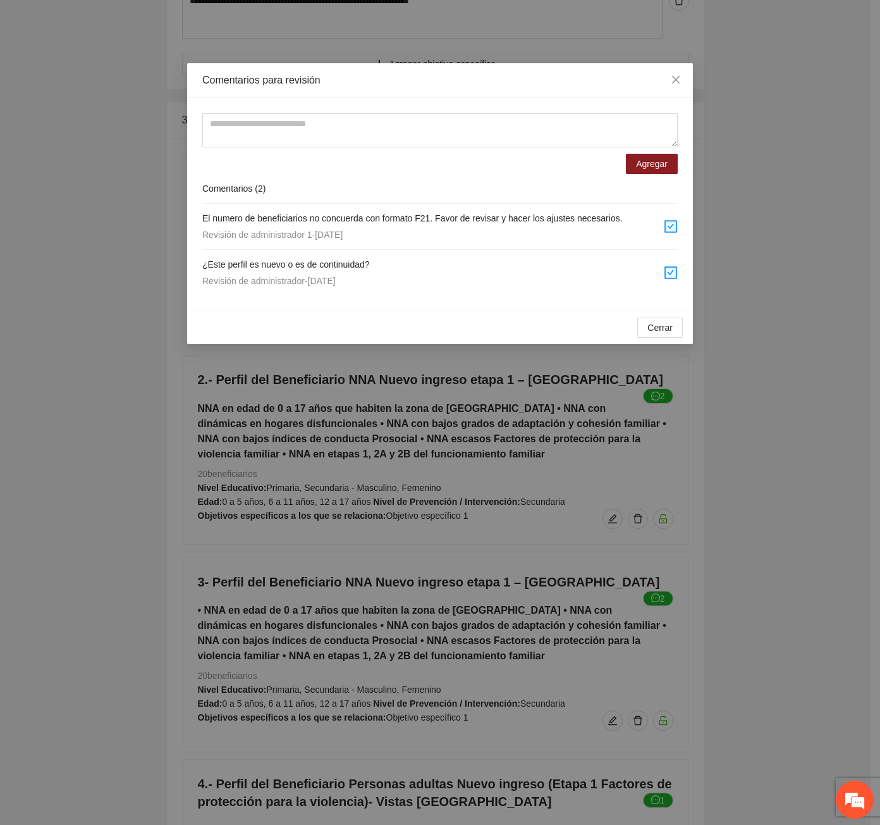
click at [219, 149] on form "Agregar" at bounding box center [440, 143] width 476 height 61
click at [228, 139] on textarea at bounding box center [440, 130] width 476 height 34
paste textarea "**********"
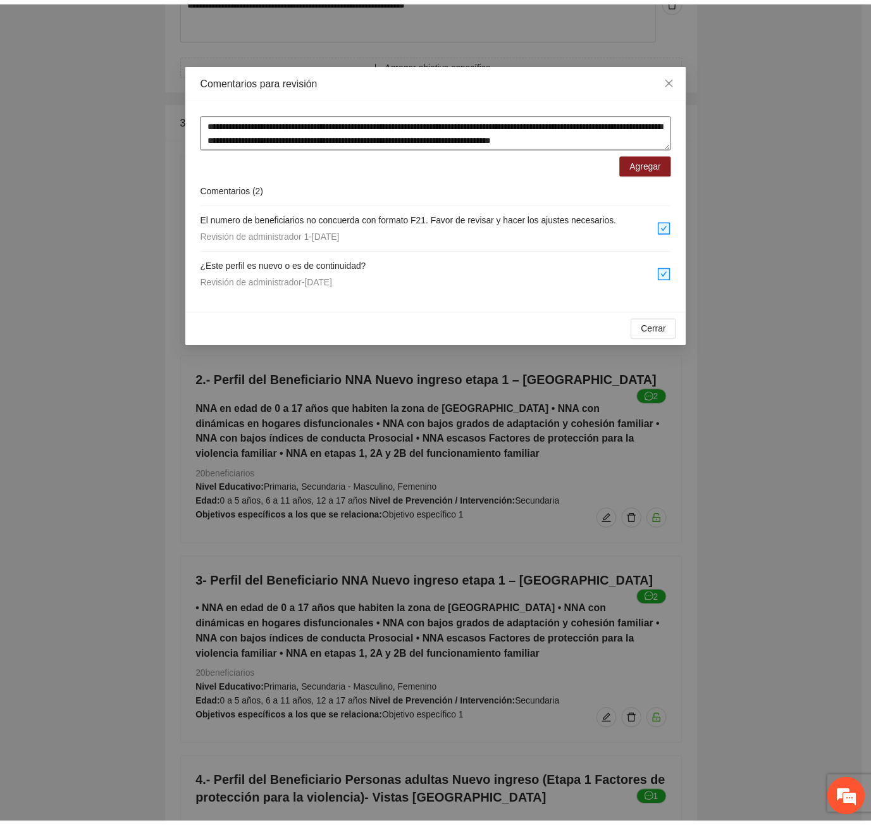
scroll to position [10, 0]
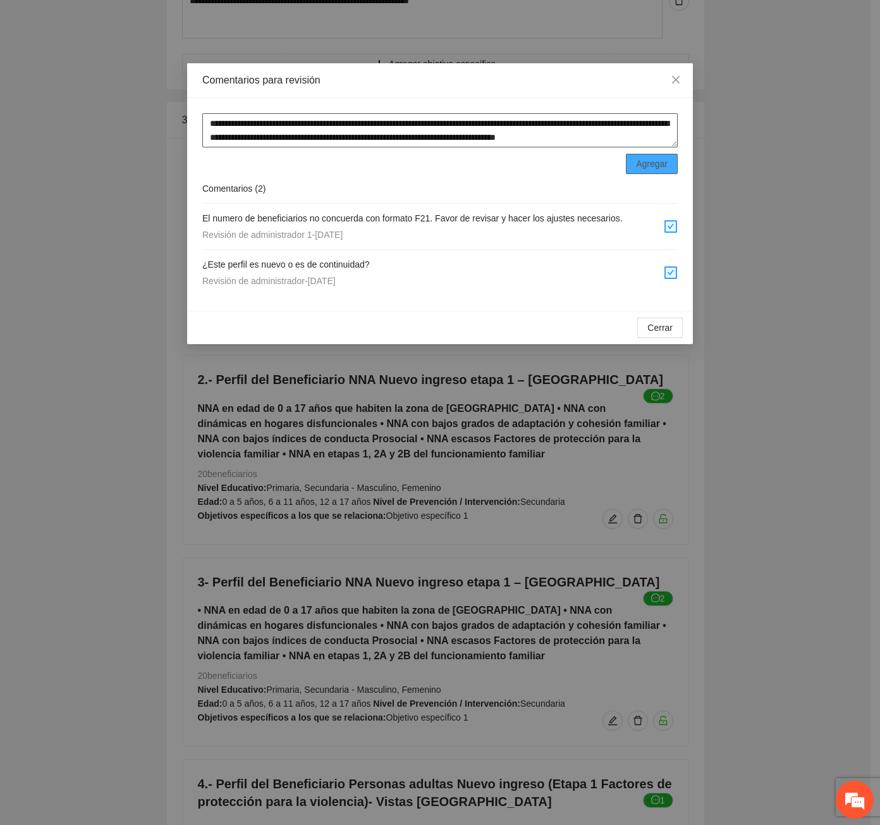
type textarea "**********"
click at [656, 166] on span "Agregar" at bounding box center [652, 164] width 32 height 14
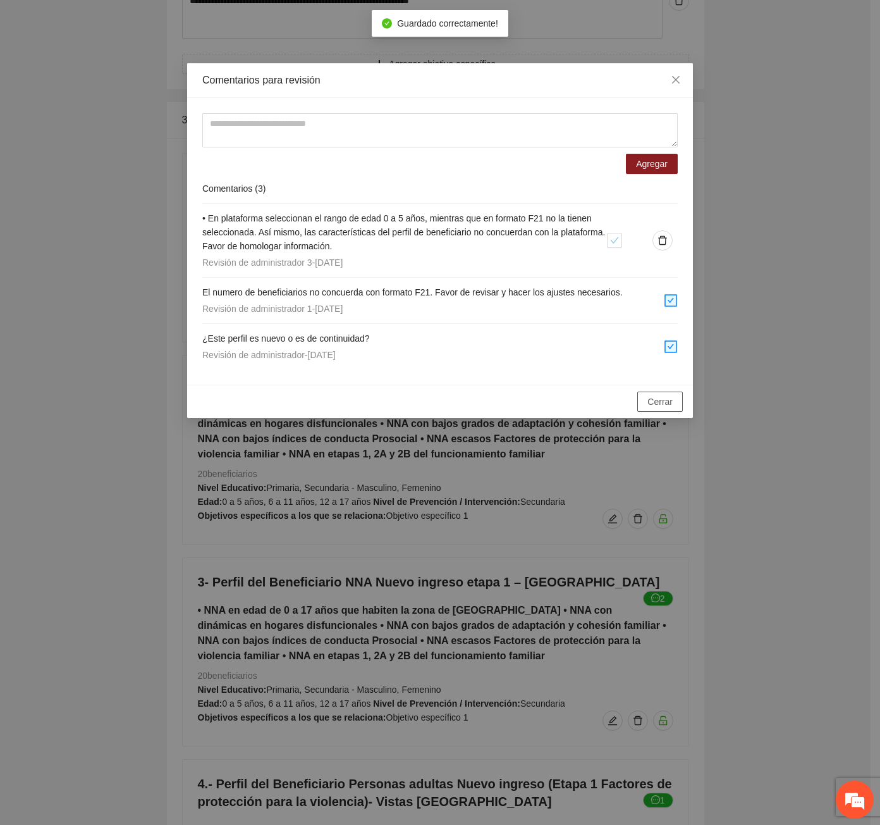
click at [668, 399] on span "Cerrar" at bounding box center [660, 402] width 25 height 14
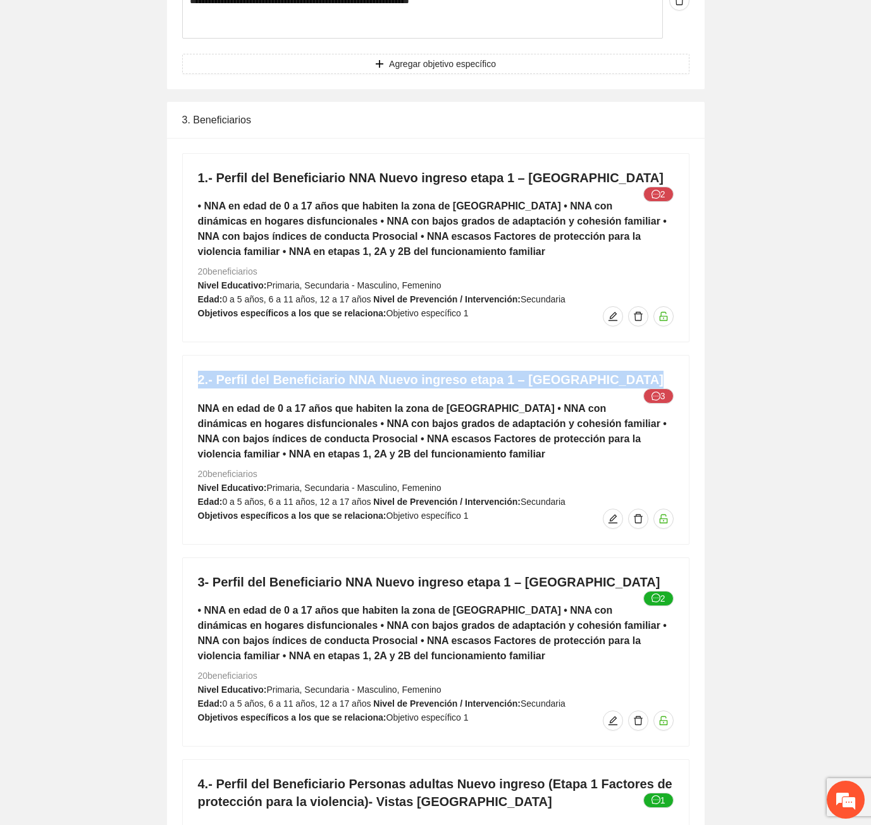
drag, startPoint x: 650, startPoint y: 360, endPoint x: 197, endPoint y: 350, distance: 453.6
click at [197, 355] on div "2.- Perfil del Beneficiario NNA Nuevo ingreso etapa 1 – Riberas de Sacramento 3…" at bounding box center [436, 449] width 506 height 188
copy h4 "2.- Perfil del Beneficiario NNA Nuevo ingreso etapa 1 – Riberas de Sacramento 3"
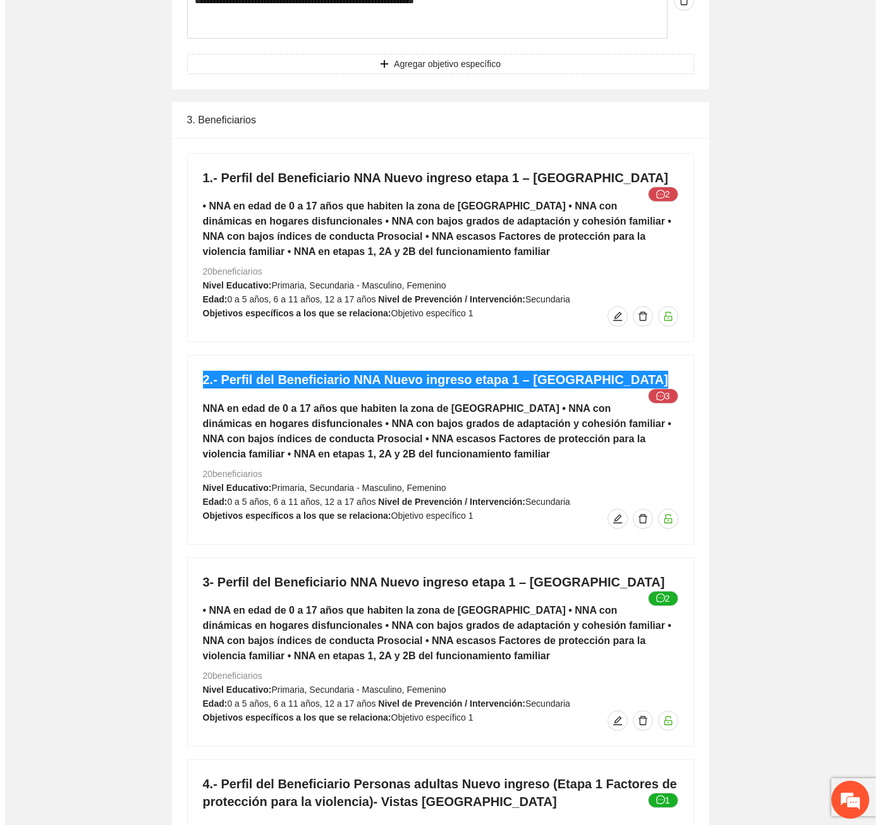
scroll to position [5651, 0]
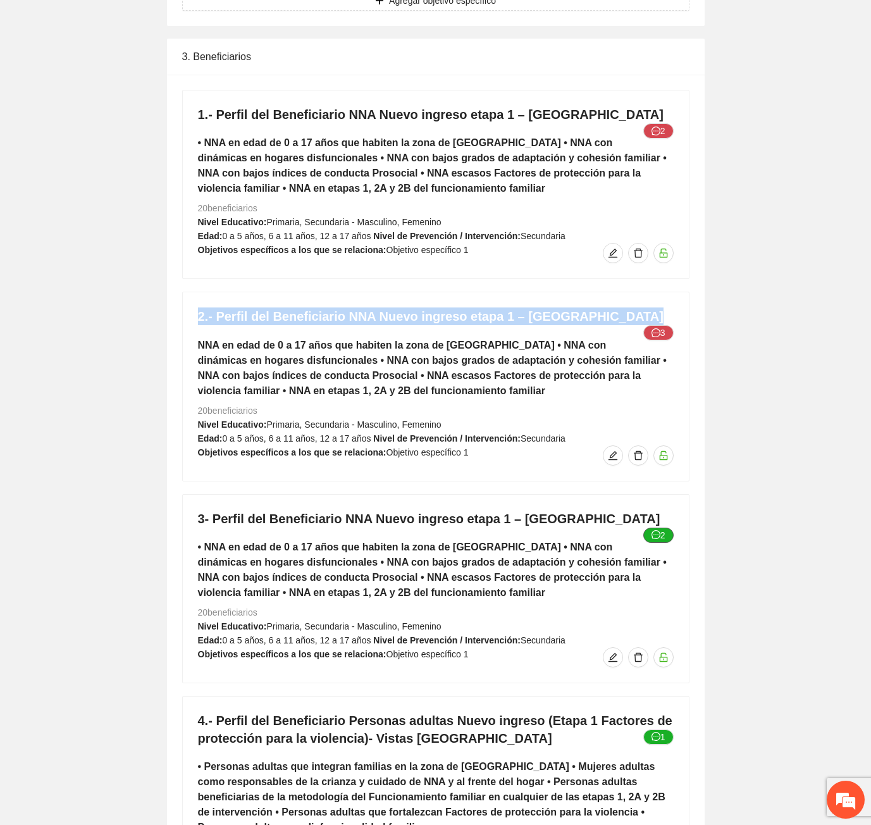
click at [658, 530] on icon "message" at bounding box center [655, 534] width 9 height 9
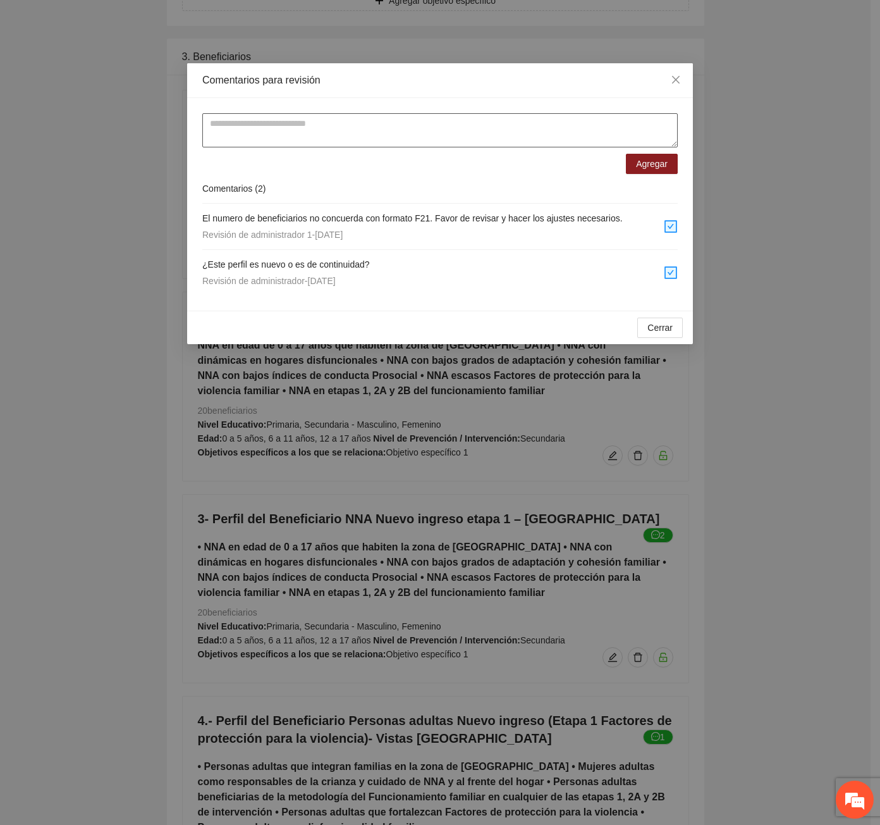
click at [343, 134] on textarea at bounding box center [440, 130] width 476 height 34
paste textarea "**********"
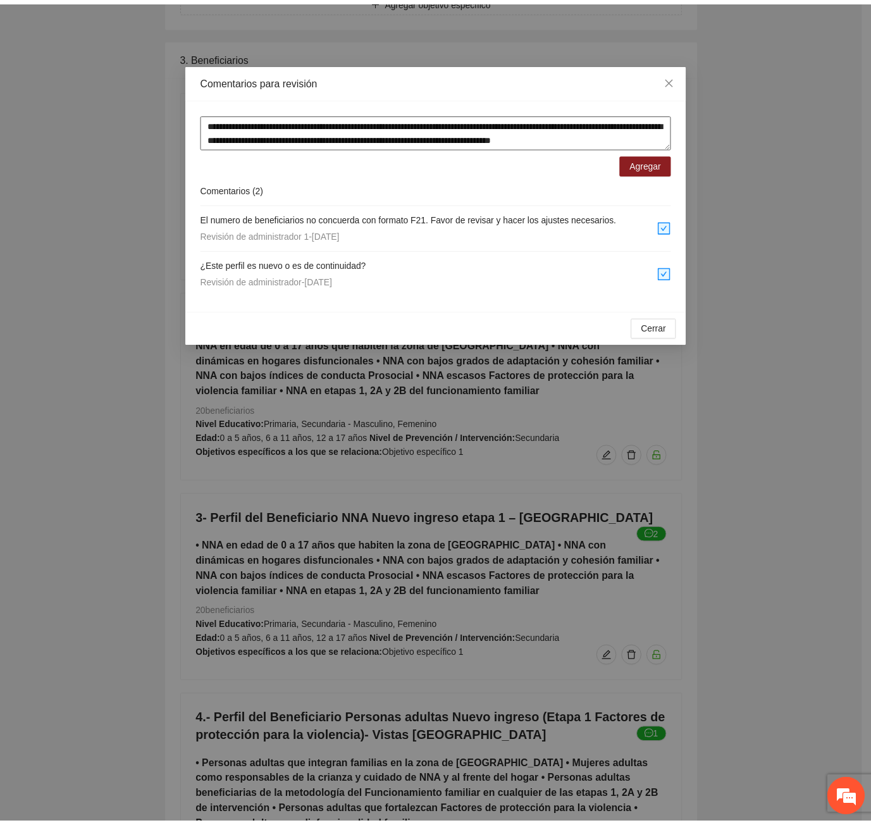
scroll to position [10, 0]
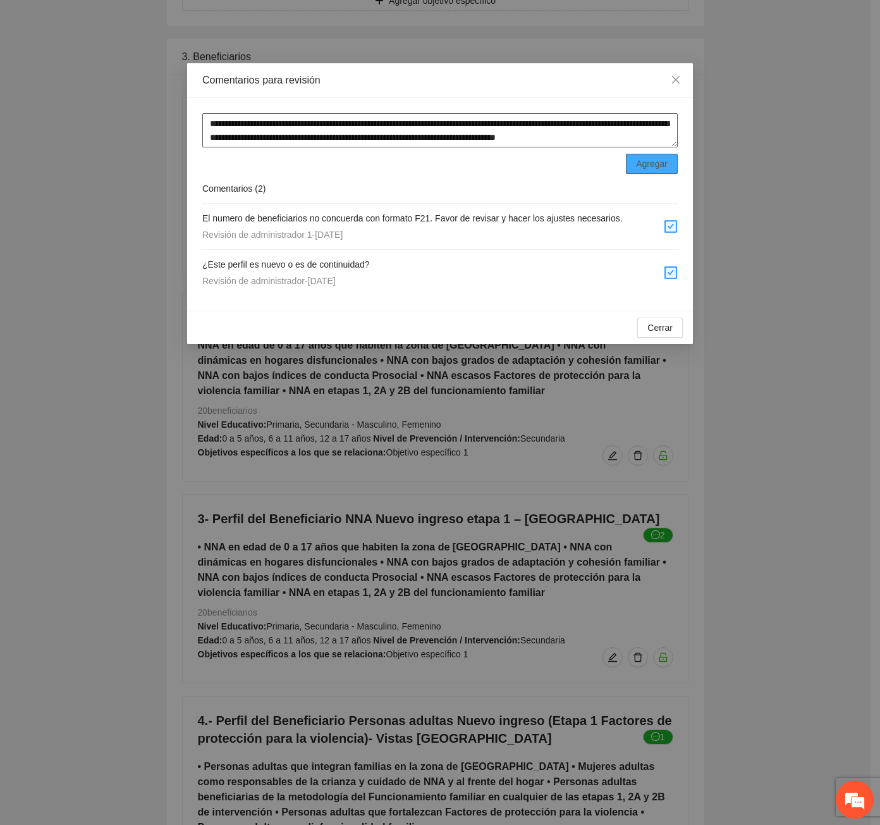
type textarea "**********"
click at [660, 157] on button "Agregar" at bounding box center [652, 164] width 52 height 20
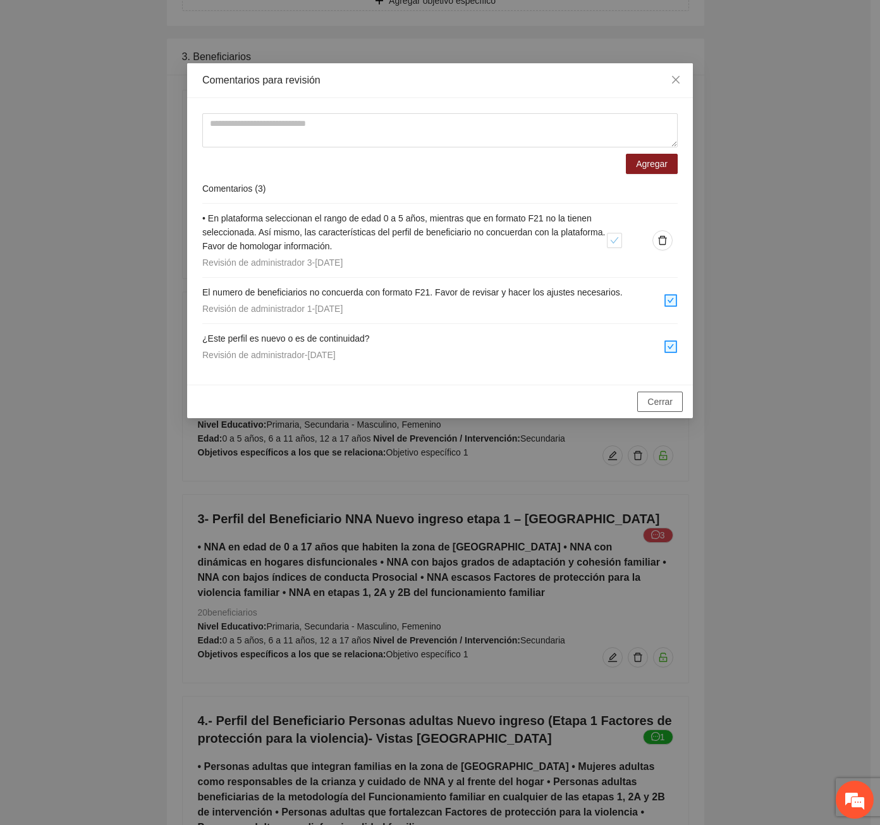
click at [646, 395] on button "Cerrar" at bounding box center [661, 401] width 46 height 20
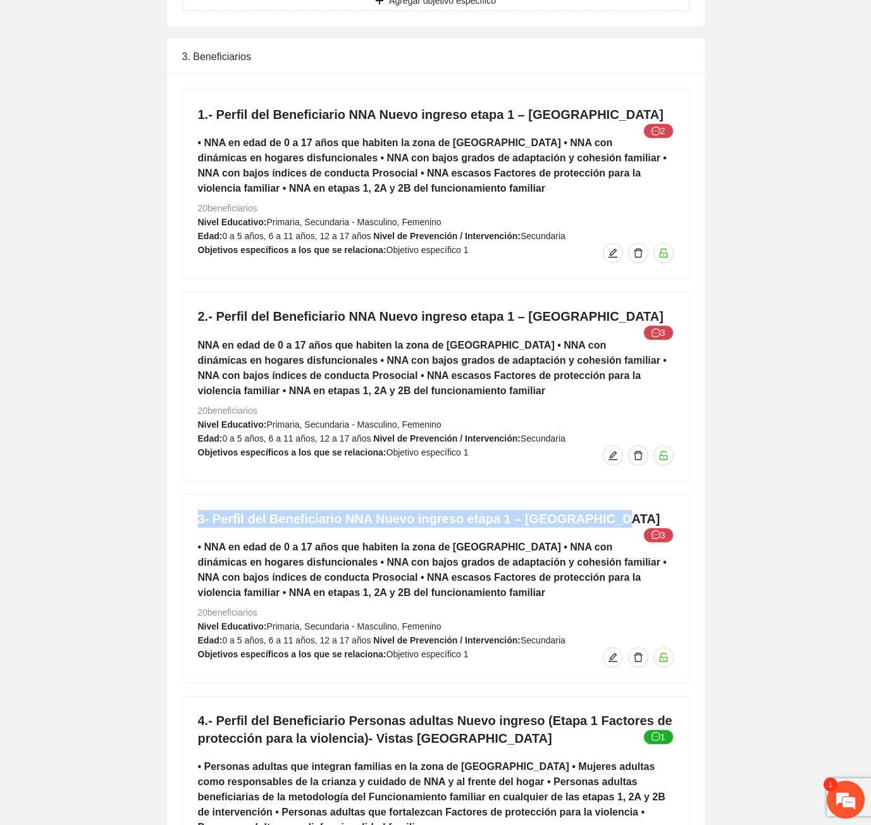
drag, startPoint x: 589, startPoint y: 502, endPoint x: 198, endPoint y: 498, distance: 390.9
click at [198, 510] on h4 "3- Perfil del Beneficiario NNA Nuevo ingreso etapa 1 – Punta oriente 3" at bounding box center [436, 519] width 476 height 18
copy h4 "3- Perfil del Beneficiario NNA Nuevo ingreso etapa 1 – Punta oriente"
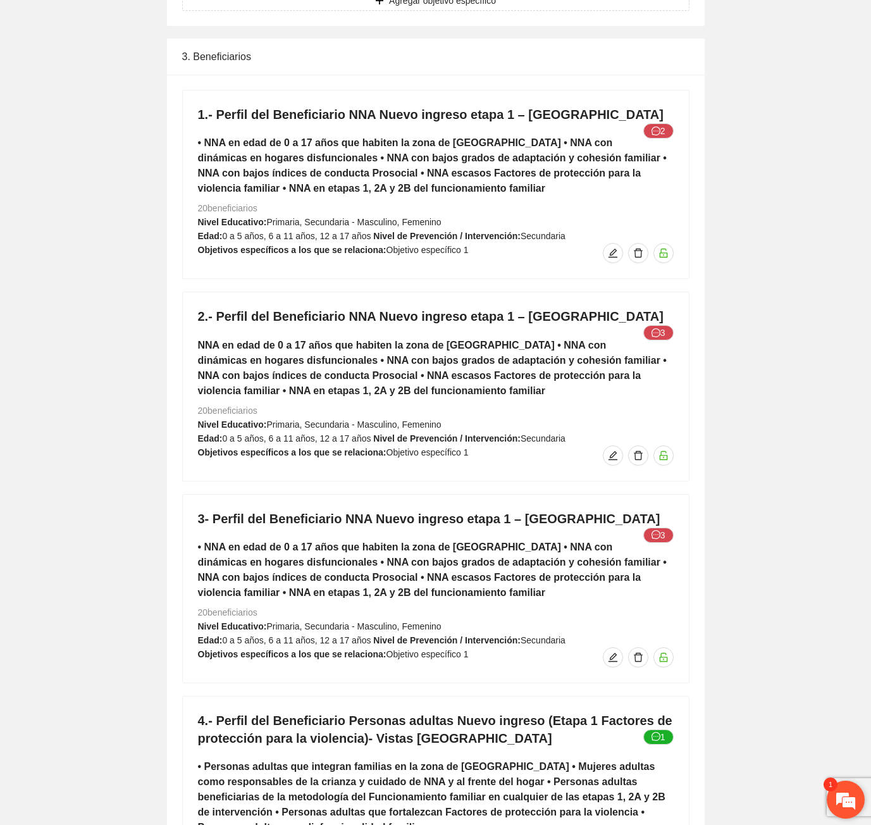
click at [841, 808] on em at bounding box center [846, 799] width 34 height 34
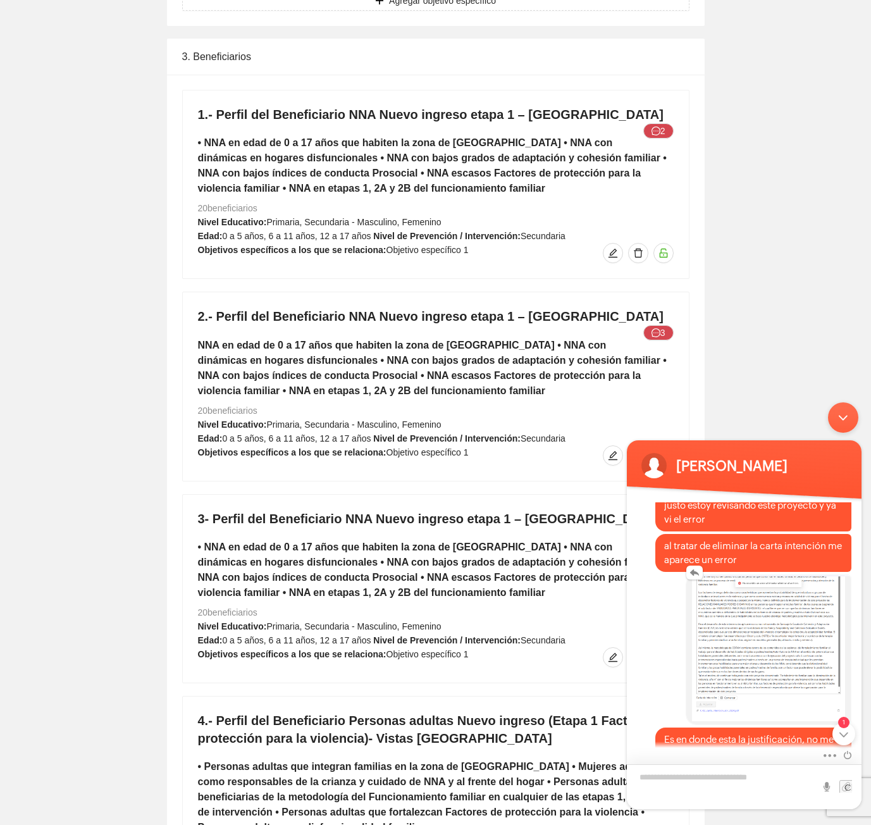
scroll to position [1873, 0]
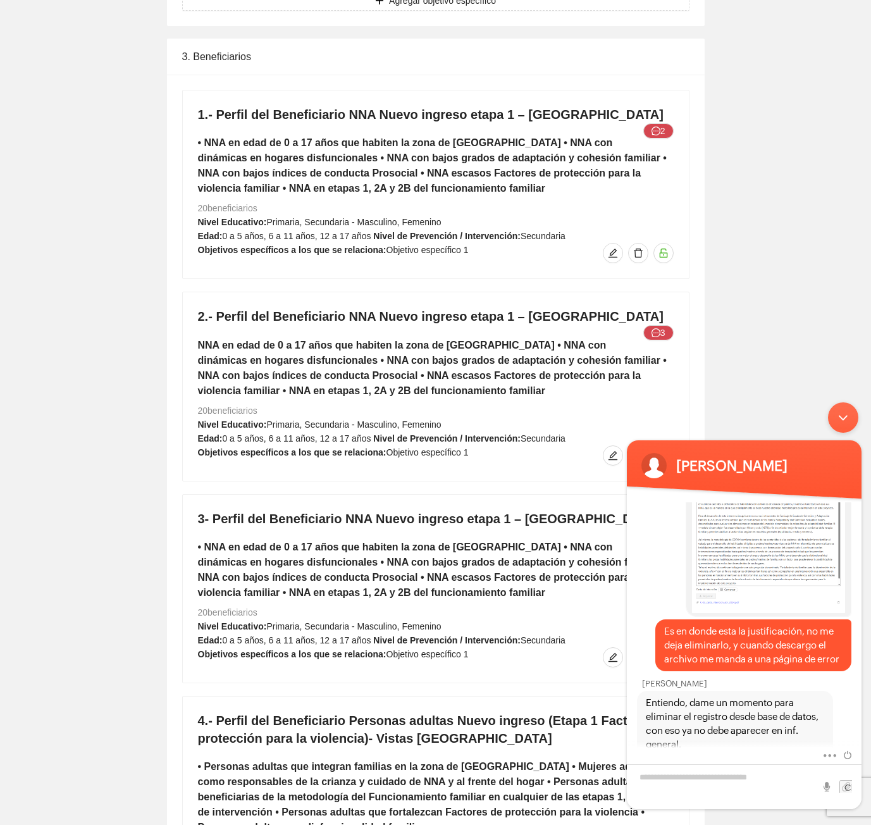
click at [386, 649] on span "Objetivo específico 1" at bounding box center [427, 654] width 82 height 10
click at [841, 426] on div "Minimizar ventana de chat en vivo" at bounding box center [843, 417] width 30 height 30
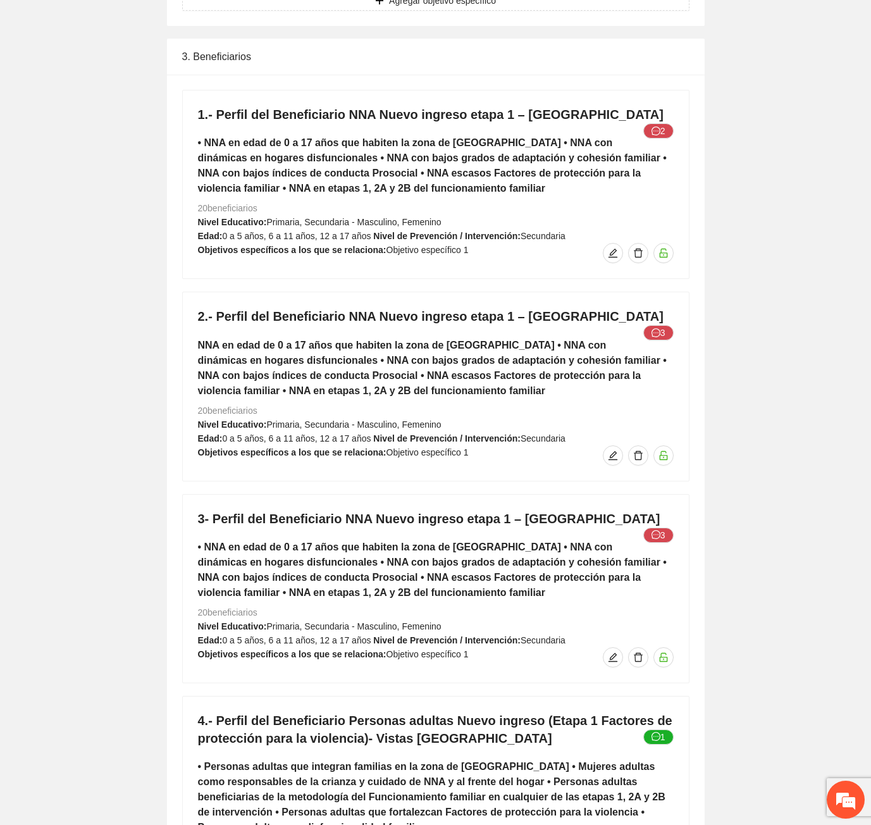
click at [429, 548] on h5 "• NNA en edad de 0 a 17 años que habiten la zona de [GEOGRAPHIC_DATA] • NNA con…" at bounding box center [436, 569] width 476 height 61
click at [612, 652] on icon "edit" at bounding box center [613, 657] width 10 height 10
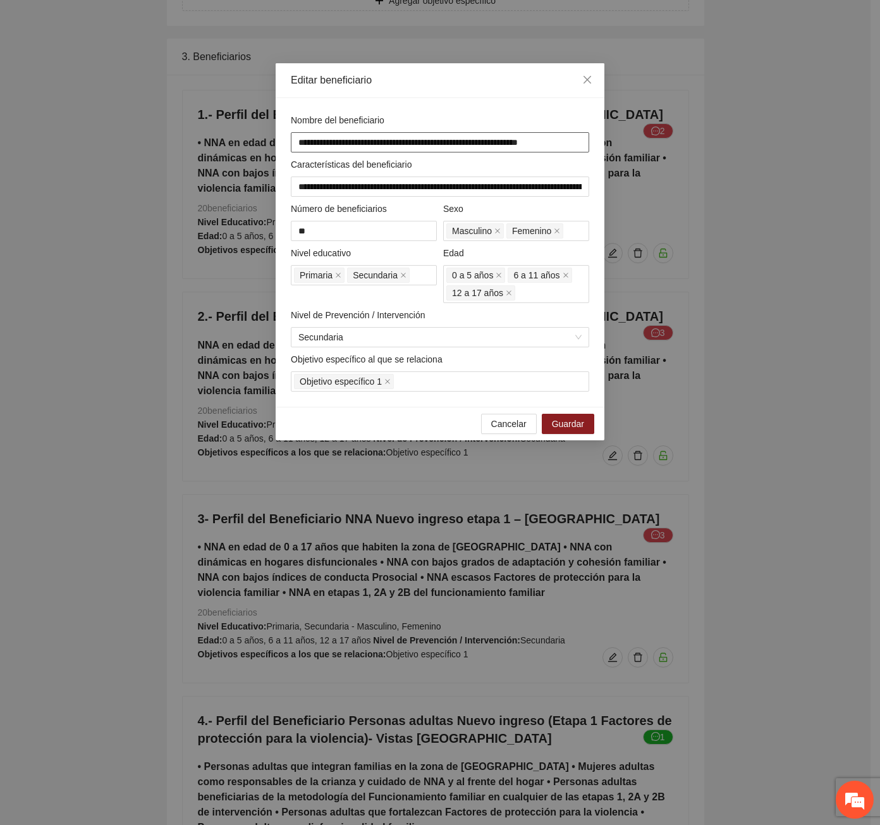
click at [302, 144] on input "**********" at bounding box center [440, 142] width 299 height 20
type input "**********"
click at [574, 424] on span "Guardar" at bounding box center [568, 424] width 32 height 14
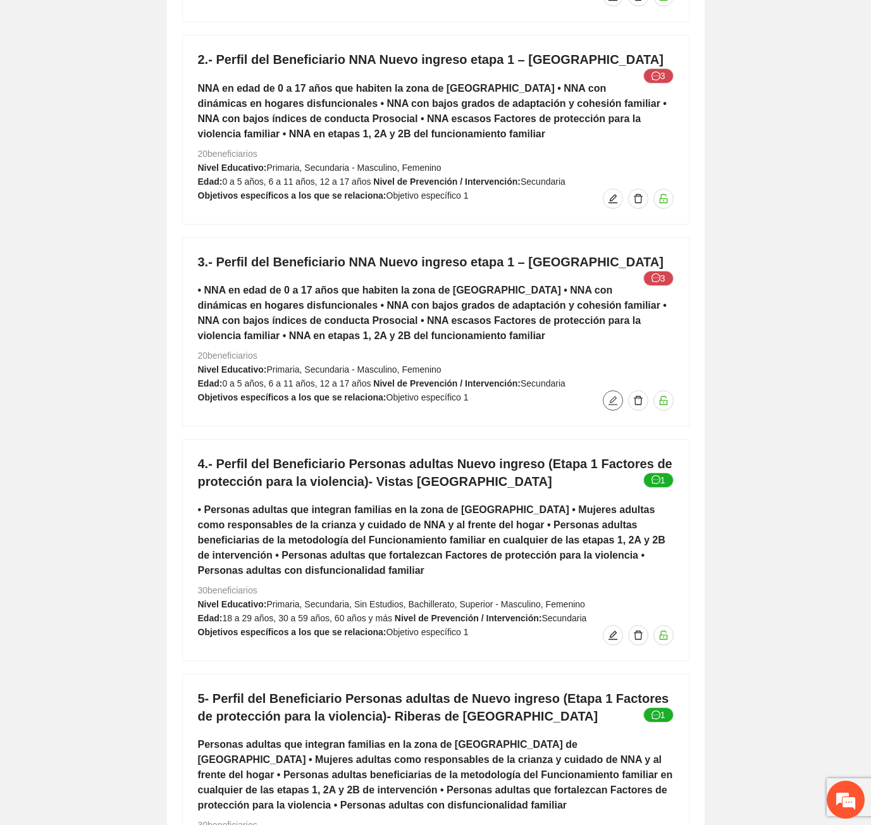
scroll to position [5967, 0]
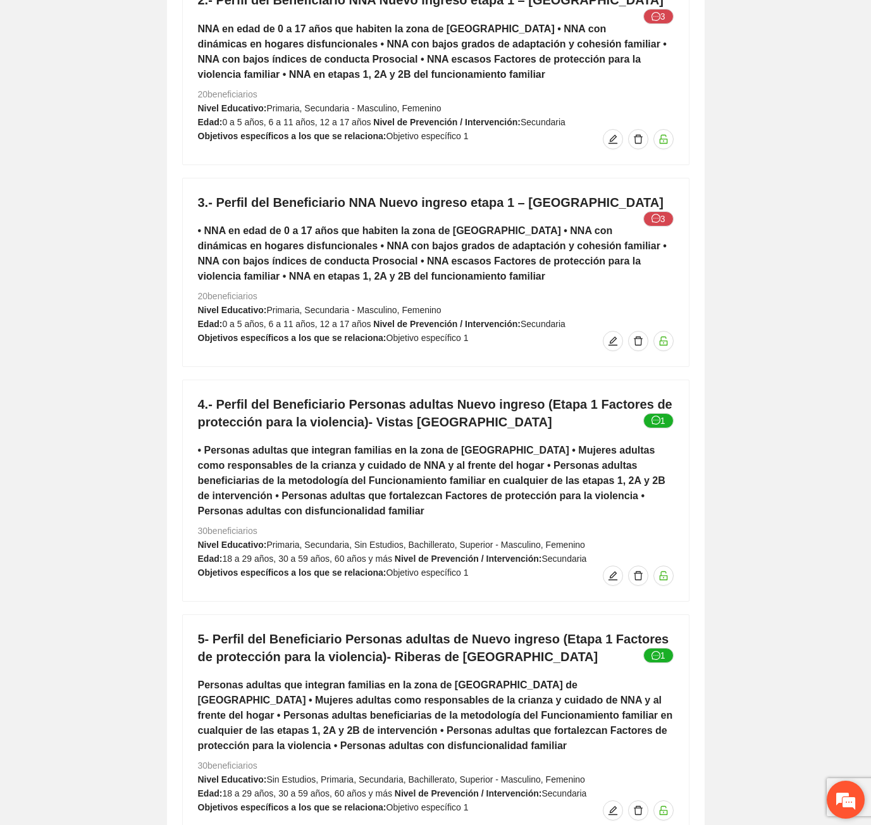
click at [838, 802] on em at bounding box center [846, 799] width 34 height 34
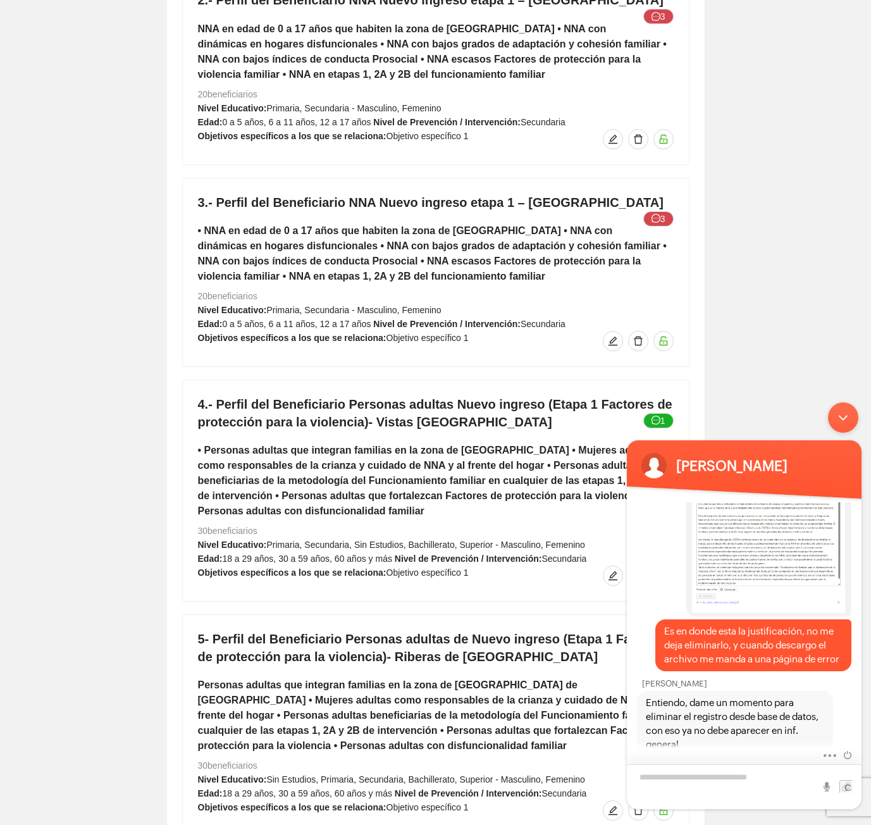
click at [646, 776] on textarea "Escriba su mensaje y pulse “Intro”" at bounding box center [744, 786] width 235 height 45
type textarea "**********"
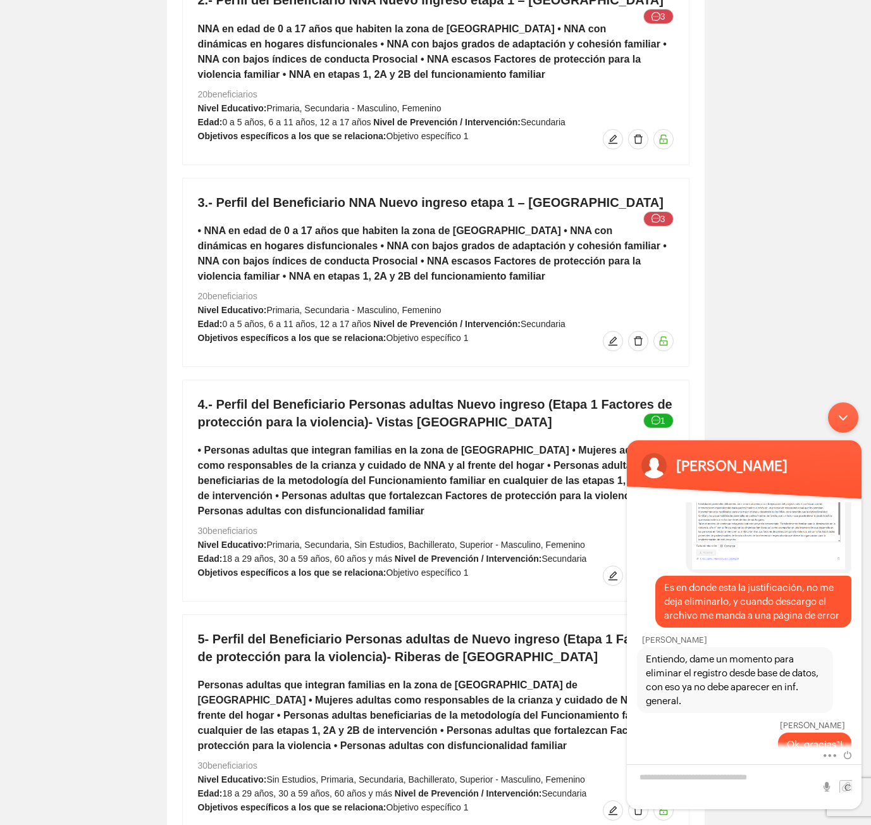
click at [841, 424] on div "Minimizar ventana de chat en vivo" at bounding box center [843, 417] width 30 height 30
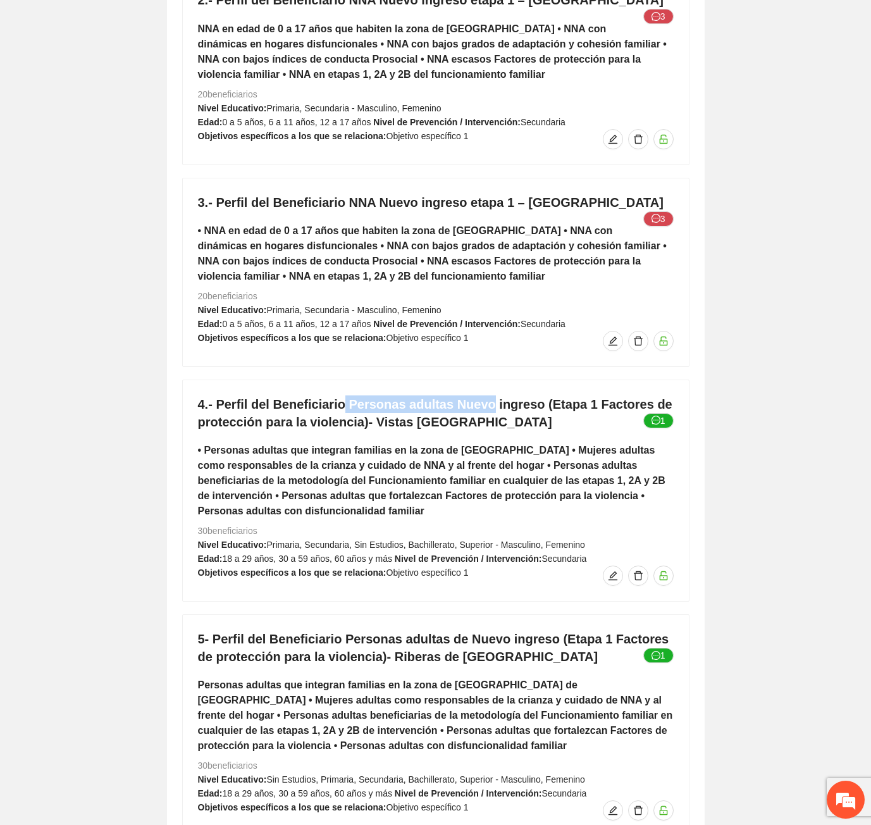
drag, startPoint x: 340, startPoint y: 383, endPoint x: 478, endPoint y: 379, distance: 138.5
click at [478, 395] on h4 "4.- Perfil del Beneficiario Personas adultas Nuevo ingreso (Etapa 1 Factores de…" at bounding box center [436, 412] width 476 height 35
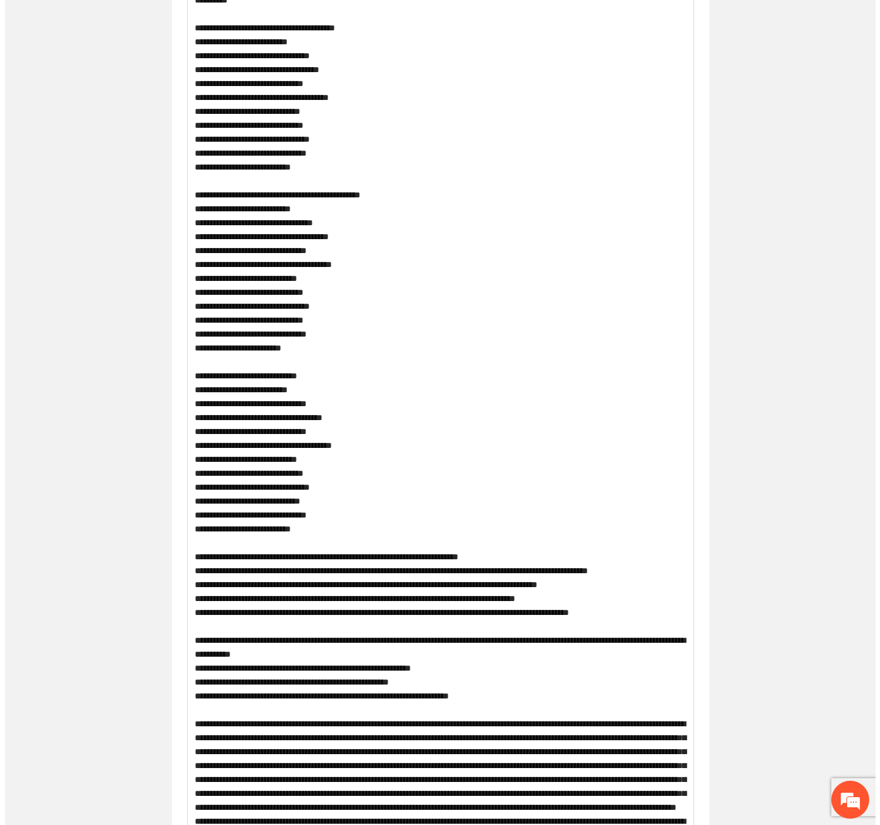
scroll to position [0, 0]
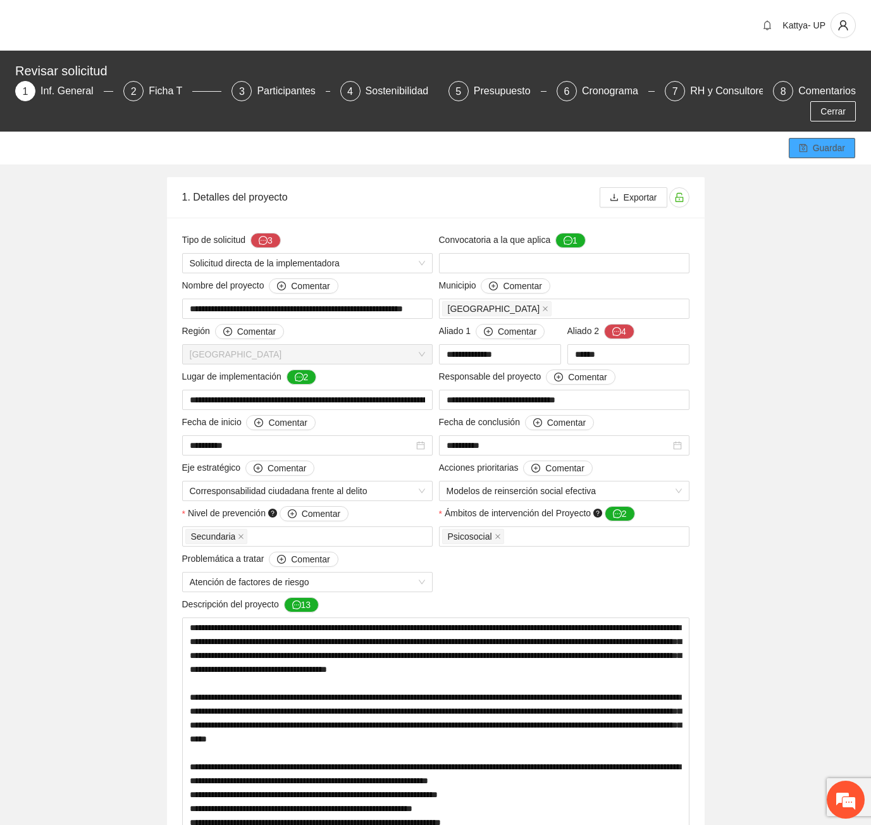
click at [818, 141] on span "Guardar" at bounding box center [829, 148] width 32 height 14
click at [288, 81] on div "Participantes" at bounding box center [291, 91] width 69 height 20
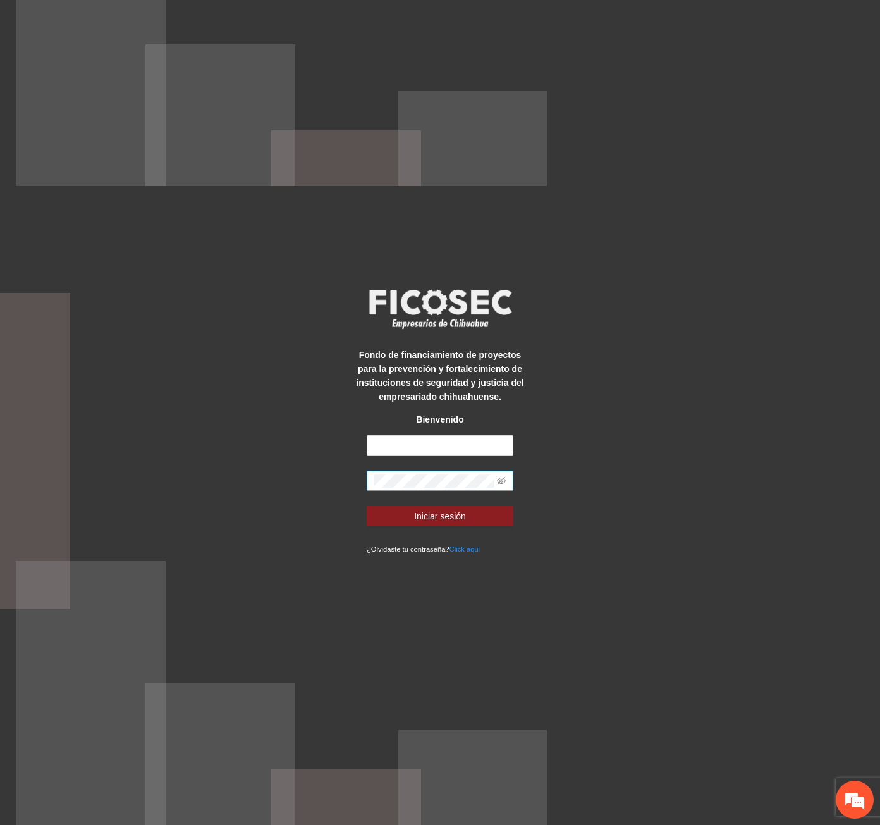
drag, startPoint x: 277, startPoint y: 461, endPoint x: 378, endPoint y: 471, distance: 101.7
click at [279, 461] on div "Fondo de financiamiento de proyectos para la prevención y fortalecimiento de in…" at bounding box center [440, 412] width 880 height 825
drag, startPoint x: 394, startPoint y: 448, endPoint x: 397, endPoint y: 455, distance: 7.6
click at [394, 448] on input "text" at bounding box center [440, 445] width 147 height 20
type input "**********"
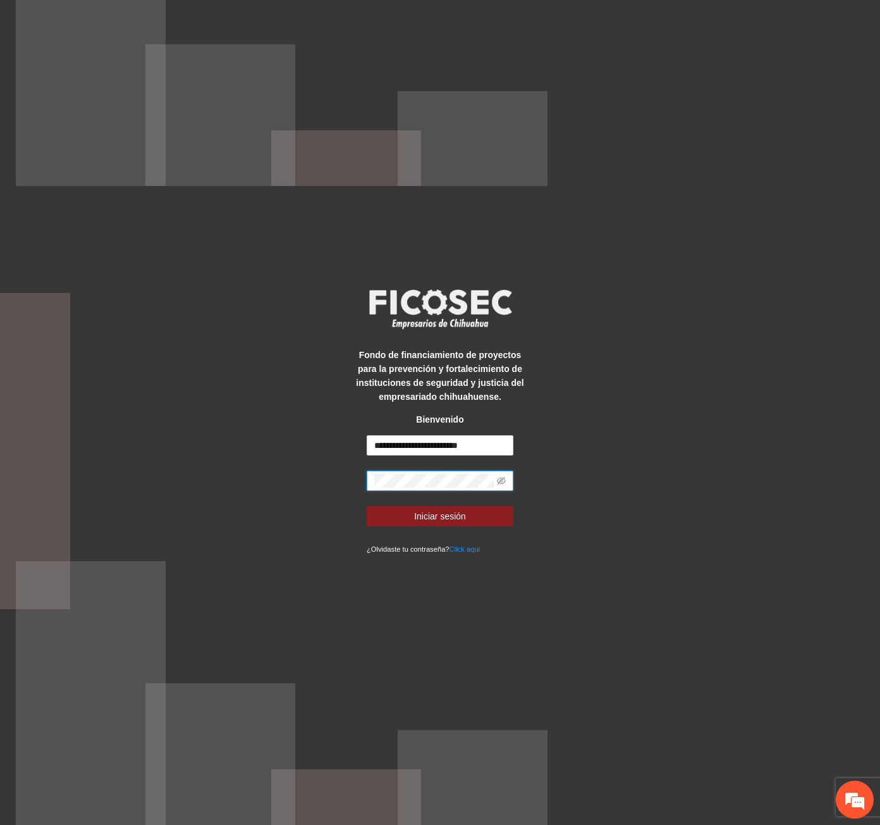
click at [367, 506] on button "Iniciar sesión" at bounding box center [440, 516] width 147 height 20
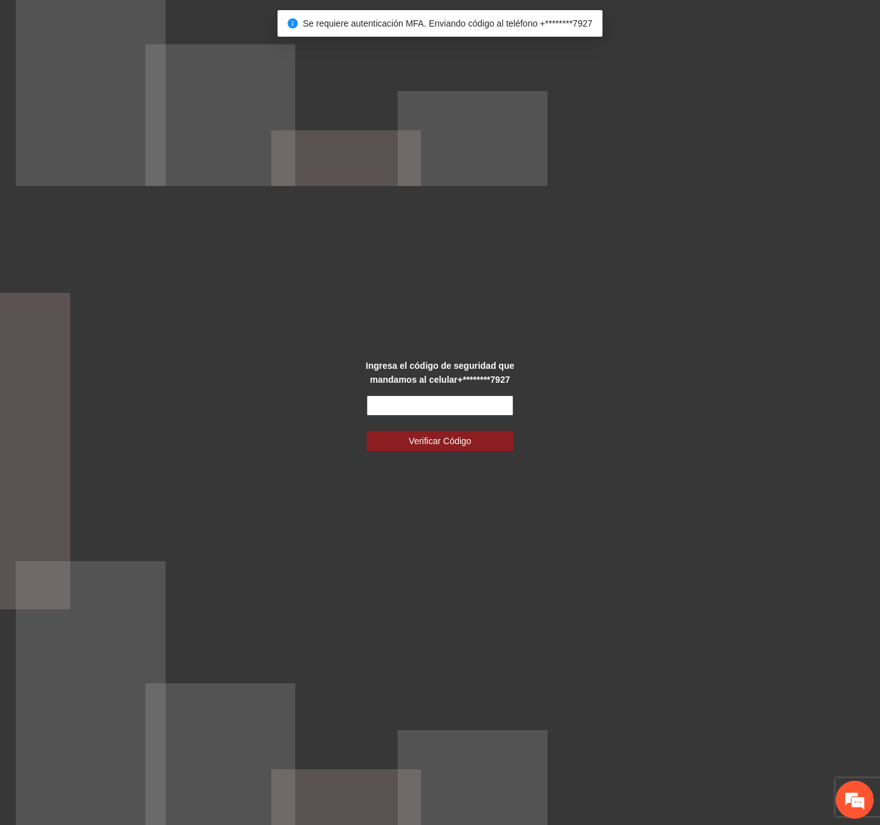
click at [418, 415] on input "text" at bounding box center [440, 405] width 147 height 20
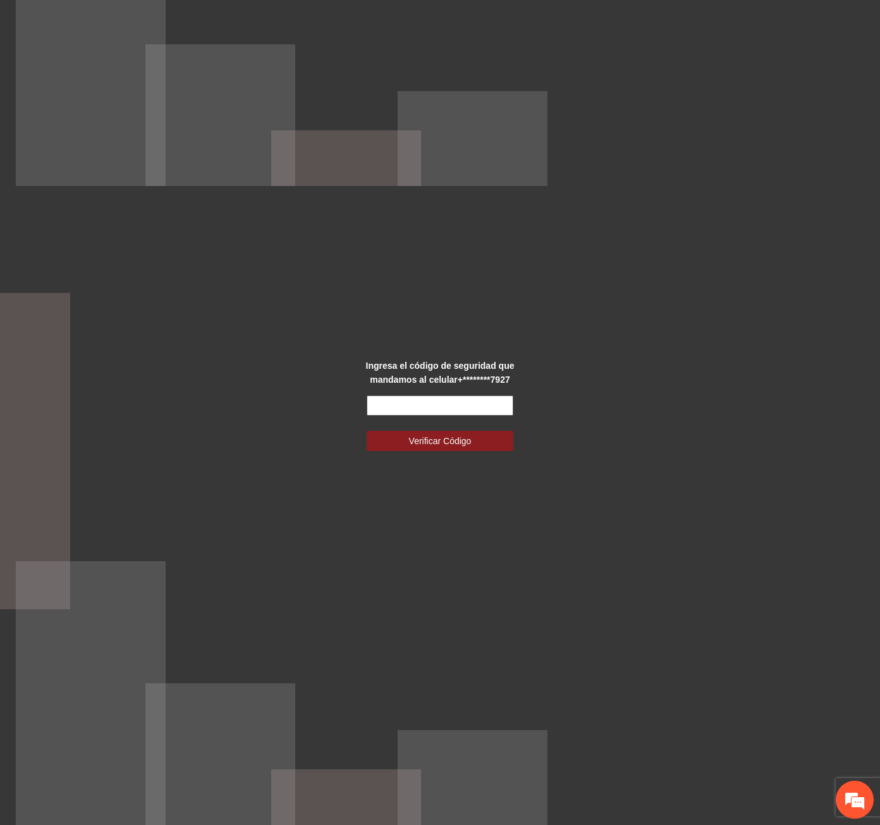
click at [416, 412] on input "text" at bounding box center [440, 405] width 147 height 20
click at [400, 429] on form "Verificar Código" at bounding box center [440, 423] width 147 height 56
click at [395, 408] on input "text" at bounding box center [440, 405] width 147 height 20
type input "******"
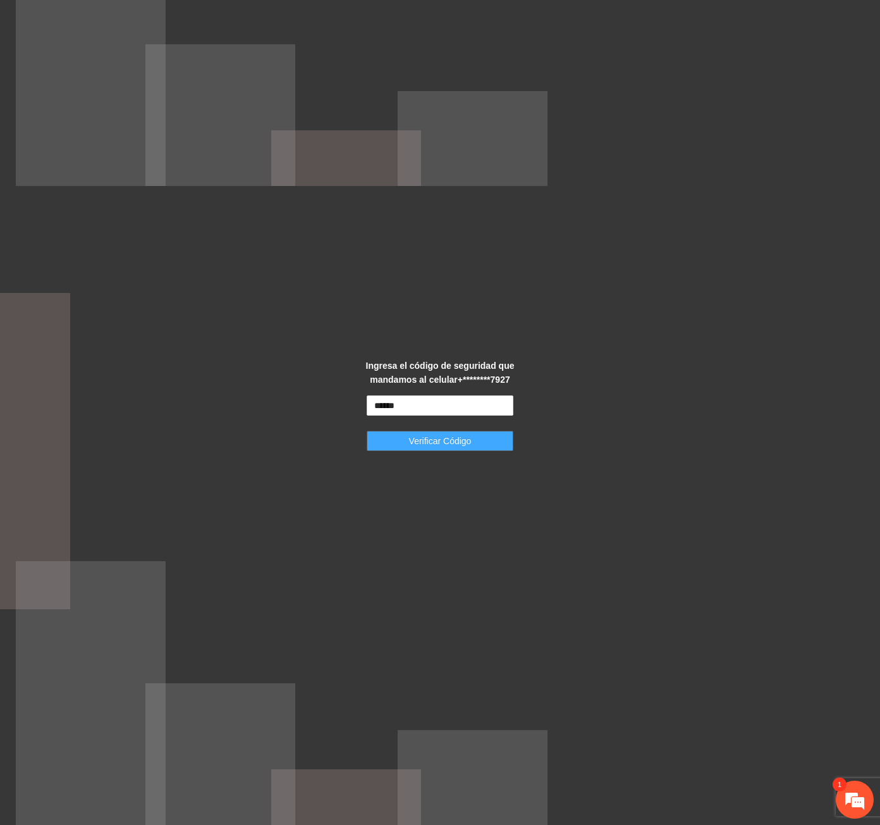
click at [394, 443] on button "Verificar Código" at bounding box center [440, 441] width 147 height 20
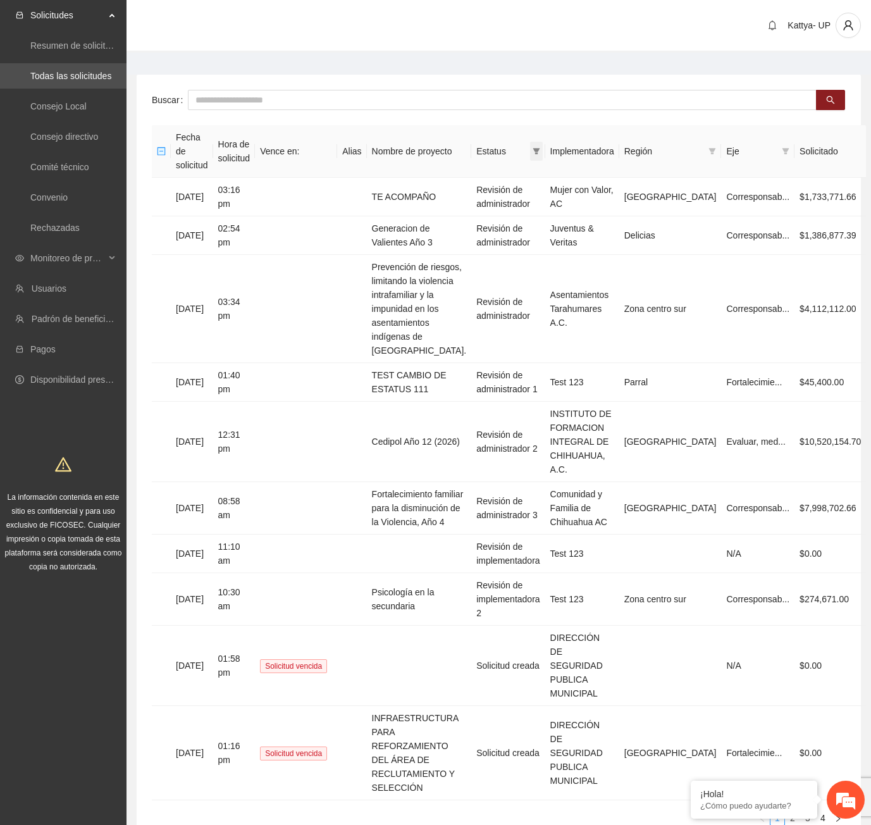
click at [543, 152] on span at bounding box center [536, 151] width 13 height 19
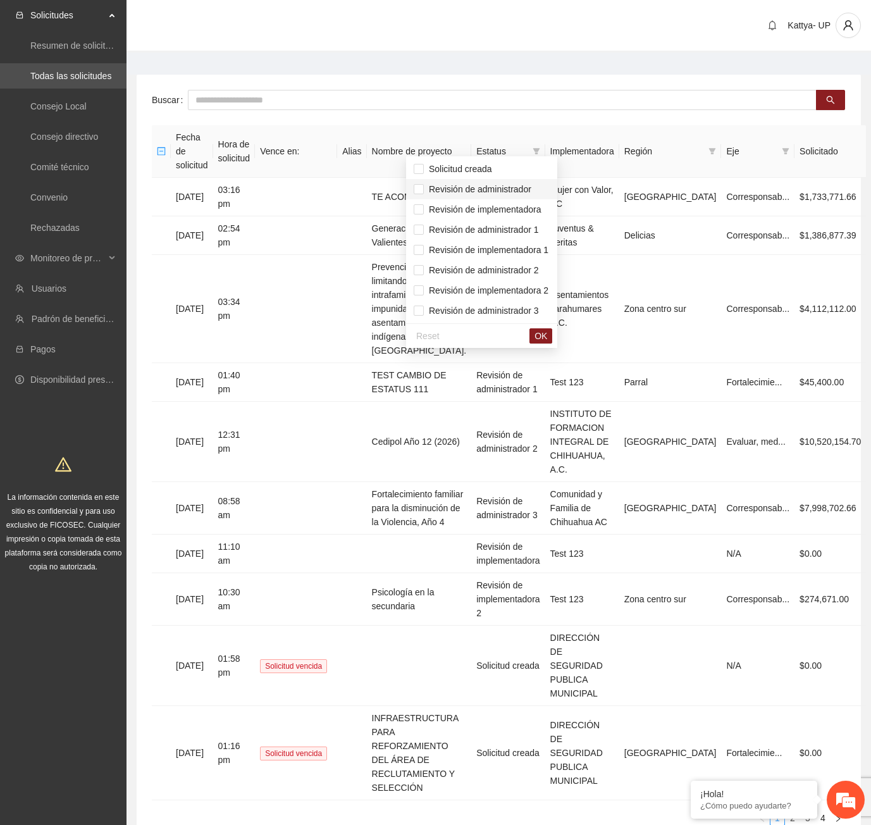
click at [545, 180] on li "Revisión de administrador" at bounding box center [481, 189] width 151 height 20
click at [526, 228] on span "Revisión de administrador 1" at bounding box center [481, 230] width 115 height 10
click at [525, 273] on span "Revisión de administrador 2" at bounding box center [481, 270] width 115 height 10
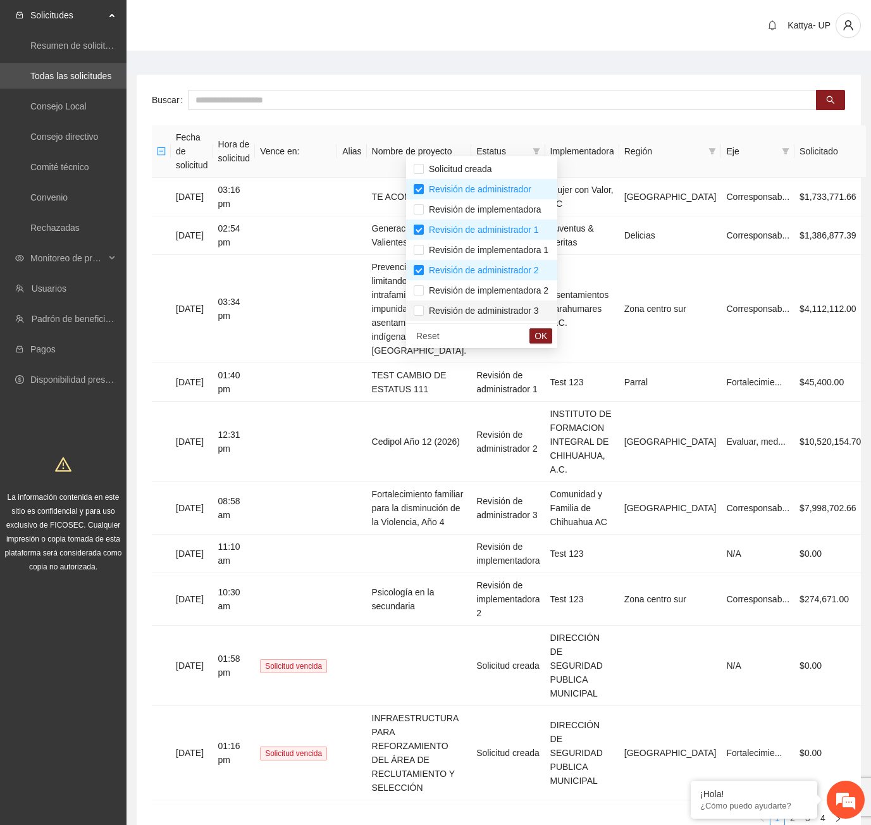
click at [521, 306] on span "Revisión de administrador 3" at bounding box center [481, 310] width 115 height 10
click at [543, 337] on button "OK" at bounding box center [540, 335] width 23 height 15
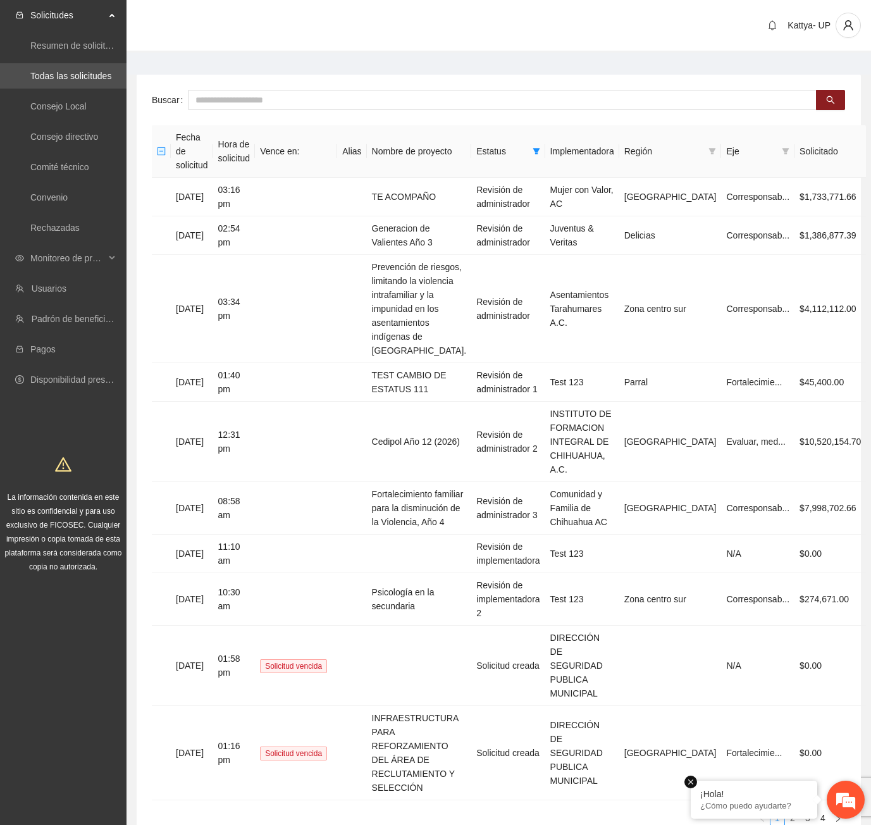
click at [694, 783] on em at bounding box center [690, 781] width 13 height 13
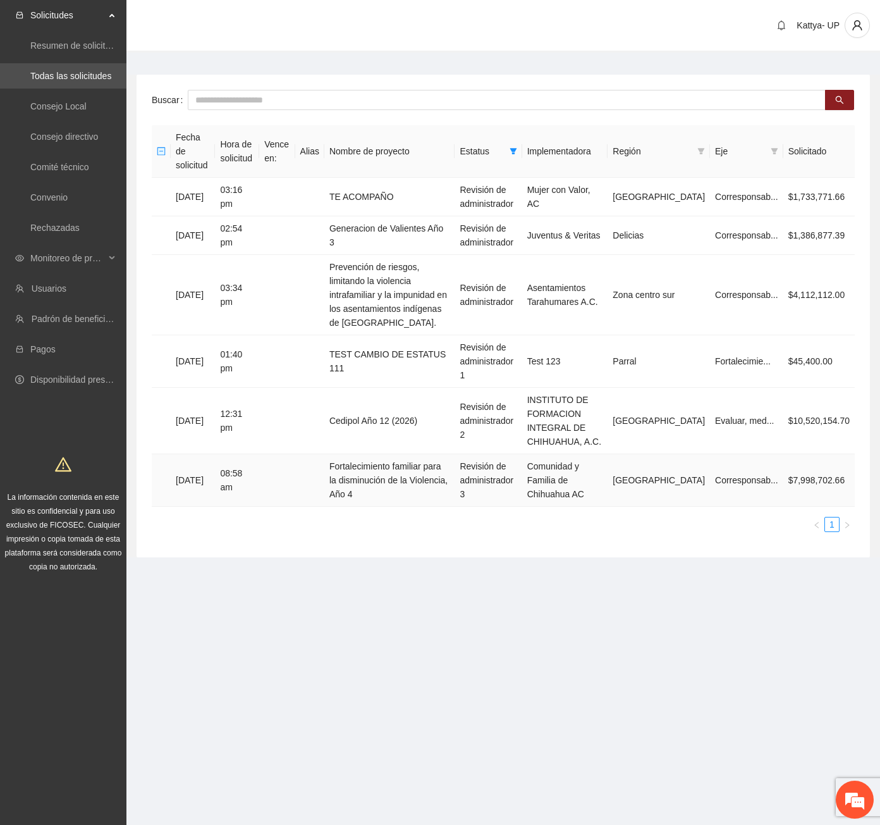
click at [347, 454] on td "Fortalecimiento familiar para la disminución de la Violencia, Año 4" at bounding box center [389, 480] width 130 height 52
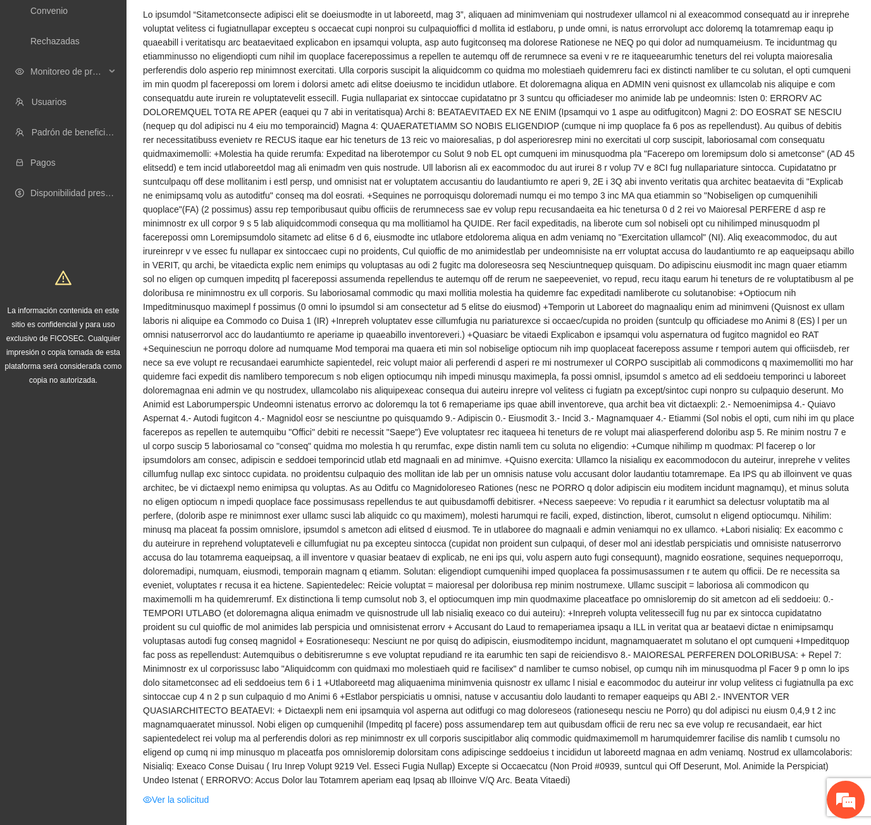
scroll to position [316, 0]
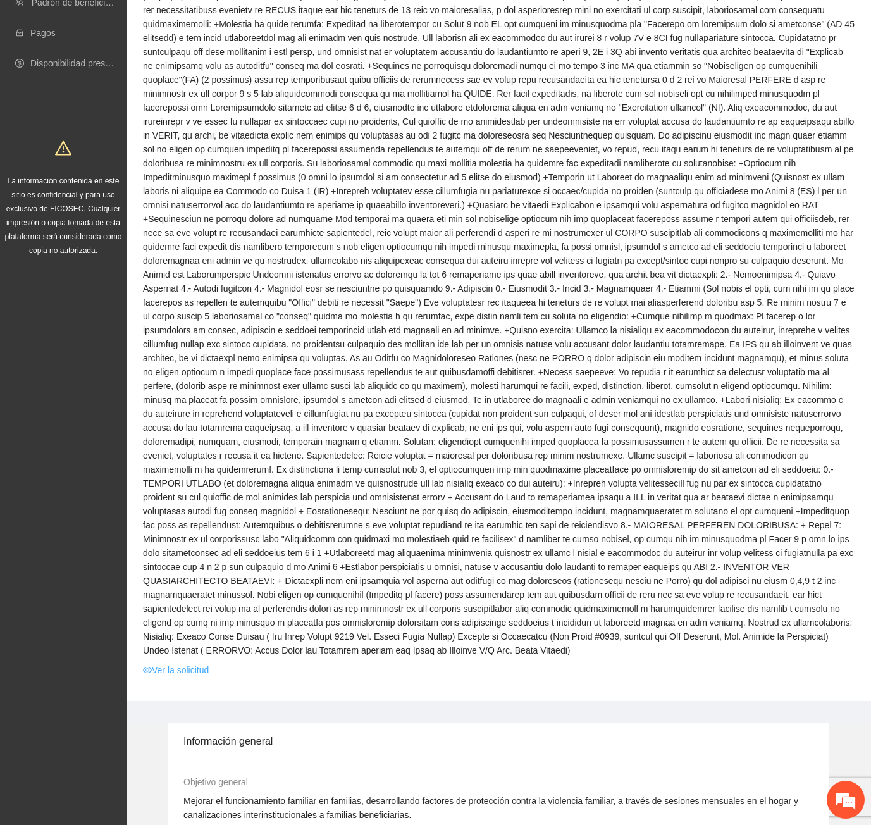
click at [192, 662] on td "Ver la solicitud" at bounding box center [498, 672] width 713 height 20
click at [190, 663] on link "Ver la solicitud" at bounding box center [176, 670] width 66 height 14
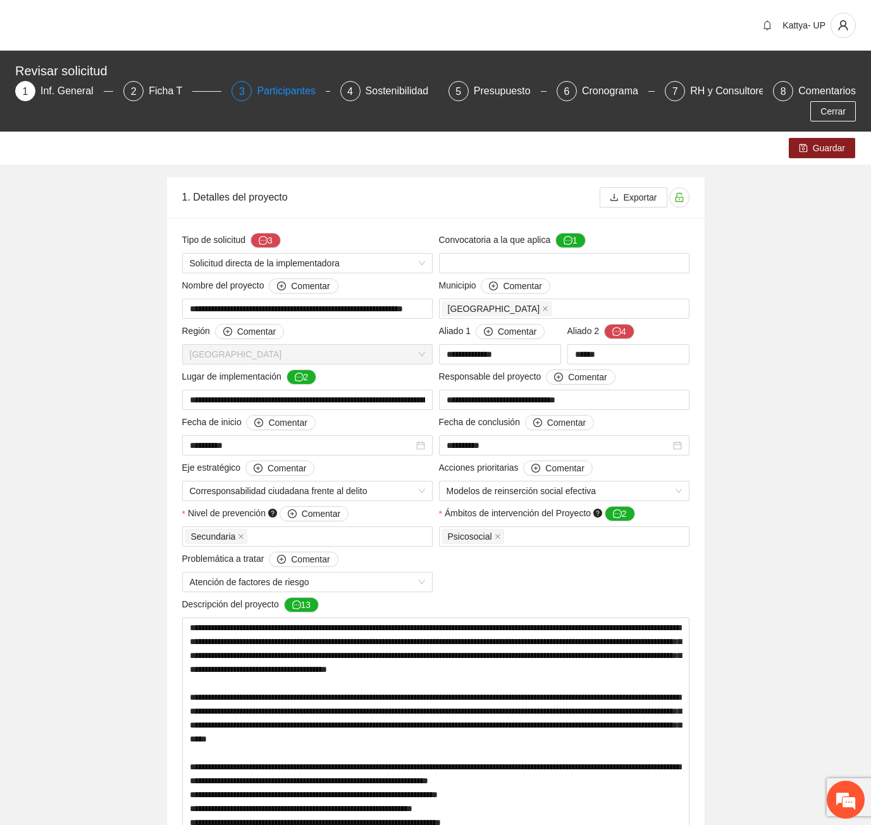
click at [284, 94] on div "Participantes" at bounding box center [291, 91] width 69 height 20
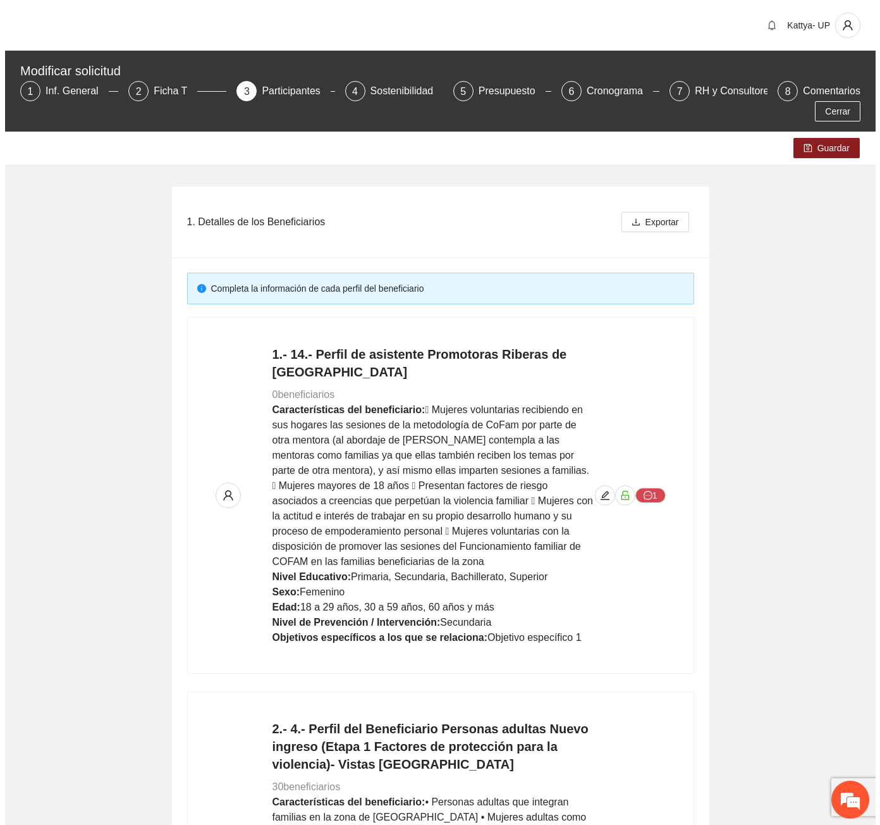
scroll to position [4038, 0]
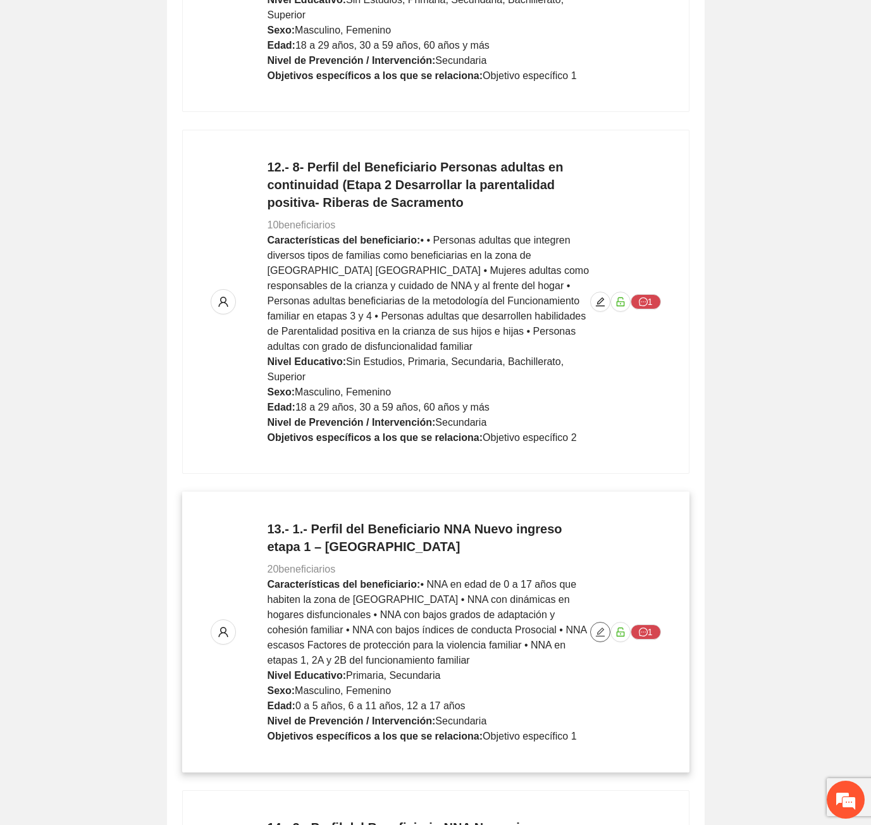
click at [598, 627] on icon "edit" at bounding box center [600, 632] width 10 height 10
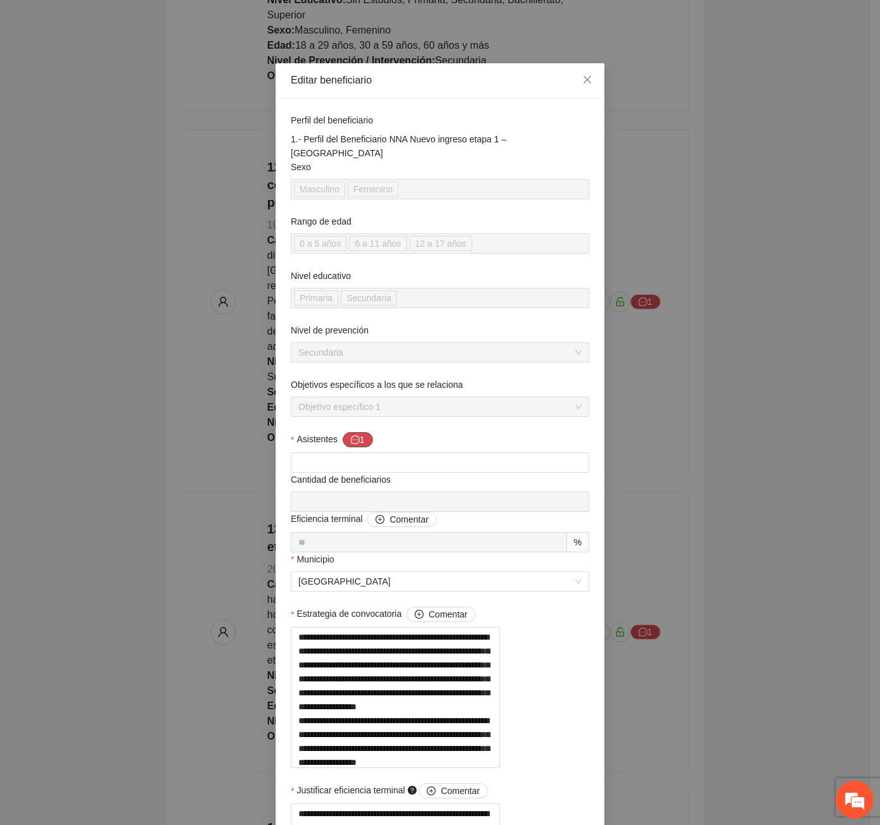
click at [359, 432] on button "1" at bounding box center [358, 439] width 30 height 15
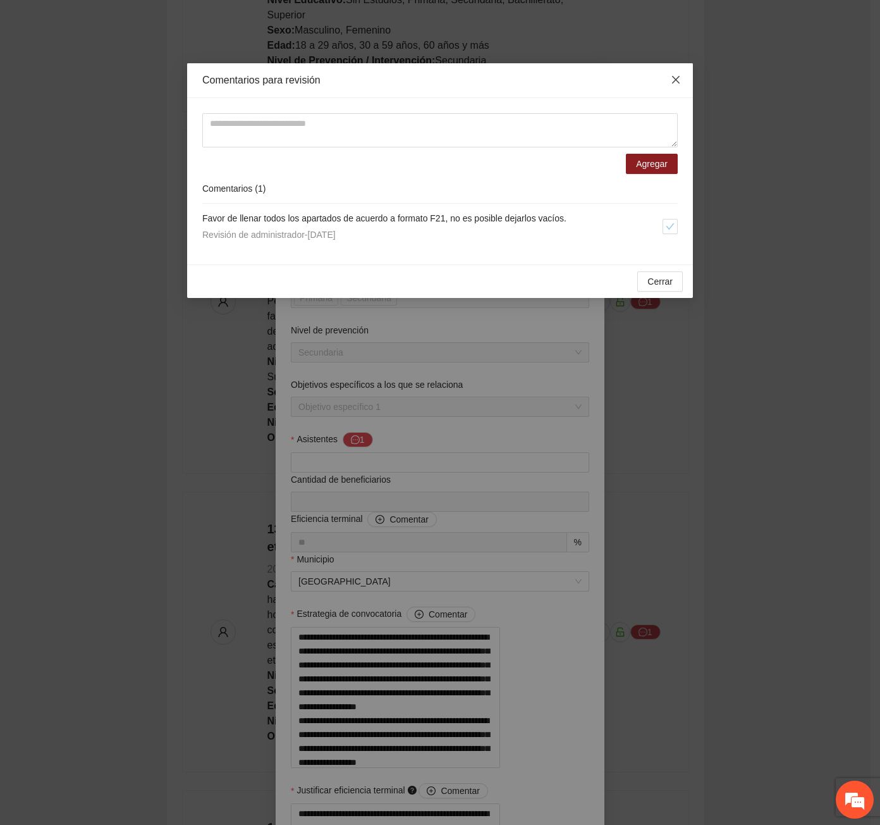
click at [668, 84] on span "Close" at bounding box center [676, 80] width 34 height 34
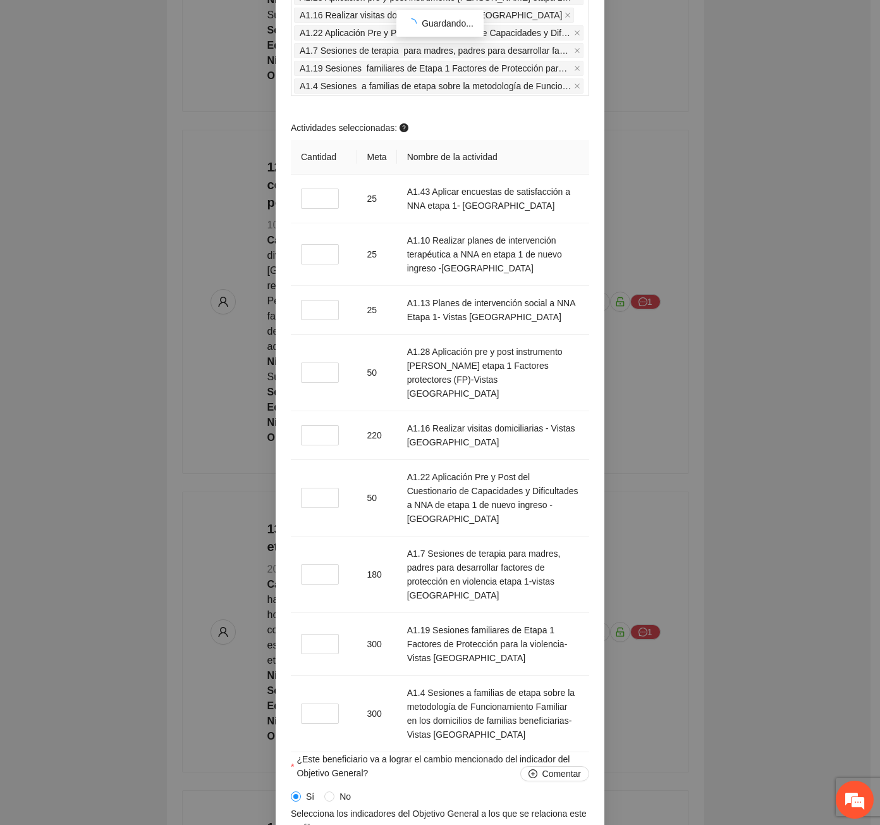
scroll to position [1455, 0]
click at [311, 508] on input "*" at bounding box center [320, 498] width 38 height 20
type input "*"
click at [322, 383] on input "*" at bounding box center [320, 373] width 38 height 20
type input "*"
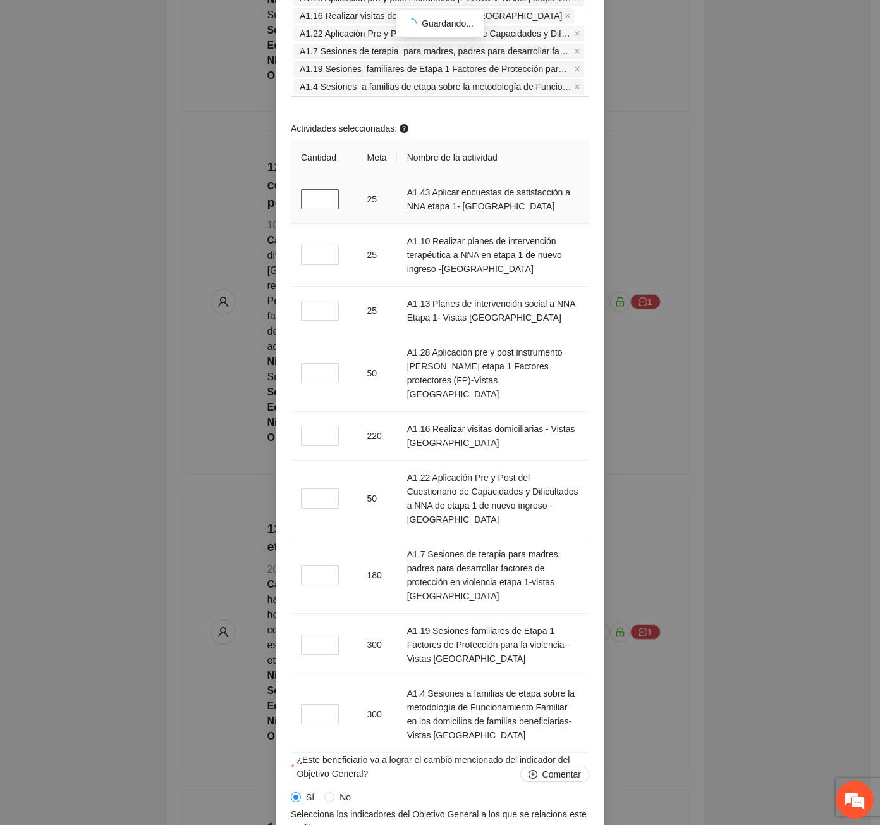
click at [318, 209] on input "*" at bounding box center [320, 199] width 38 height 20
type input "*"
click at [309, 446] on input "*" at bounding box center [320, 436] width 38 height 20
type input "*"
drag, startPoint x: 316, startPoint y: 360, endPoint x: 308, endPoint y: 360, distance: 7.6
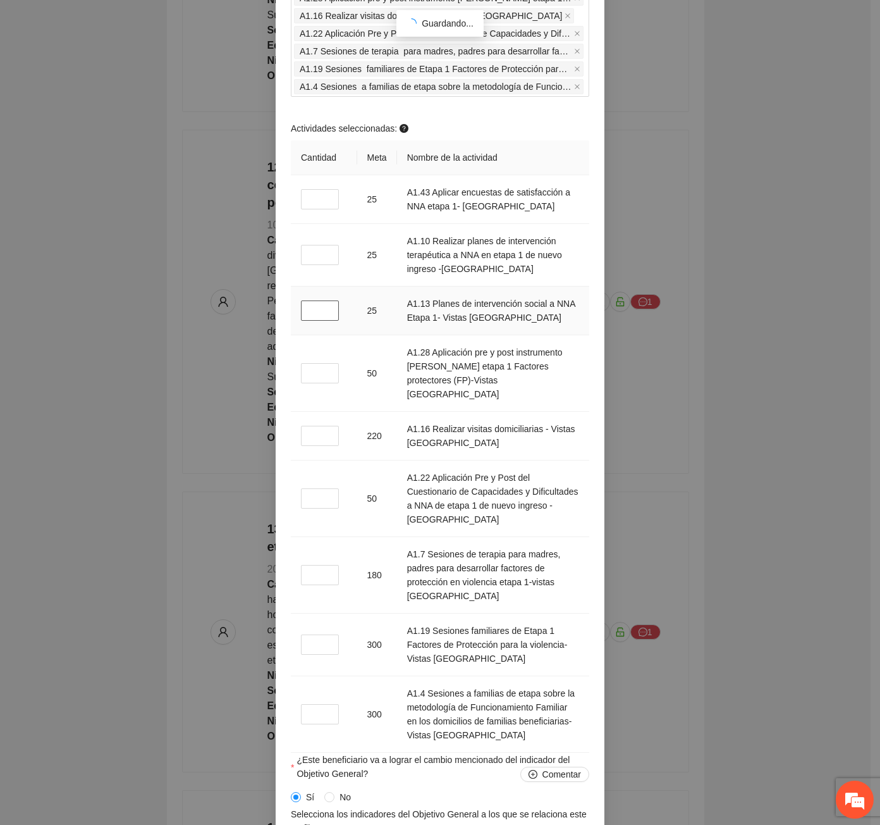
click at [308, 321] on input "*" at bounding box center [320, 310] width 38 height 20
type input "*"
drag, startPoint x: 311, startPoint y: 751, endPoint x: 299, endPoint y: 751, distance: 11.4
click at [301, 724] on input "*" at bounding box center [320, 714] width 38 height 20
type input "*"
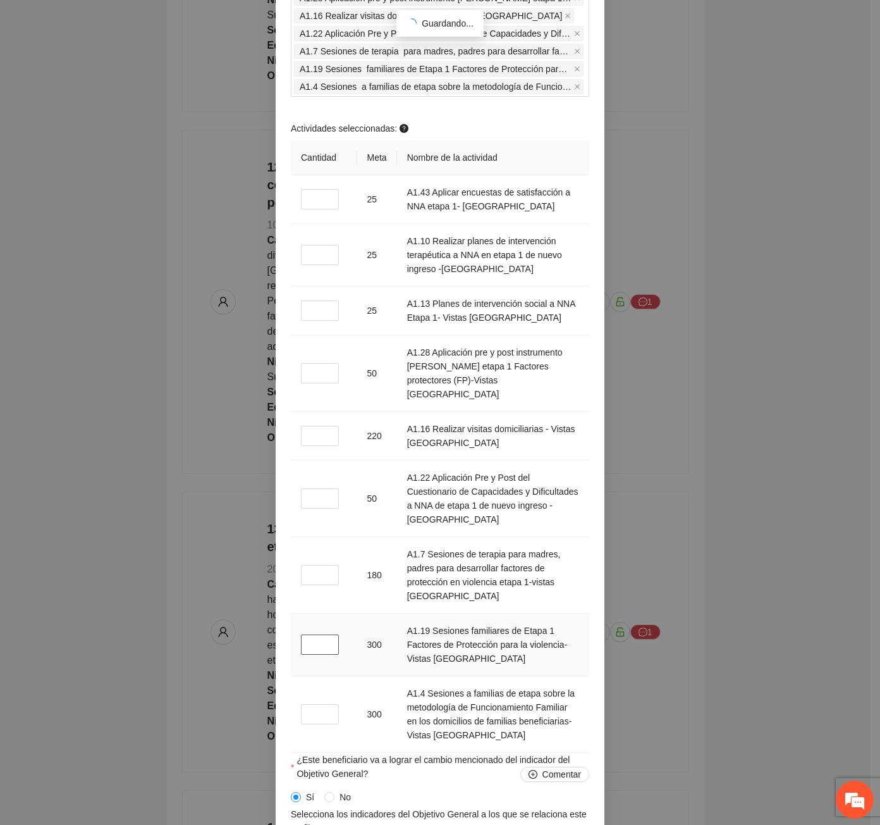
click at [312, 655] on input "*" at bounding box center [320, 644] width 38 height 20
type input "*"
click at [317, 265] on input "*" at bounding box center [320, 255] width 38 height 20
type input "*"
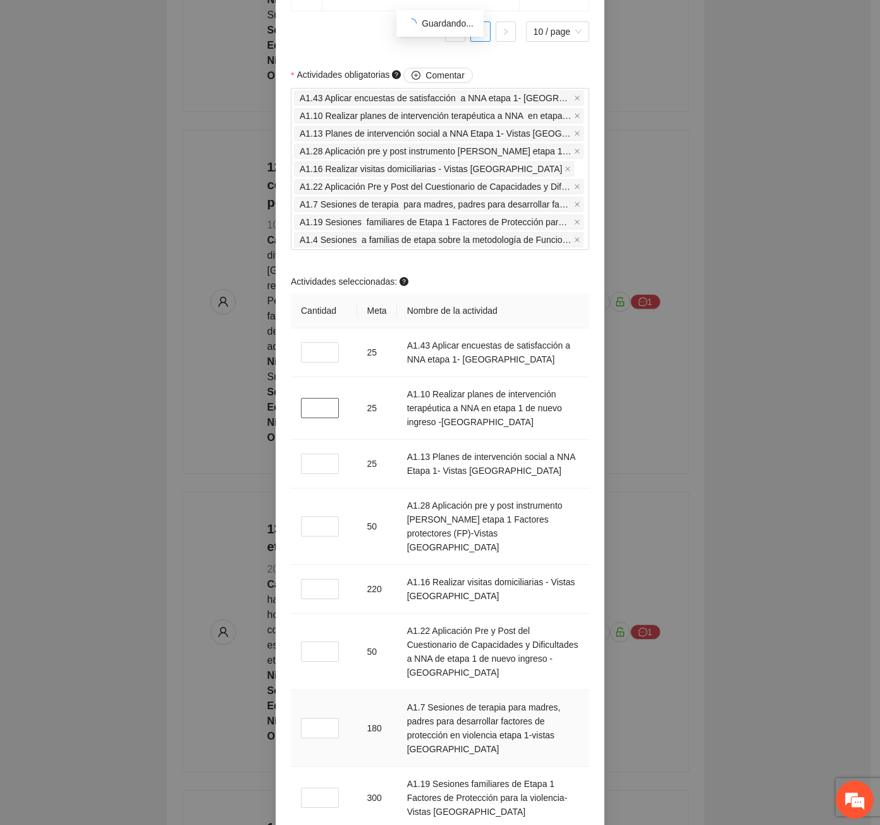
scroll to position [1202, 0]
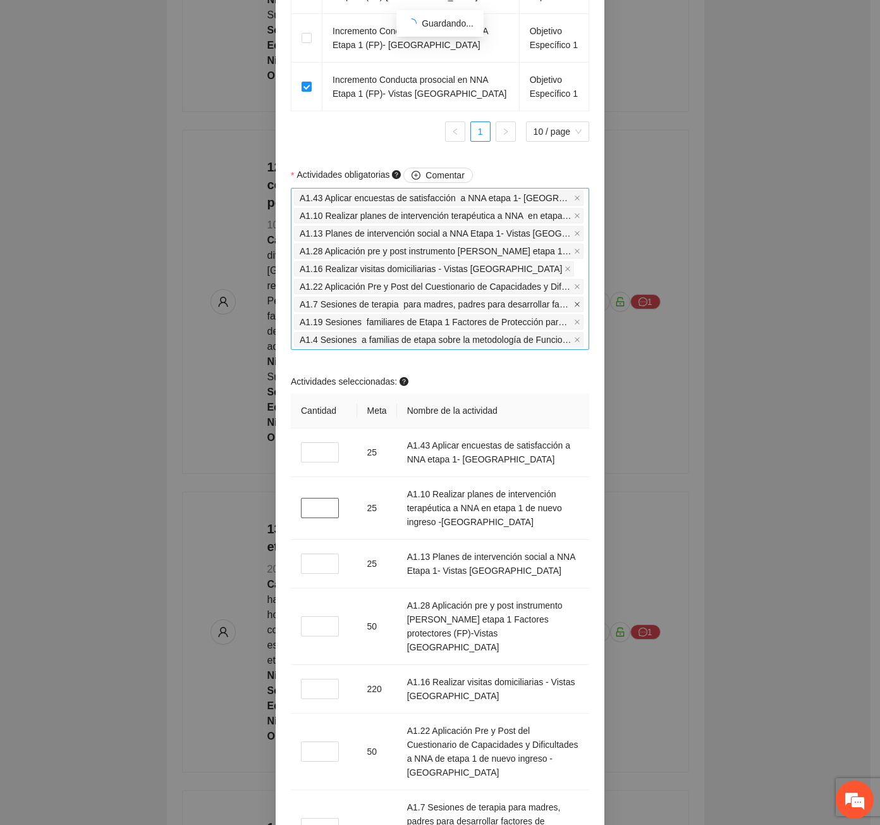
click at [574, 307] on icon "close" at bounding box center [577, 304] width 6 height 6
type input "*"
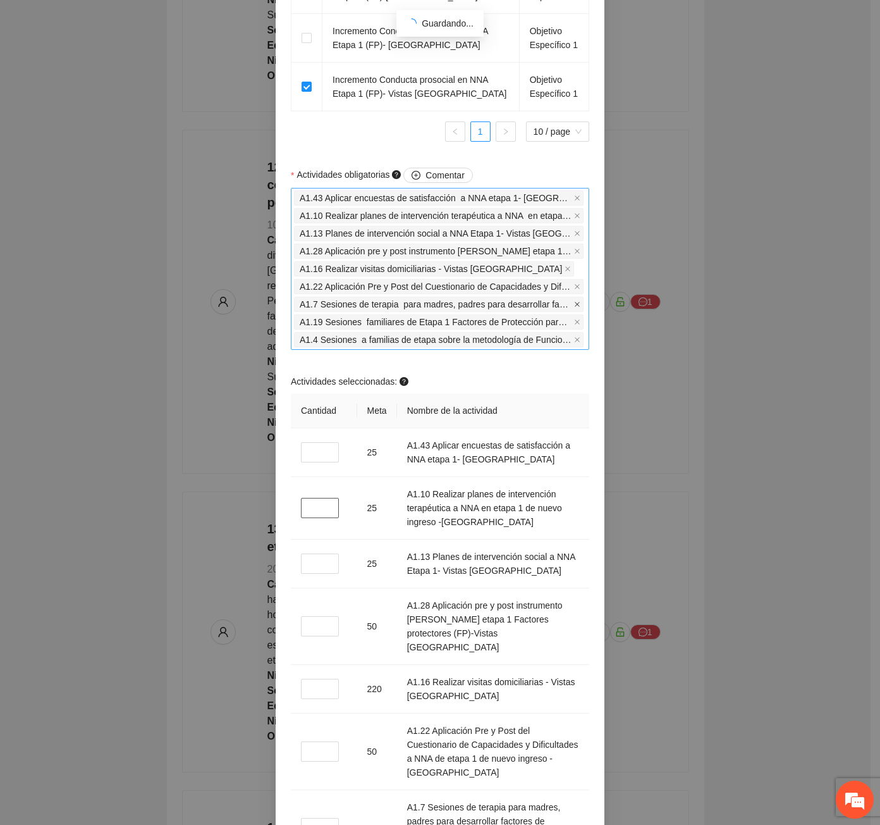
type input "*"
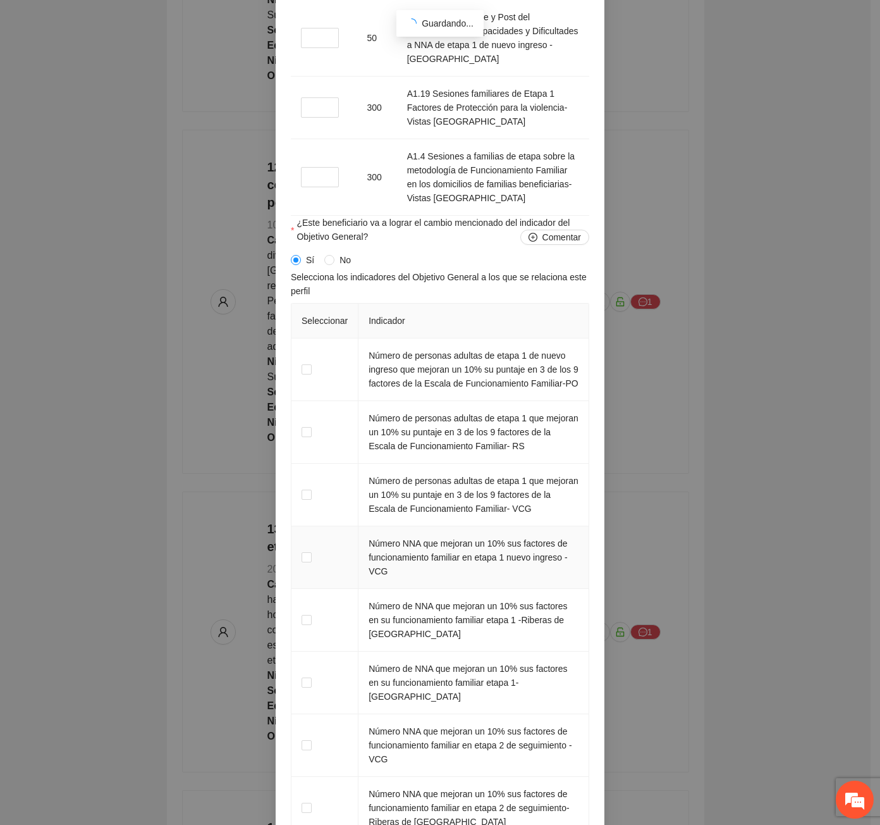
scroll to position [2165, 0]
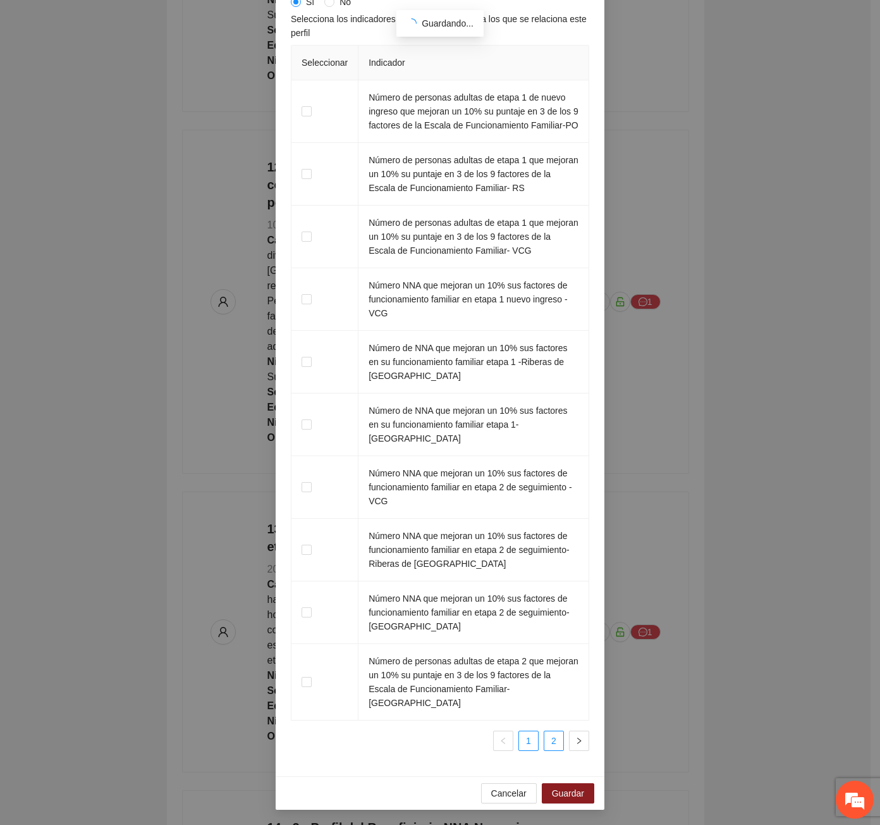
click at [555, 739] on link "2" at bounding box center [554, 740] width 19 height 19
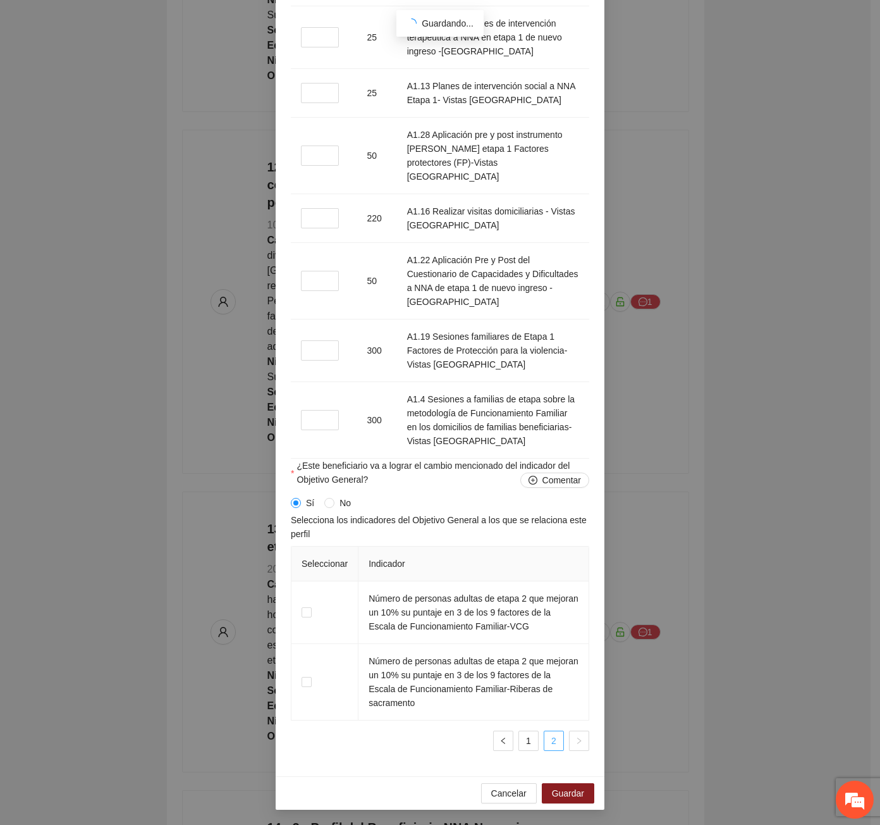
scroll to position [1678, 0]
click at [533, 739] on link "1" at bounding box center [528, 740] width 19 height 19
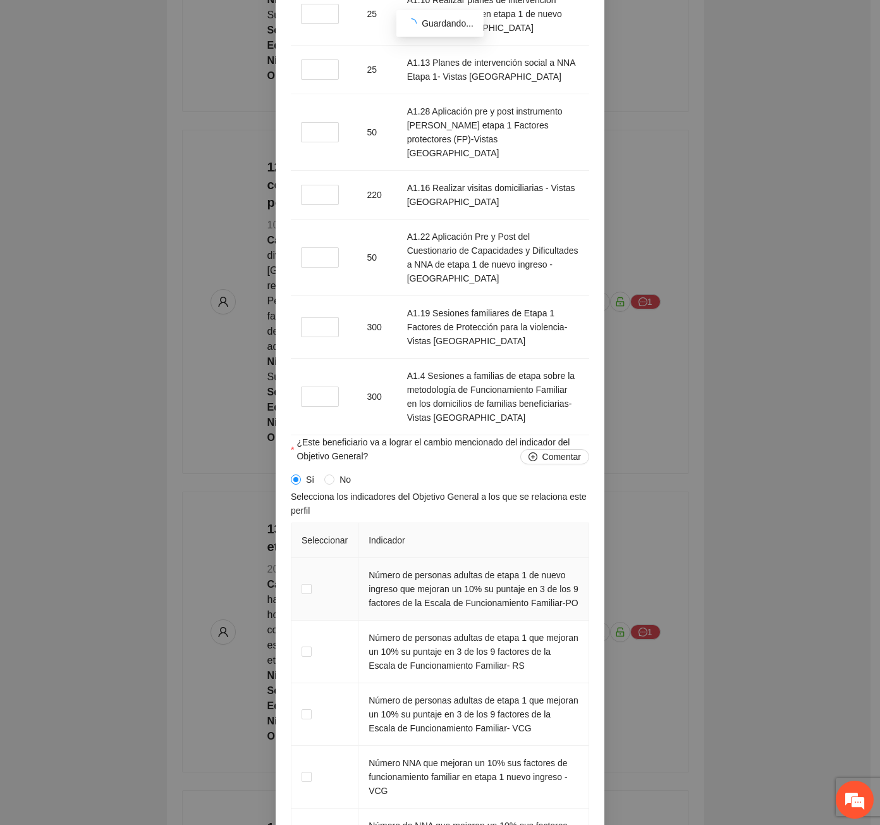
scroll to position [1362, 0]
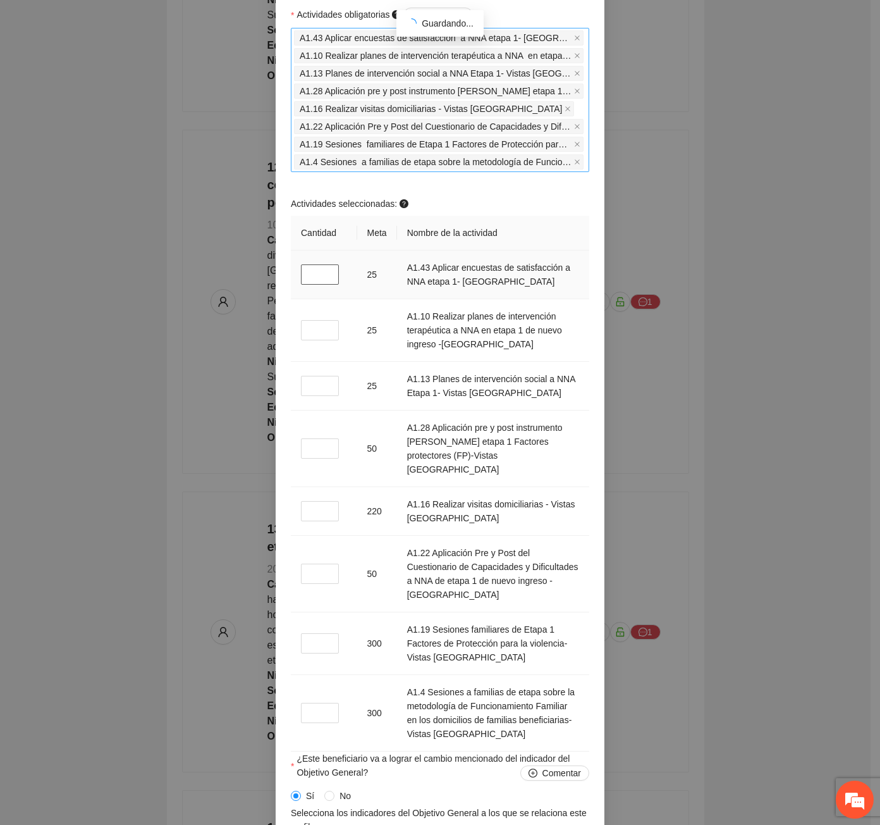
click at [321, 285] on input "*" at bounding box center [320, 274] width 38 height 20
type input "*"
click at [311, 340] on input "*" at bounding box center [320, 330] width 38 height 20
type input "*"
click at [317, 396] on input "*" at bounding box center [320, 386] width 38 height 20
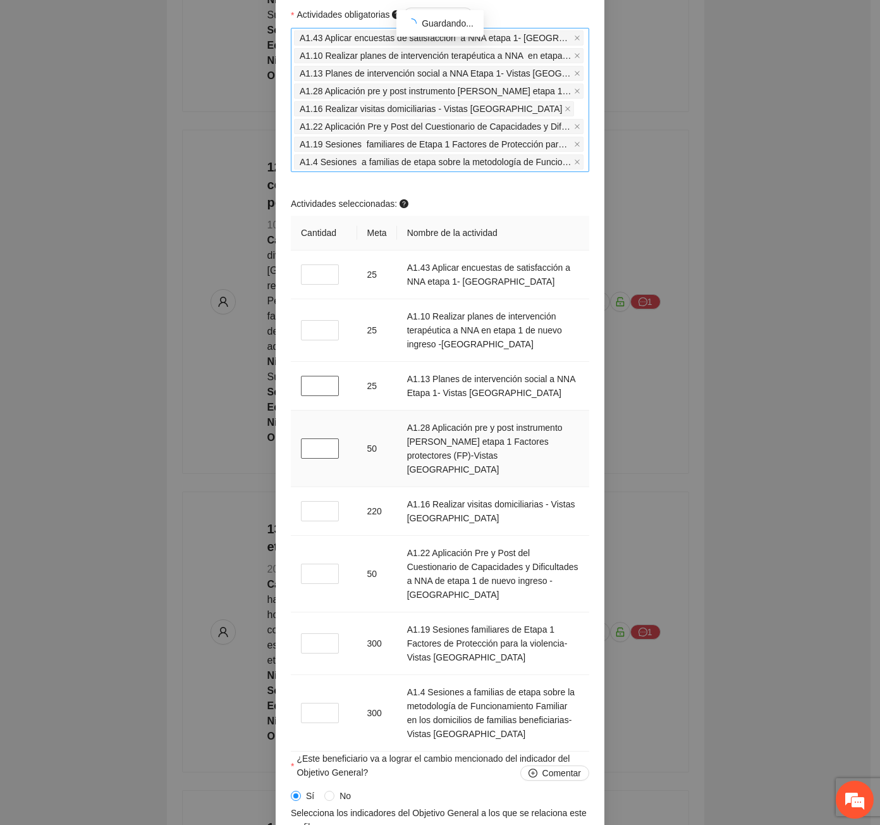
type input "*"
click at [316, 459] on input "*" at bounding box center [320, 448] width 38 height 20
type input "*"
click at [317, 521] on input "*" at bounding box center [320, 511] width 38 height 20
type input "*"
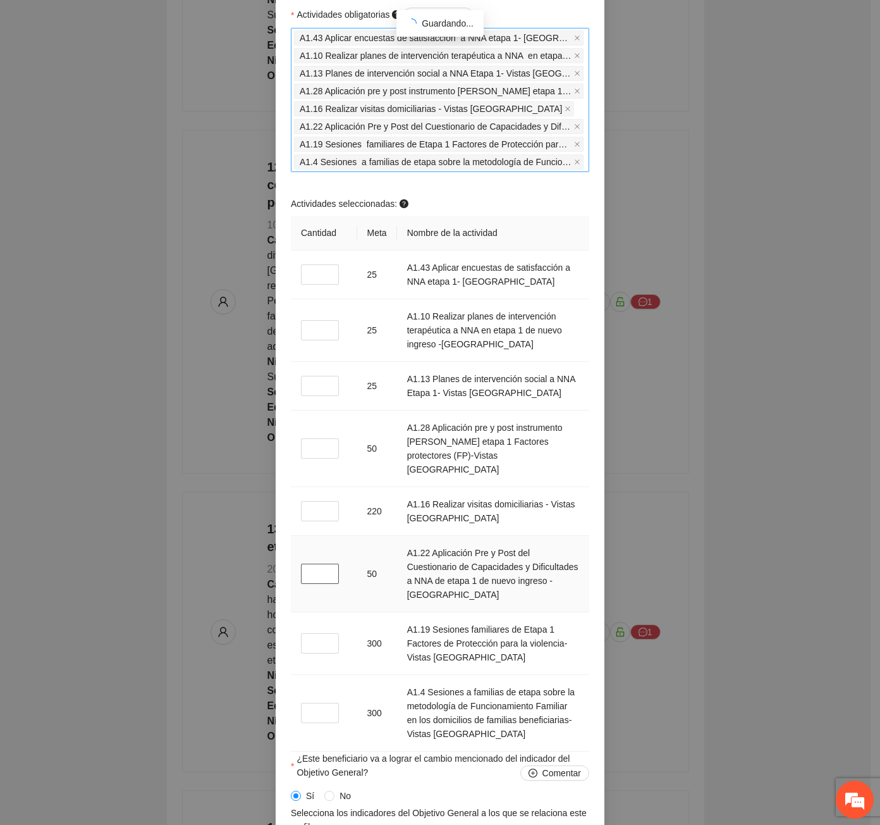
click at [316, 584] on input "*" at bounding box center [320, 574] width 38 height 20
type input "*"
click at [312, 653] on input "*" at bounding box center [320, 643] width 38 height 20
type input "*"
drag, startPoint x: 316, startPoint y: 760, endPoint x: 315, endPoint y: 751, distance: 9.5
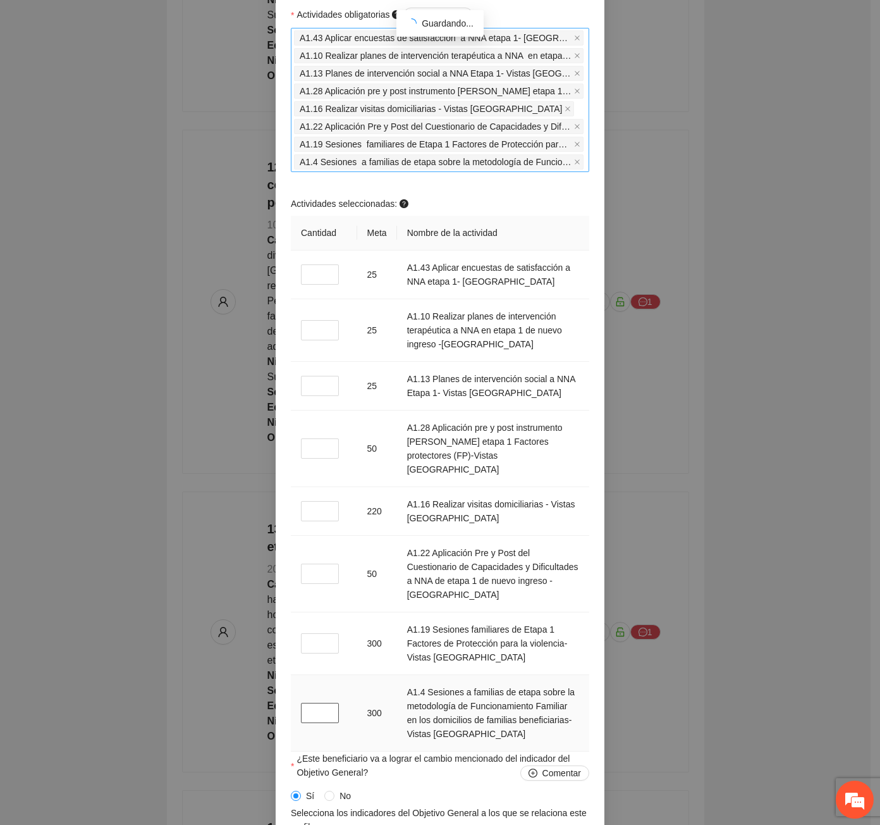
click at [316, 751] on td "*" at bounding box center [324, 713] width 66 height 77
click at [316, 723] on input "*" at bounding box center [320, 713] width 38 height 20
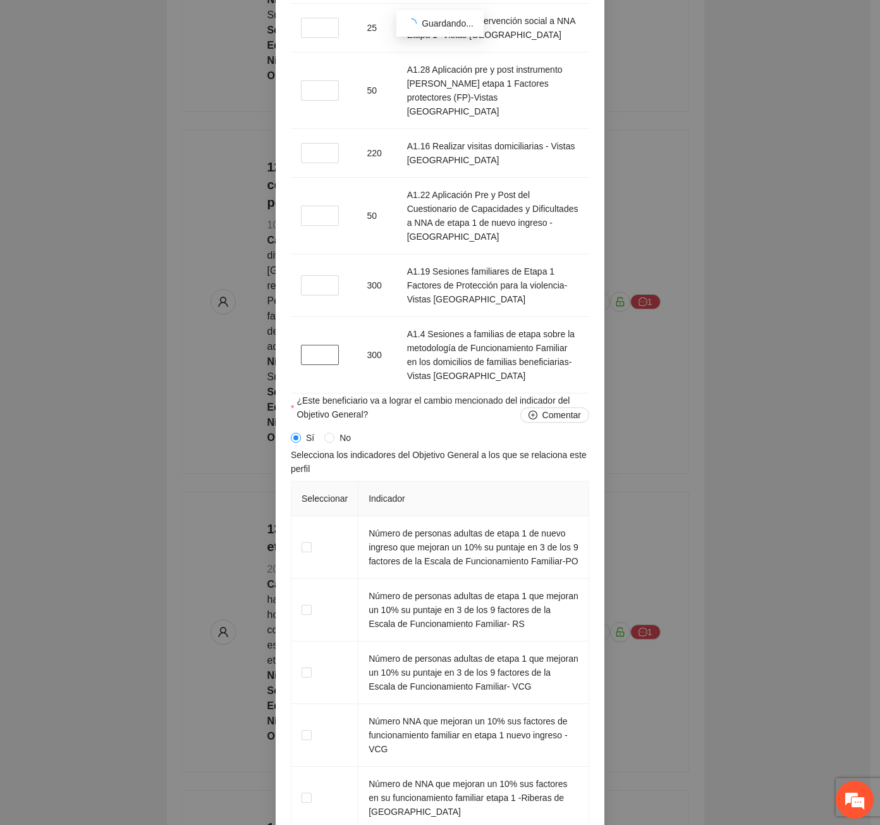
scroll to position [1741, 0]
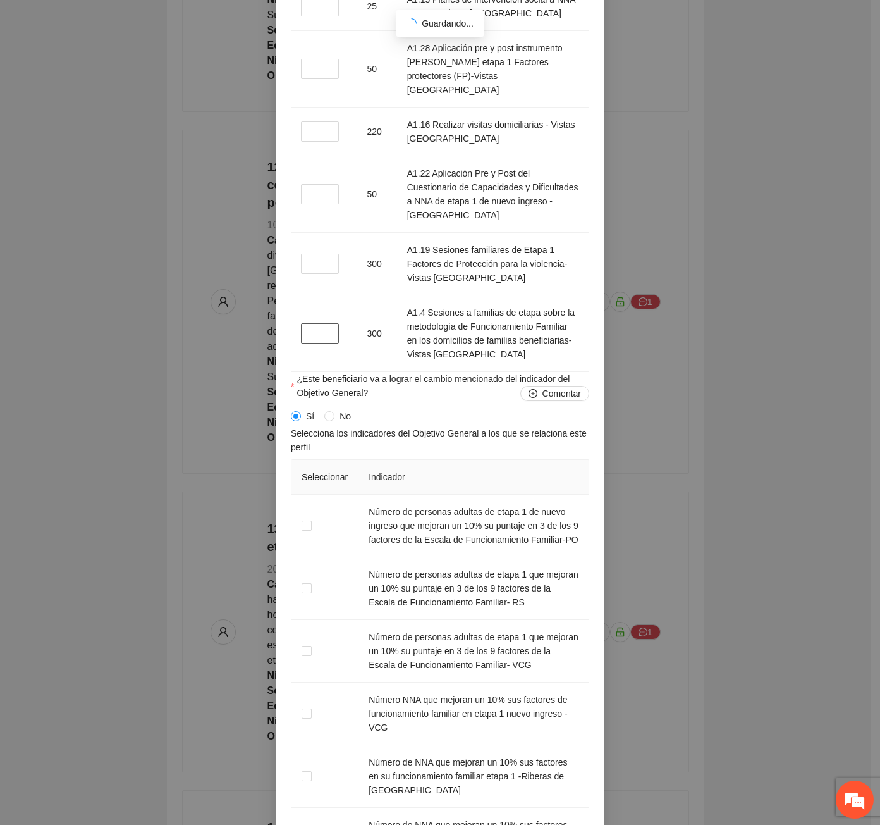
type input "*"
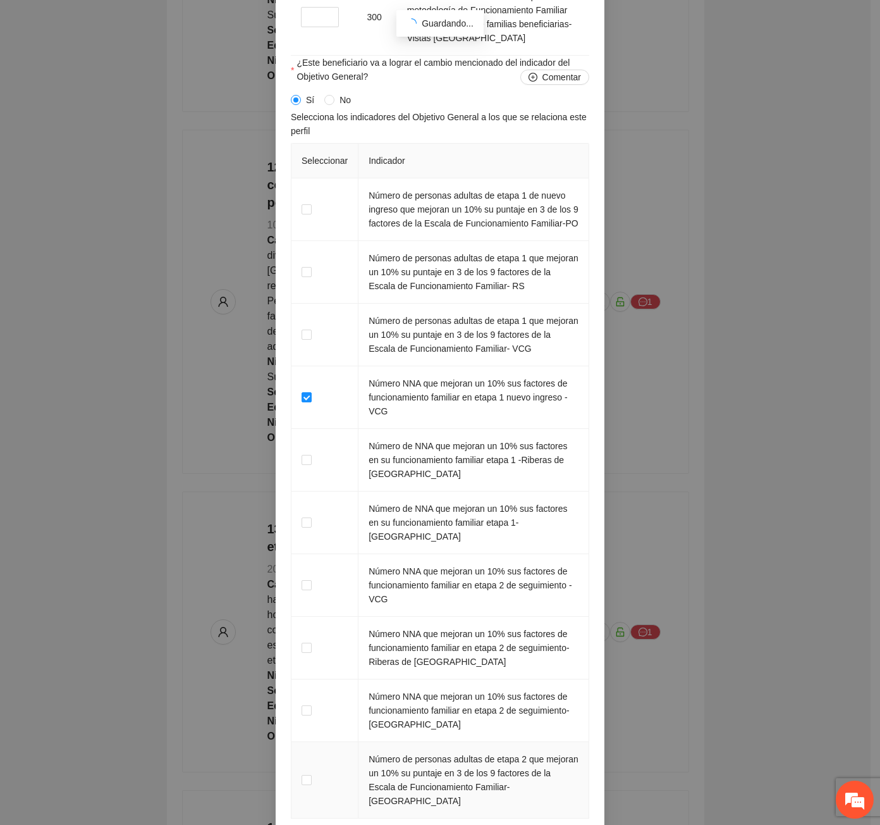
scroll to position [2121, 0]
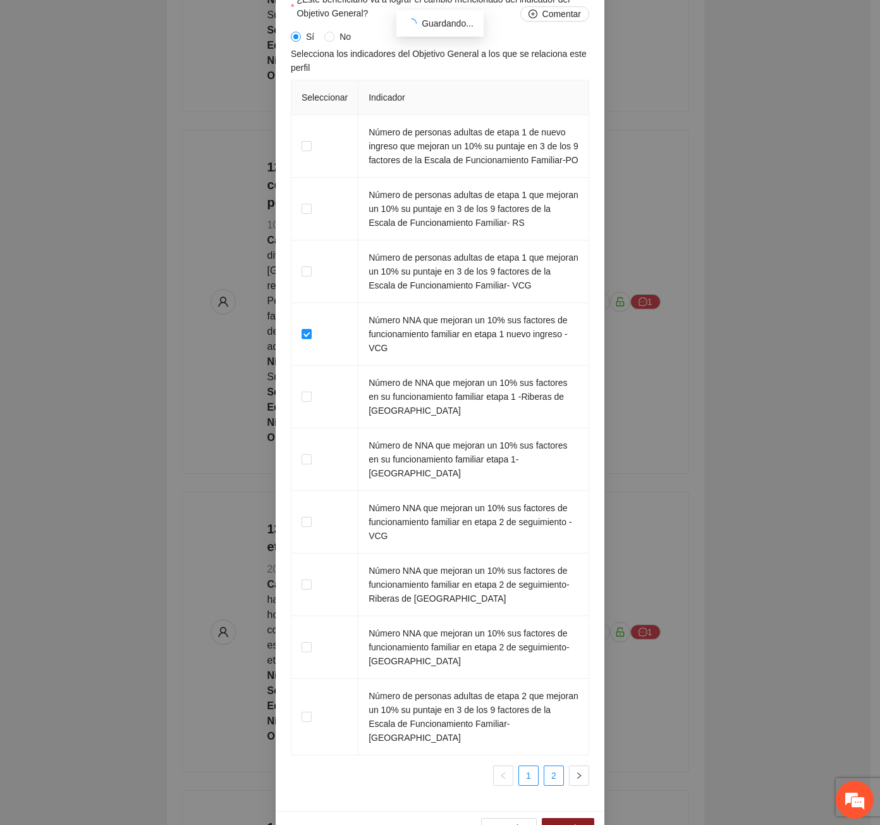
click at [550, 785] on link "2" at bounding box center [554, 775] width 19 height 19
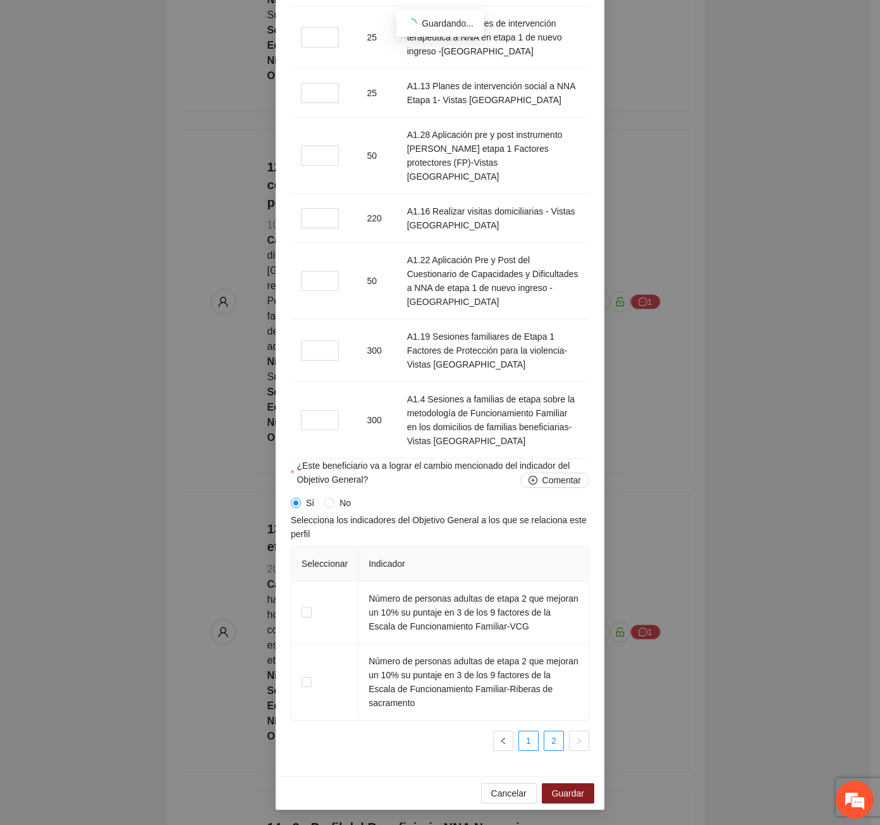
click at [527, 742] on link "1" at bounding box center [528, 740] width 19 height 19
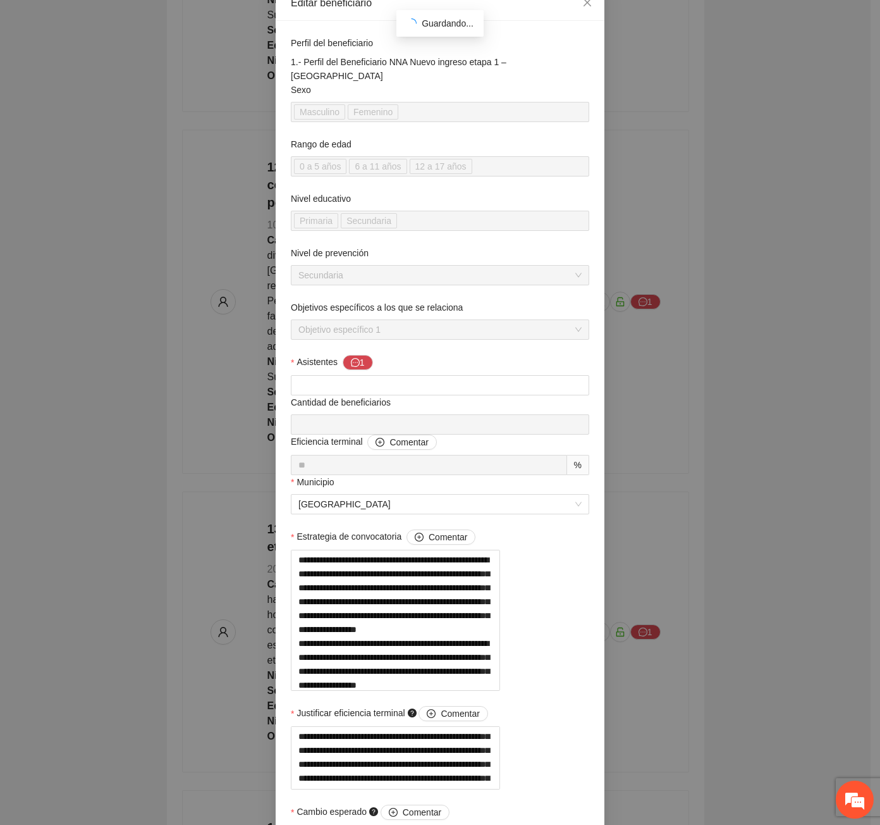
scroll to position [0, 0]
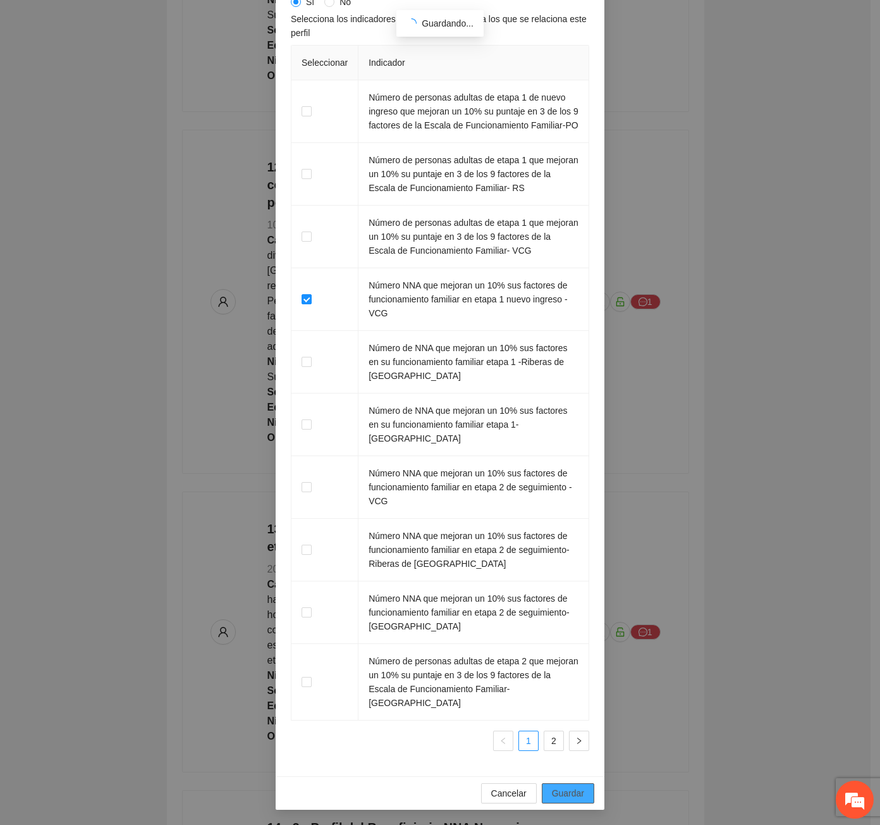
click at [563, 795] on span "Guardar" at bounding box center [568, 793] width 32 height 14
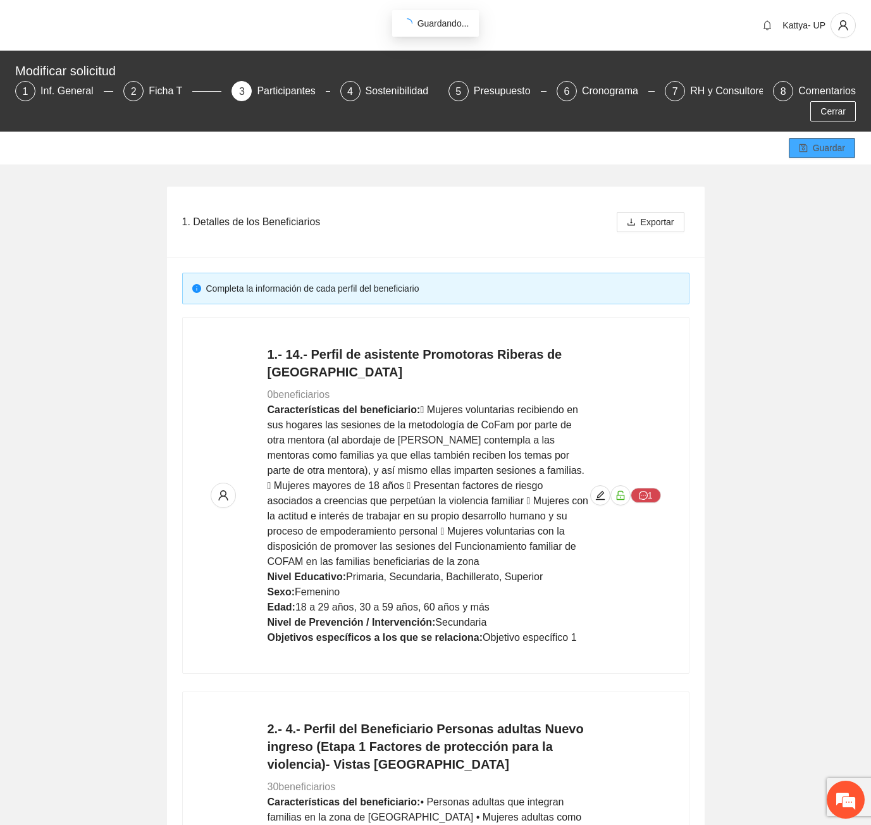
click at [839, 141] on span "Guardar" at bounding box center [829, 148] width 32 height 14
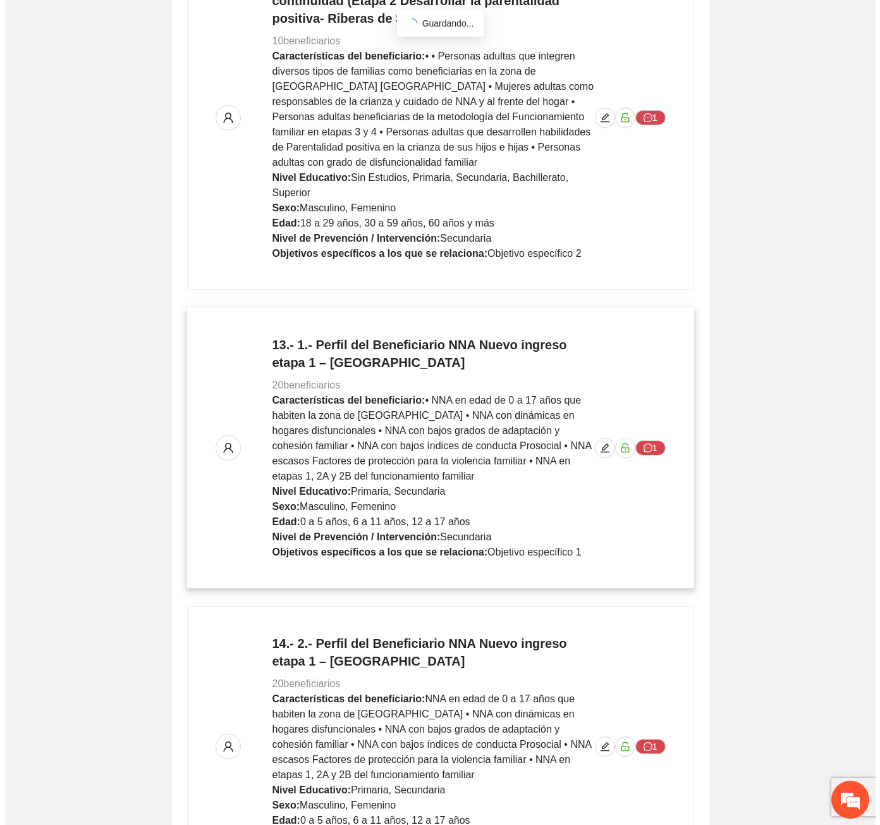
scroll to position [4227, 0]
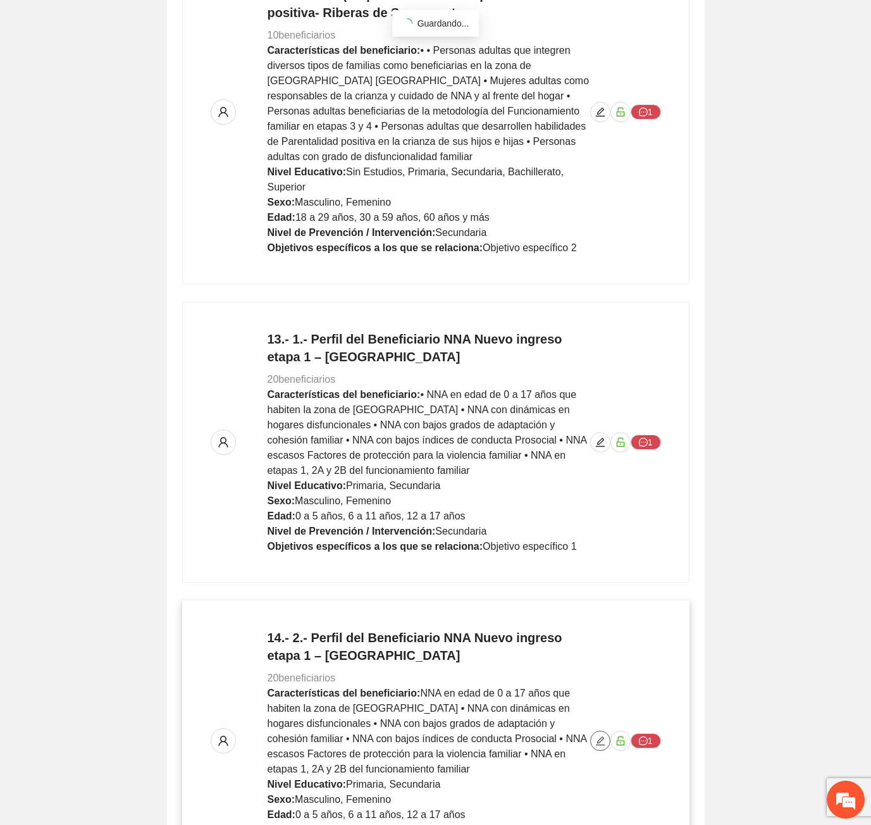
click at [600, 736] on icon "edit" at bounding box center [600, 741] width 10 height 10
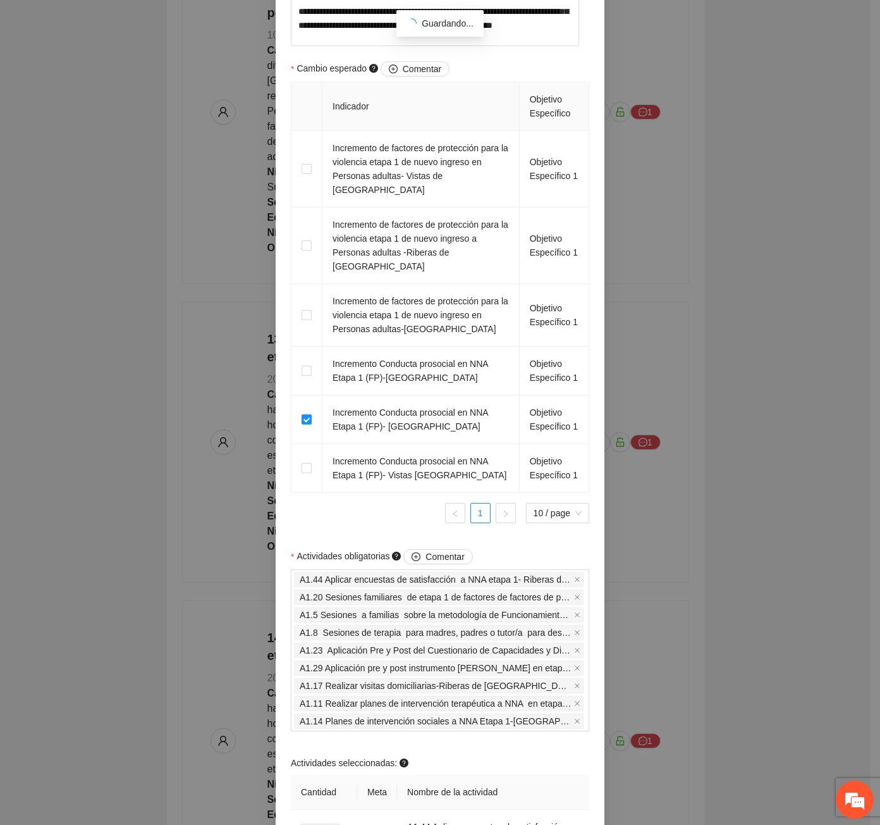
scroll to position [949, 0]
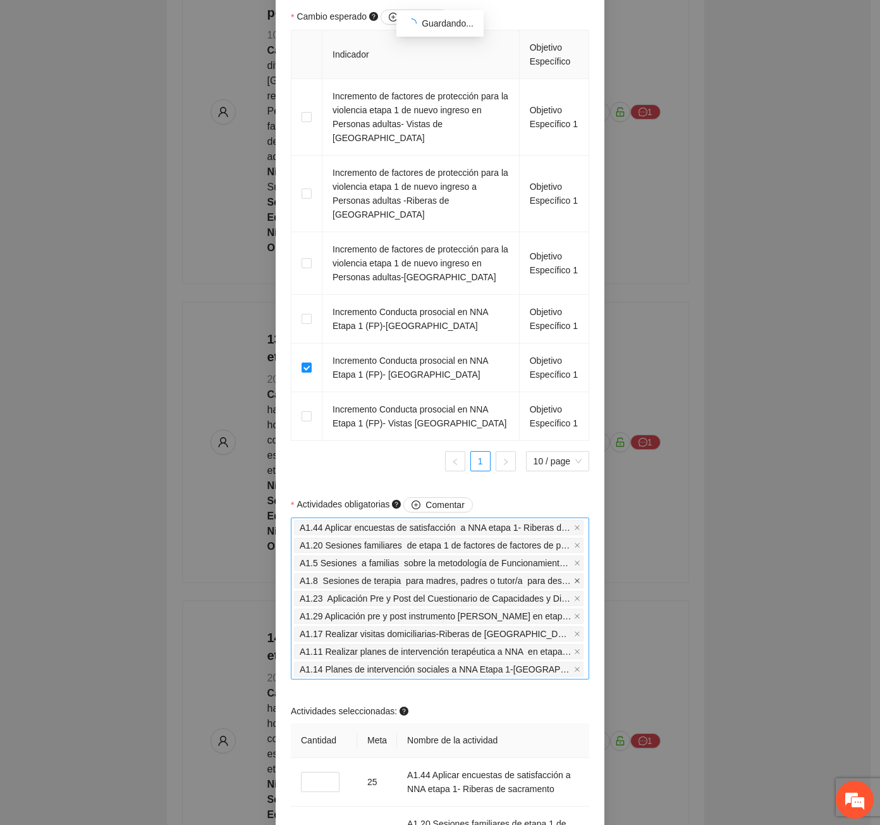
click at [576, 577] on icon "close" at bounding box center [577, 580] width 6 height 6
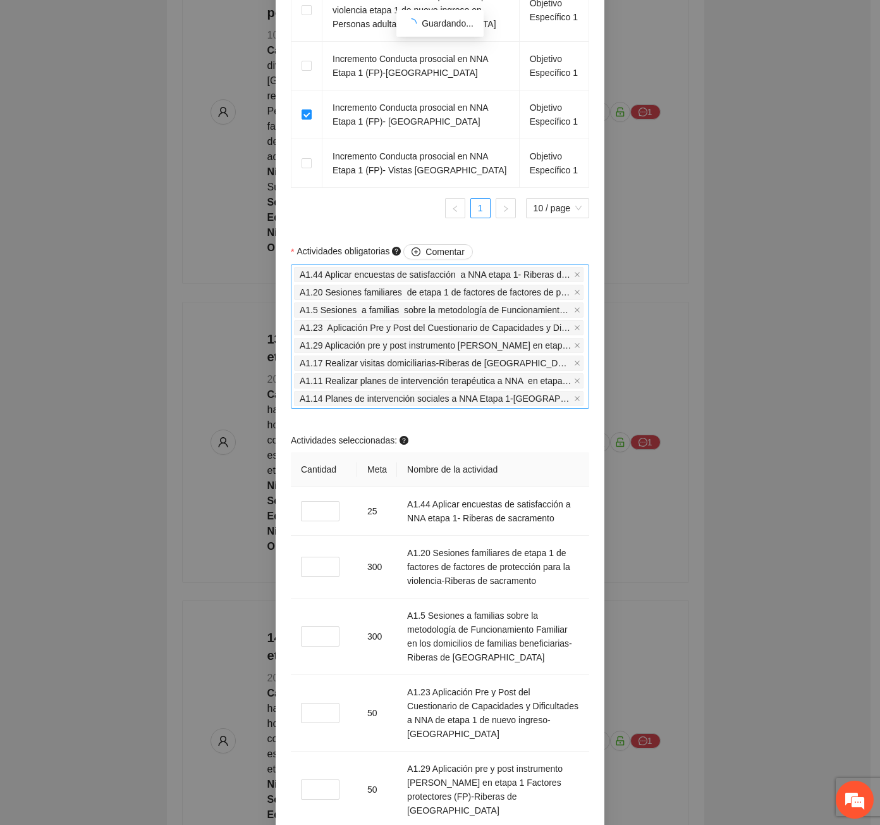
scroll to position [1328, 0]
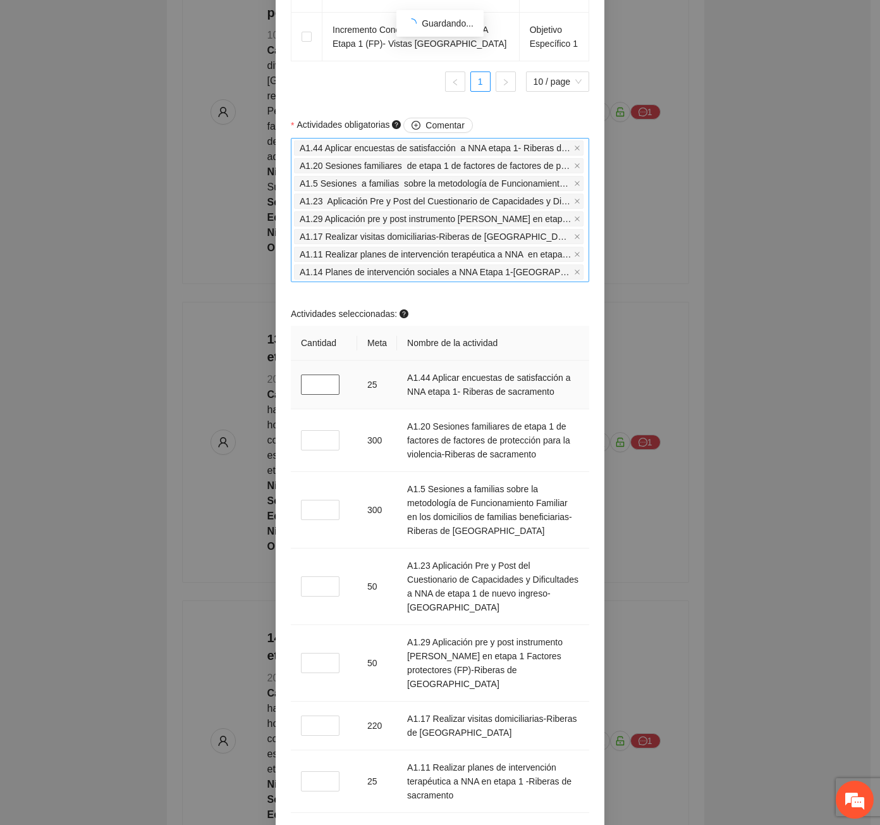
drag, startPoint x: 312, startPoint y: 371, endPoint x: 297, endPoint y: 369, distance: 15.3
click at [301, 374] on input "*" at bounding box center [320, 384] width 39 height 20
type input "*"
drag, startPoint x: 312, startPoint y: 424, endPoint x: 304, endPoint y: 424, distance: 7.6
click at [304, 430] on input "*" at bounding box center [320, 440] width 39 height 20
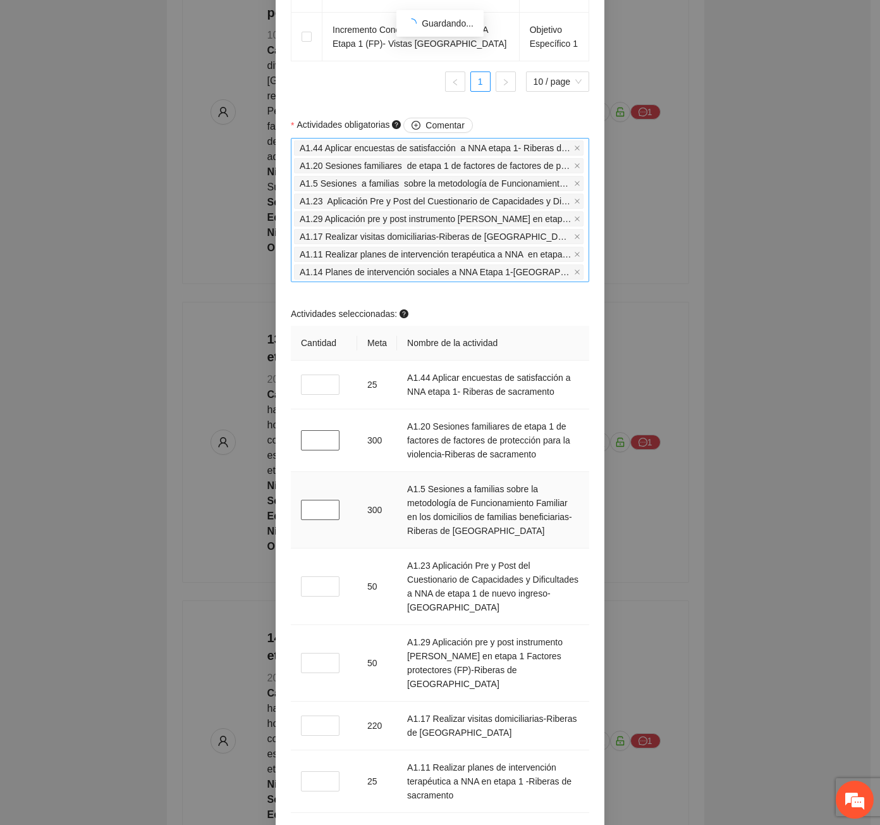
type input "*"
click at [320, 500] on input "*" at bounding box center [320, 510] width 39 height 20
type input "*"
click at [316, 576] on input "*" at bounding box center [320, 586] width 39 height 20
type input "*"
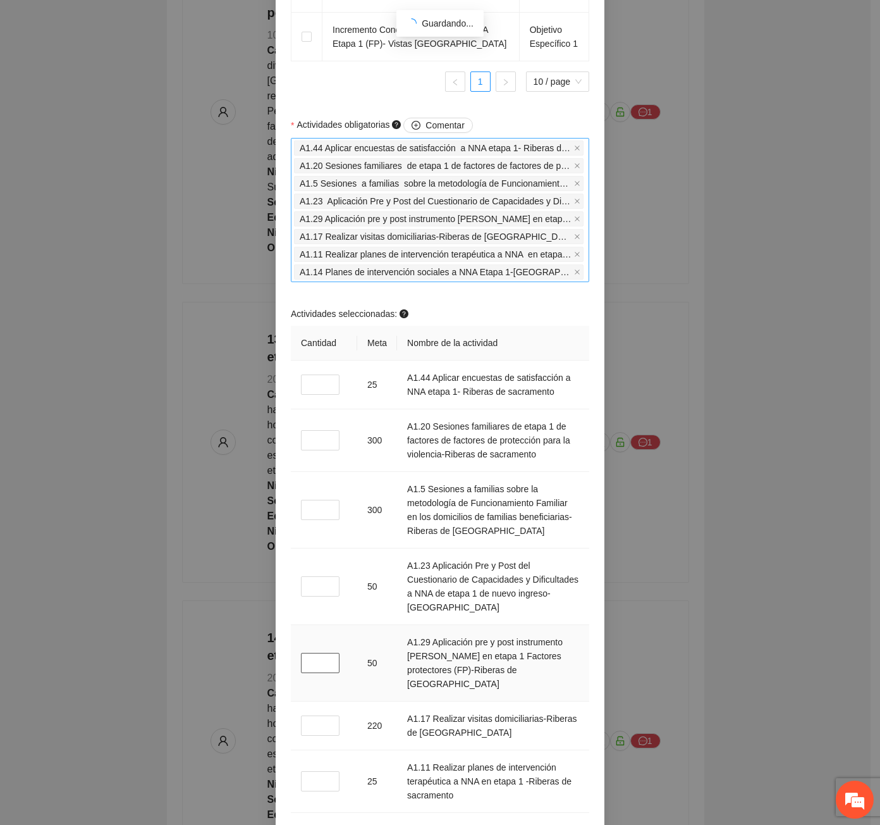
click at [312, 653] on input "*" at bounding box center [320, 663] width 39 height 20
type input "*"
click at [313, 715] on input "*" at bounding box center [320, 725] width 39 height 20
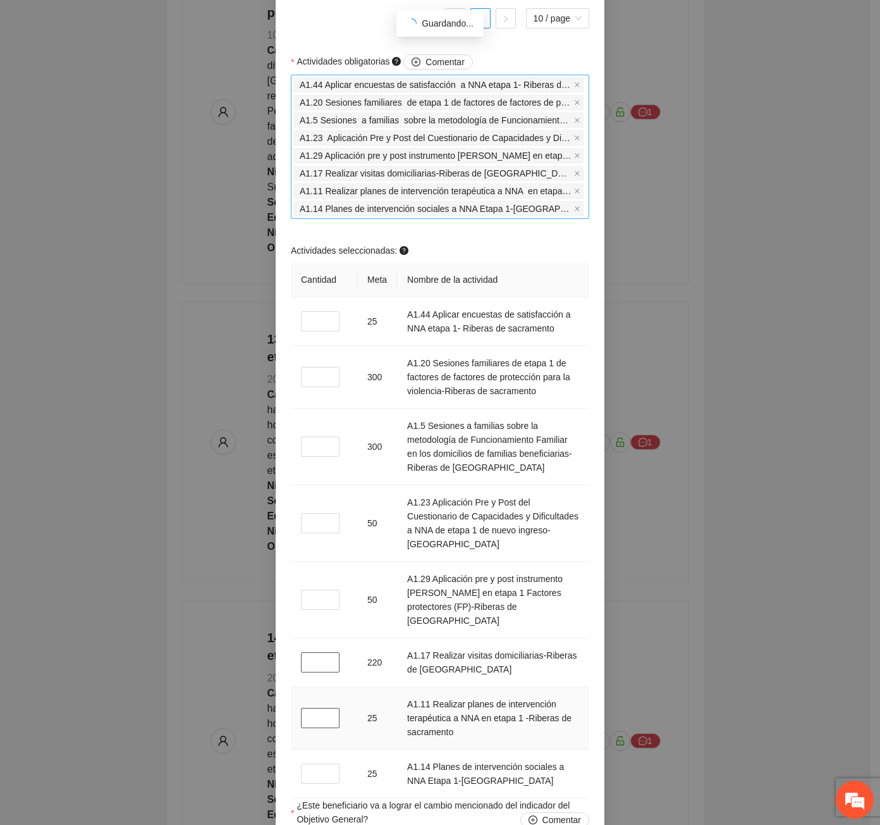
type input "*"
click at [307, 708] on input "*" at bounding box center [320, 718] width 39 height 20
type input "*"
click at [314, 763] on input "*" at bounding box center [320, 773] width 39 height 20
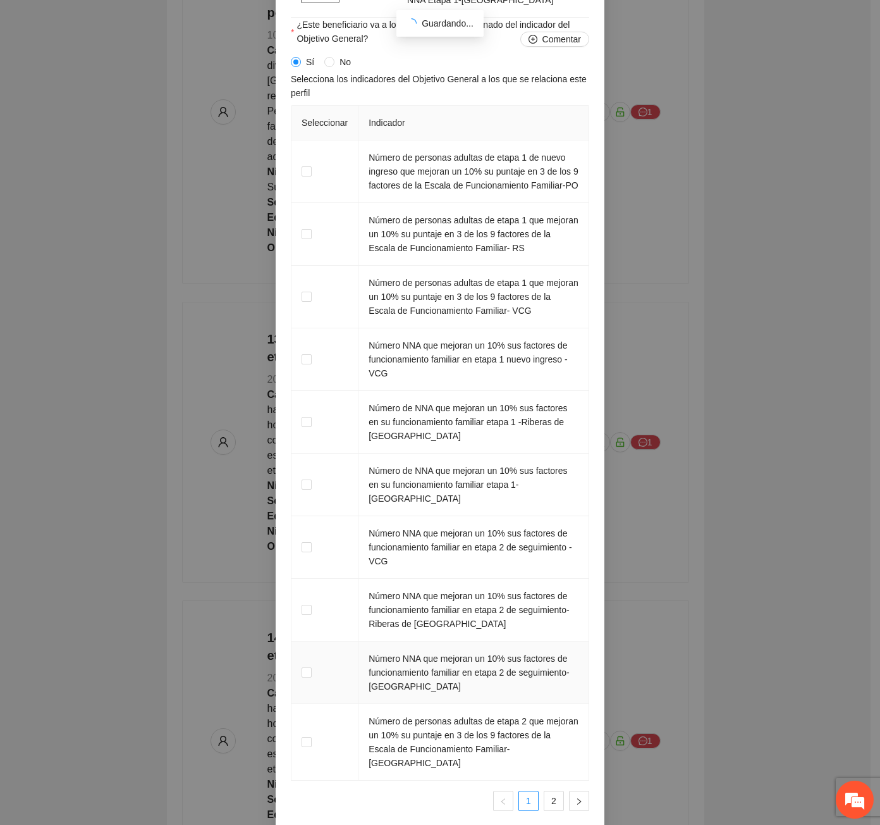
scroll to position [2172, 0]
type input "*"
click at [552, 791] on link "2" at bounding box center [554, 800] width 19 height 19
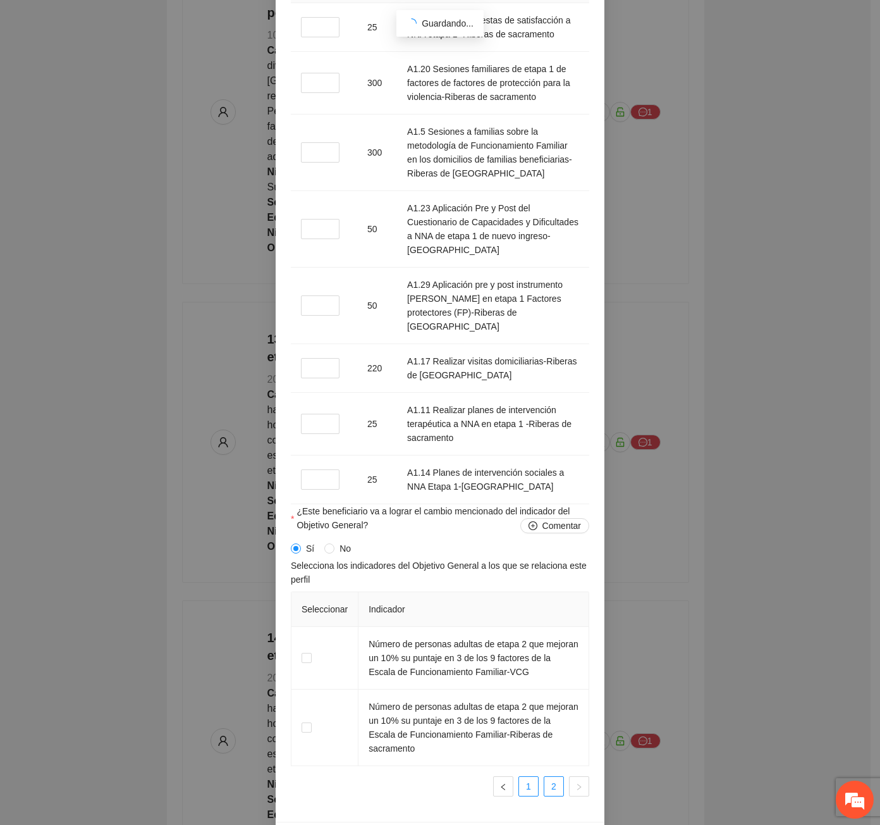
click at [522, 777] on link "1" at bounding box center [528, 786] width 19 height 19
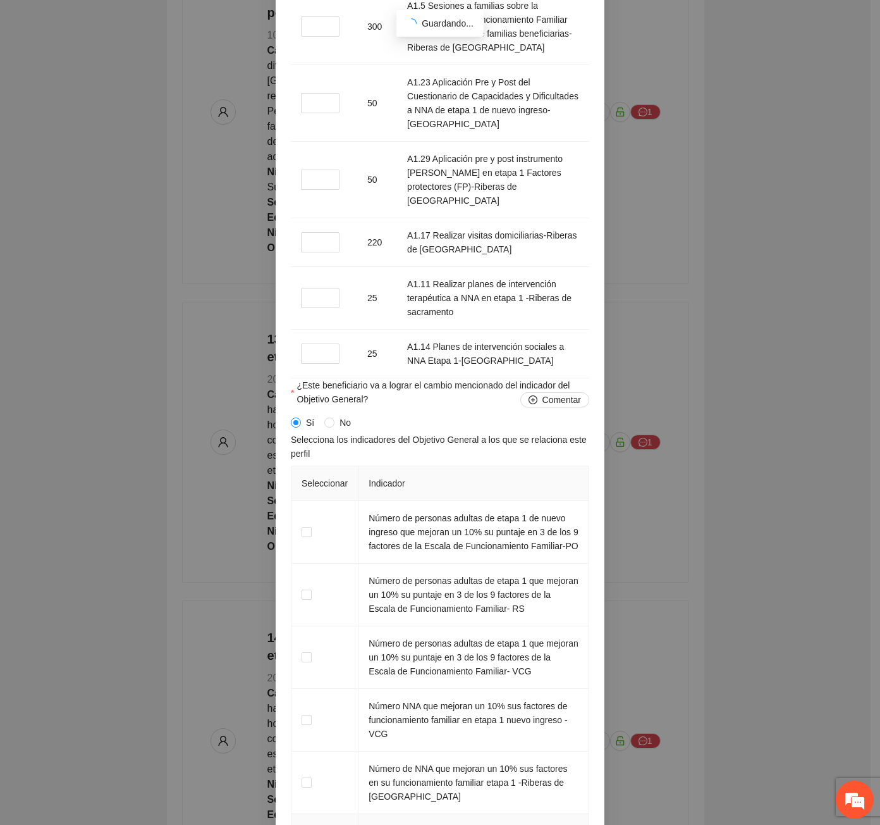
scroll to position [1938, 0]
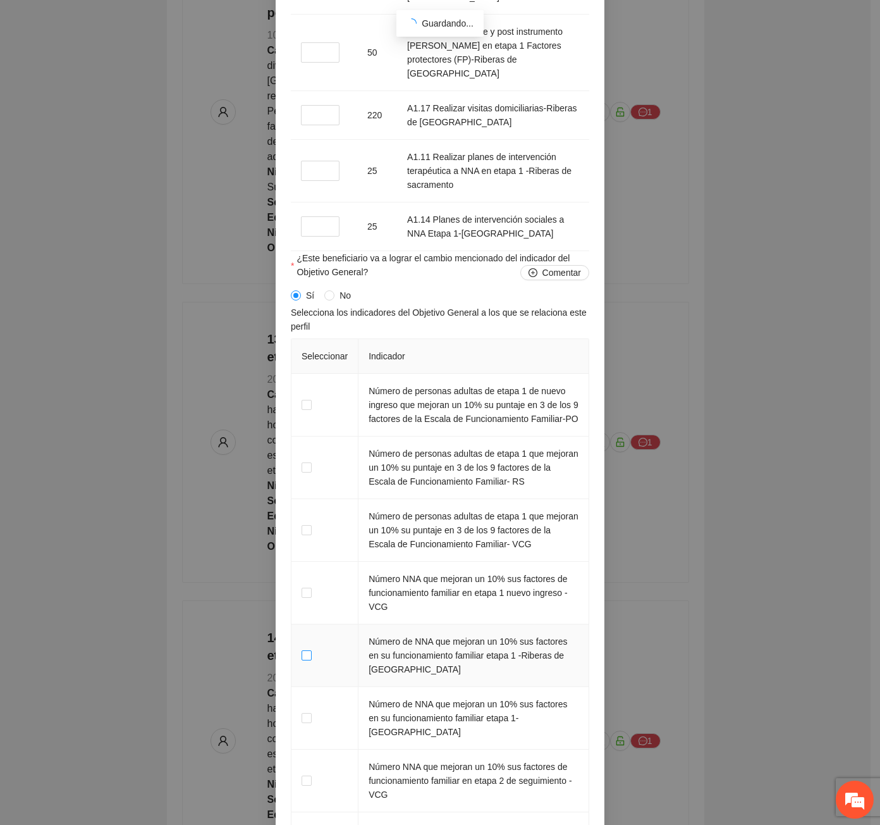
click at [302, 650] on span at bounding box center [307, 655] width 10 height 10
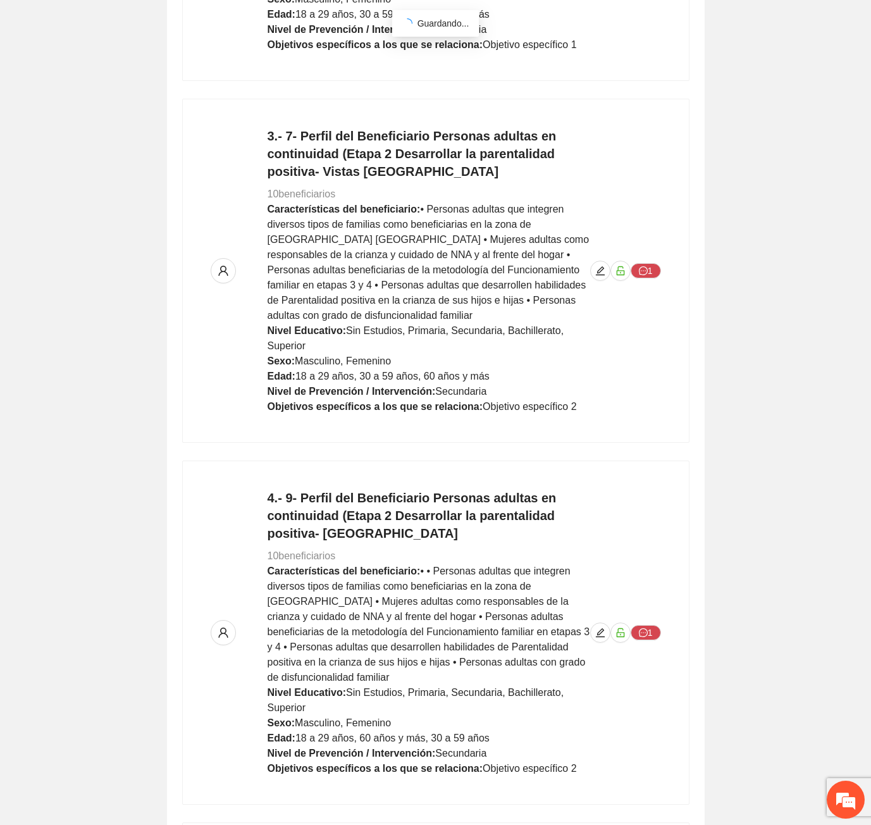
scroll to position [0, 0]
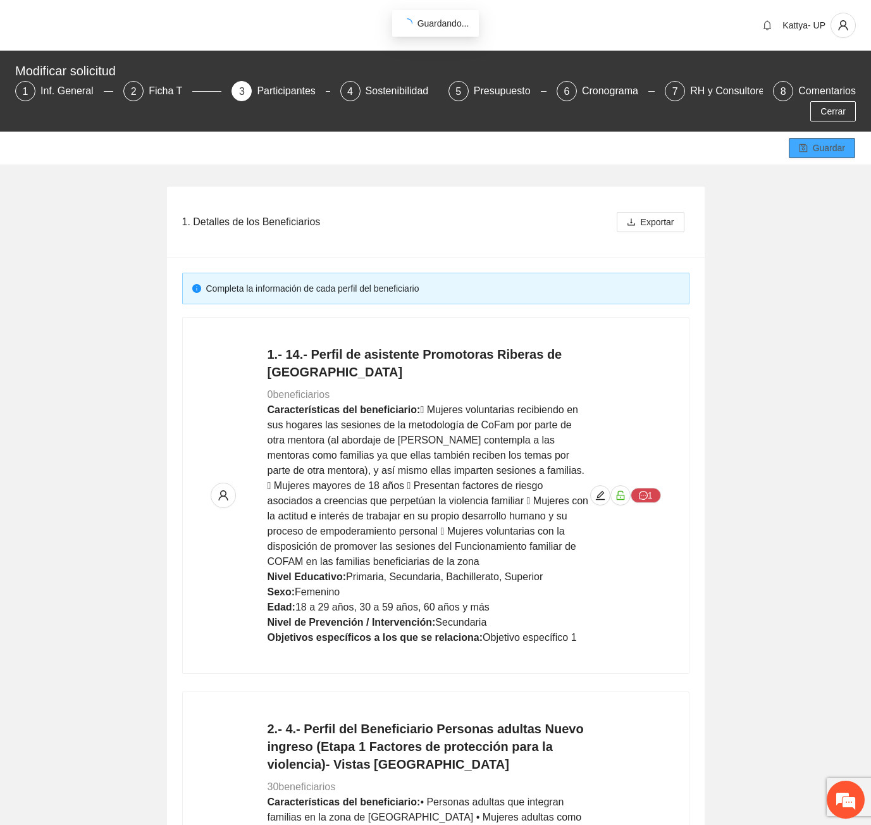
click at [805, 138] on button "Guardar" at bounding box center [822, 148] width 66 height 20
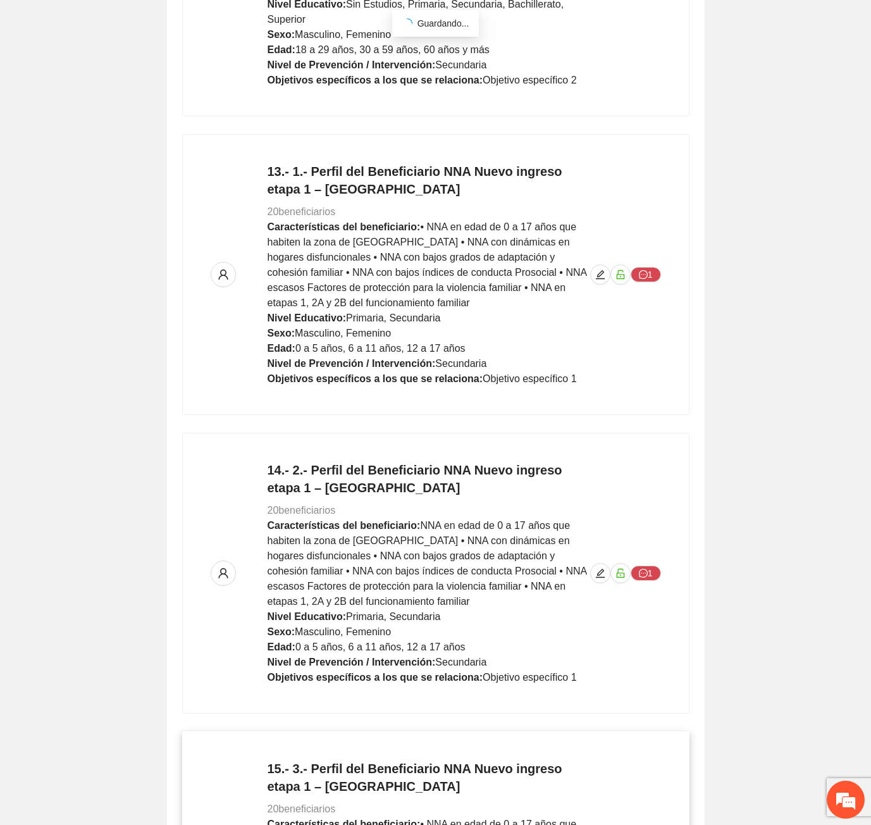
scroll to position [4417, 0]
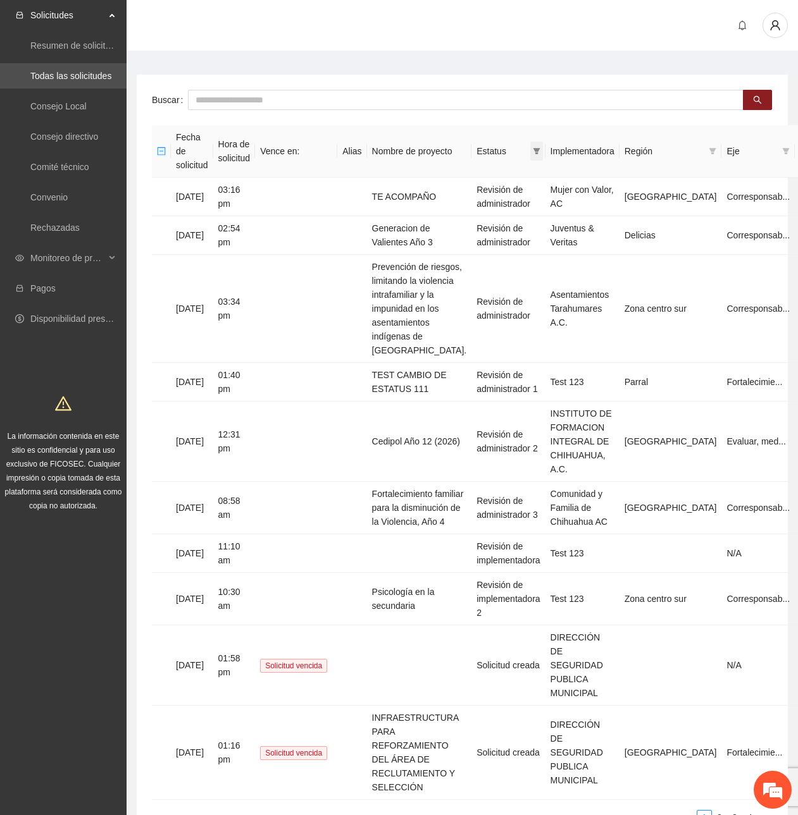
click at [533, 148] on icon "filter" at bounding box center [536, 151] width 7 height 6
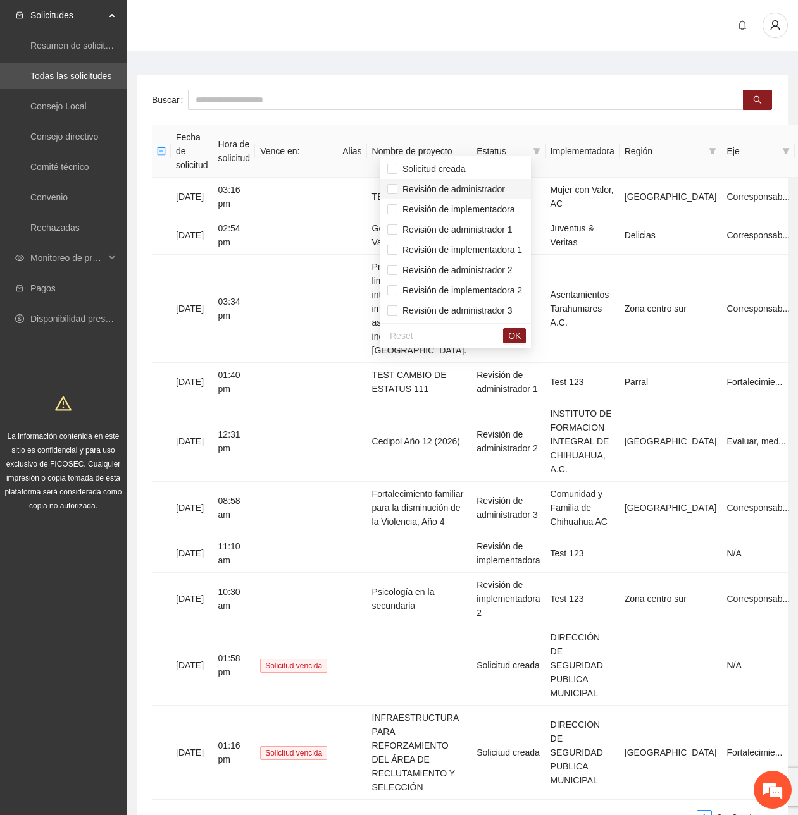
click at [502, 195] on span "Revisión de administrador" at bounding box center [455, 189] width 136 height 14
click at [493, 221] on li "Revisión de administrador 1" at bounding box center [454, 229] width 151 height 20
click at [503, 265] on span "Revisión de administrador 2" at bounding box center [454, 270] width 115 height 10
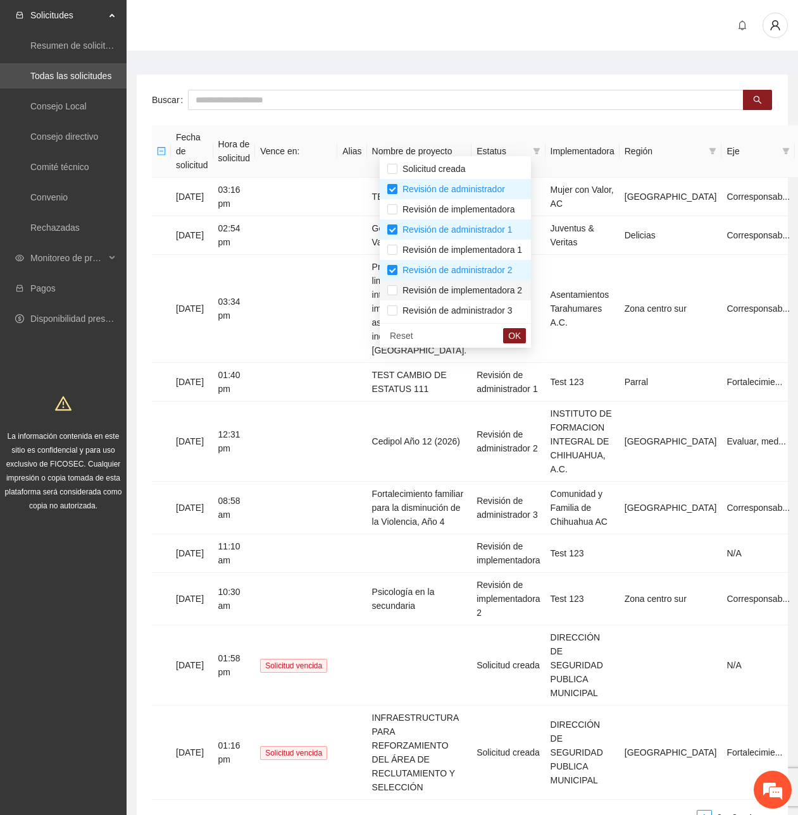
click at [505, 288] on span "Revisión de implementadora 2" at bounding box center [459, 290] width 125 height 10
click at [501, 305] on span "Revisión de administrador 3" at bounding box center [454, 310] width 115 height 10
click at [521, 334] on span "OK" at bounding box center [514, 336] width 13 height 14
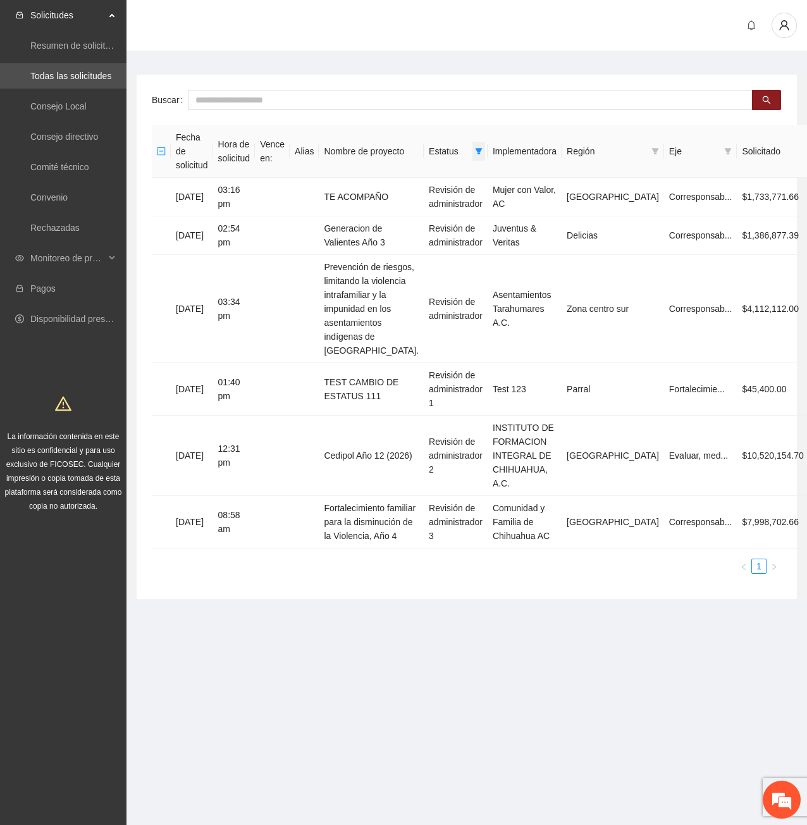
click at [483, 147] on icon "filter" at bounding box center [479, 151] width 8 height 8
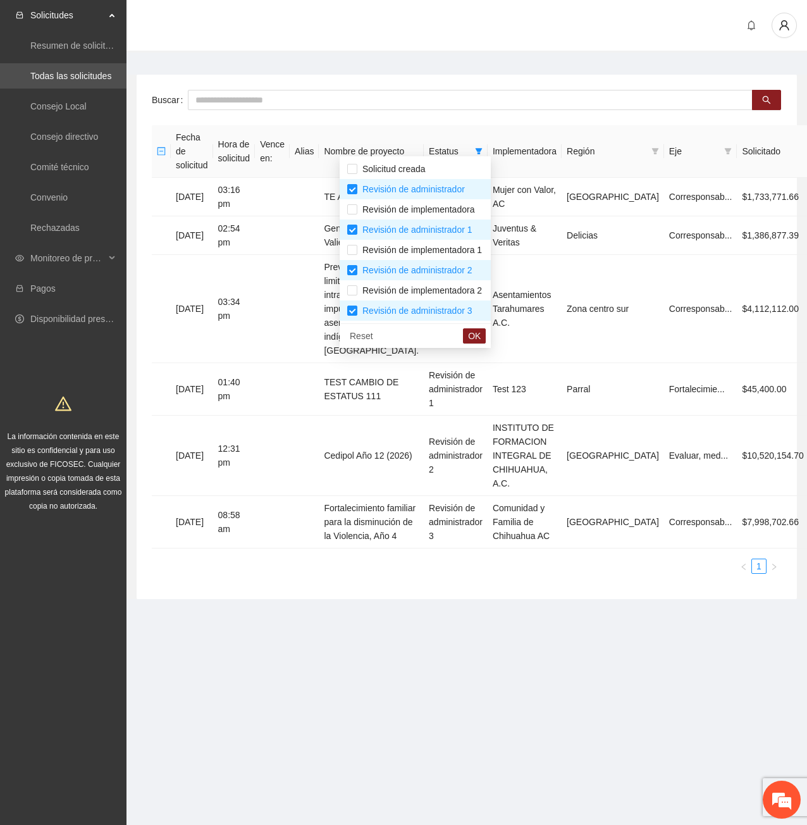
click at [513, 20] on div at bounding box center [466, 26] width 681 height 52
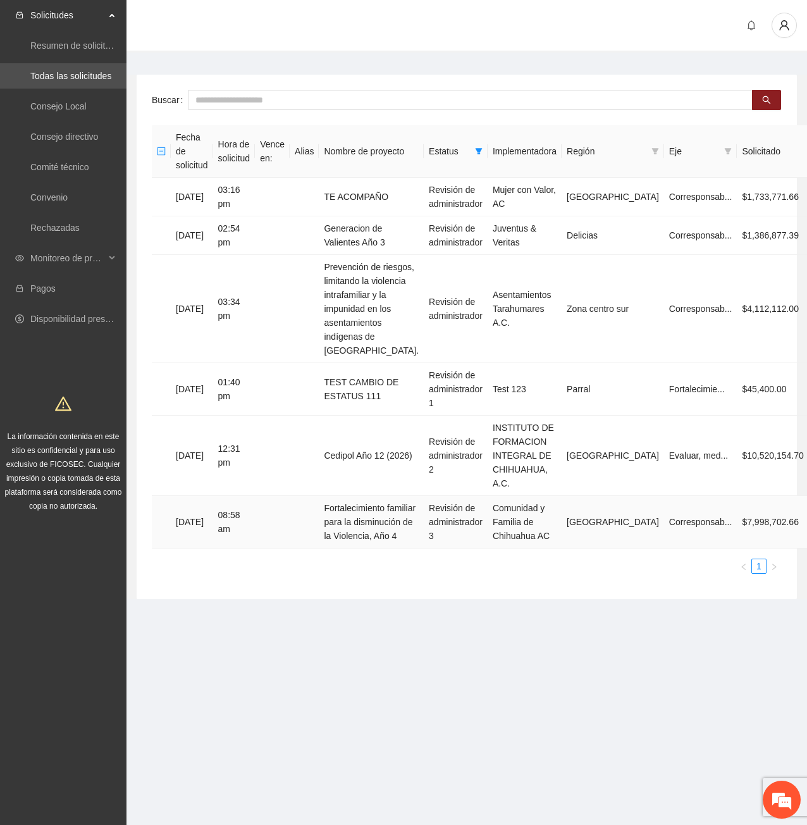
click at [350, 510] on td "Fortalecimiento familiar para la disminución de la Violencia, Año 4" at bounding box center [371, 522] width 105 height 52
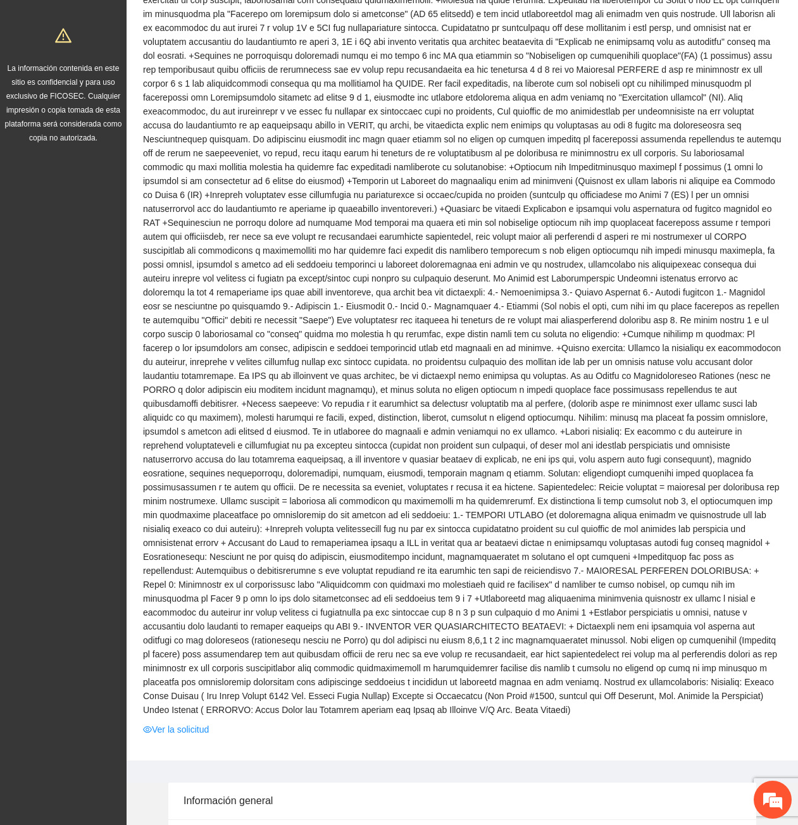
scroll to position [379, 0]
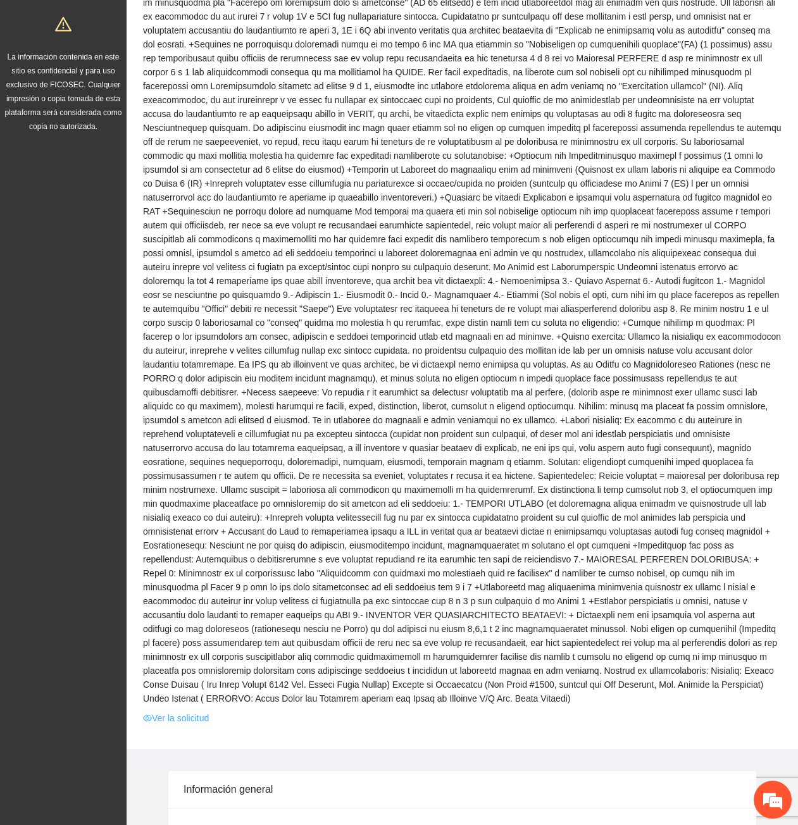
click at [190, 711] on link "Ver la solicitud" at bounding box center [176, 718] width 66 height 14
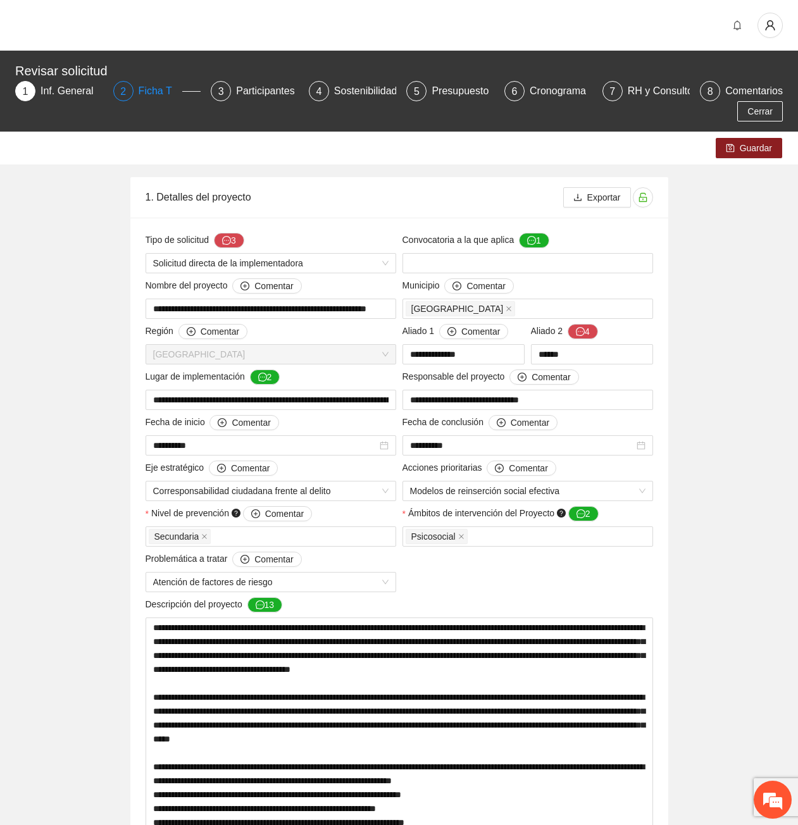
click at [135, 88] on div "2 Ficha T" at bounding box center [157, 91] width 88 height 20
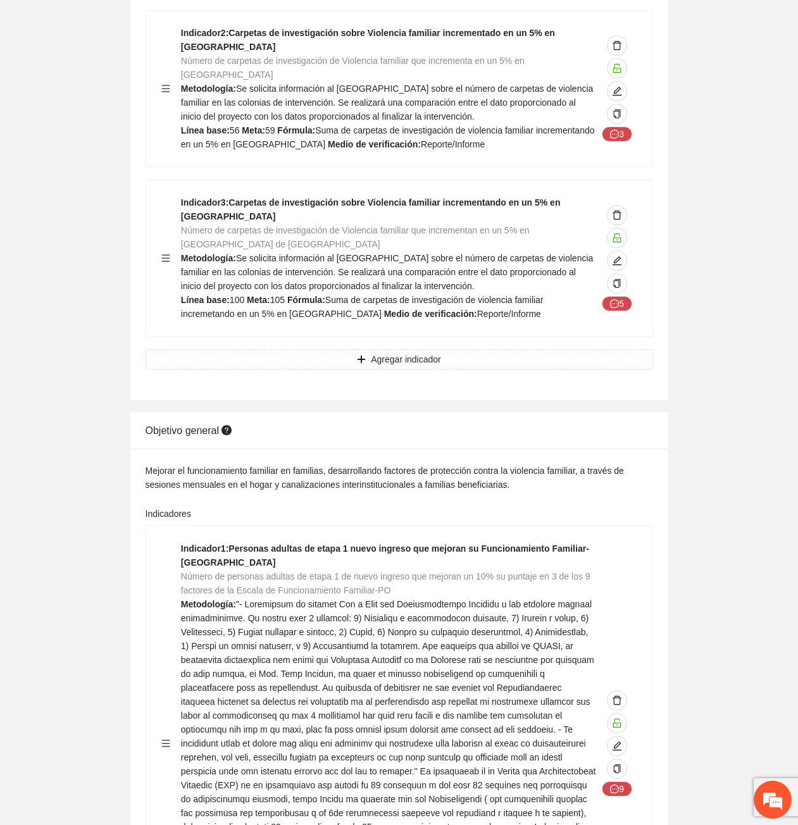
scroll to position [443, 0]
